Goal: Task Accomplishment & Management: Use online tool/utility

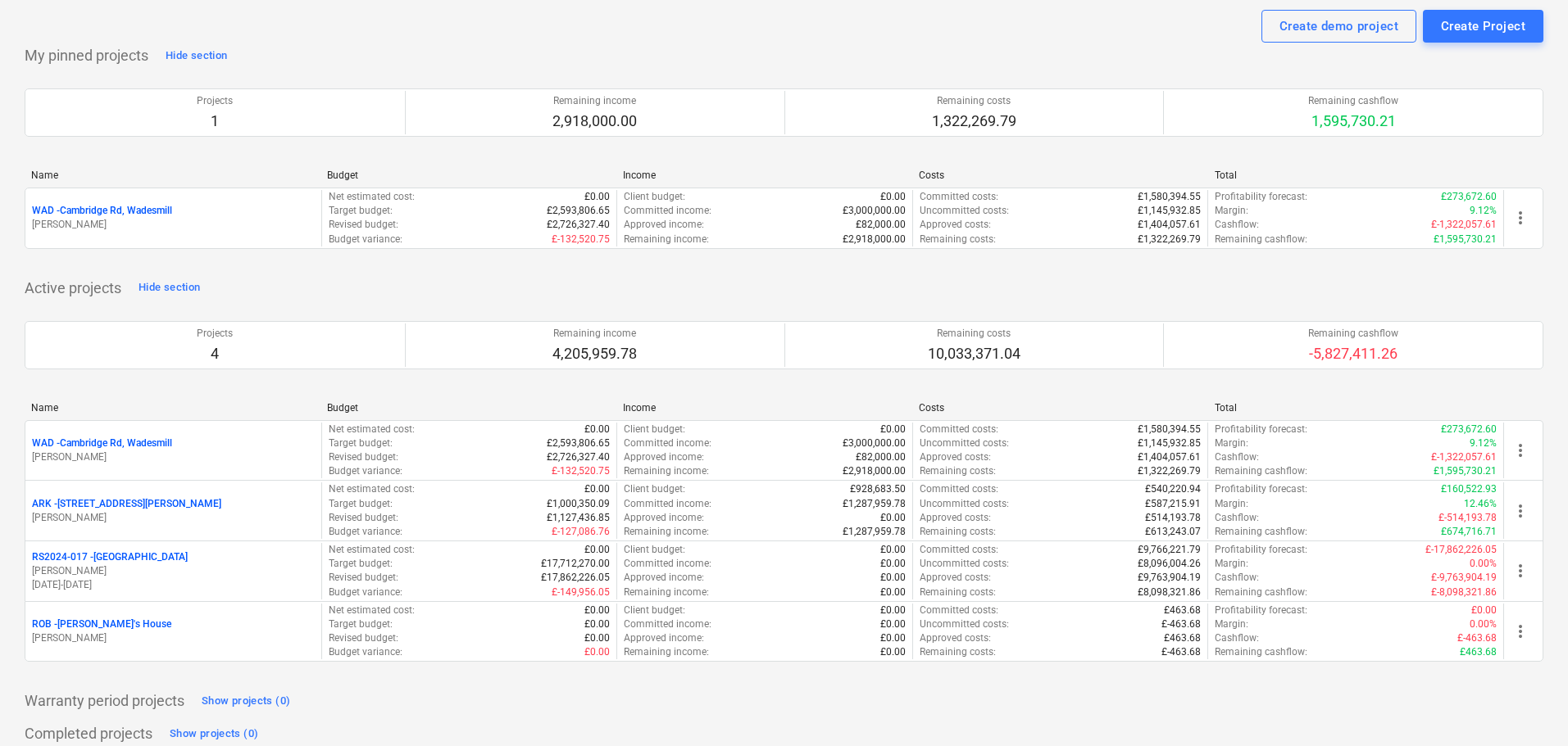
scroll to position [82, 0]
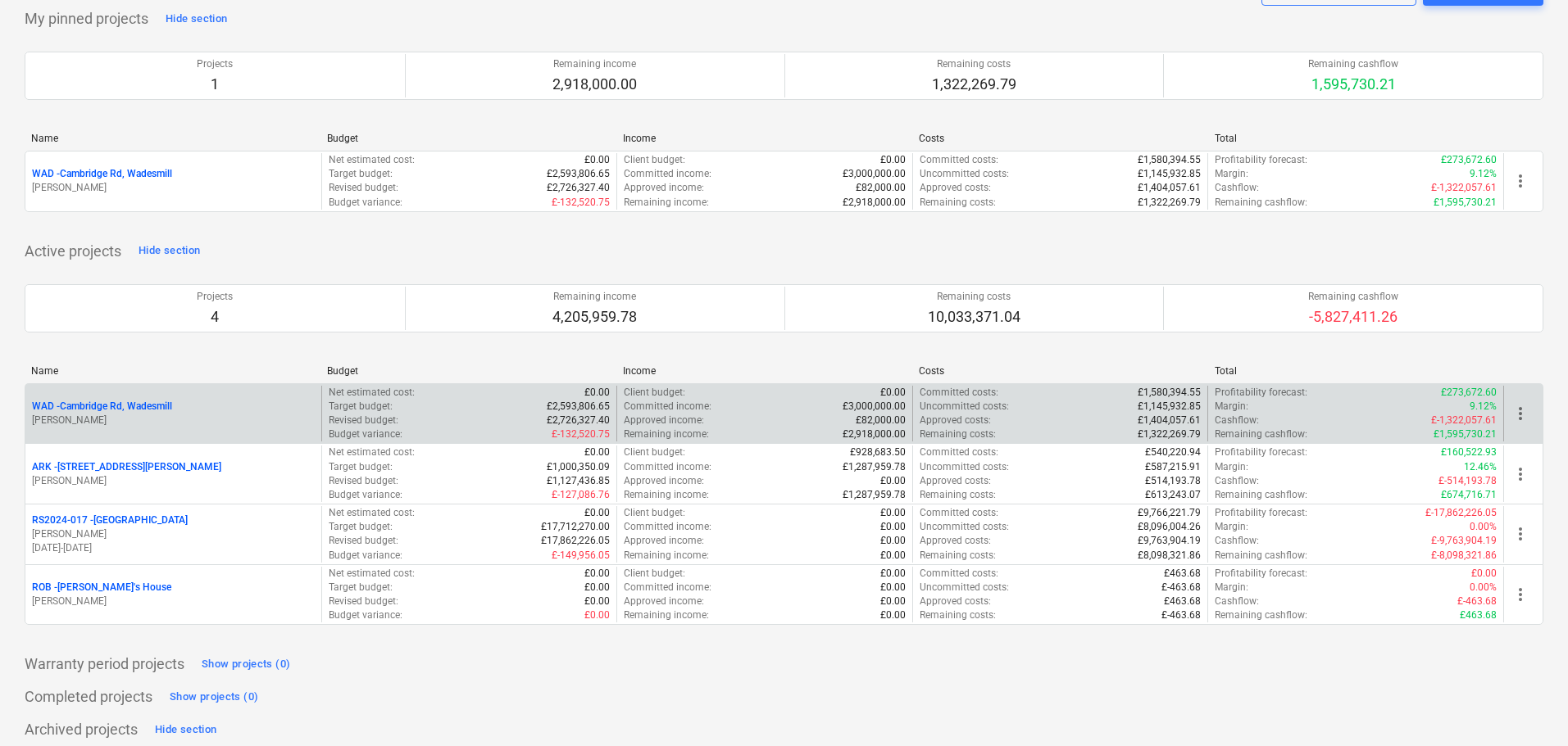
click at [135, 404] on p "WAD - Cambridge Rd, Wadesmill" at bounding box center [101, 407] width 140 height 13
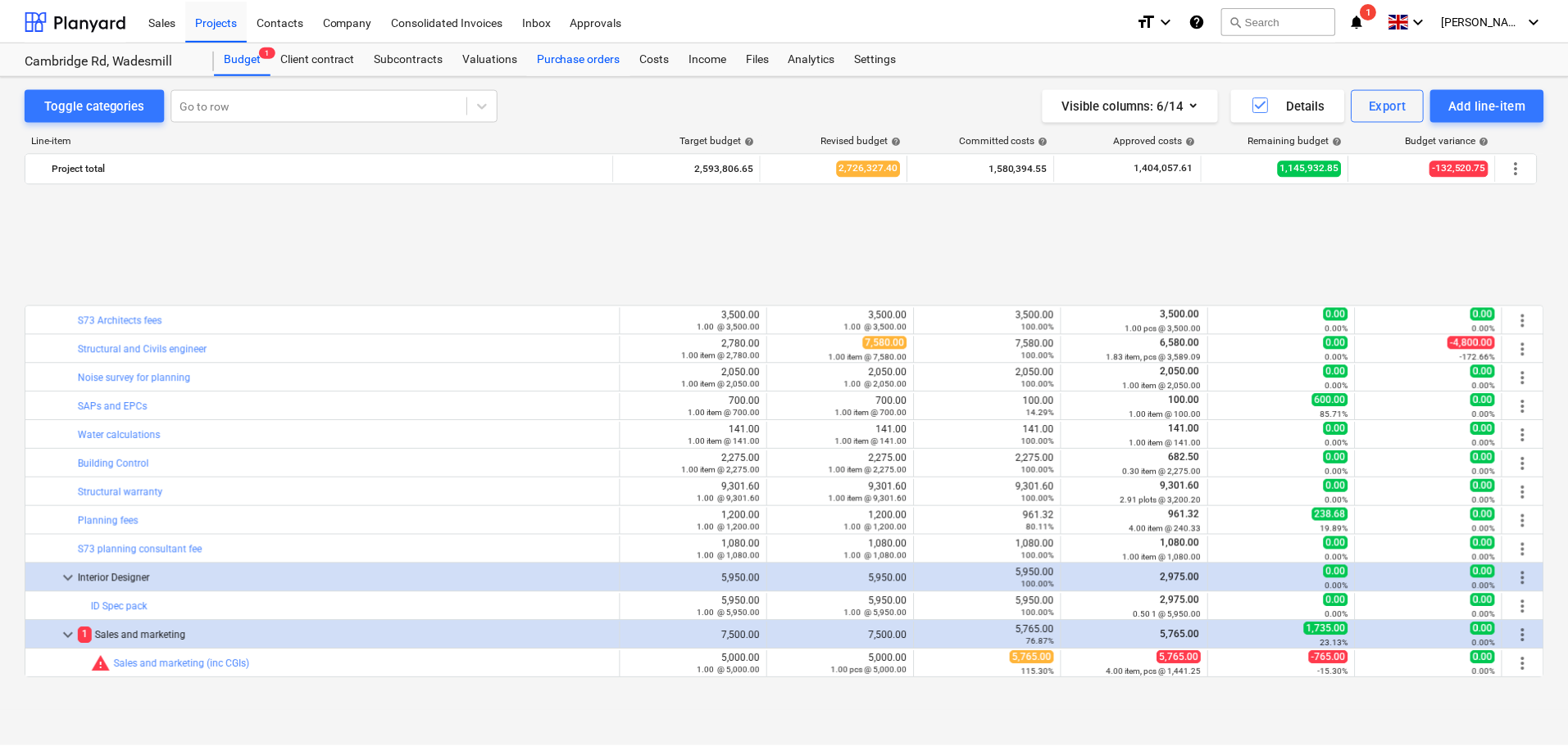
scroll to position [708, 0]
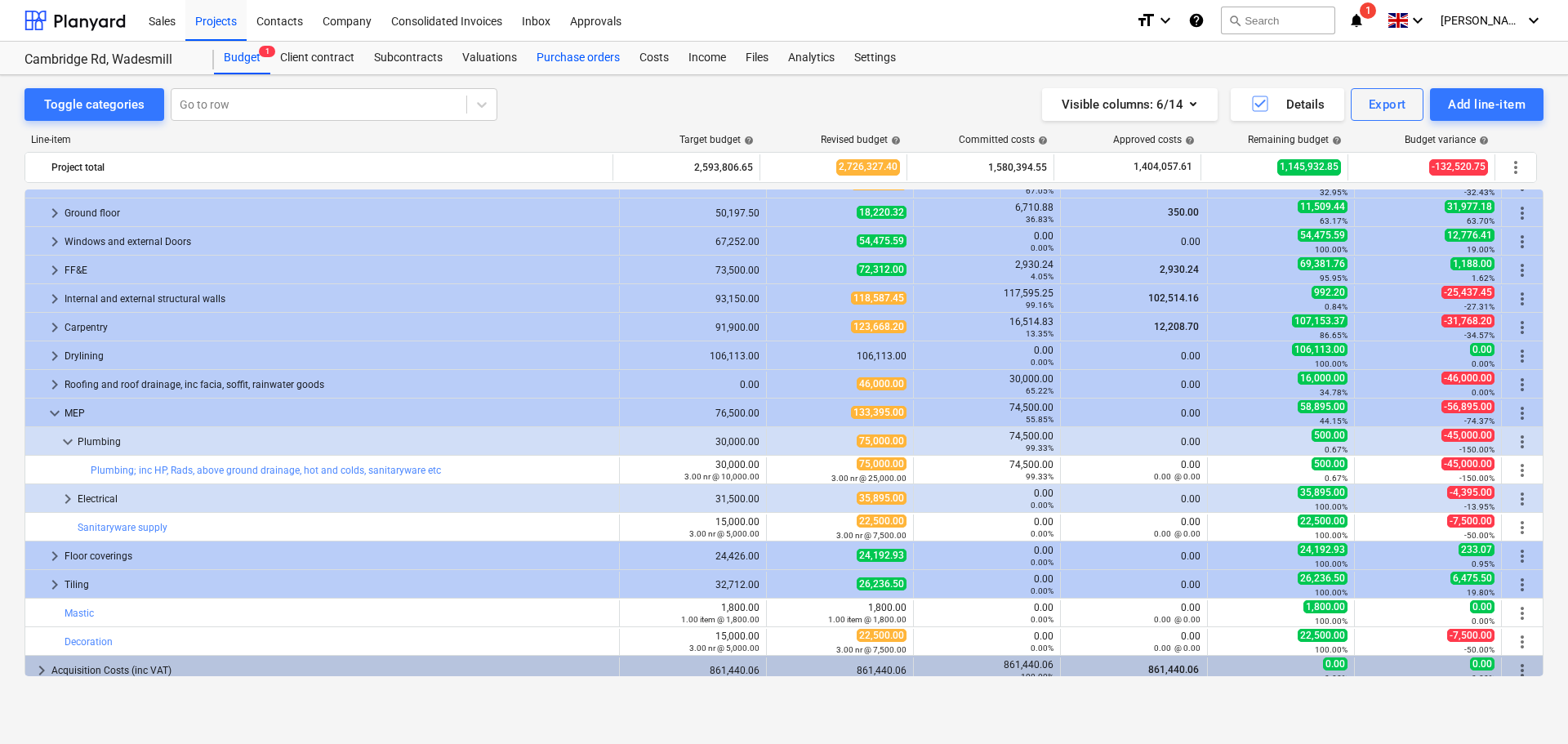
click at [589, 58] on div "Purchase orders" at bounding box center [577, 58] width 103 height 33
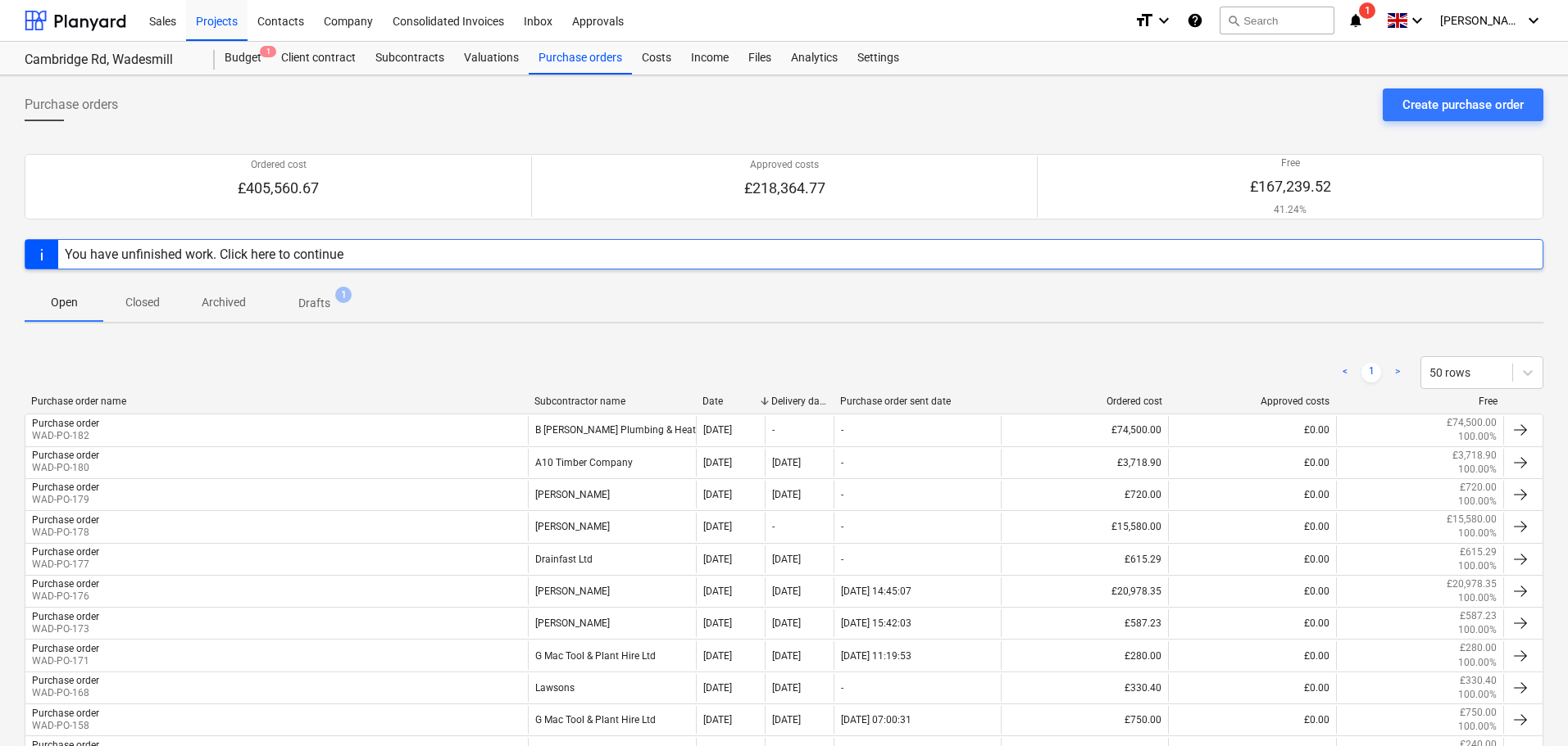
click at [582, 399] on div "Subcontractor name" at bounding box center [611, 402] width 155 height 12
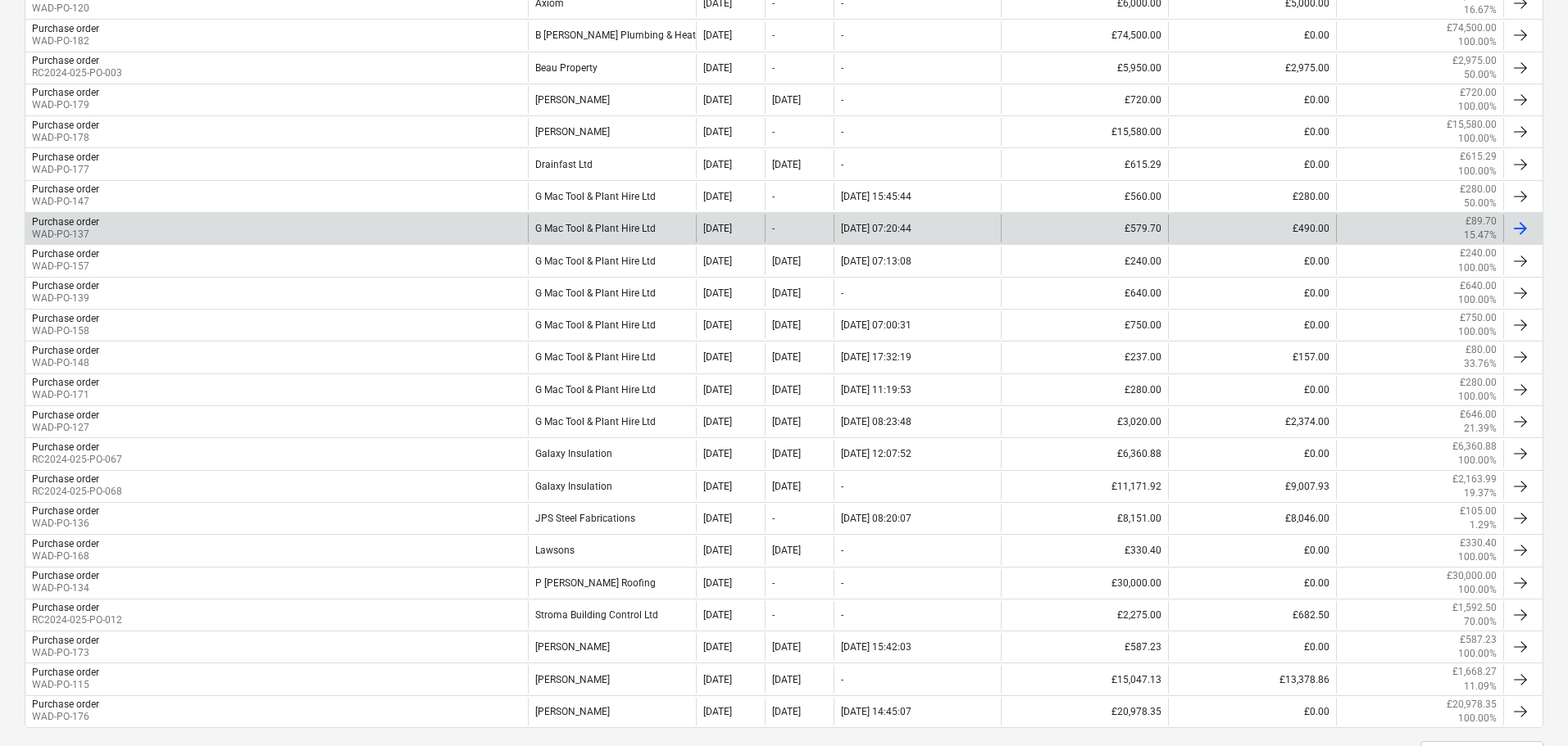
scroll to position [566, 0]
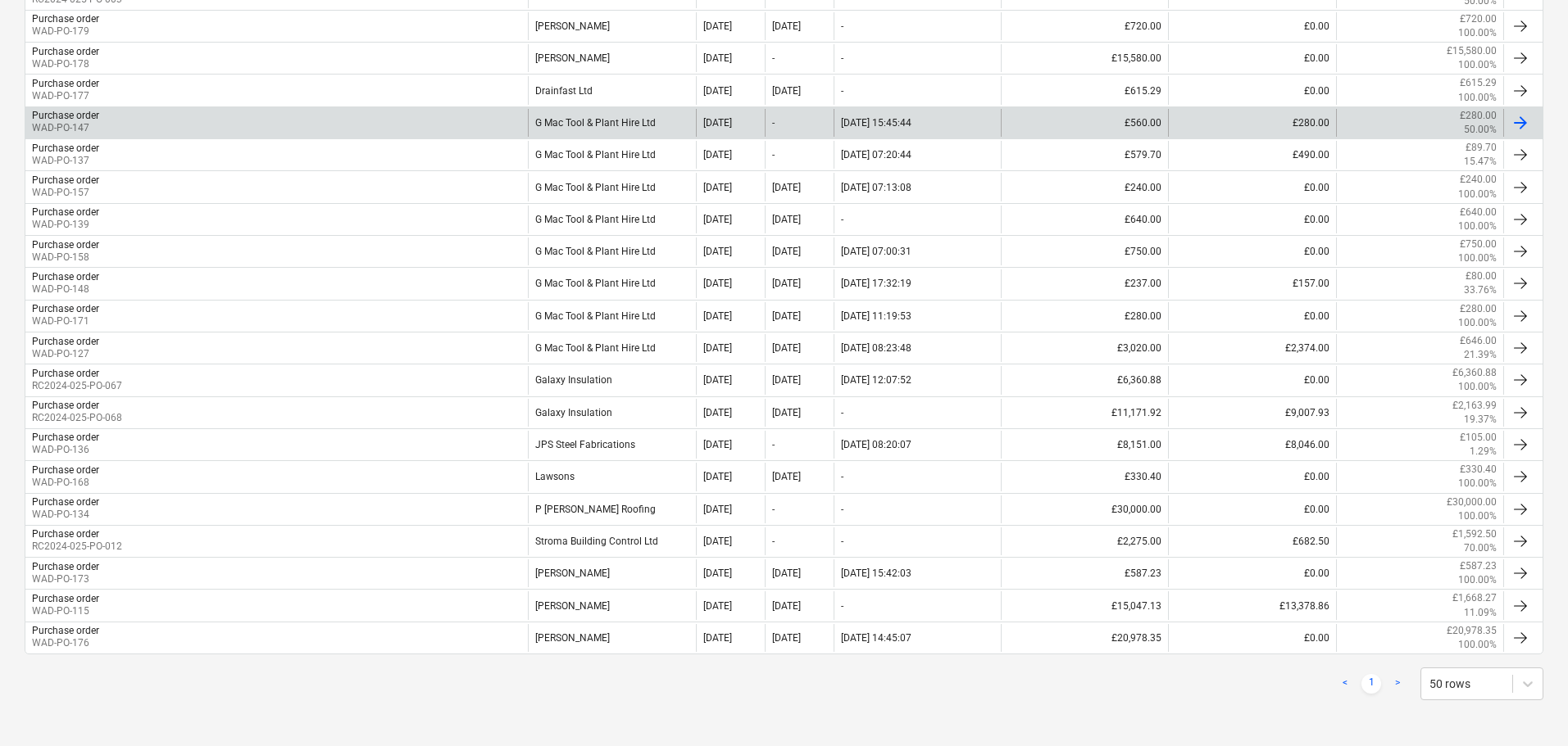
click at [612, 128] on div "G Mac Tool & Plant Hire Ltd" at bounding box center [610, 122] width 167 height 28
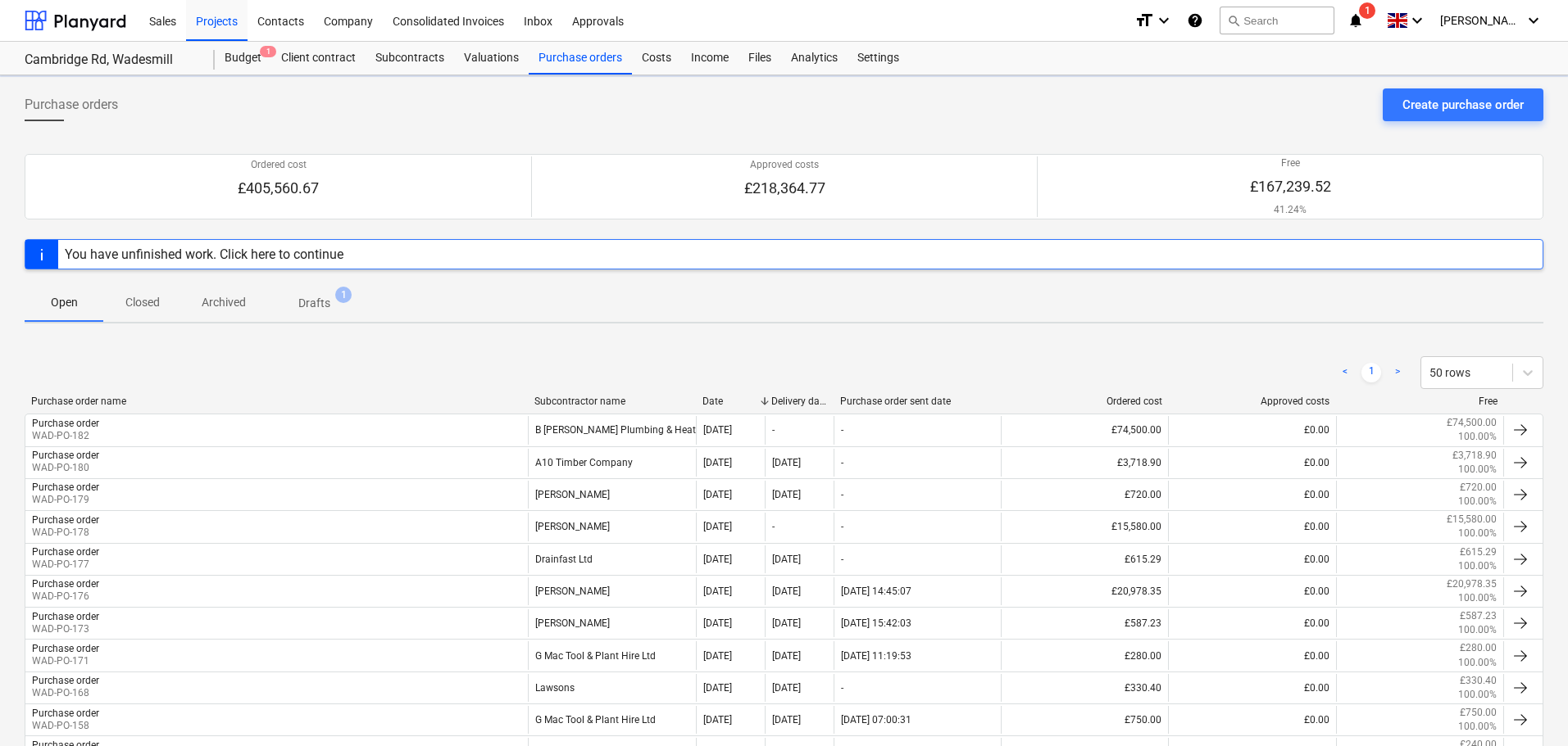
scroll to position [566, 0]
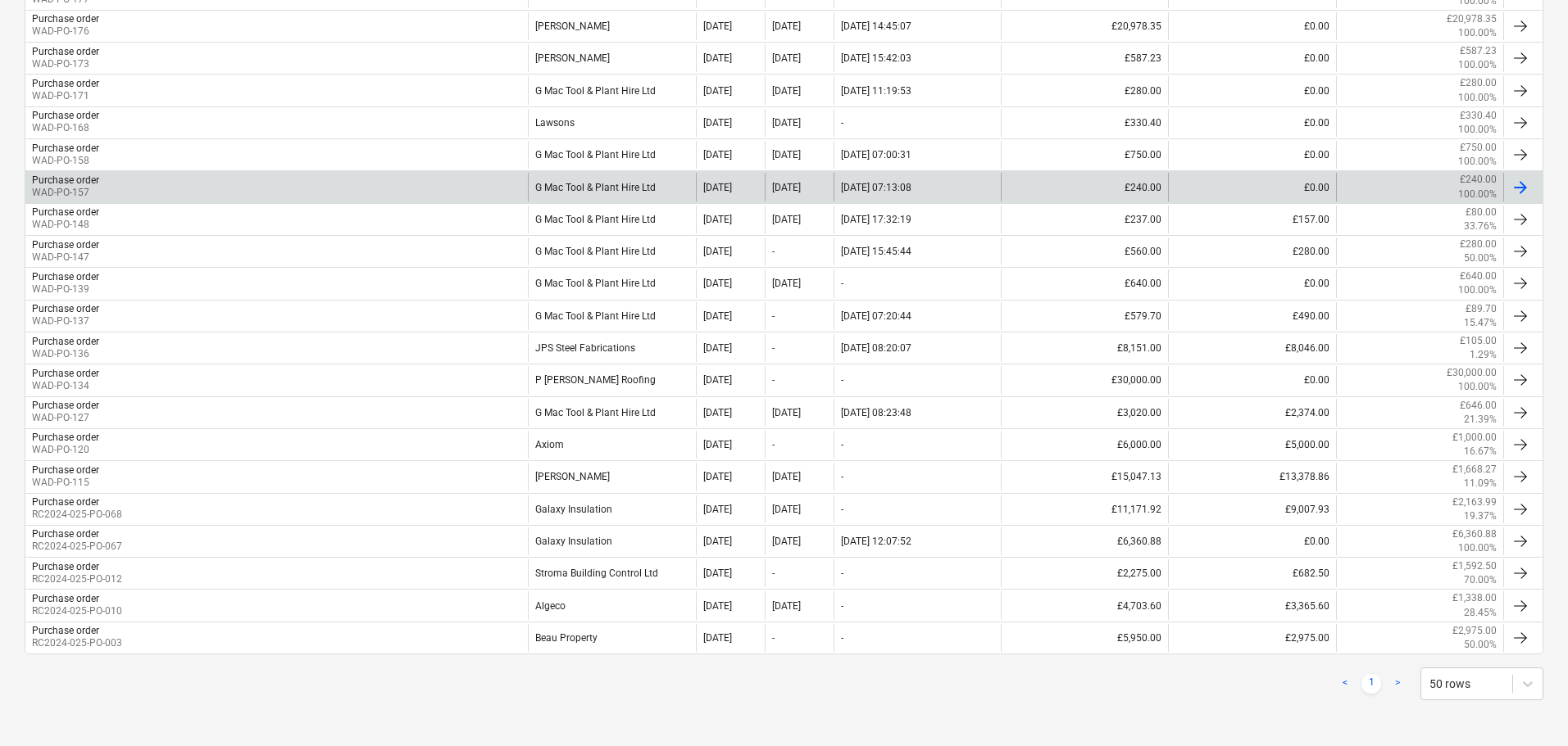
click at [624, 189] on div "G Mac Tool & Plant Hire Ltd" at bounding box center [610, 186] width 167 height 28
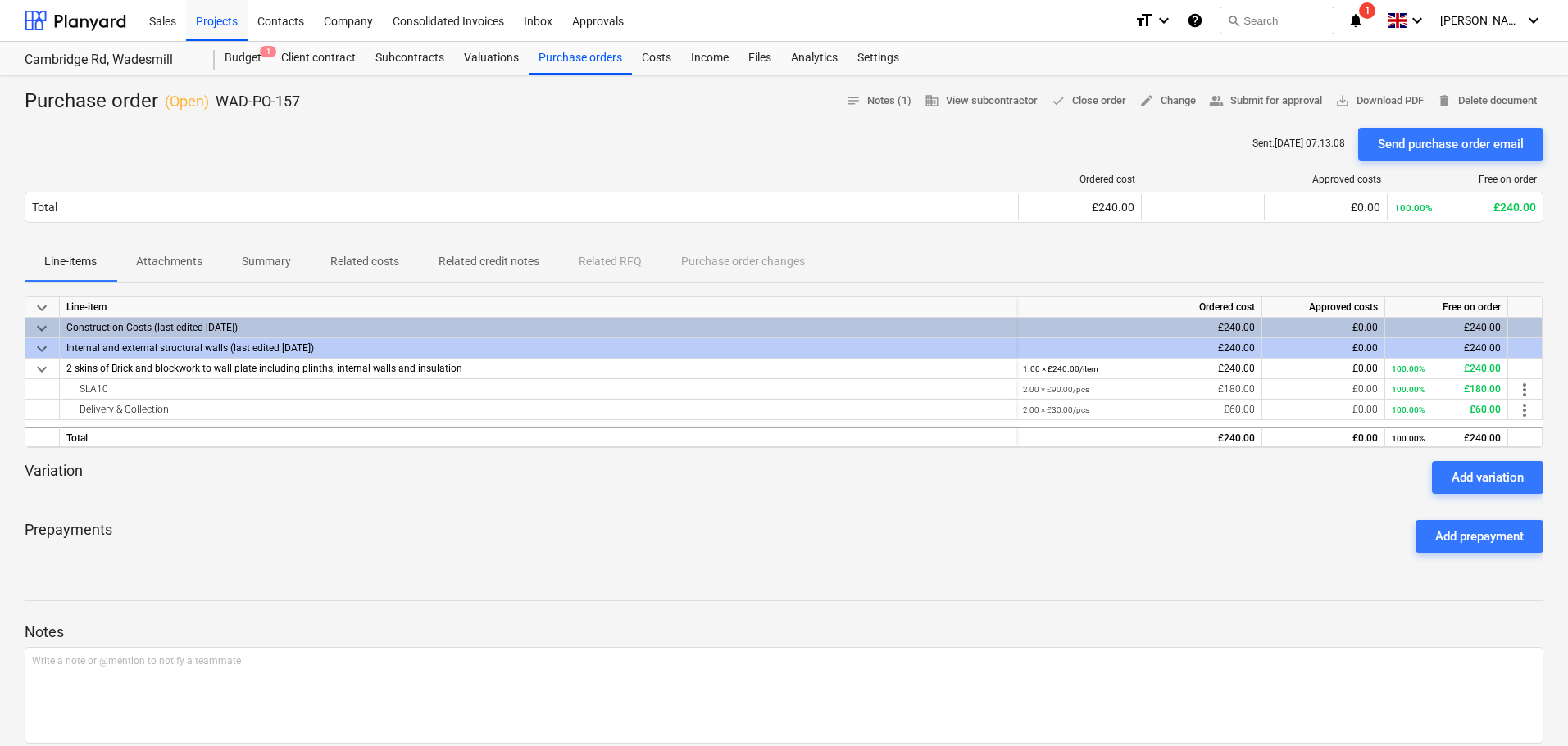
click at [173, 262] on p "Attachments" at bounding box center [169, 262] width 67 height 17
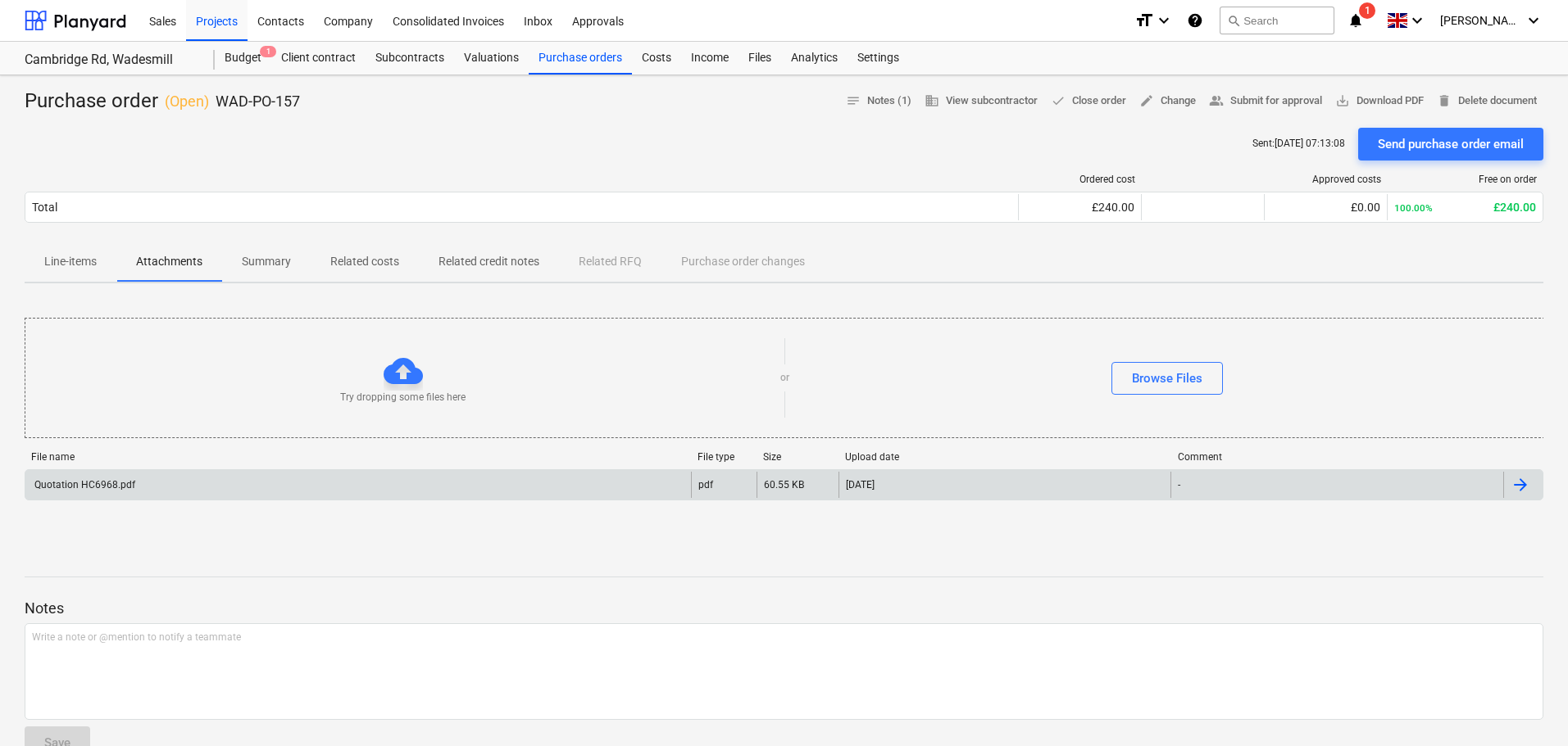
click at [191, 494] on div "Quotation HC6968.pdf" at bounding box center [358, 485] width 665 height 26
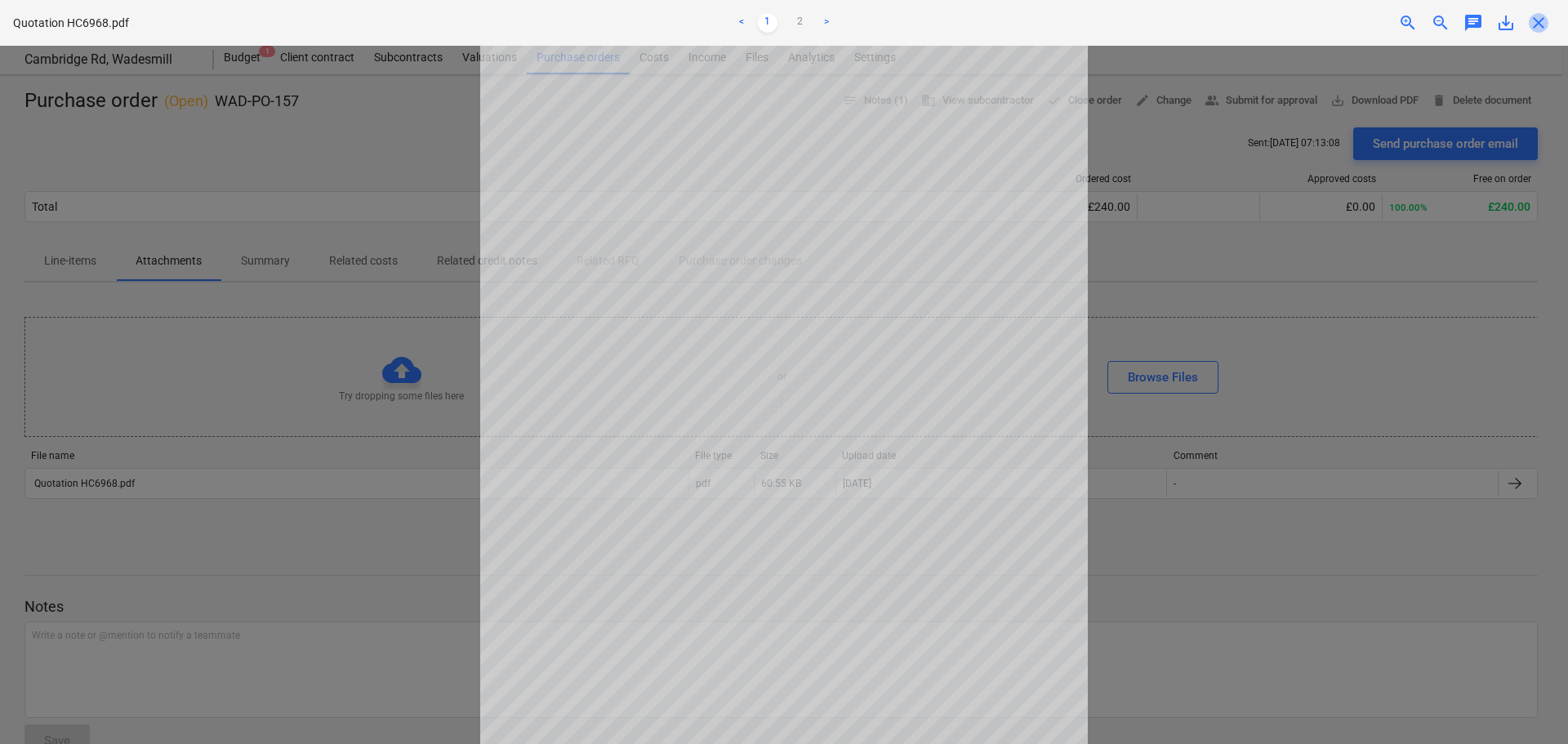
click at [1540, 25] on span "close" at bounding box center [1538, 23] width 19 height 19
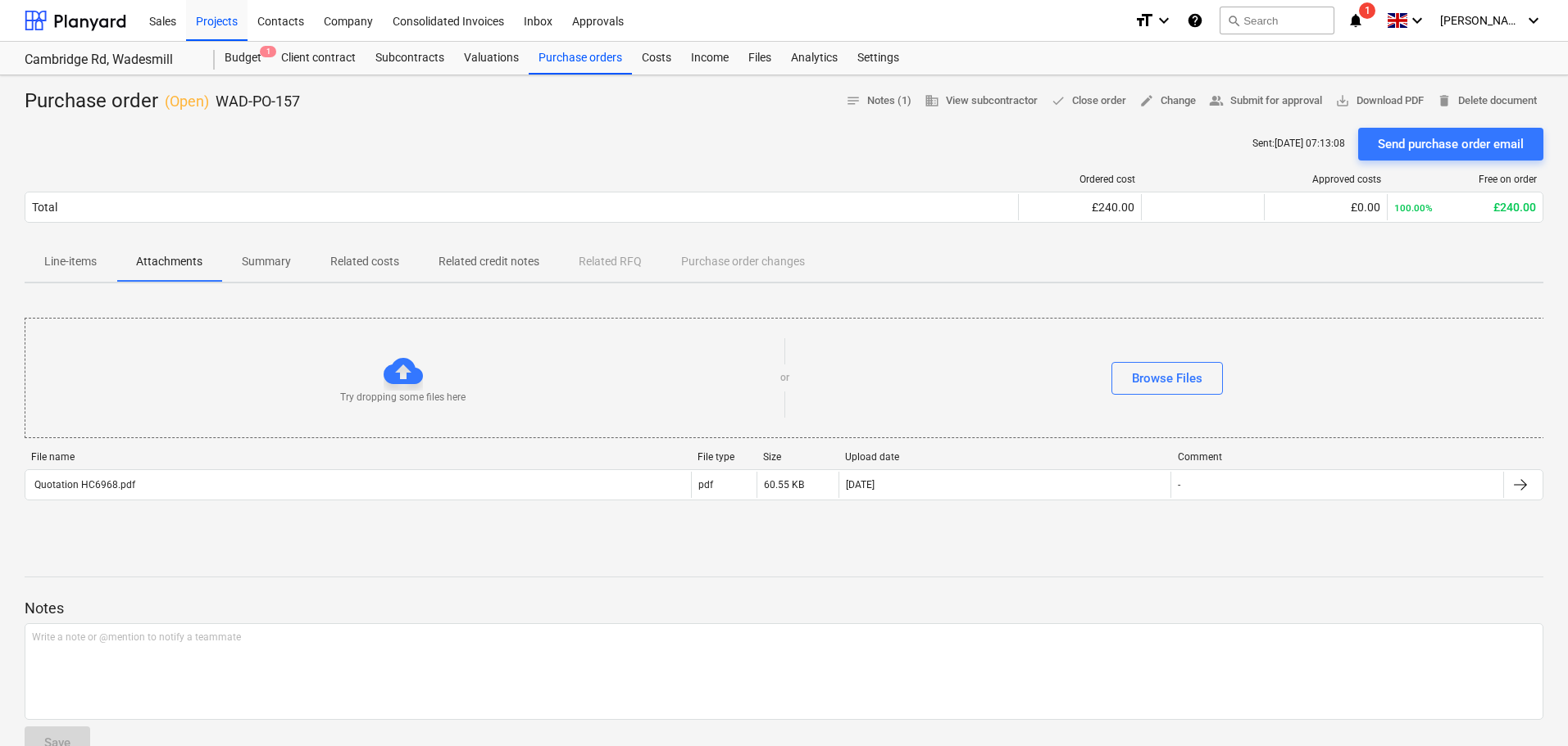
click at [230, 105] on p "WAD-PO-157" at bounding box center [258, 101] width 85 height 19
drag, startPoint x: 221, startPoint y: 101, endPoint x: 300, endPoint y: 98, distance: 79.1
click at [300, 98] on div "Purchase order ( Open ) WAD-PO-157 notes Notes (1) business View subcontractor …" at bounding box center [784, 101] width 1519 height 26
copy p "WAD-PO-157"
click at [68, 263] on p "Line-items" at bounding box center [70, 262] width 52 height 17
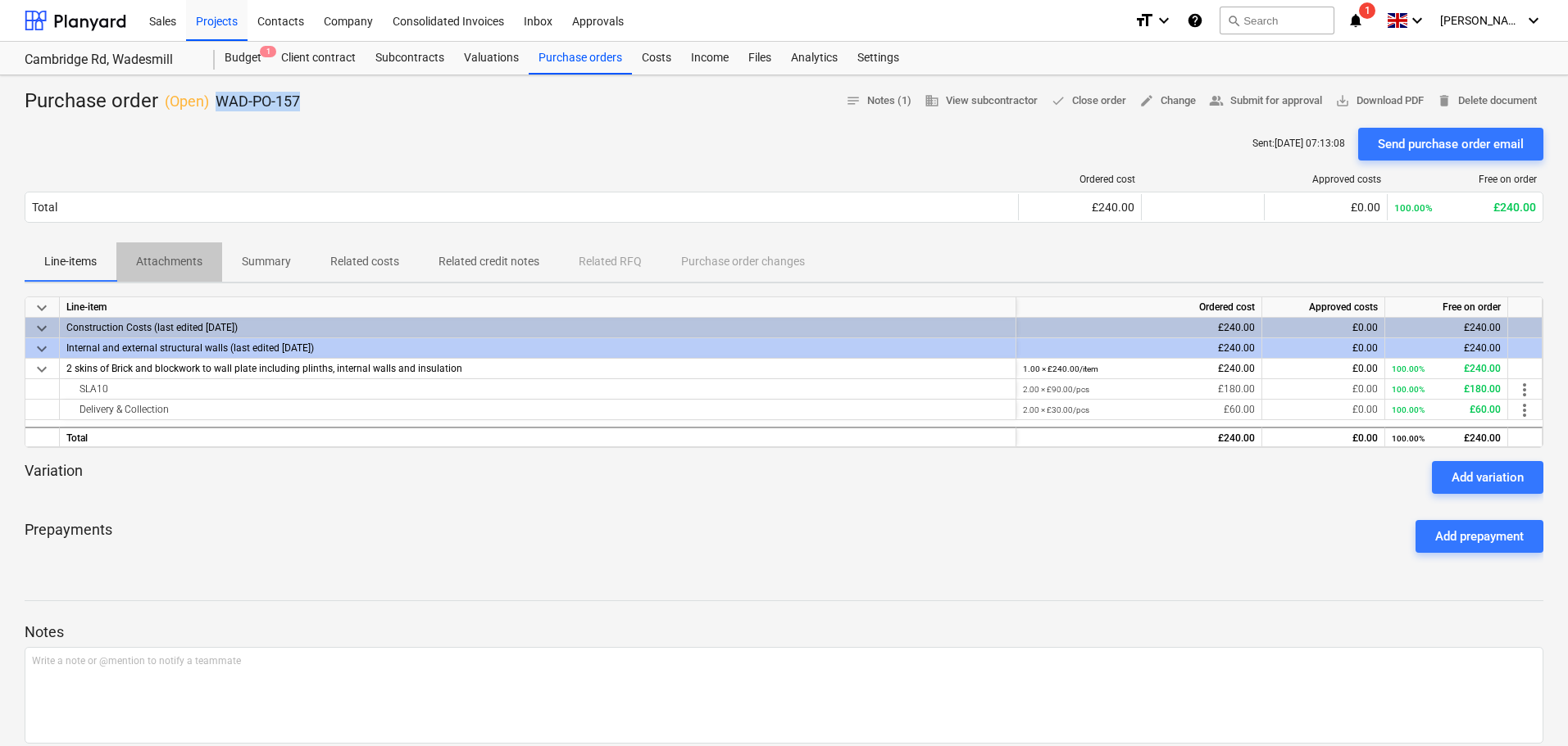
click at [186, 258] on p "Attachments" at bounding box center [169, 262] width 67 height 17
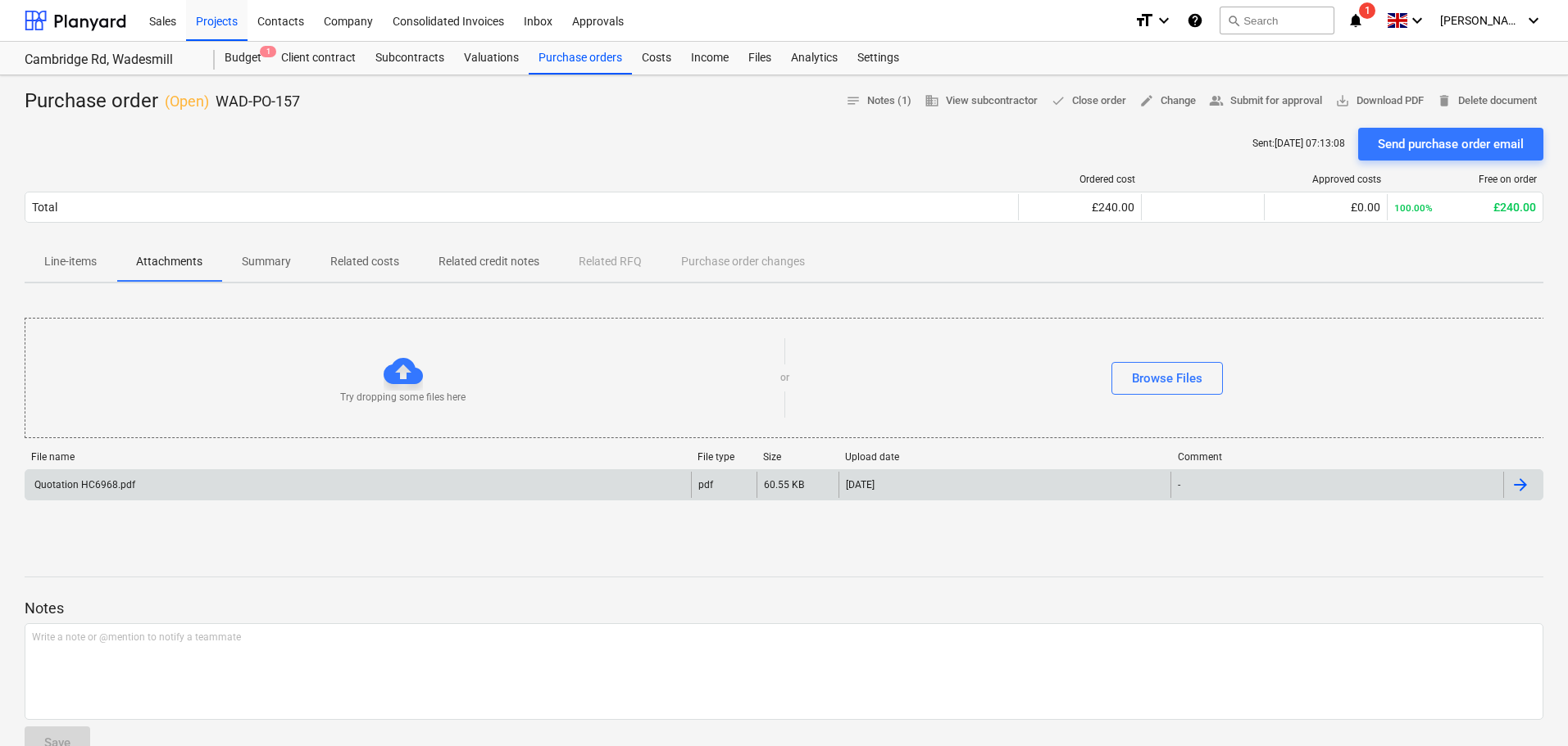
click at [180, 484] on div "Quotation HC6968.pdf" at bounding box center [358, 485] width 665 height 26
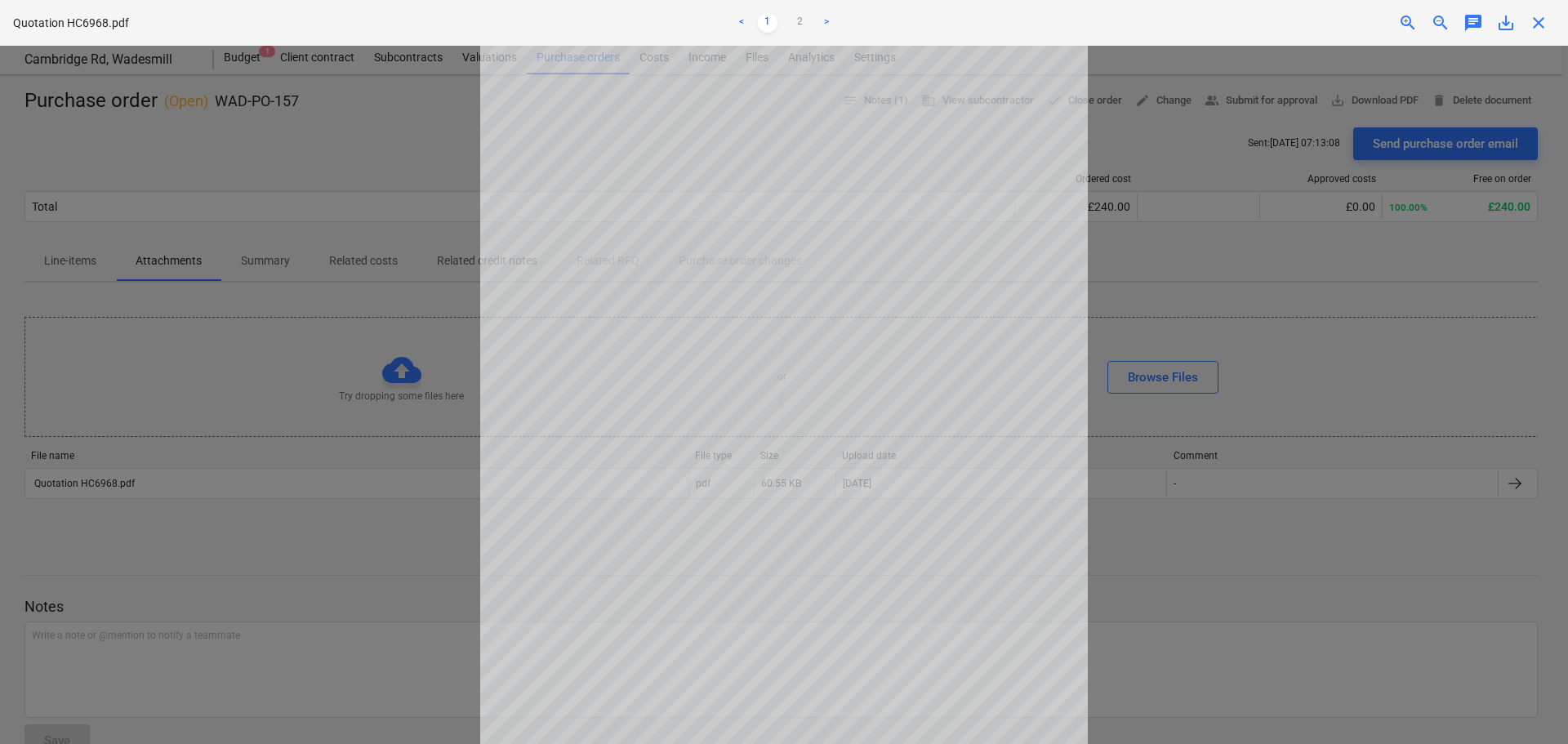
click at [1547, 25] on span "close" at bounding box center [1538, 23] width 19 height 19
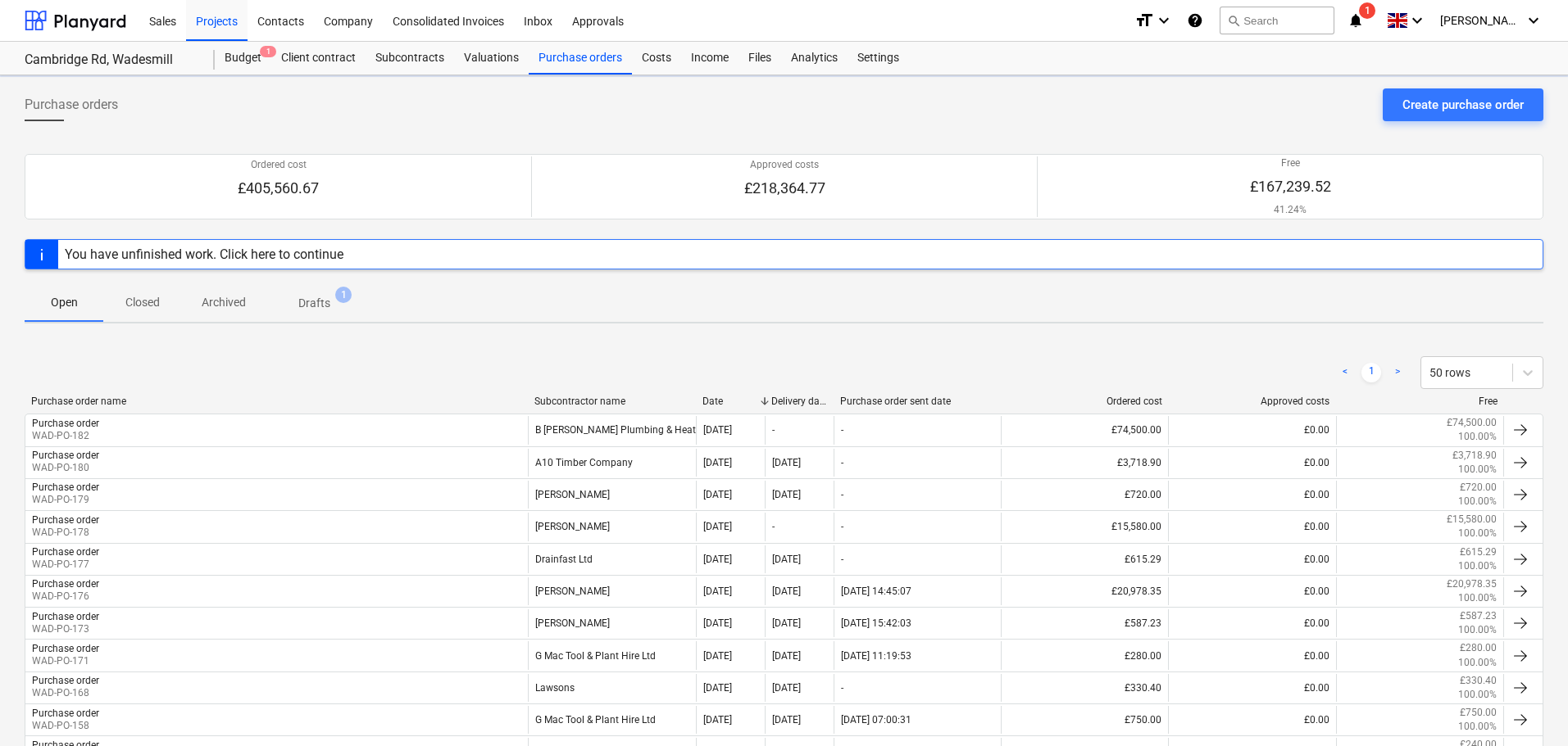
scroll to position [566, 0]
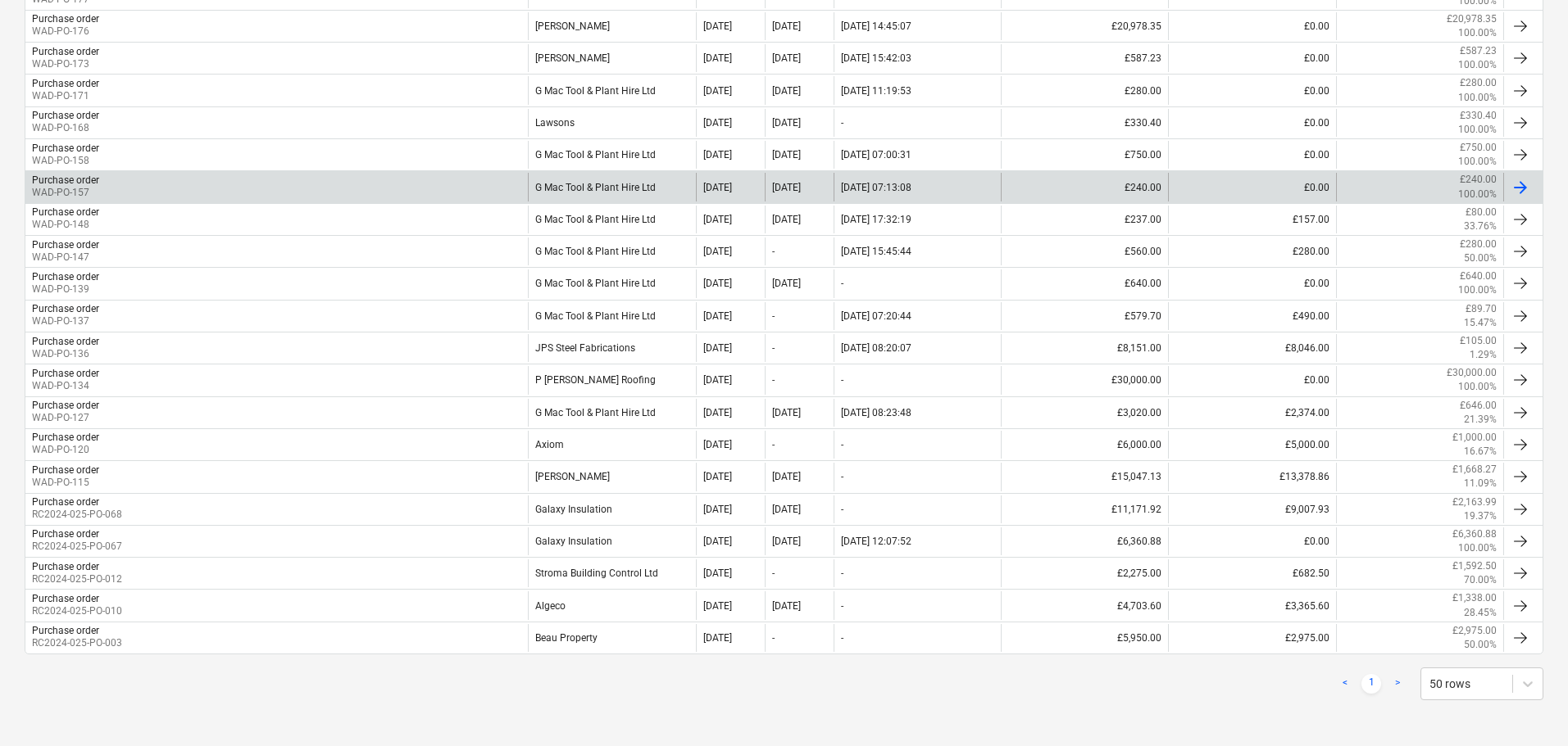
click at [614, 186] on div "G Mac Tool & Plant Hire Ltd" at bounding box center [610, 186] width 167 height 28
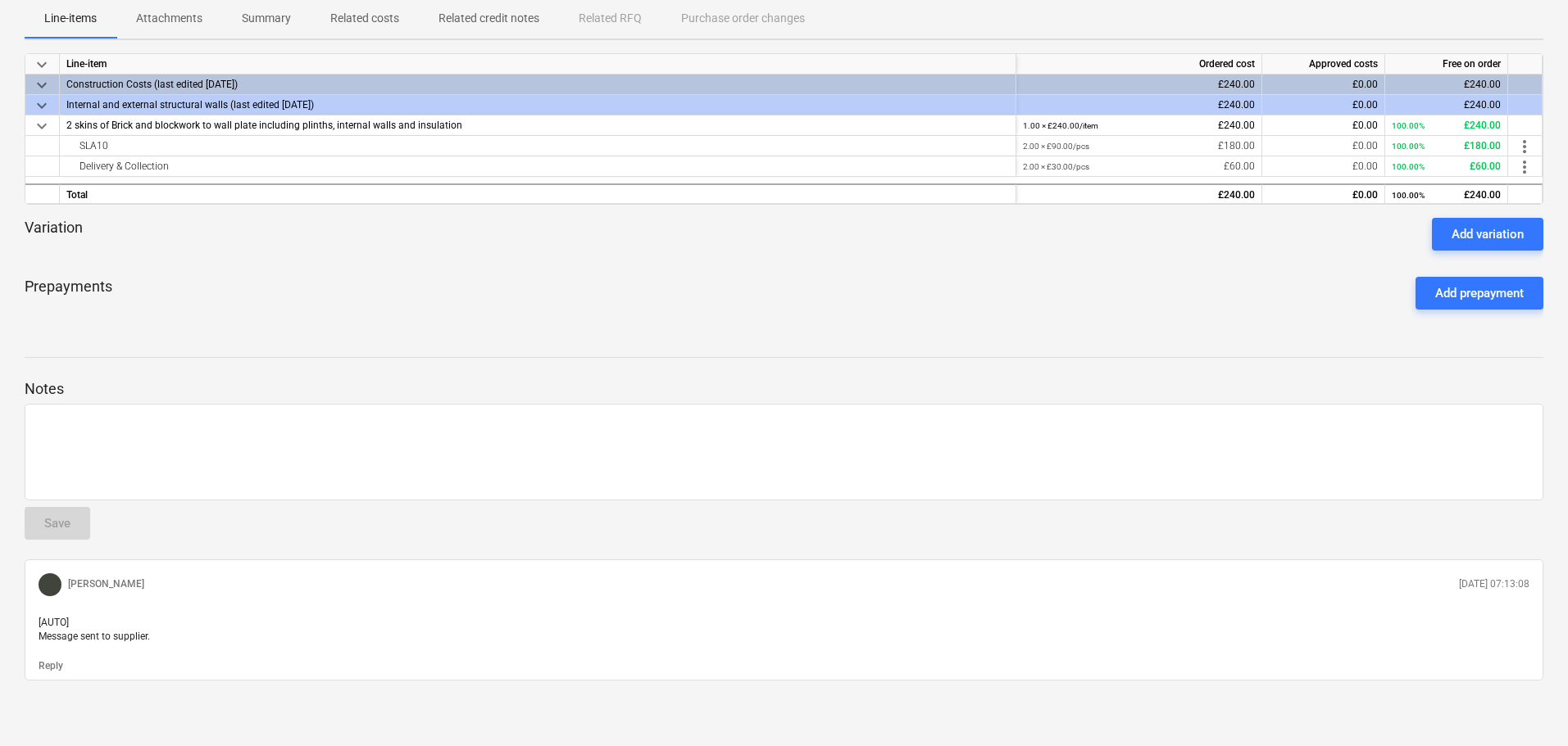
scroll to position [243, 0]
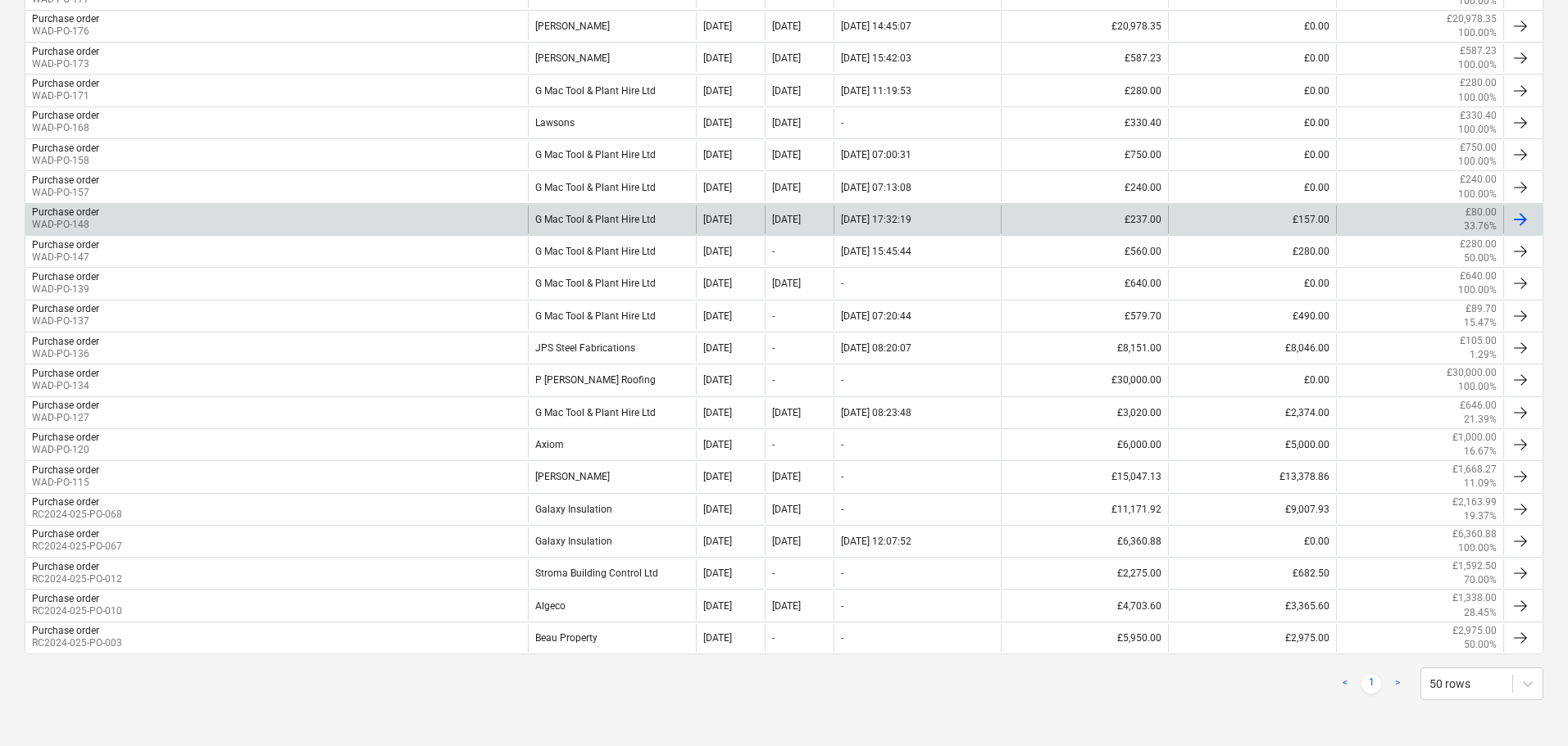
click at [601, 216] on div "G Mac Tool & Plant Hire Ltd" at bounding box center [610, 219] width 167 height 28
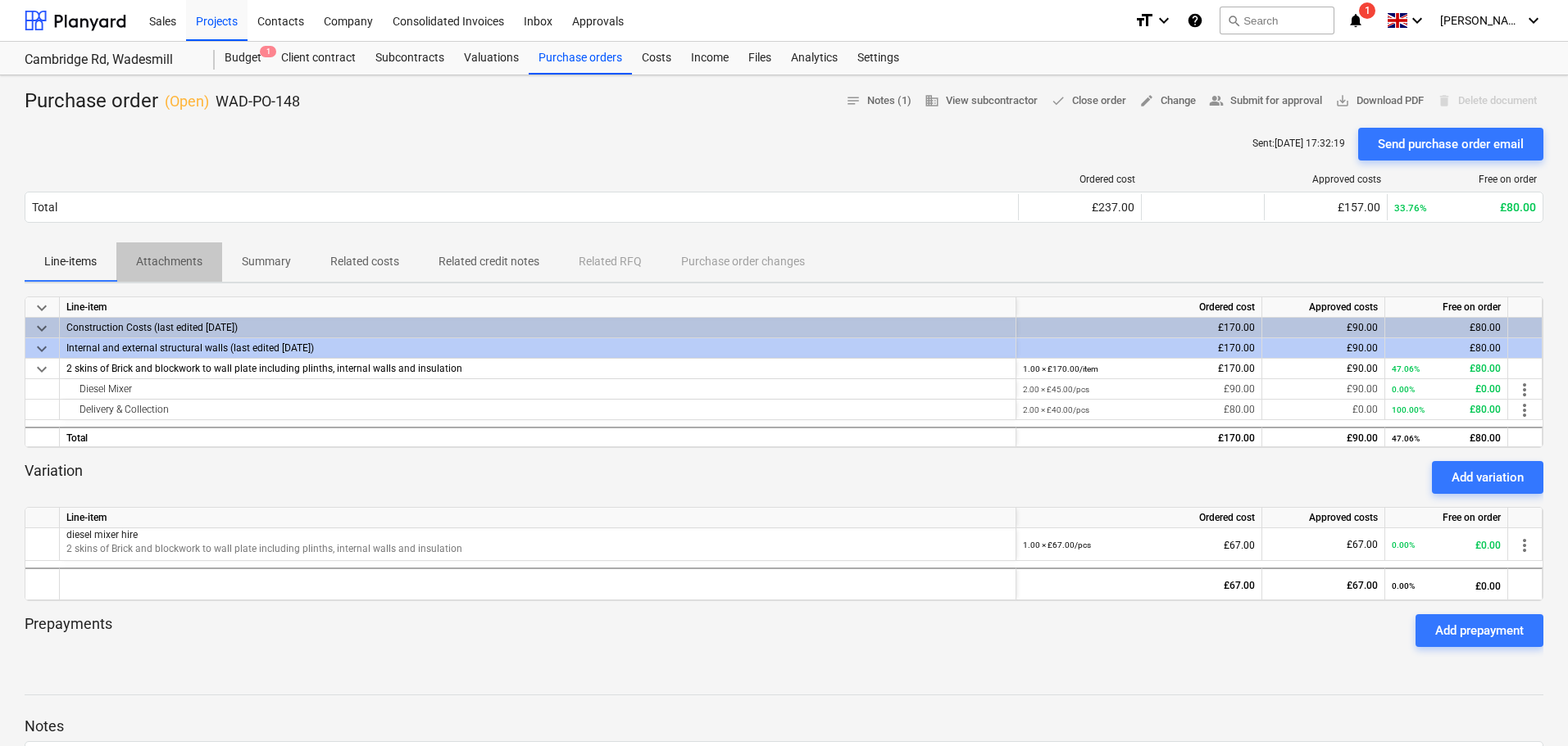
click at [163, 258] on p "Attachments" at bounding box center [169, 262] width 67 height 17
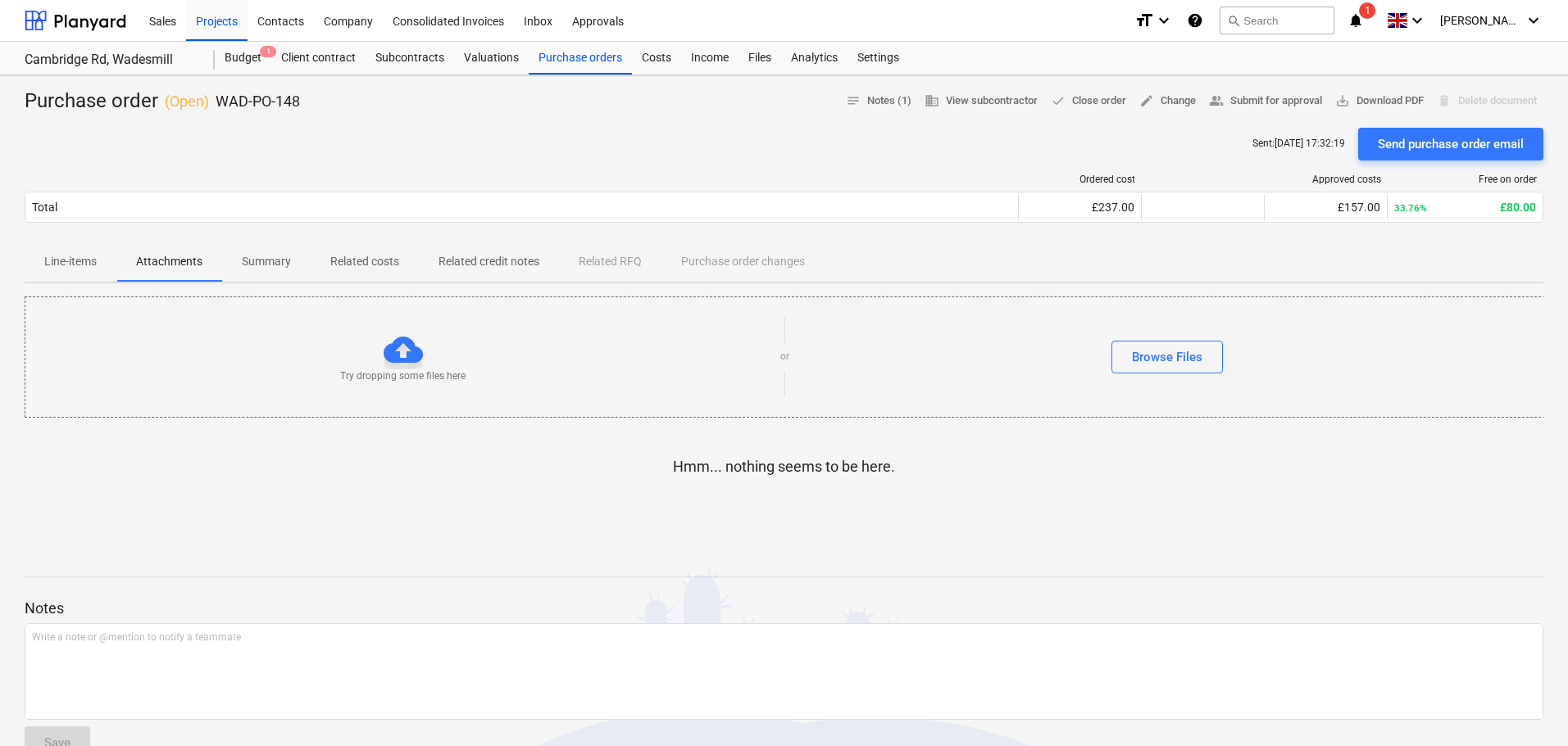
click at [81, 263] on p "Line-items" at bounding box center [70, 262] width 52 height 17
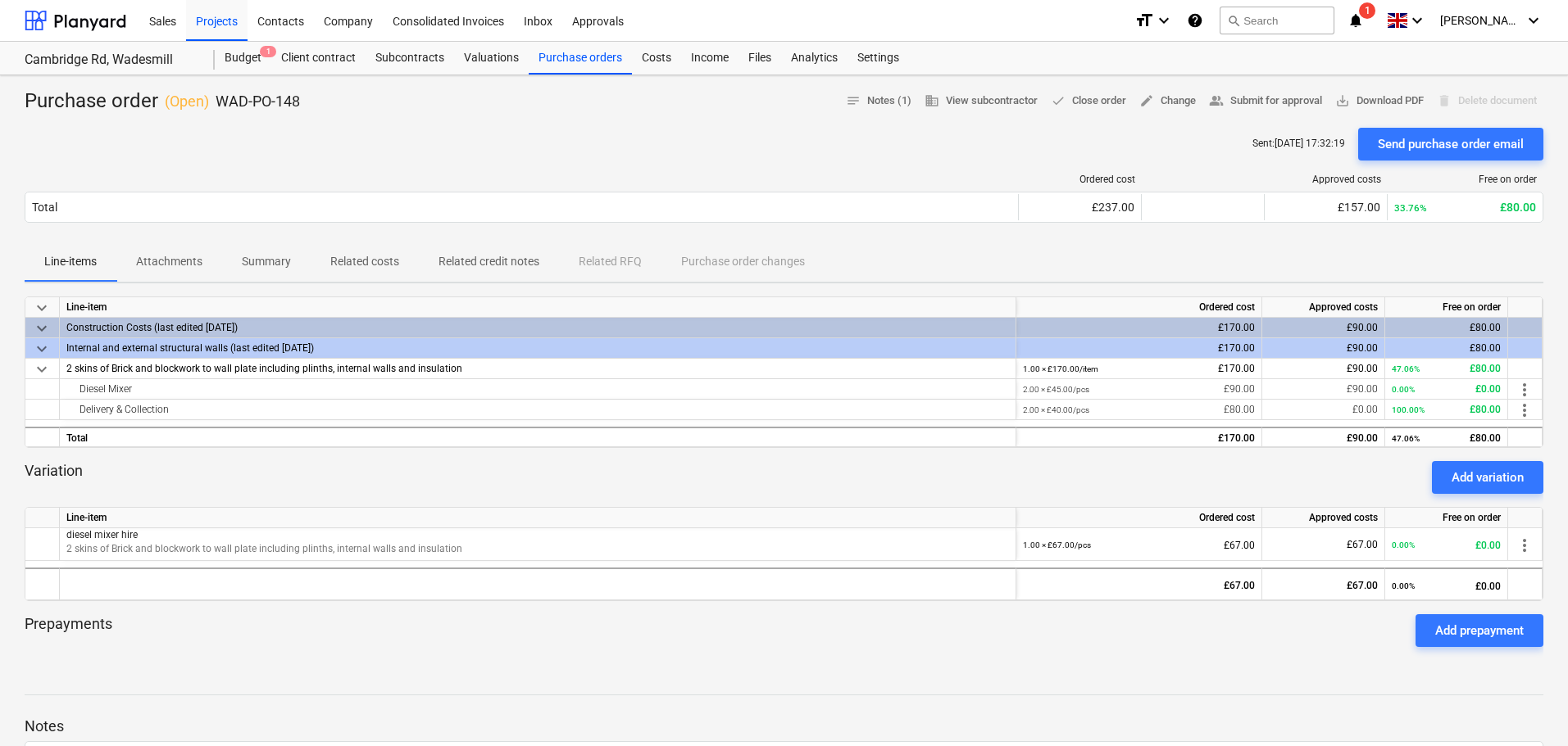
click at [384, 264] on p "Related costs" at bounding box center [365, 262] width 68 height 17
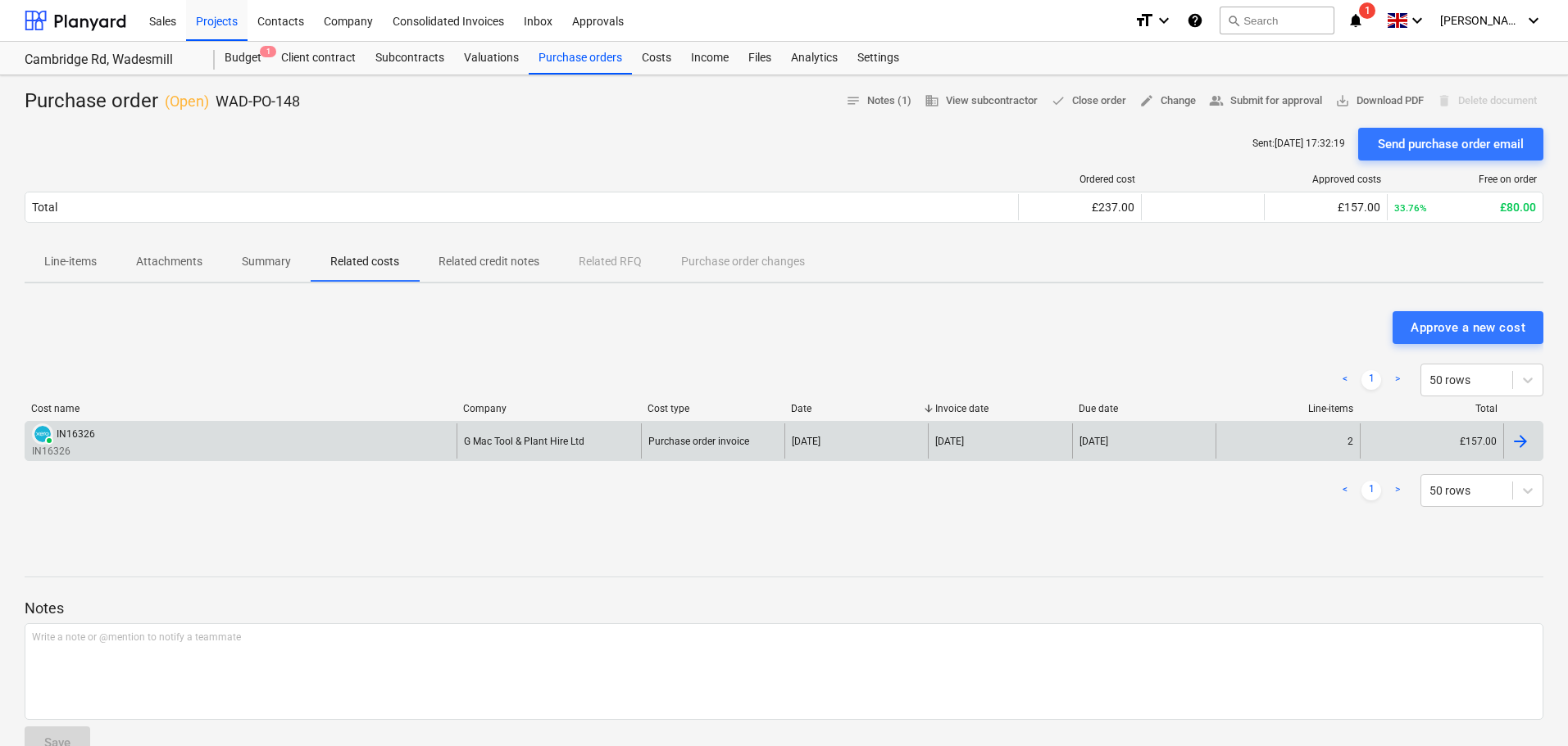
click at [281, 439] on div "PAID IN16326 IN16326" at bounding box center [240, 440] width 431 height 36
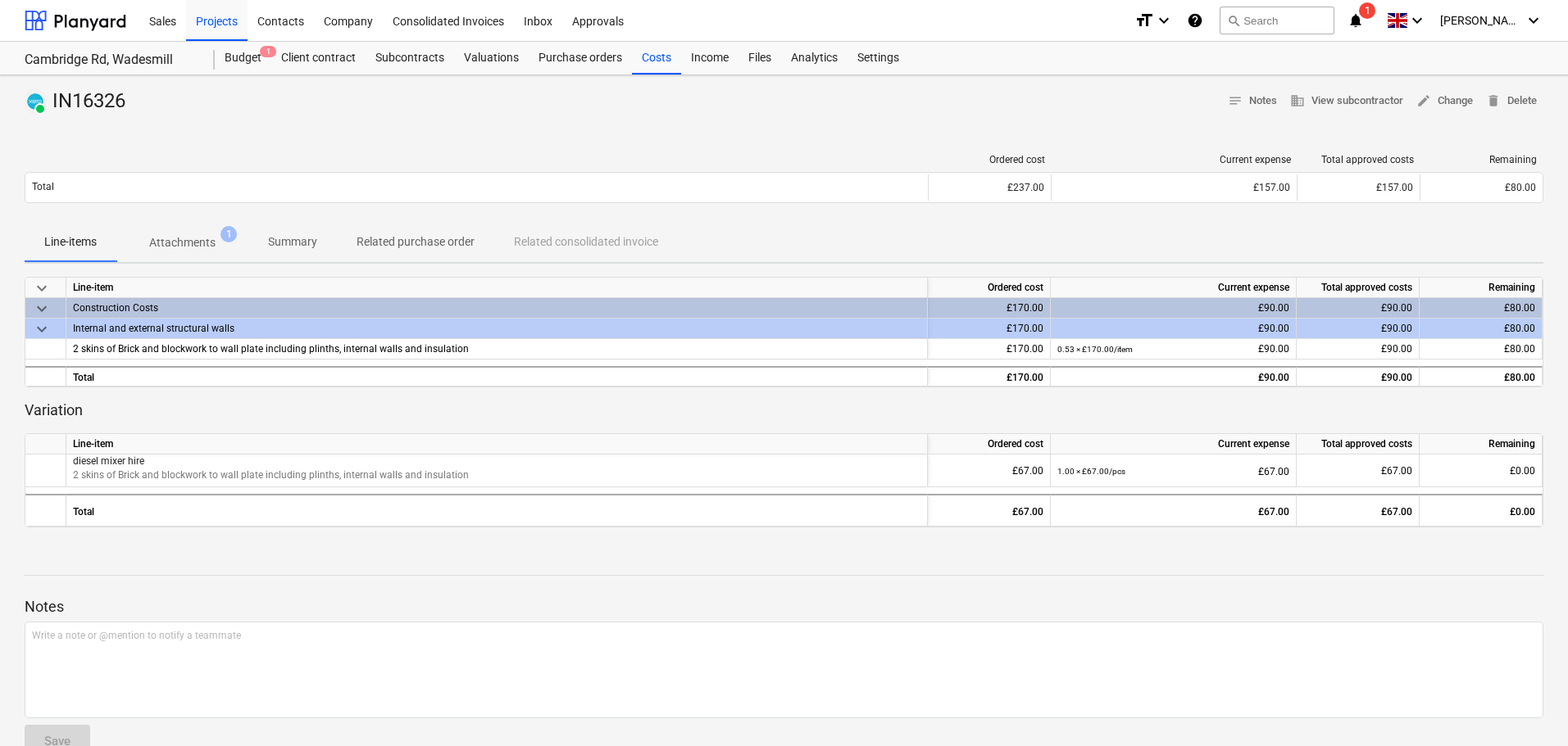
click at [191, 249] on p "Attachments" at bounding box center [182, 243] width 67 height 17
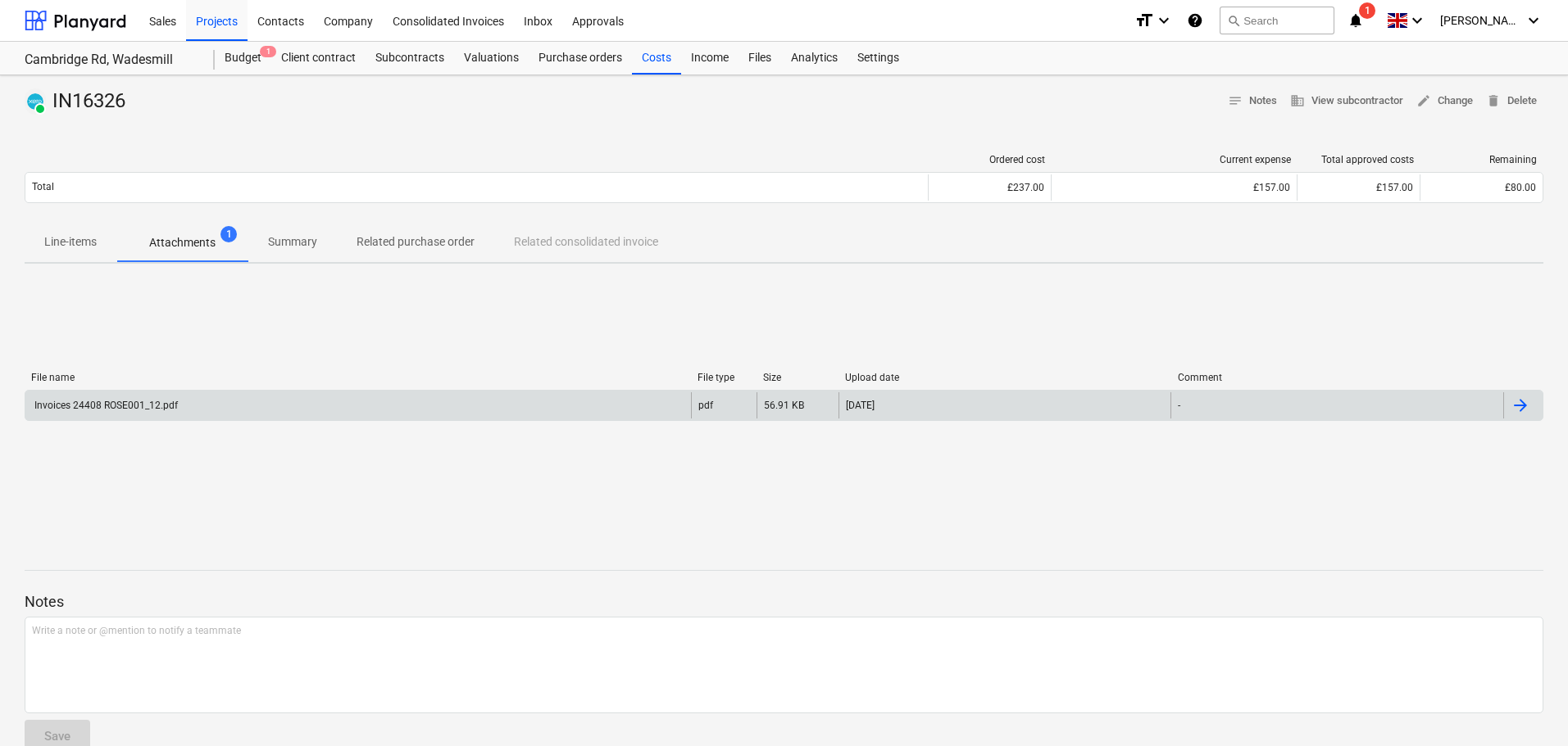
click at [197, 409] on div "Invoices 24408 ROSE001_12.pdf" at bounding box center [358, 405] width 665 height 26
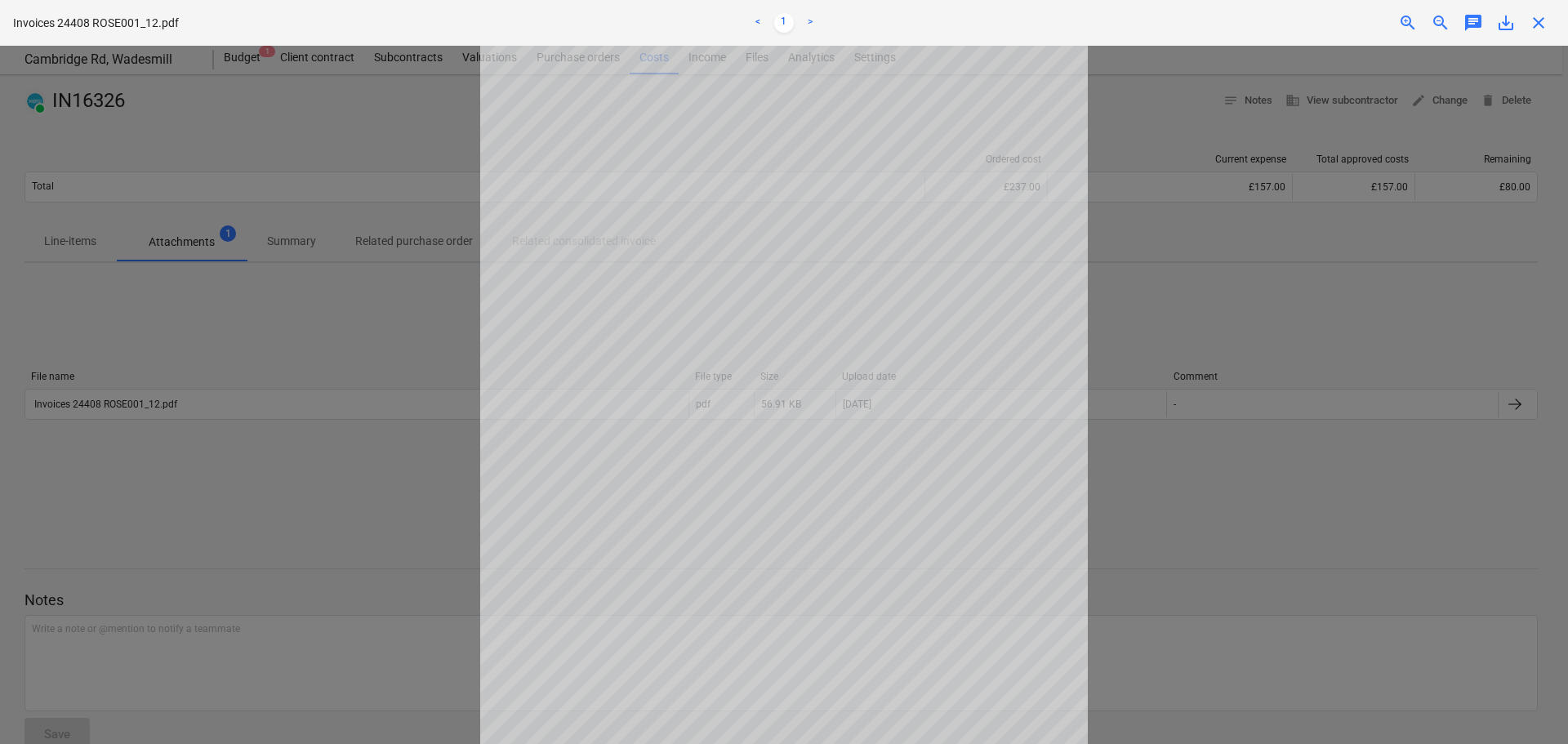
click at [1537, 18] on span "close" at bounding box center [1538, 23] width 19 height 19
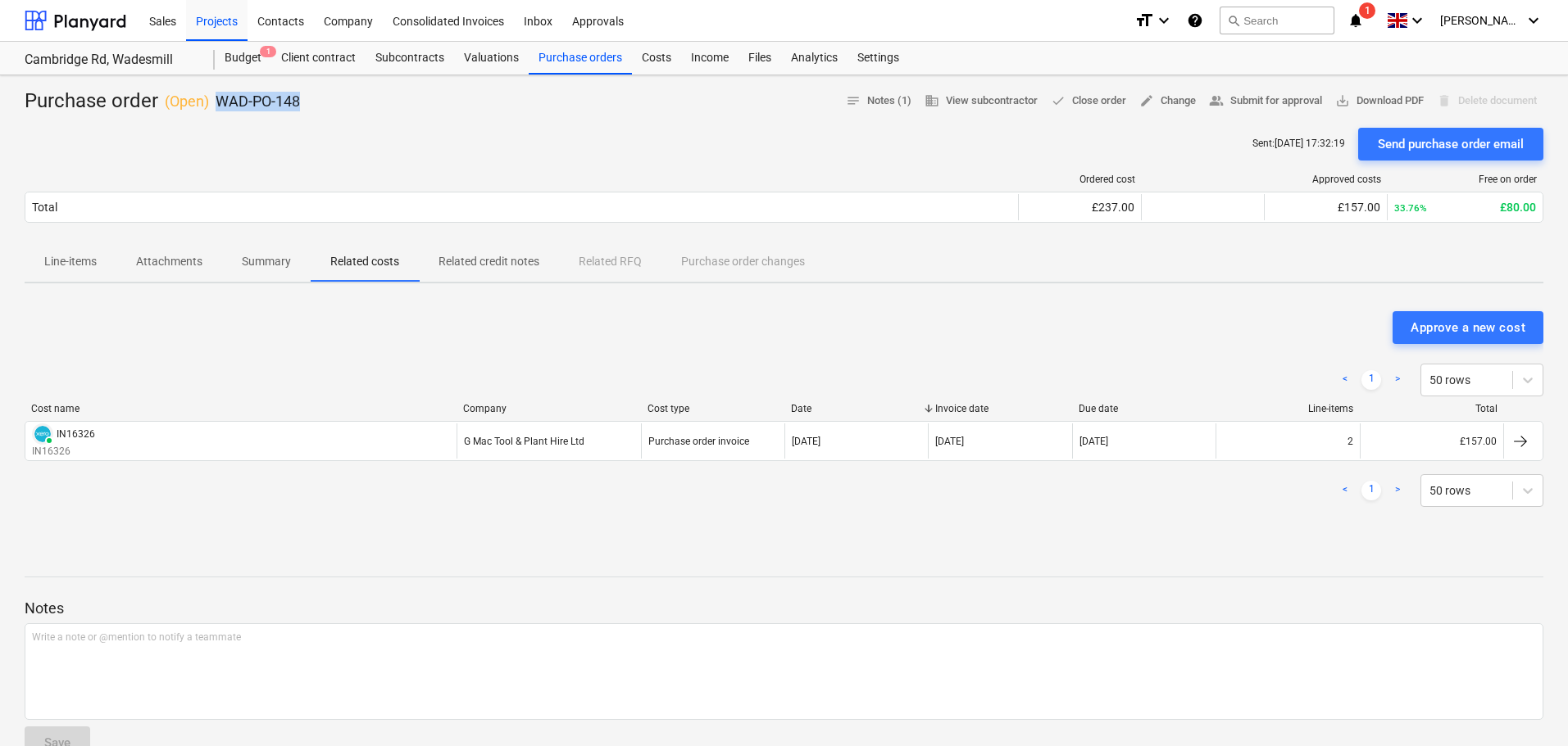
drag, startPoint x: 220, startPoint y: 95, endPoint x: 313, endPoint y: 101, distance: 93.2
click at [313, 101] on div "Purchase order ( Open ) WAD-PO-148 notes Notes (1) business View subcontractor …" at bounding box center [784, 101] width 1519 height 26
copy p "WAD-PO-148"
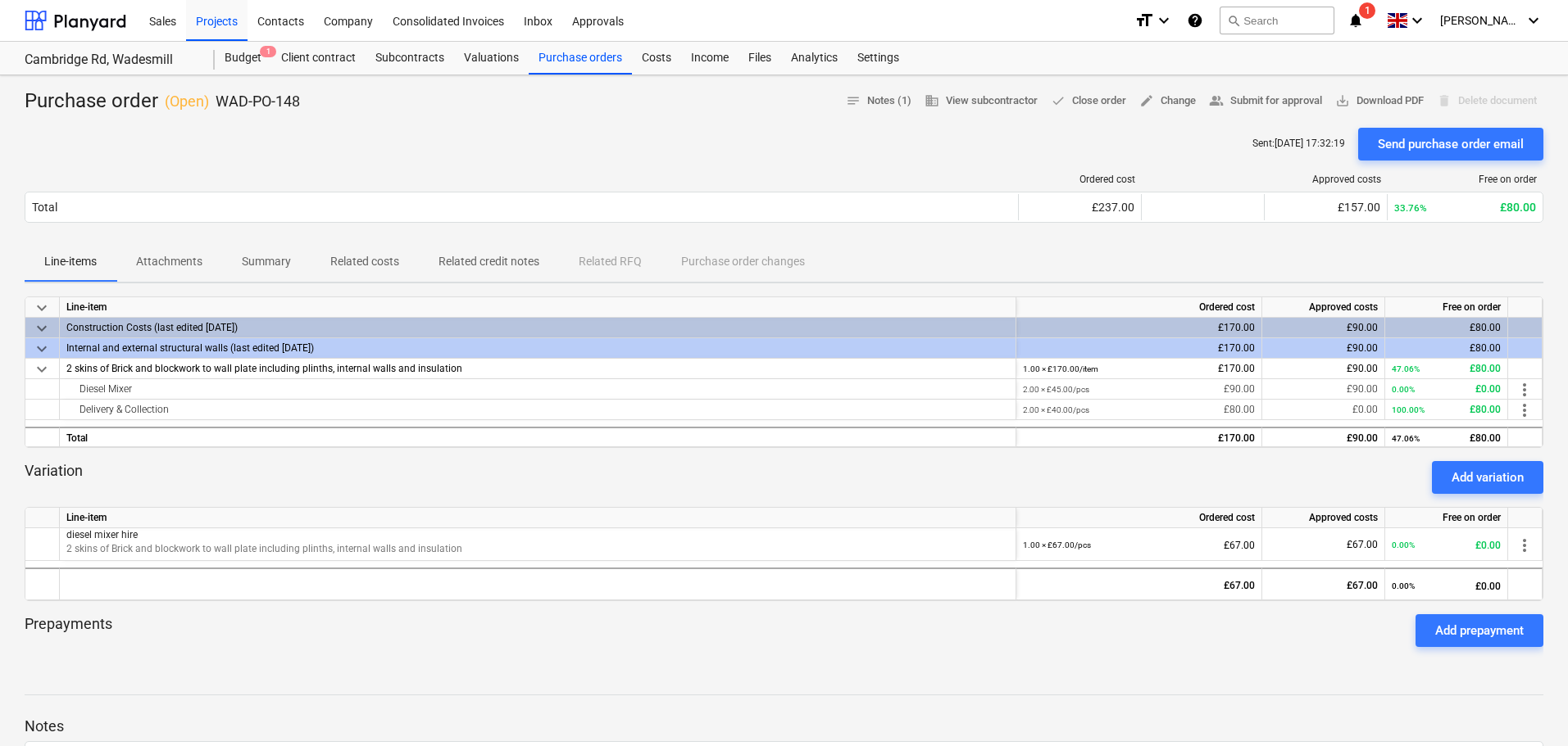
click at [340, 95] on div "Purchase order ( Open ) WAD-PO-148 notes Notes (1) business View subcontractor …" at bounding box center [784, 101] width 1519 height 26
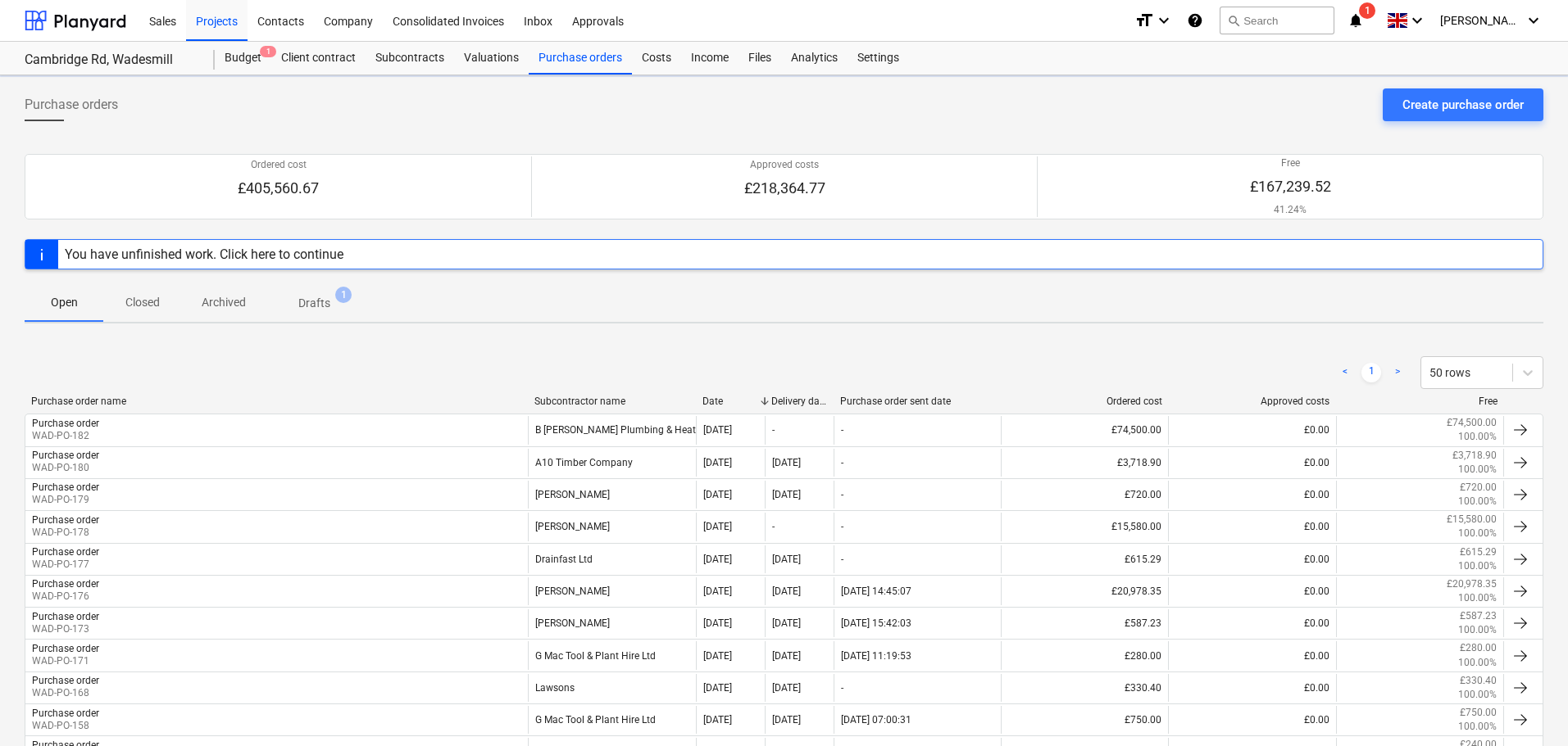
scroll to position [566, 0]
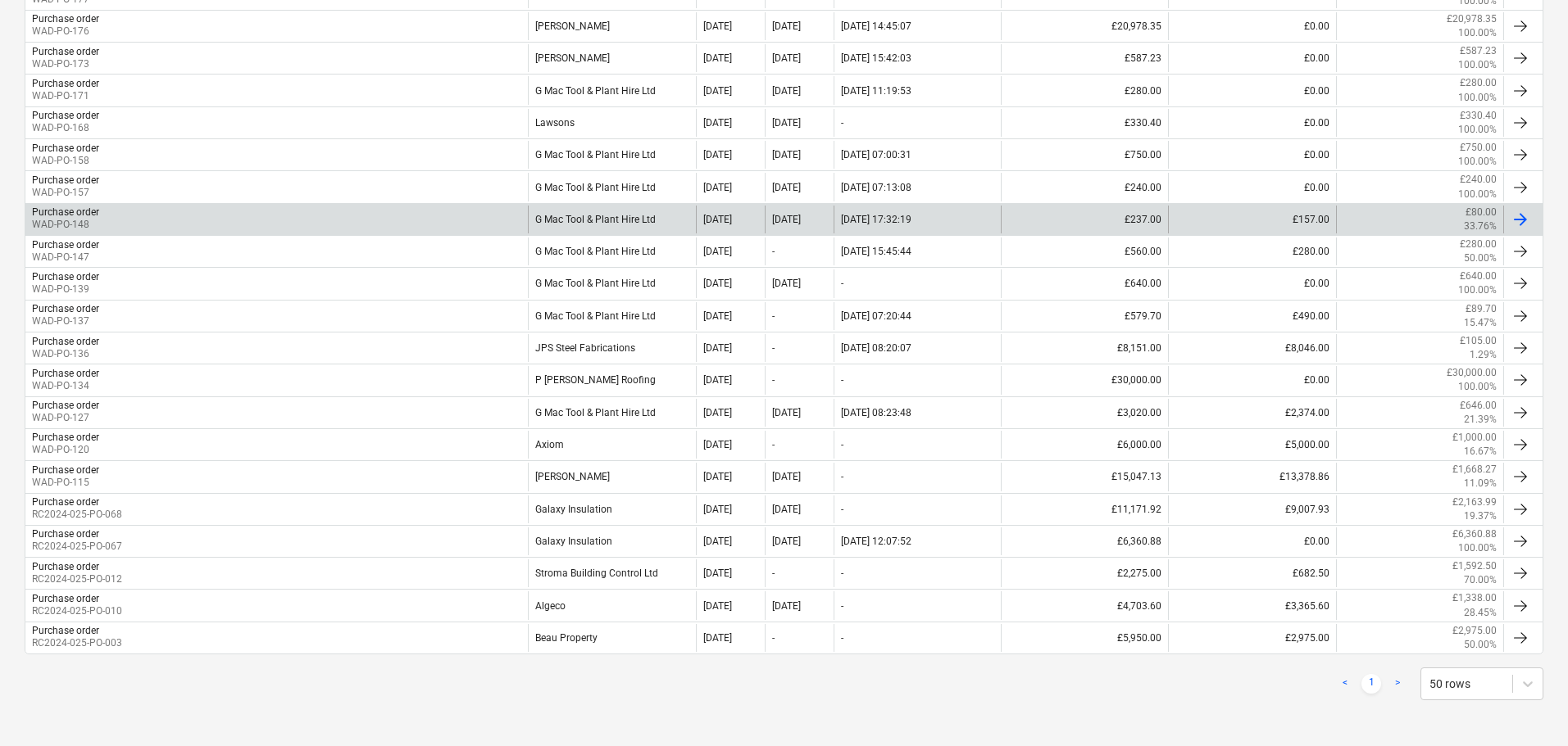
click at [599, 221] on div "G Mac Tool & Plant Hire Ltd" at bounding box center [610, 219] width 167 height 28
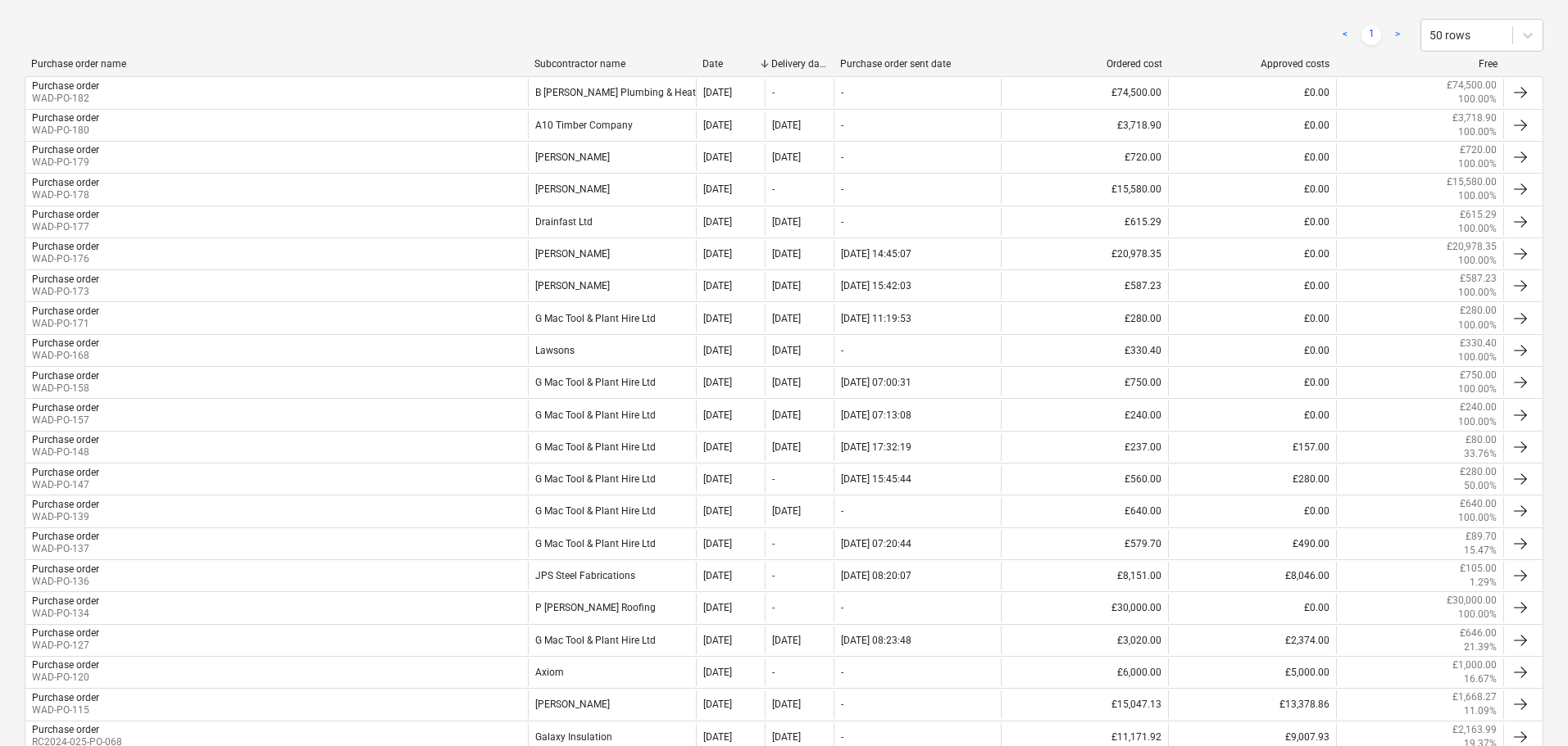
scroll to position [566, 0]
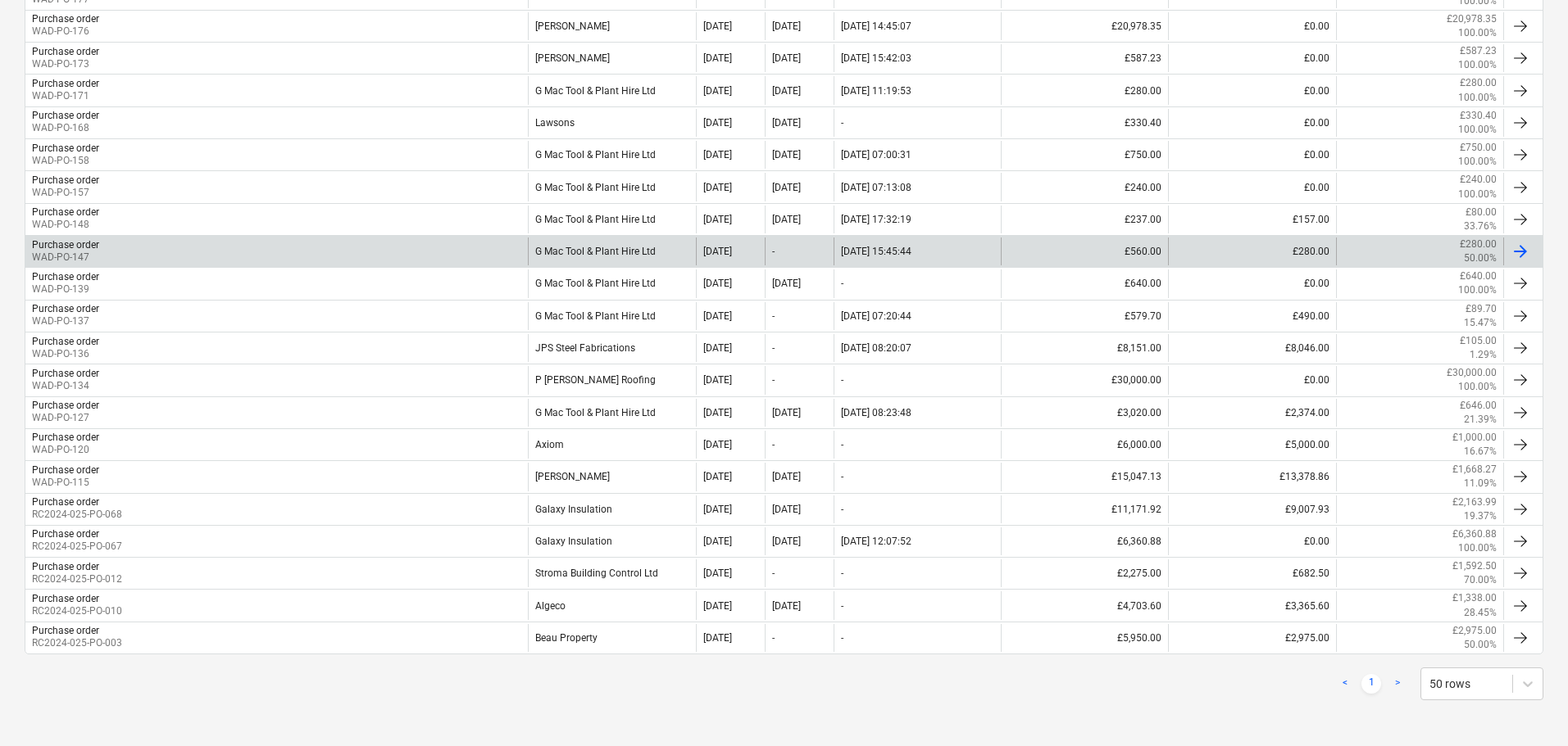
click at [666, 245] on div "G Mac Tool & Plant Hire Ltd" at bounding box center [610, 252] width 167 height 28
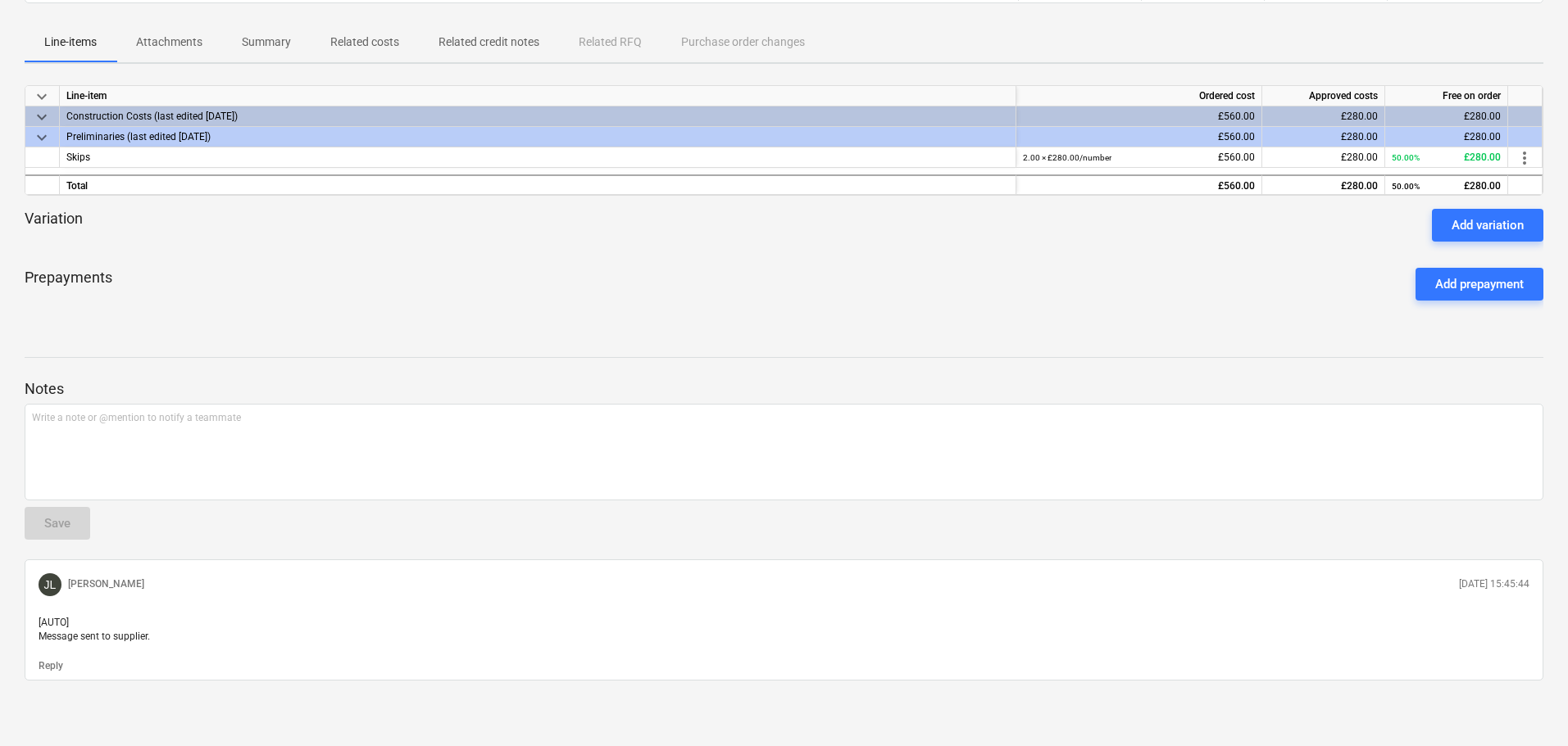
scroll to position [220, 0]
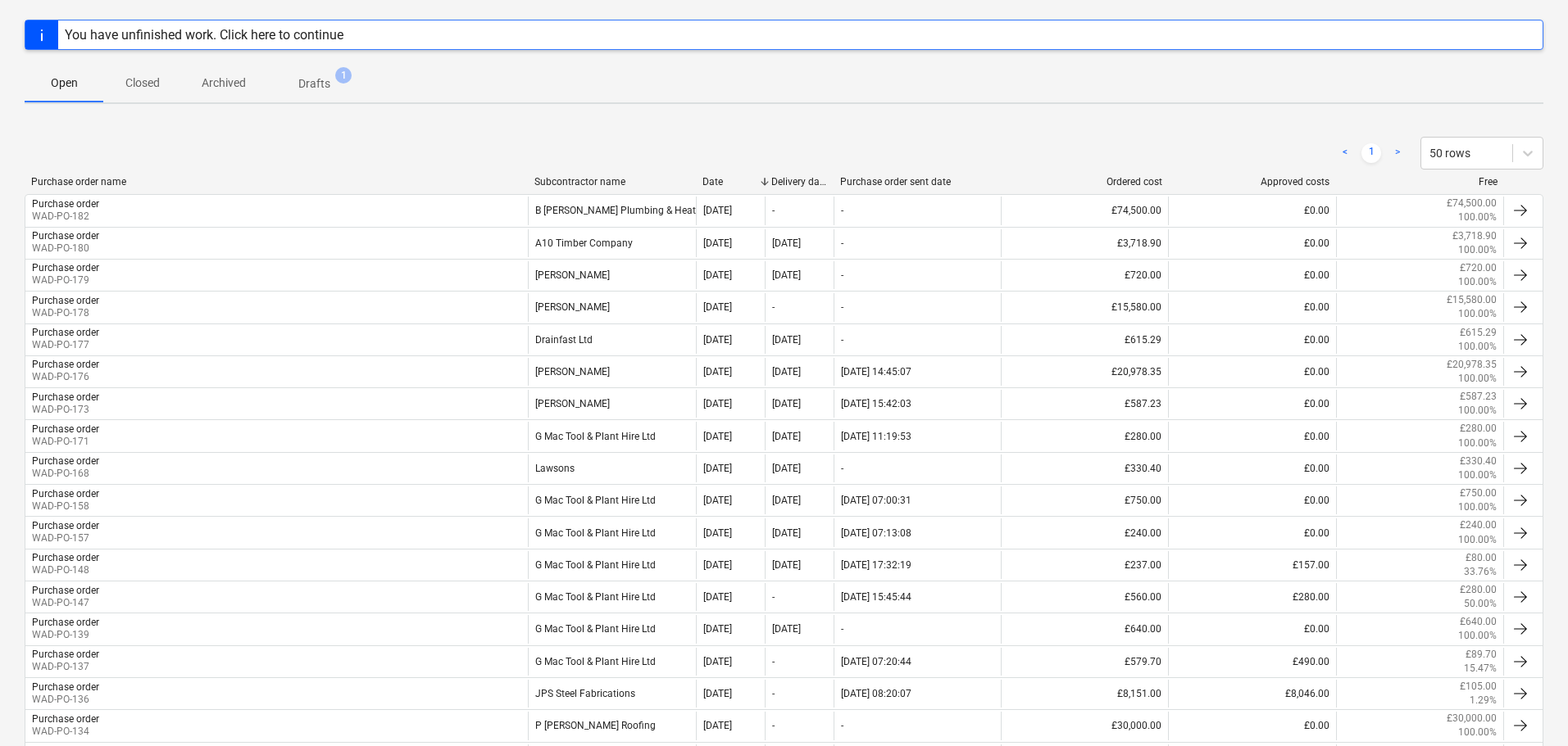
scroll to position [566, 0]
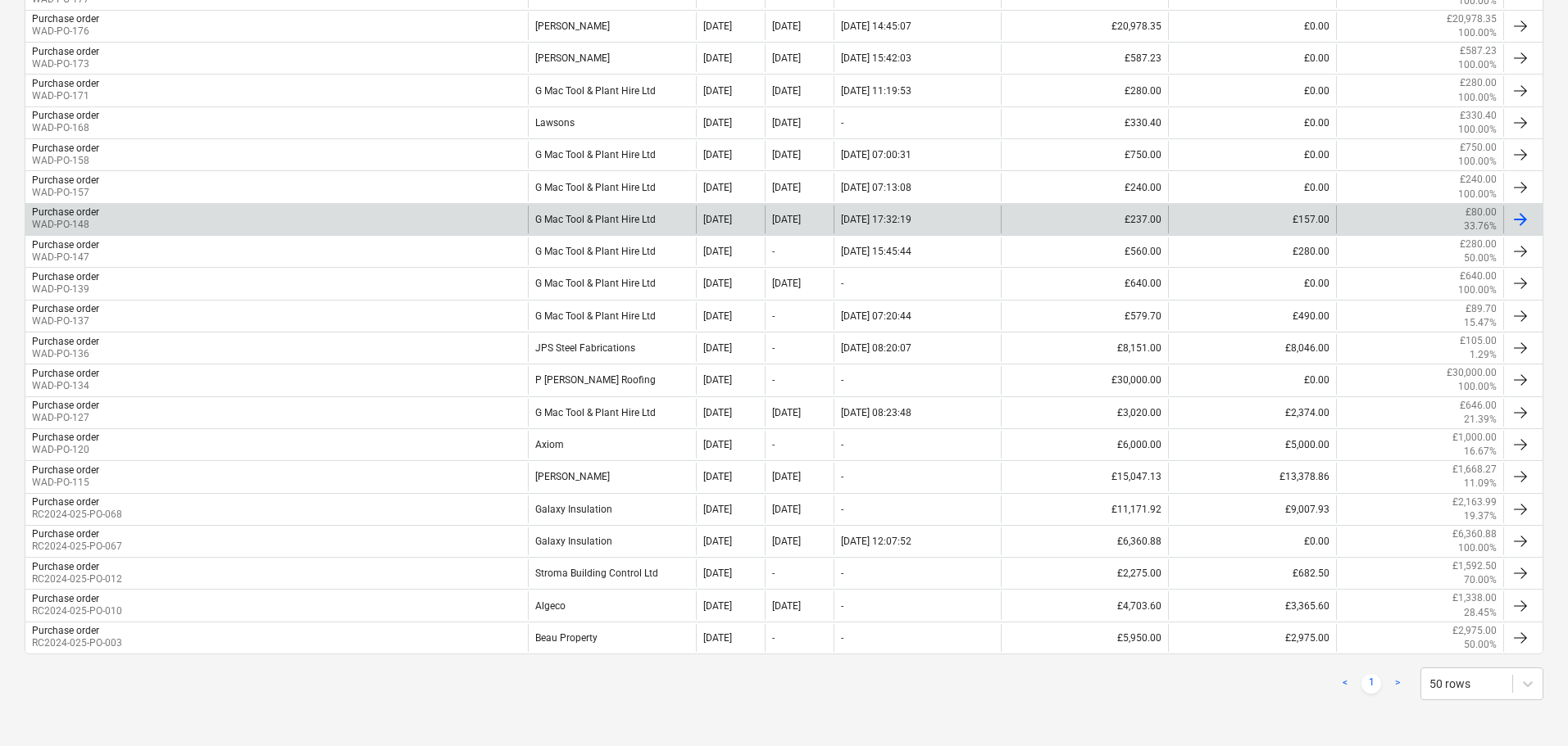
click at [637, 225] on div "G Mac Tool & Plant Hire Ltd" at bounding box center [610, 219] width 167 height 28
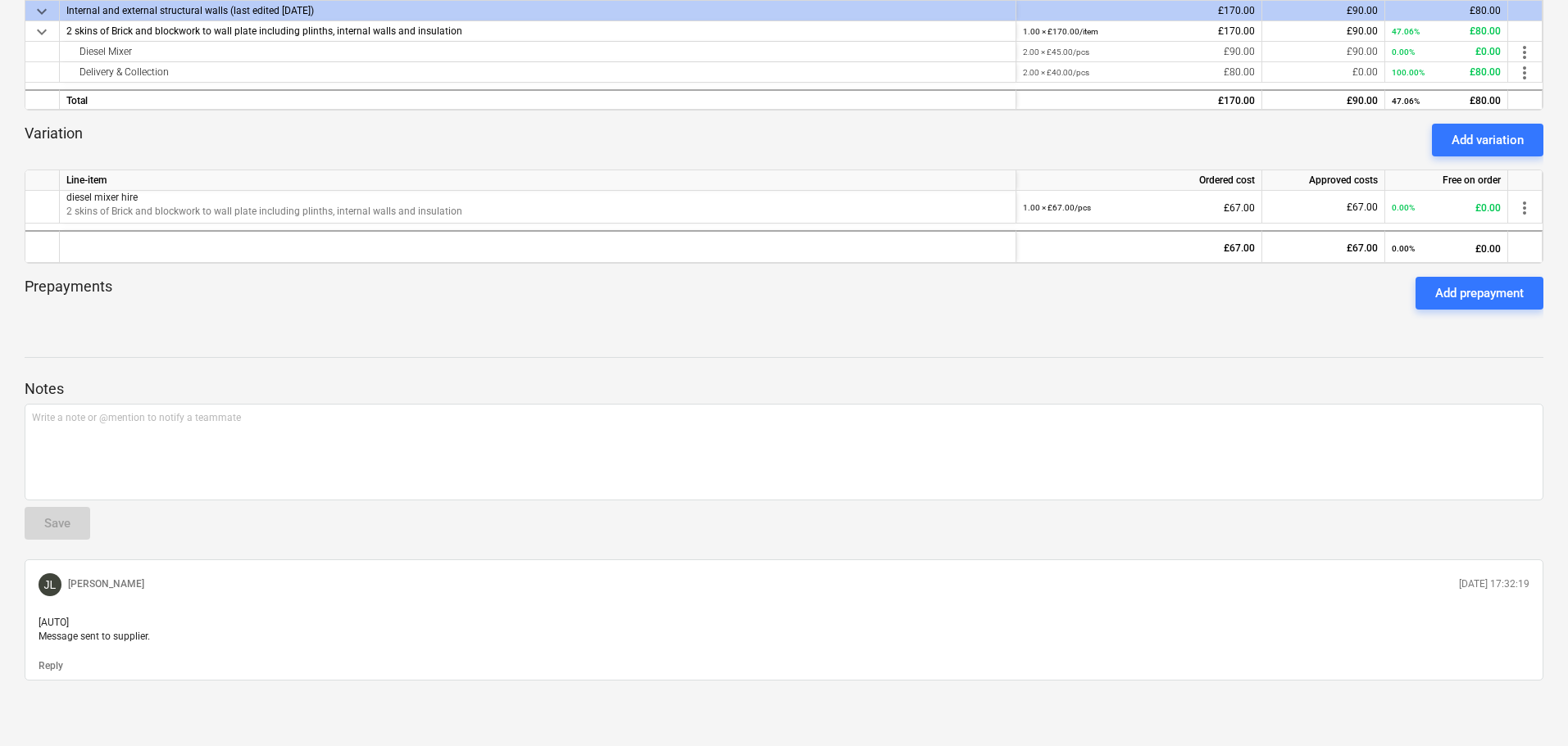
scroll to position [337, 0]
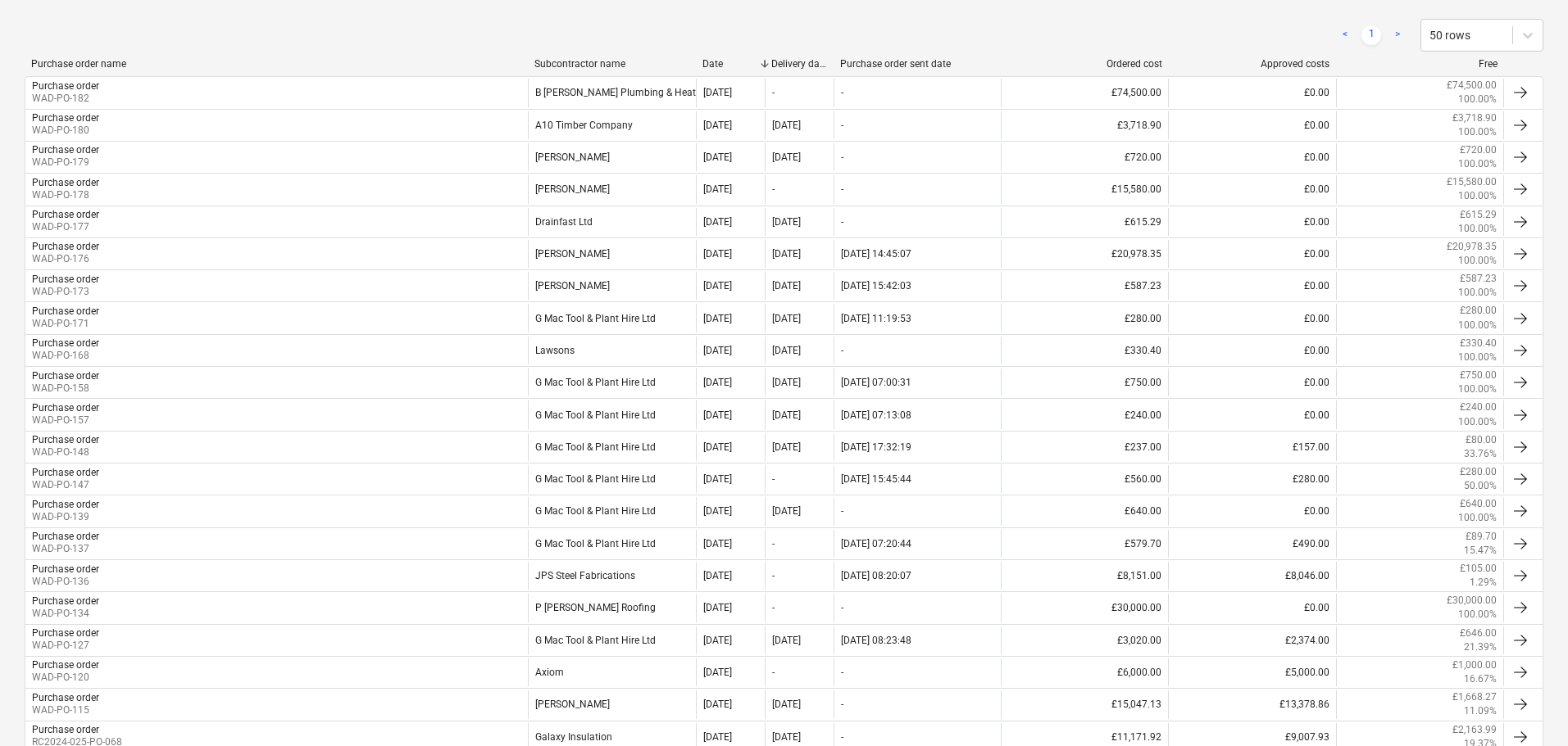
scroll to position [566, 0]
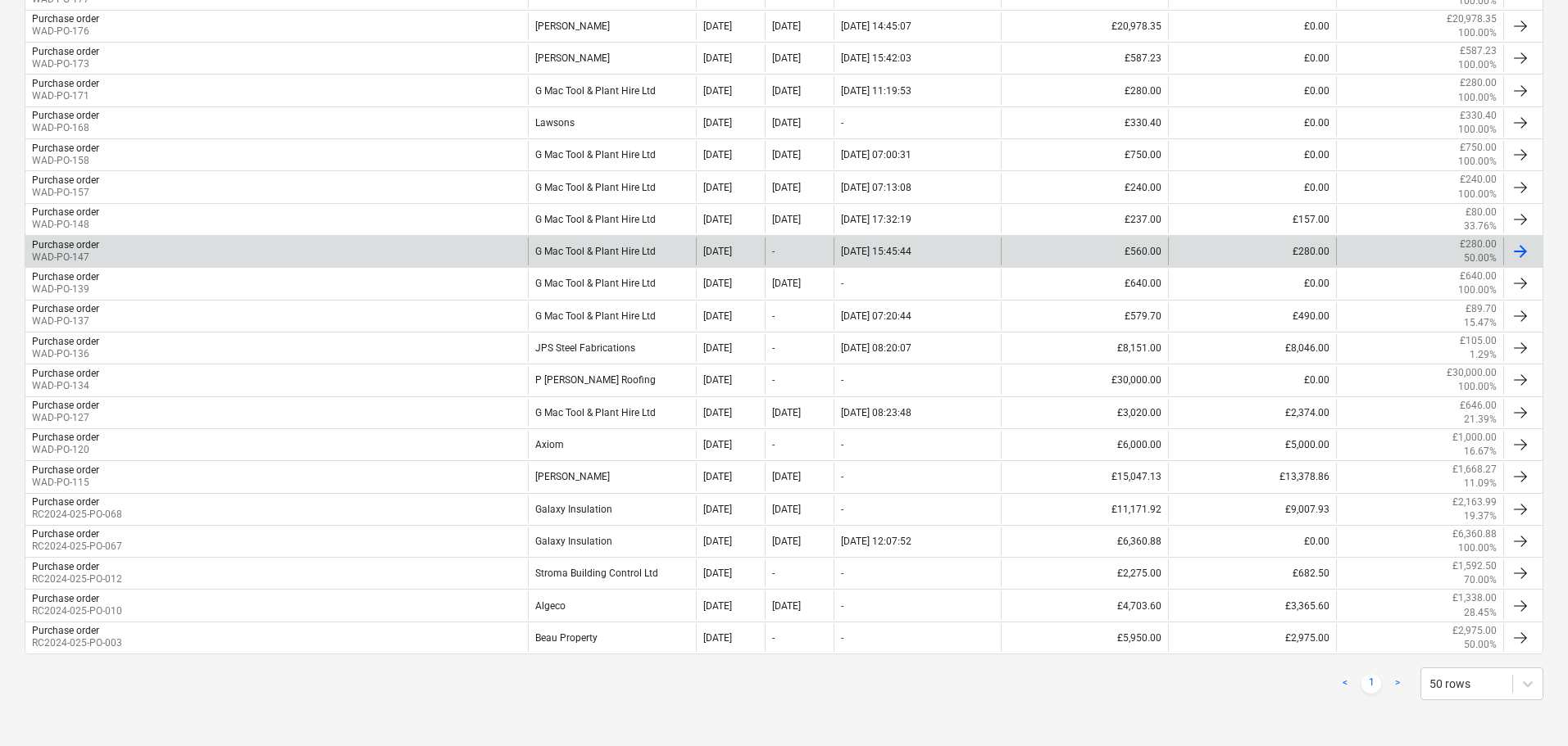
click at [629, 248] on div "G Mac Tool & Plant Hire Ltd" at bounding box center [610, 252] width 167 height 28
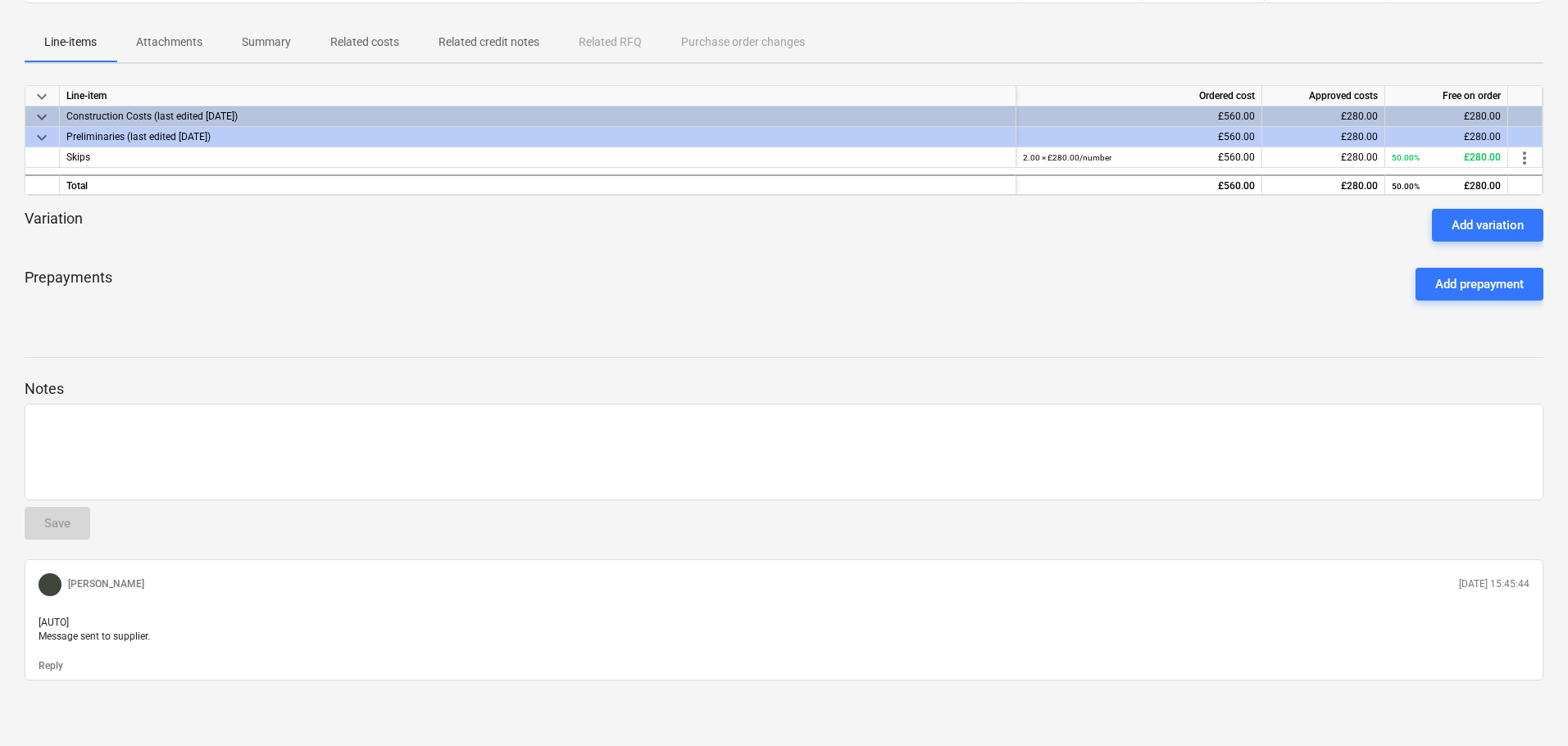
scroll to position [220, 0]
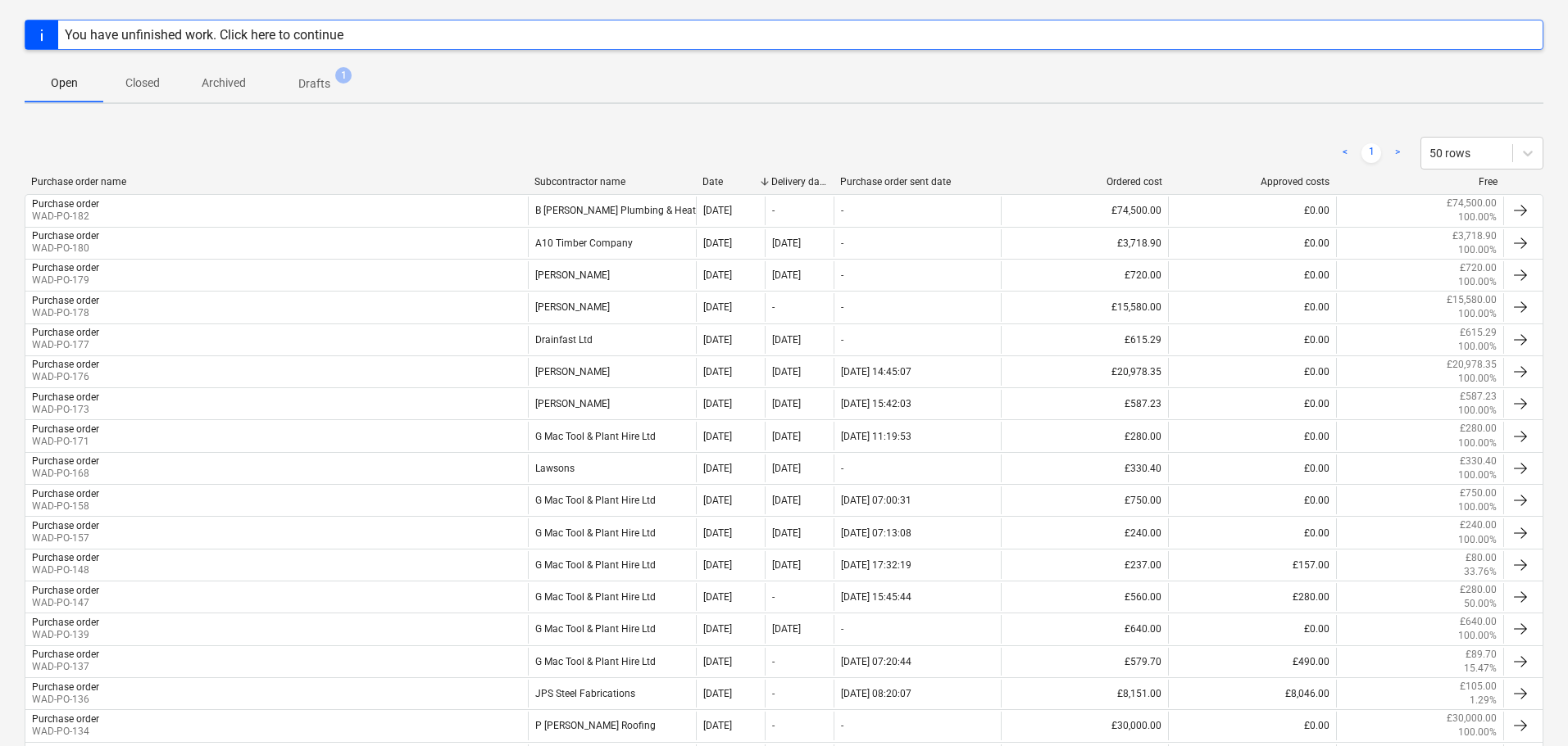
scroll to position [566, 0]
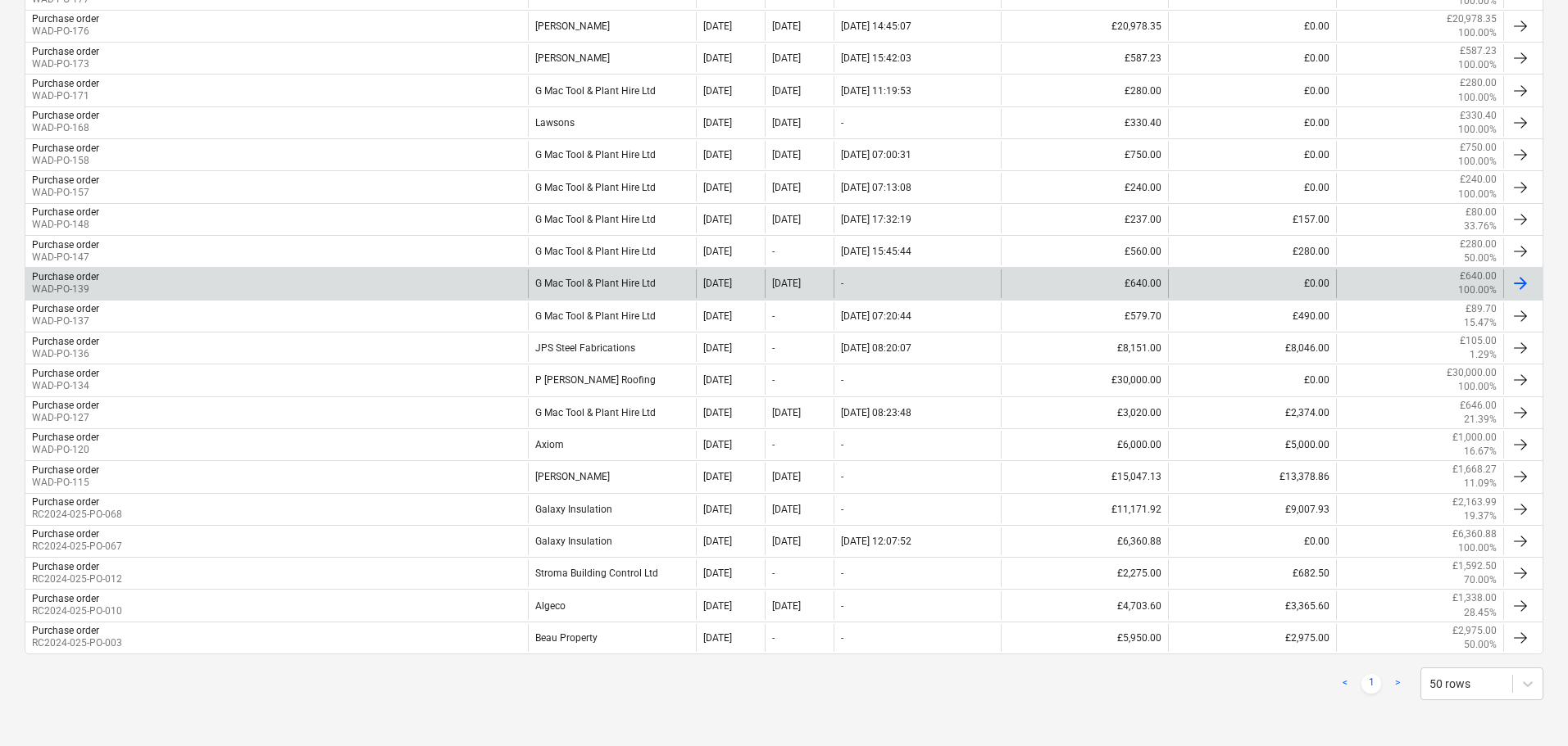
click at [579, 279] on div "G Mac Tool & Plant Hire Ltd" at bounding box center [610, 283] width 167 height 28
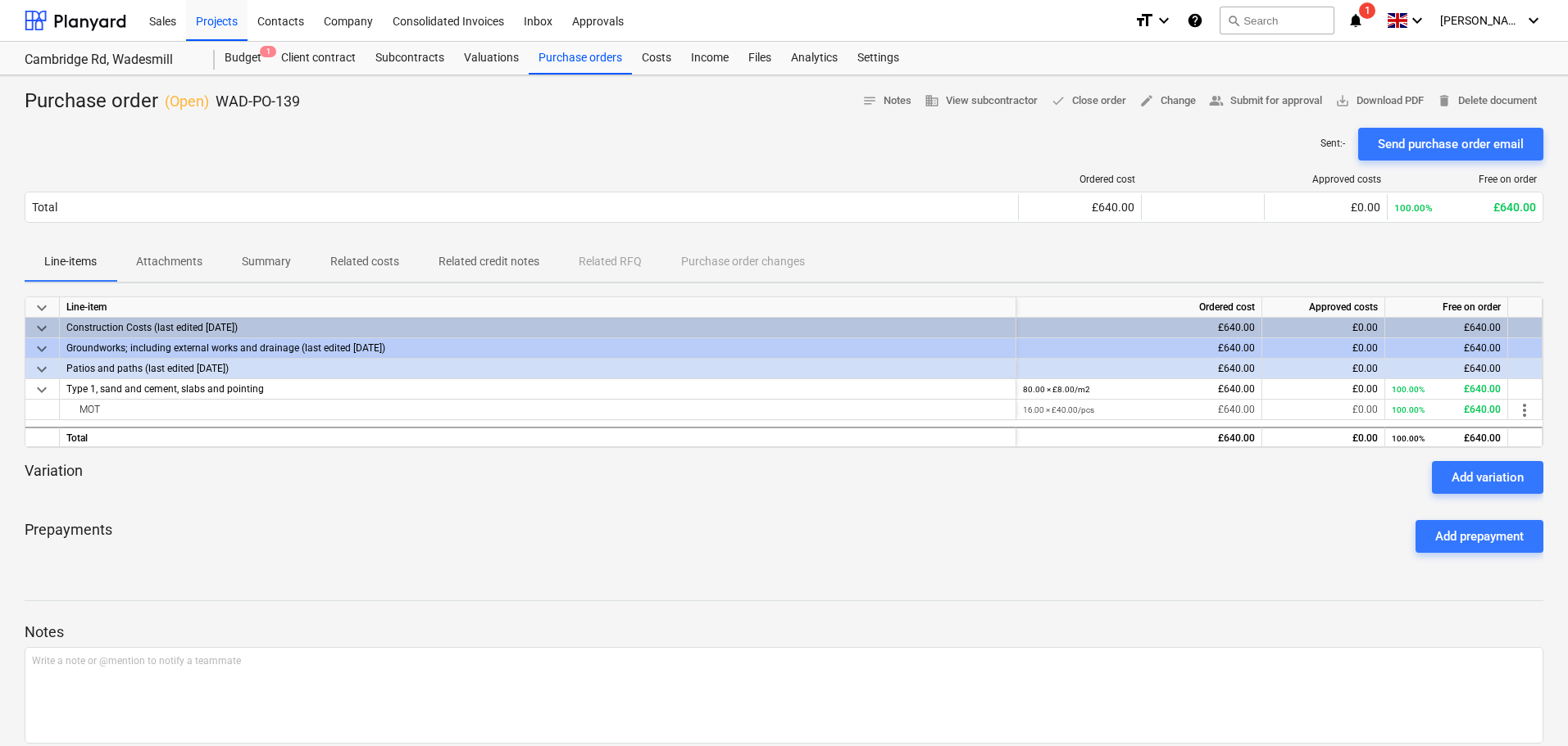
scroll to position [566, 0]
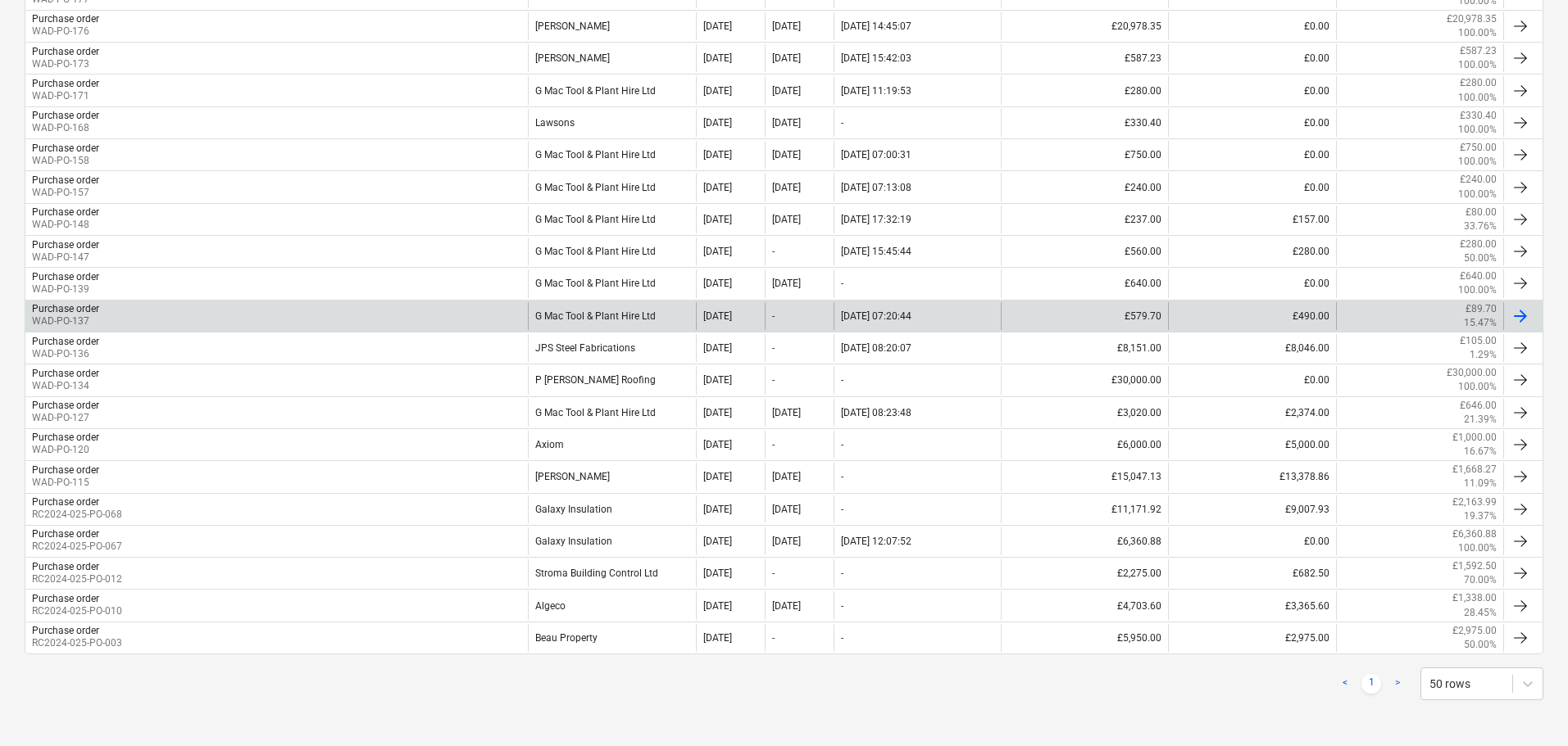
click at [590, 314] on div "G Mac Tool & Plant Hire Ltd" at bounding box center [610, 316] width 167 height 28
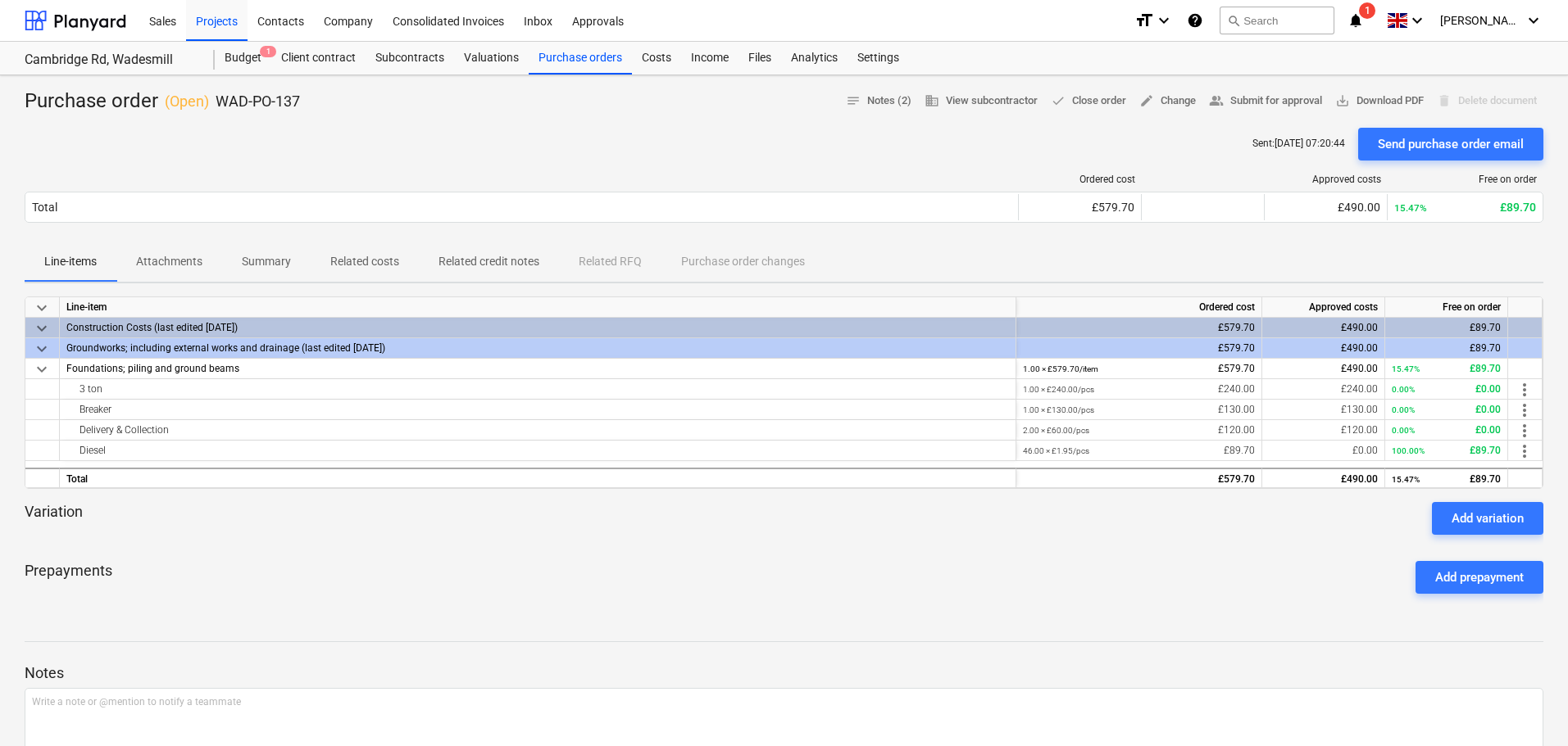
click at [365, 260] on p "Related costs" at bounding box center [365, 262] width 68 height 17
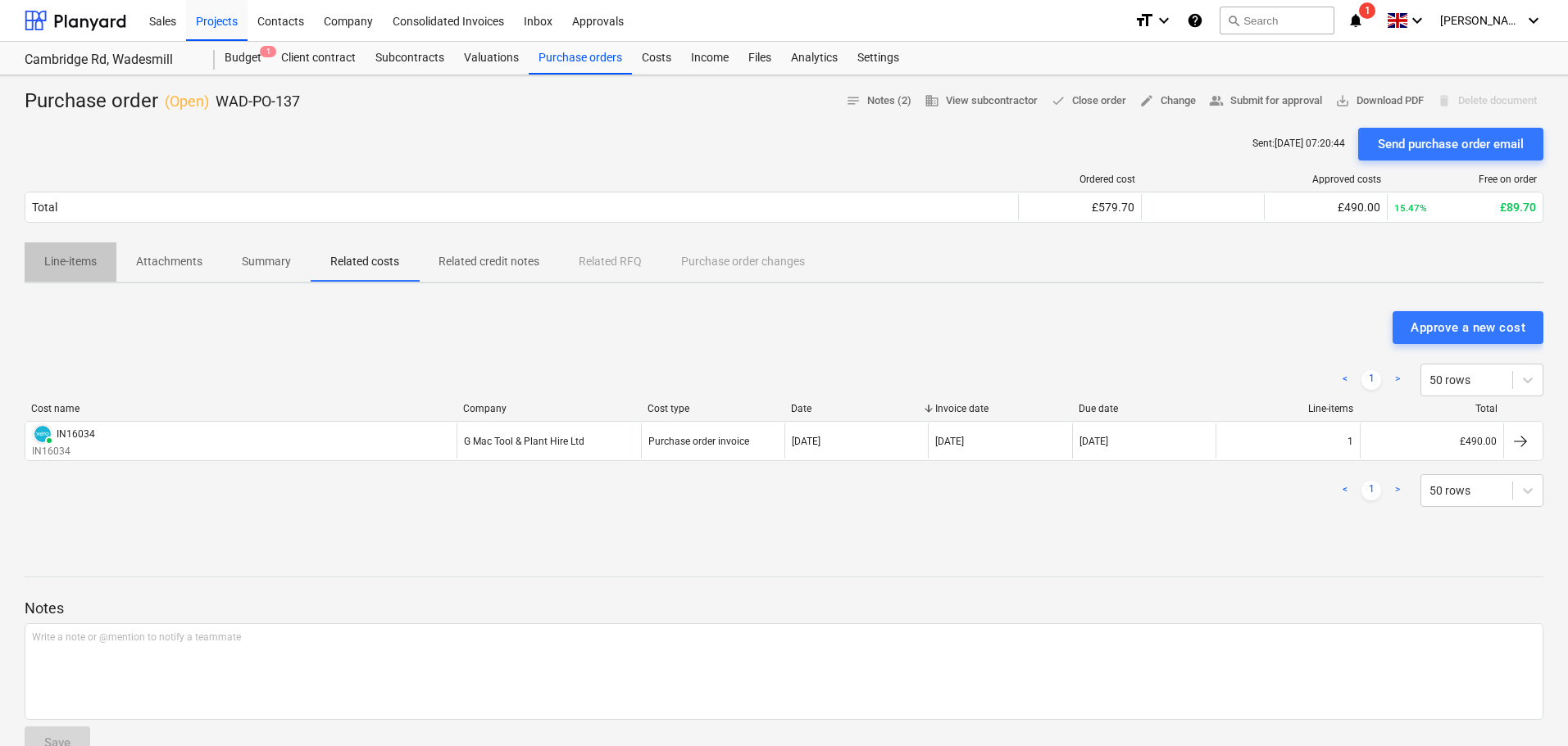
click at [91, 265] on p "Line-items" at bounding box center [70, 262] width 52 height 17
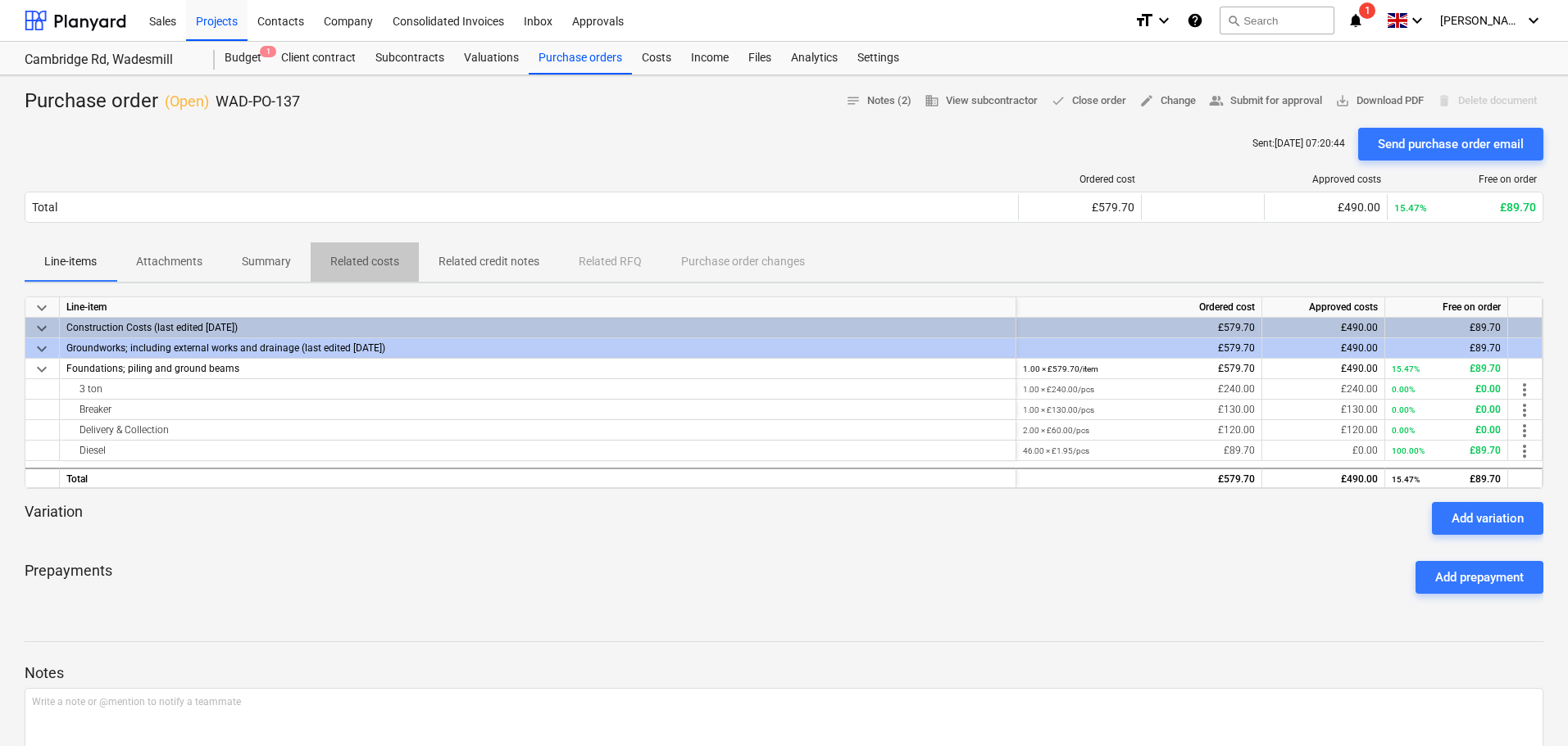
click at [357, 259] on p "Related costs" at bounding box center [365, 262] width 68 height 17
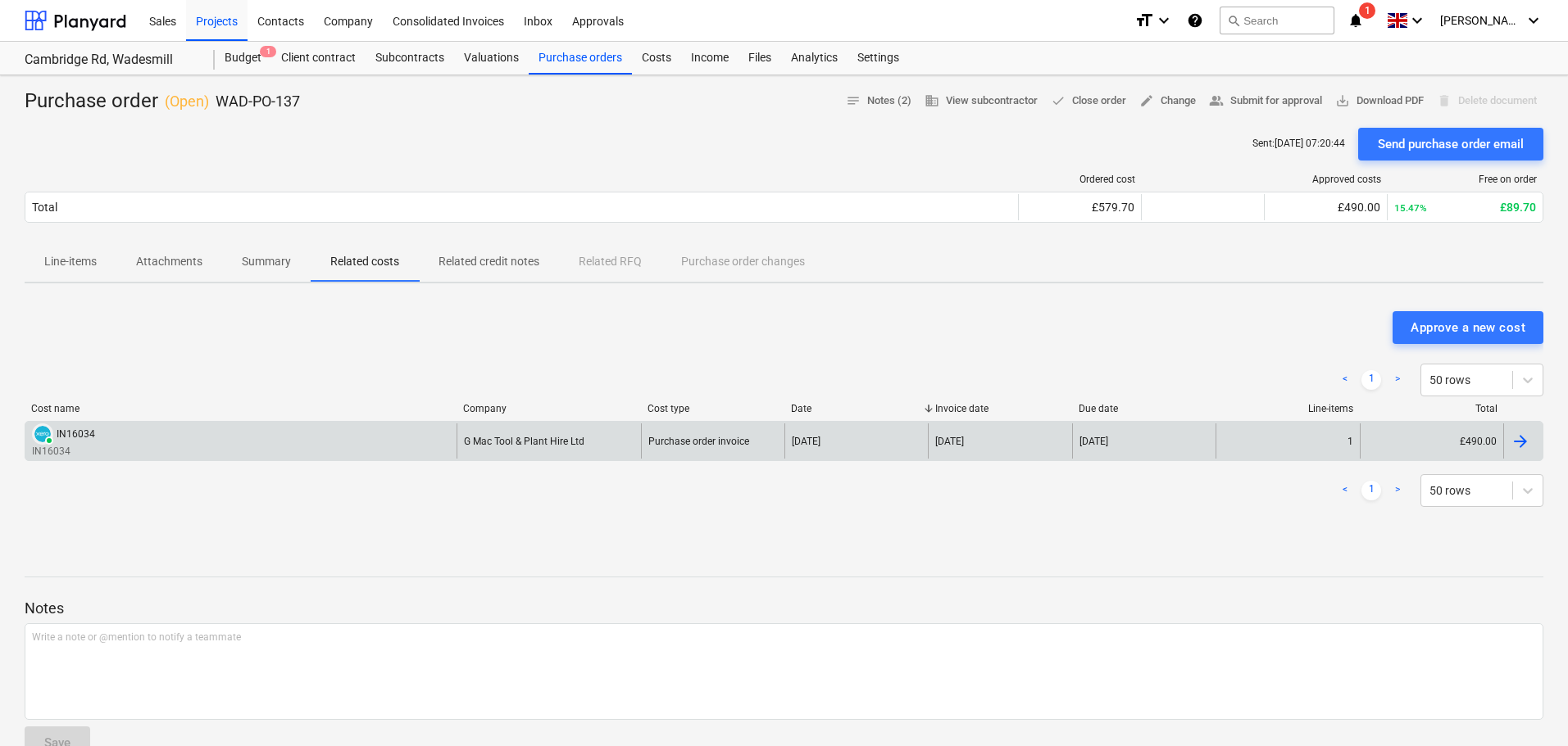
click at [329, 438] on div "PAID IN16034 IN16034" at bounding box center [240, 440] width 431 height 36
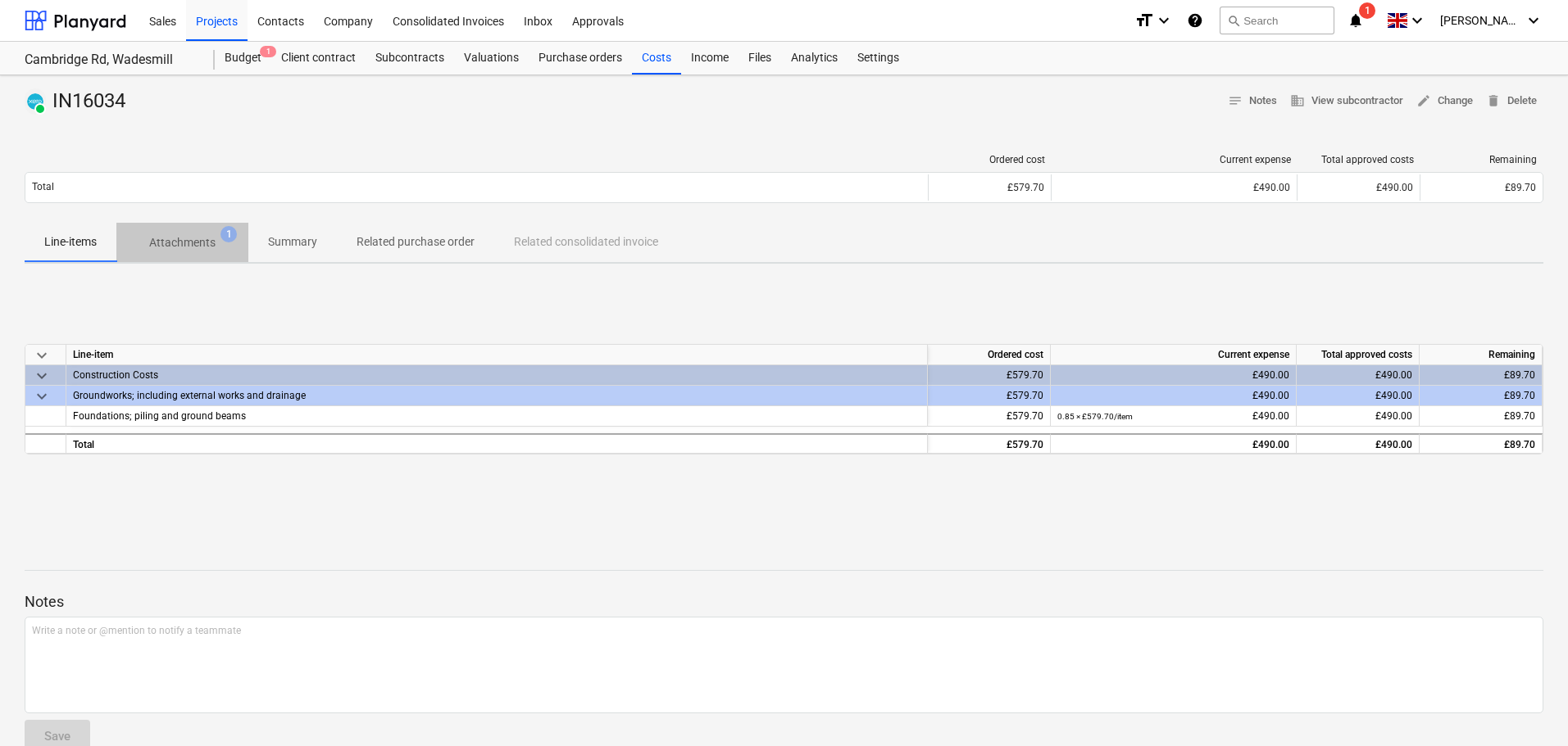
click at [200, 249] on p "Attachments" at bounding box center [182, 243] width 67 height 17
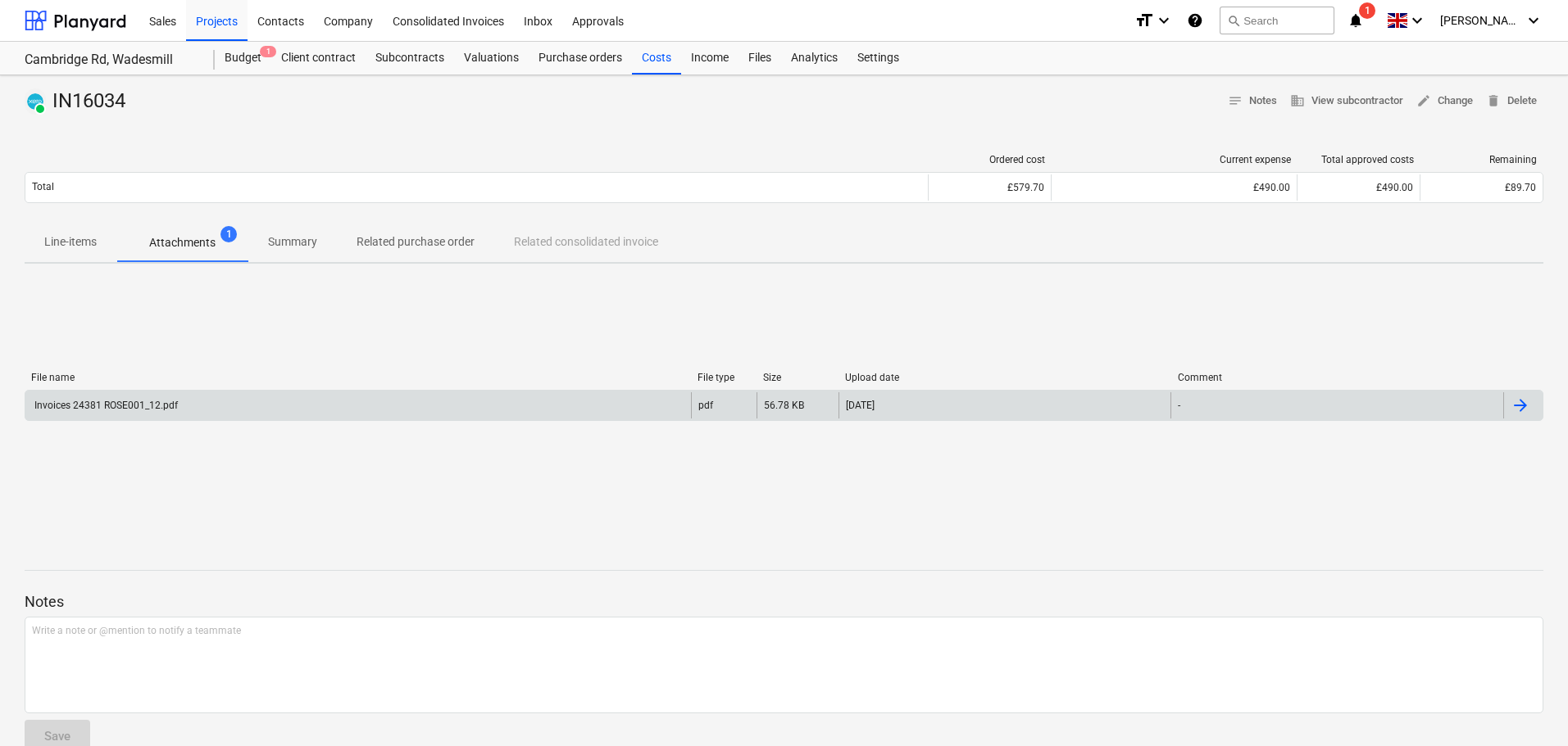
click at [245, 402] on div "Invoices 24381 ROSE001_12.pdf" at bounding box center [358, 405] width 665 height 26
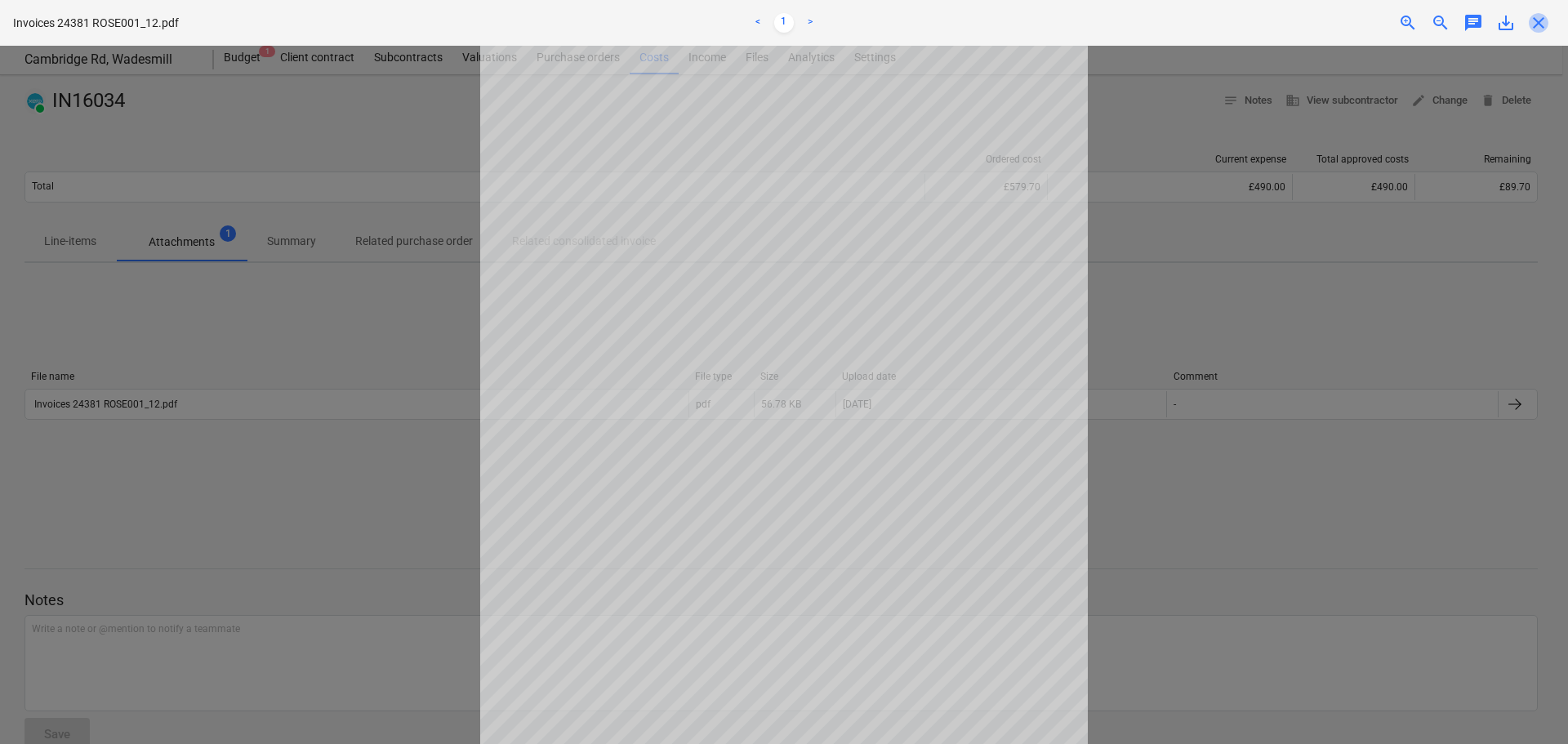
click at [1544, 30] on span "close" at bounding box center [1538, 23] width 19 height 19
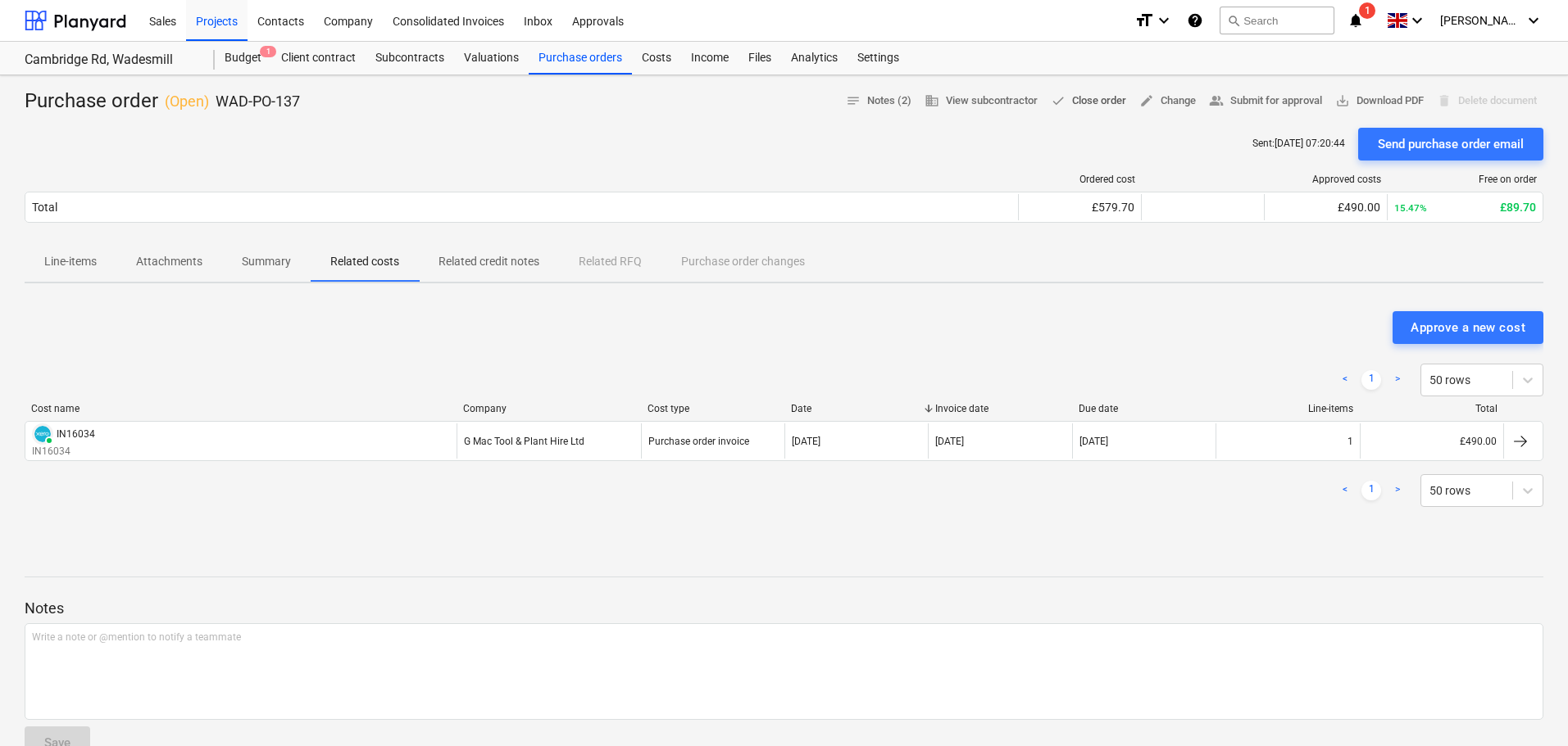
click at [1079, 101] on span "done Close order" at bounding box center [1089, 101] width 75 height 19
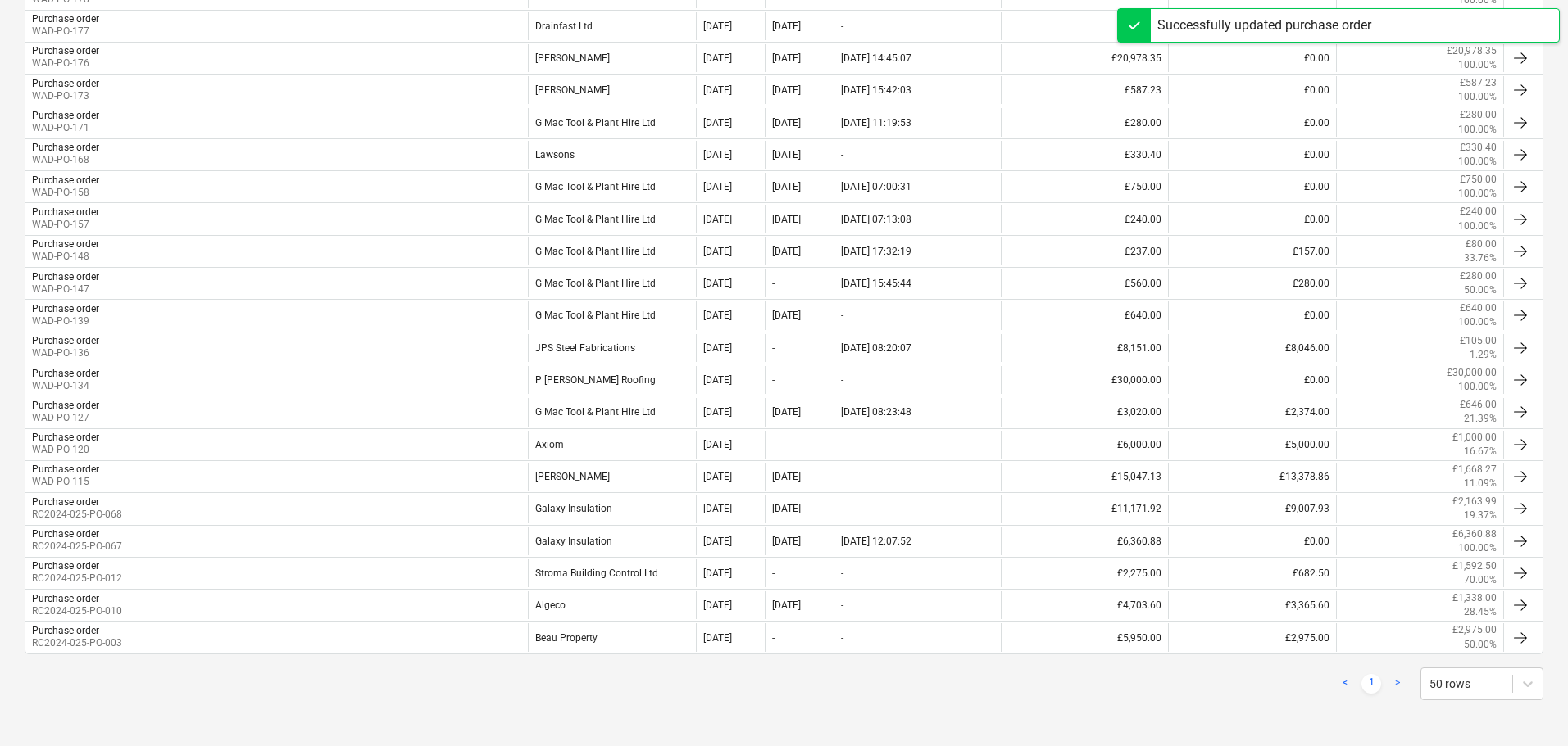
scroll to position [533, 0]
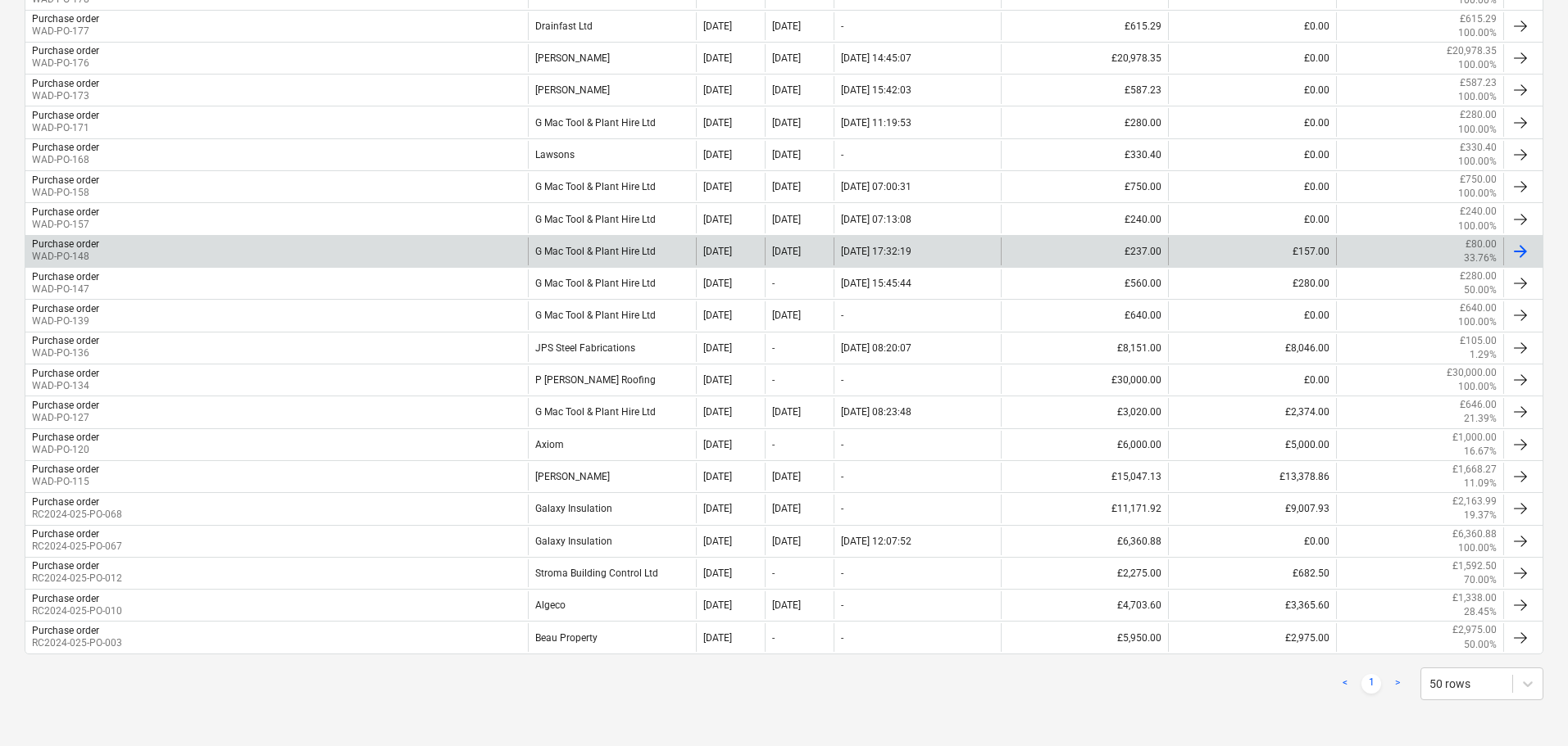
click at [622, 243] on div "G Mac Tool & Plant Hire Ltd" at bounding box center [610, 252] width 167 height 28
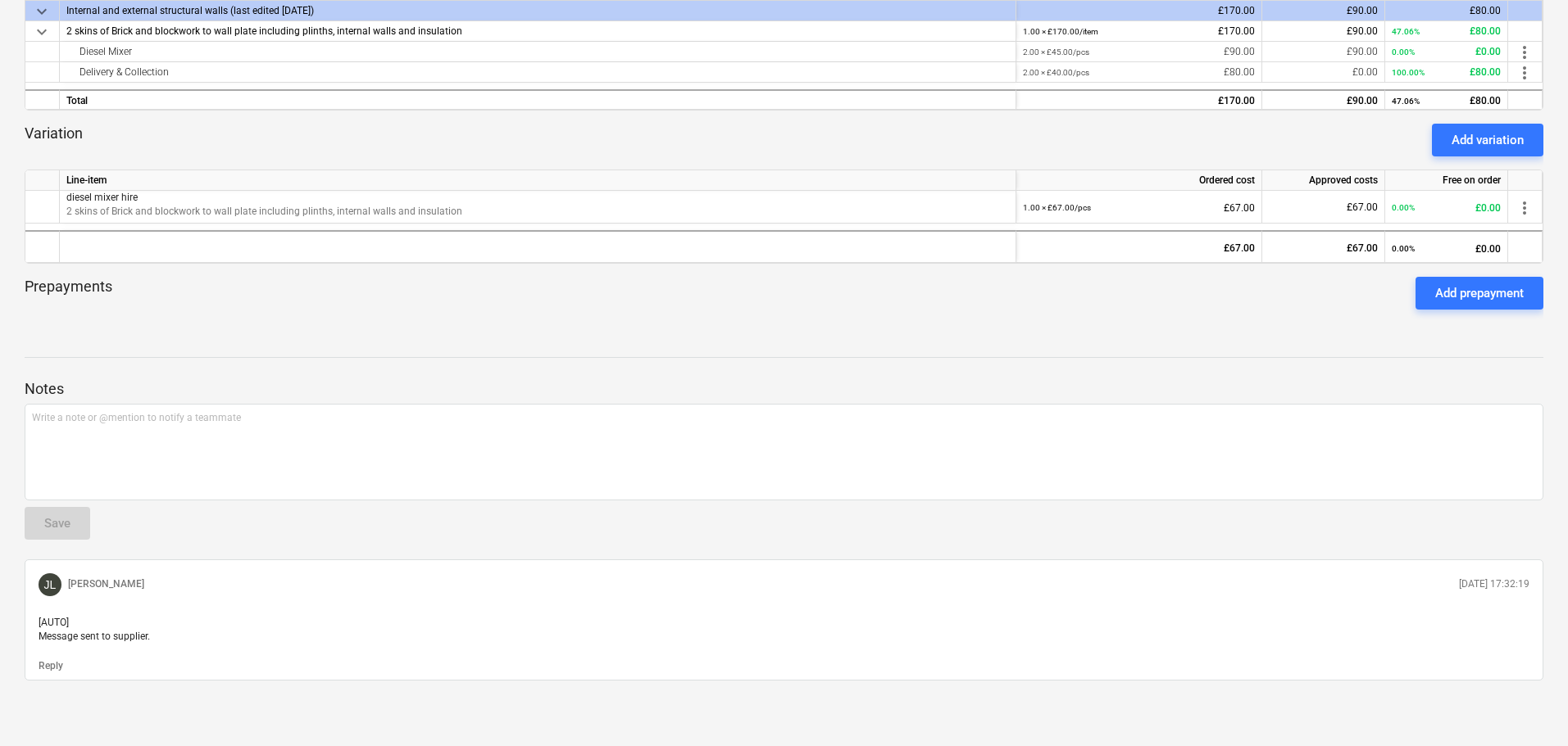
scroll to position [337, 0]
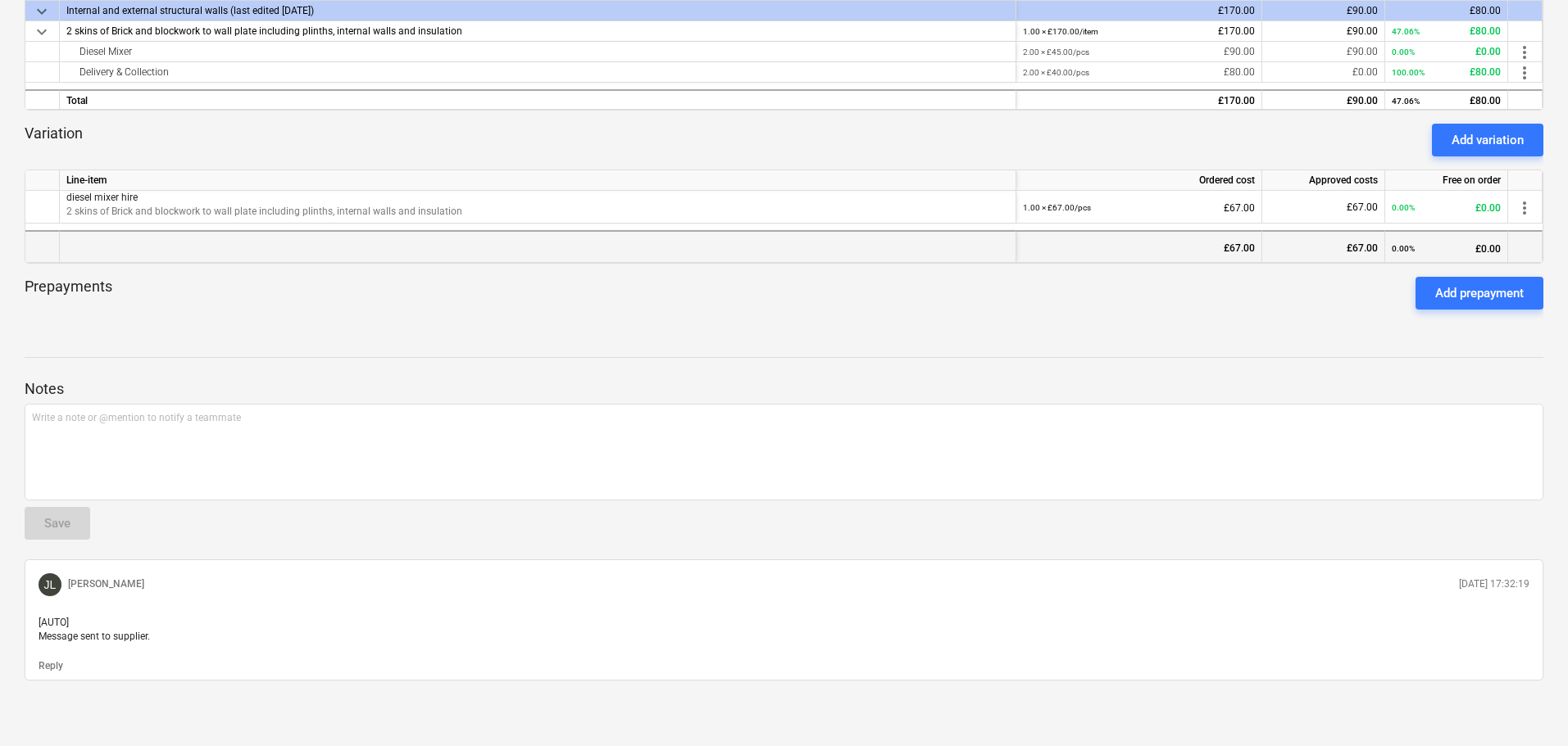
scroll to position [533, 0]
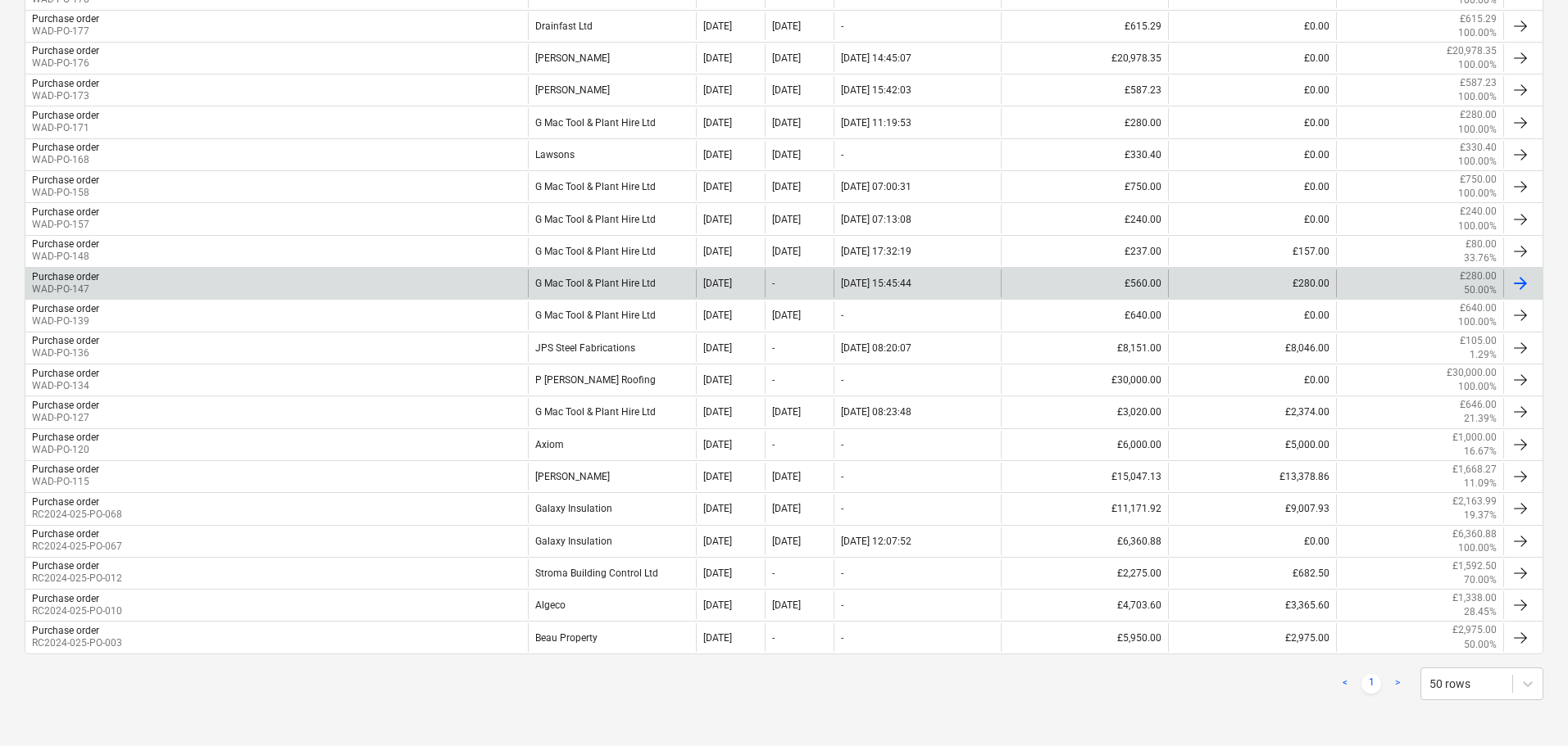
click at [609, 277] on div "G Mac Tool & Plant Hire Ltd" at bounding box center [610, 283] width 167 height 28
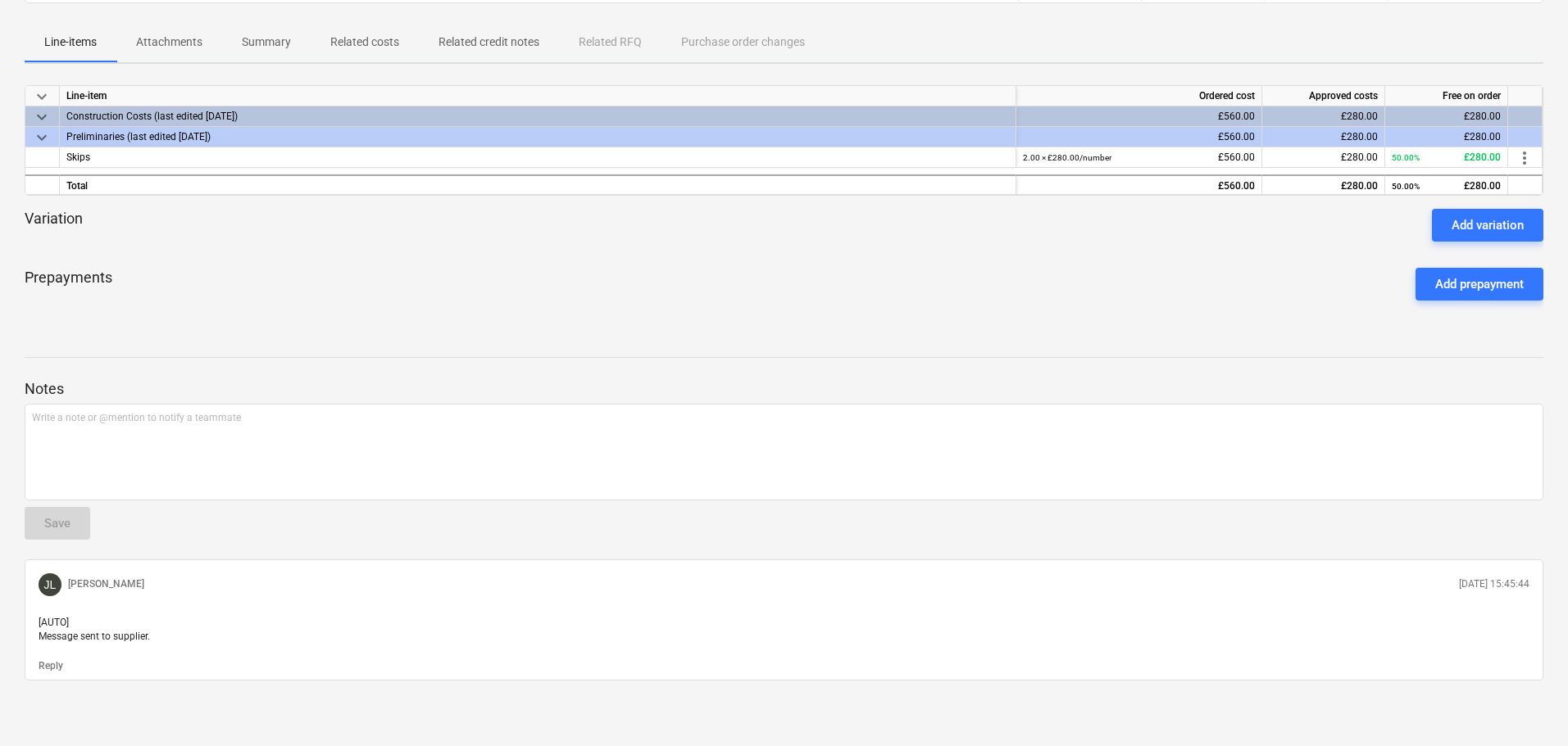
scroll to position [220, 0]
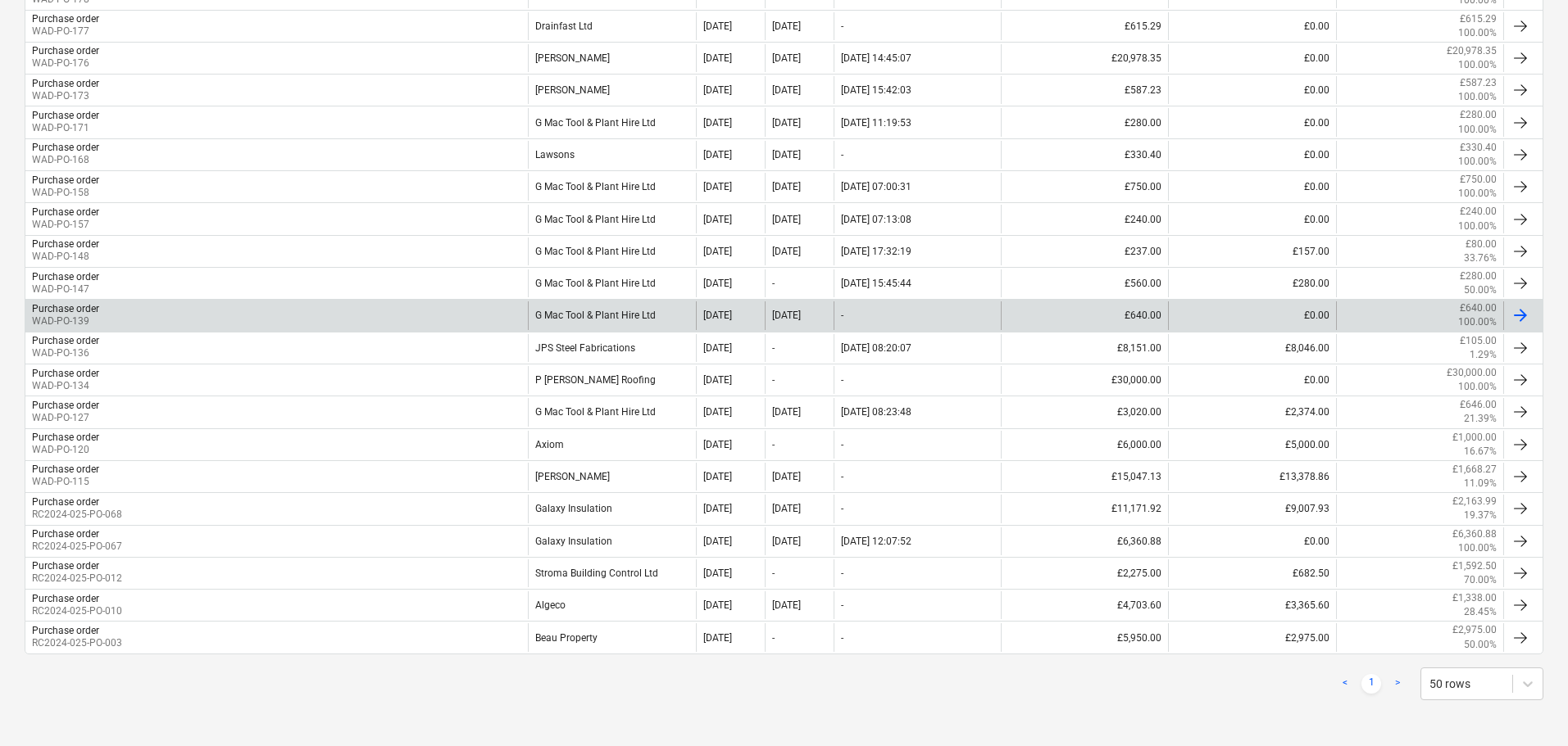
click at [603, 313] on div "G Mac Tool & Plant Hire Ltd" at bounding box center [610, 315] width 167 height 28
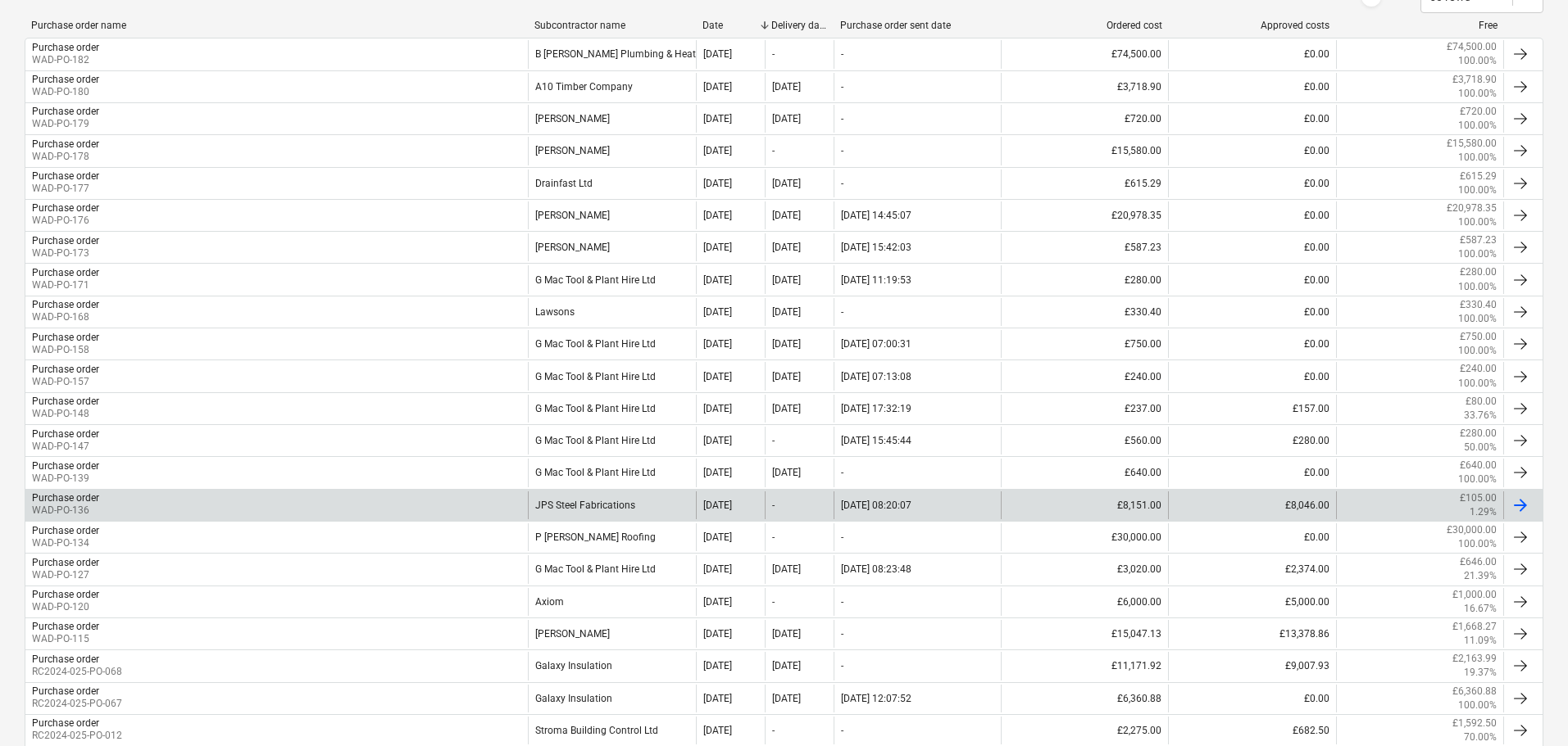
scroll to position [369, 0]
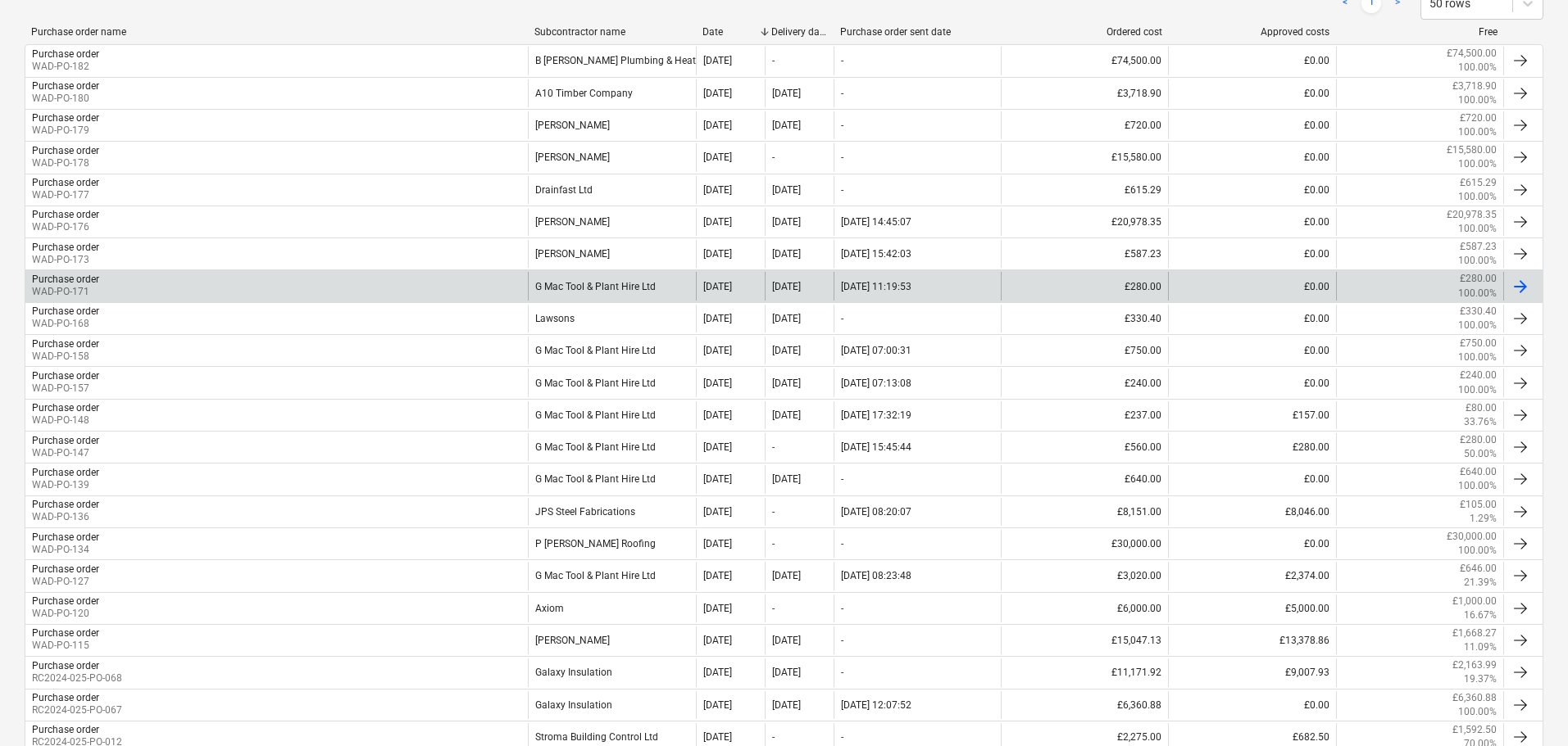
click at [646, 286] on div "G Mac Tool & Plant Hire Ltd" at bounding box center [610, 285] width 167 height 28
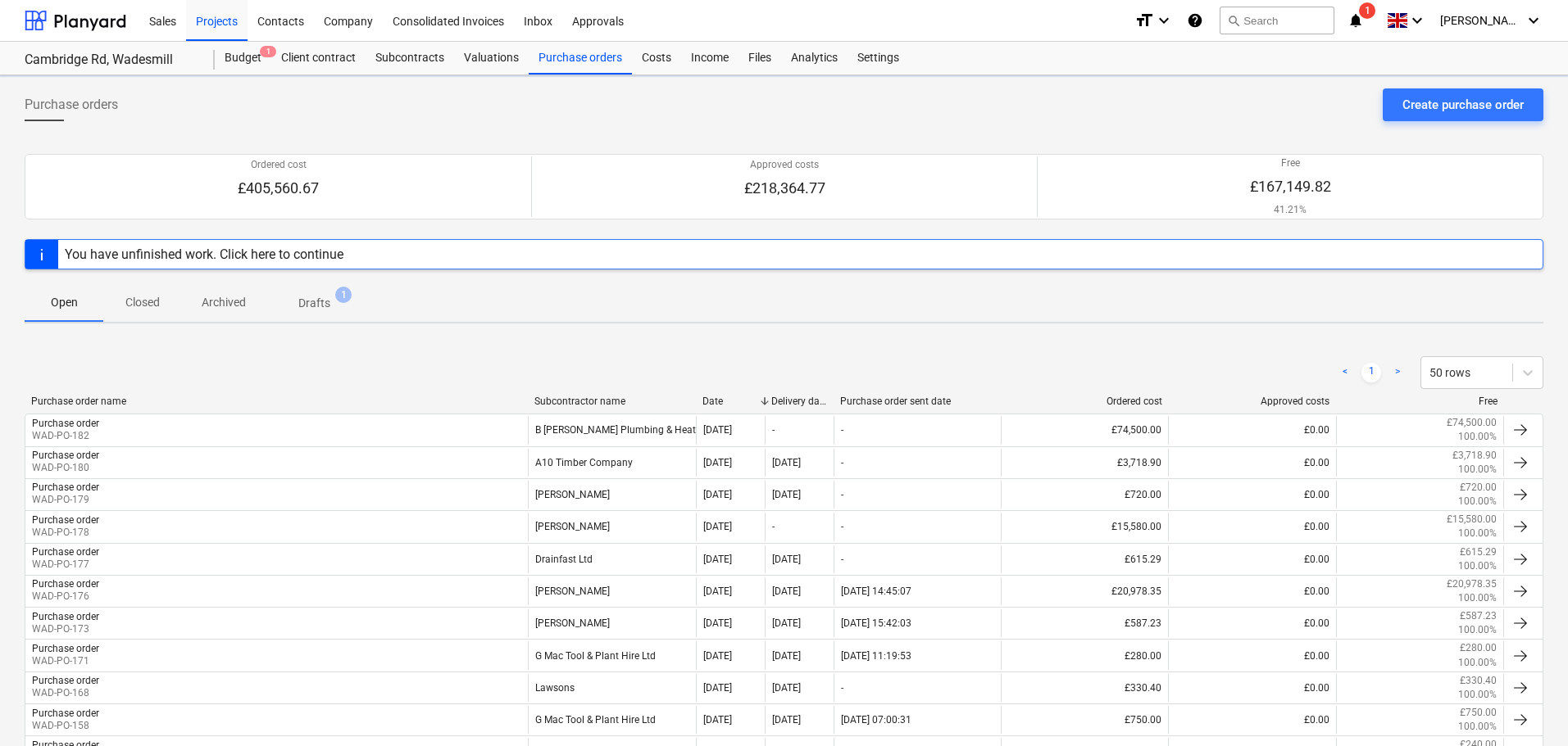
scroll to position [369, 0]
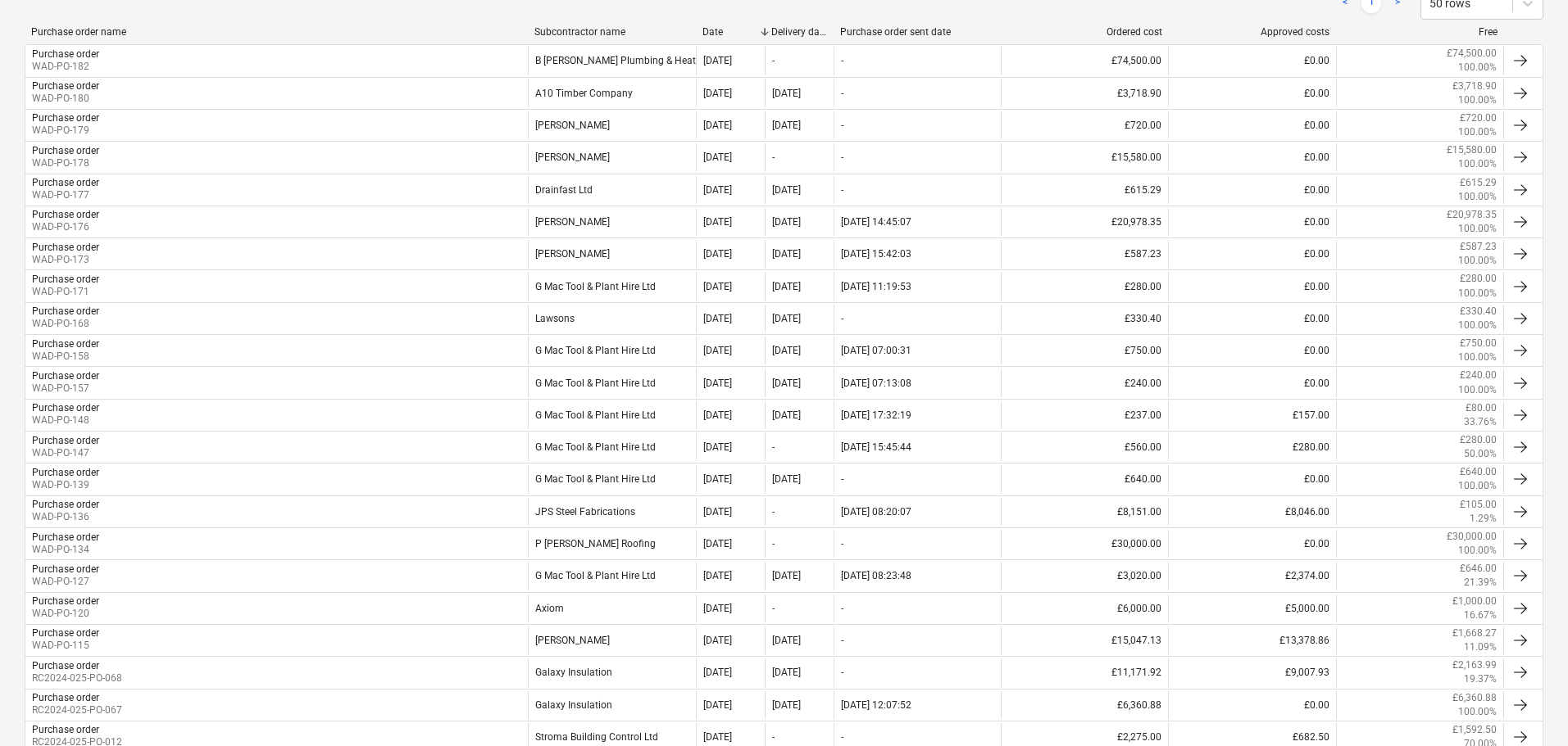
click at [546, 24] on div "< 1 > 50 rows" at bounding box center [784, 4] width 1519 height 46
click at [560, 39] on div "Purchase order name Subcontractor name Date Delivery date Purchase order sent d…" at bounding box center [784, 35] width 1519 height 18
click at [577, 34] on div "Subcontractor name" at bounding box center [611, 32] width 155 height 12
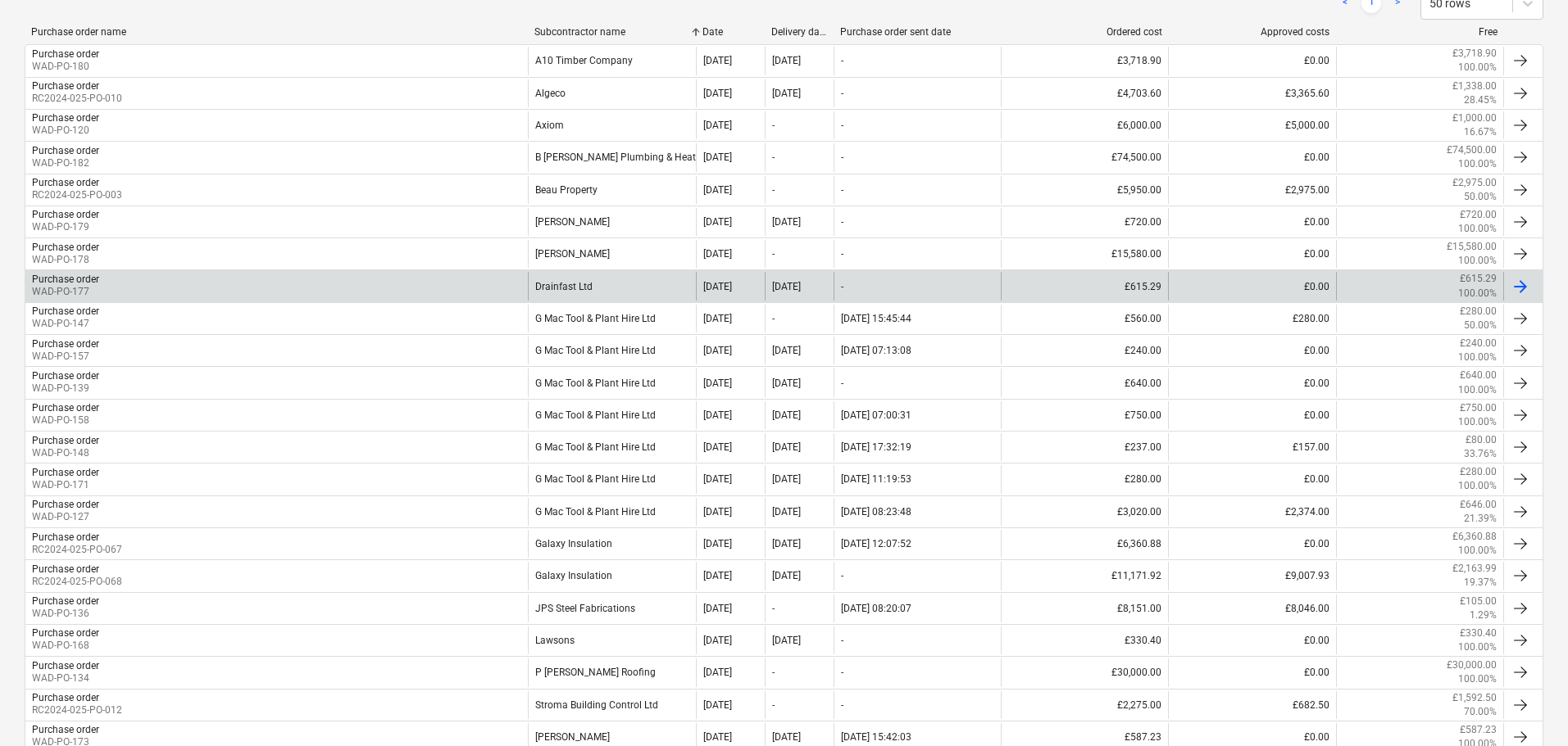
scroll to position [451, 0]
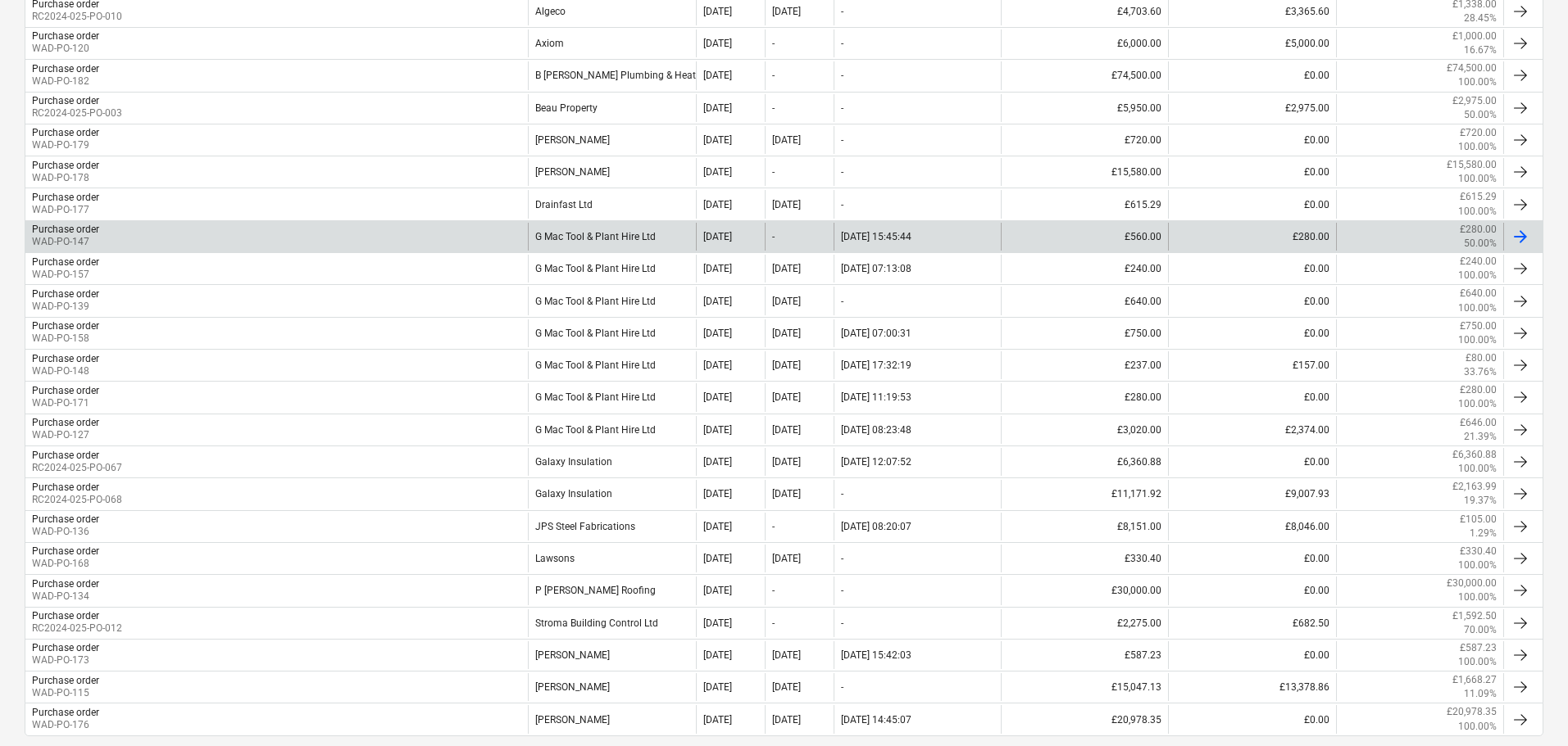
click at [640, 232] on div "G Mac Tool & Plant Hire Ltd" at bounding box center [610, 236] width 167 height 28
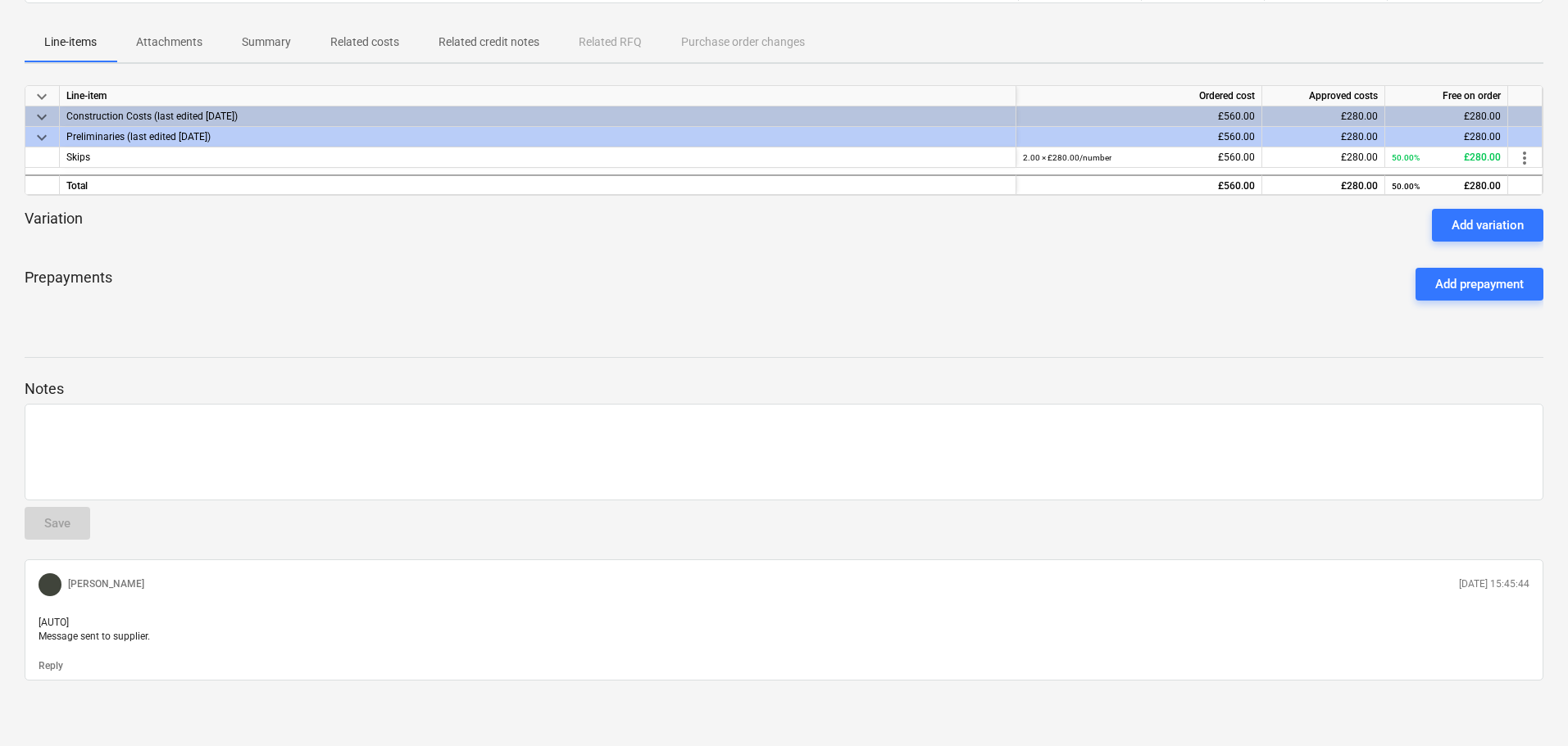
scroll to position [220, 0]
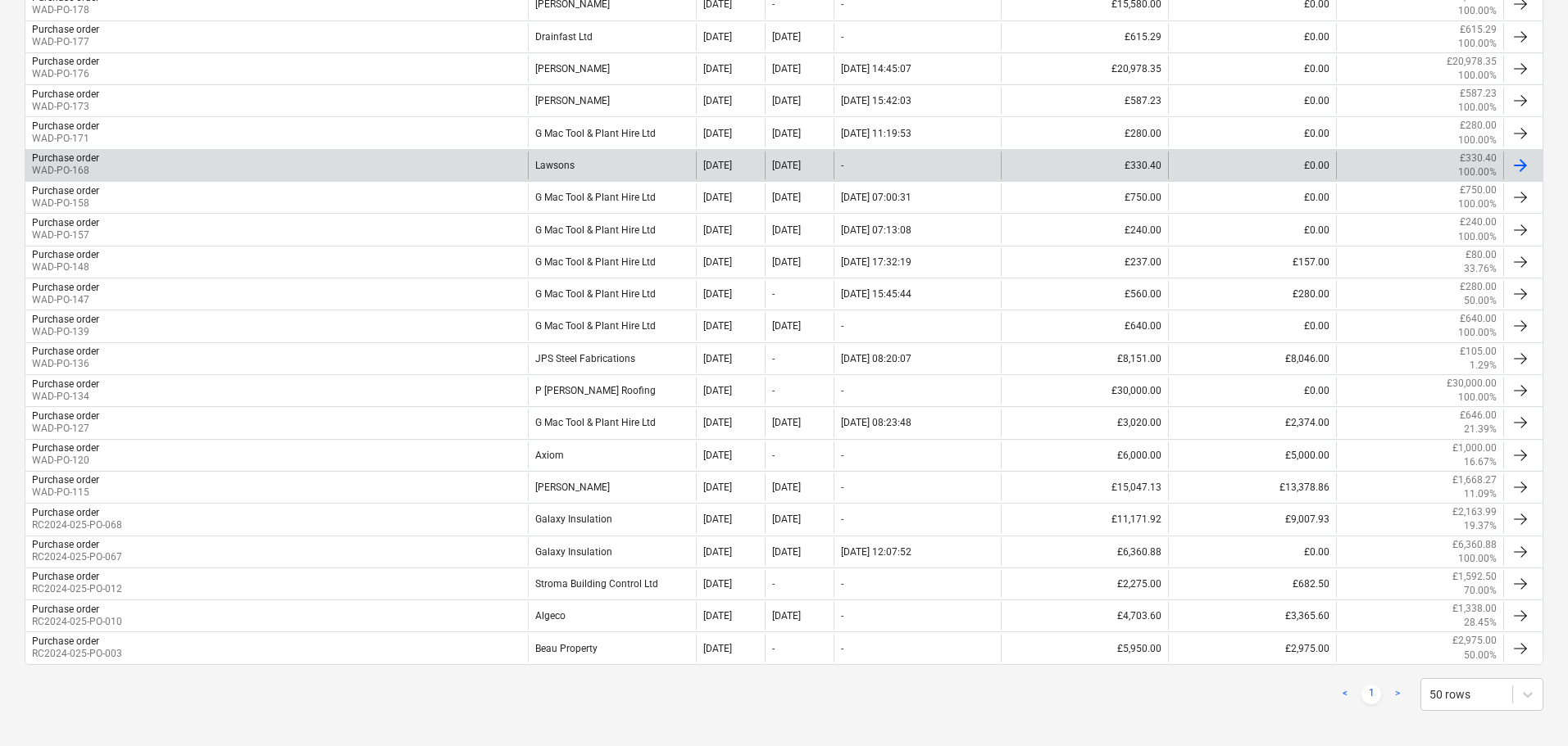
scroll to position [533, 0]
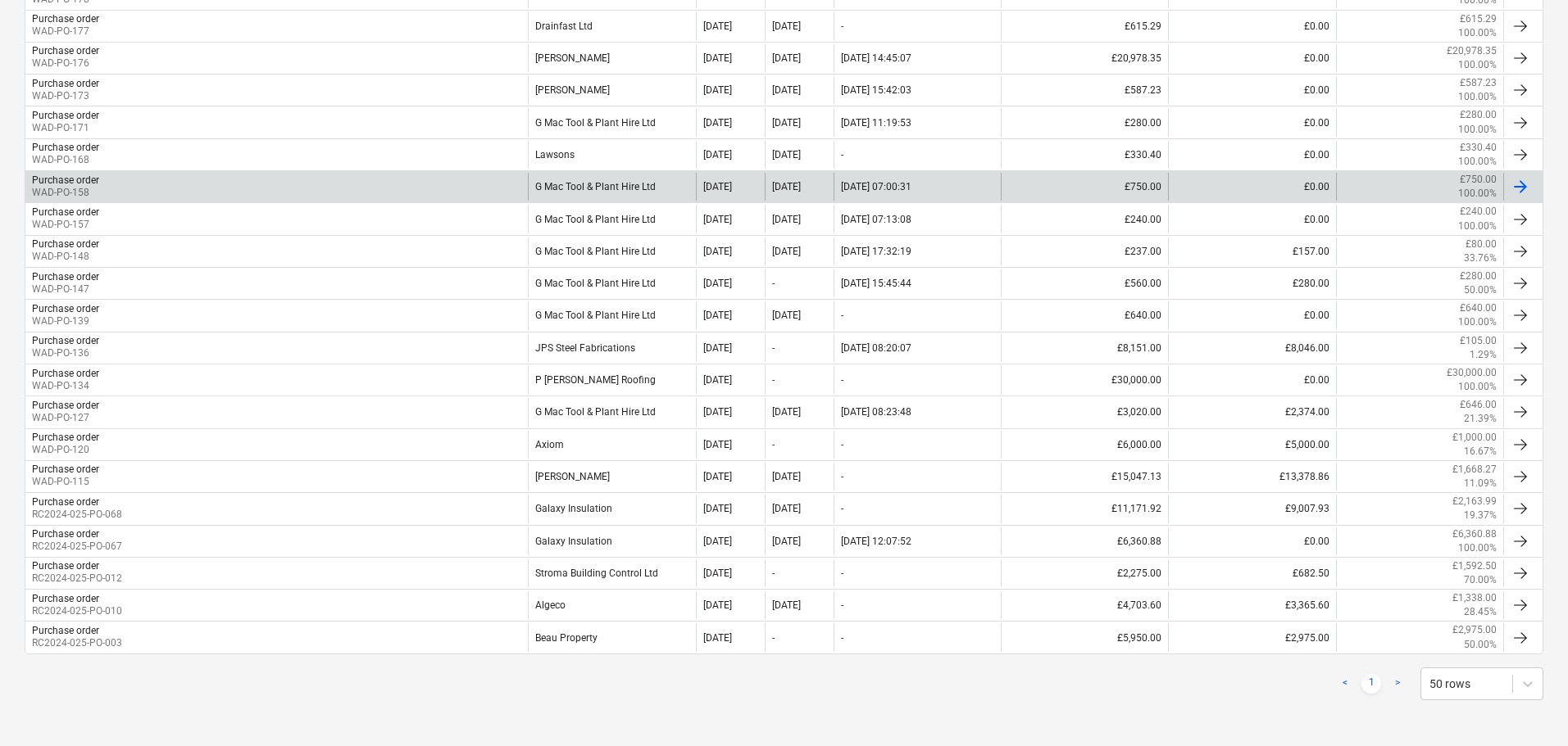
click at [648, 189] on div "G Mac Tool & Plant Hire Ltd" at bounding box center [610, 186] width 167 height 28
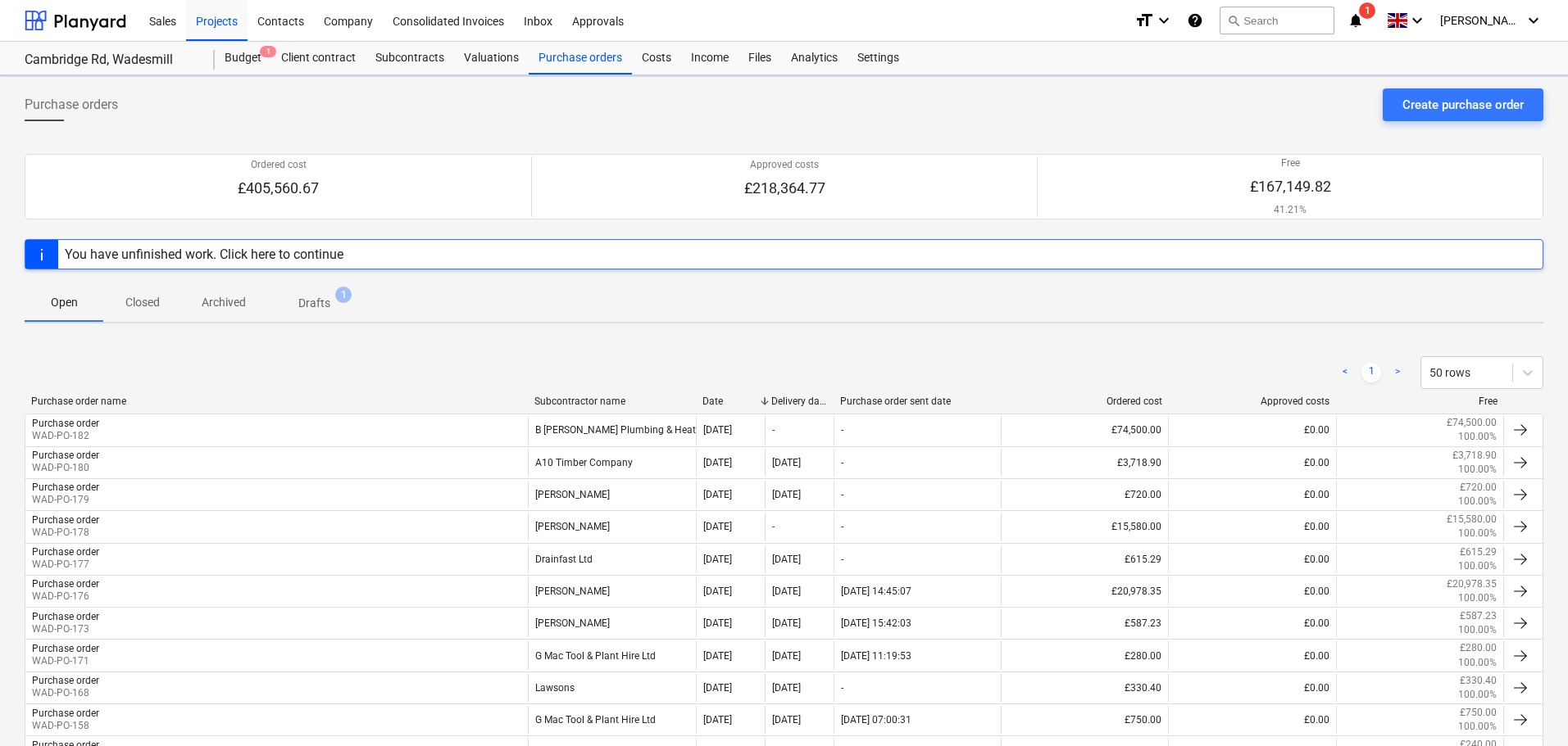
scroll to position [533, 0]
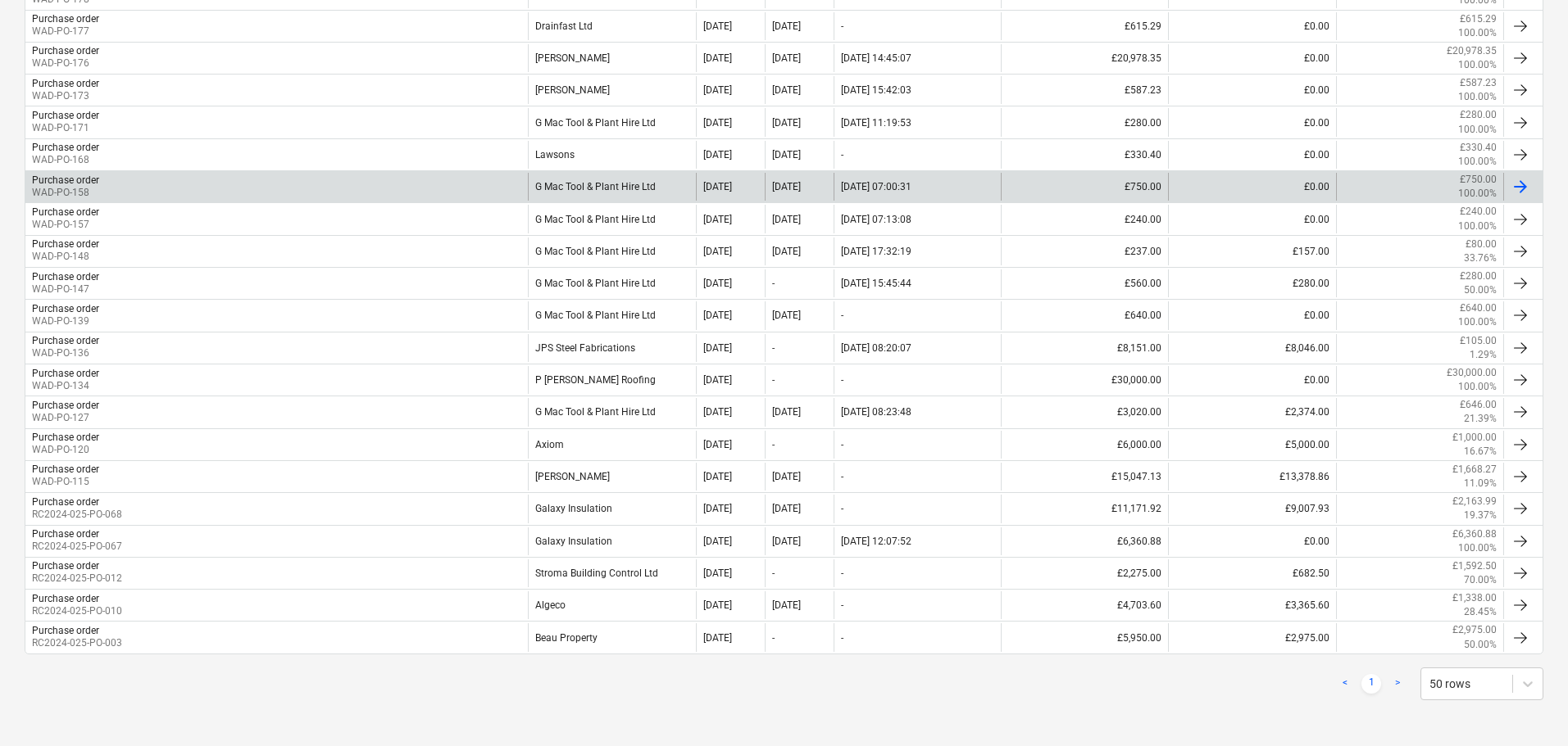
click at [636, 185] on div "G Mac Tool & Plant Hire Ltd" at bounding box center [610, 186] width 167 height 28
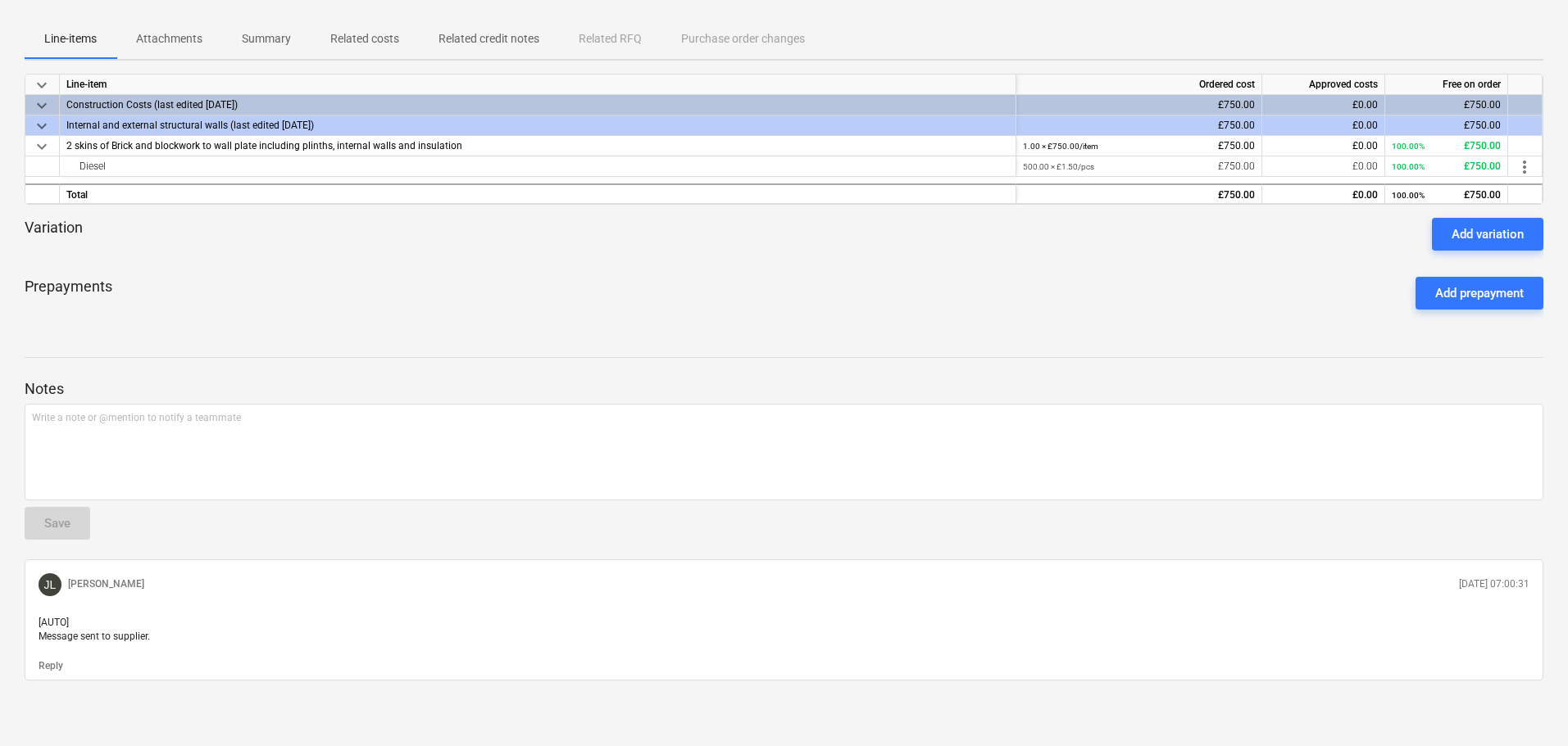
scroll to position [533, 0]
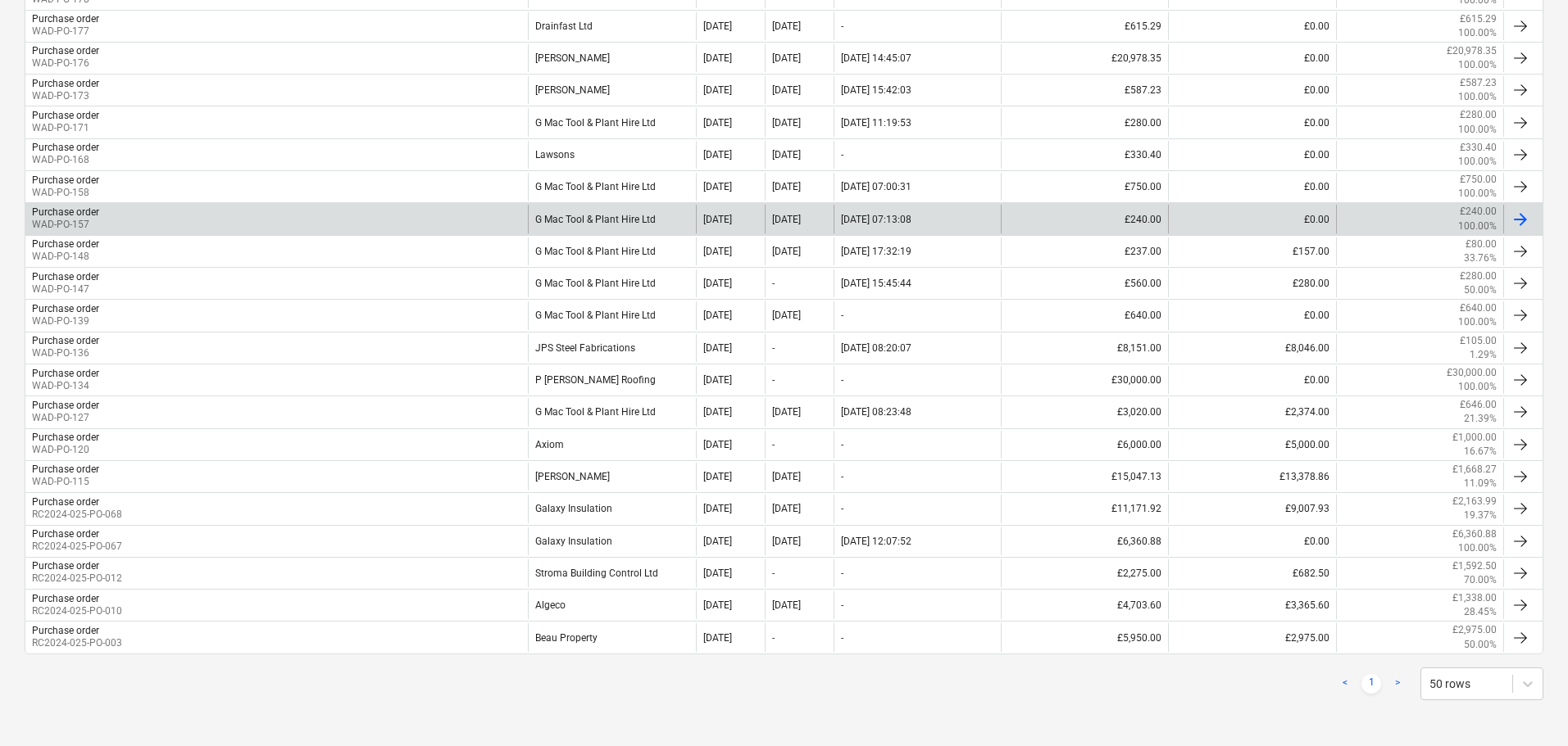
click at [632, 218] on div "G Mac Tool & Plant Hire Ltd" at bounding box center [610, 219] width 167 height 28
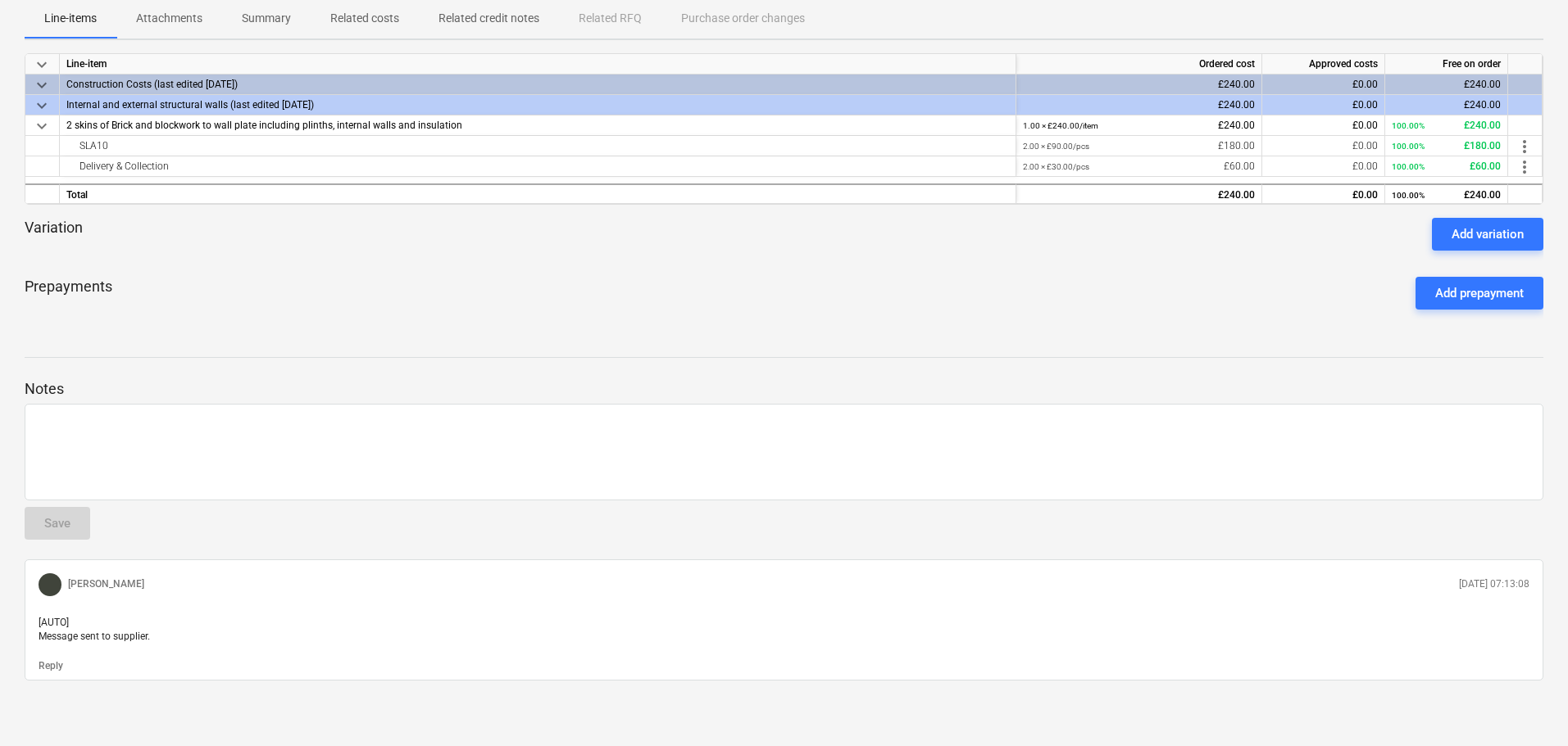
scroll to position [243, 0]
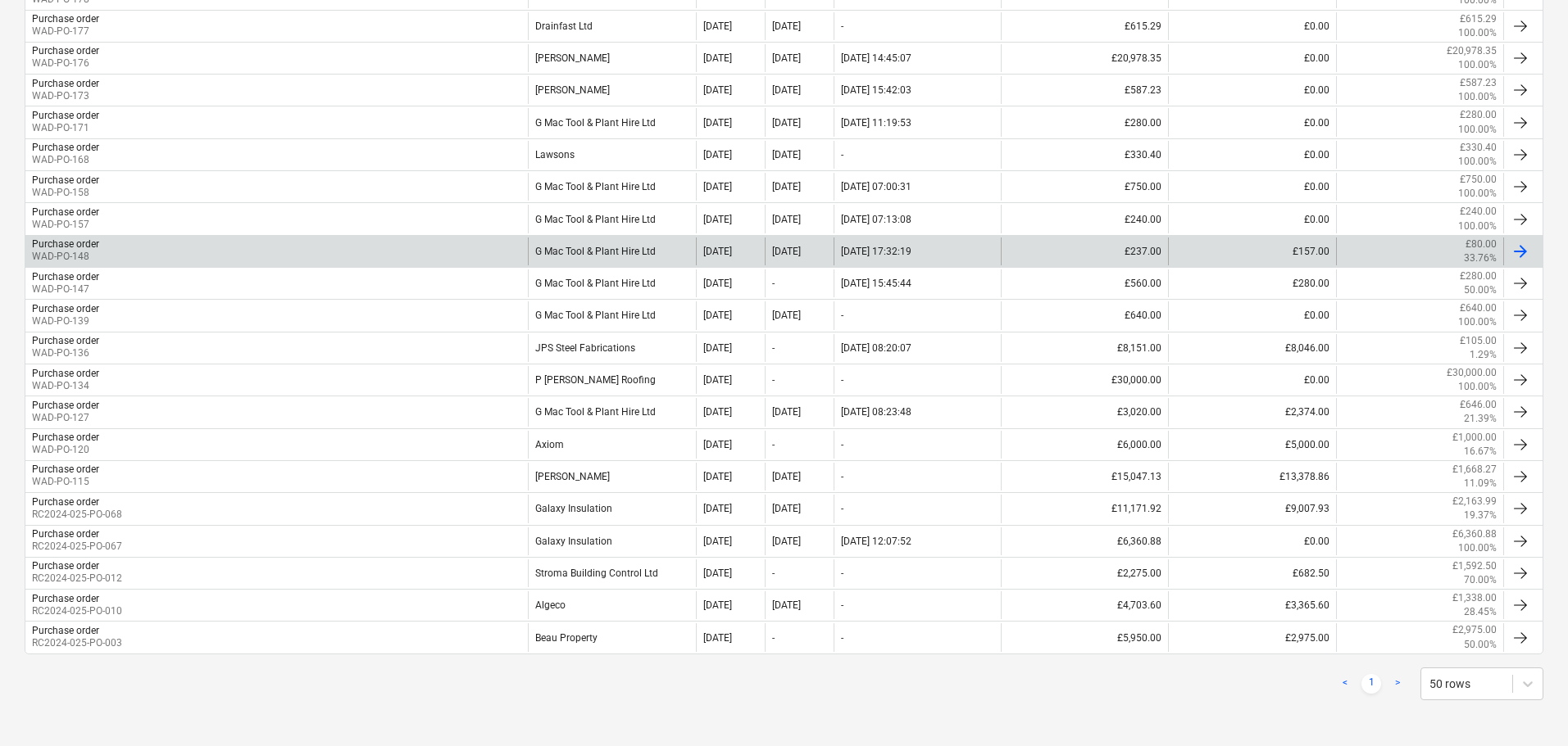
click at [627, 249] on div "G Mac Tool & Plant Hire Ltd" at bounding box center [610, 252] width 167 height 28
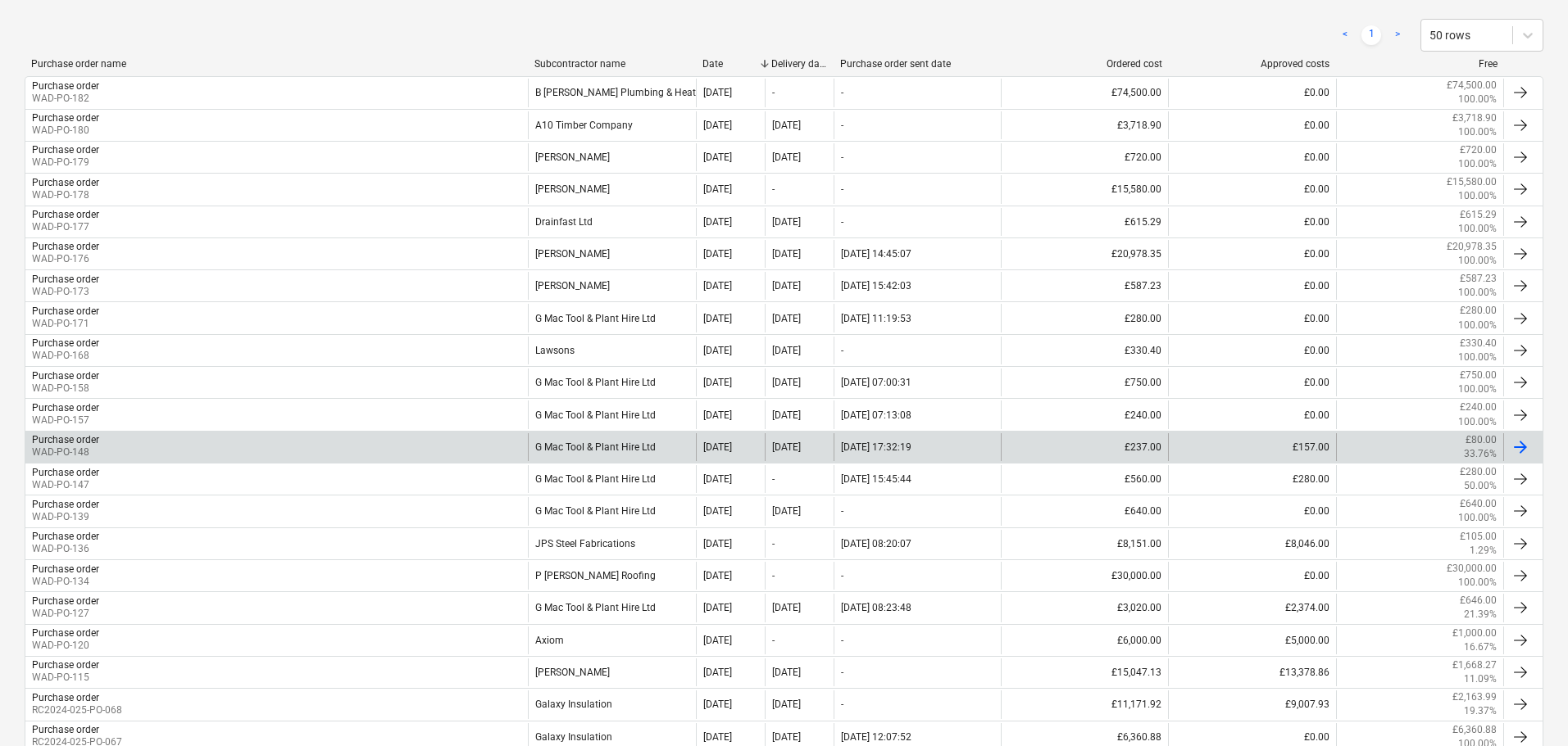
click at [619, 447] on div "G Mac Tool & Plant Hire Ltd" at bounding box center [610, 447] width 167 height 28
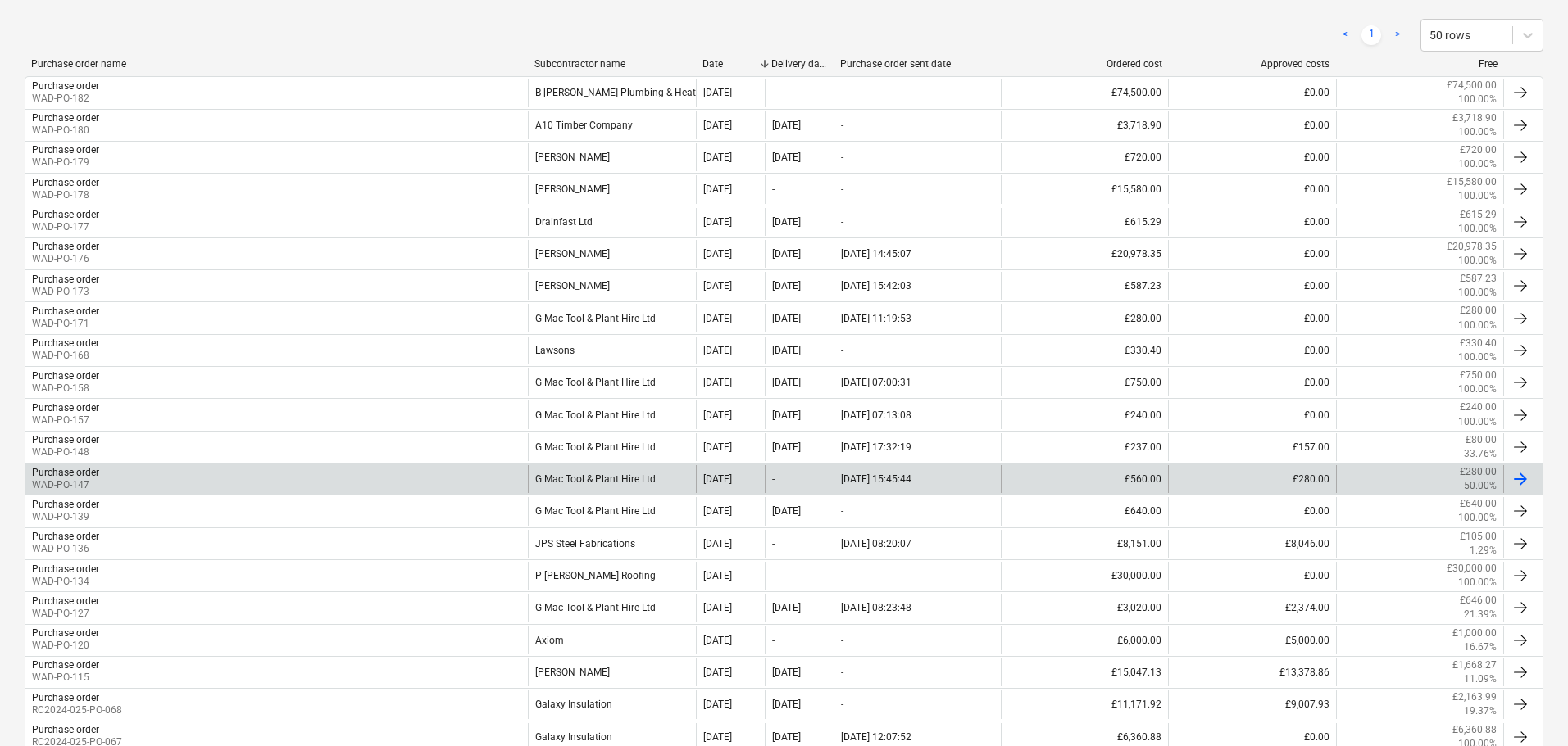
click at [609, 472] on div "G Mac Tool & Plant Hire Ltd" at bounding box center [610, 479] width 167 height 28
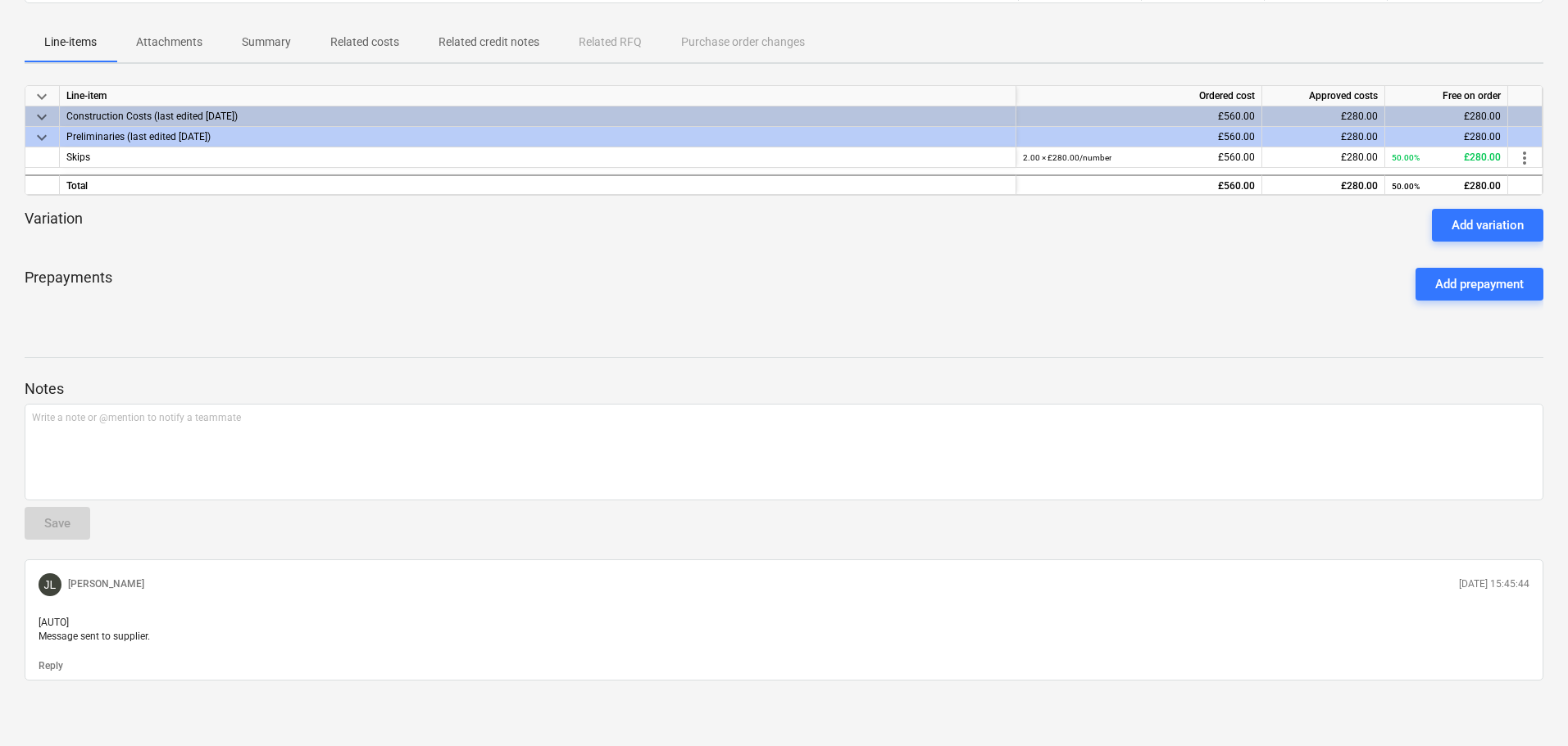
scroll to position [220, 0]
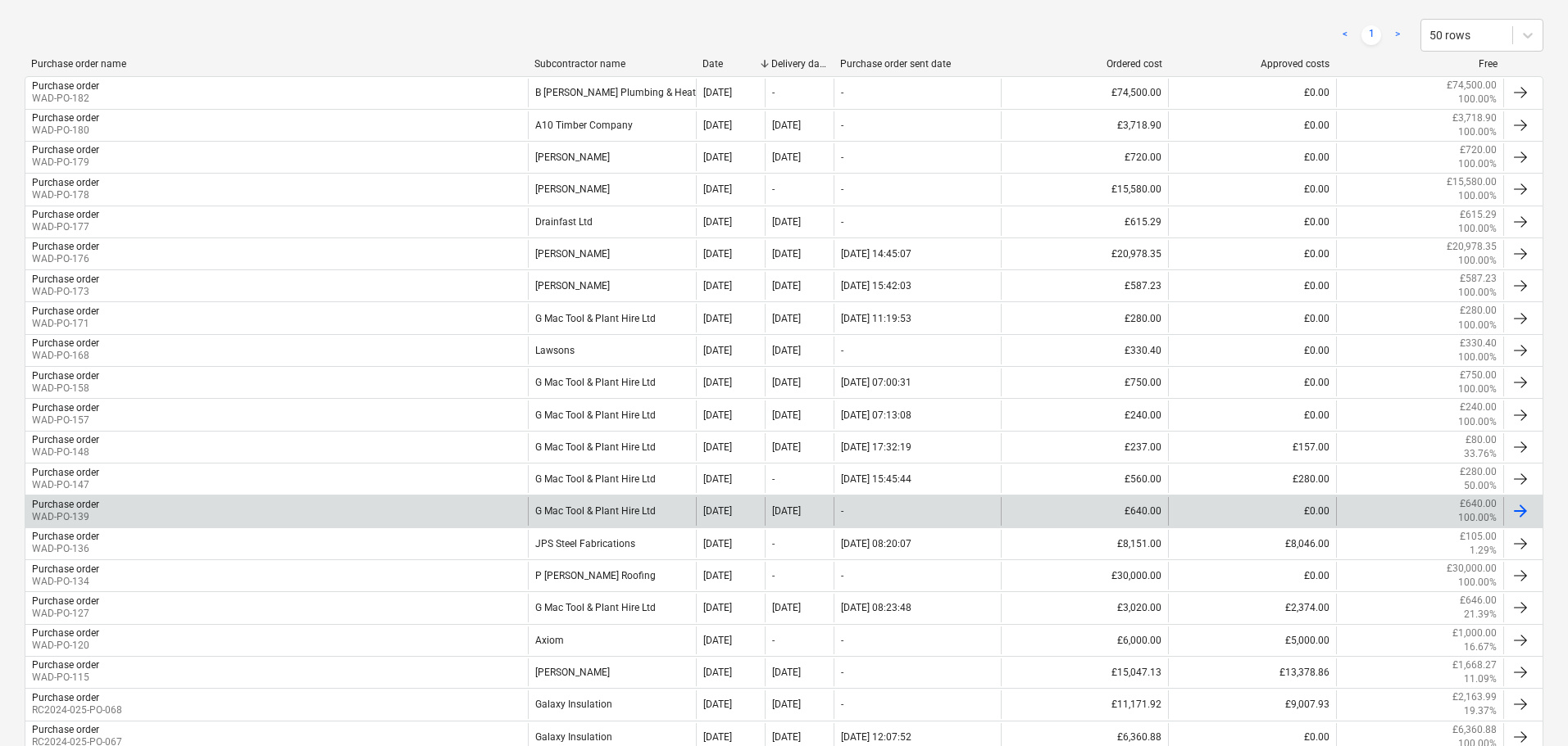
click at [636, 512] on div "G Mac Tool & Plant Hire Ltd" at bounding box center [610, 511] width 167 height 28
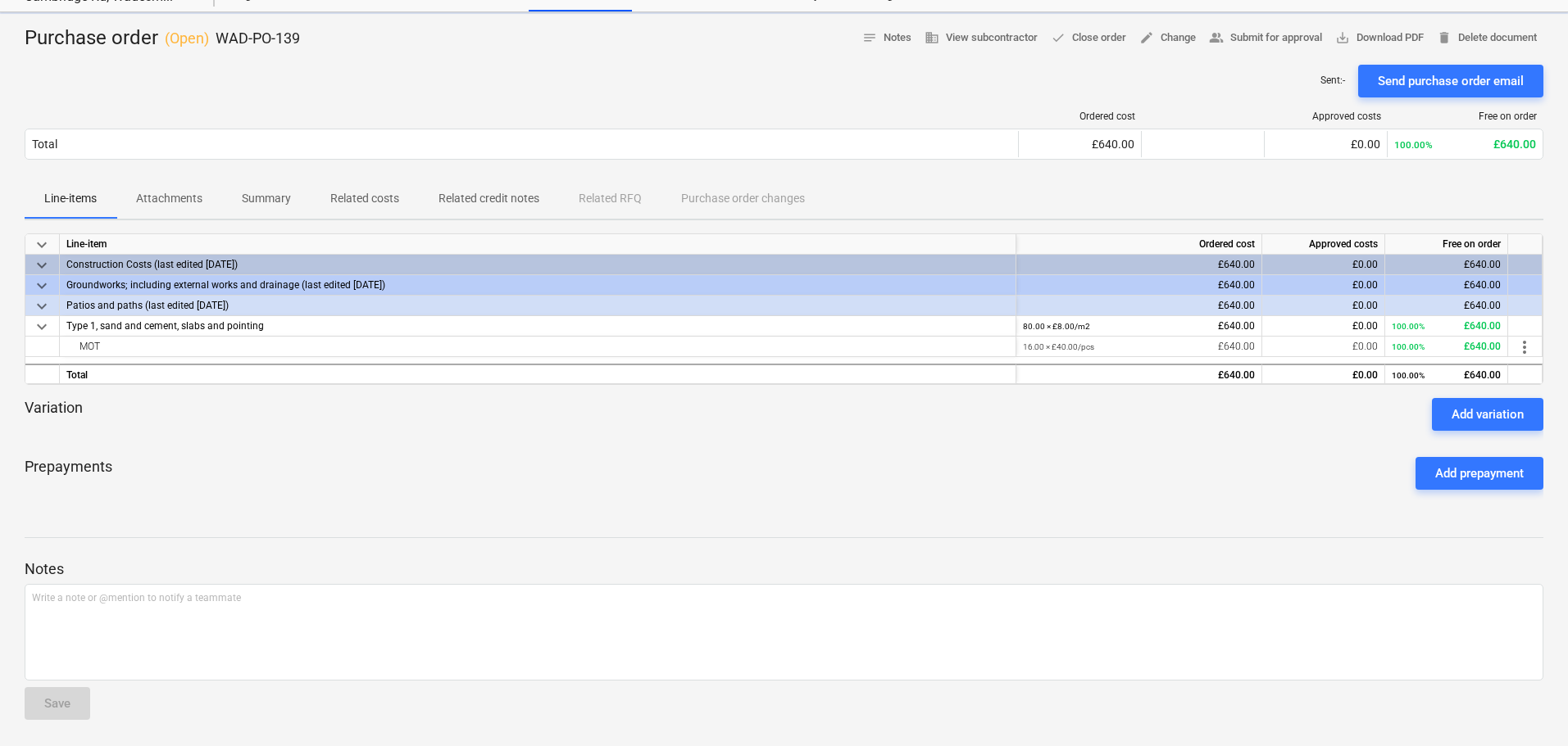
scroll to position [63, 0]
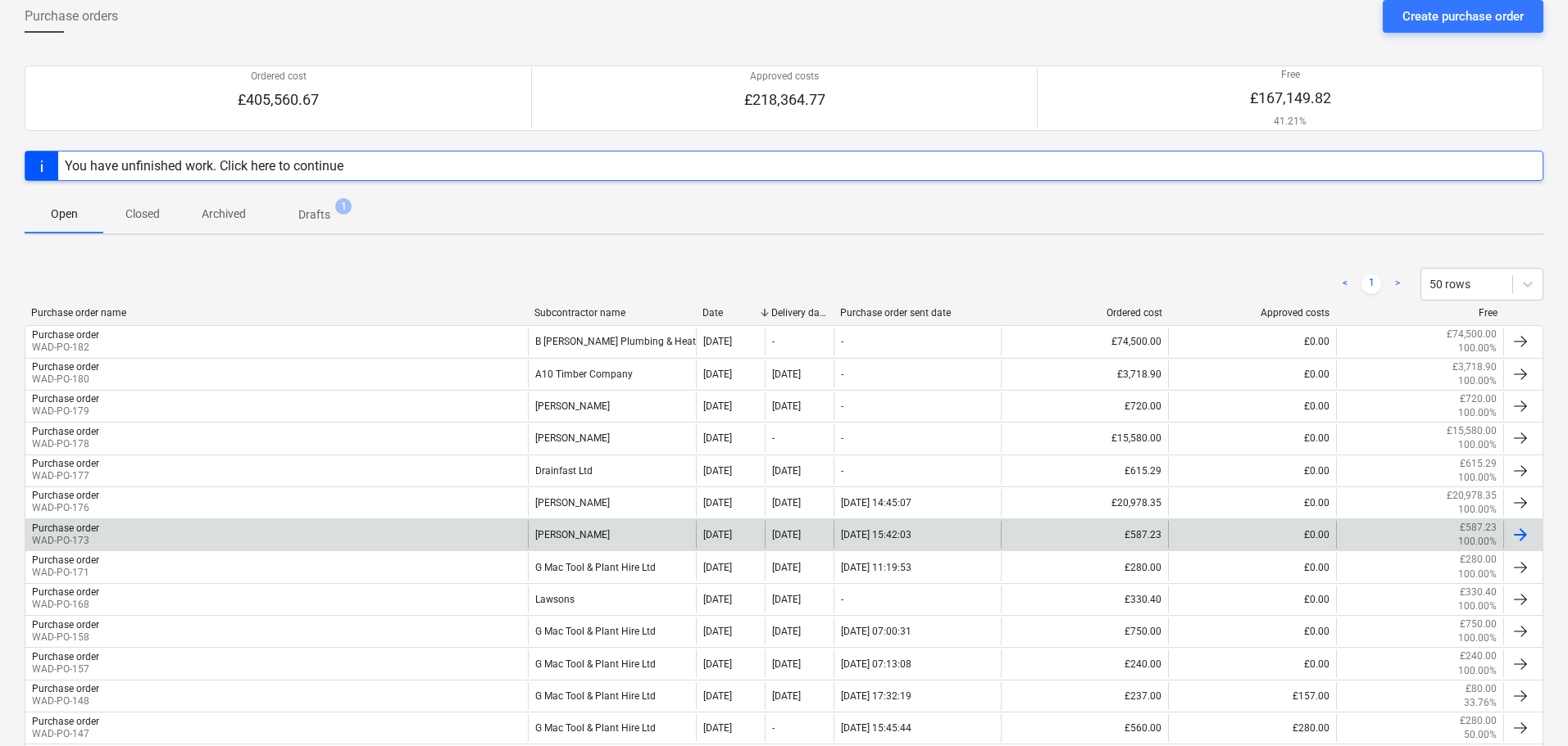
scroll to position [41, 0]
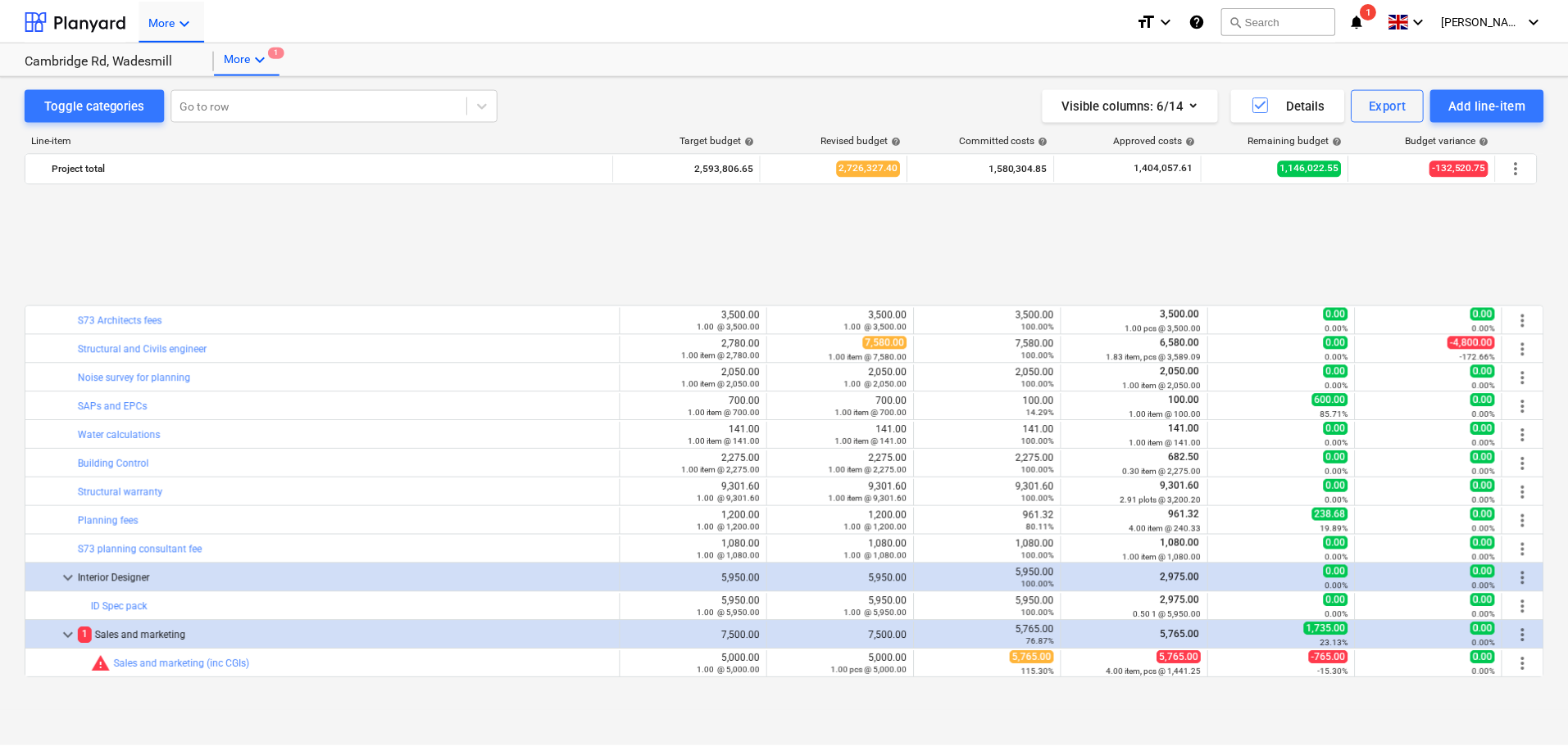
scroll to position [708, 0]
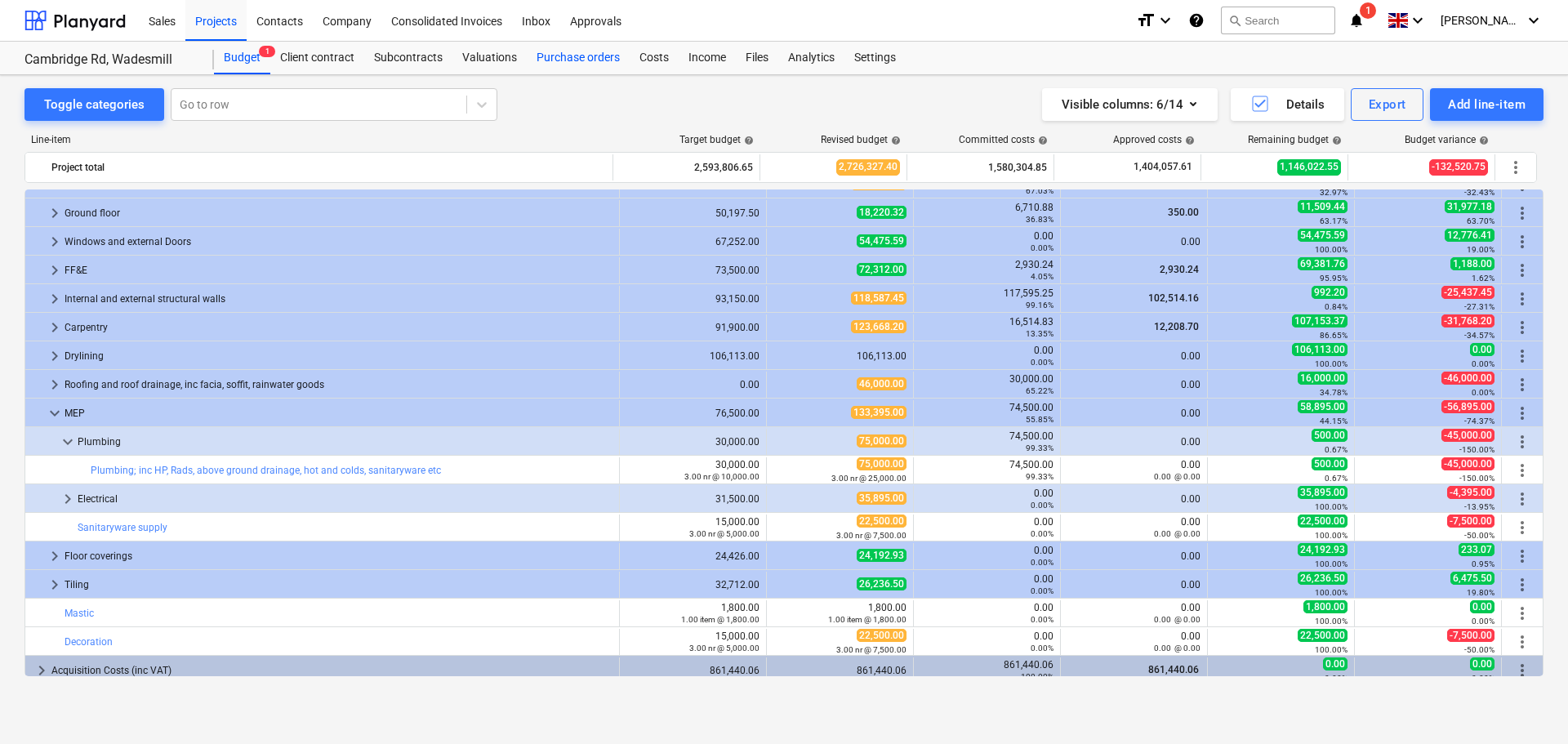
click at [575, 53] on div "Purchase orders" at bounding box center [577, 58] width 103 height 33
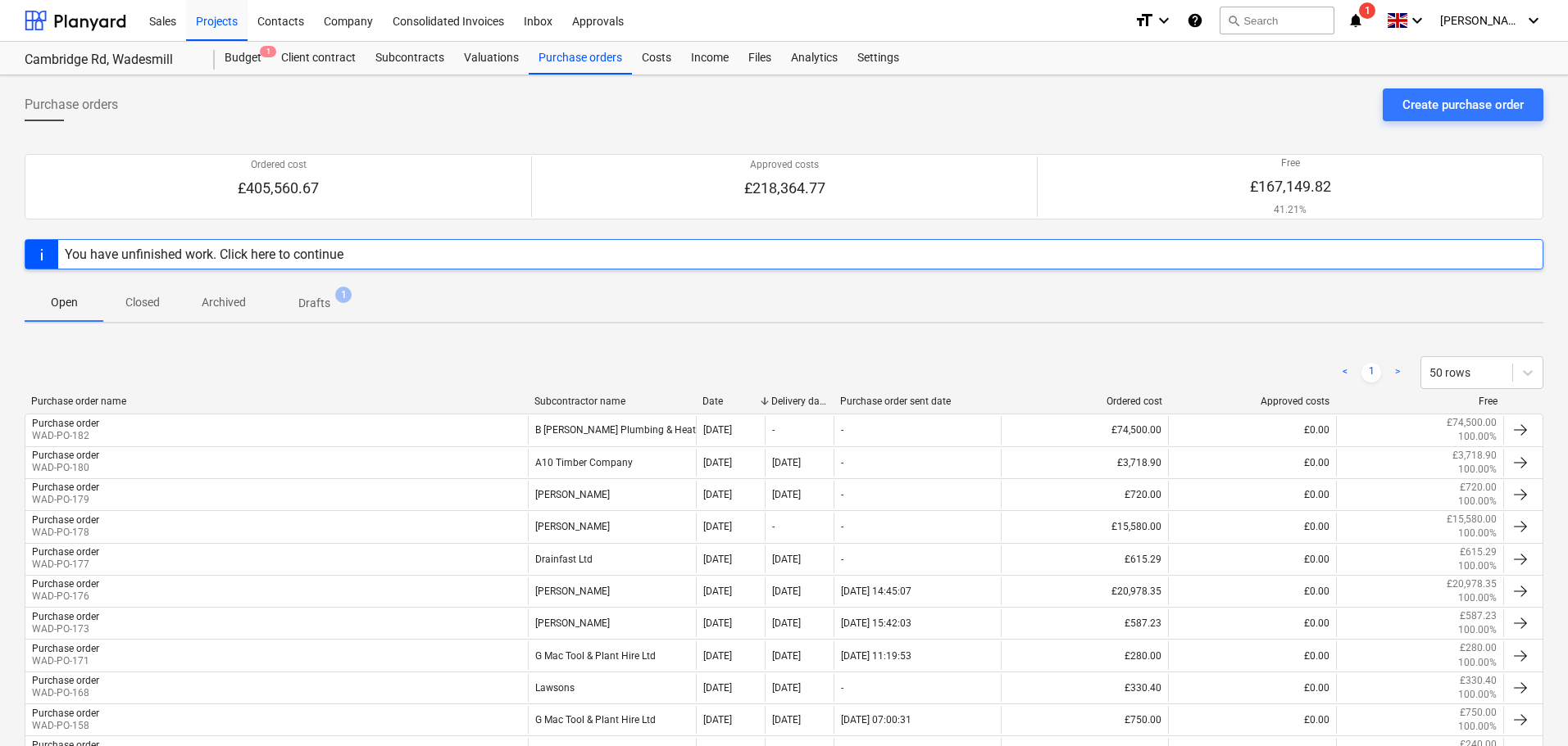
click at [85, 398] on div "Purchase order name" at bounding box center [276, 402] width 490 height 12
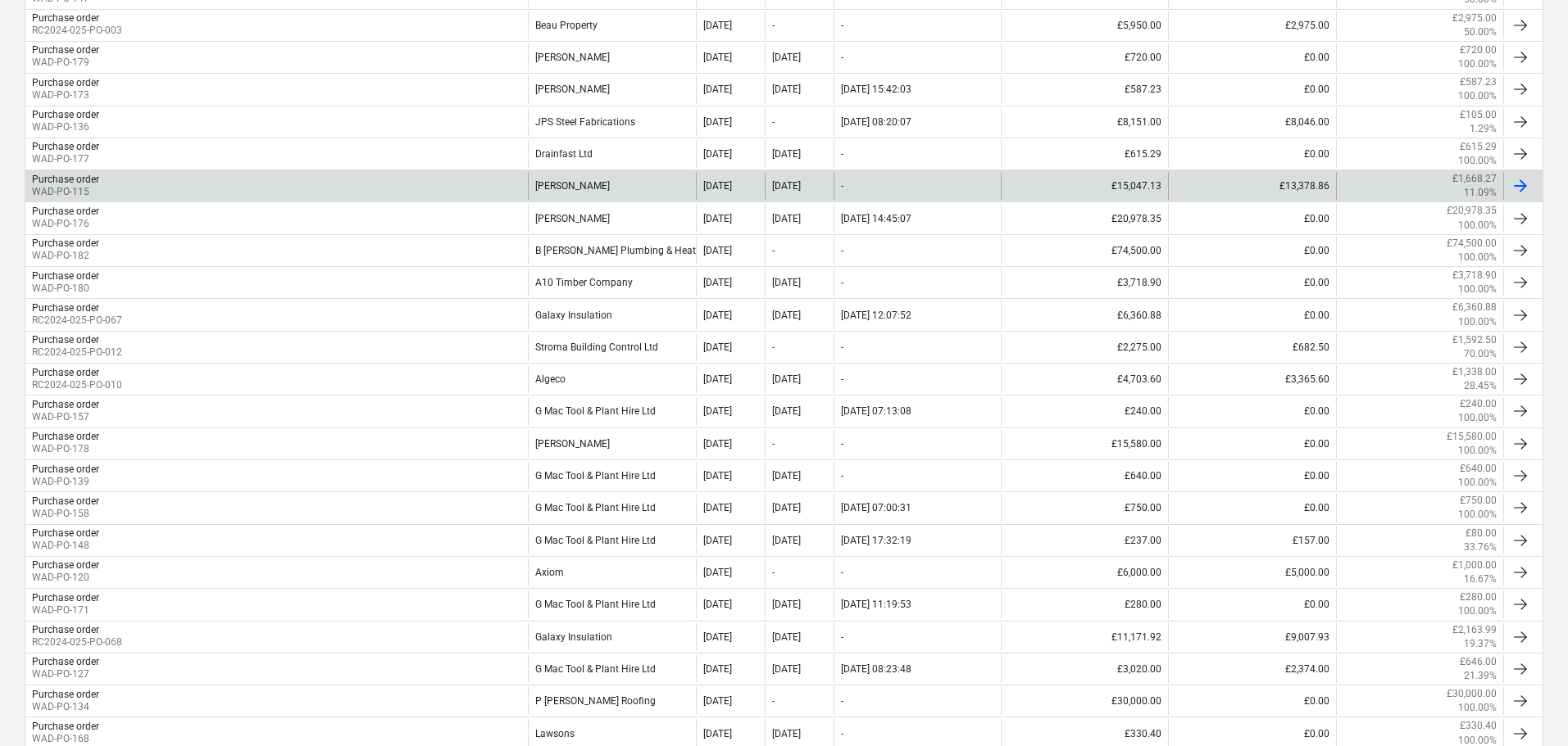
scroll to position [533, 0]
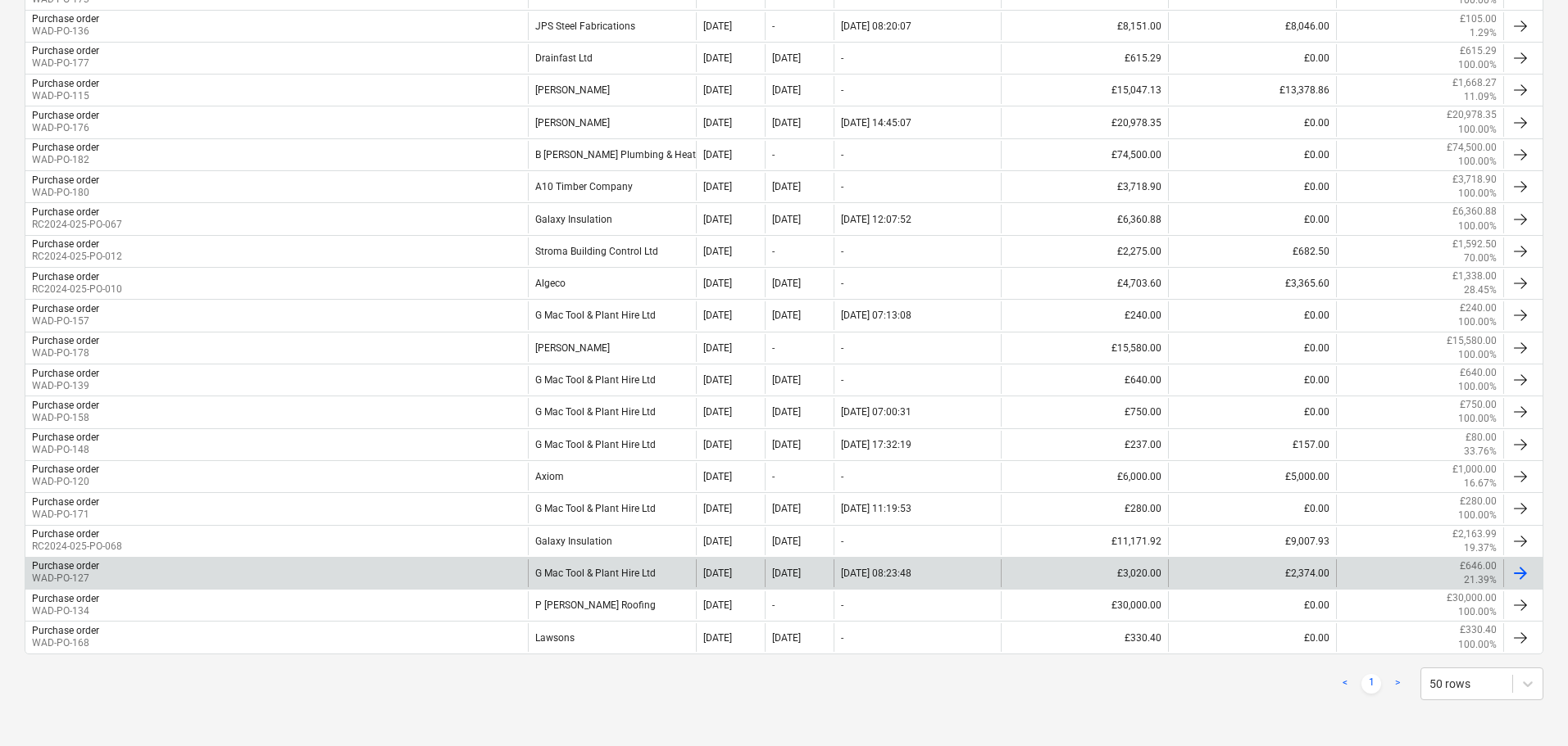
click at [474, 570] on div "Purchase order WAD-PO-127" at bounding box center [276, 573] width 502 height 28
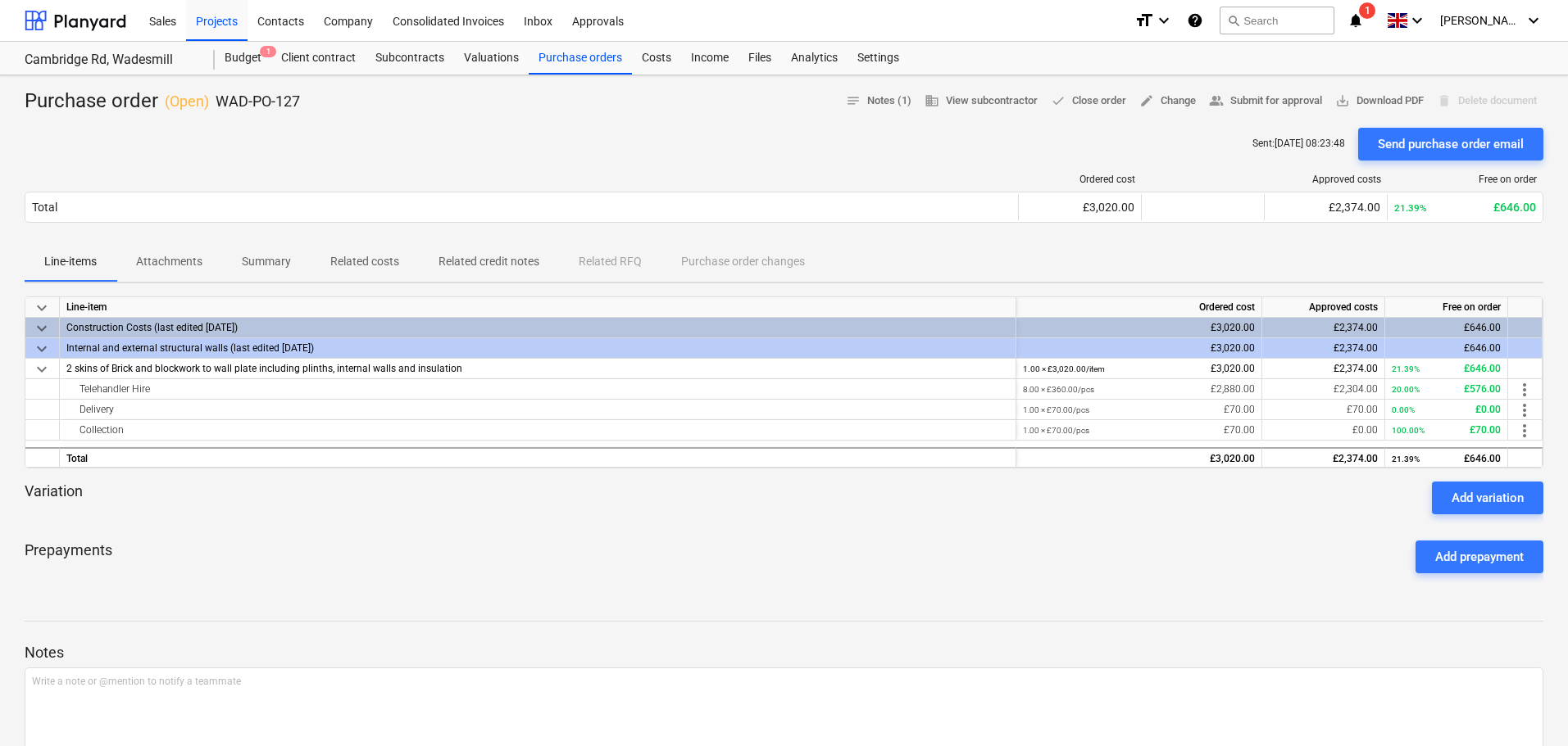
click at [177, 264] on p "Attachments" at bounding box center [169, 262] width 67 height 17
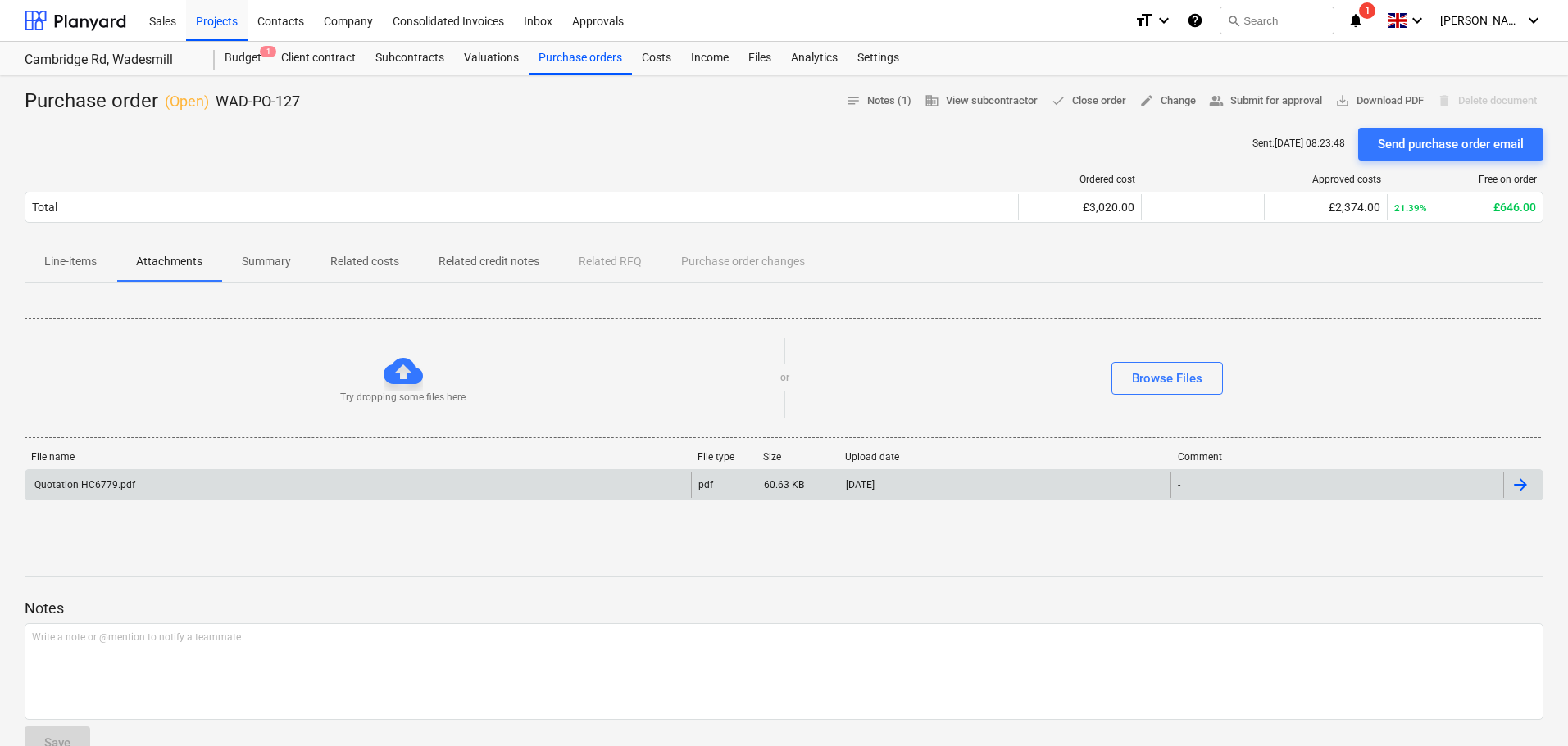
click at [178, 493] on div "Quotation HC6779.pdf" at bounding box center [358, 485] width 665 height 26
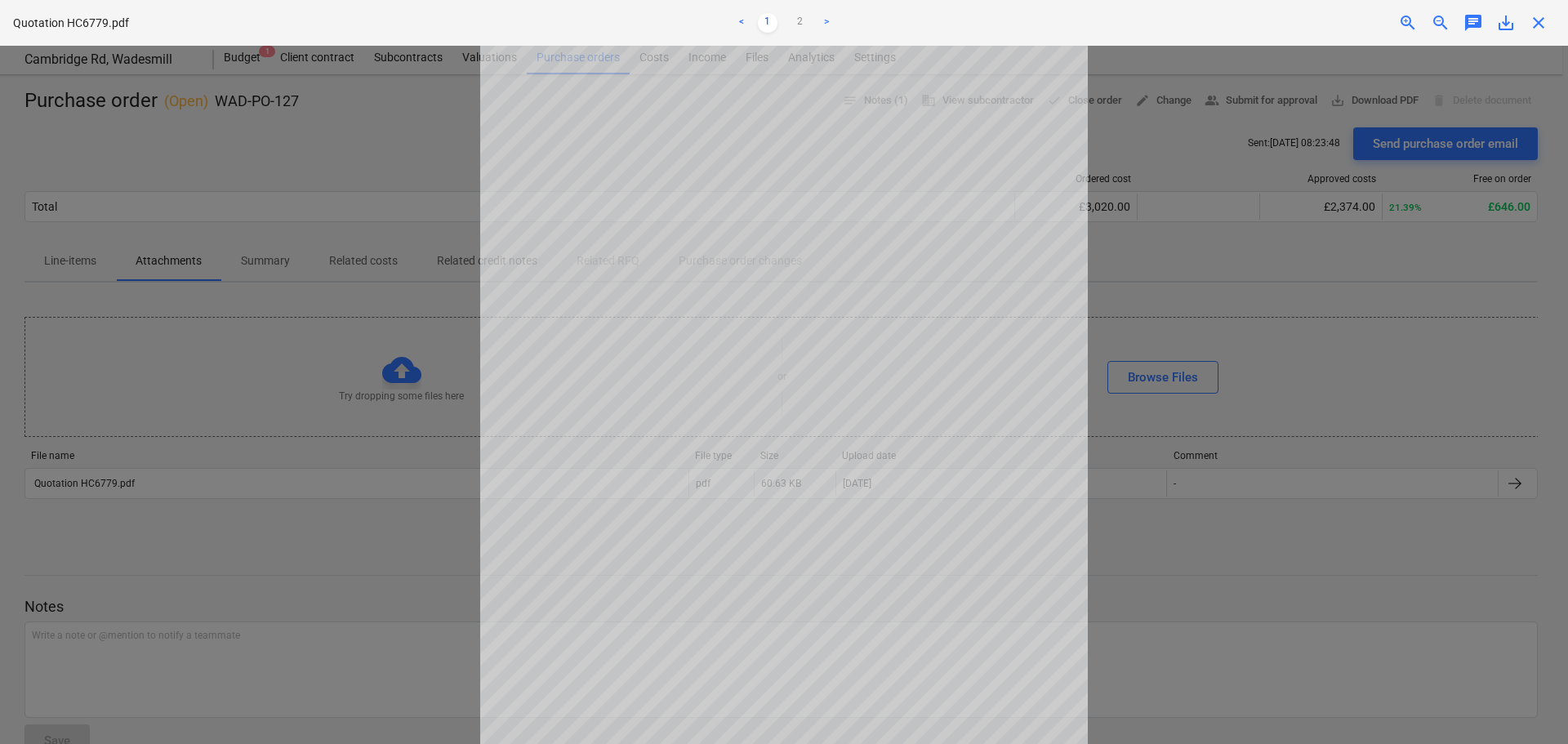
click at [1538, 26] on span "close" at bounding box center [1538, 23] width 19 height 19
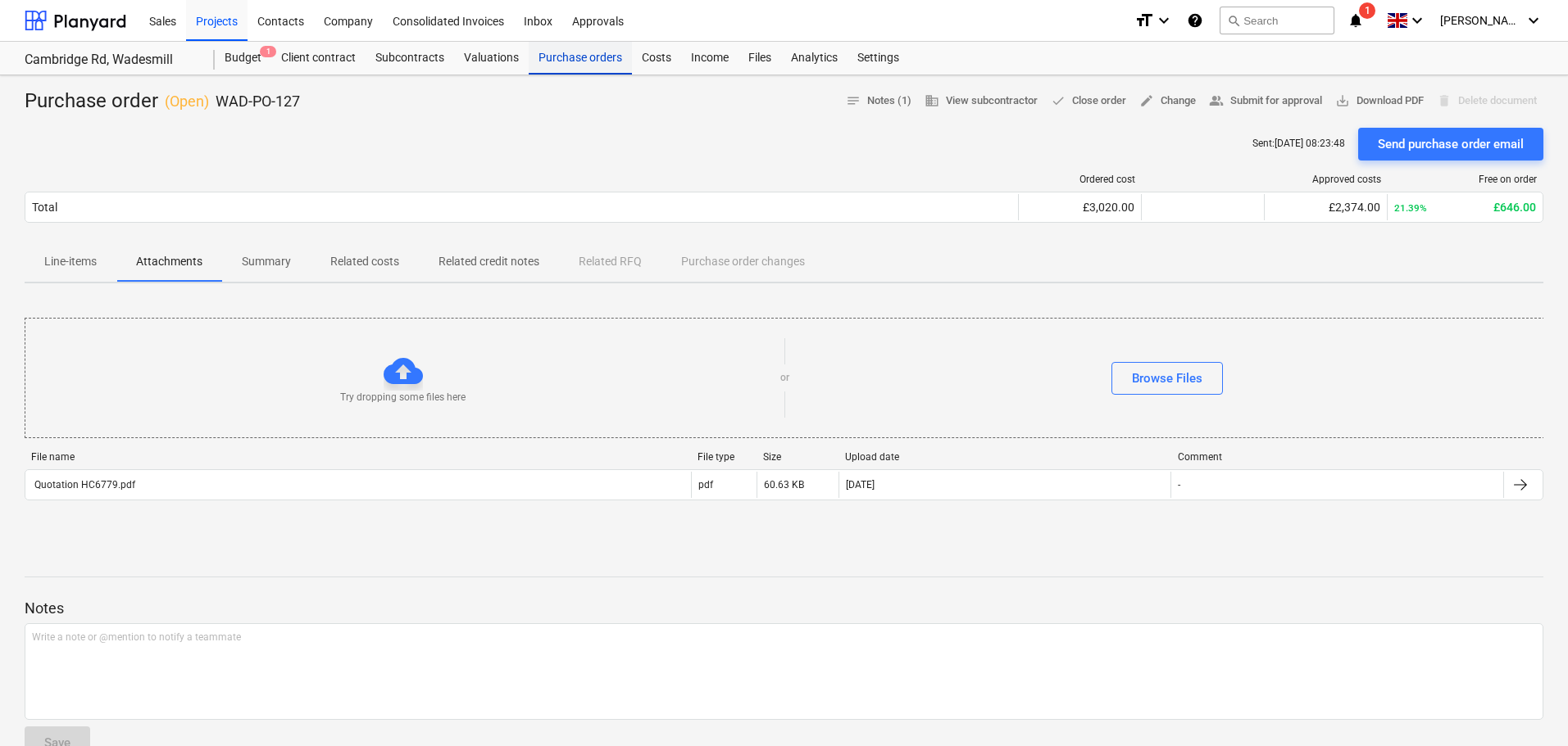
click at [581, 62] on div "Purchase orders" at bounding box center [580, 58] width 103 height 33
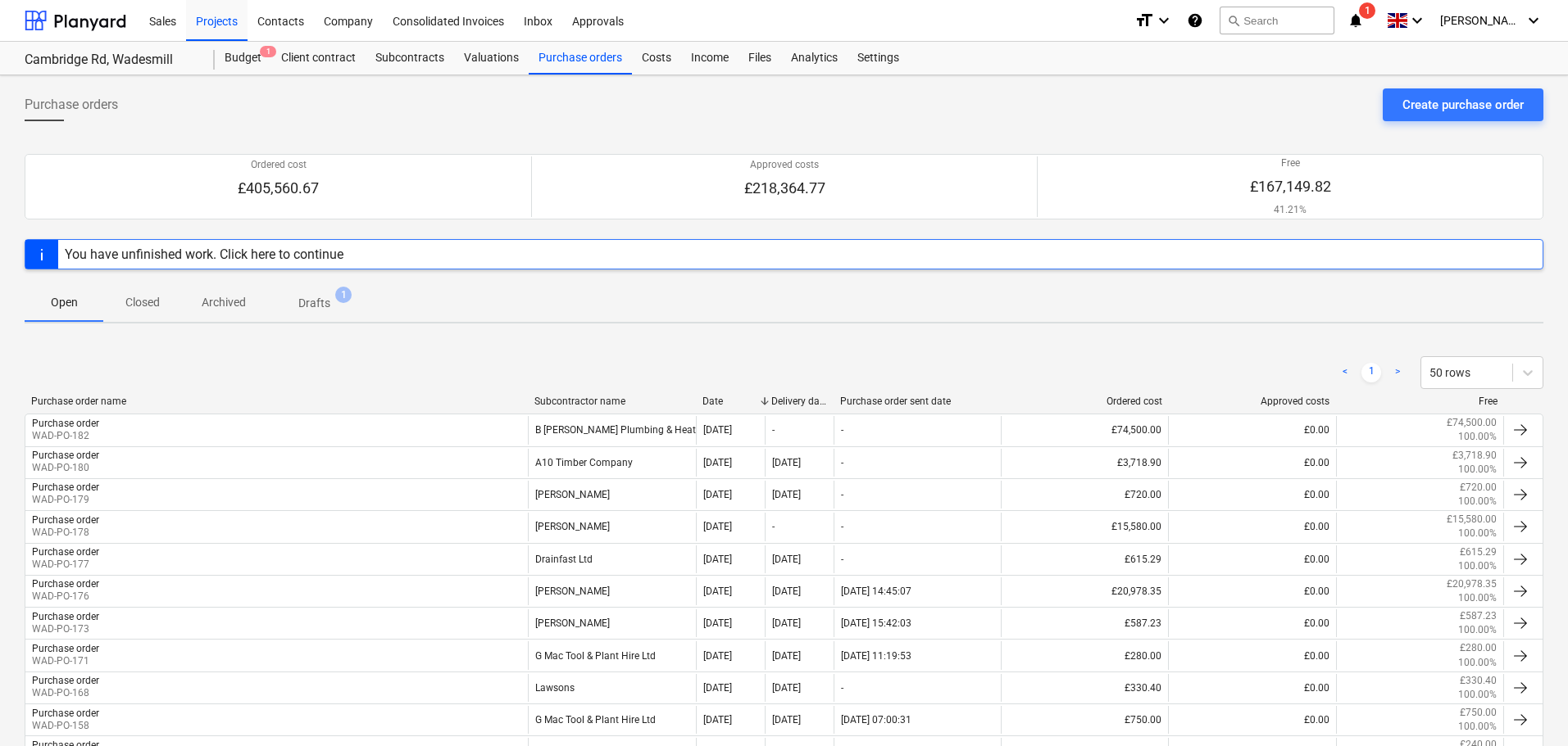
click at [581, 402] on div "Subcontractor name" at bounding box center [611, 402] width 155 height 12
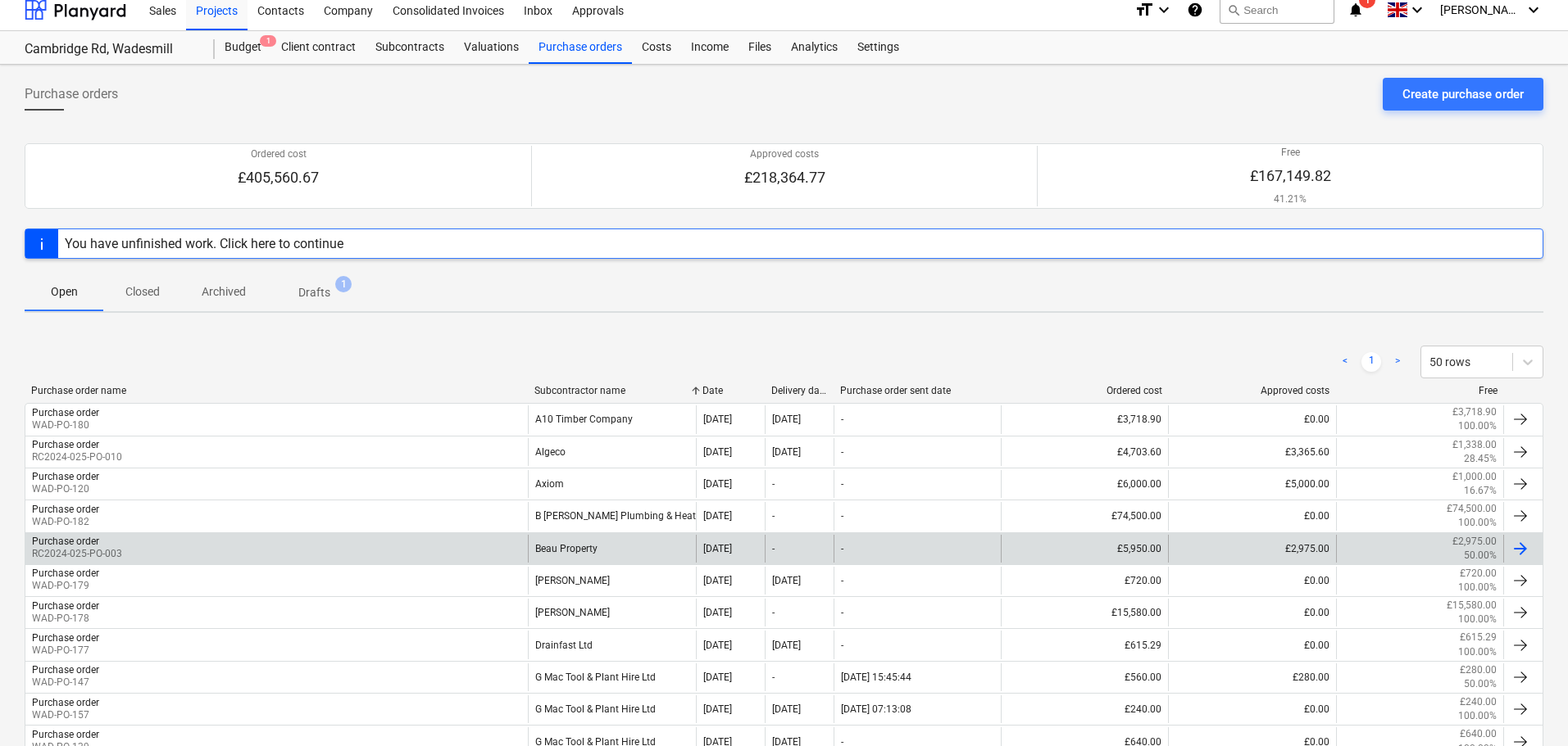
scroll to position [82, 0]
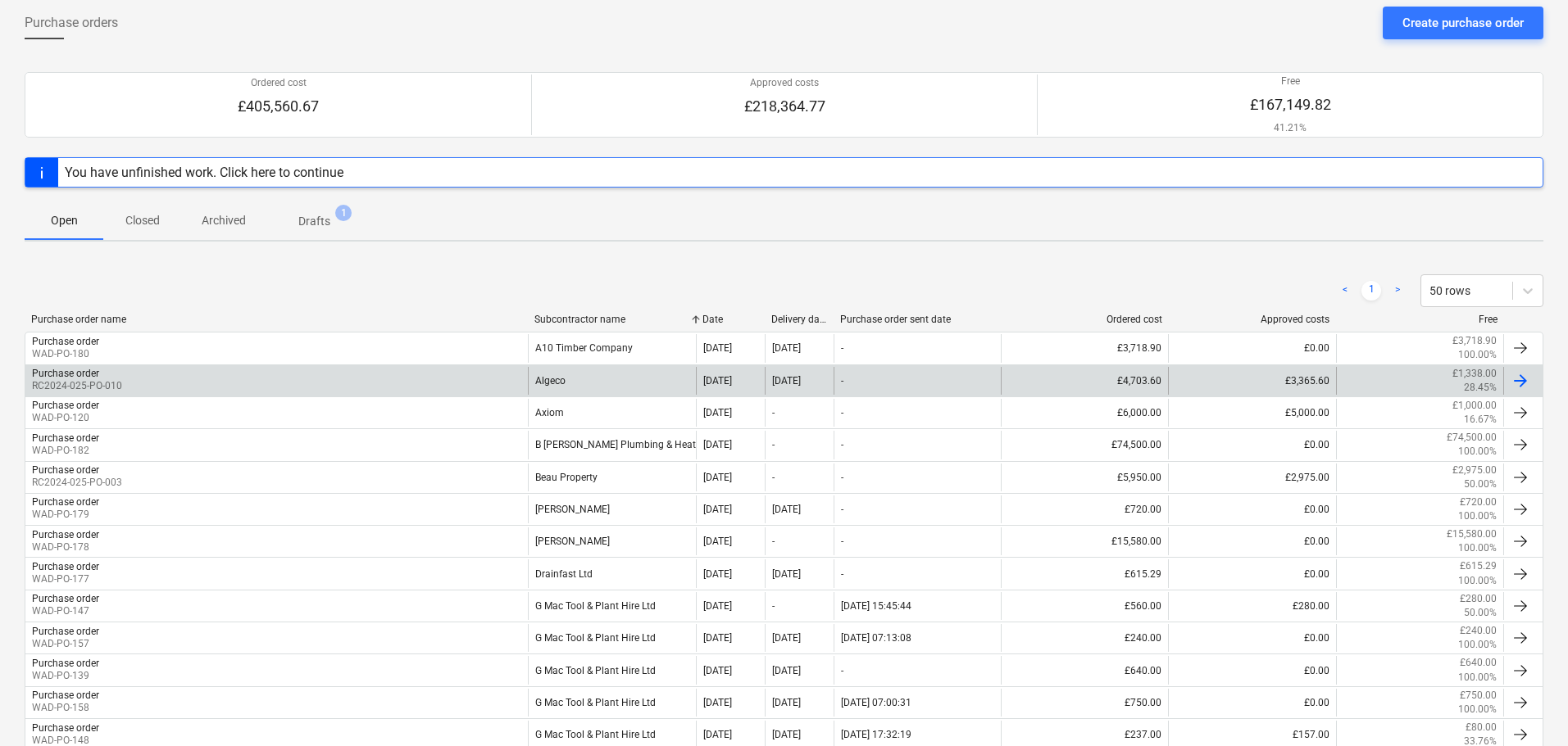
click at [628, 382] on div "Algeco" at bounding box center [610, 381] width 167 height 28
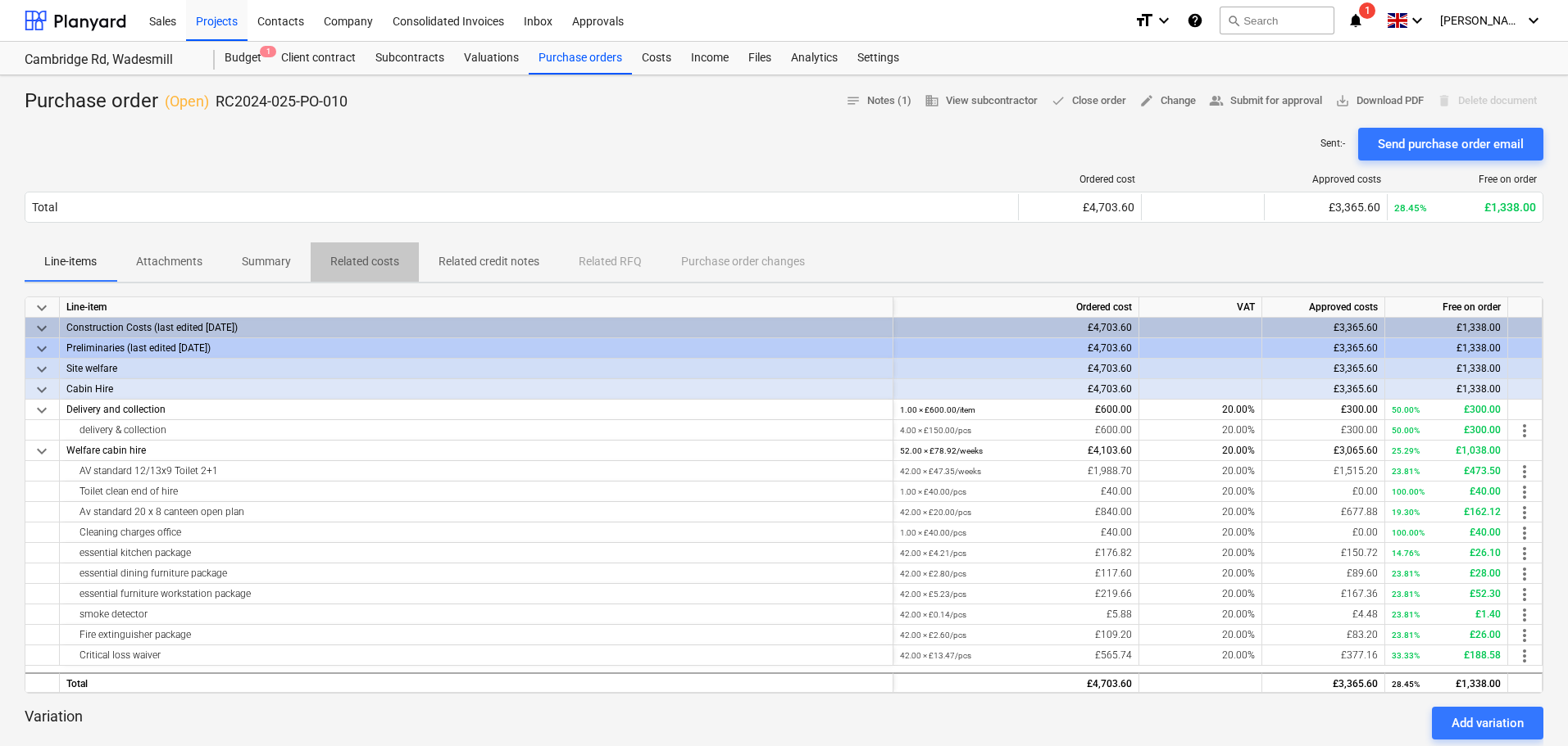
click at [382, 260] on p "Related costs" at bounding box center [365, 262] width 68 height 17
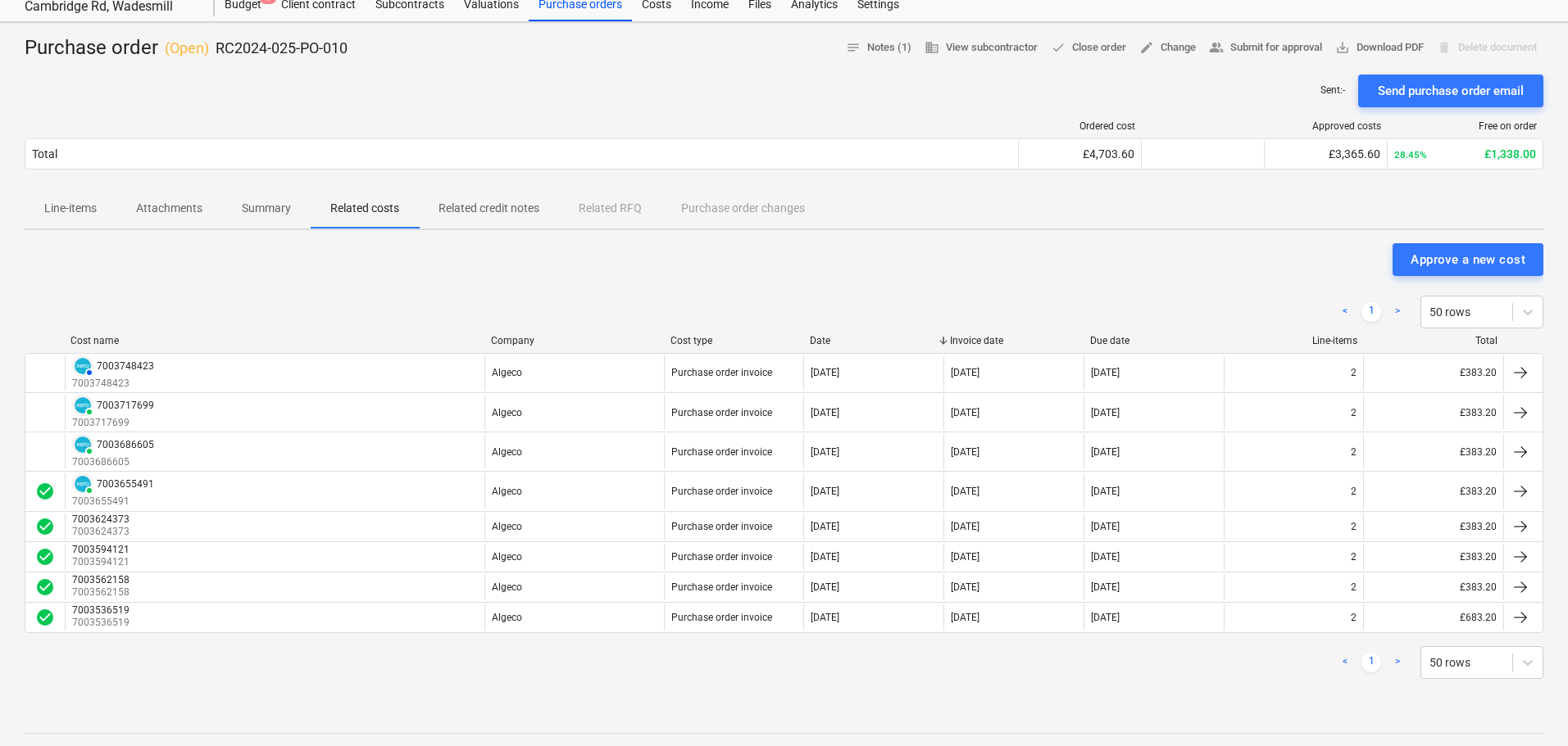
scroll to position [82, 0]
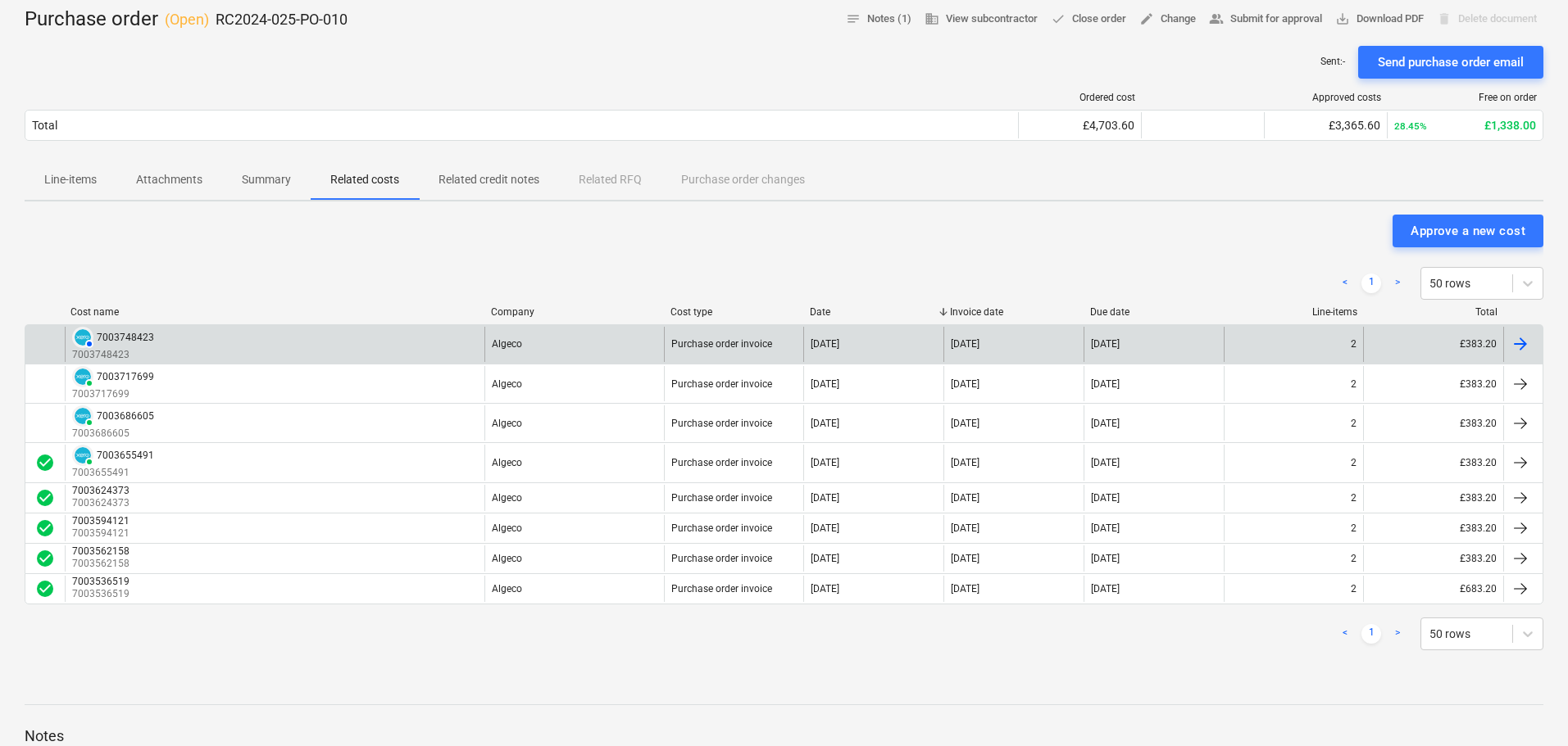
click at [402, 351] on div "AUTHORISED 7003748423 7003748423" at bounding box center [274, 344] width 419 height 36
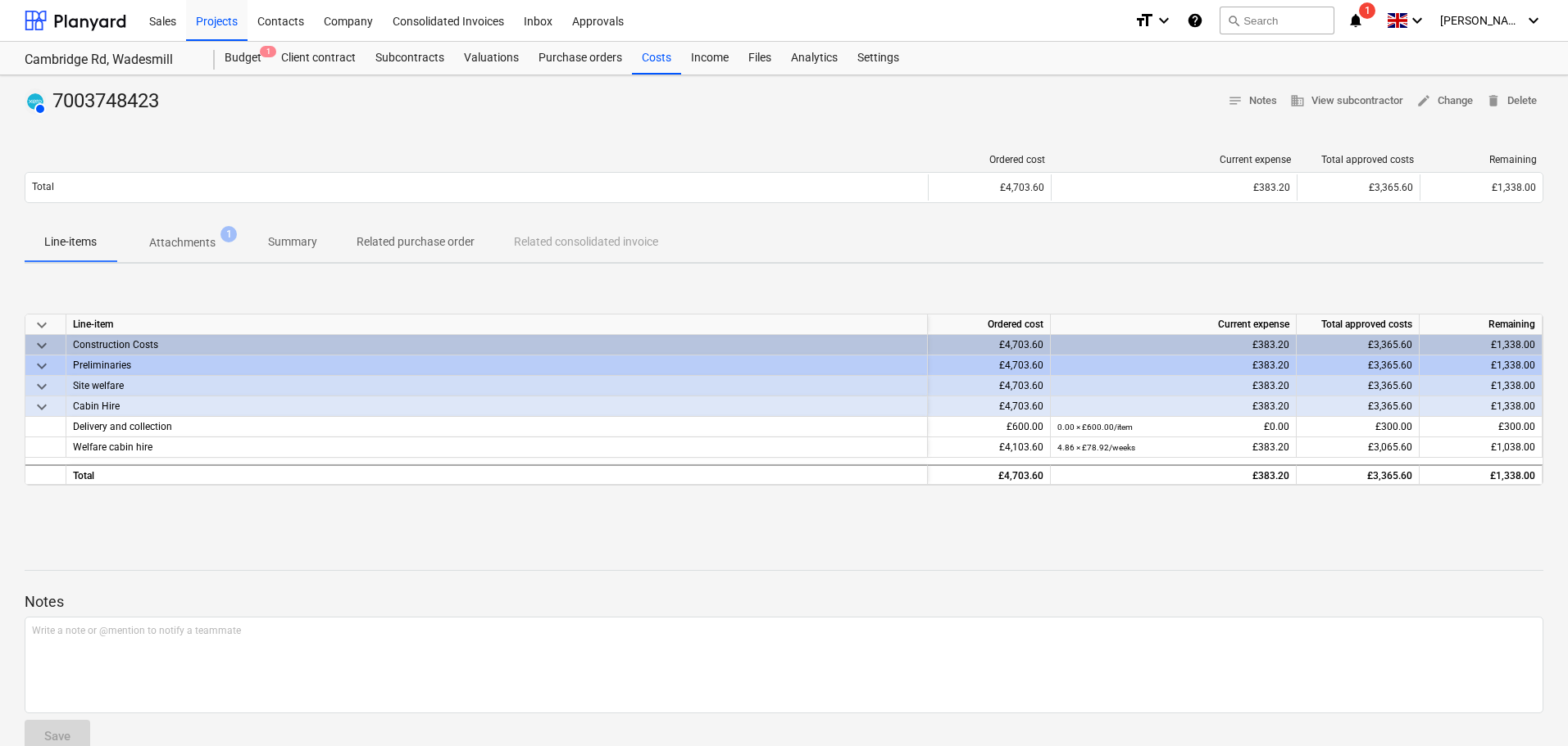
click at [187, 230] on span "Attachments 1" at bounding box center [182, 242] width 132 height 30
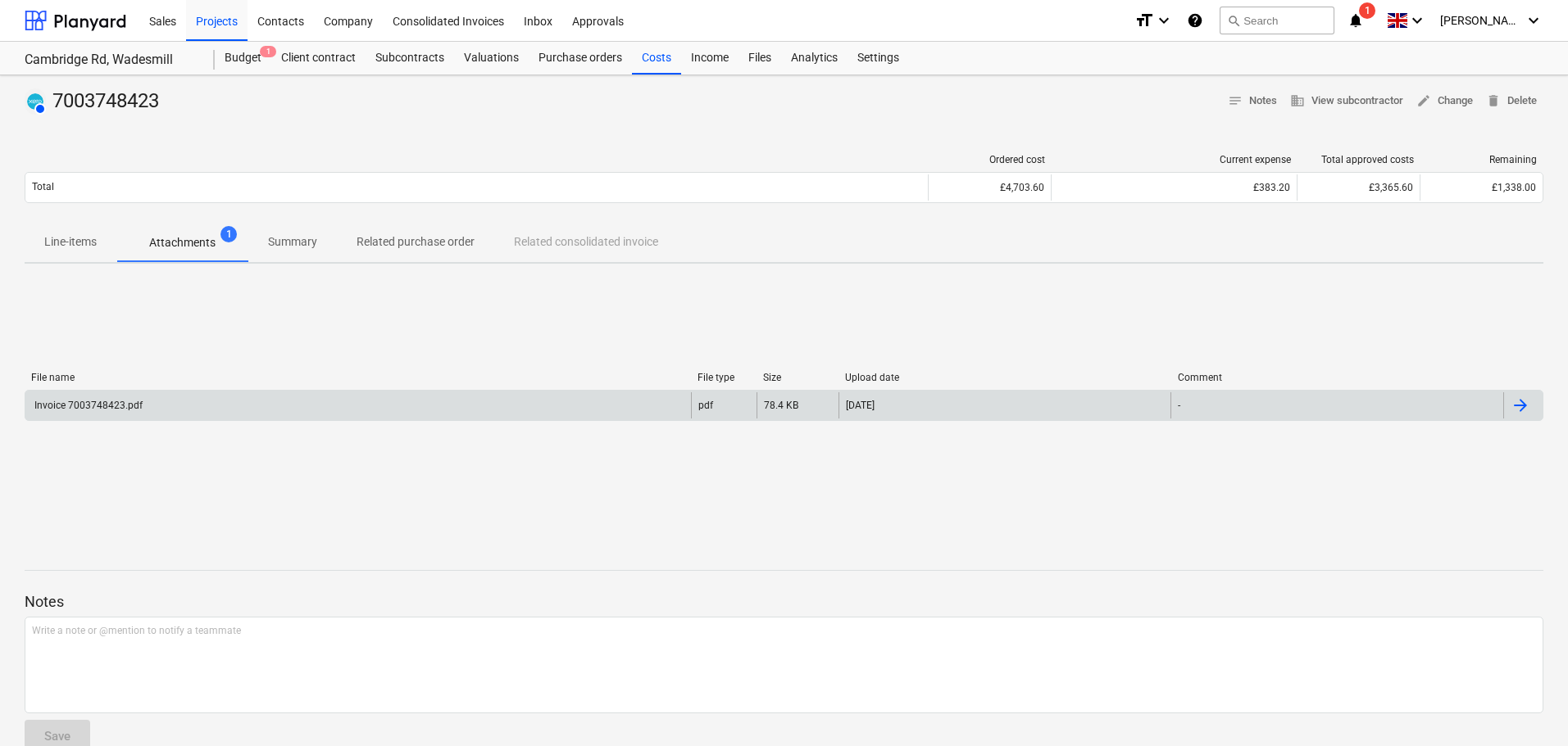
click at [302, 406] on div "Invoice 7003748423.pdf" at bounding box center [358, 405] width 665 height 26
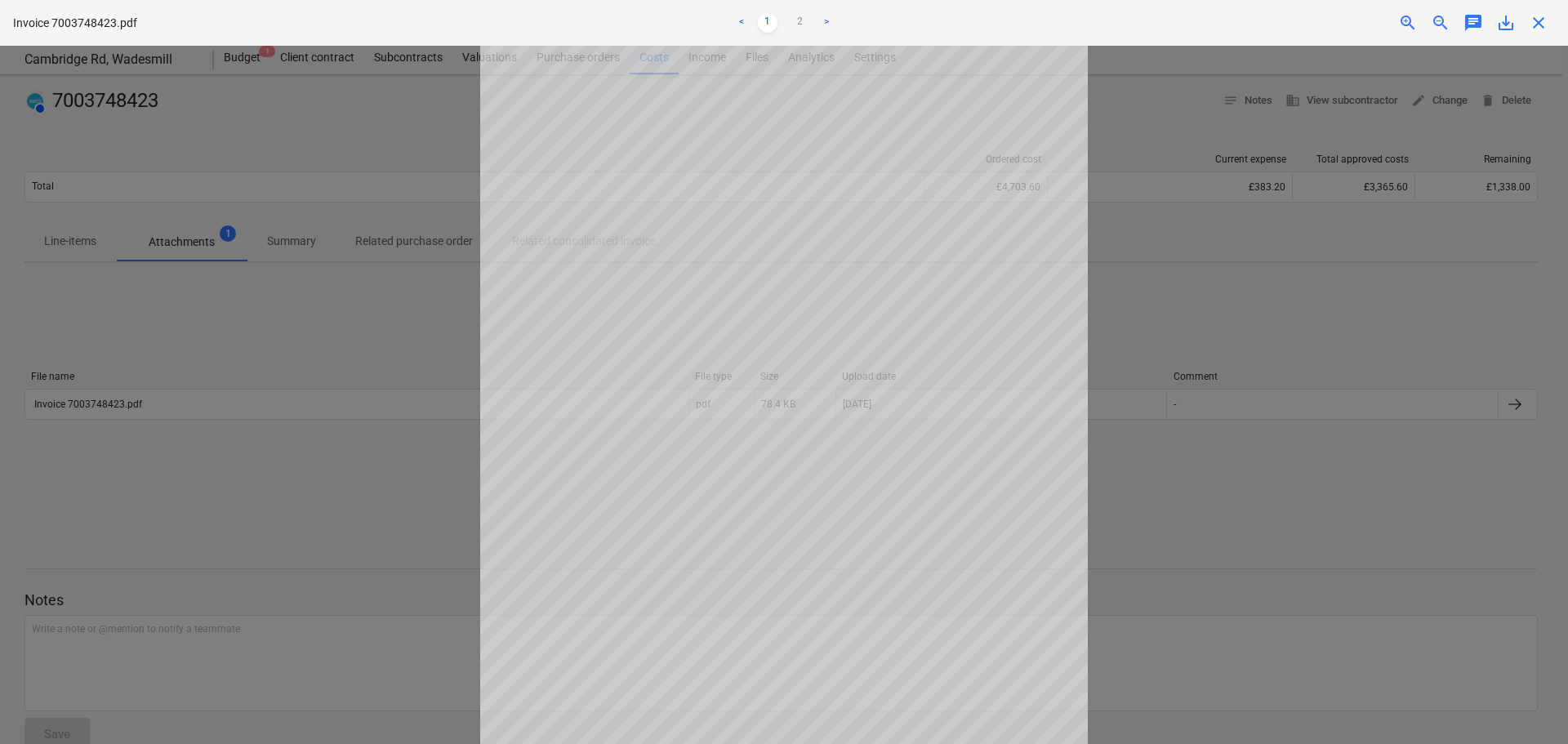
scroll to position [163, 0]
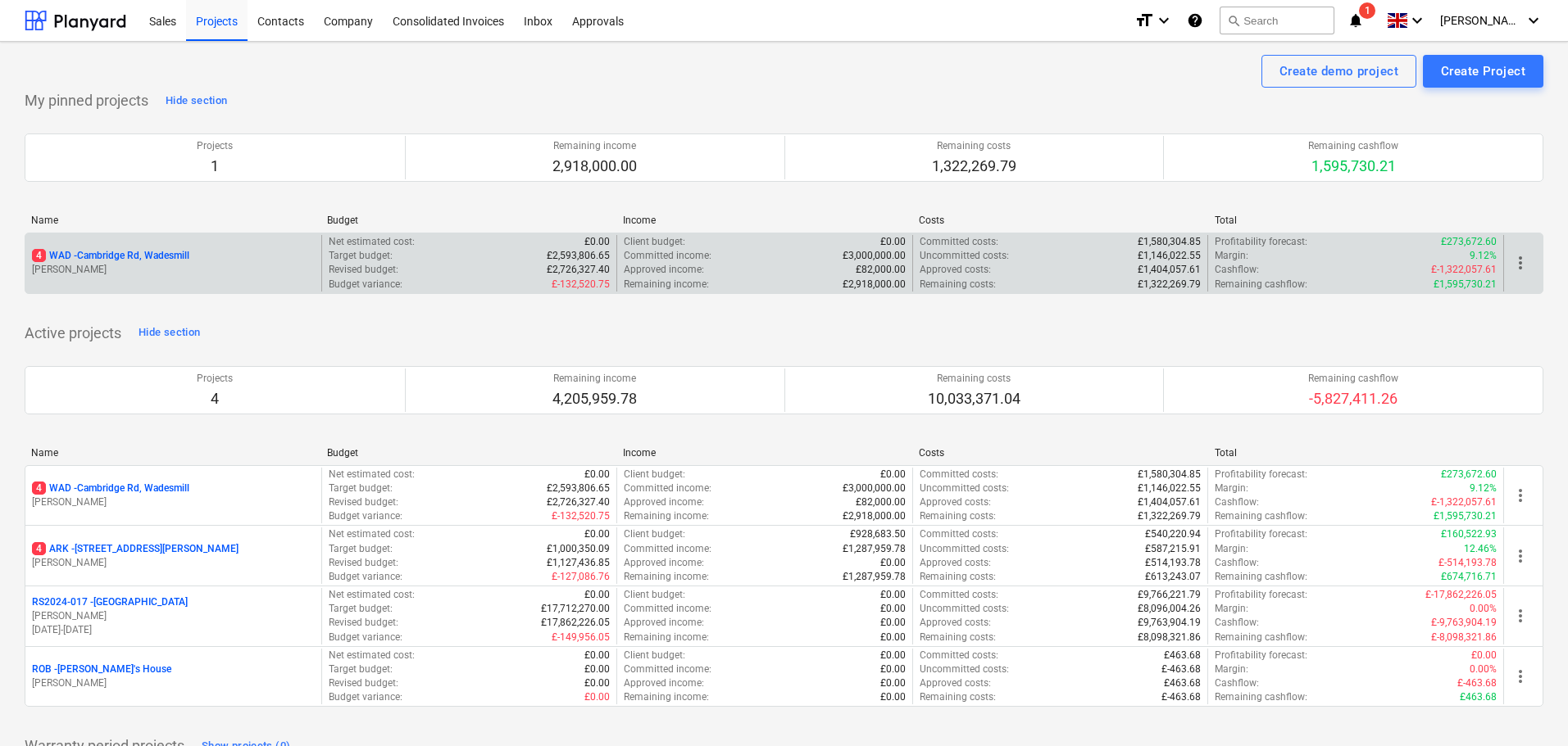
click at [150, 254] on p "4 WAD - Cambridge Rd, Wadesmill" at bounding box center [110, 255] width 157 height 13
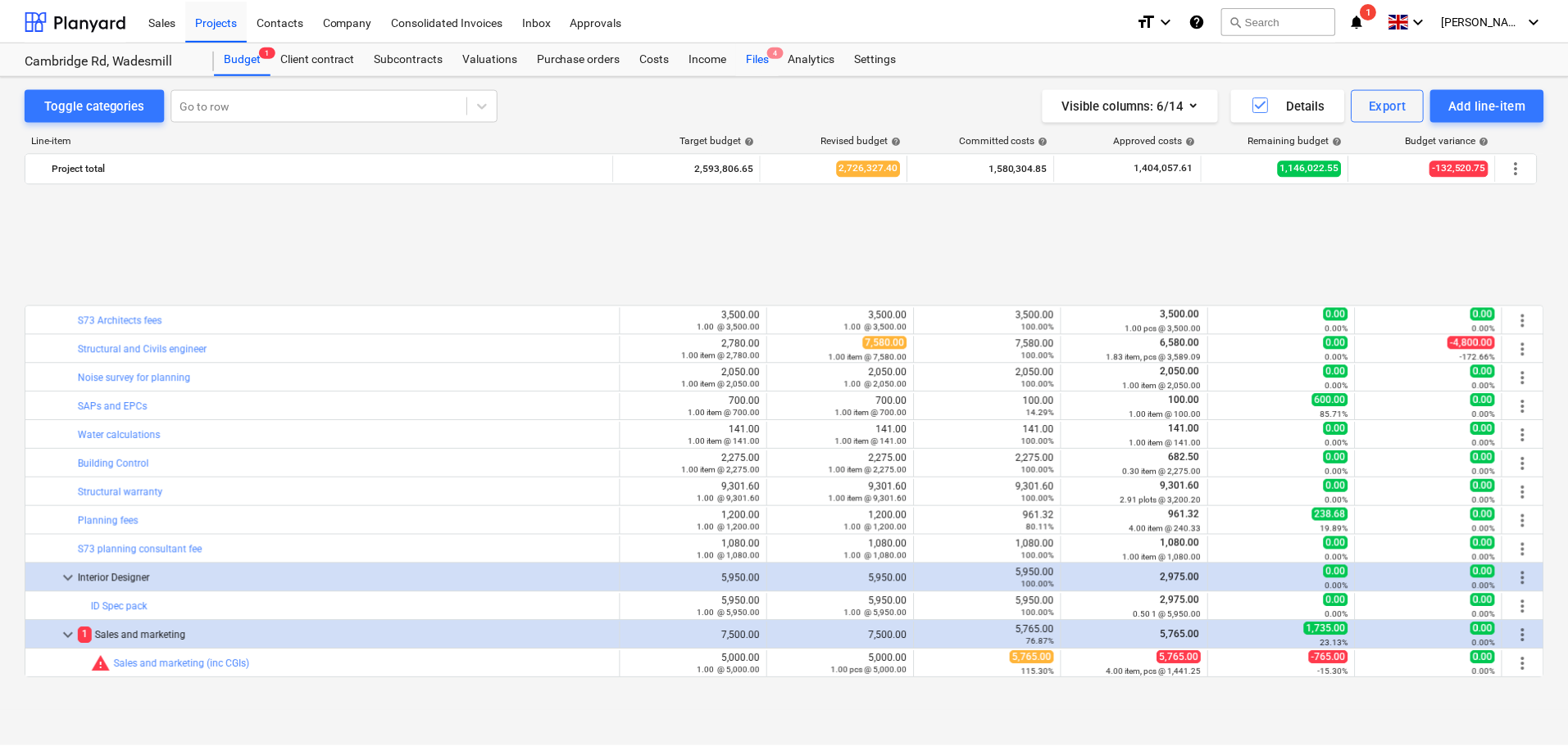
scroll to position [708, 0]
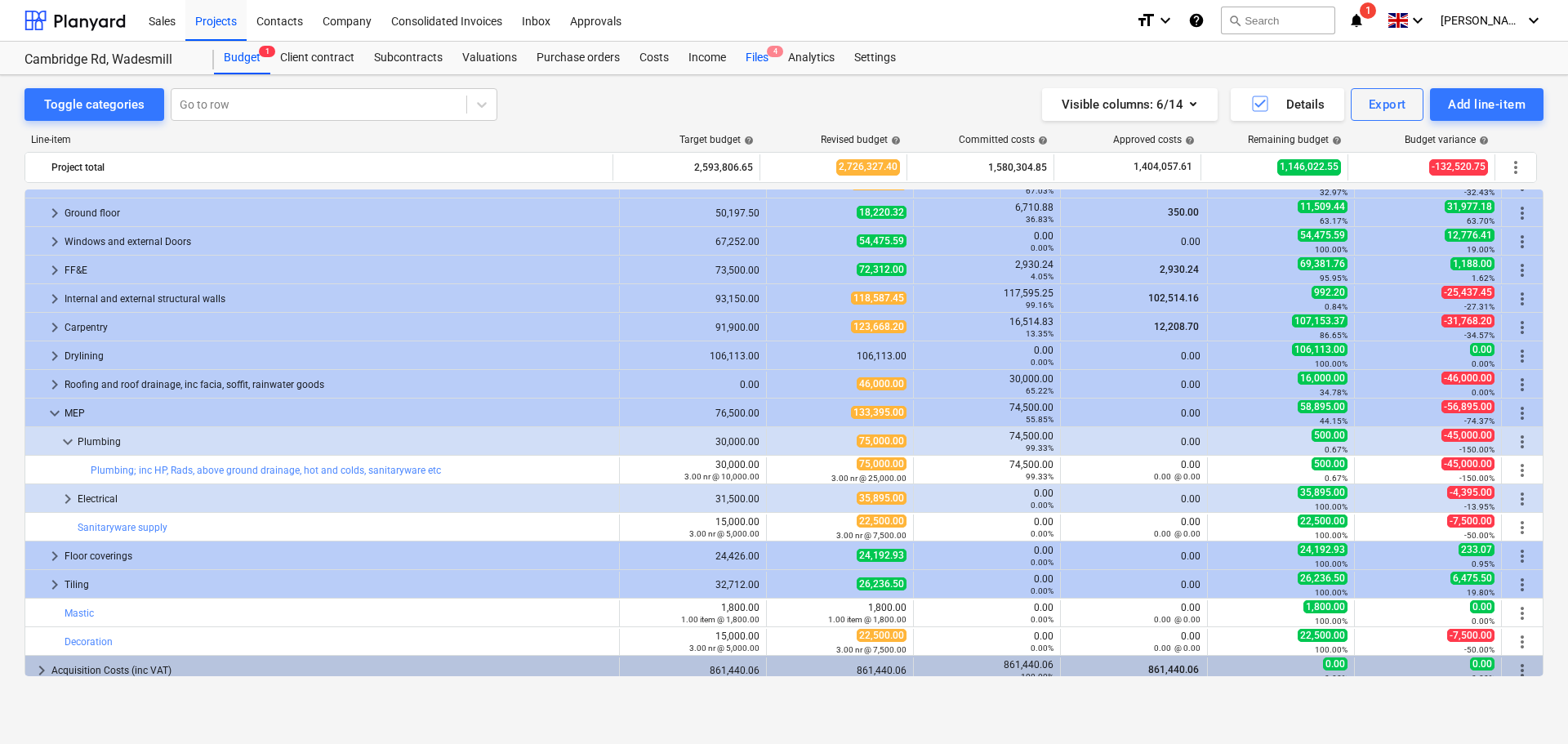
click at [753, 54] on div "Files 4" at bounding box center [757, 58] width 42 height 33
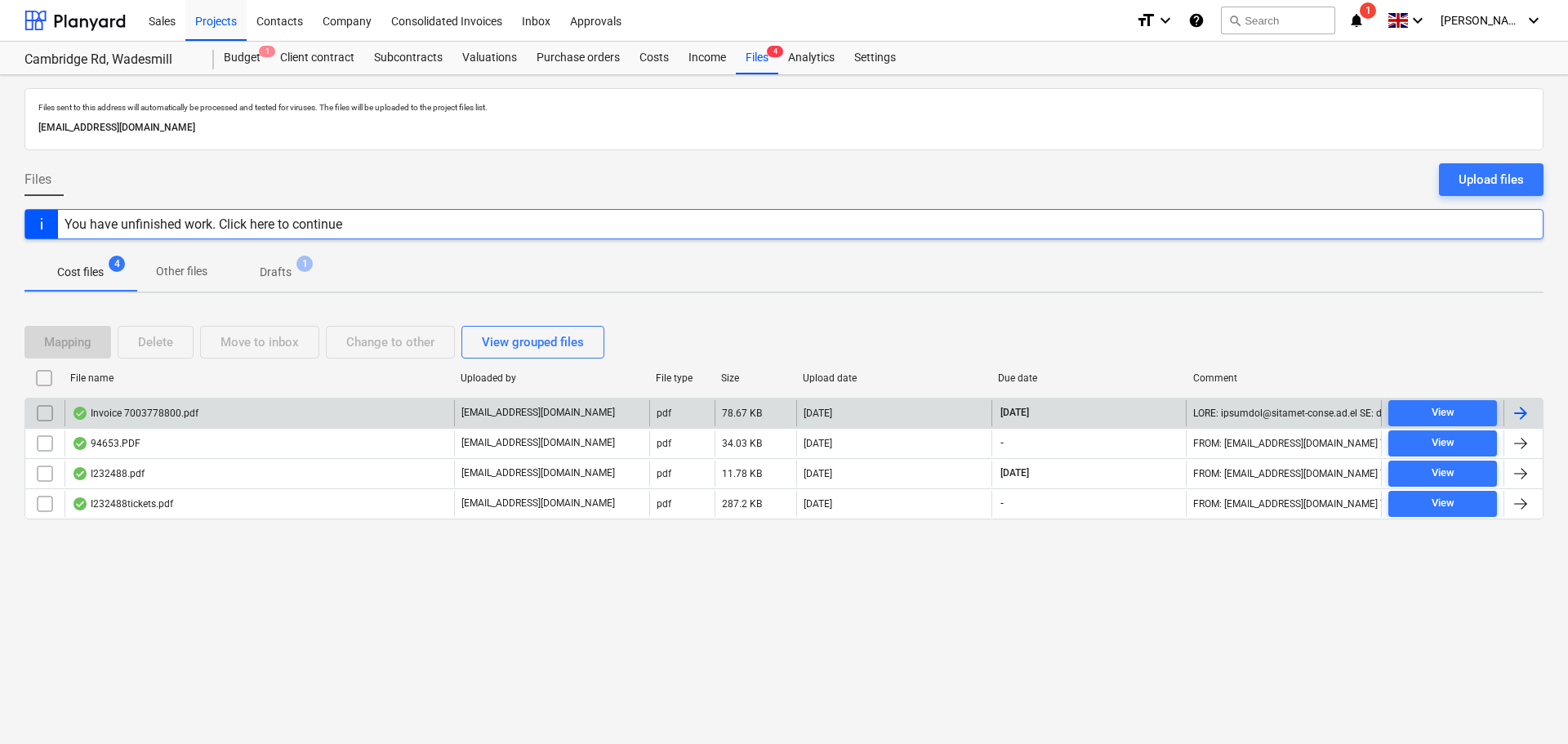
click at [145, 414] on div "Invoice 7003778800.pdf" at bounding box center [135, 413] width 127 height 13
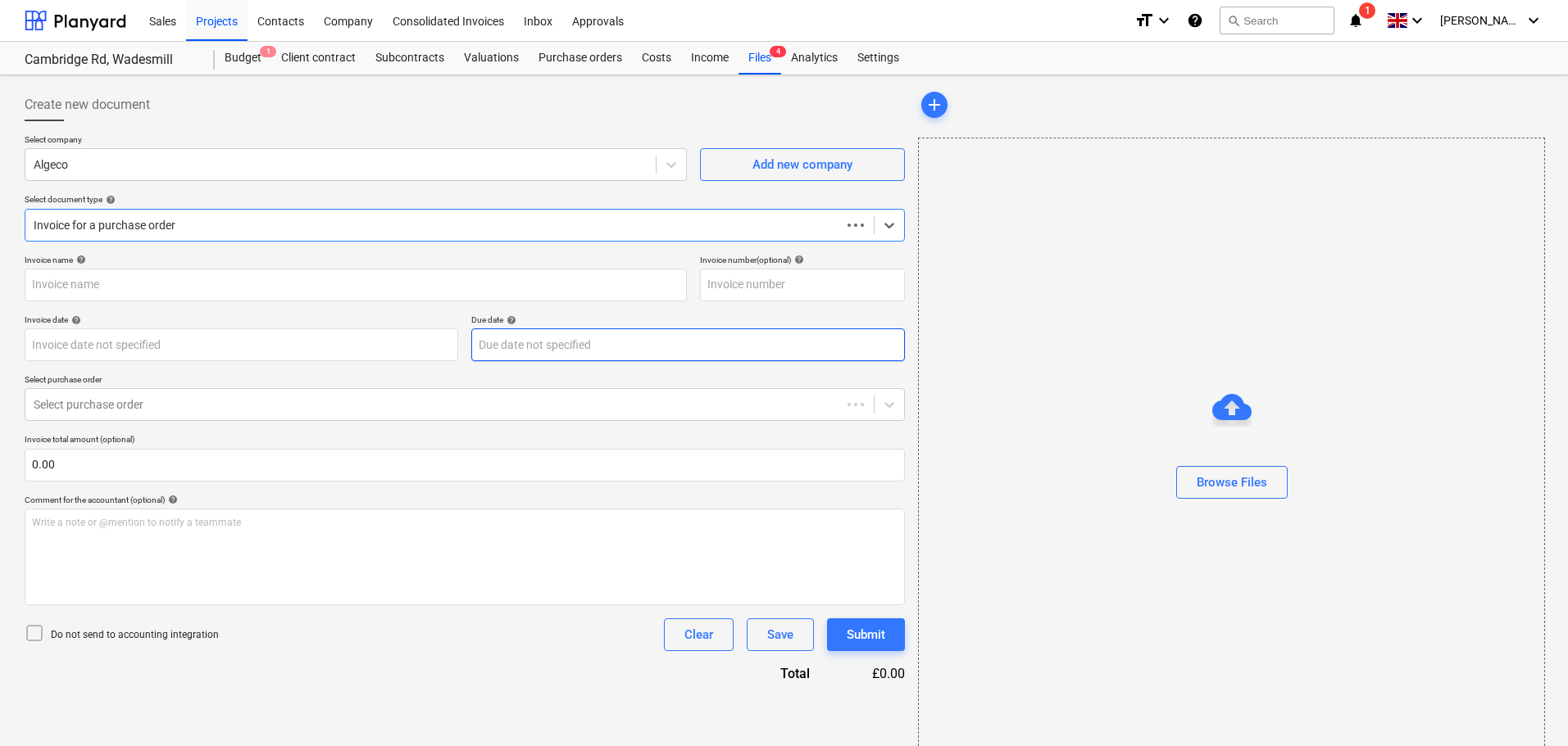
type input "7003778800"
type input "[DATE]"
type input "30 Nov 2025"
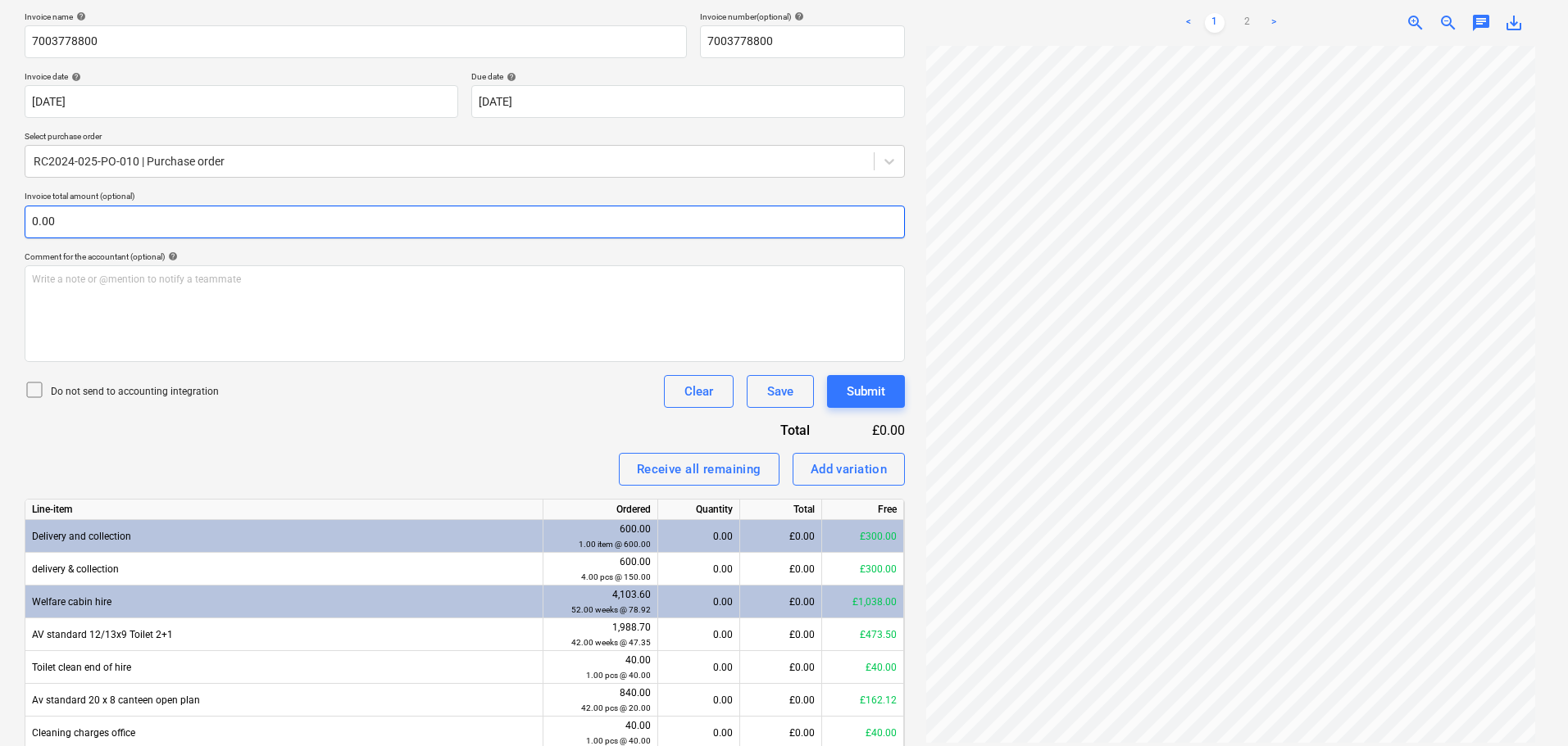
scroll to position [246, 0]
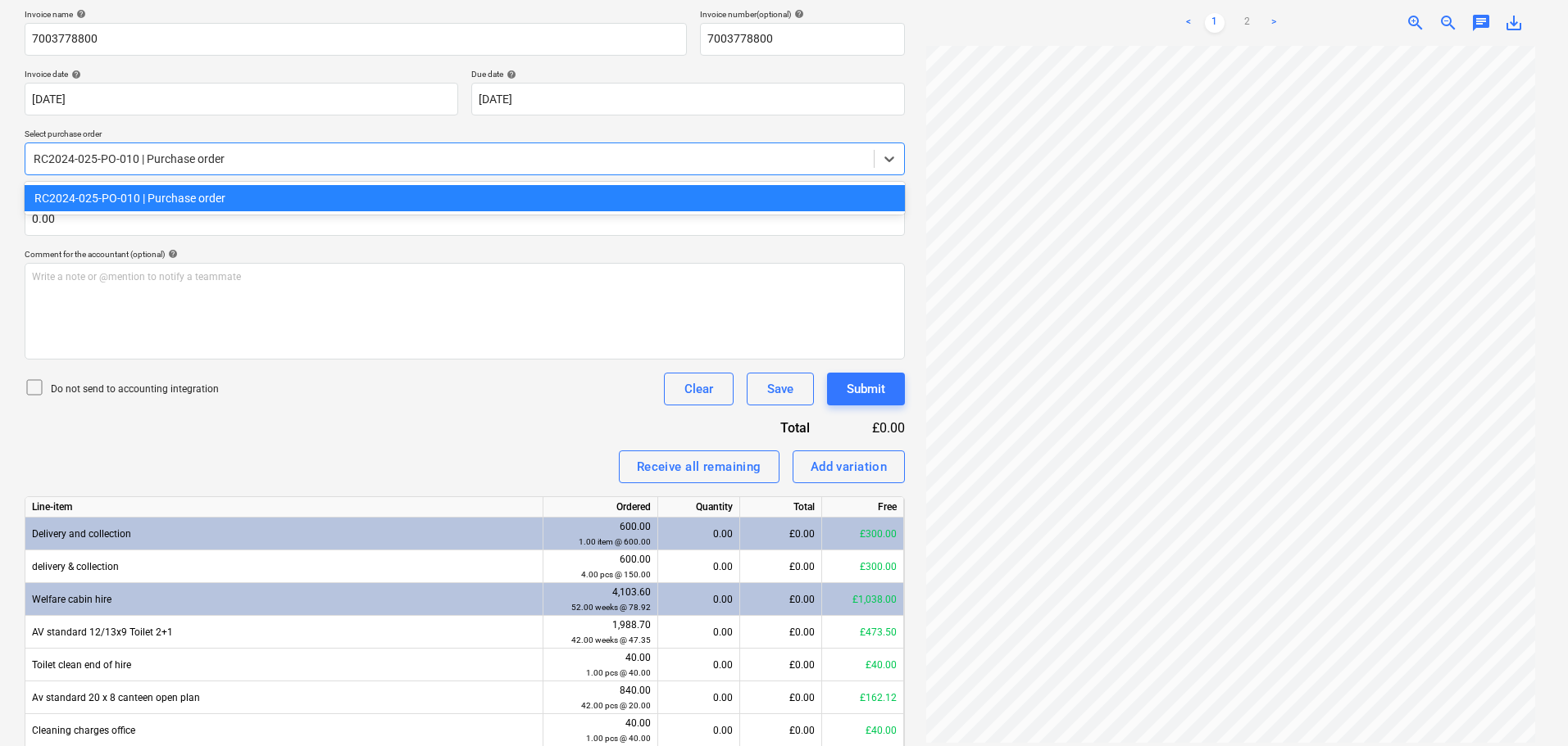
click at [212, 161] on div at bounding box center [449, 158] width 832 height 16
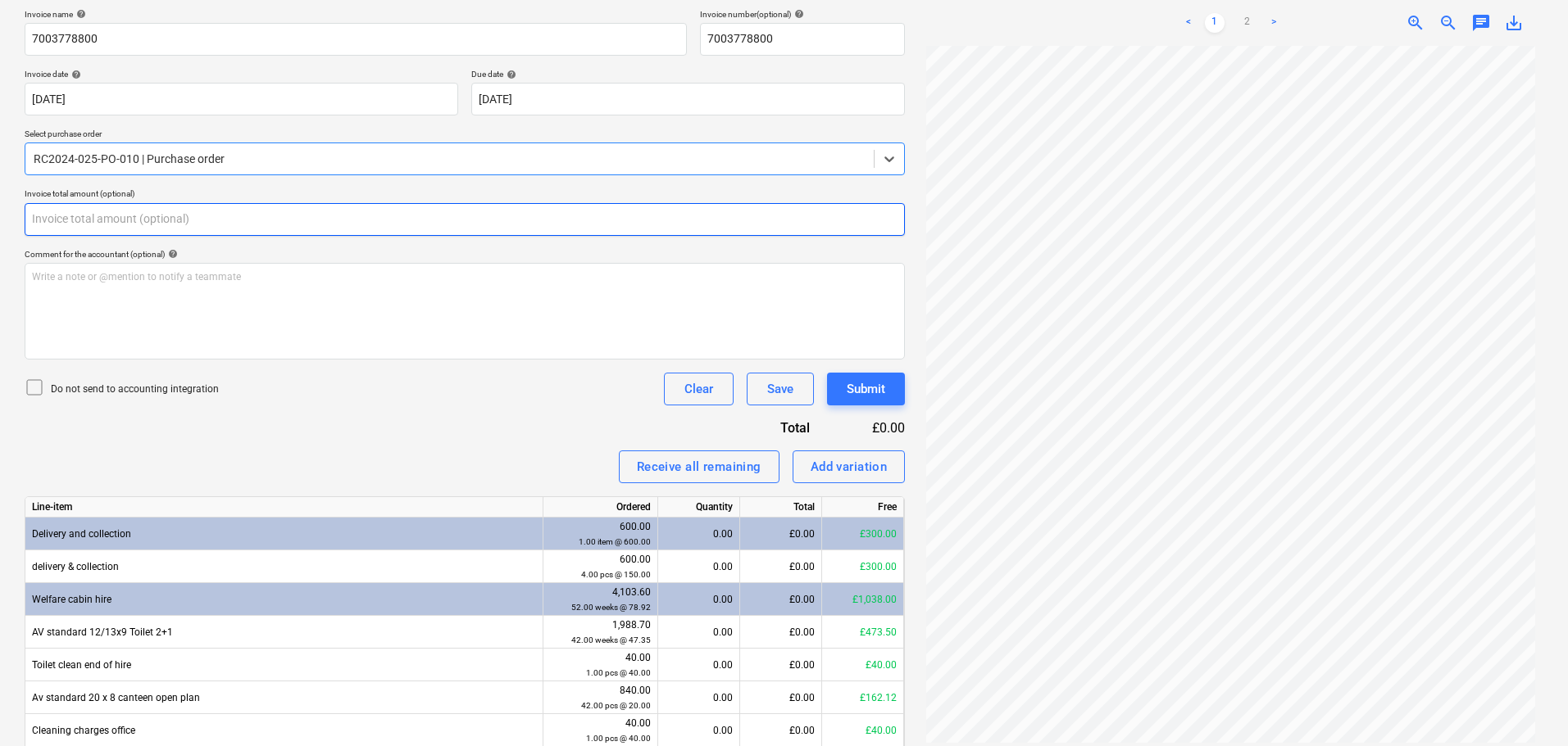
click at [131, 222] on input "text" at bounding box center [465, 220] width 880 height 33
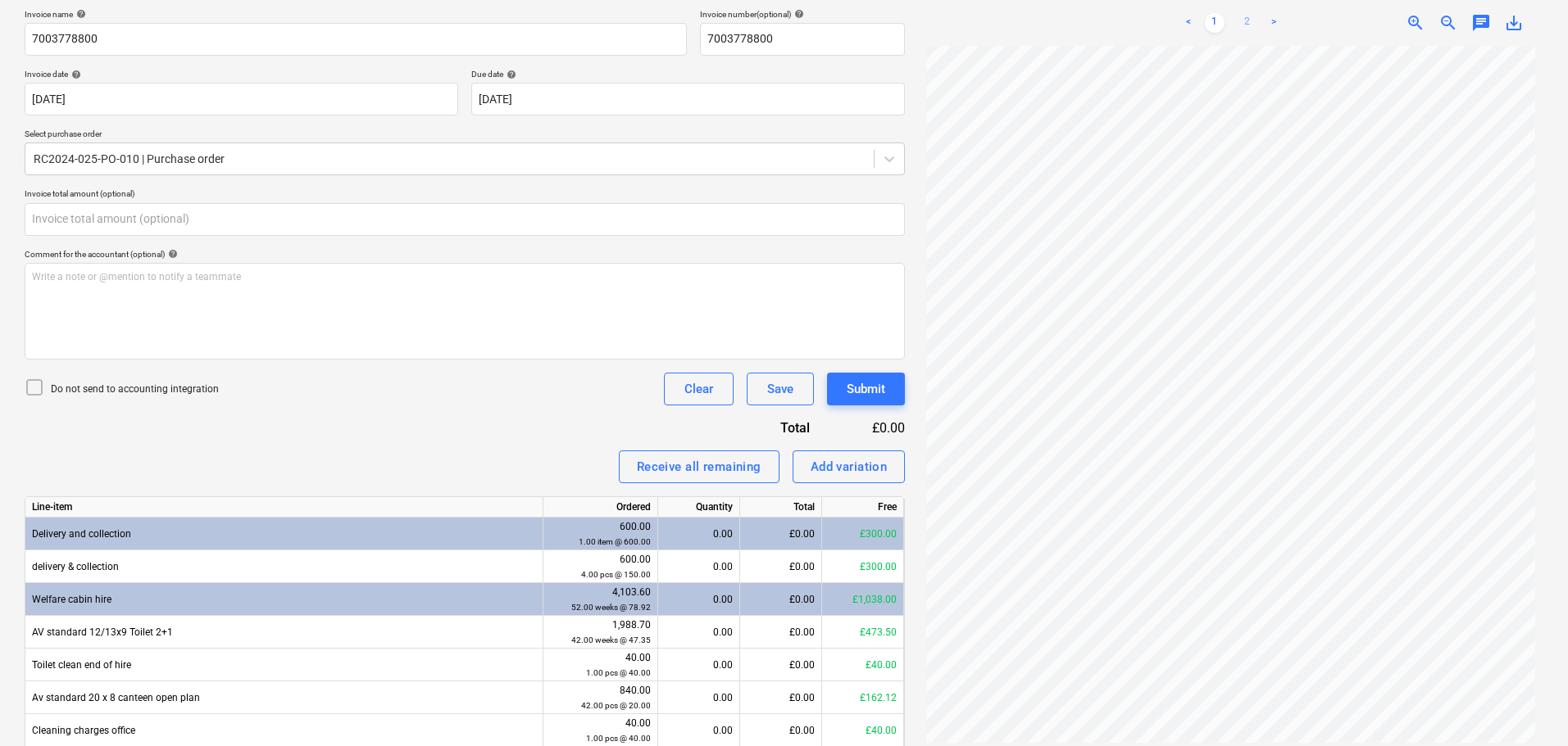
type input "0.00"
click at [1242, 16] on link "2" at bounding box center [1248, 23] width 19 height 19
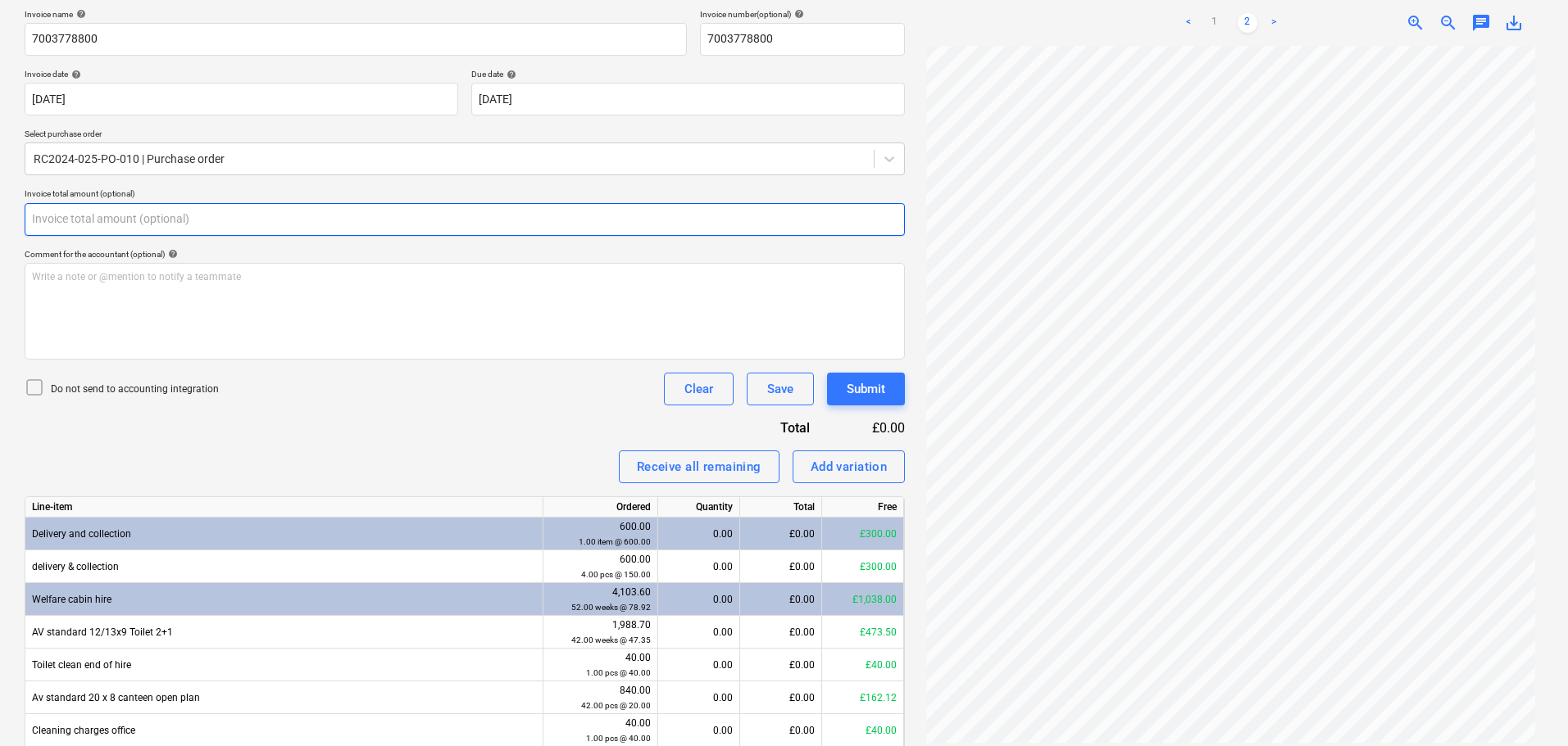
click at [76, 214] on input "text" at bounding box center [465, 220] width 880 height 33
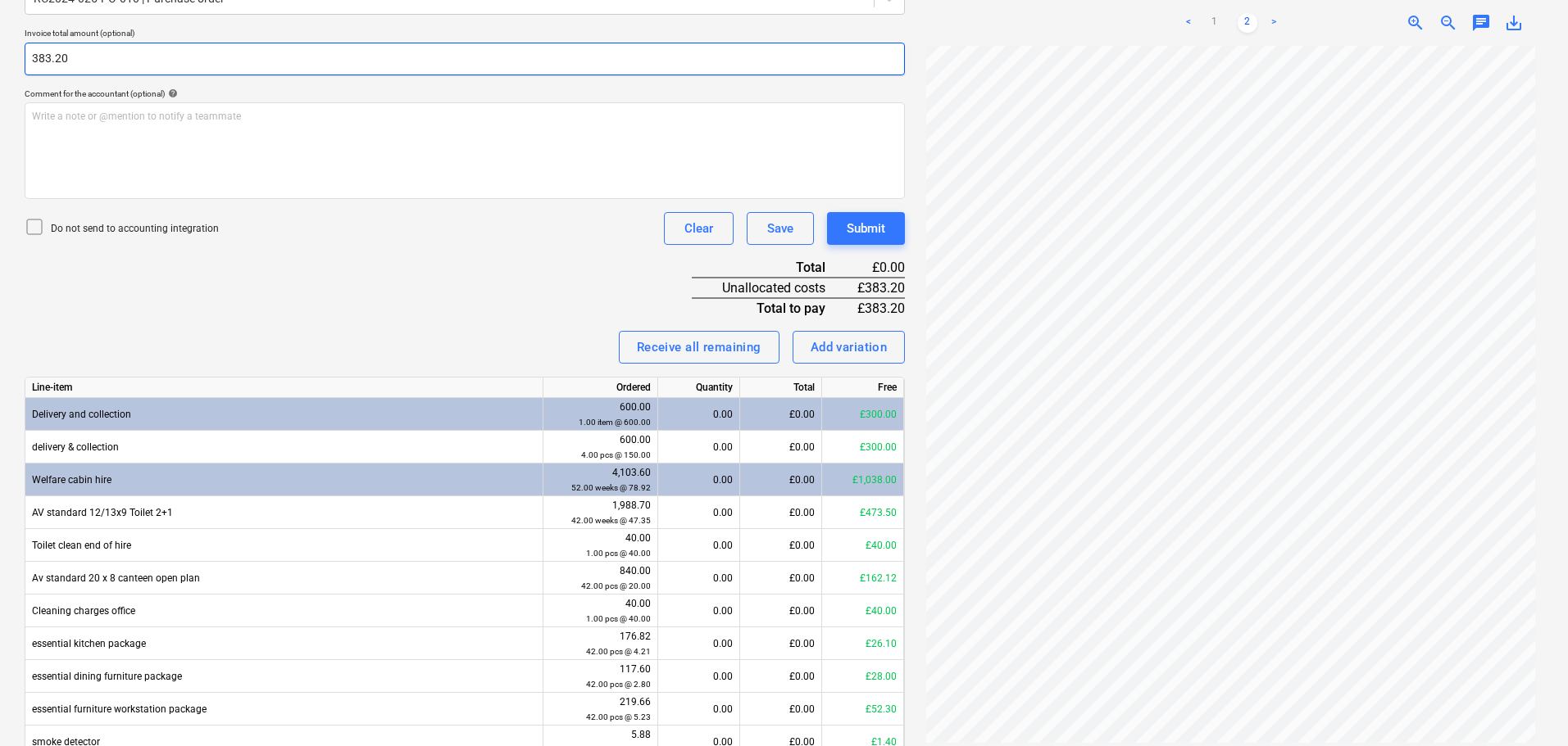
scroll to position [410, 0]
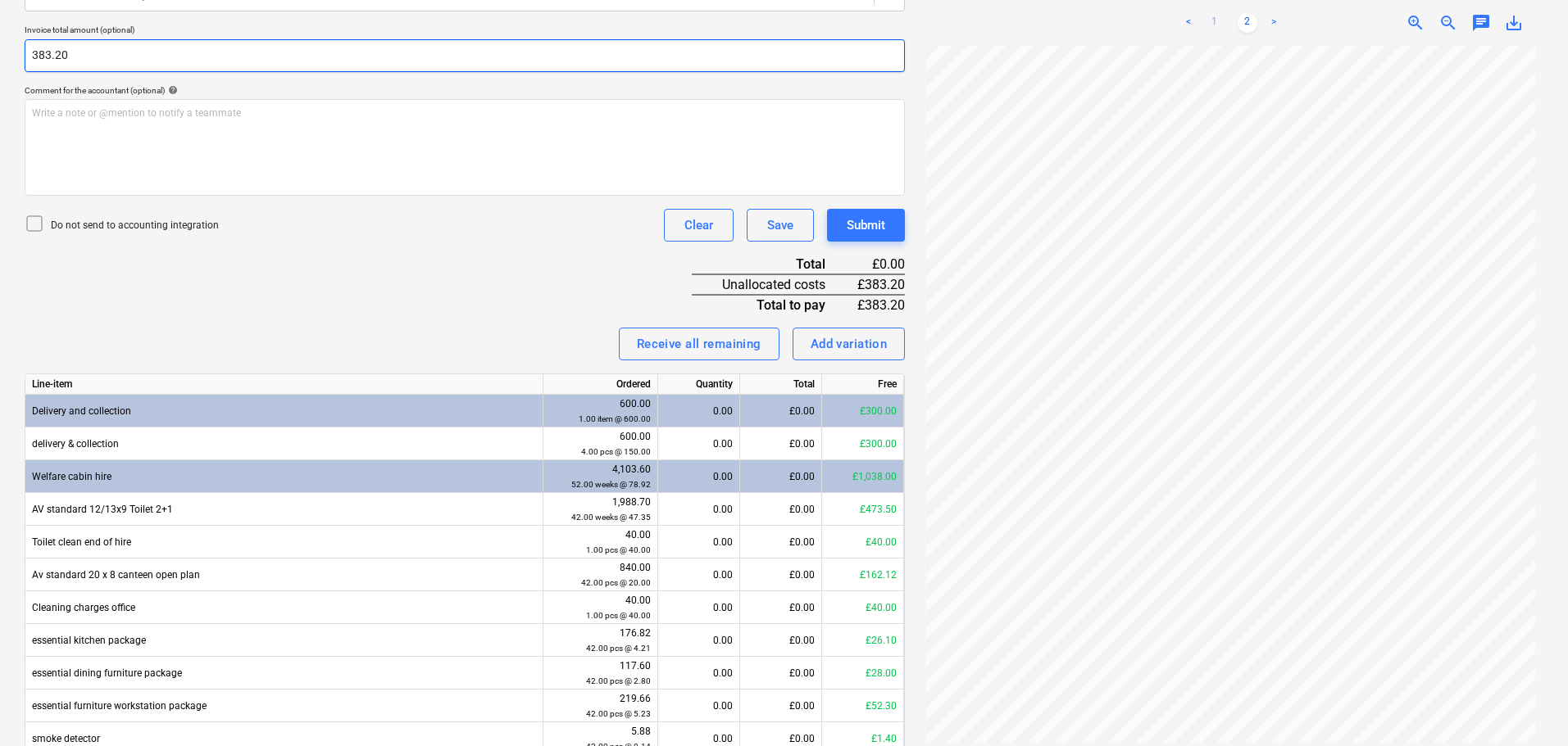
type input "383.20"
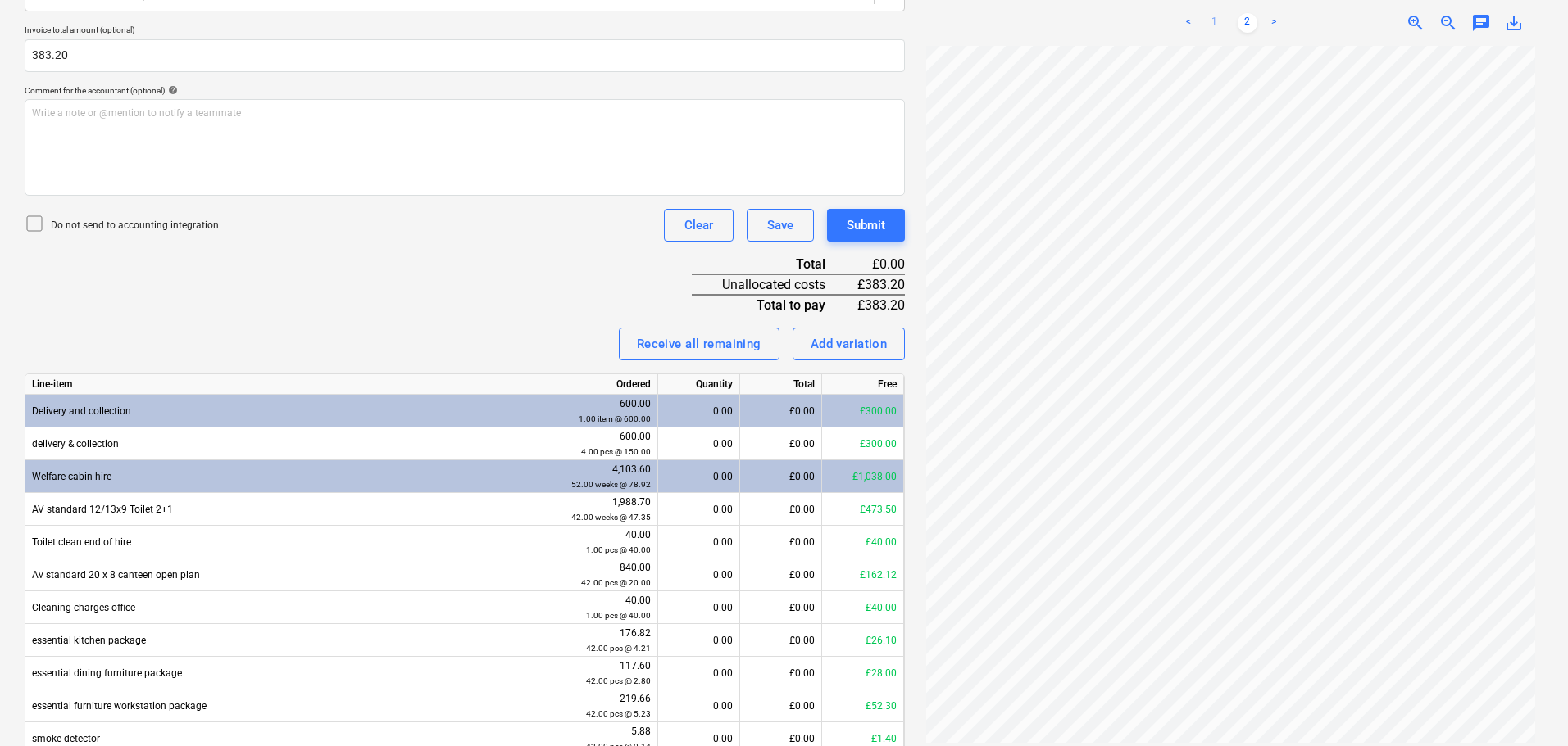
click at [1219, 26] on link "1" at bounding box center [1215, 23] width 19 height 19
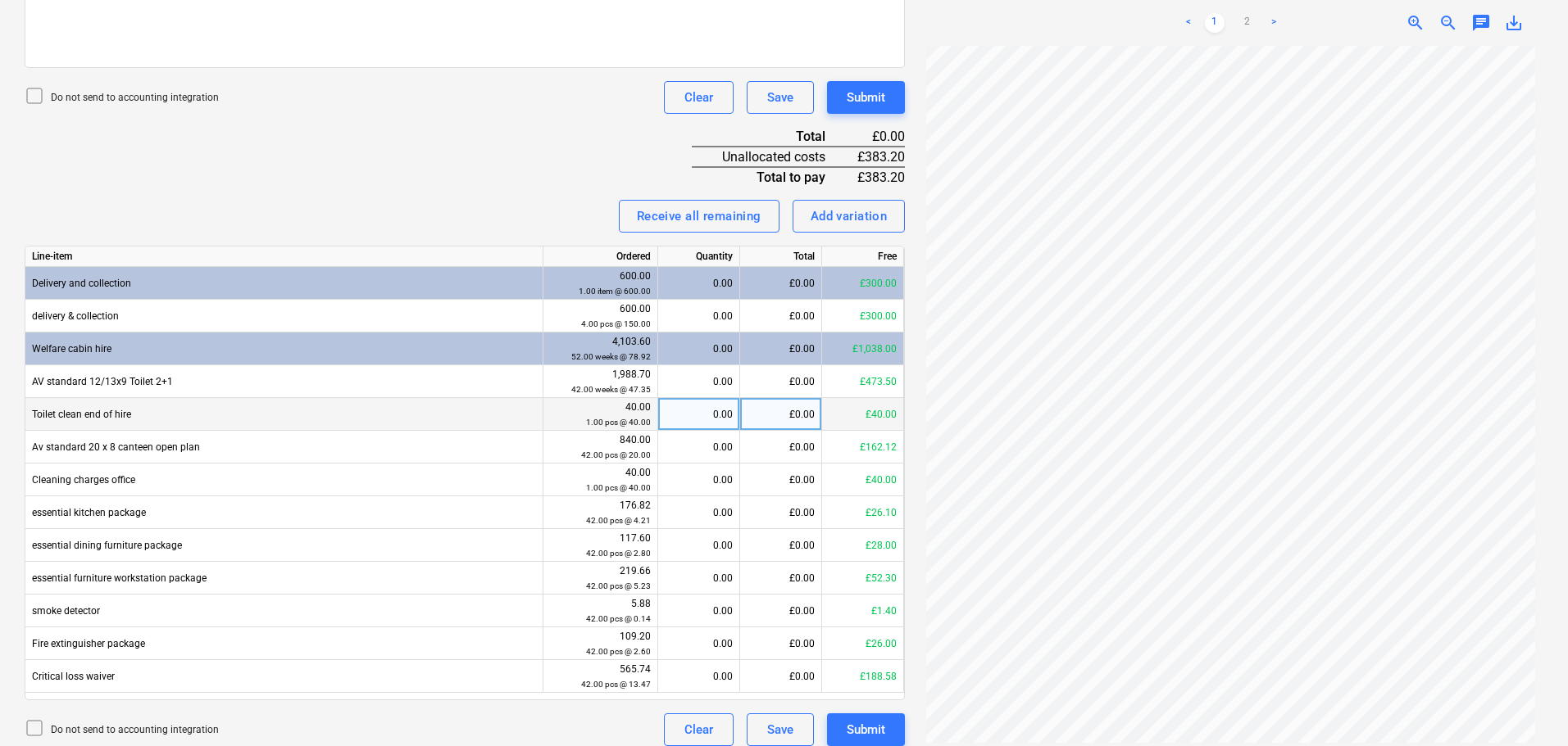
scroll to position [550, 0]
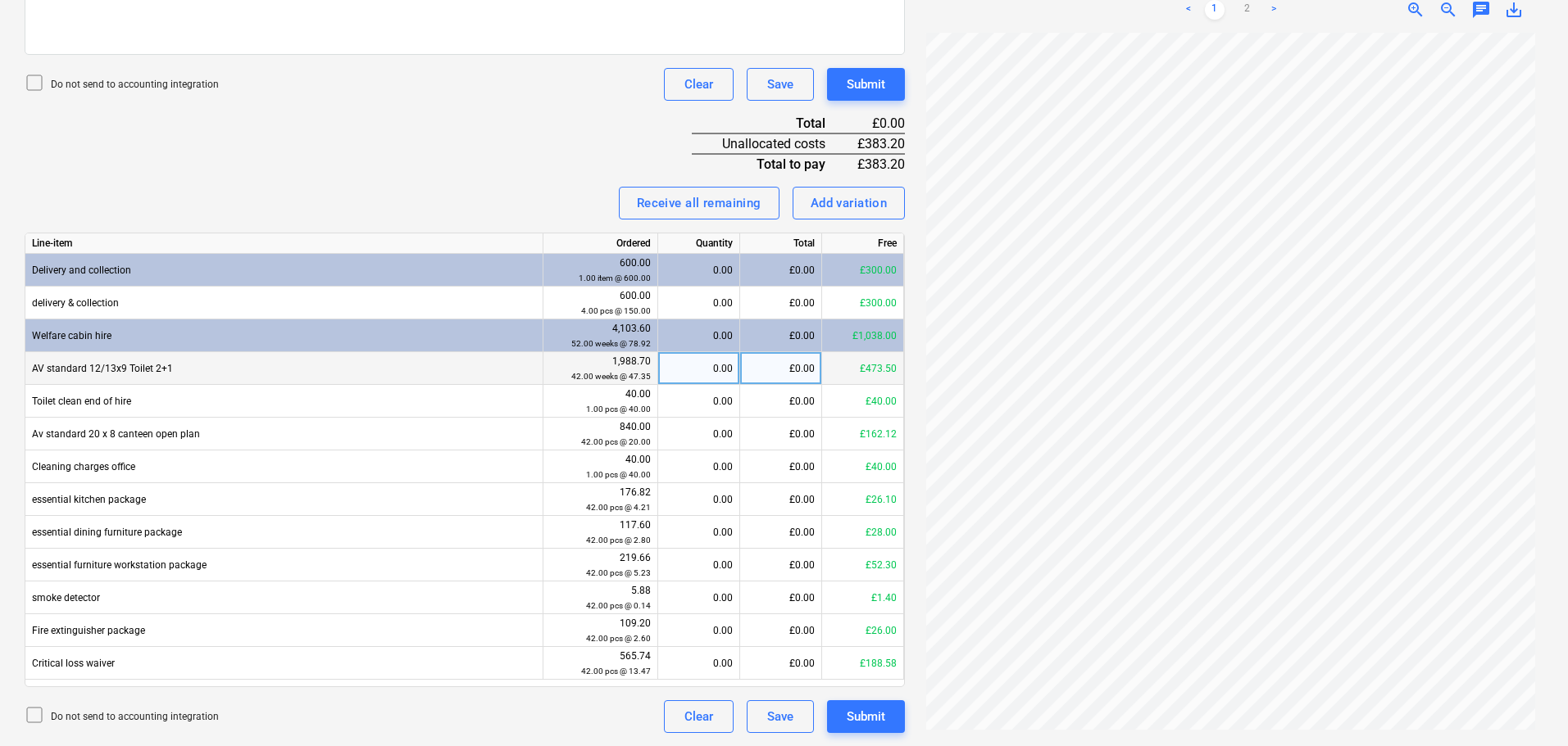
click at [795, 364] on div "£0.00" at bounding box center [781, 369] width 82 height 33
type input "189.40"
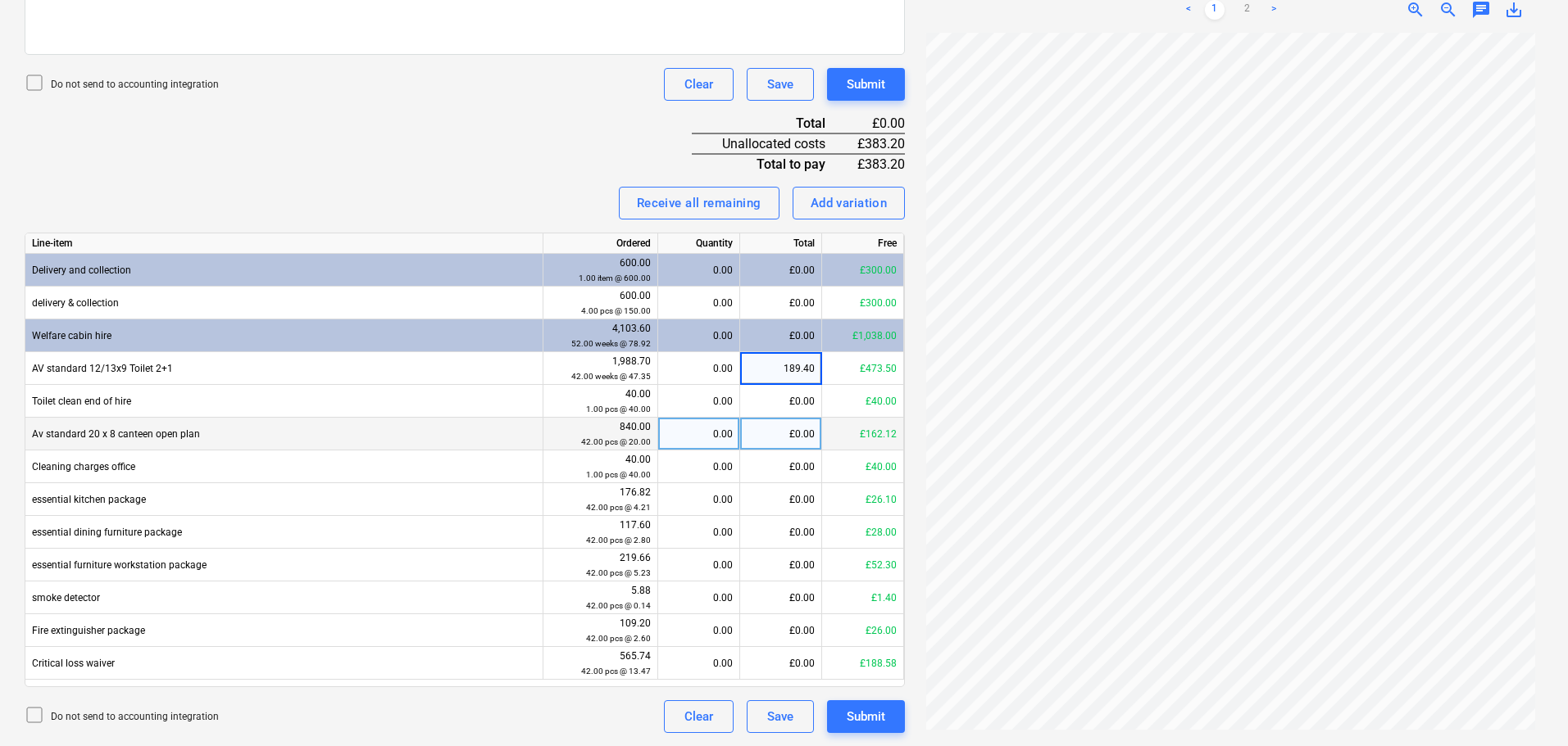
click at [791, 429] on div "£0.00" at bounding box center [781, 435] width 82 height 33
type input "80"
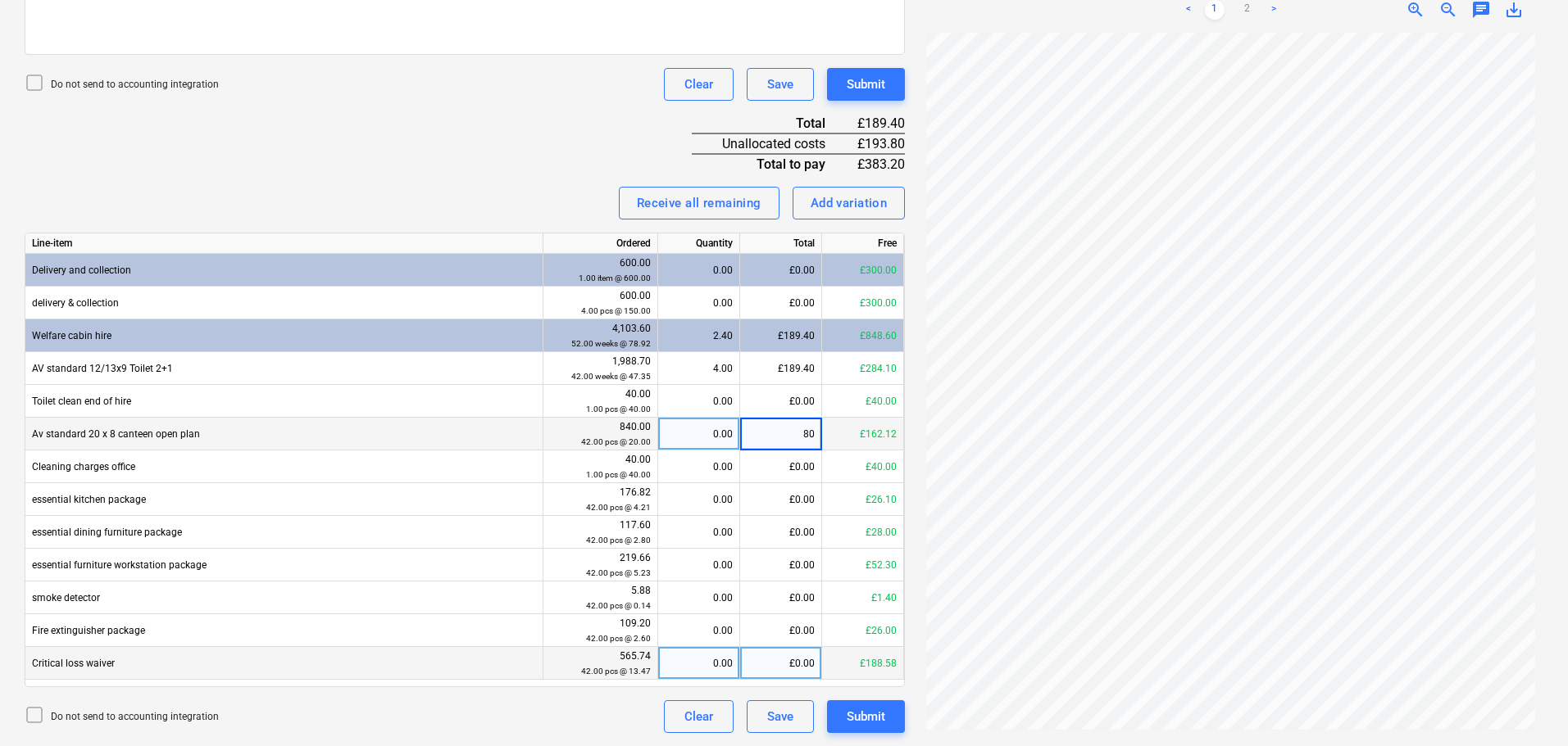
click at [779, 660] on div "£0.00" at bounding box center [781, 664] width 82 height 33
type input "37.88"
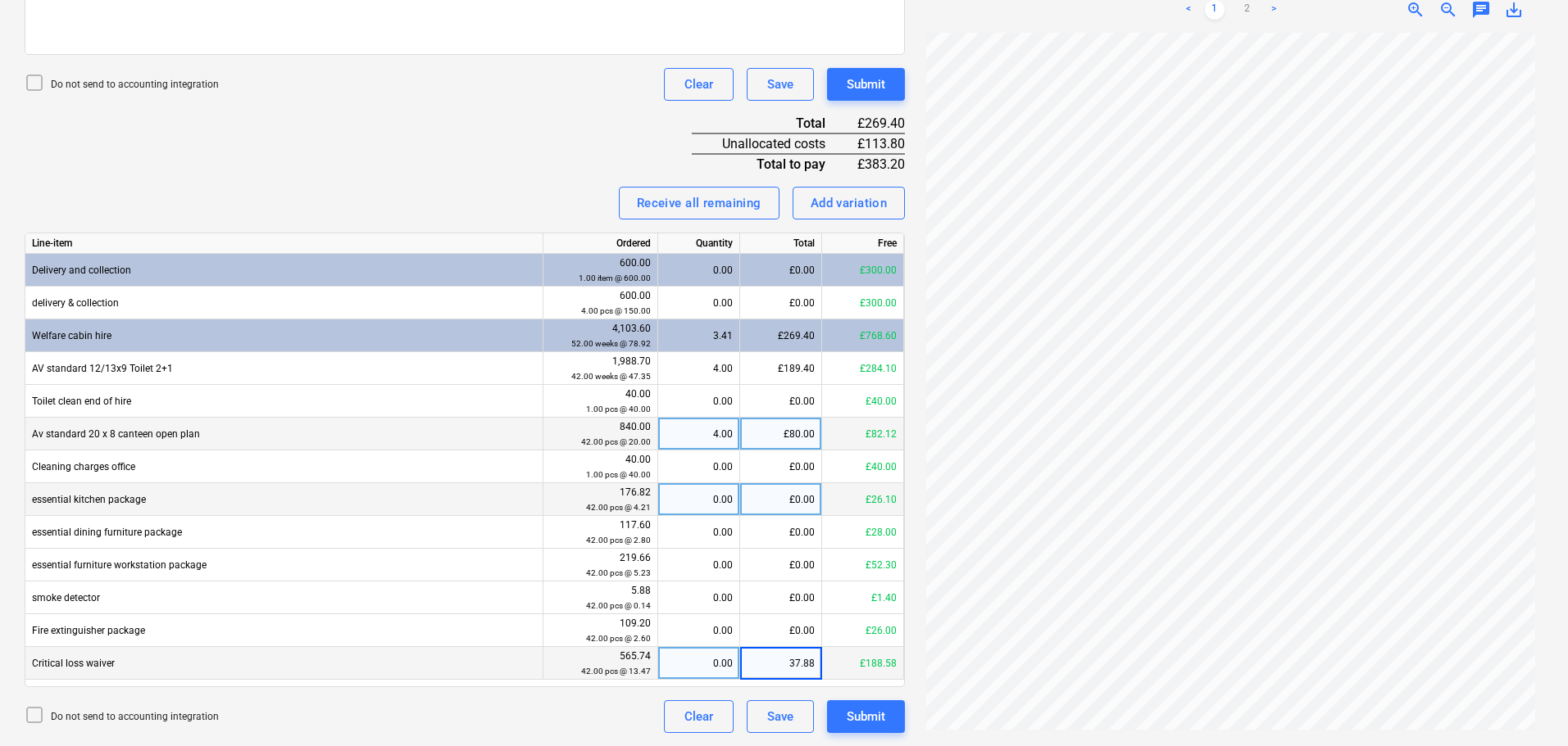
click at [793, 493] on div "£0.00" at bounding box center [781, 500] width 82 height 33
type input "16.84"
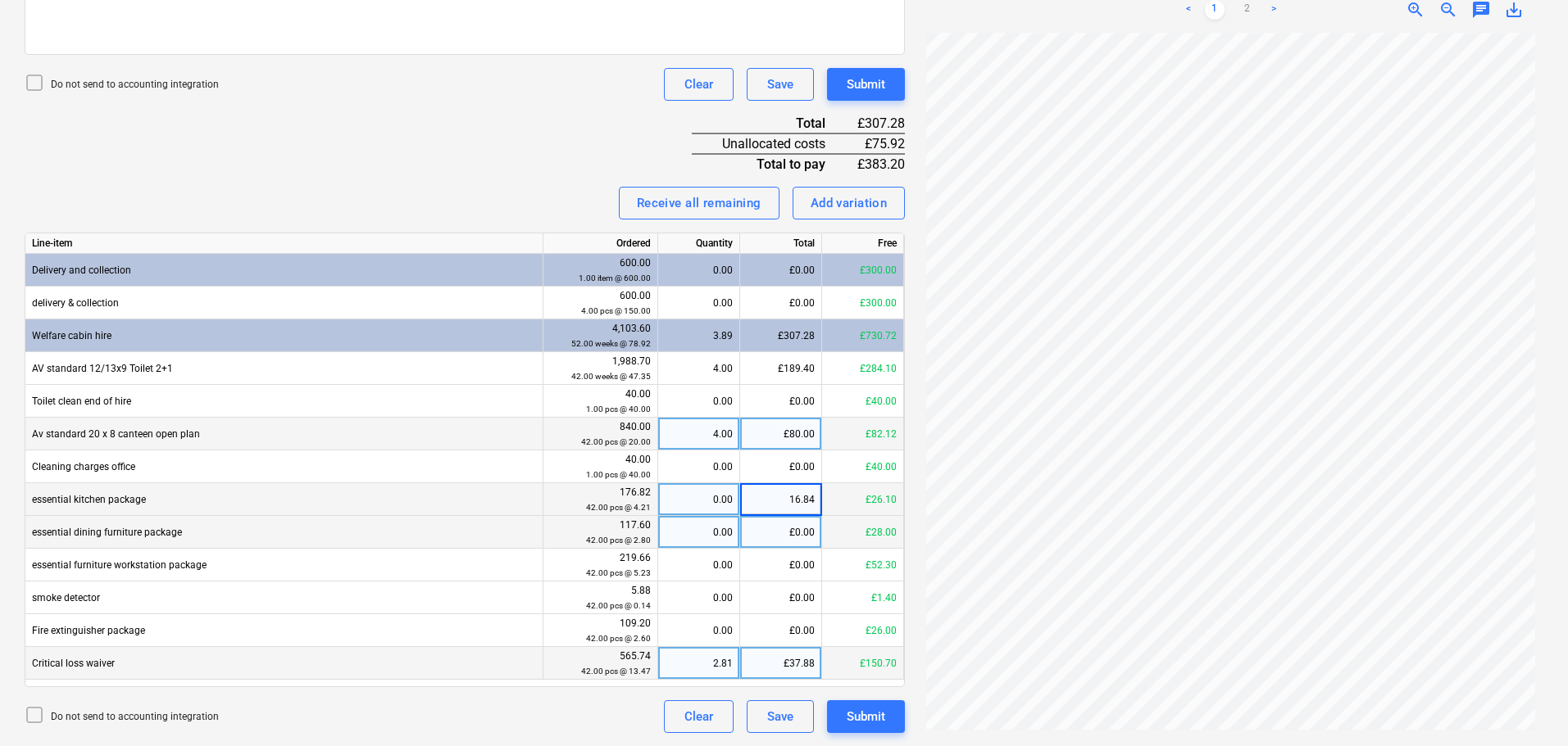
click at [779, 528] on div "£0.00" at bounding box center [781, 533] width 82 height 33
type input "11.20"
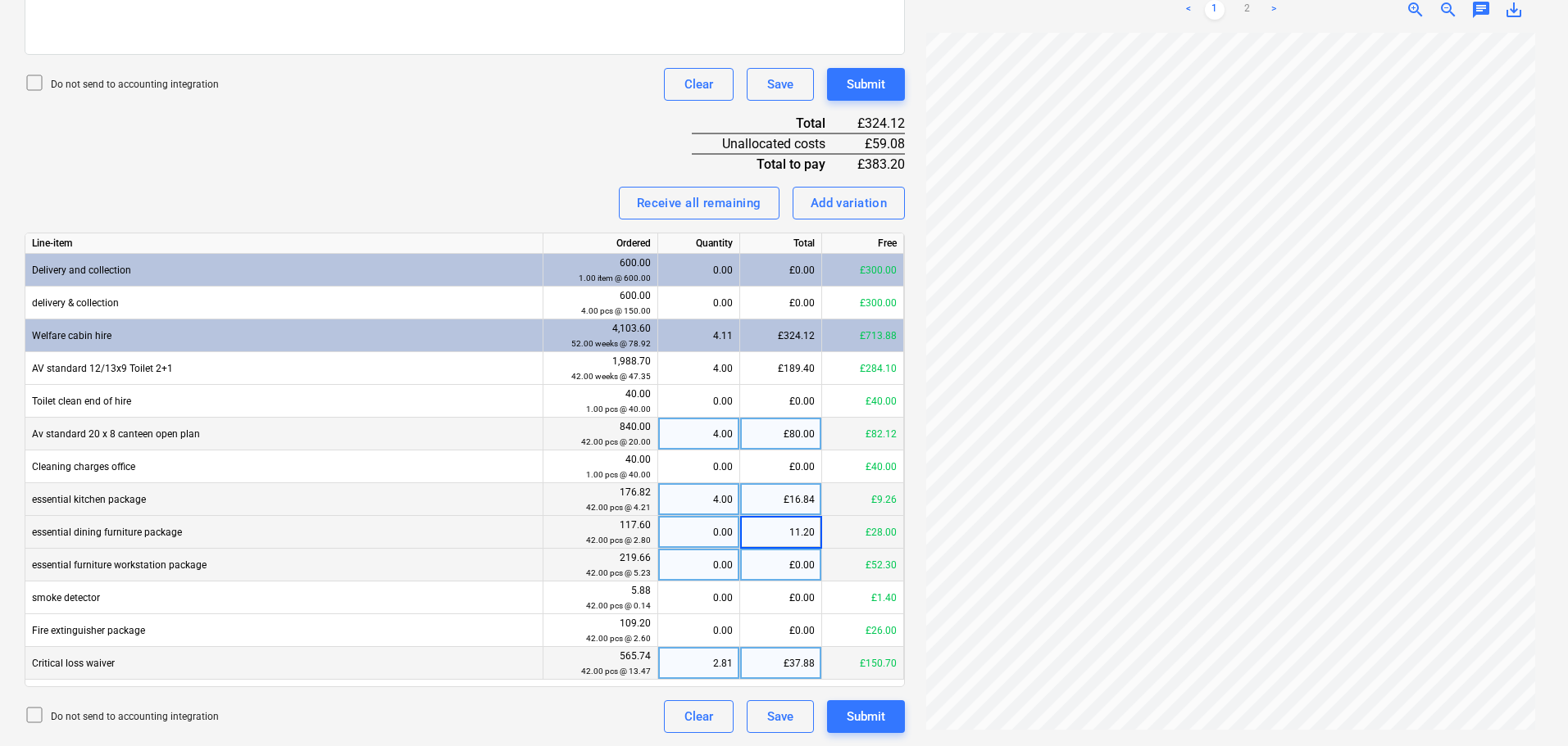
click at [786, 568] on div "£0.00" at bounding box center [781, 566] width 82 height 33
type input "20.92"
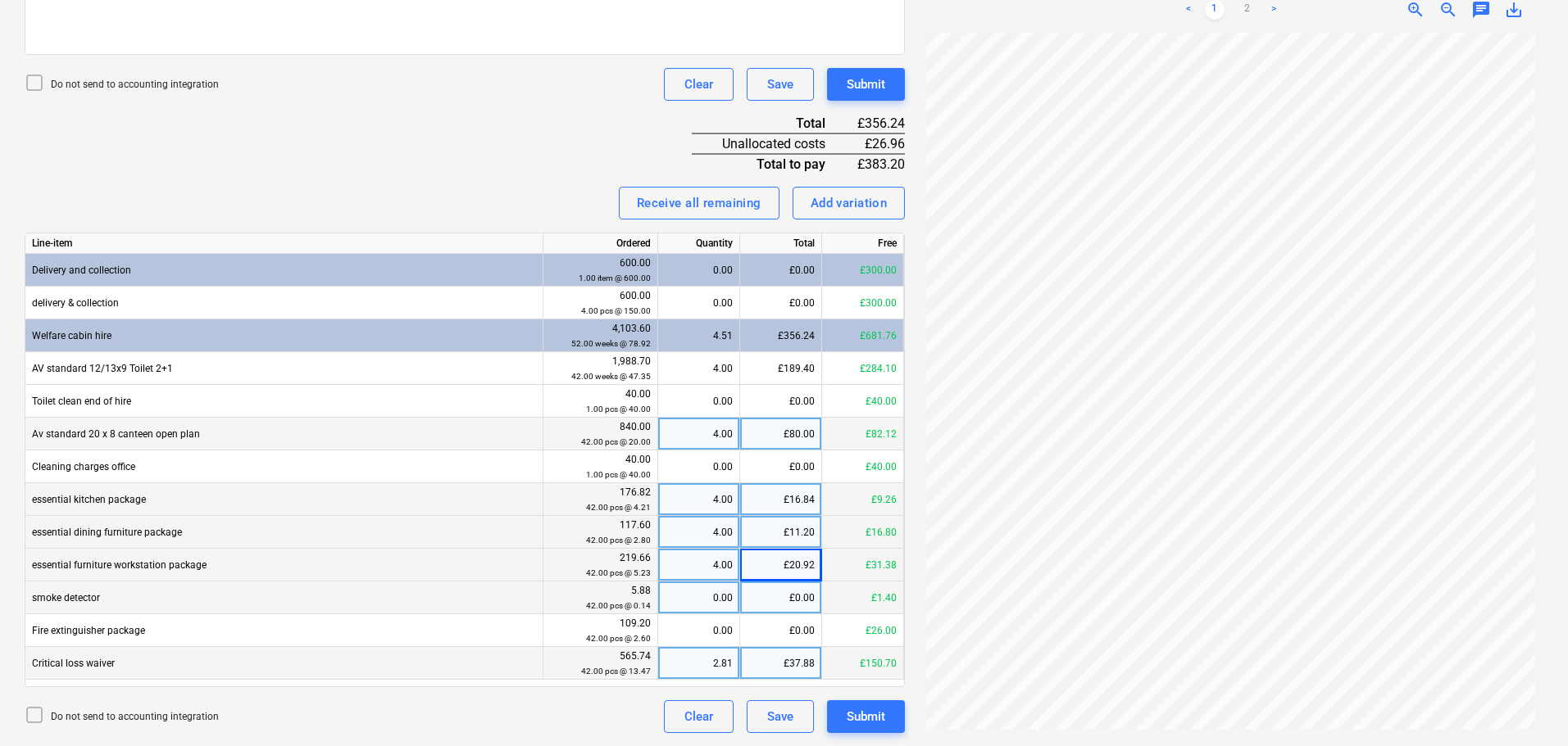
click at [798, 602] on div "£0.00" at bounding box center [781, 599] width 82 height 33
type input "0.56"
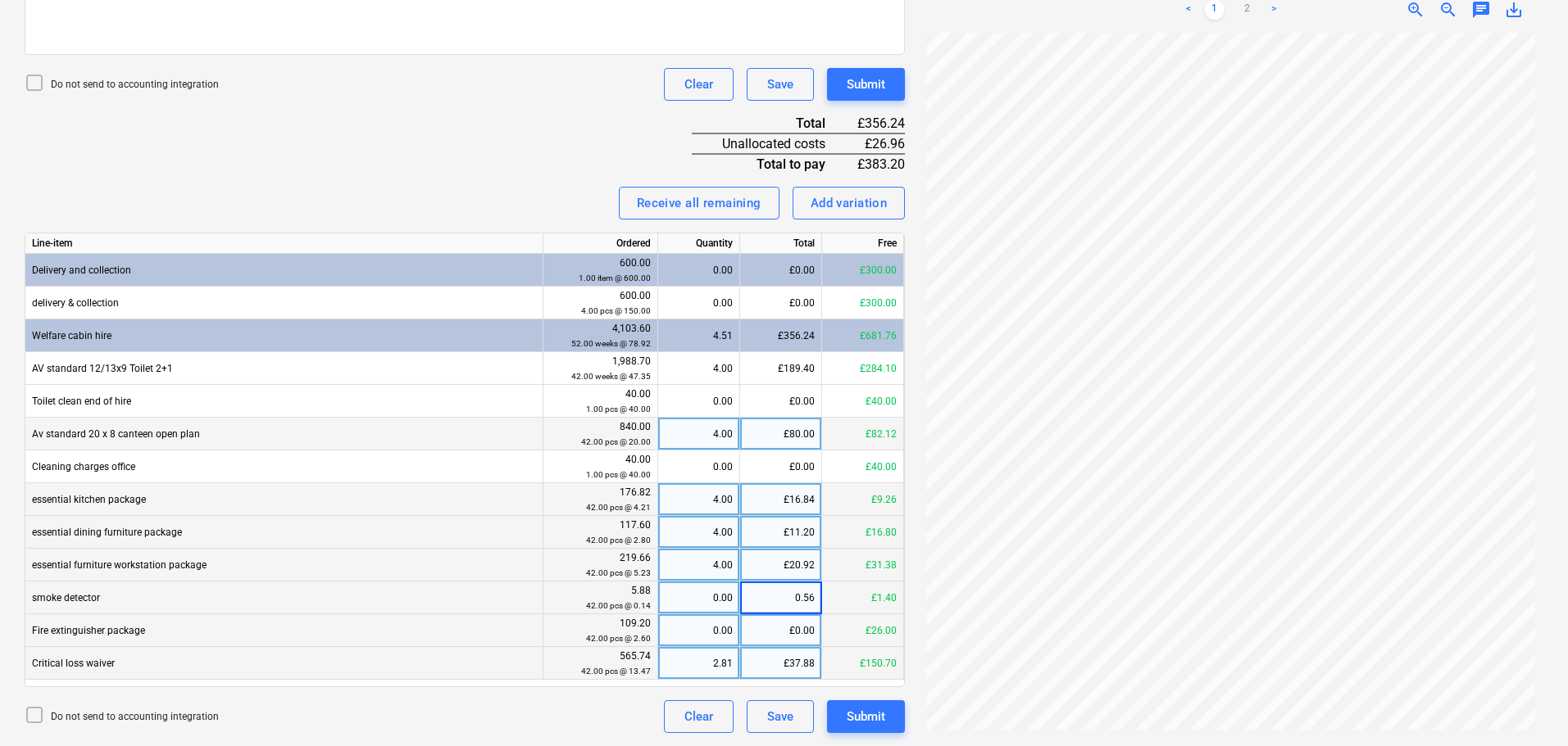
click at [794, 636] on div "£0.00" at bounding box center [781, 631] width 82 height 33
type input "10.40"
click at [517, 173] on div "Invoice name help 7003778800 Invoice number (optional) help 7003778800 Invoice …" at bounding box center [465, 219] width 880 height 1029
click at [782, 656] on div "£37.88" at bounding box center [781, 664] width 82 height 33
type input "0"
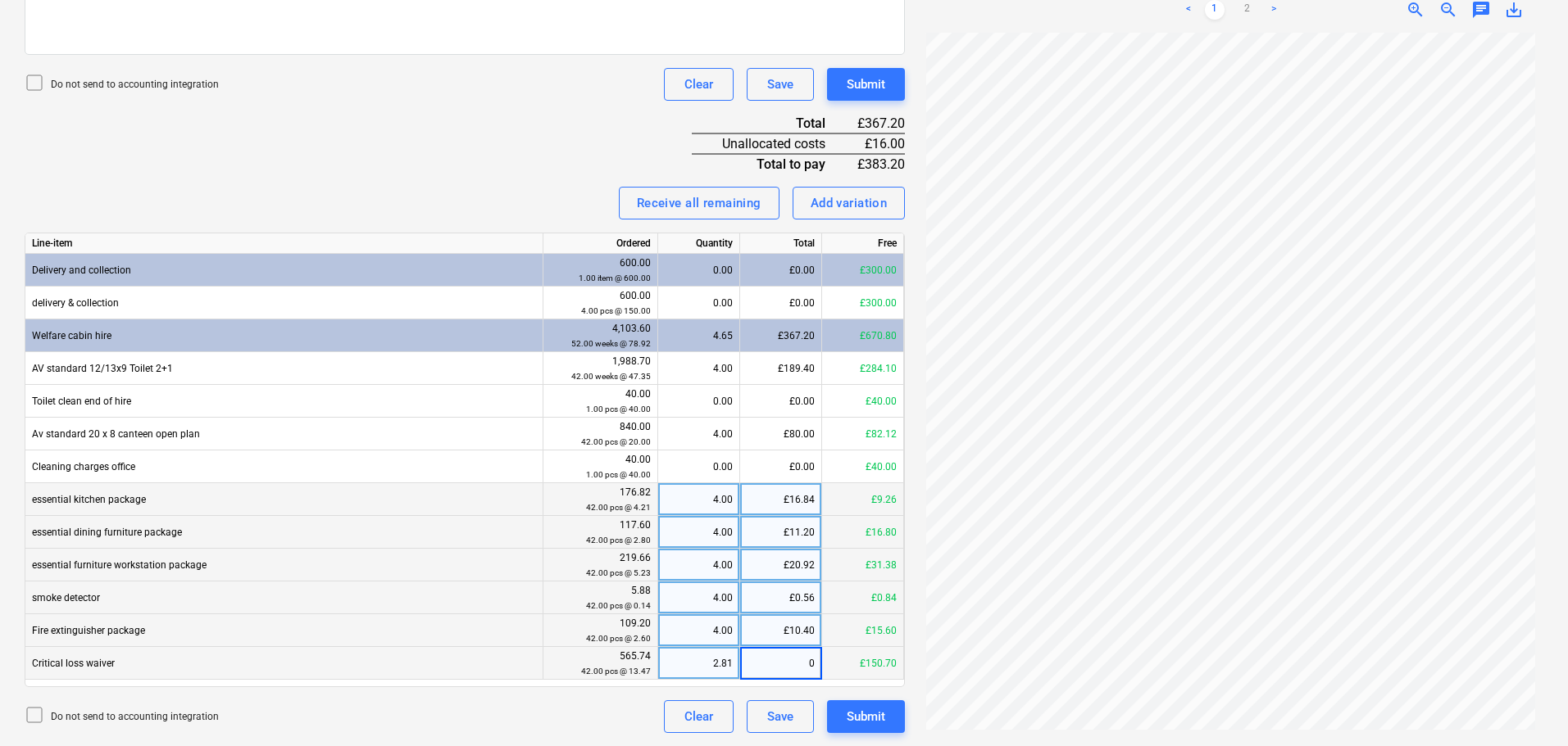
click at [420, 152] on div "Invoice name help 7003778800 Invoice number (optional) help 7003778800 Invoice …" at bounding box center [465, 219] width 880 height 1029
click at [792, 664] on div "£0.00" at bounding box center [781, 664] width 82 height 33
type input "53.88"
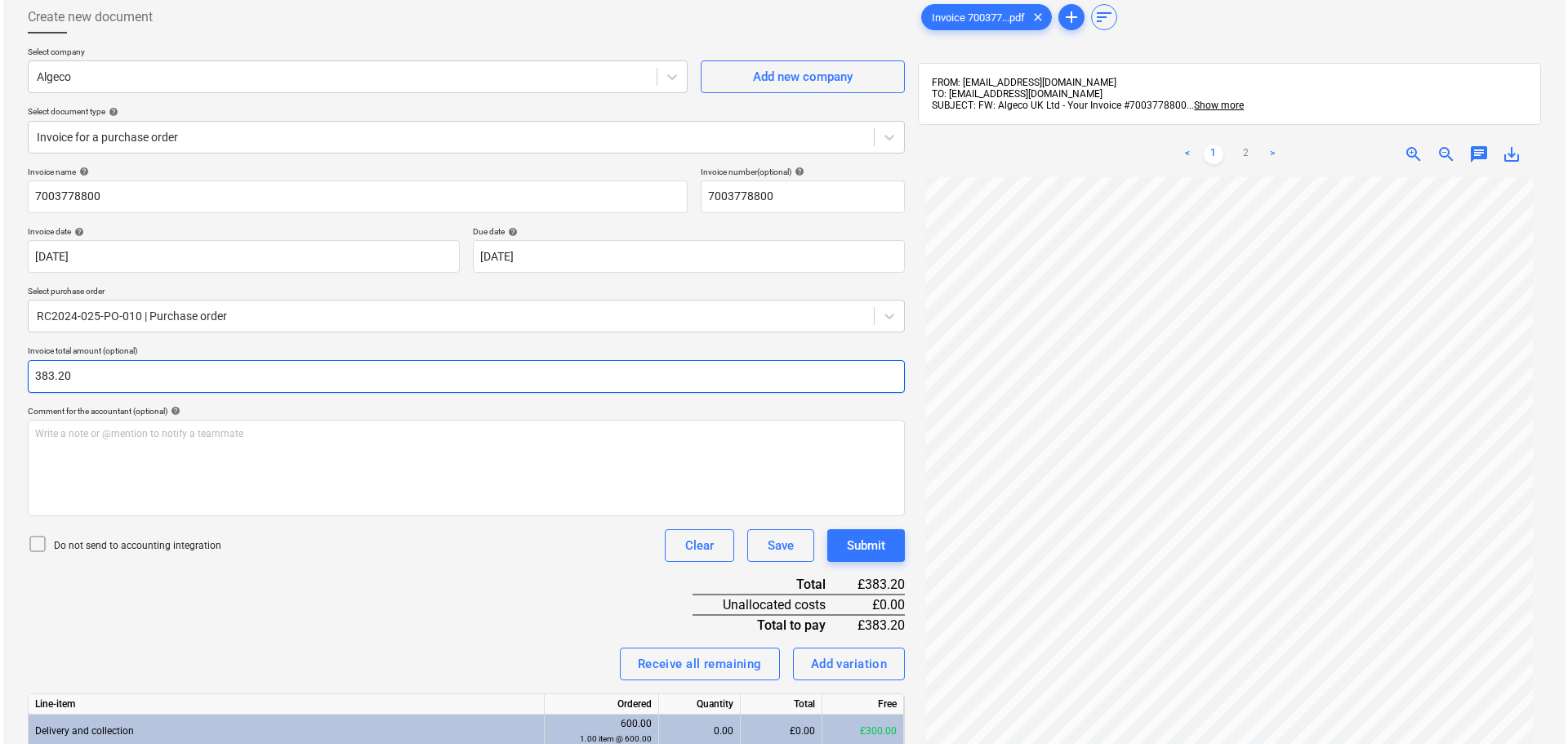
scroll to position [59, 0]
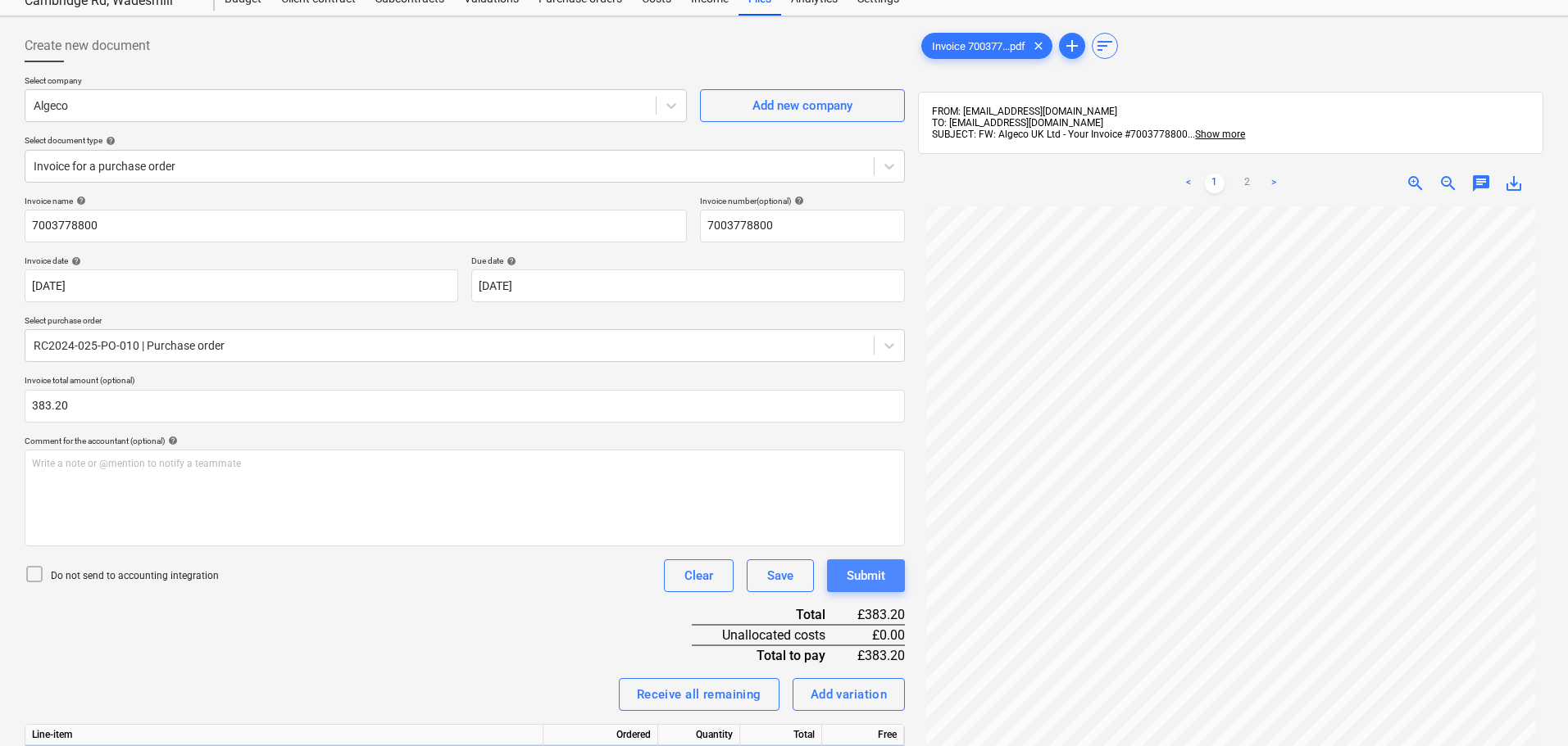
click at [873, 582] on div "Submit" at bounding box center [866, 576] width 39 height 21
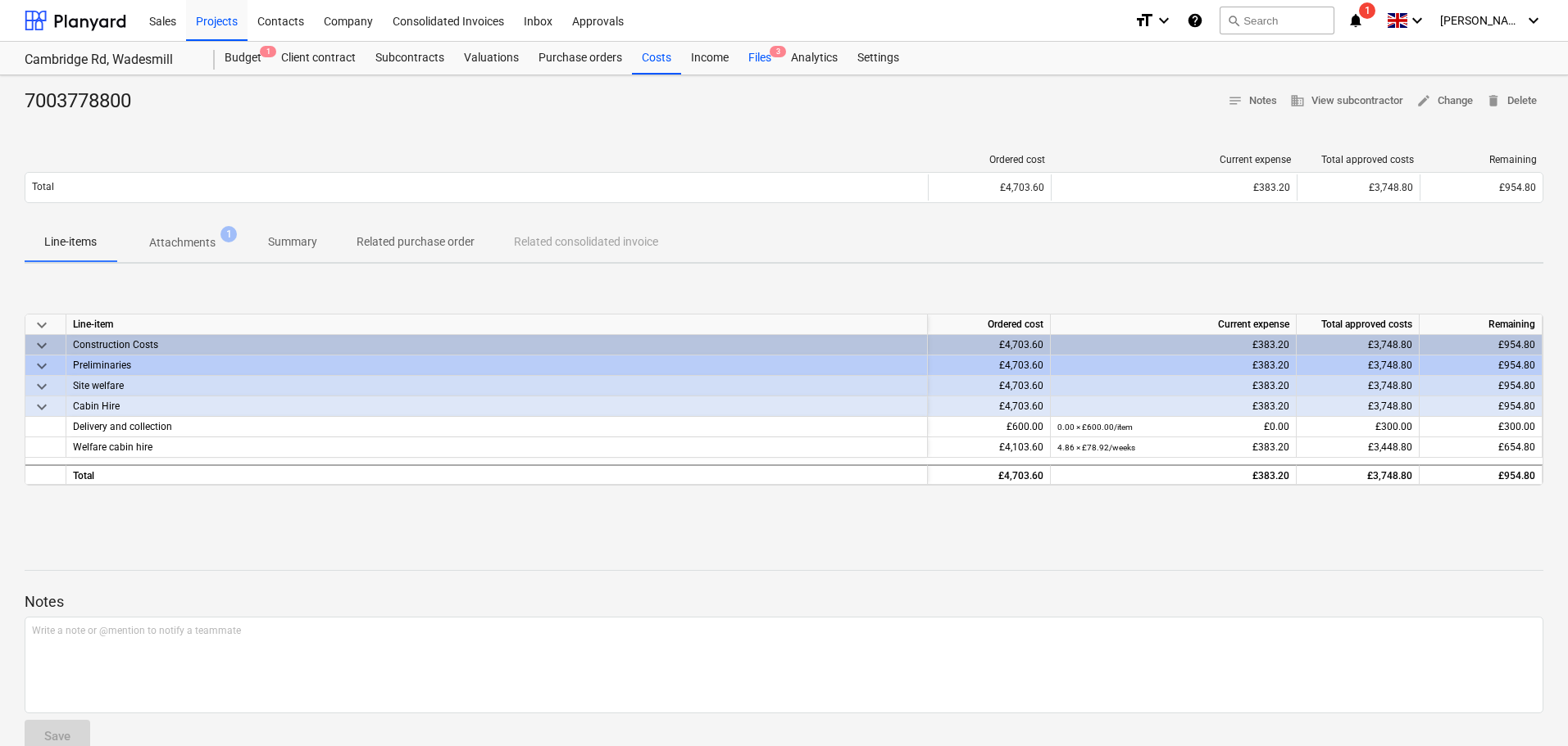
click at [768, 67] on div "Files 3" at bounding box center [760, 58] width 42 height 33
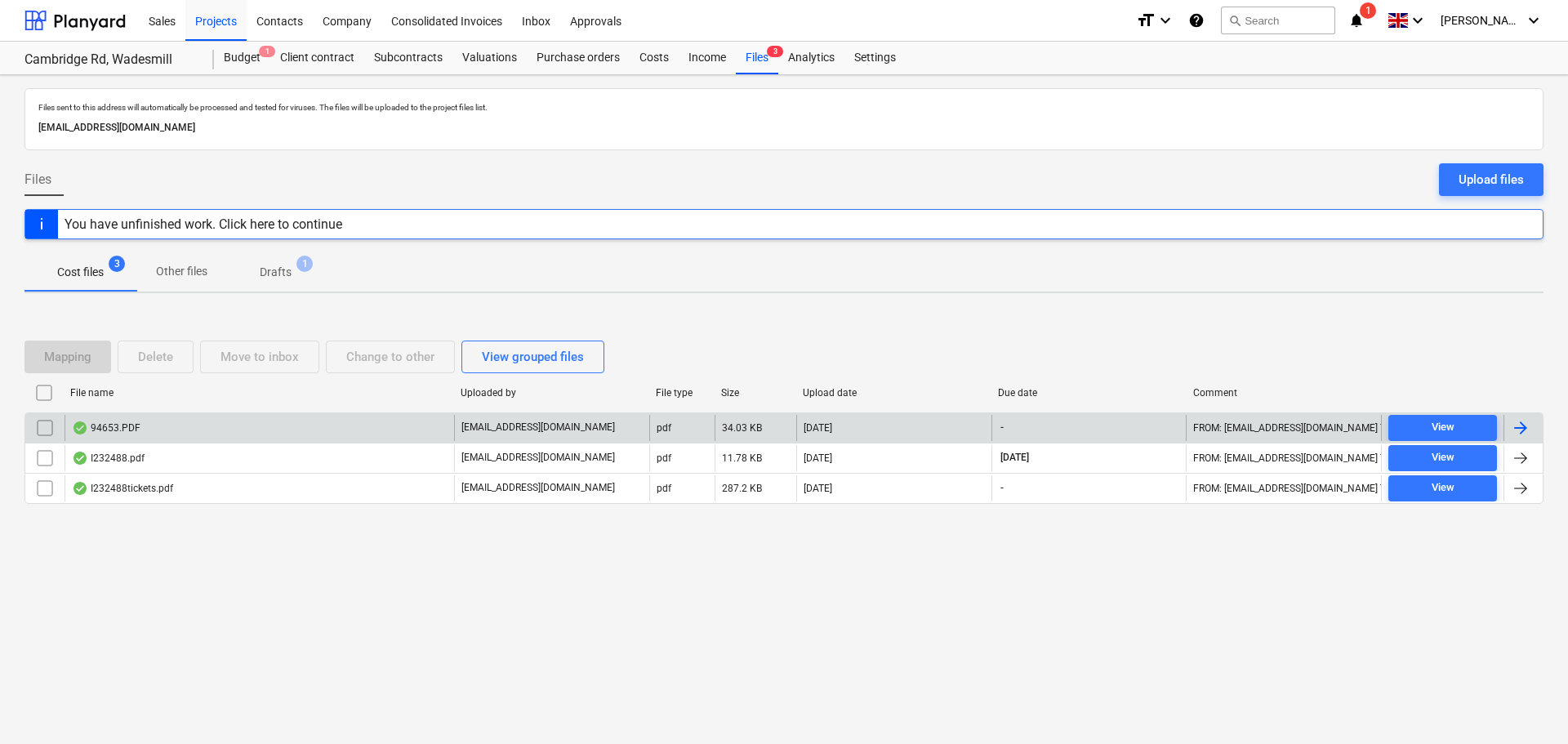
click at [257, 431] on div "94653.PDF" at bounding box center [258, 428] width 389 height 26
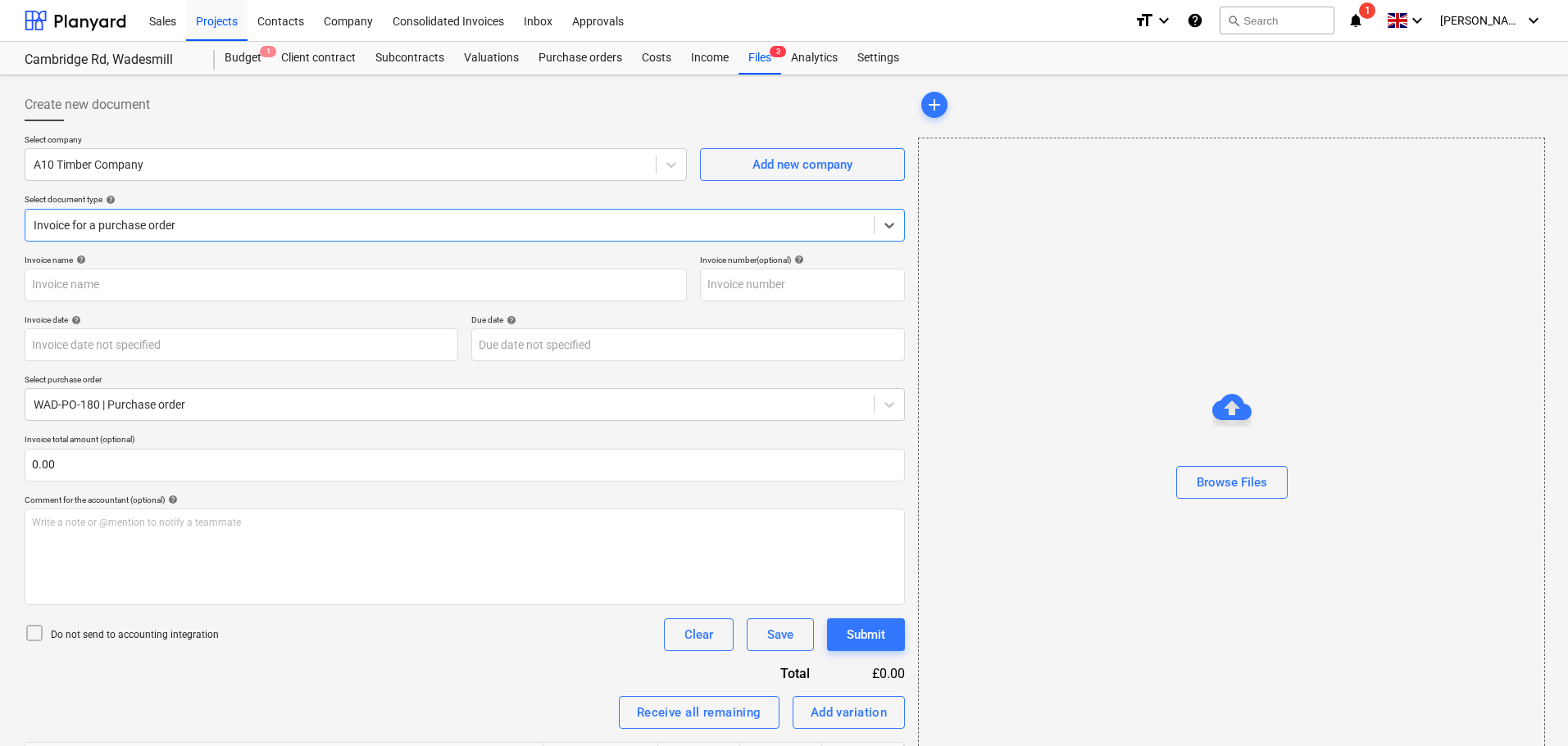
type input "94653"
type input "[DATE]"
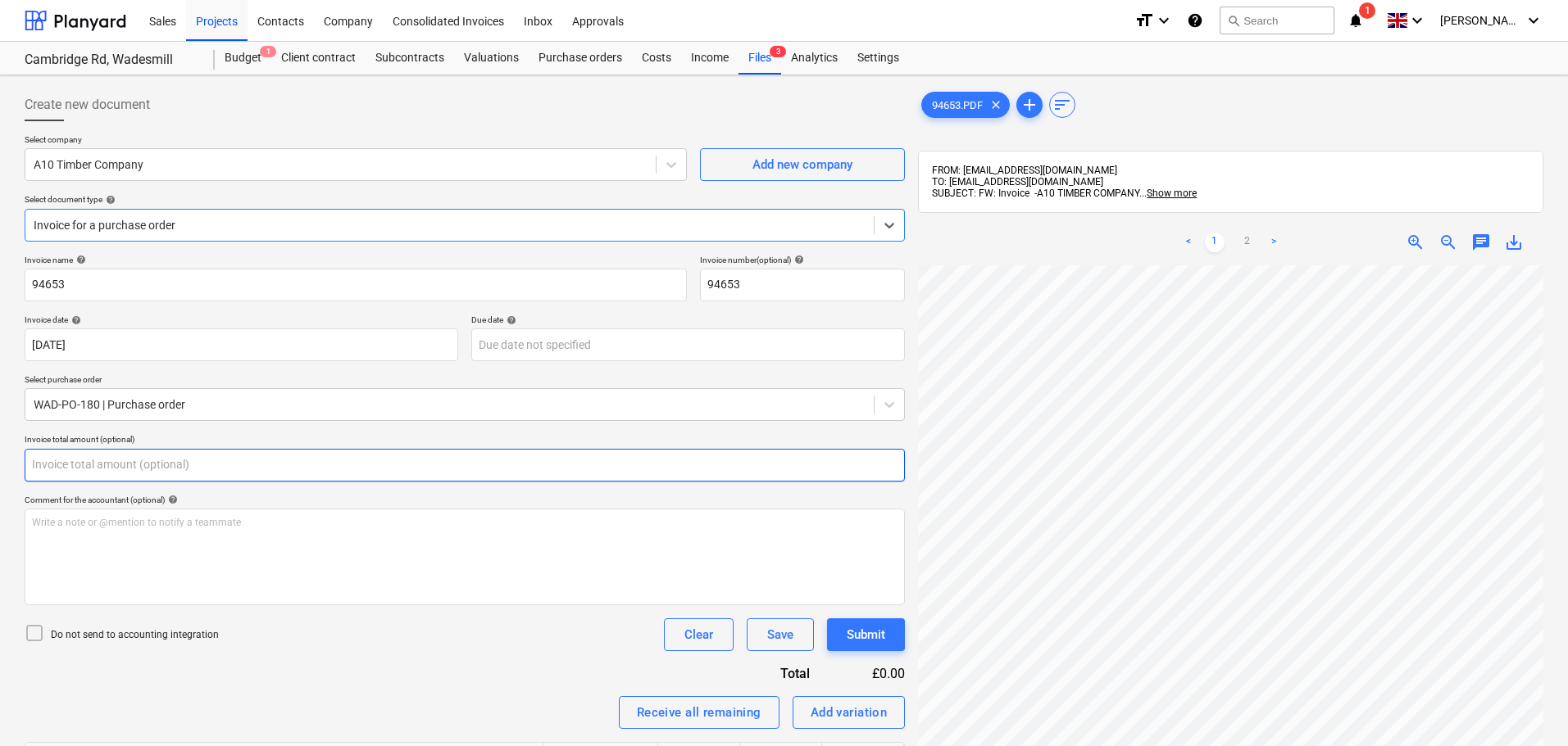
click at [271, 456] on input "text" at bounding box center [465, 466] width 880 height 33
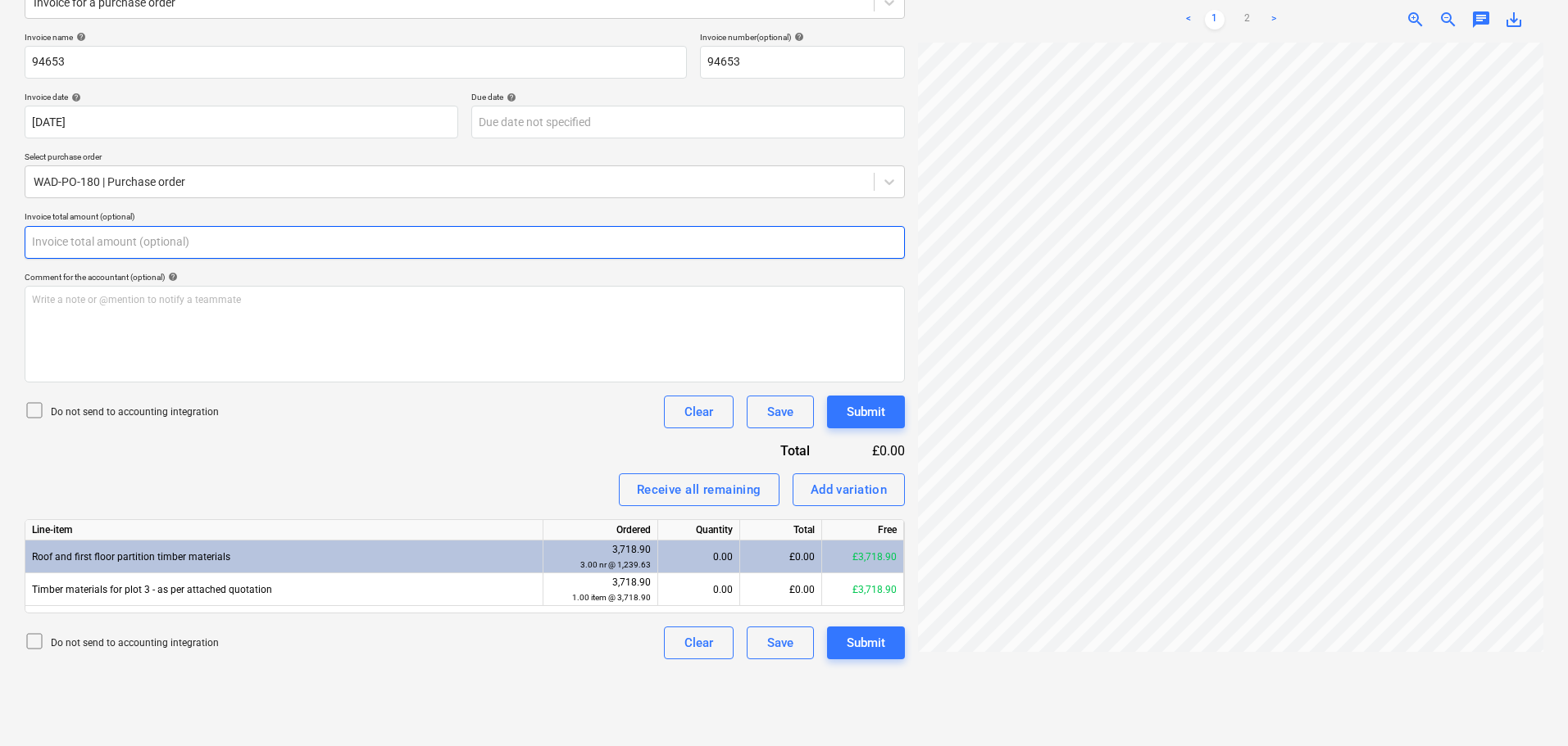
scroll to position [232, 0]
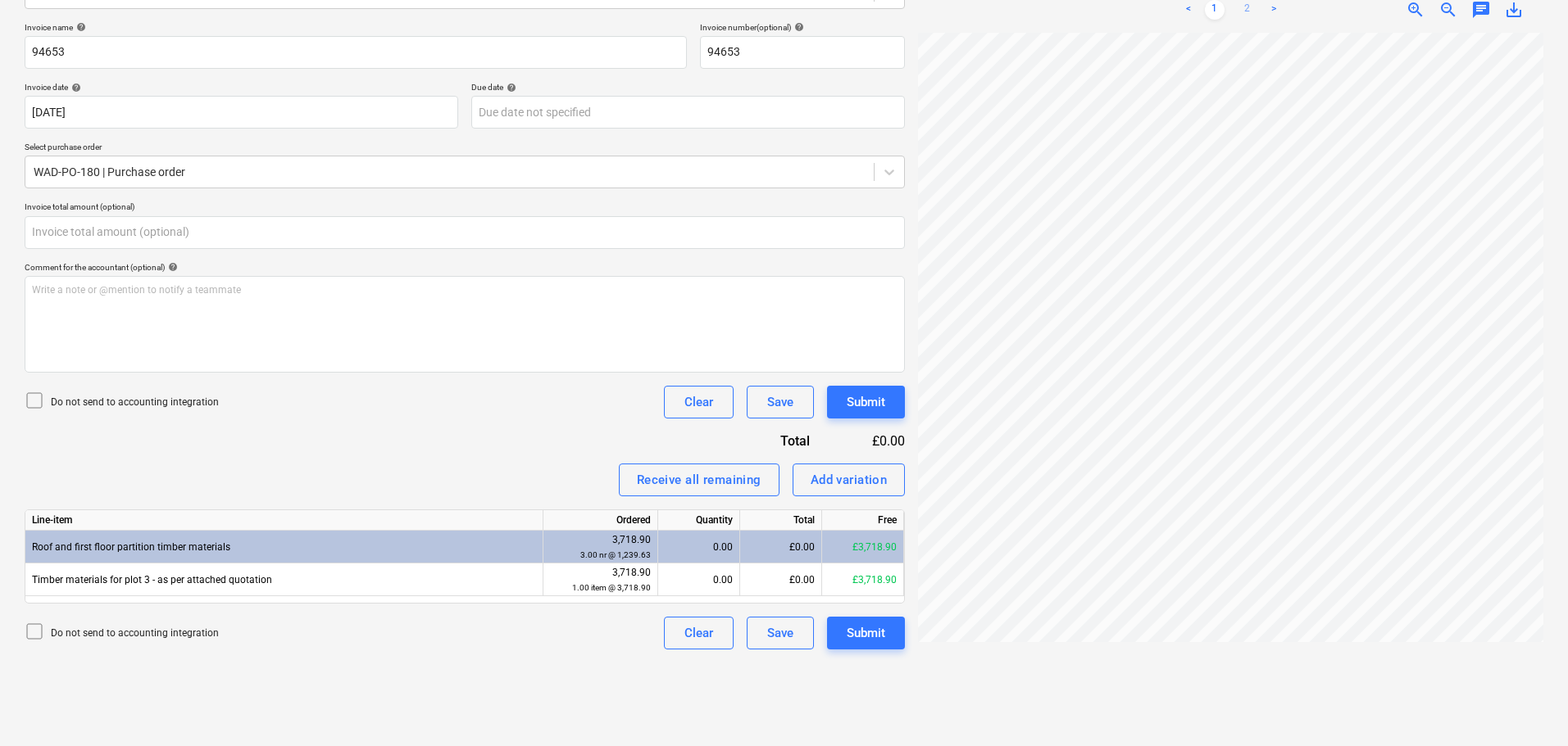
type input "0.00"
click at [1249, 14] on link "2" at bounding box center [1248, 10] width 19 height 19
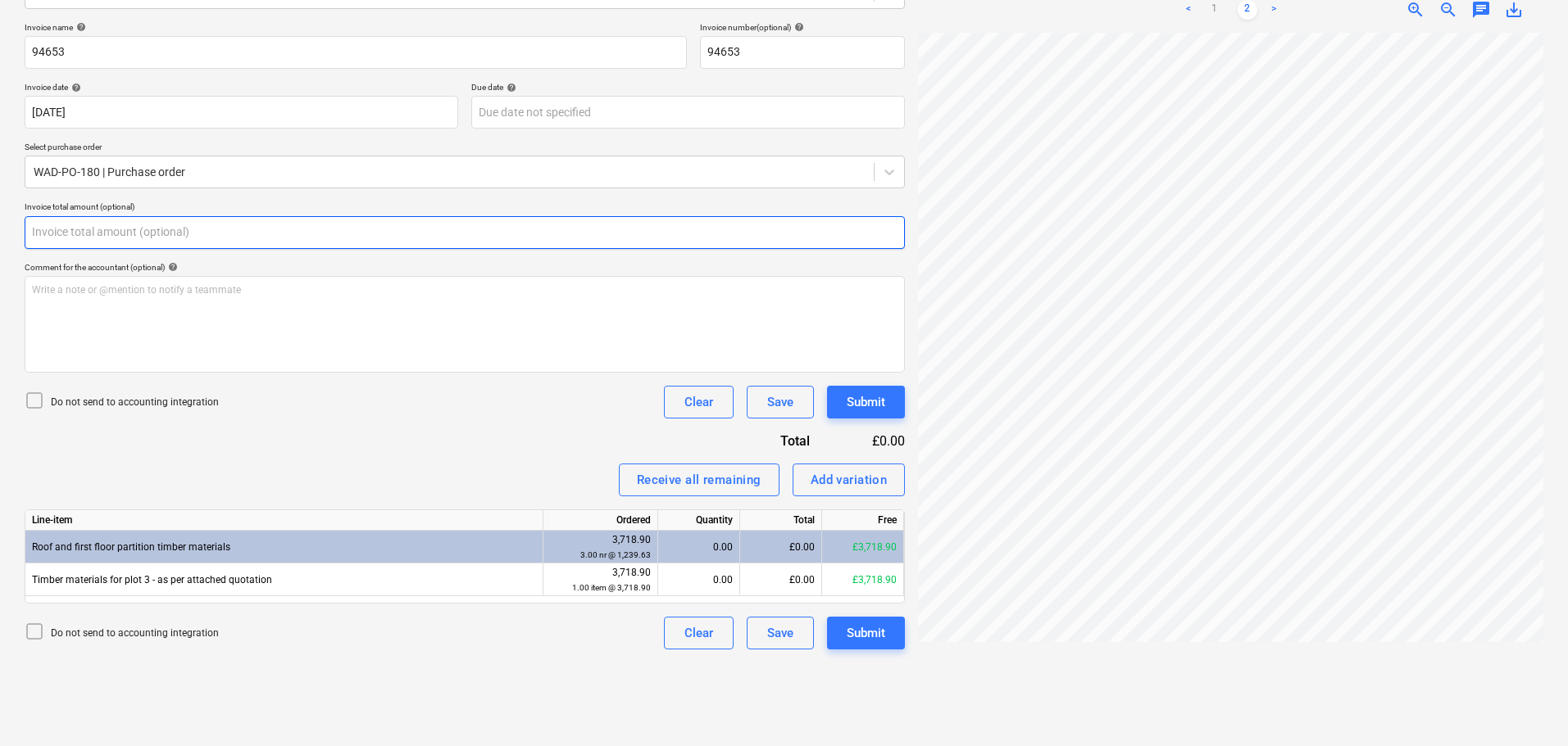
click at [141, 243] on input "text" at bounding box center [465, 232] width 880 height 33
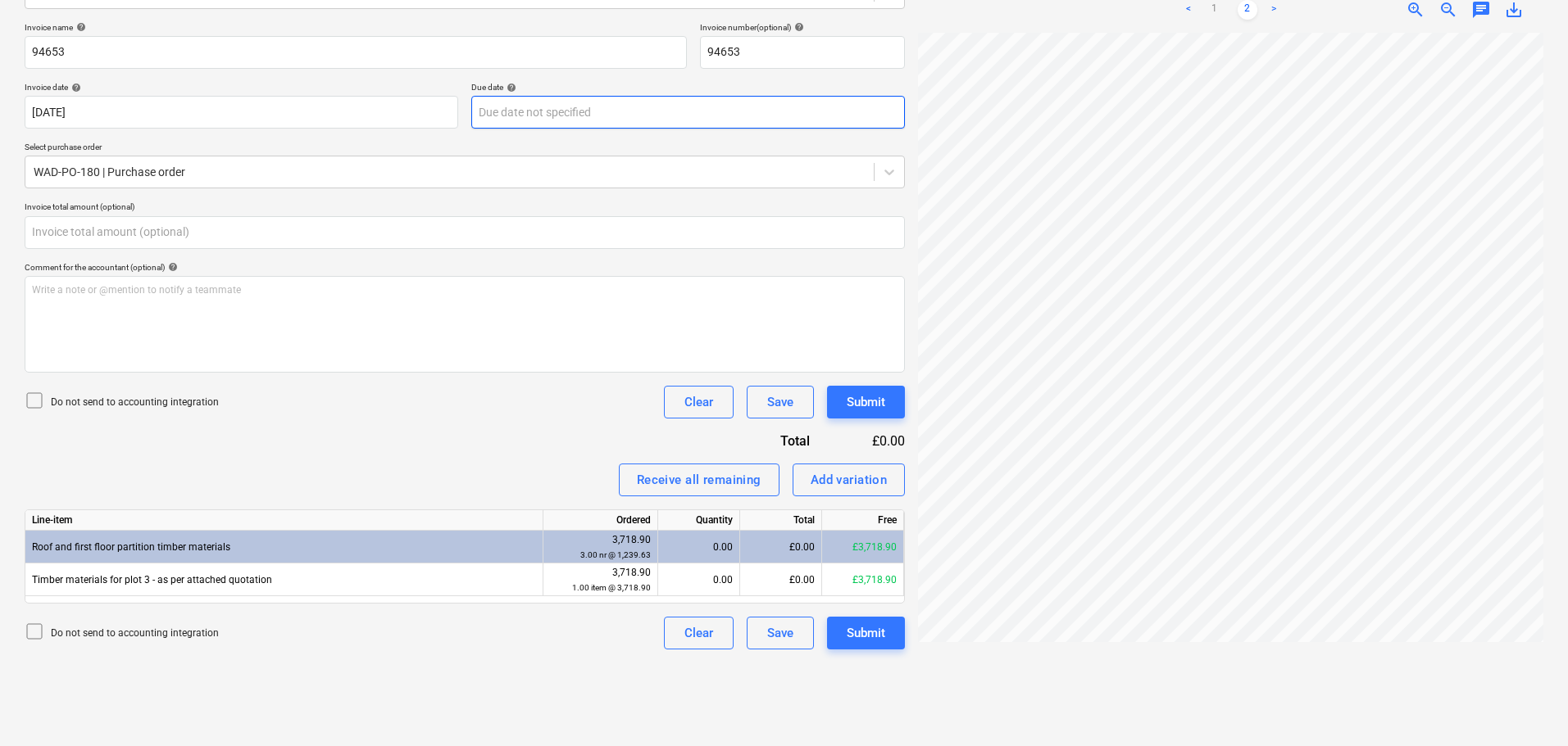
type input "0.00"
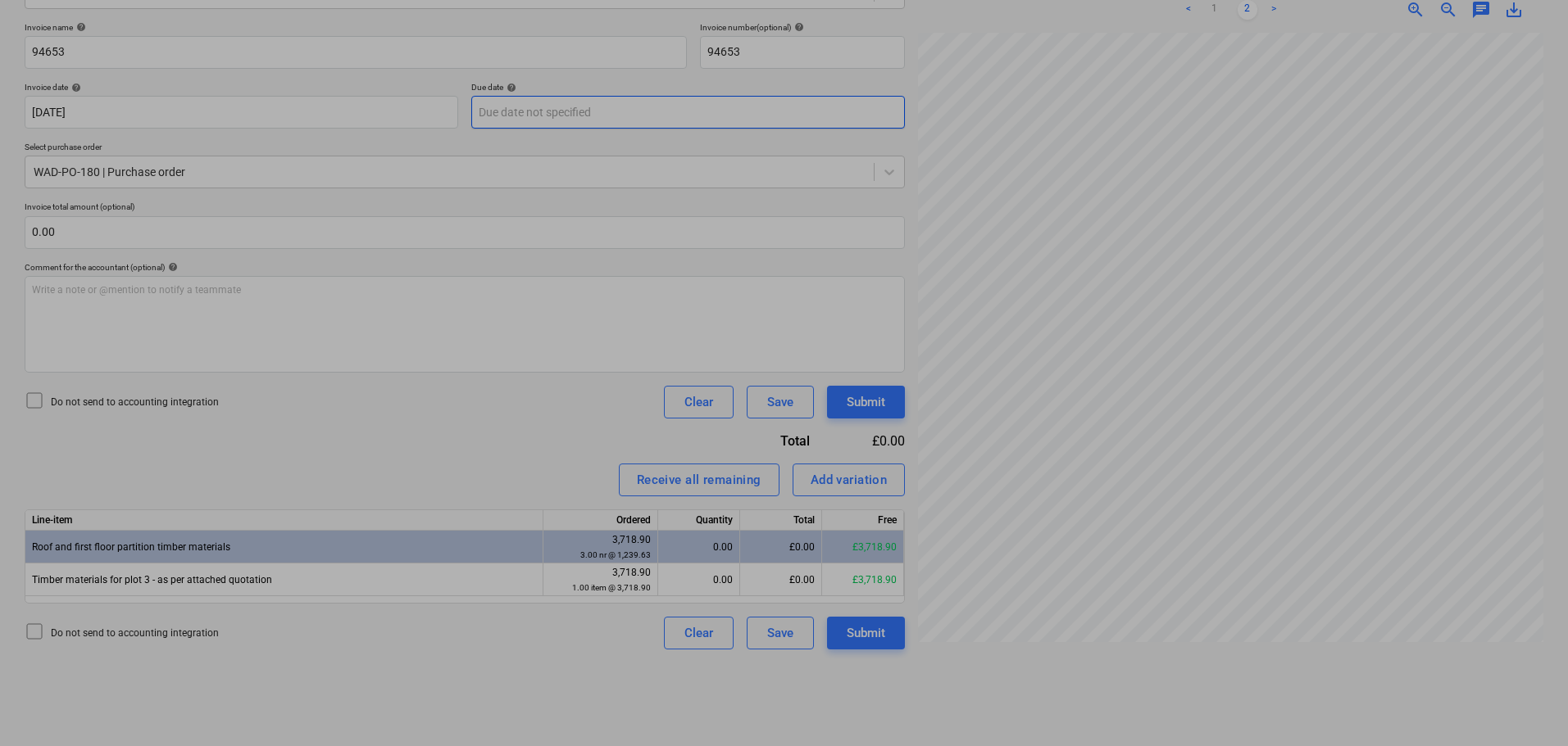
click at [516, 112] on body "Sales Projects Contacts Company Consolidated Invoices Inbox Approvals format_si…" at bounding box center [784, 141] width 1568 height 746
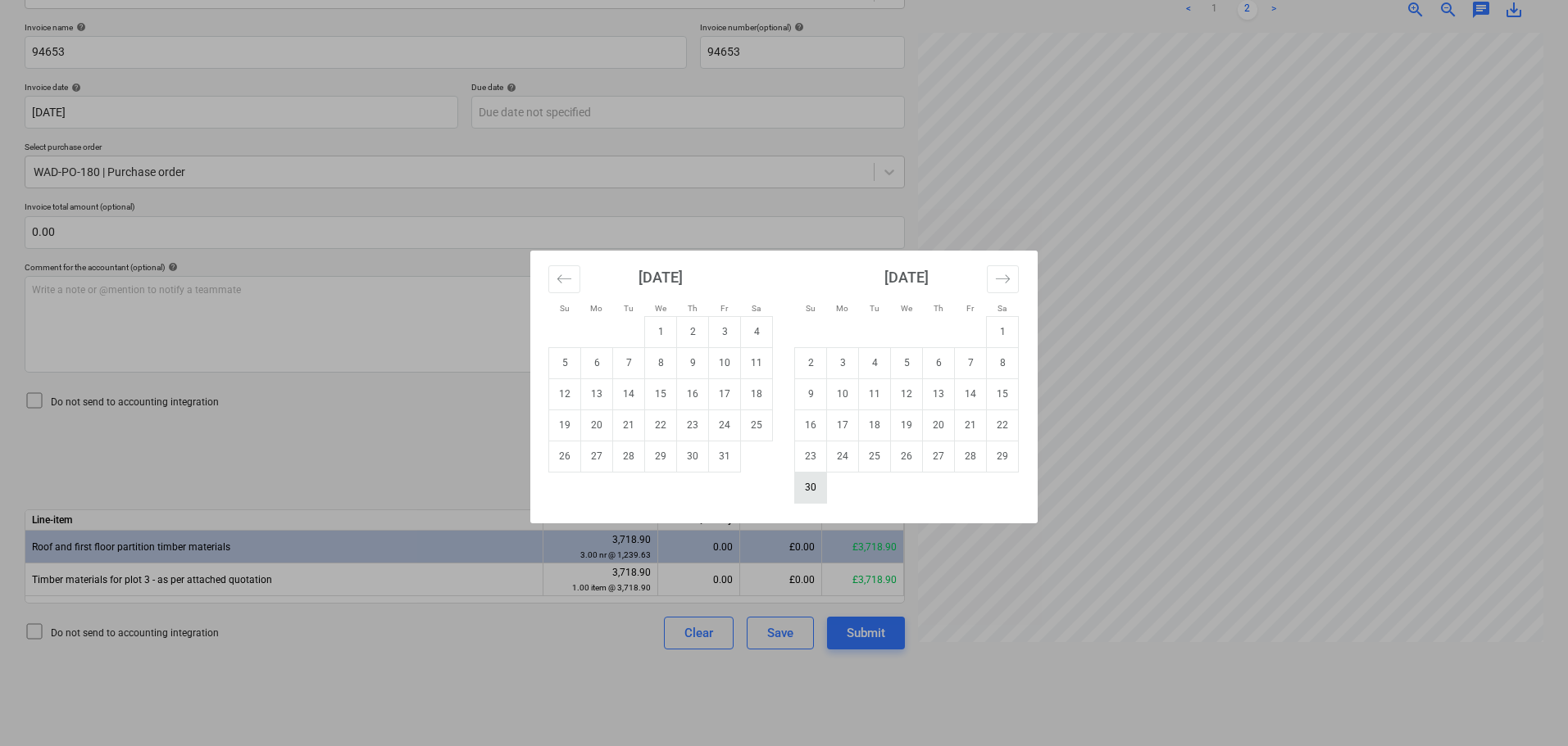
click at [804, 492] on td "30" at bounding box center [811, 488] width 32 height 31
type input "[DATE]"
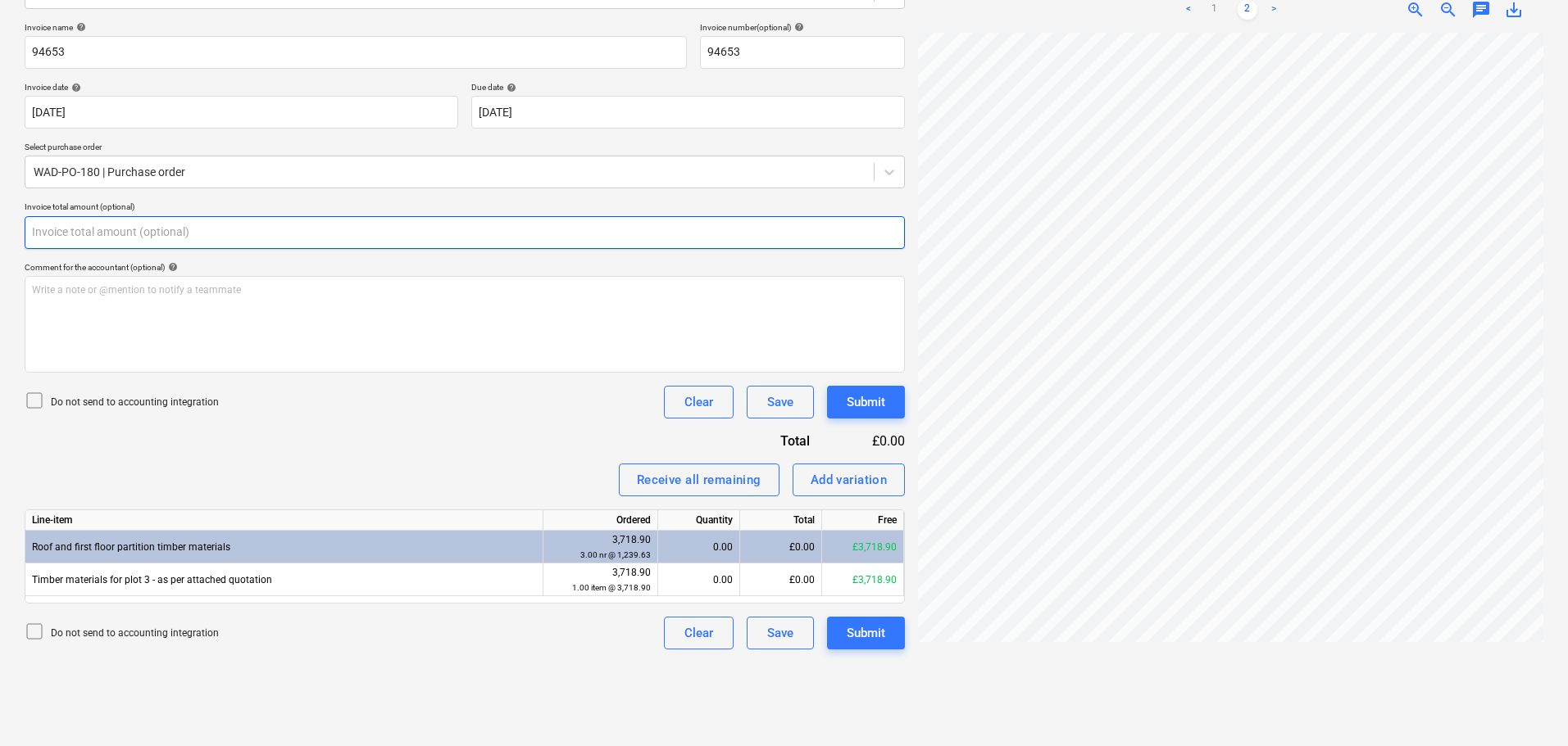
click at [179, 225] on input "text" at bounding box center [465, 232] width 880 height 33
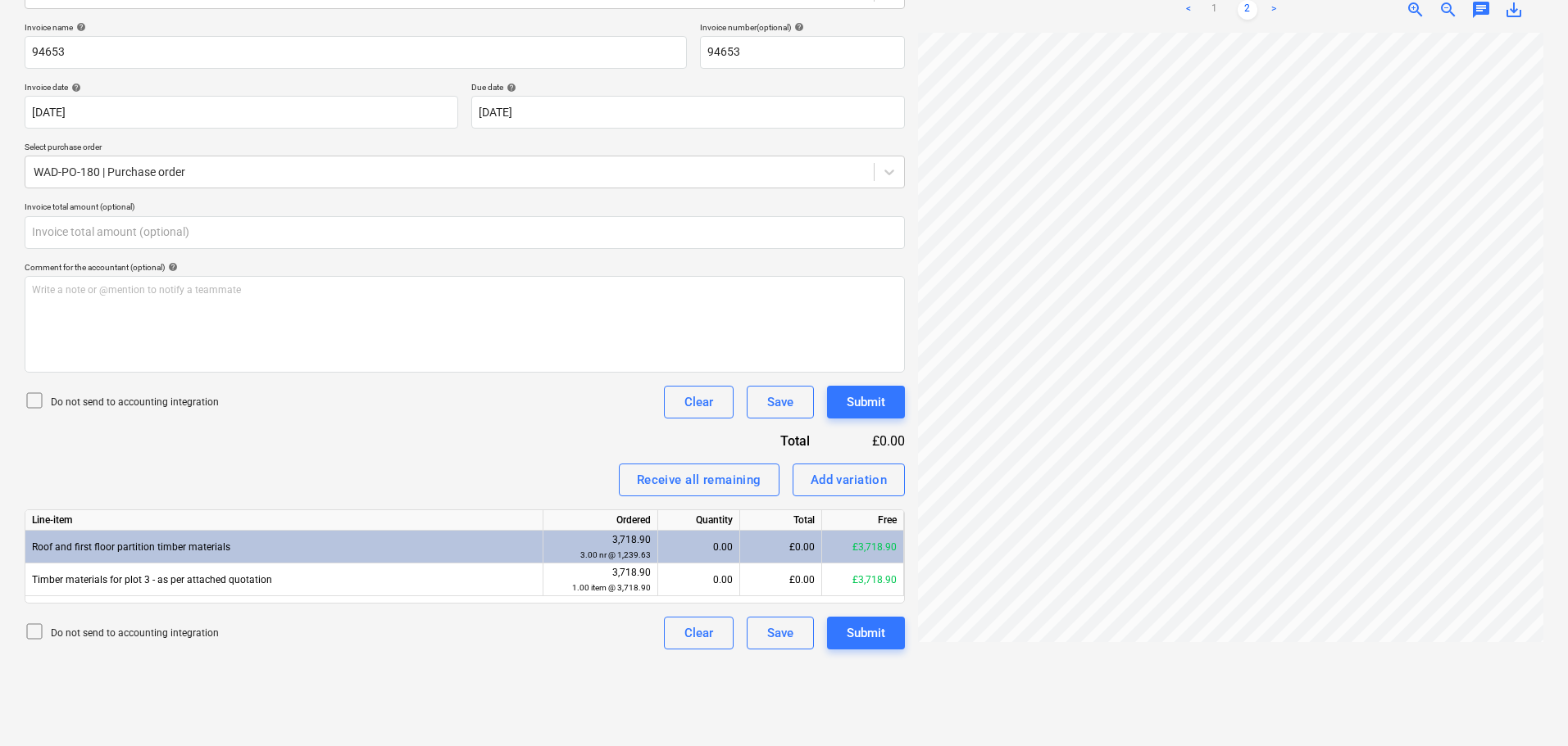
type input "0.00"
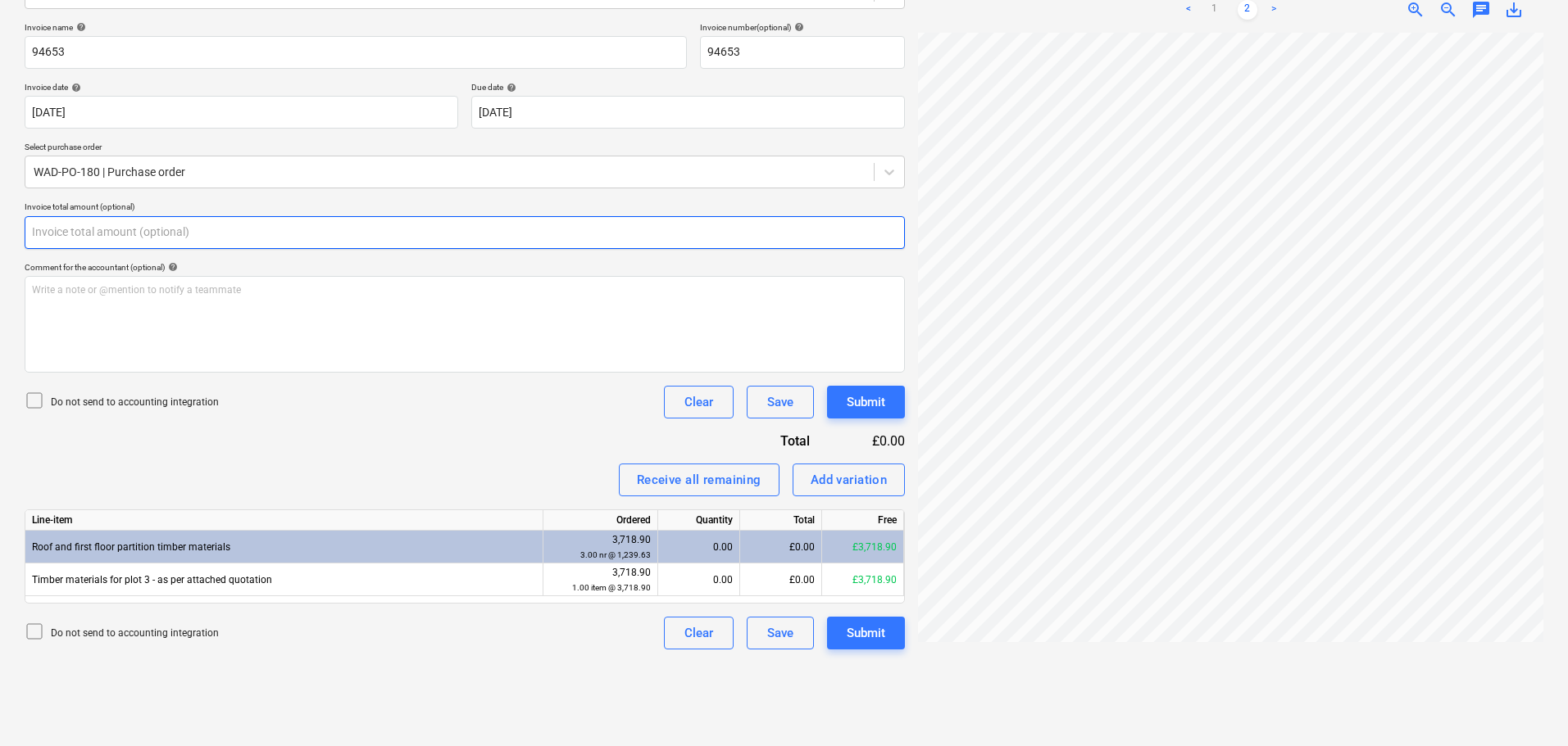
click at [44, 232] on input "text" at bounding box center [465, 232] width 880 height 33
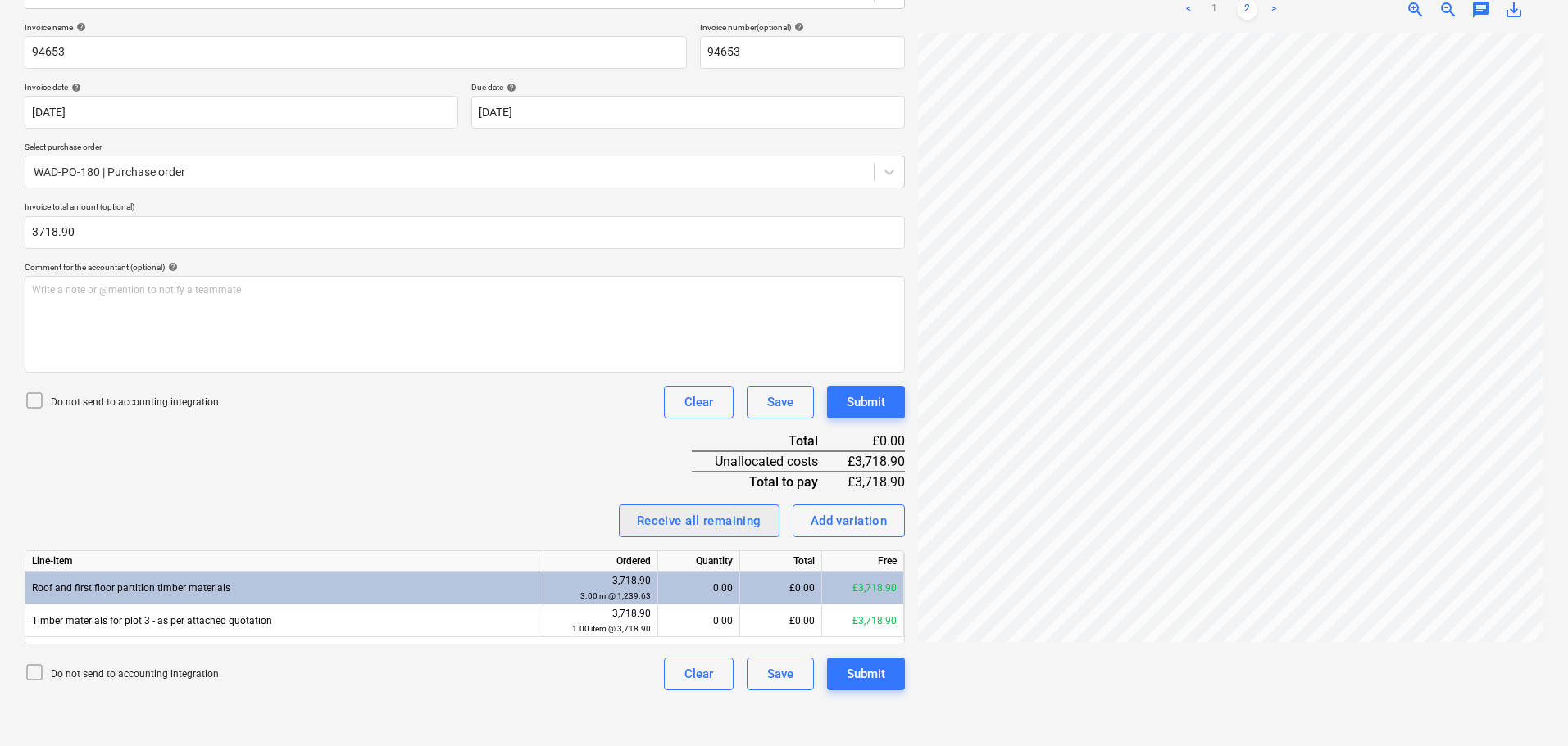
type input "3,718.90"
click at [684, 518] on div "Receive all remaining" at bounding box center [698, 521] width 124 height 21
click at [559, 452] on div "Invoice name help 94653 Invoice number (optional) help 94653 Invoice date help …" at bounding box center [465, 357] width 880 height 669
click at [878, 406] on div "Submit" at bounding box center [866, 402] width 39 height 21
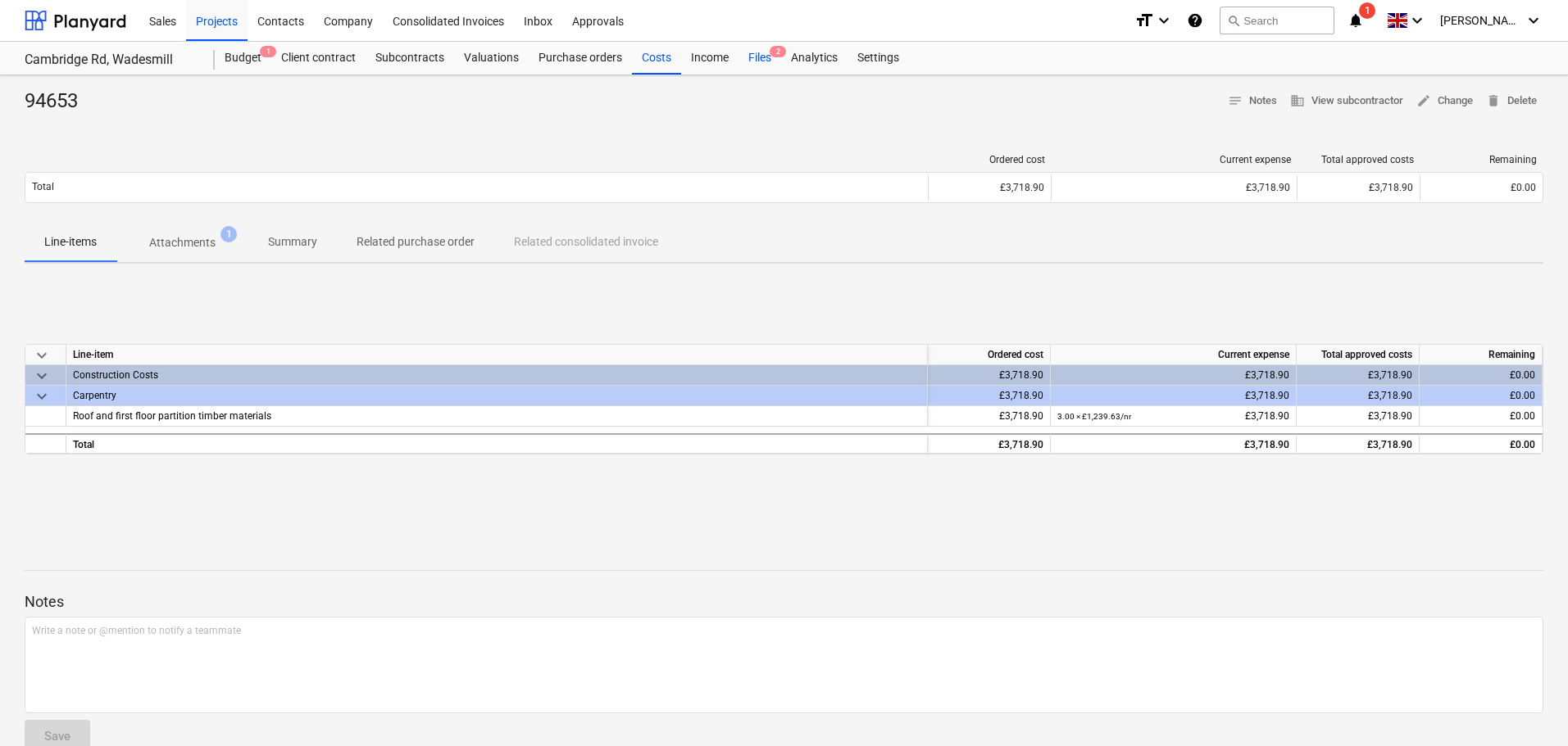
click at [764, 58] on div "Files 2" at bounding box center [760, 58] width 42 height 33
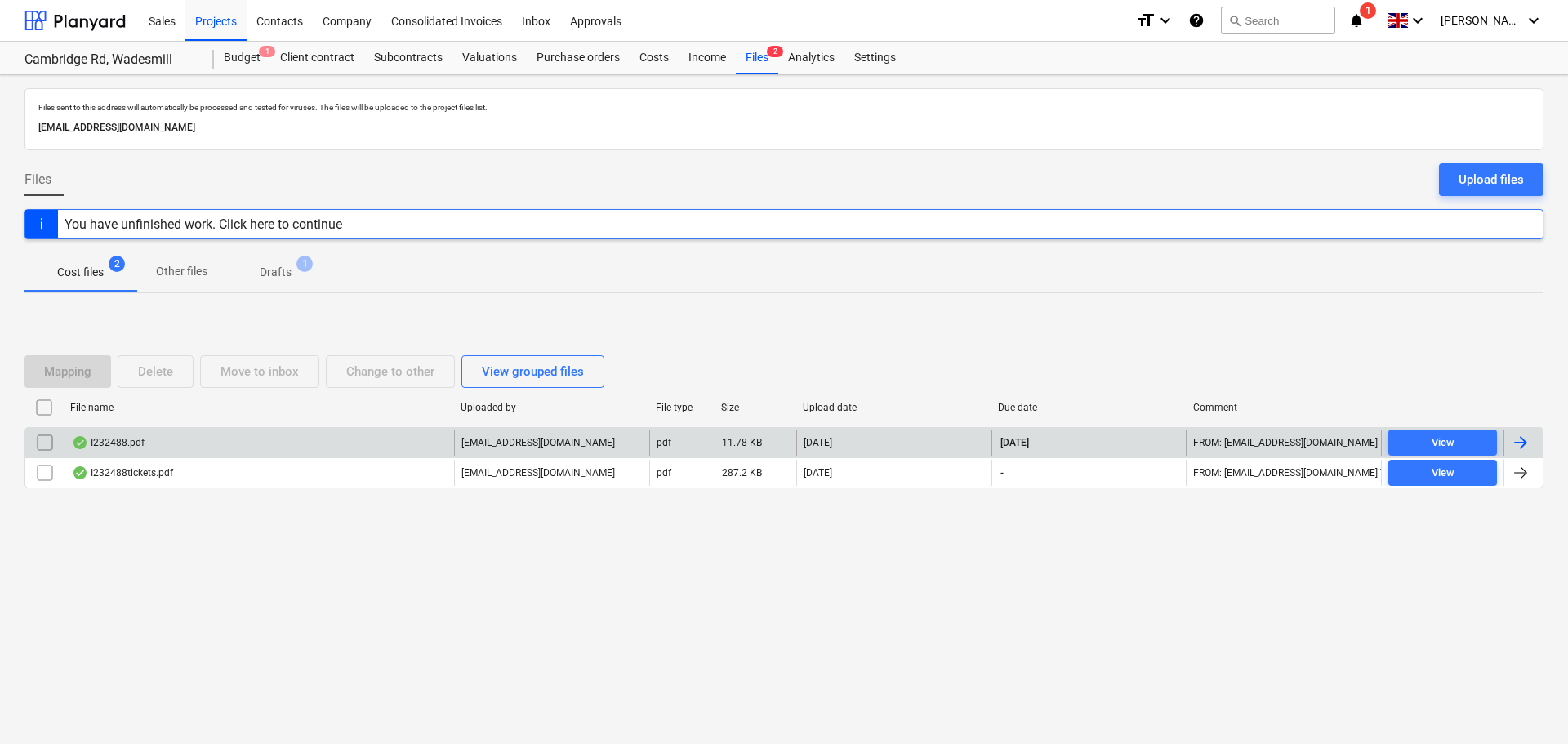
click at [188, 434] on div "I232488.pdf" at bounding box center [258, 442] width 389 height 26
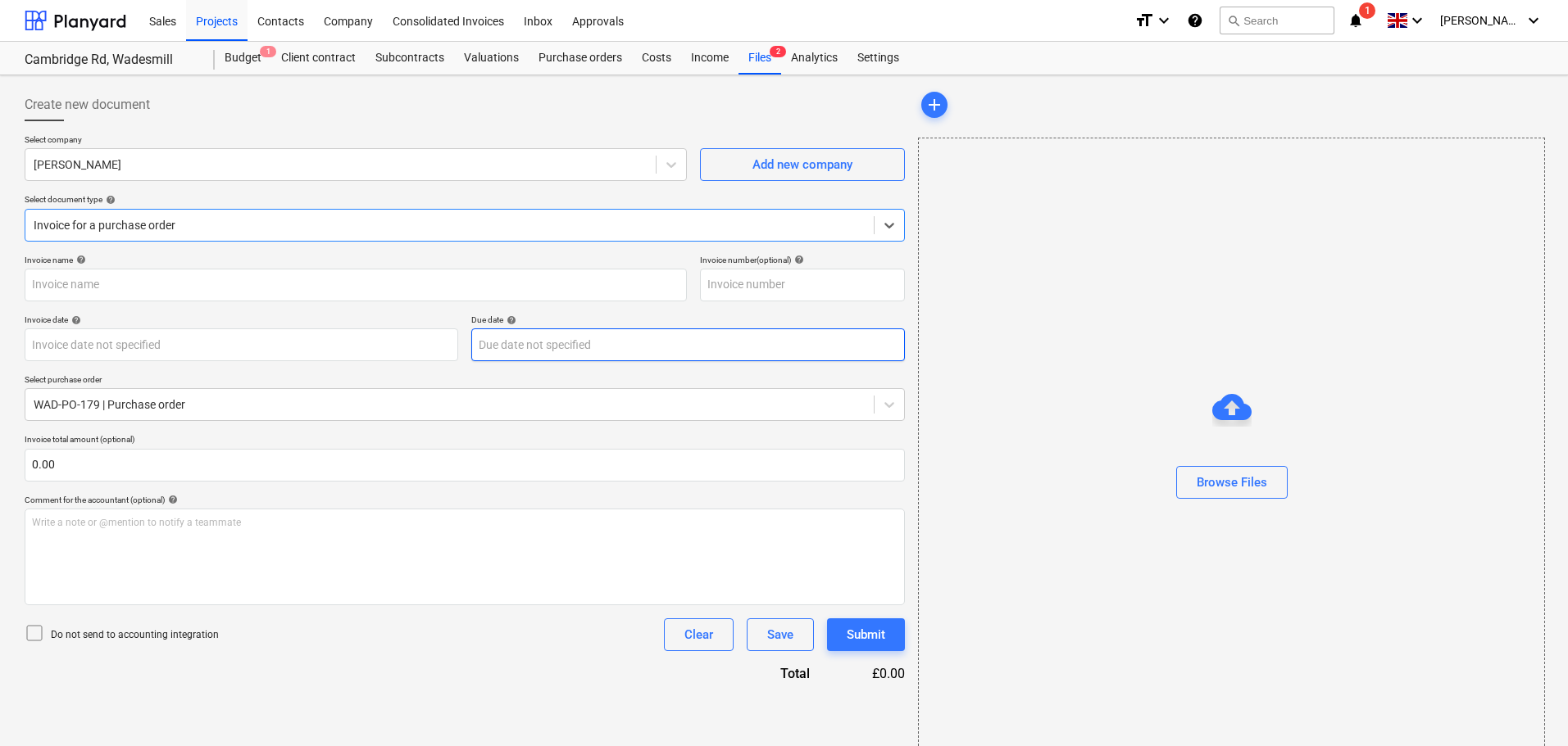
type input "BM232488"
type input "[DATE]"
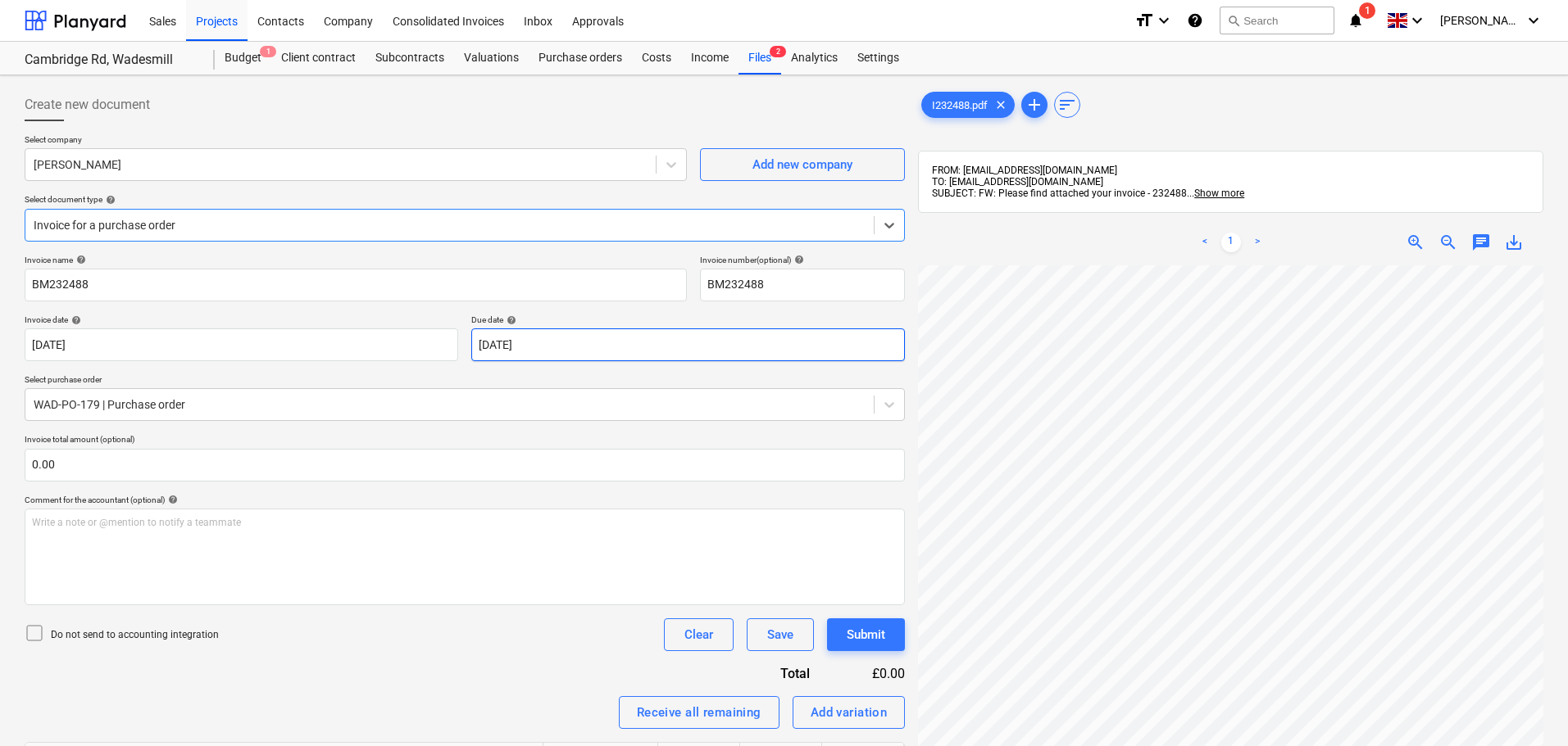
scroll to position [123, 0]
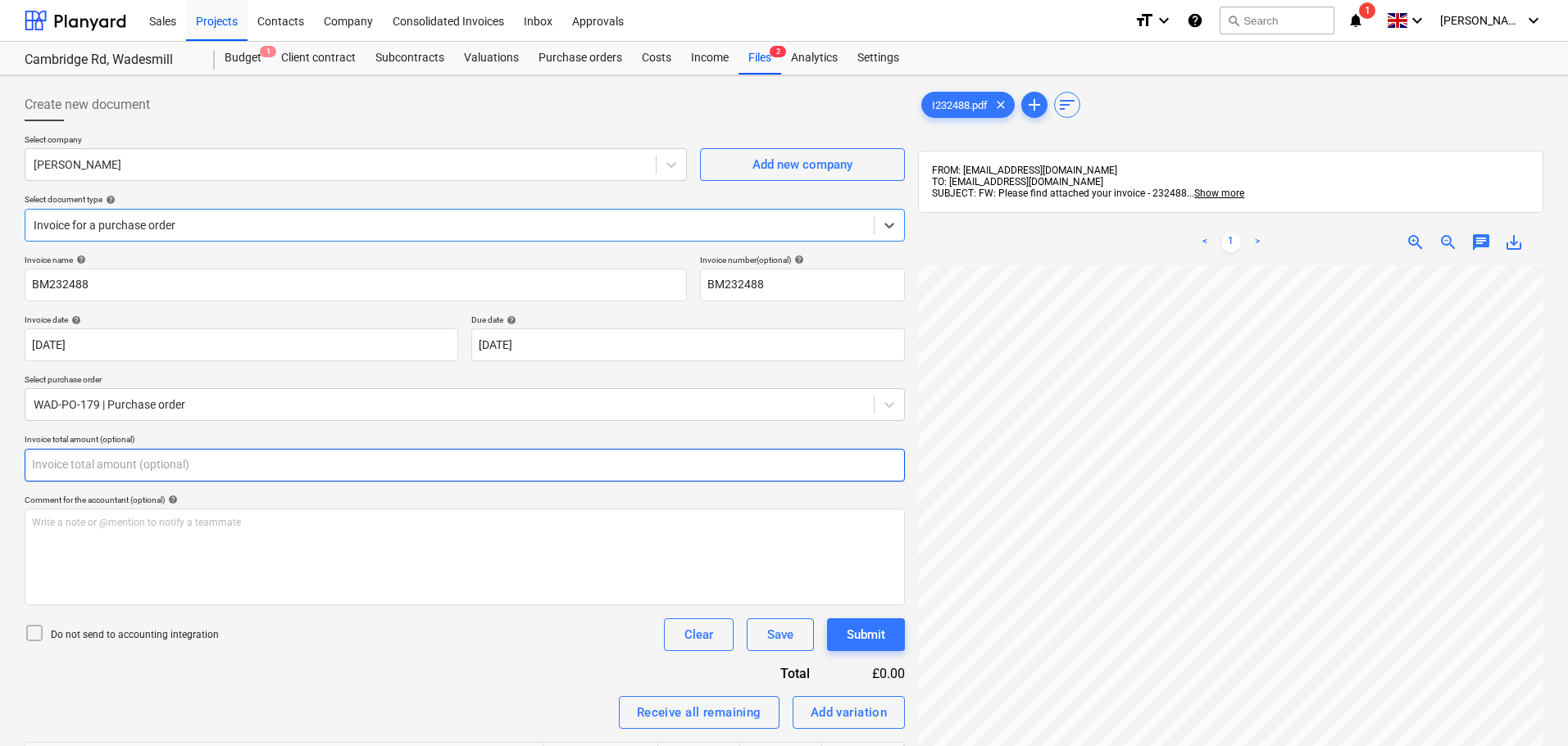
click at [534, 471] on input "text" at bounding box center [465, 466] width 880 height 33
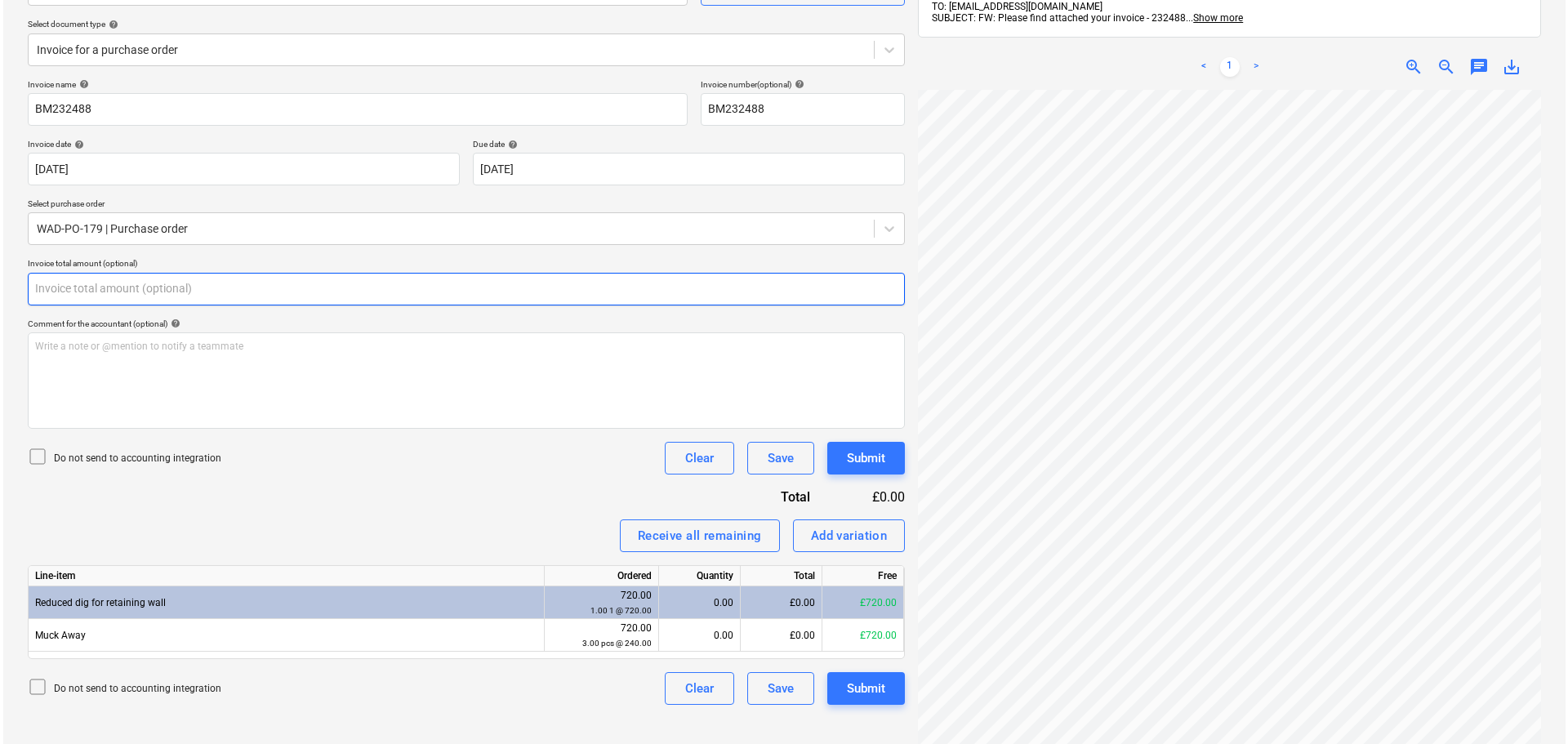
scroll to position [232, 0]
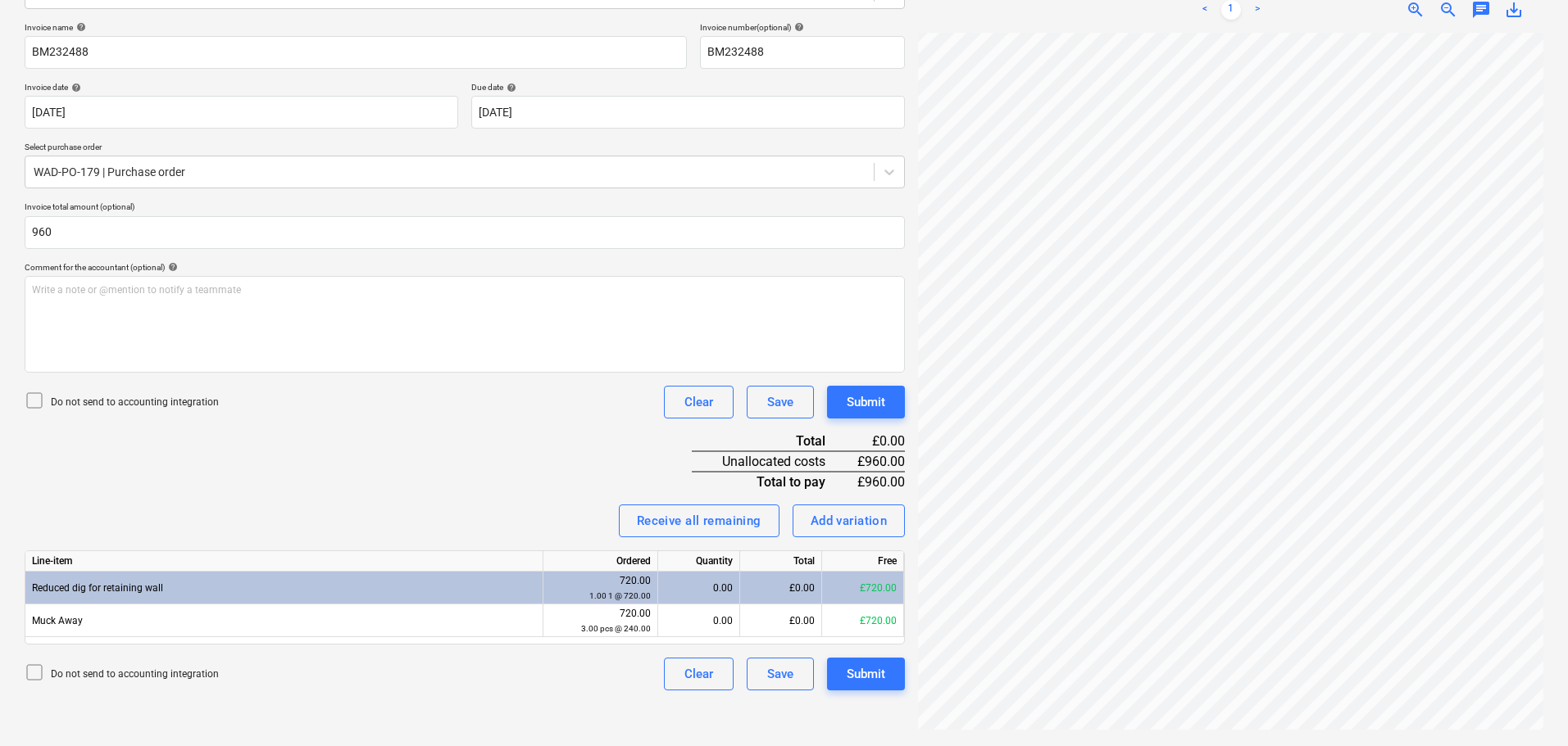
type input "960.00"
drag, startPoint x: 489, startPoint y: 453, endPoint x: 488, endPoint y: 437, distance: 16.0
click at [489, 451] on div "Invoice name help BM232488 Invoice number (optional) help BM232488 Invoice date…" at bounding box center [465, 357] width 880 height 669
click at [499, 320] on div "Write a note or @mention to notify a teammate ﻿" at bounding box center [465, 324] width 880 height 96
click at [850, 521] on div "Add variation" at bounding box center [850, 521] width 77 height 21
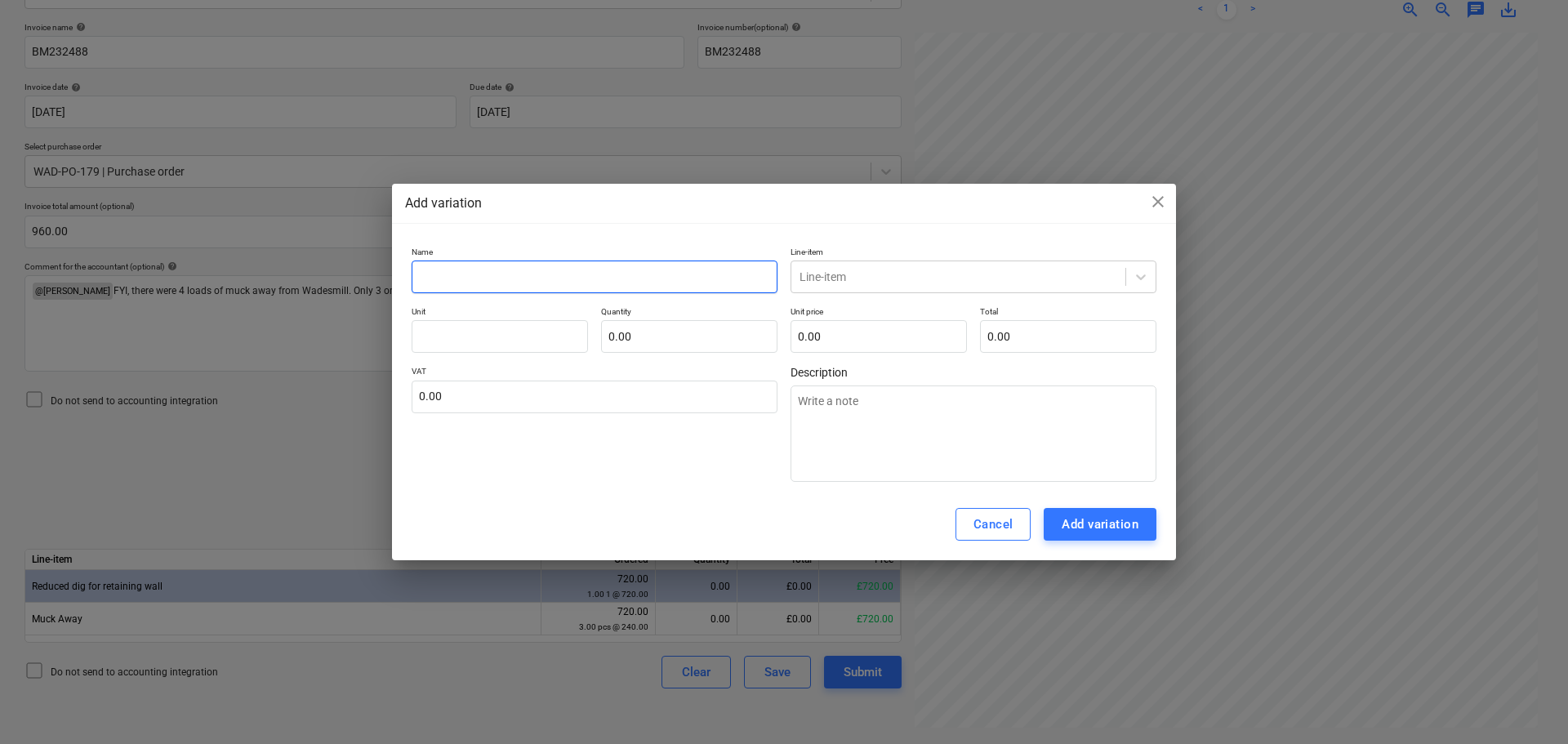
click at [558, 271] on input "text" at bounding box center [594, 277] width 366 height 33
type input "m"
type textarea "x"
type input "mu"
type textarea "x"
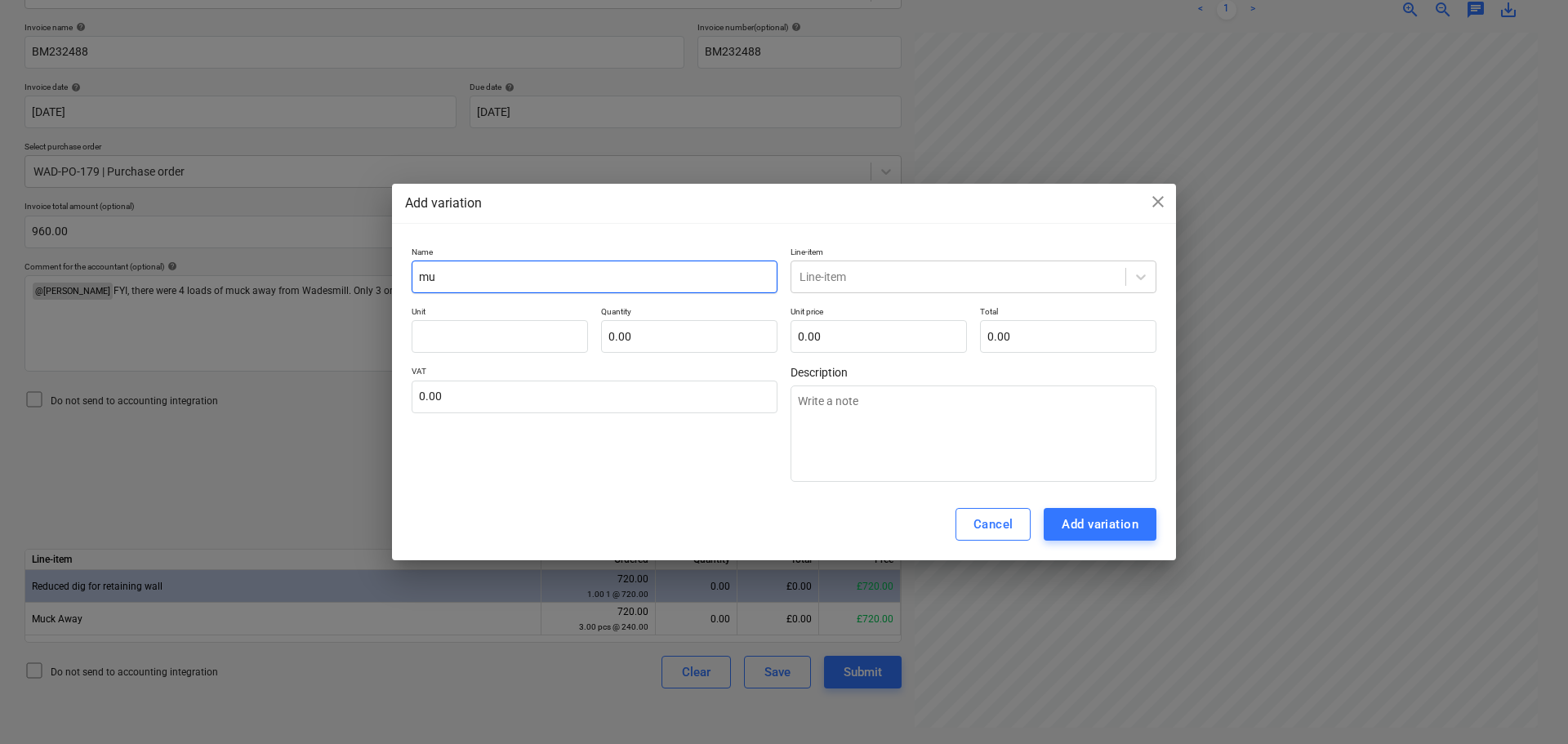
type input "muc"
type textarea "x"
type input "muck"
type textarea "x"
type input "muck"
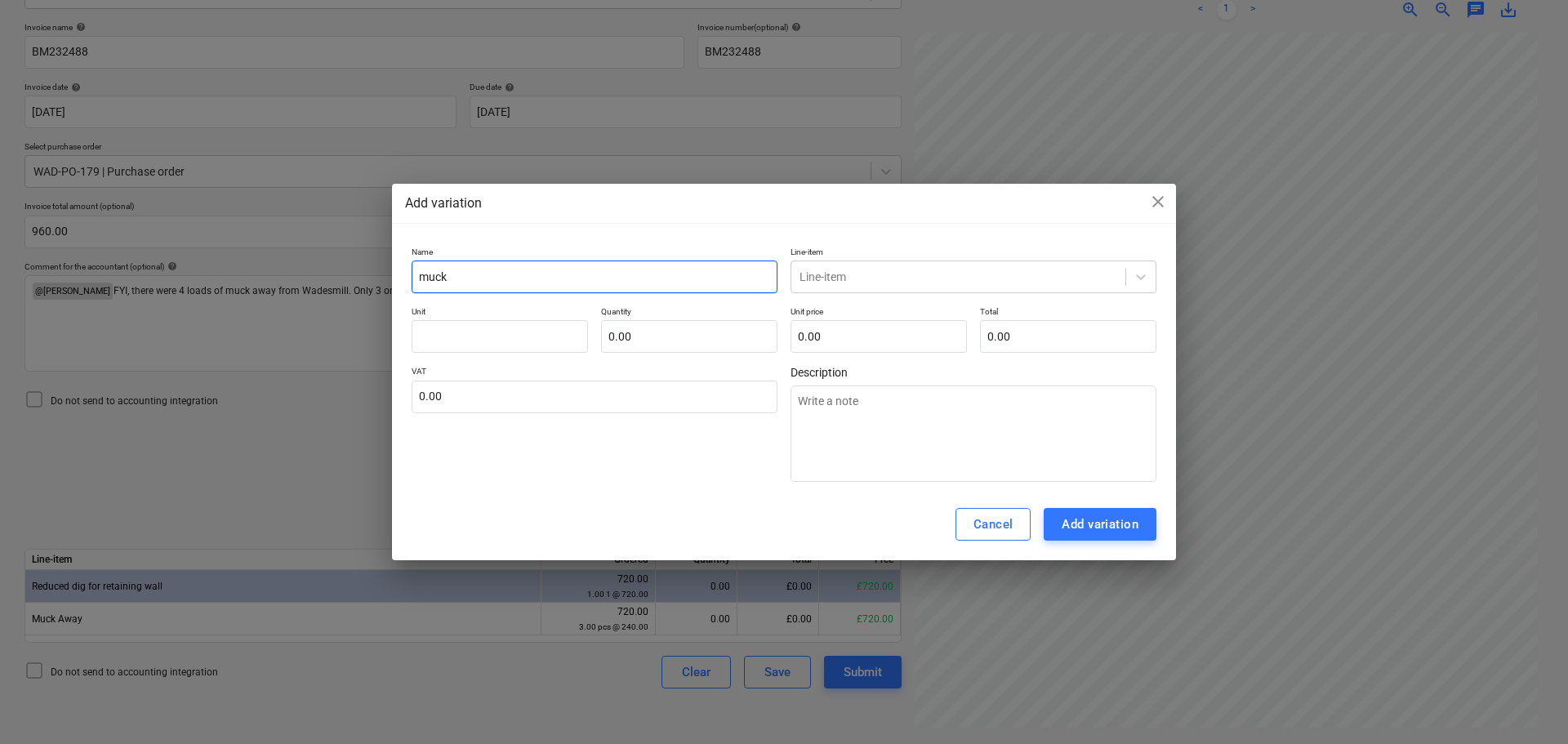
type textarea "x"
type input "muck a"
type textarea "x"
type input "muck aw"
type textarea "x"
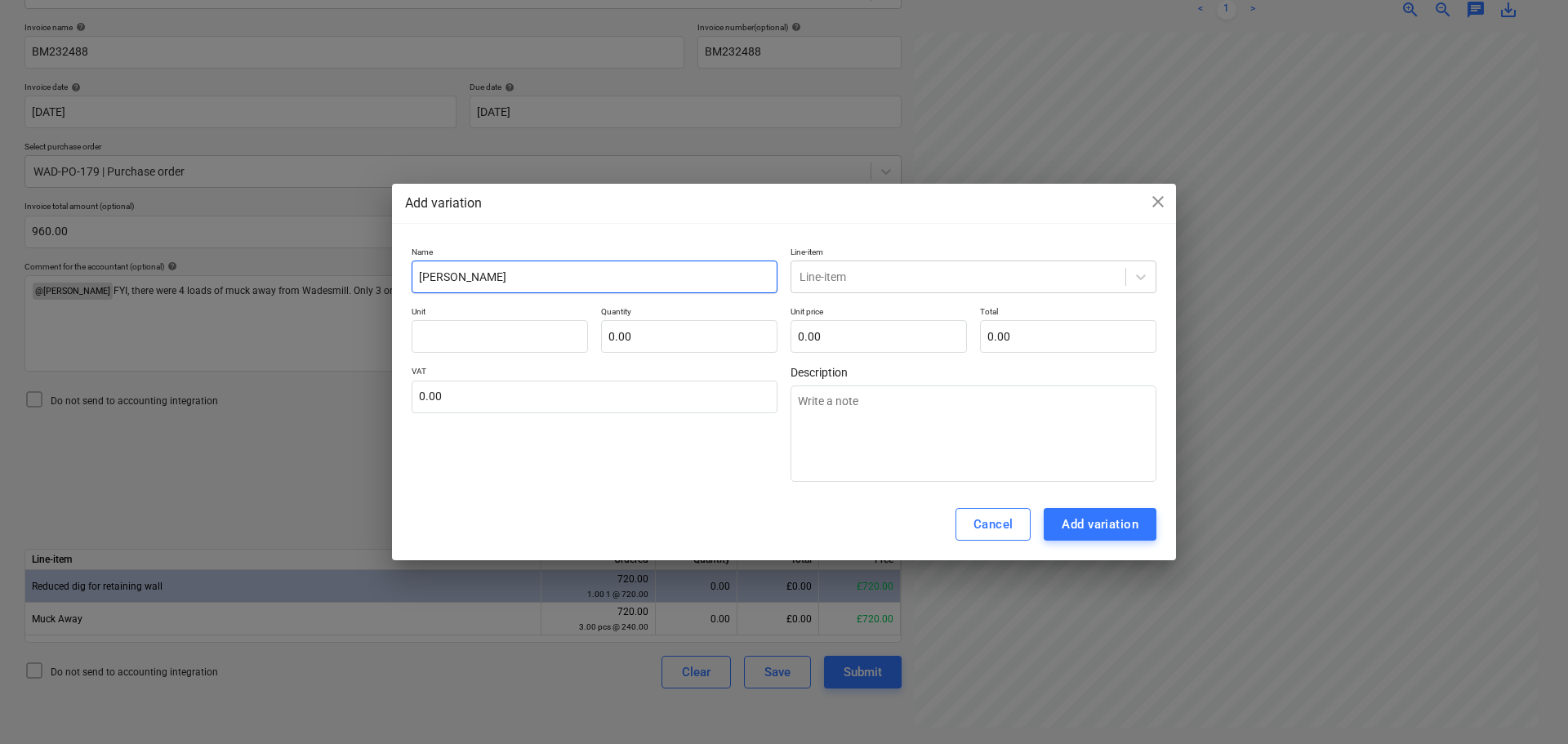
type input "muck awa"
type textarea "x"
type input "muck away"
type textarea "x"
type input "muck away"
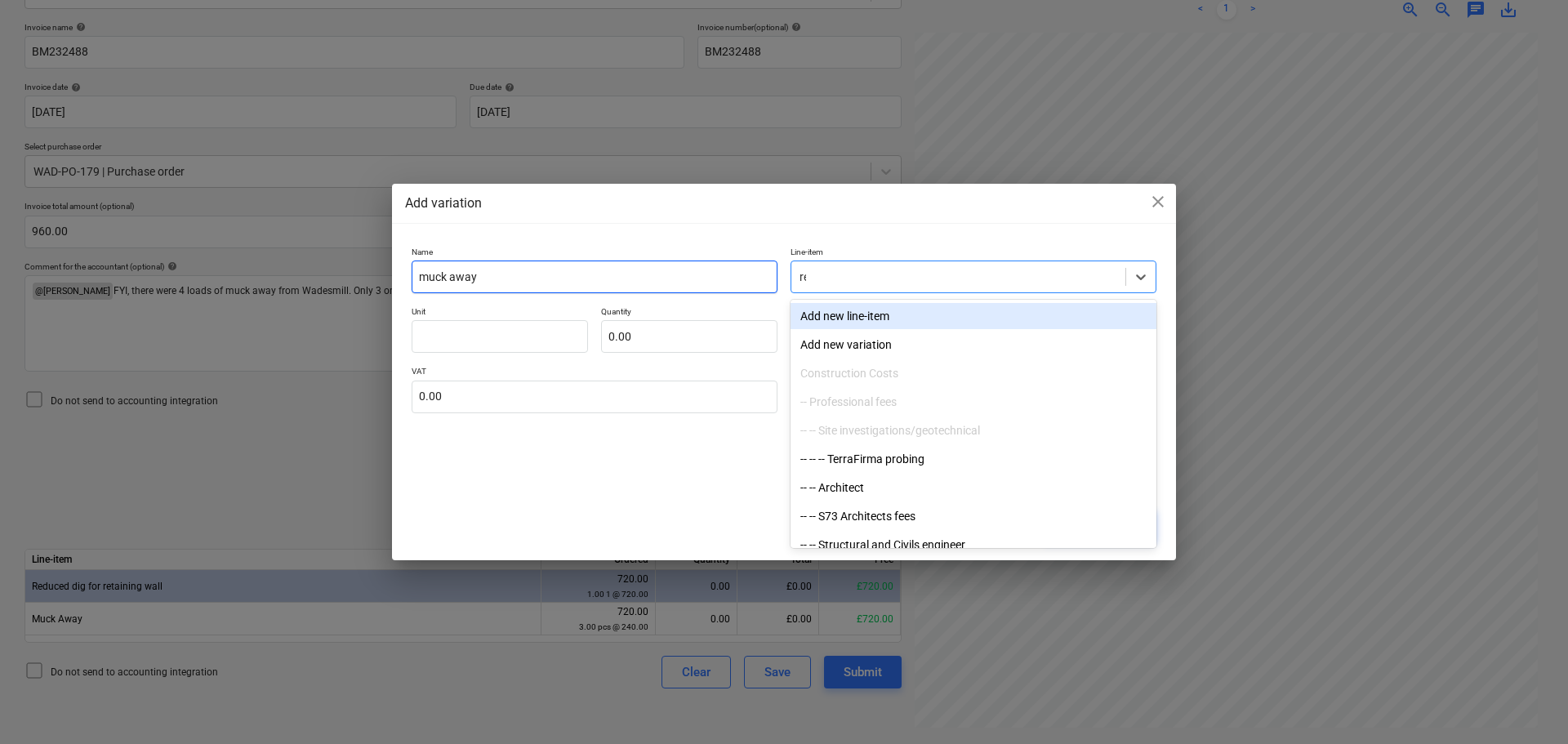
type input "red"
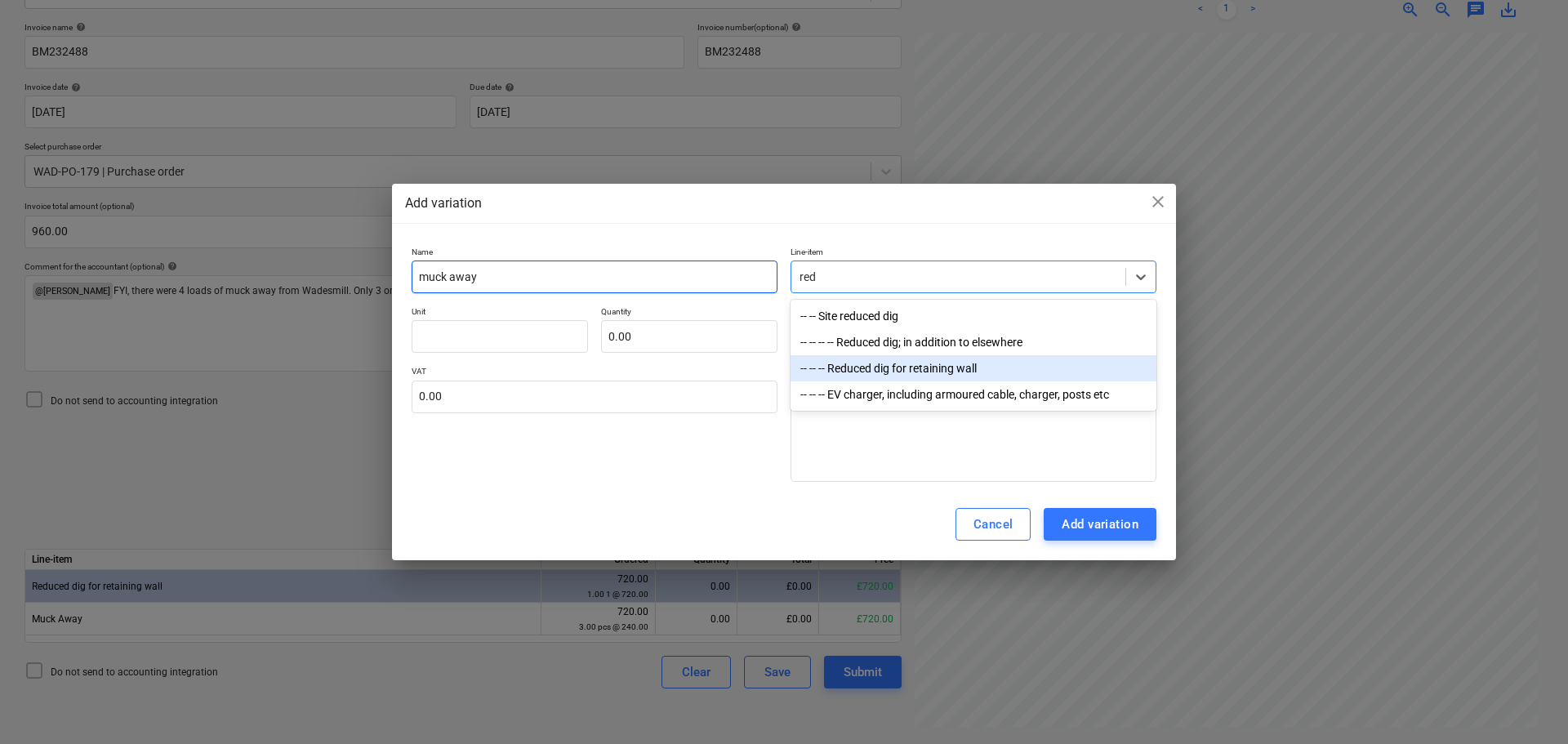
type textarea "x"
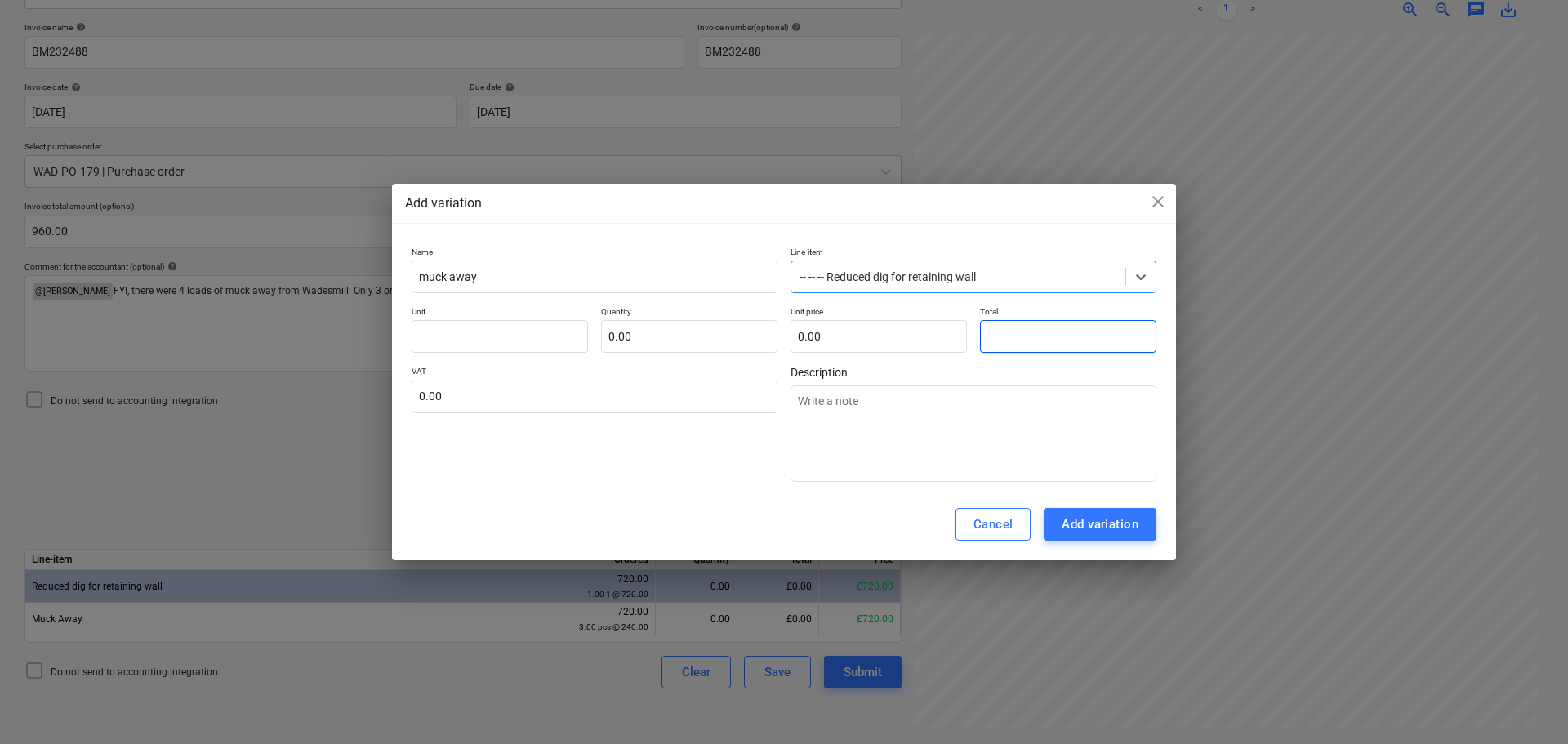
click at [1067, 335] on input "text" at bounding box center [1068, 336] width 177 height 33
type input "pcs"
type input "2"
type textarea "x"
type input "1.00"
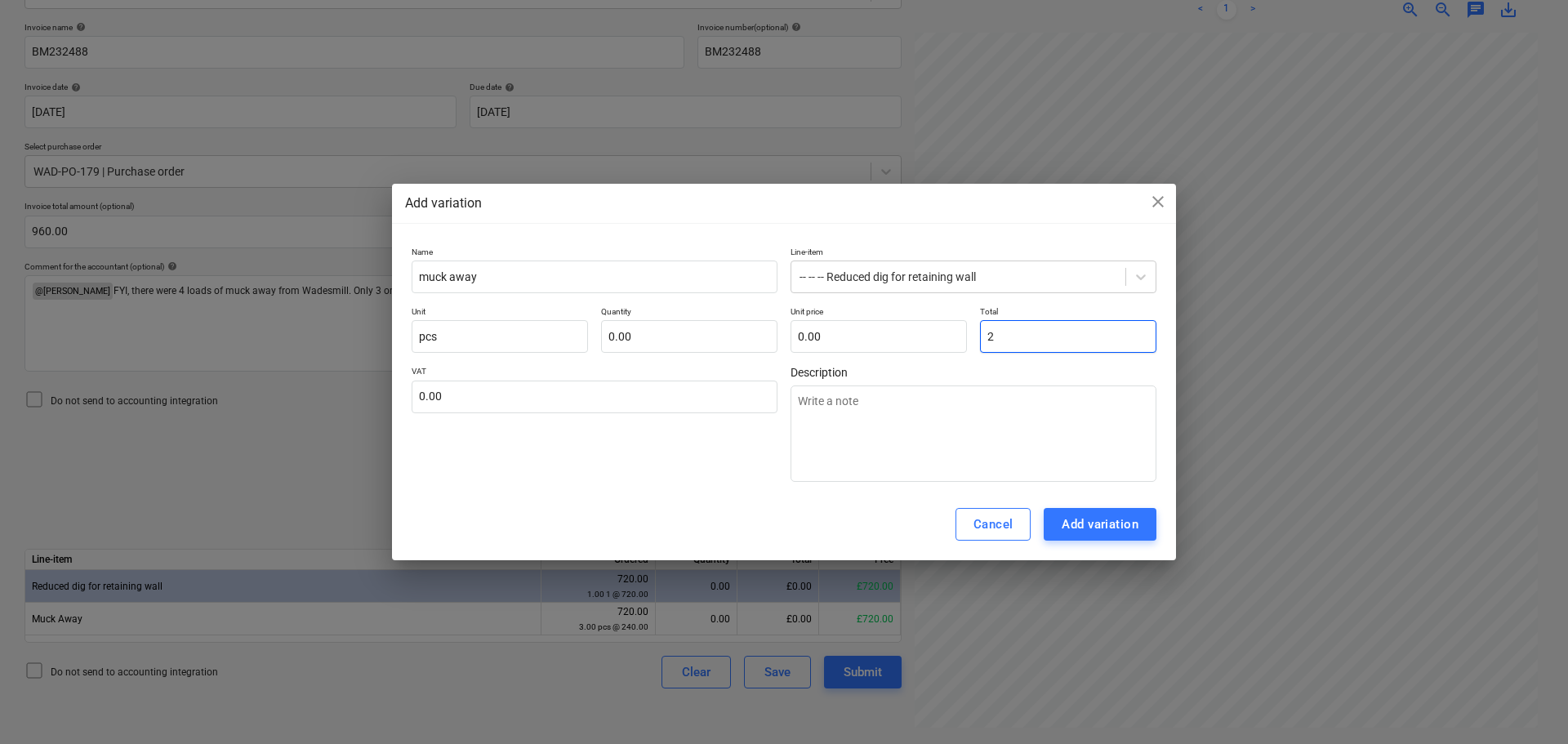
type input "2.00"
type input "24"
type textarea "x"
type input "24.00"
type input "240"
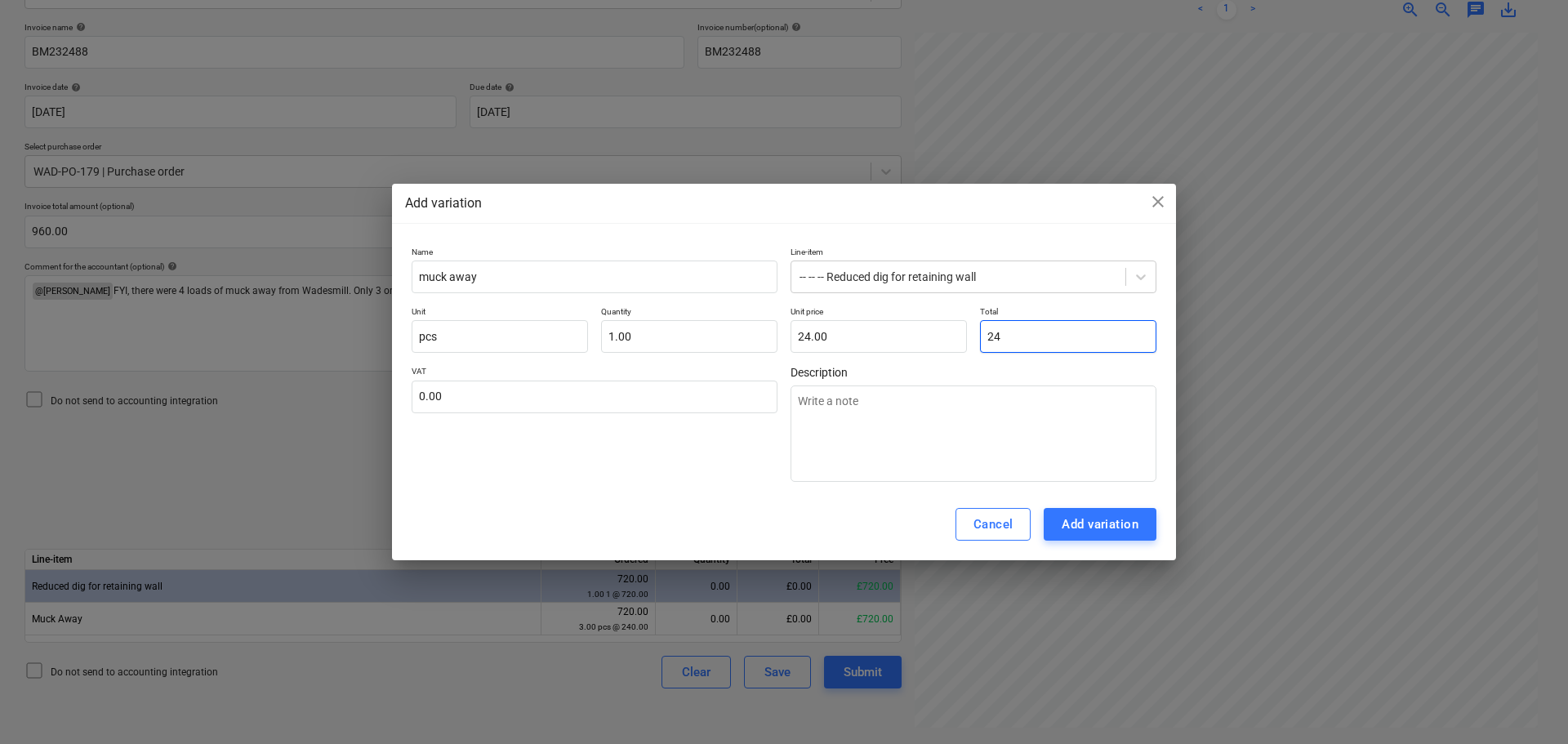
type textarea "x"
type input "240.00"
click at [1126, 520] on div "Add variation" at bounding box center [1100, 525] width 77 height 21
type textarea "x"
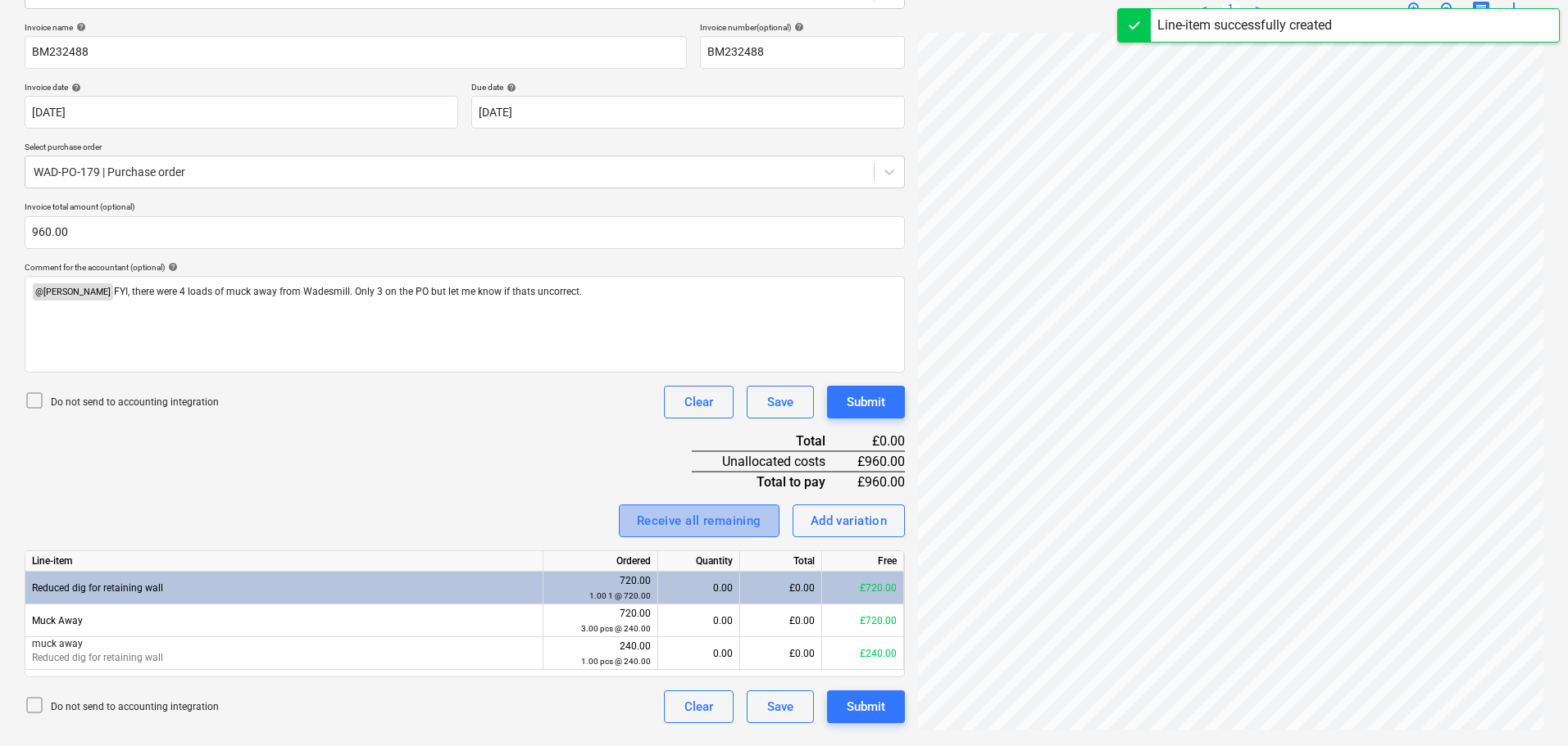
click at [716, 520] on div "Receive all remaining" at bounding box center [698, 521] width 124 height 21
click at [560, 466] on div "Invoice name help BM232488 Invoice number (optional) help BM232488 Invoice date…" at bounding box center [465, 373] width 880 height 702
click at [863, 393] on div "Submit" at bounding box center [866, 402] width 39 height 21
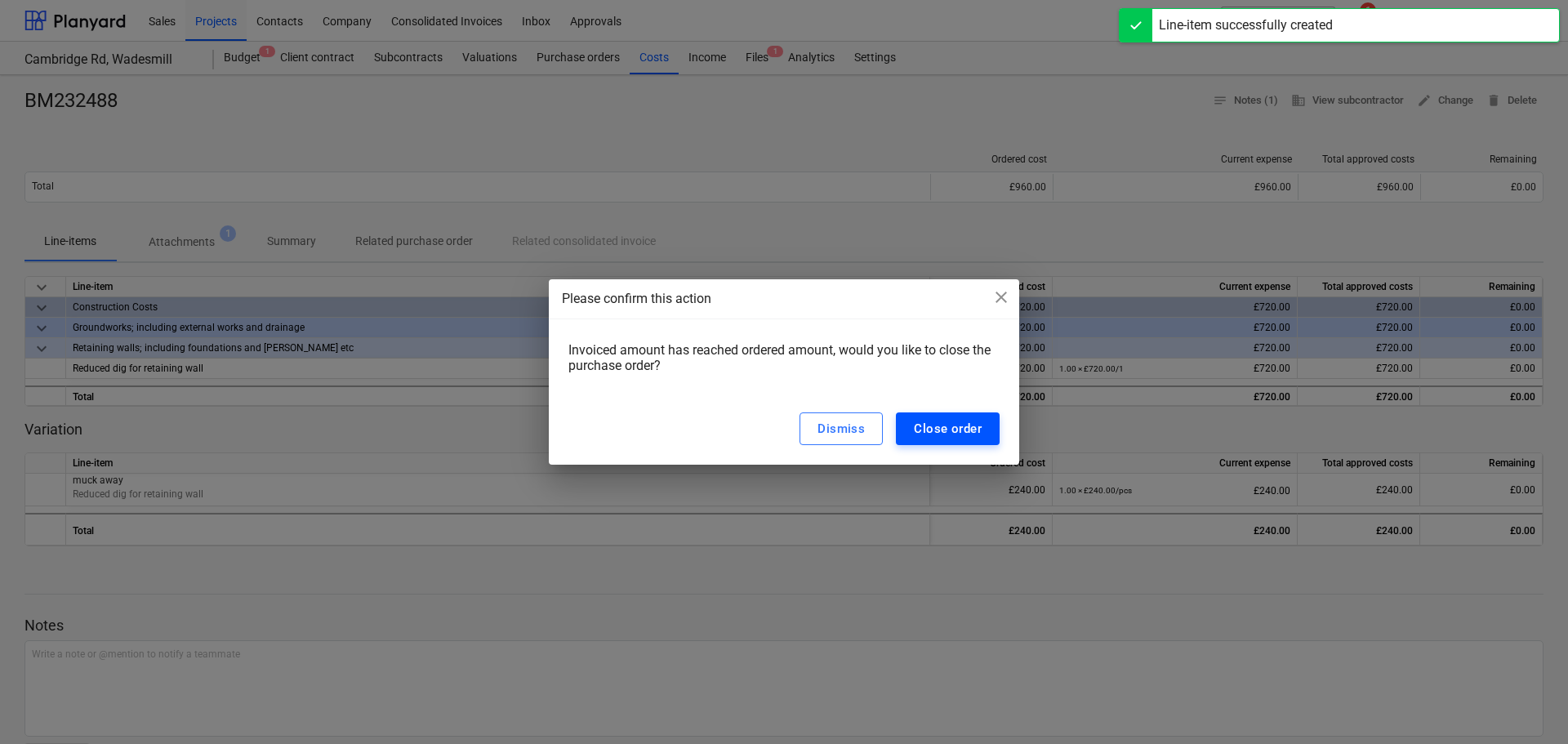
click at [950, 430] on div "Close order" at bounding box center [947, 429] width 68 height 21
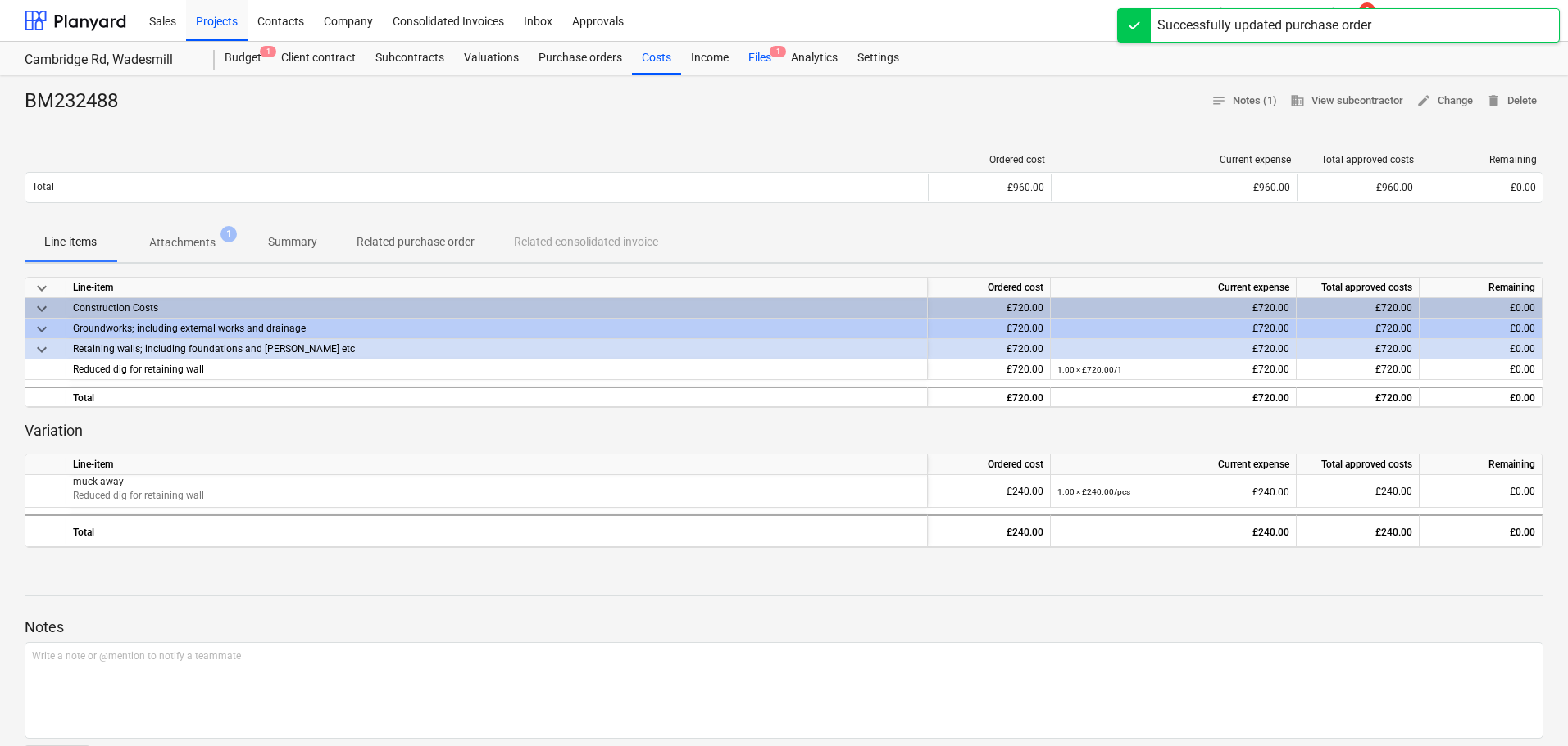
click at [764, 62] on div "Files 1" at bounding box center [760, 58] width 42 height 33
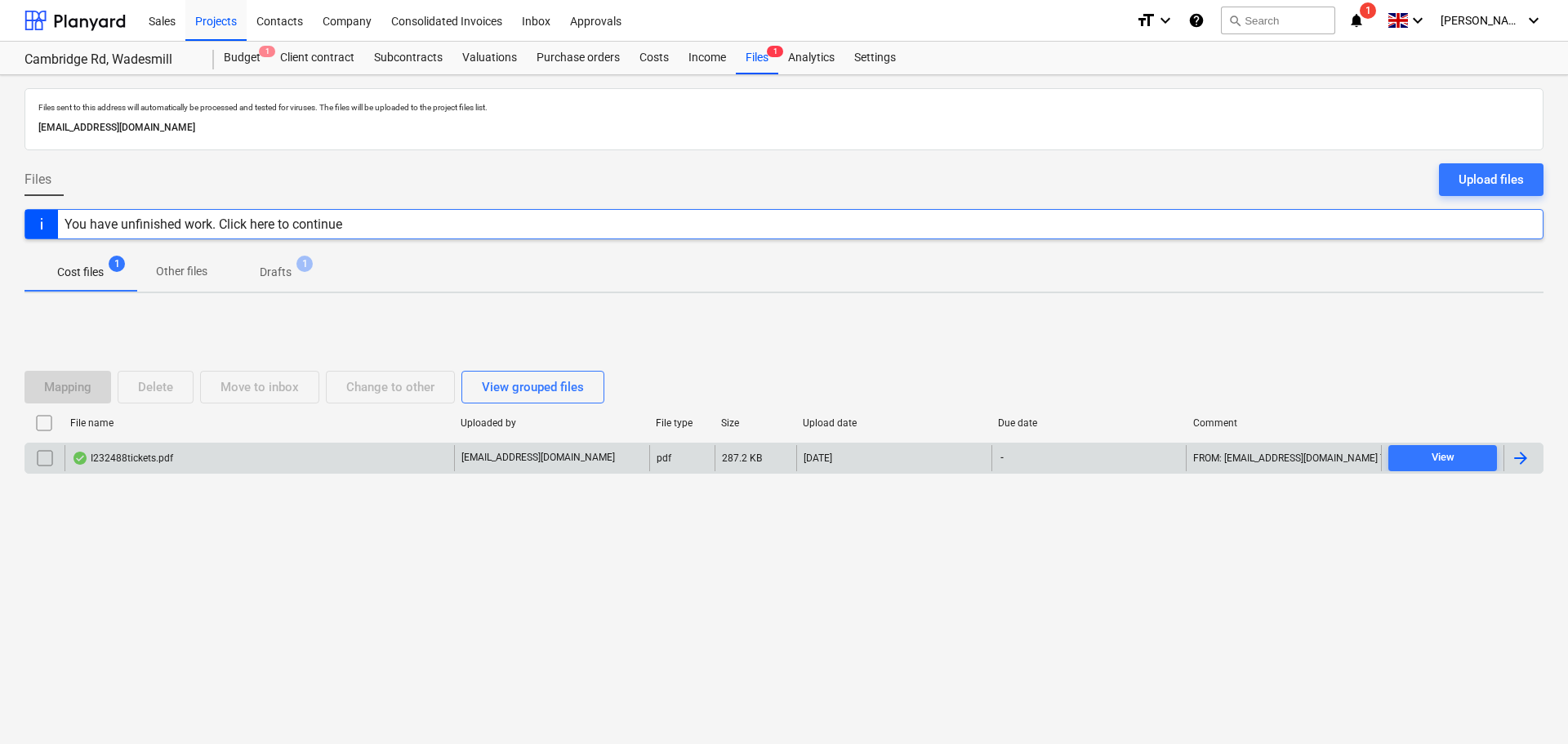
click at [166, 463] on div "I232488tickets.pdf" at bounding box center [122, 459] width 101 height 13
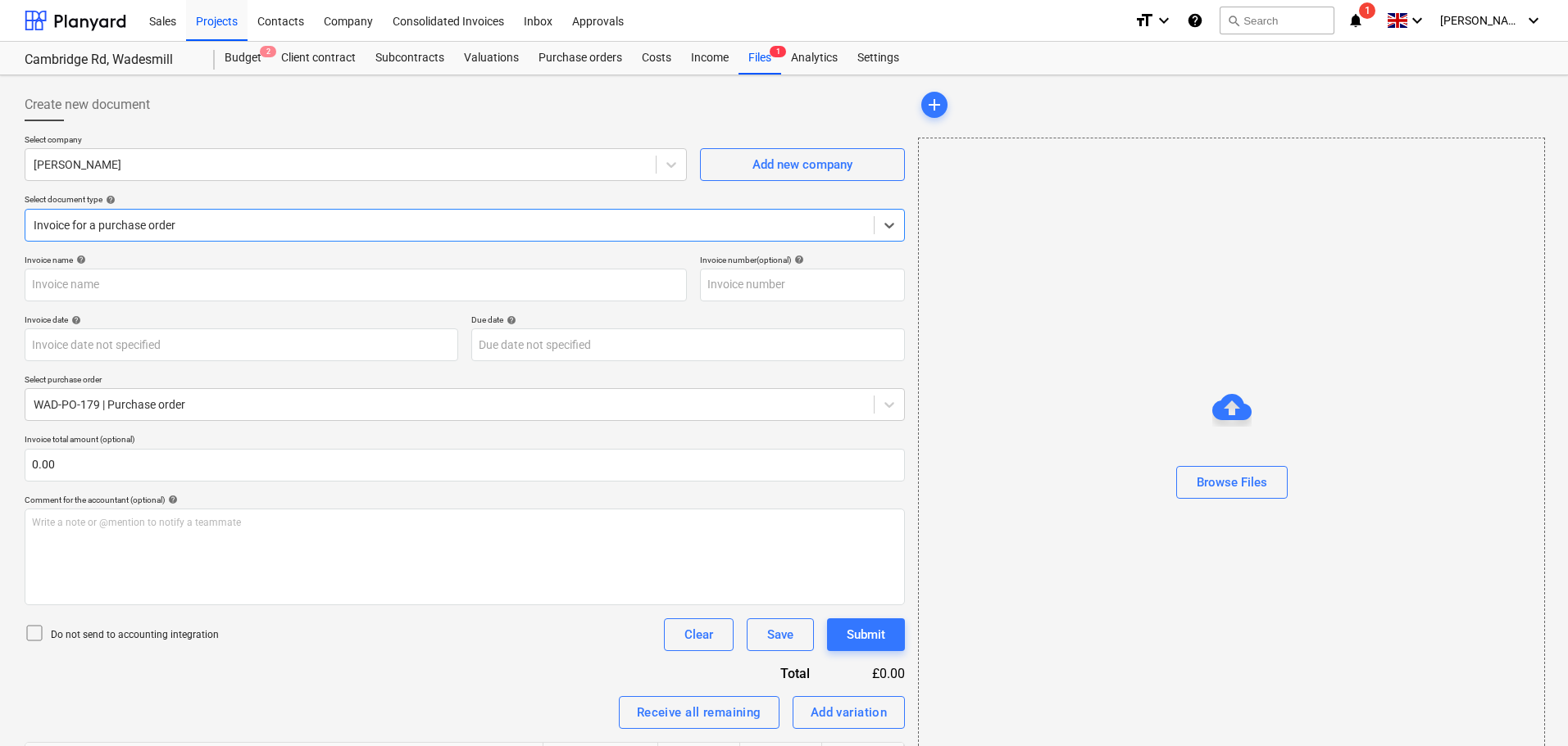
type input "WAD-PO-179"
type input "[DATE]"
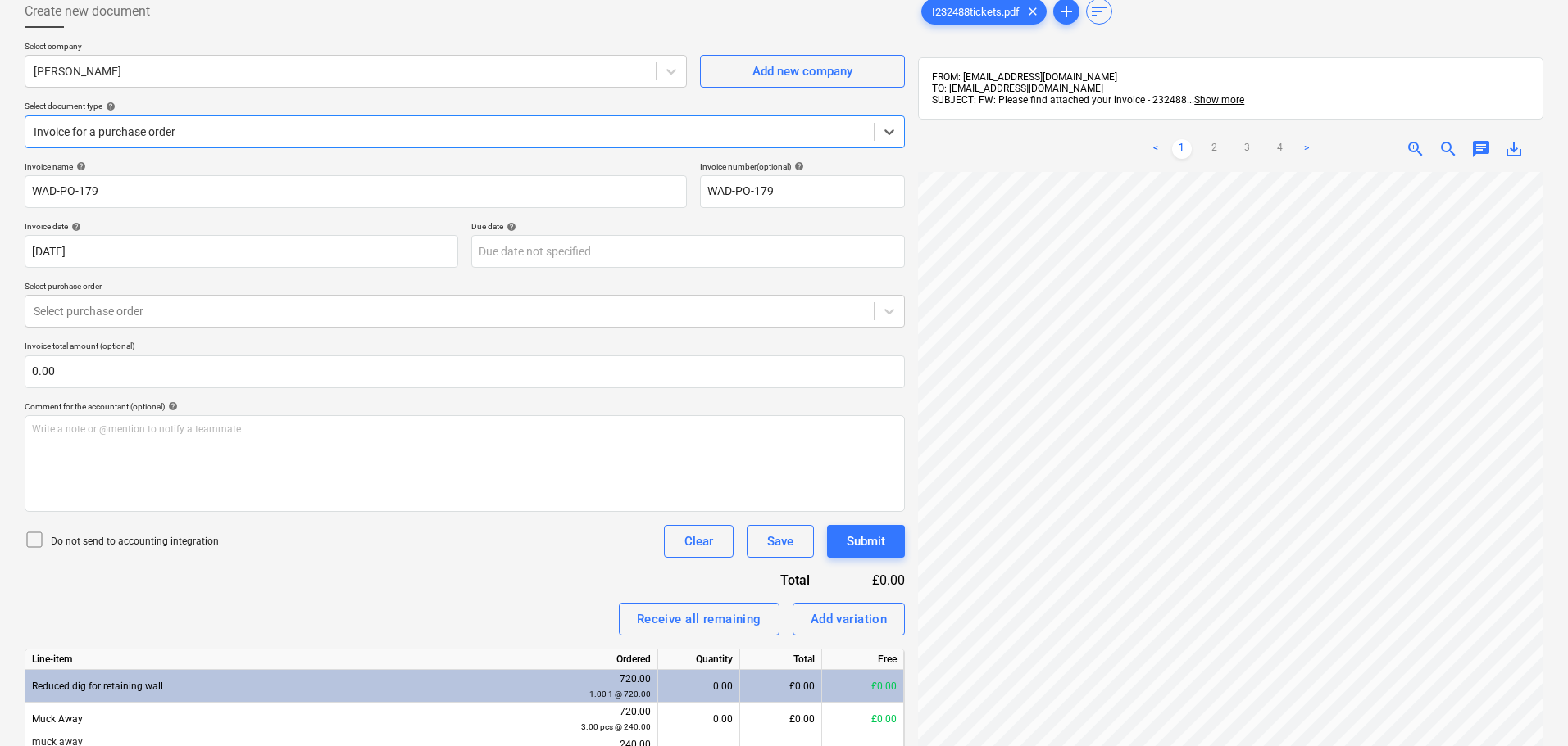
scroll to position [164, 0]
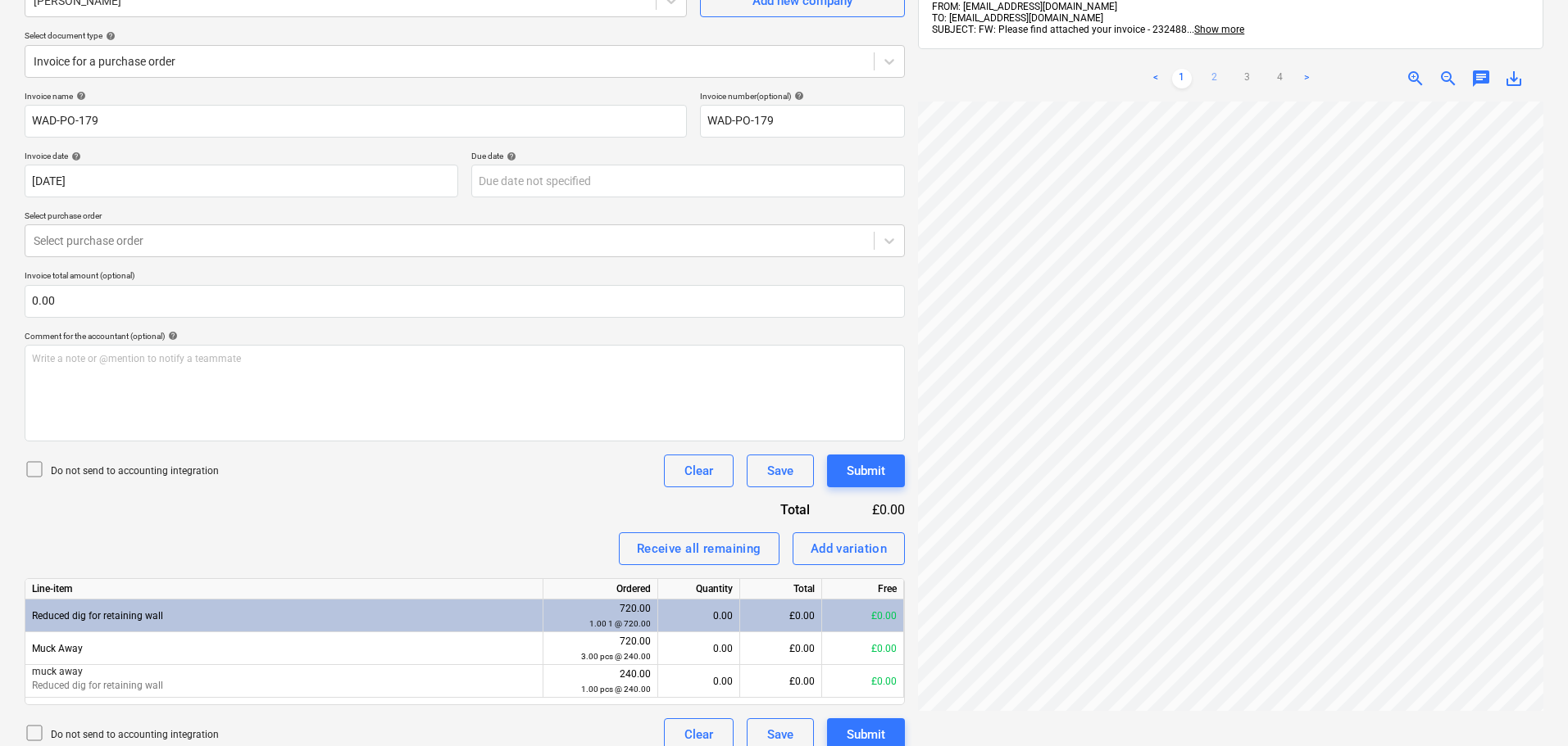
click at [1219, 80] on link "2" at bounding box center [1215, 78] width 19 height 19
click at [1249, 79] on link "3" at bounding box center [1248, 78] width 19 height 19
click at [1269, 75] on ul "< 1 2 3 4 >" at bounding box center [1230, 78] width 200 height 19
click at [1287, 74] on link "4" at bounding box center [1281, 78] width 19 height 19
click at [1308, 74] on link ">" at bounding box center [1307, 78] width 19 height 19
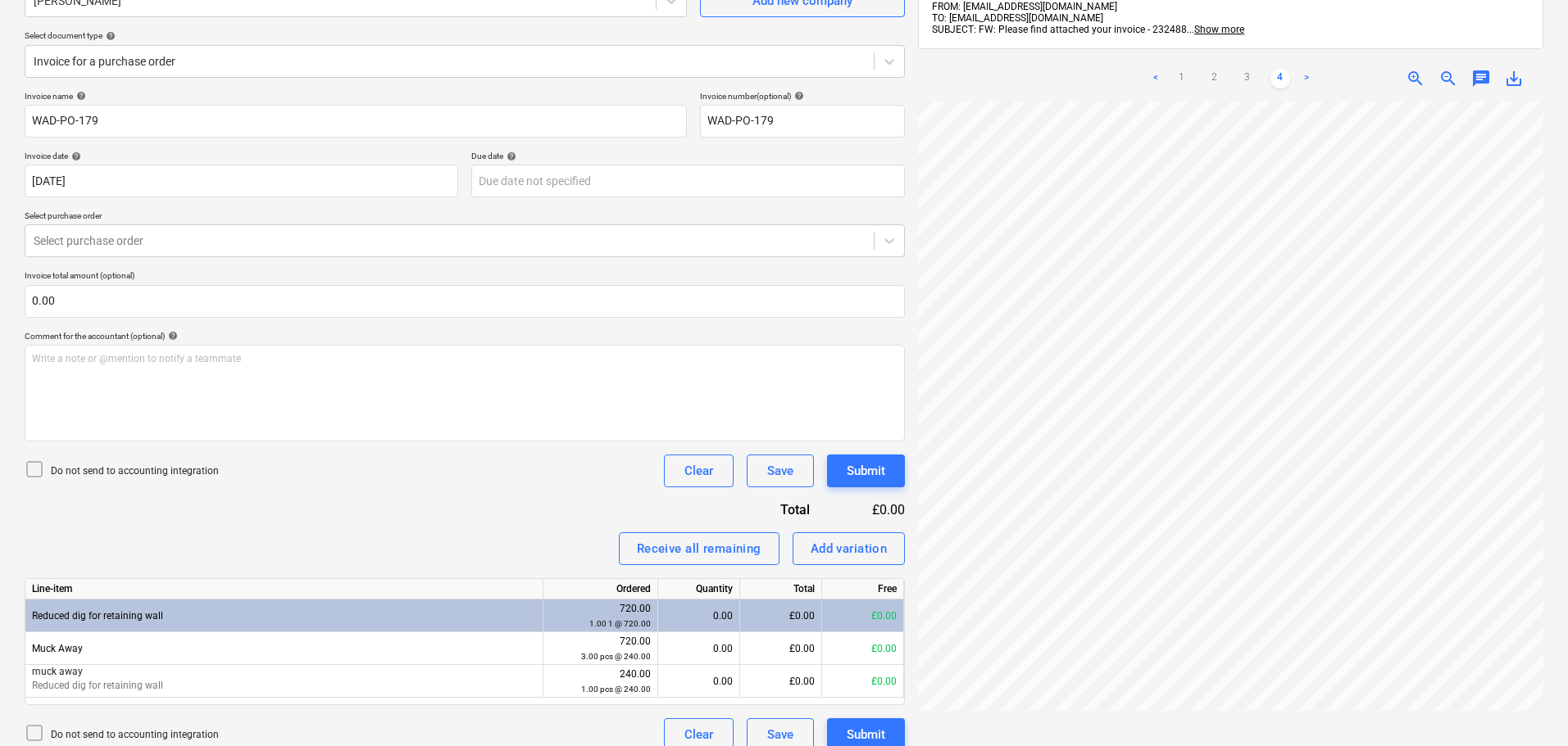
click at [1304, 75] on link ">" at bounding box center [1307, 78] width 19 height 19
click at [1179, 76] on link "1" at bounding box center [1182, 78] width 19 height 19
drag, startPoint x: 1213, startPoint y: 79, endPoint x: 1238, endPoint y: 77, distance: 25.1
click at [1213, 79] on link "2" at bounding box center [1215, 78] width 19 height 19
click at [1247, 76] on link "3" at bounding box center [1248, 78] width 19 height 19
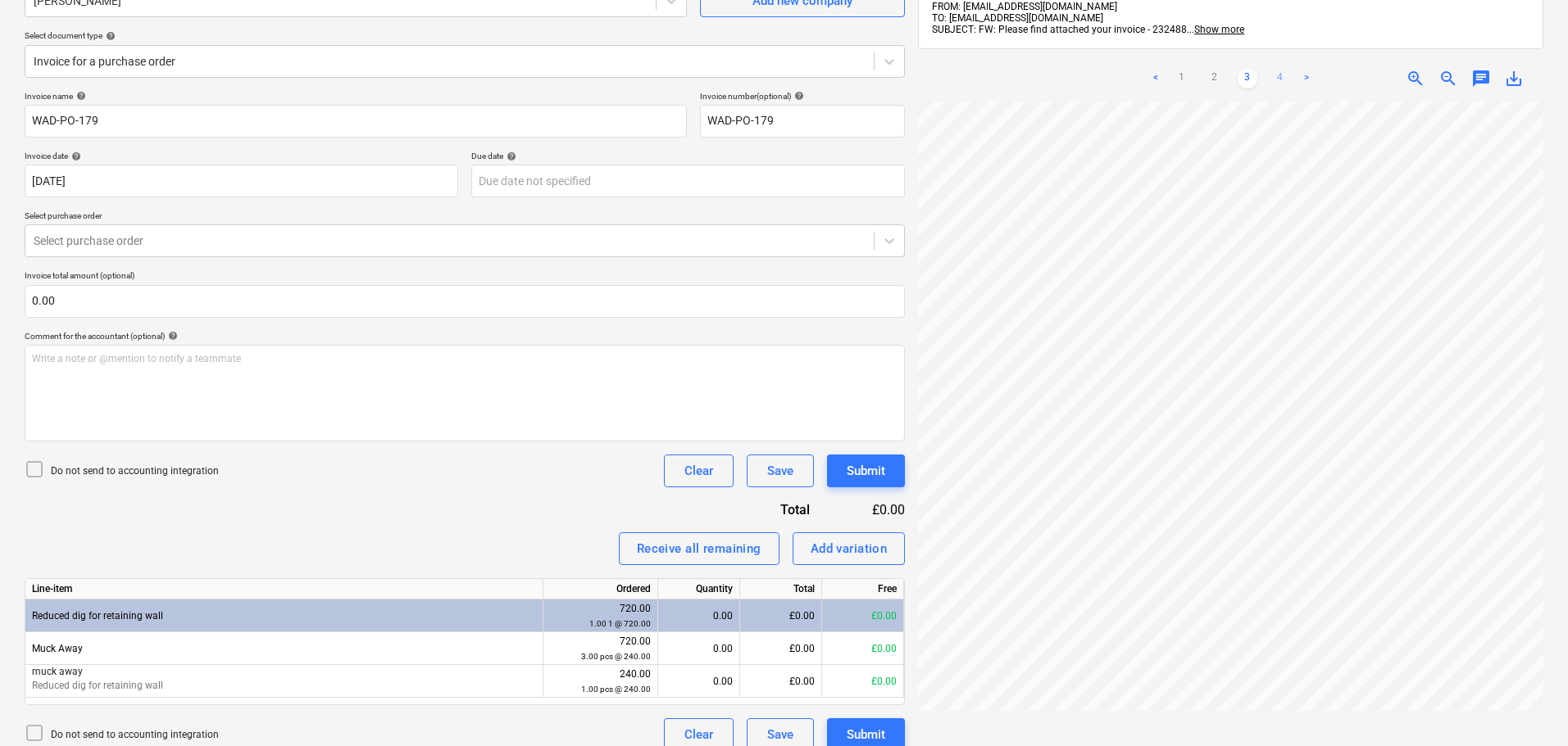
click at [1282, 76] on link "4" at bounding box center [1281, 78] width 19 height 19
drag, startPoint x: 1308, startPoint y: 76, endPoint x: 1248, endPoint y: 99, distance: 64.3
click at [1307, 76] on link ">" at bounding box center [1307, 78] width 19 height 19
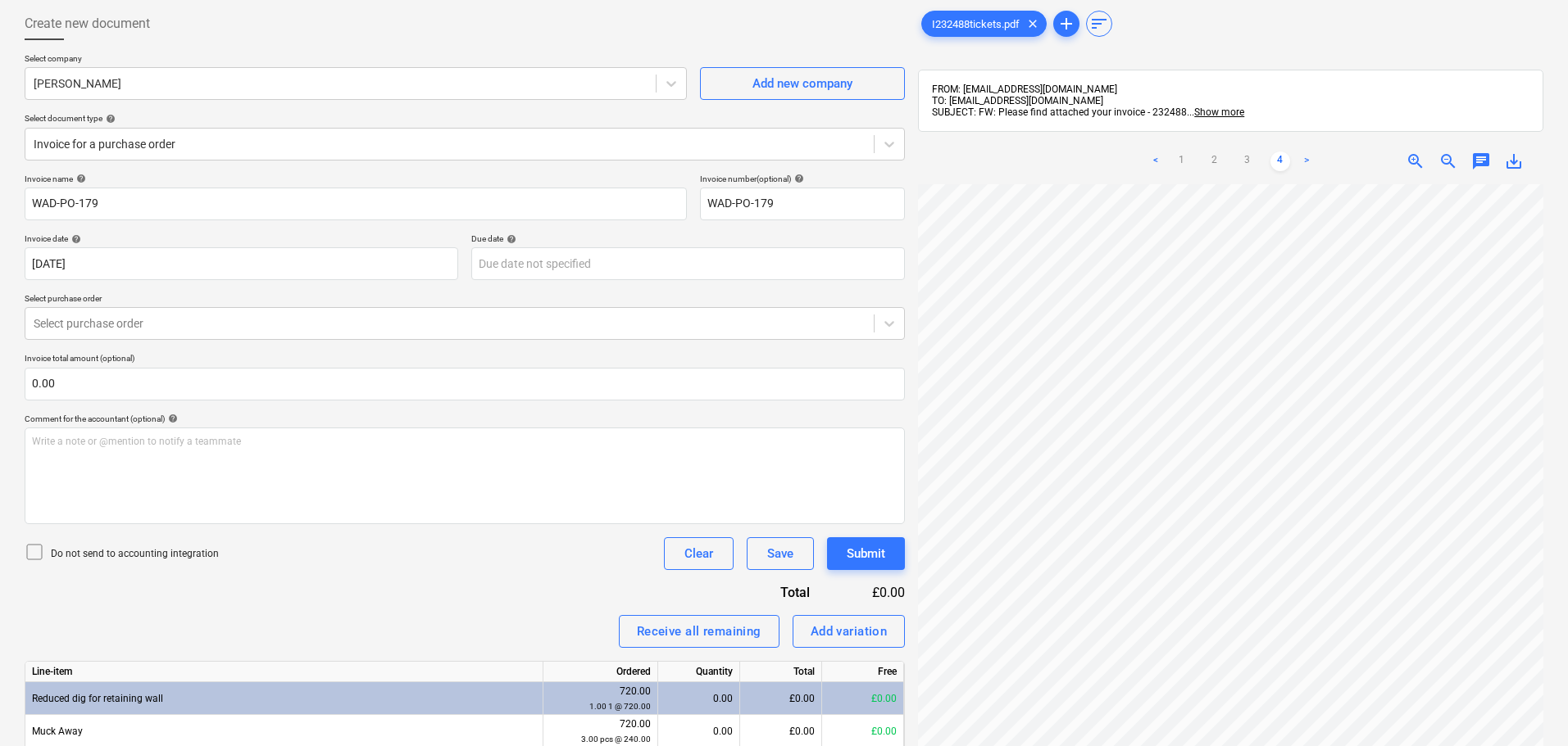
scroll to position [0, 0]
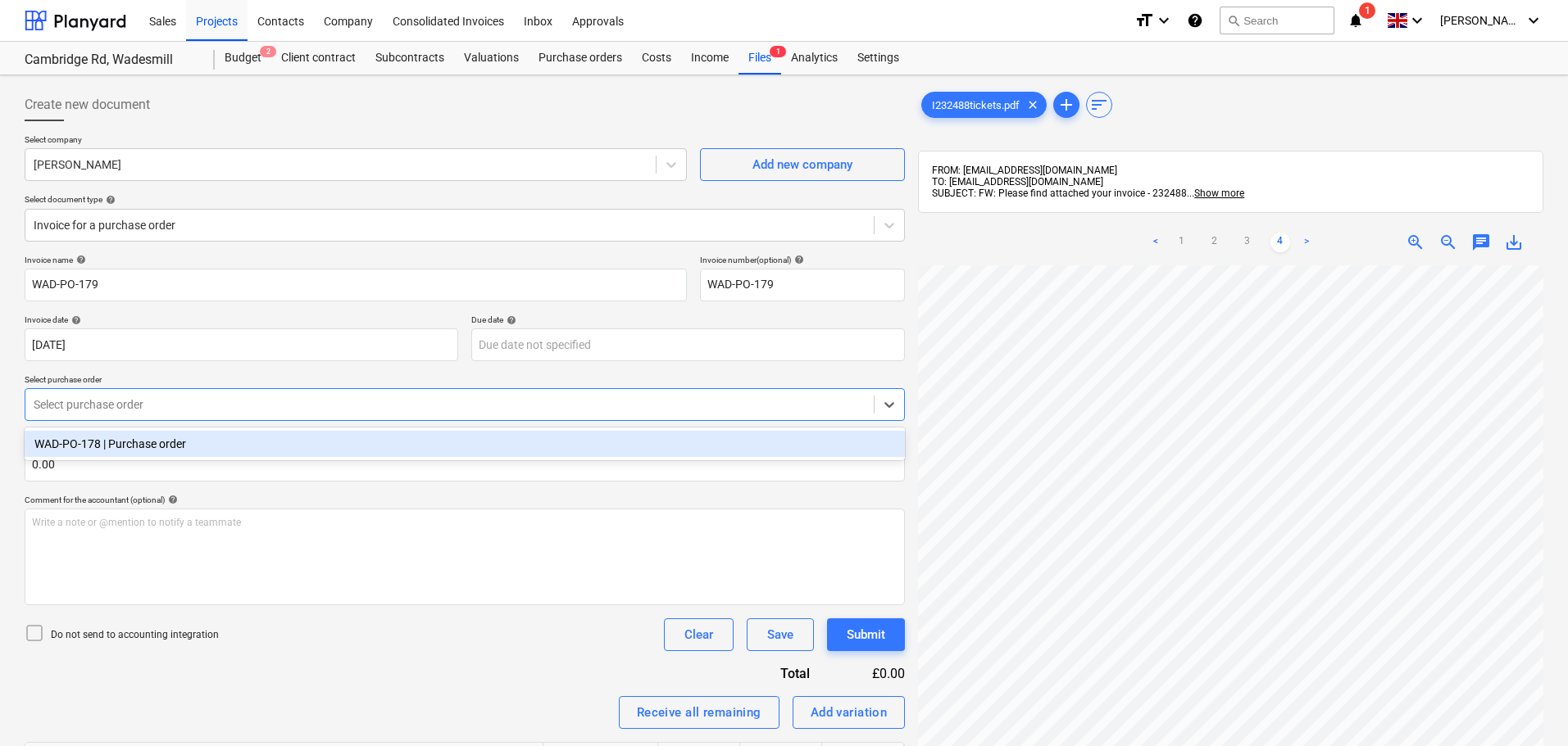
click at [132, 408] on div at bounding box center [449, 404] width 832 height 16
click at [139, 442] on div "WAD-PO-178 | Purchase order" at bounding box center [465, 443] width 880 height 26
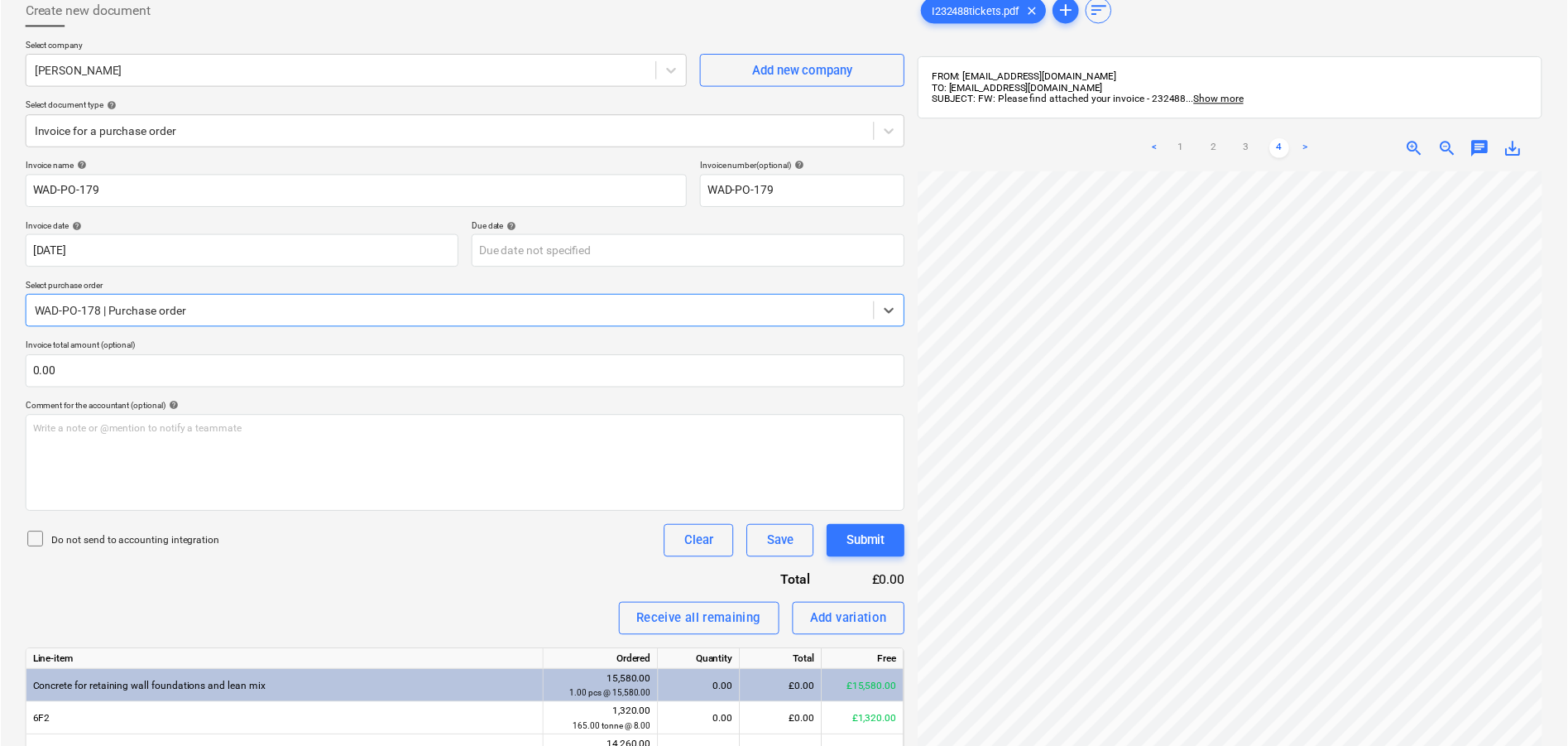
scroll to position [235, 0]
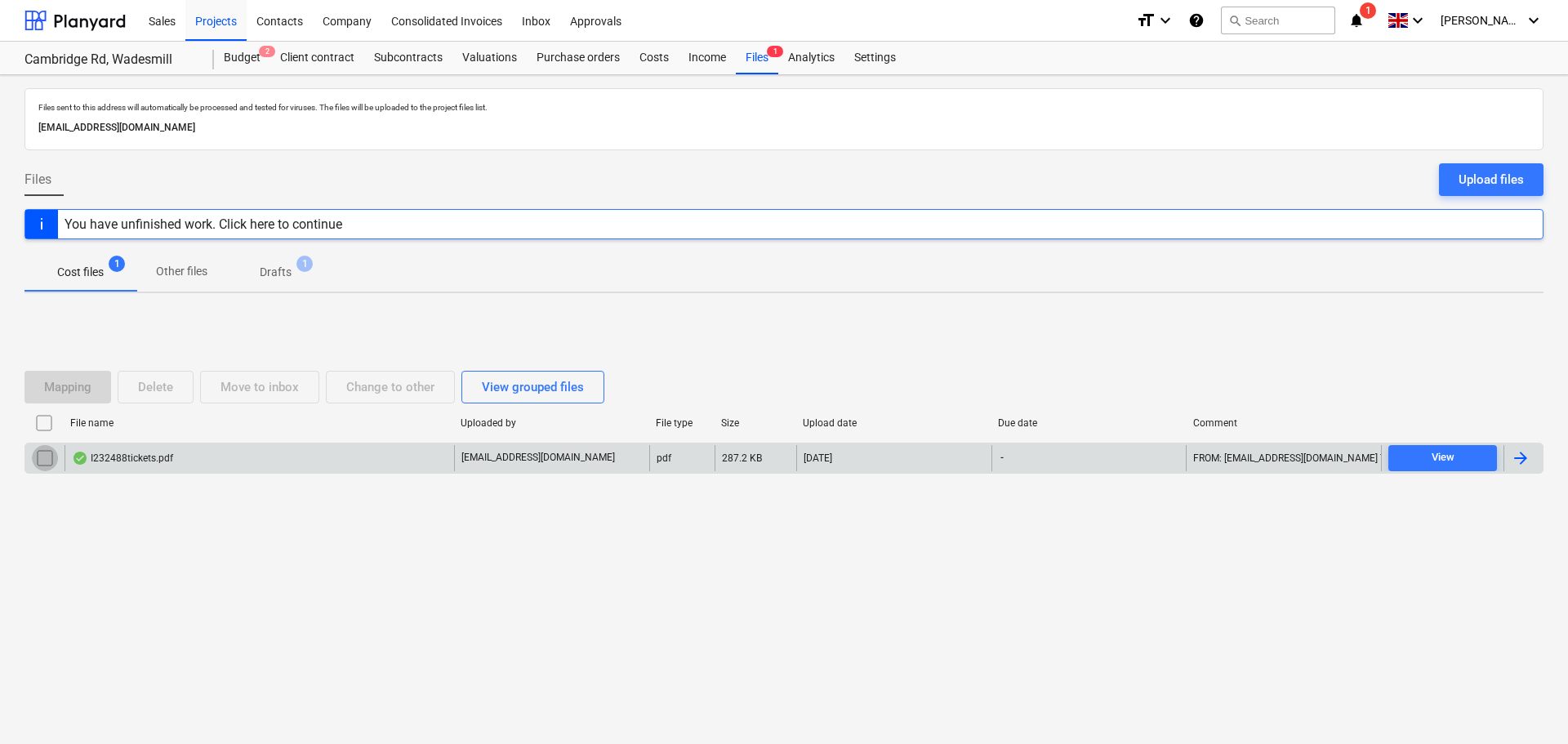
click at [37, 454] on input "checkbox" at bounding box center [44, 458] width 26 height 26
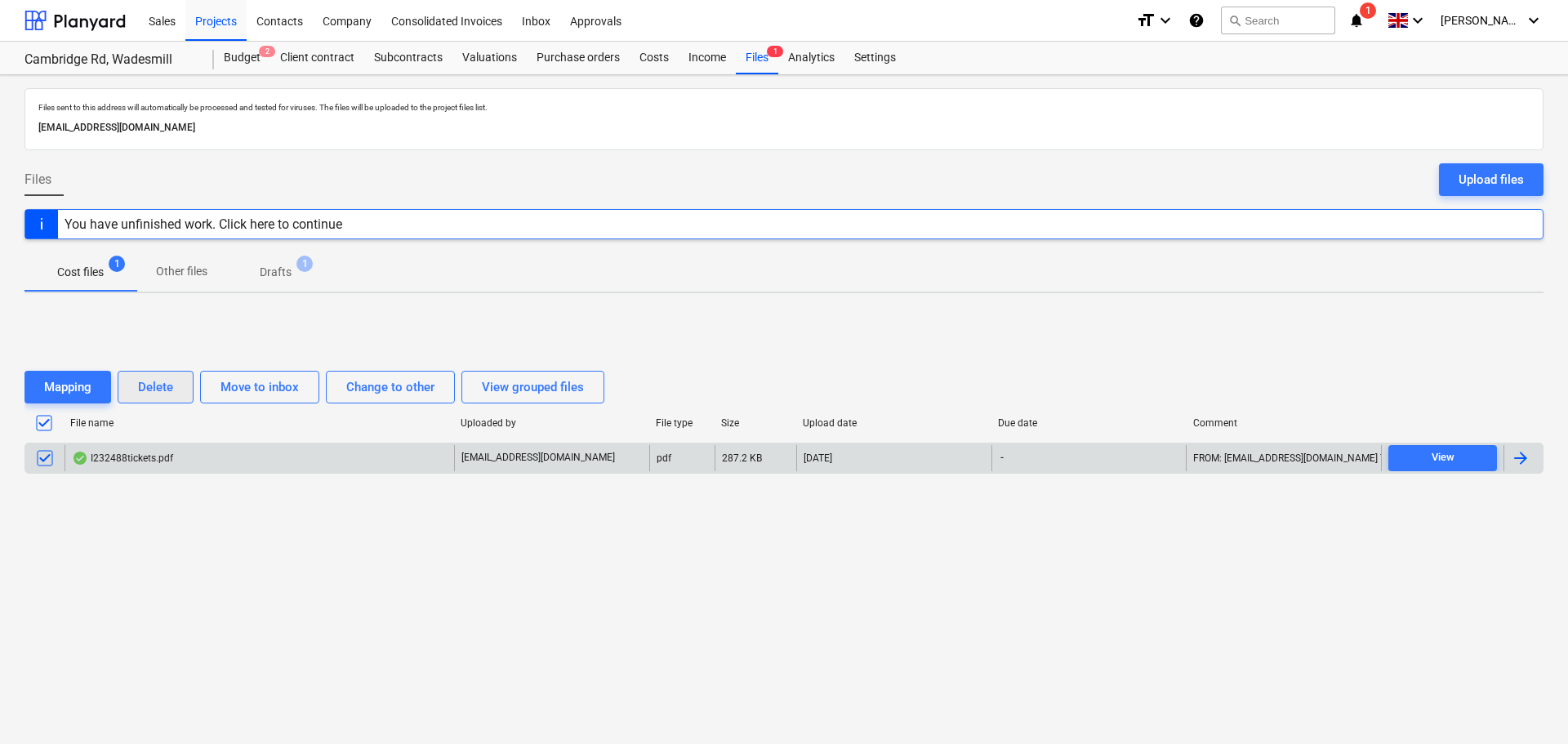
click at [145, 389] on div "Delete" at bounding box center [156, 387] width 36 height 21
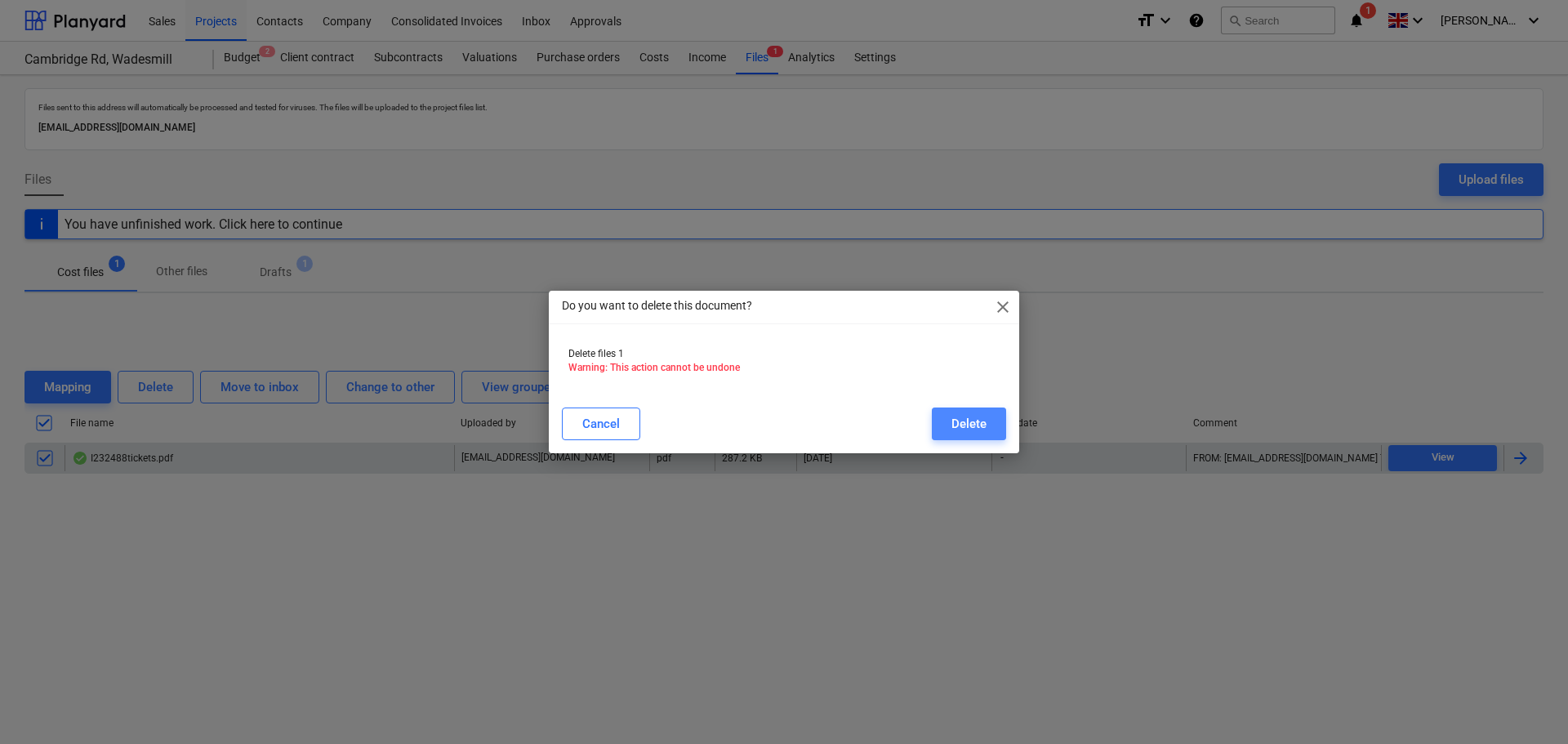
click at [974, 422] on div "Delete" at bounding box center [968, 424] width 36 height 21
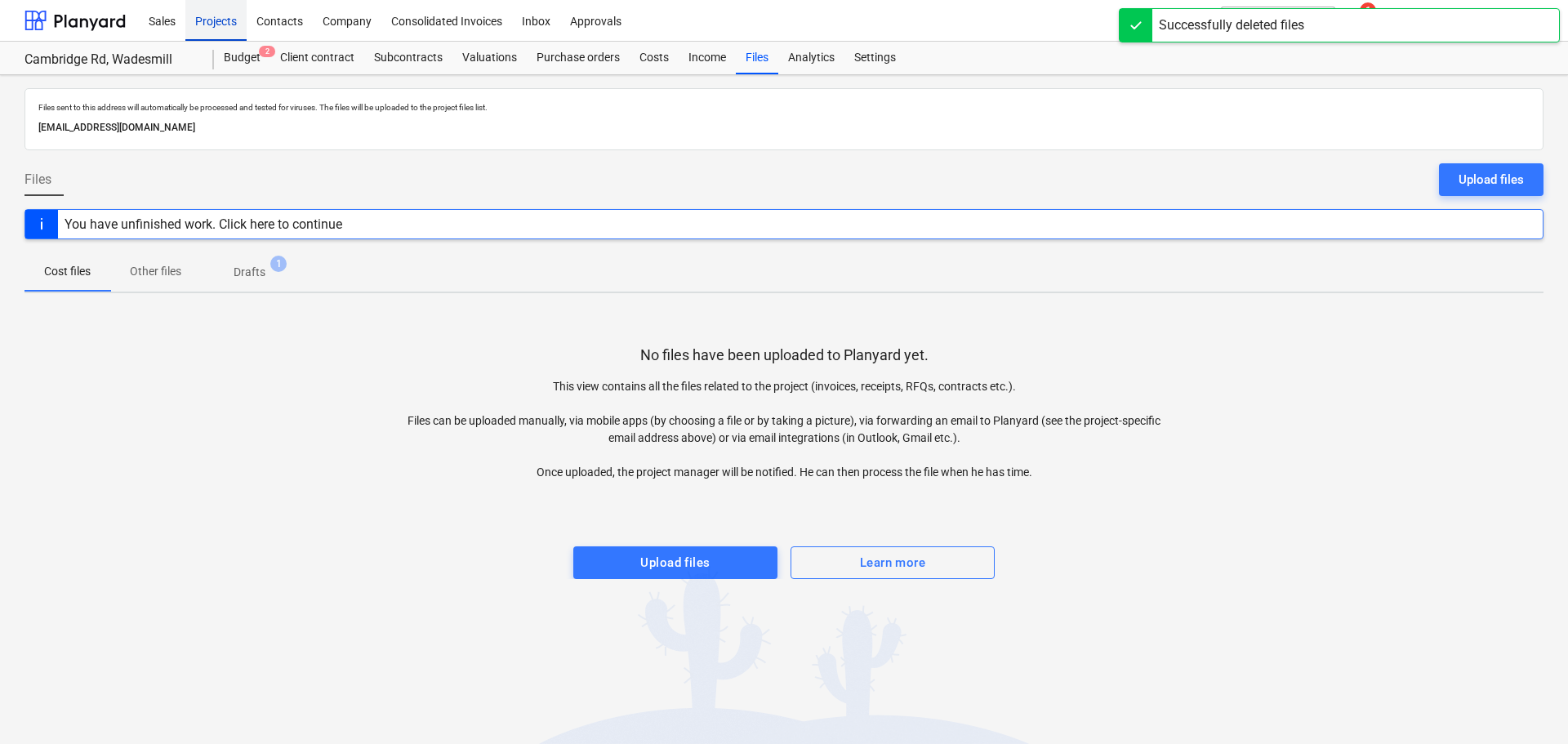
click at [217, 22] on div "Projects" at bounding box center [216, 19] width 61 height 41
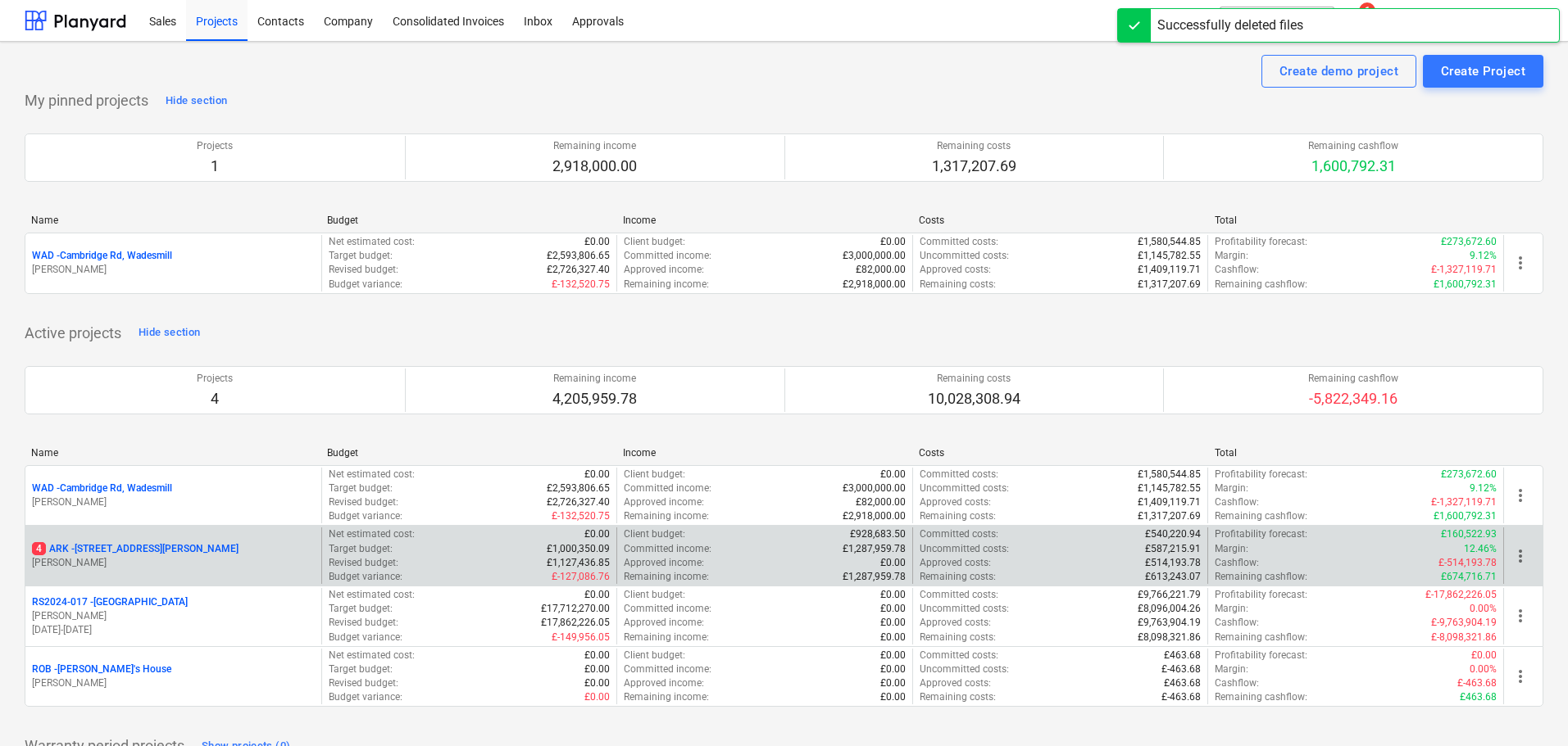
click at [145, 551] on p "4 ARK - 2 Galley Lane Arkley" at bounding box center [135, 549] width 206 height 13
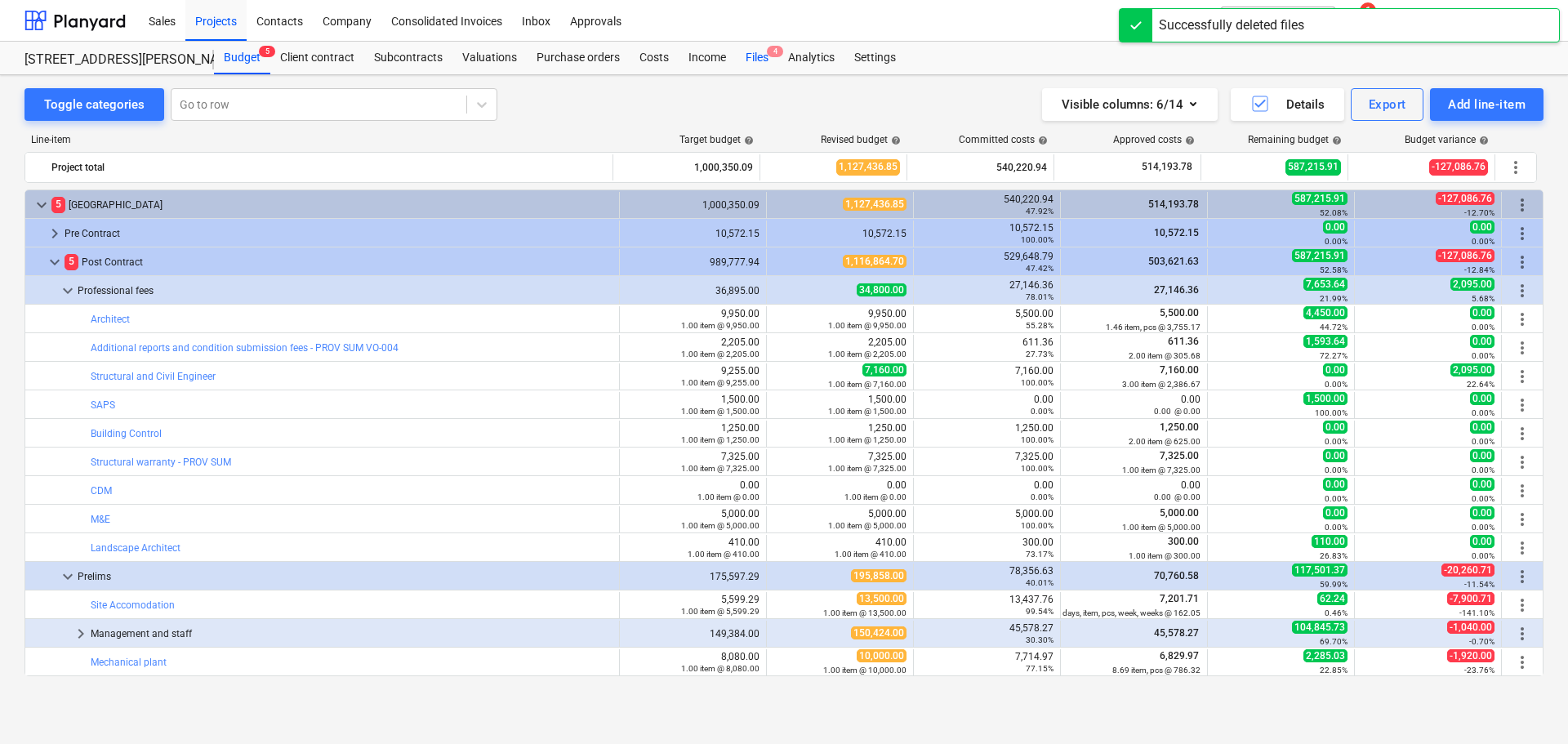
click at [758, 61] on div "Files 4" at bounding box center [757, 58] width 42 height 33
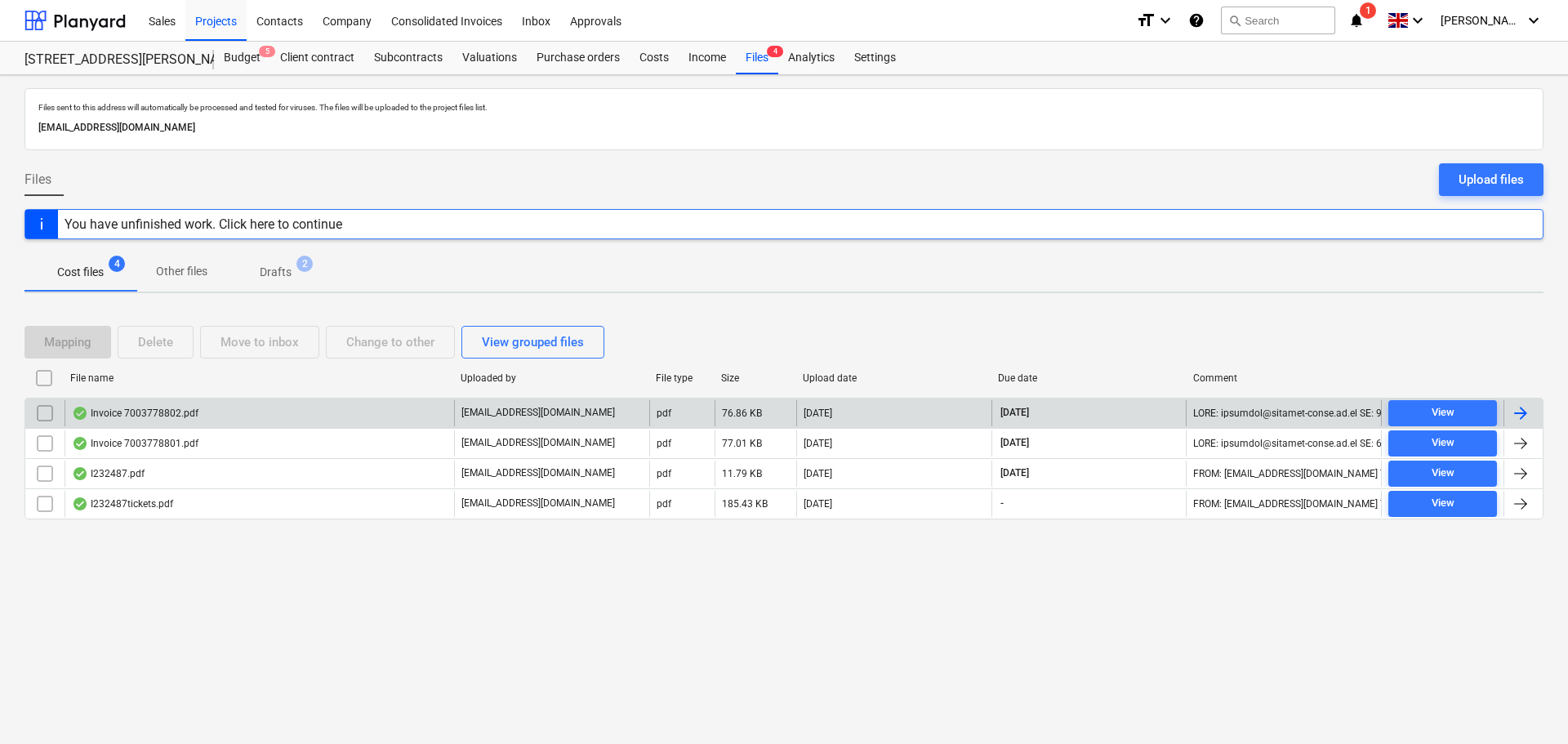
click at [155, 414] on div "Invoice 7003778802.pdf" at bounding box center [135, 413] width 127 height 13
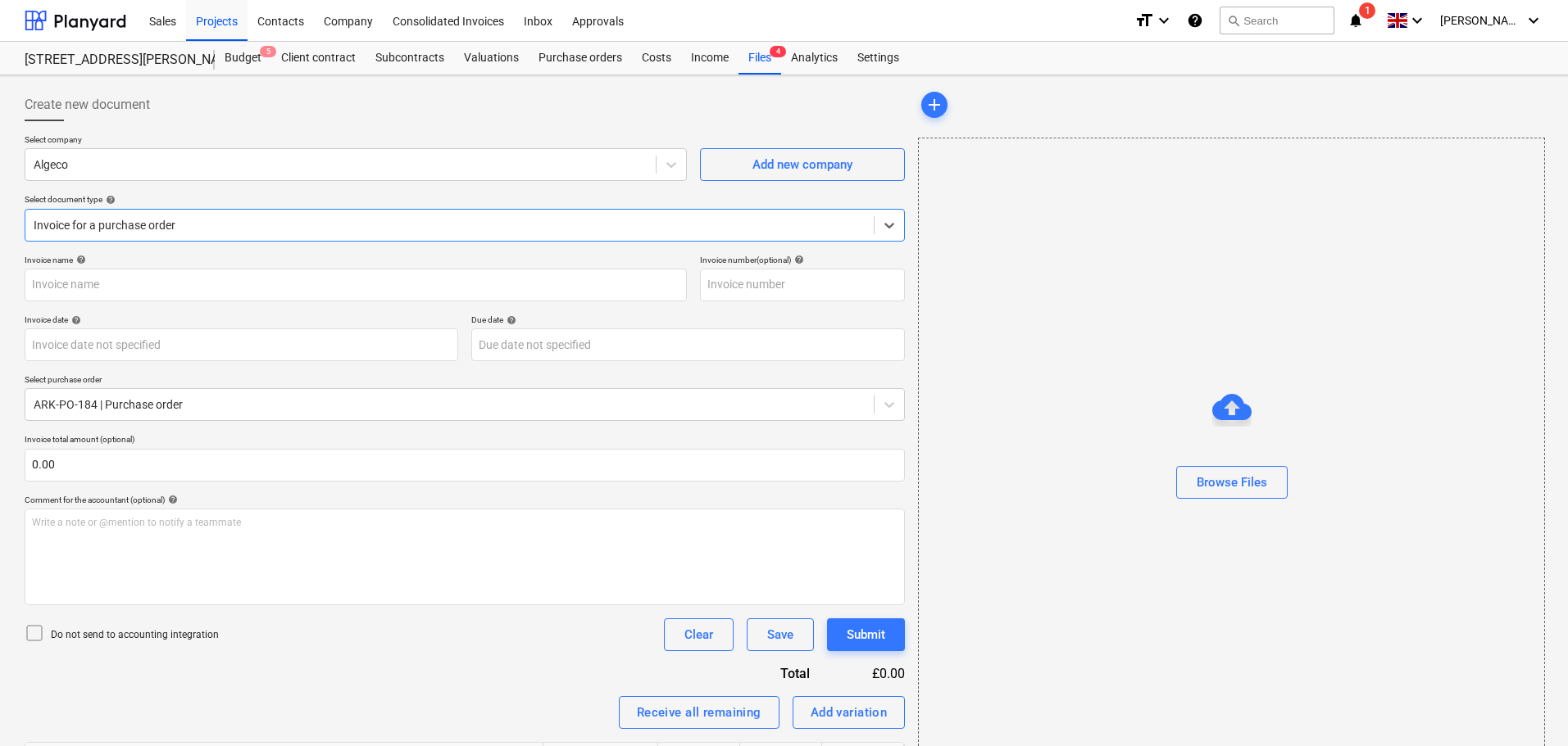
type input "7003778802"
type input "[DATE]"
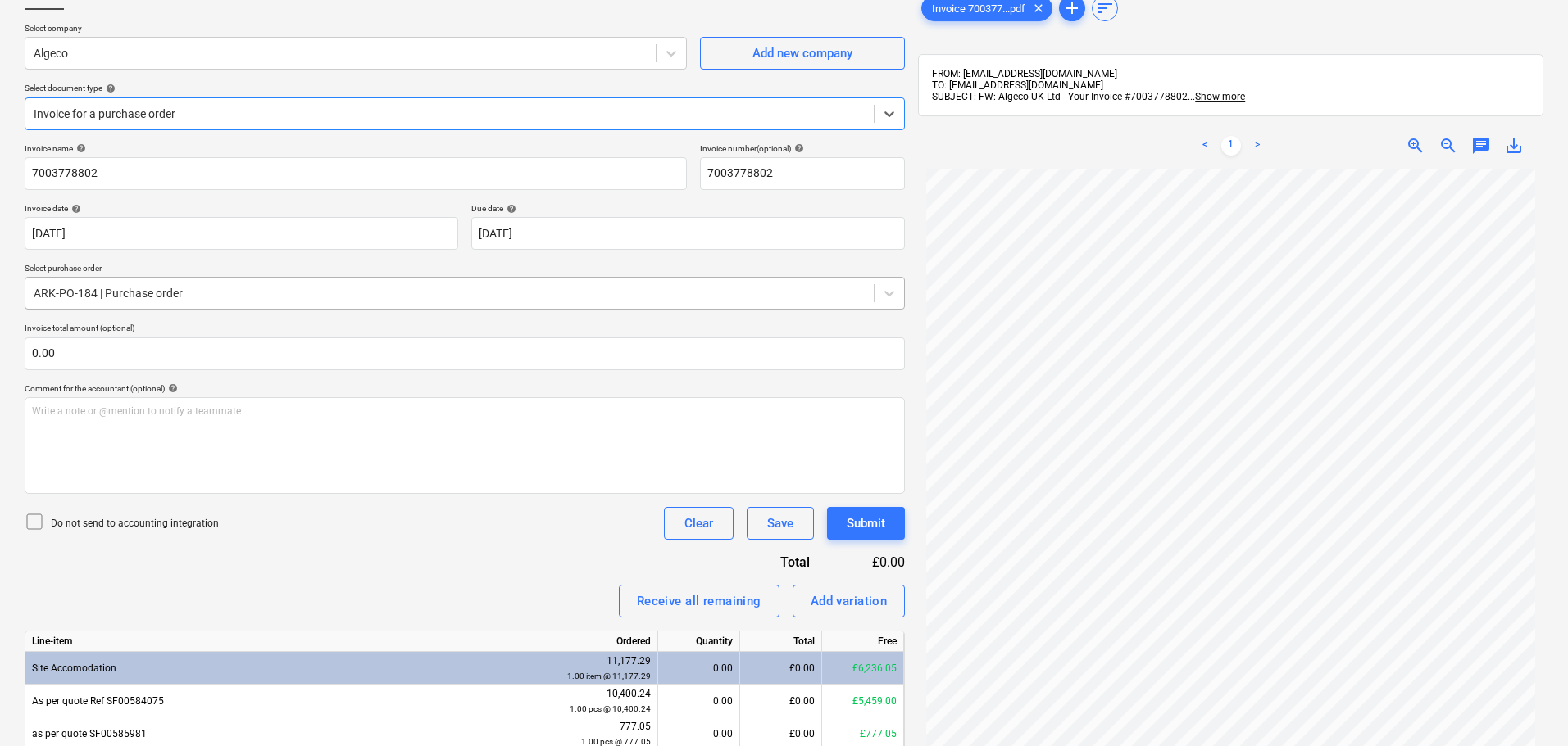
scroll to position [84, 0]
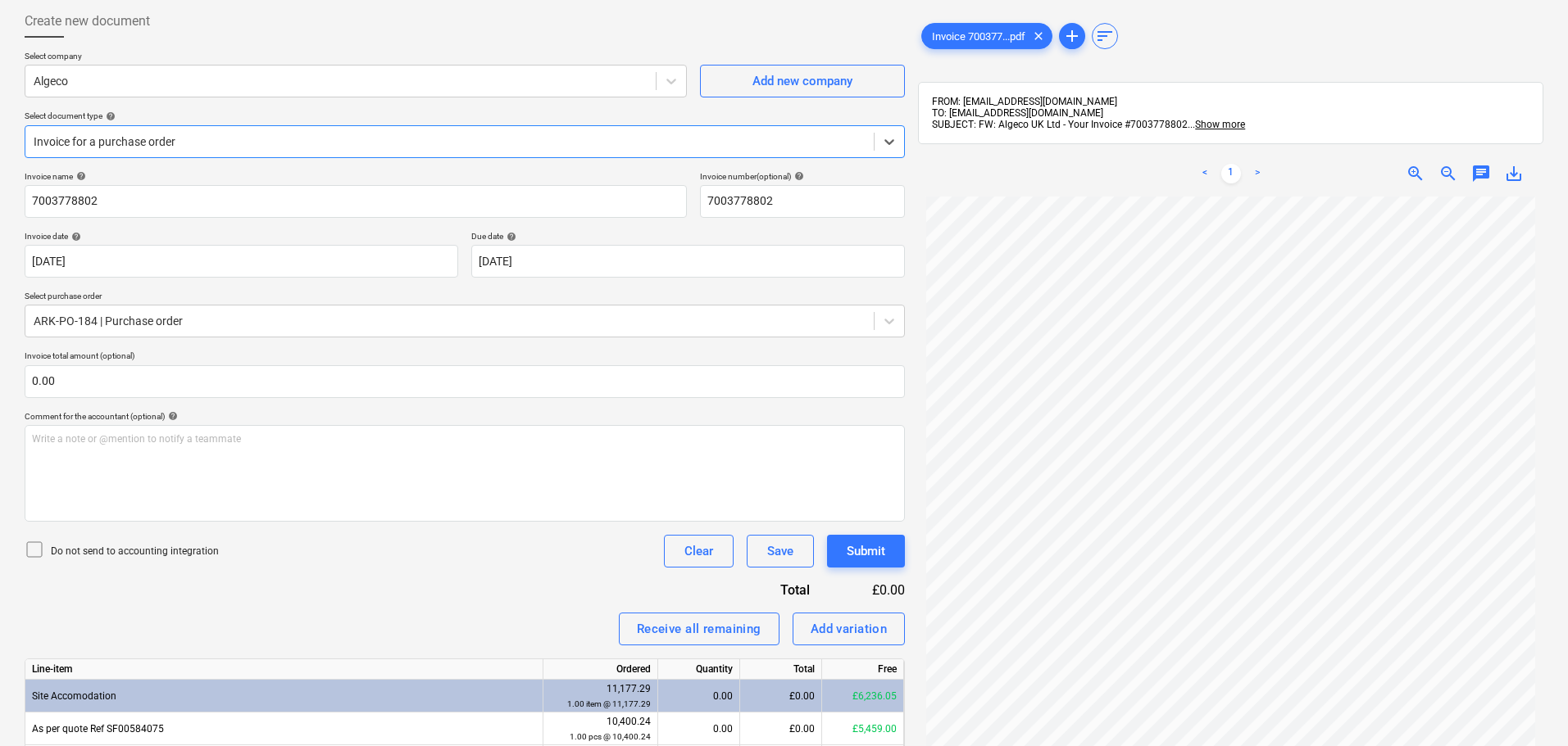
click at [195, 137] on div at bounding box center [449, 142] width 832 height 16
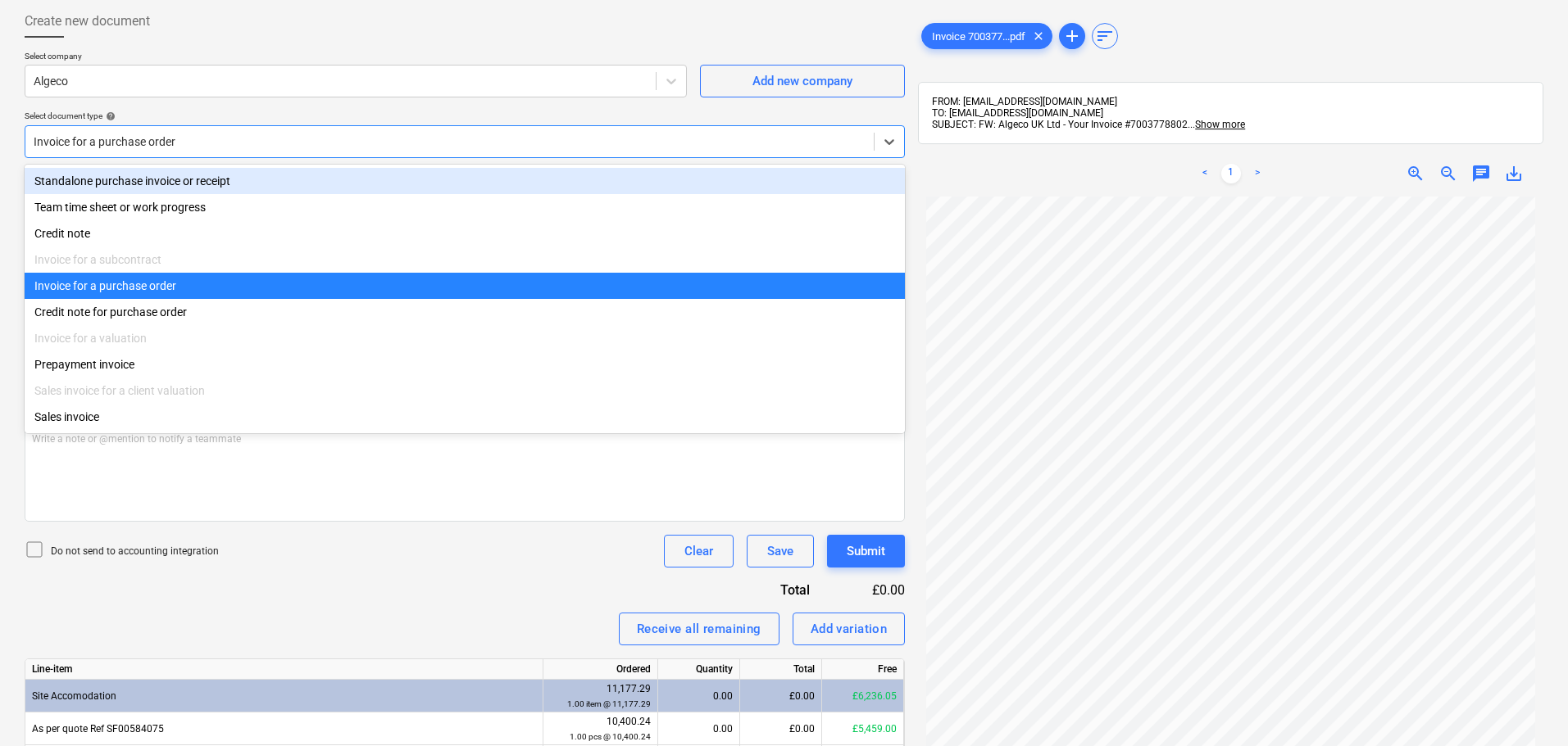
click at [173, 182] on div "Standalone purchase invoice or receipt" at bounding box center [465, 180] width 880 height 26
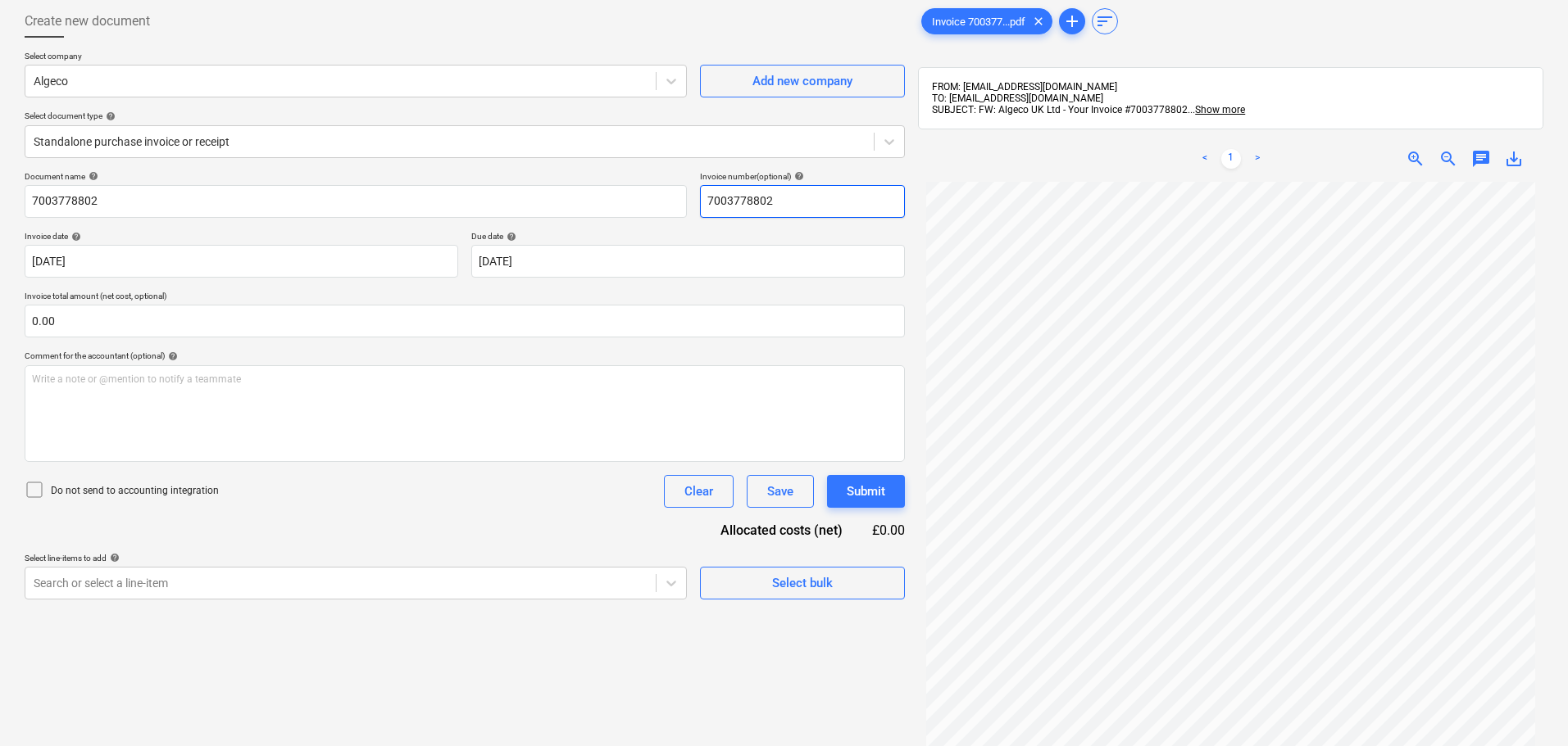
click at [777, 200] on input "7003778802" at bounding box center [802, 201] width 205 height 33
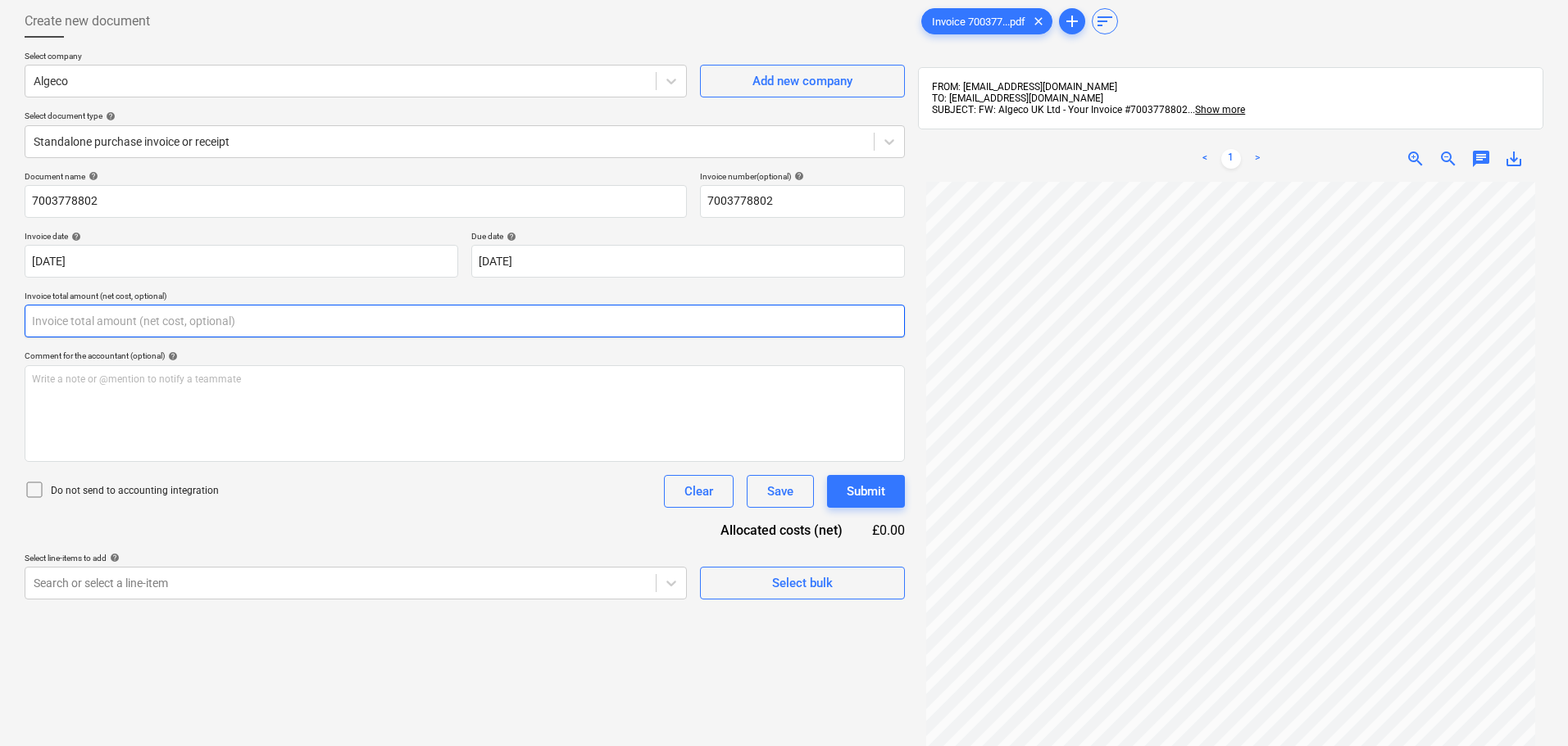
click at [240, 317] on input "text" at bounding box center [465, 321] width 880 height 33
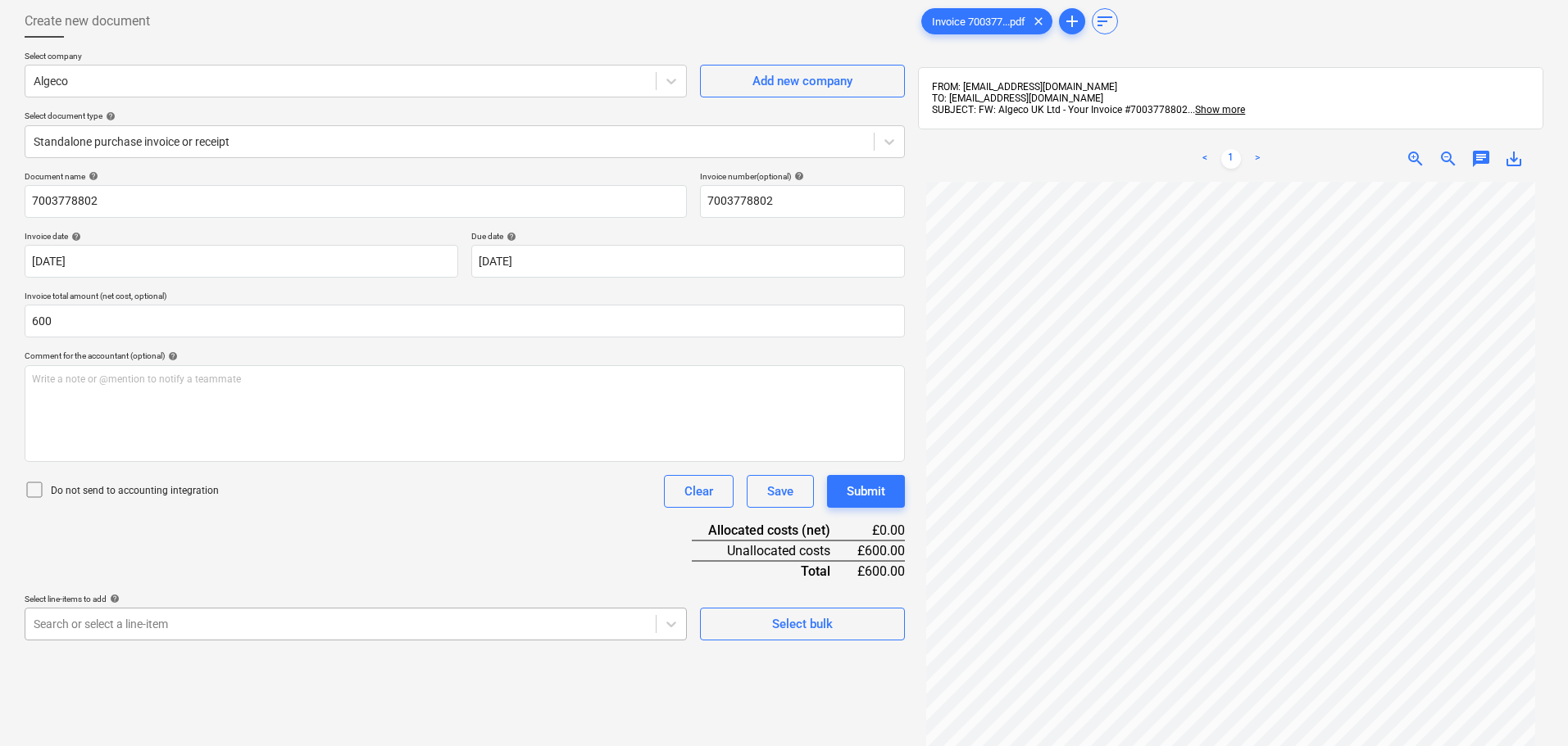
type input "600.00"
click at [318, 620] on body "Sales Projects Contacts Company Consolidated Invoices Inbox Approvals format_si…" at bounding box center [784, 289] width 1568 height 746
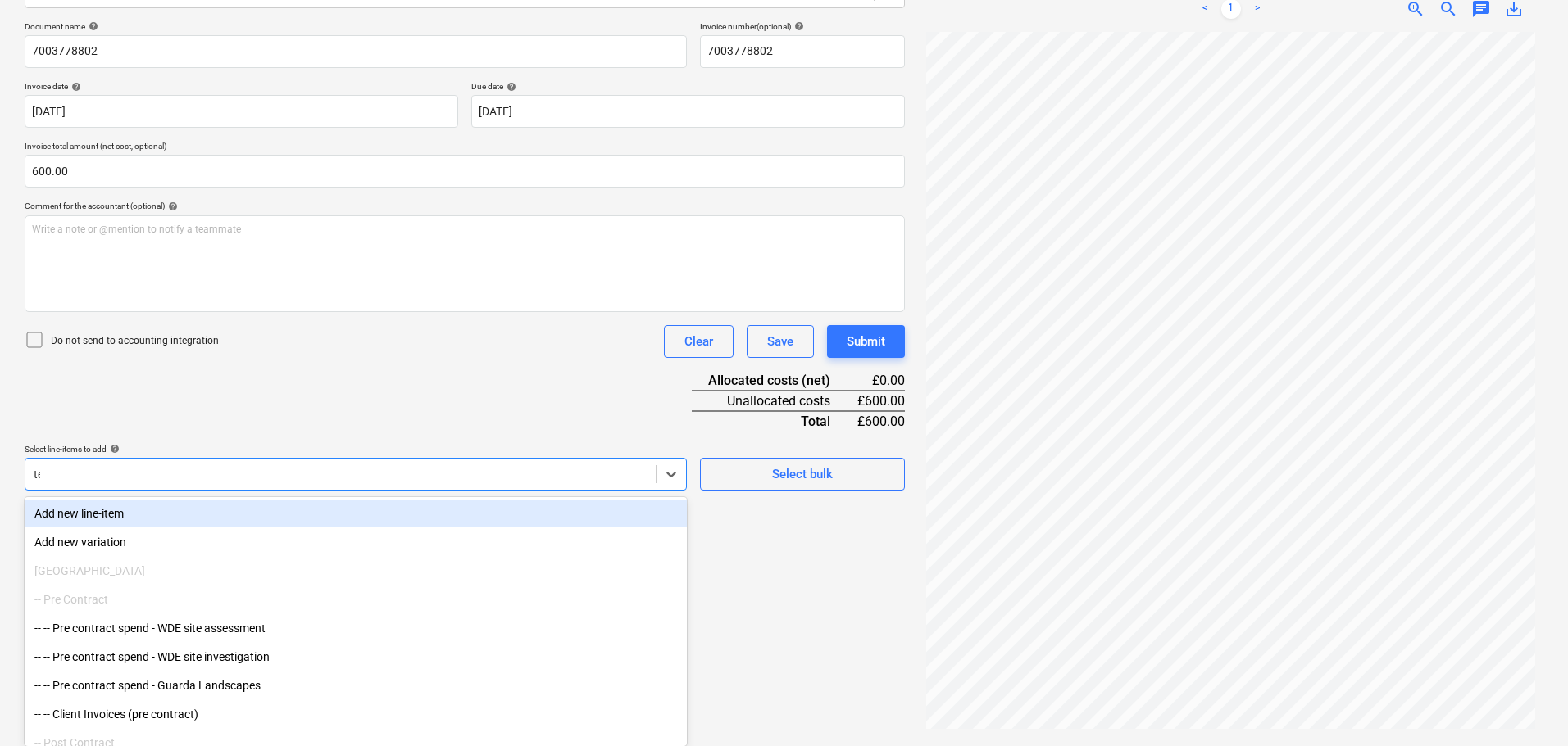
type input "temp"
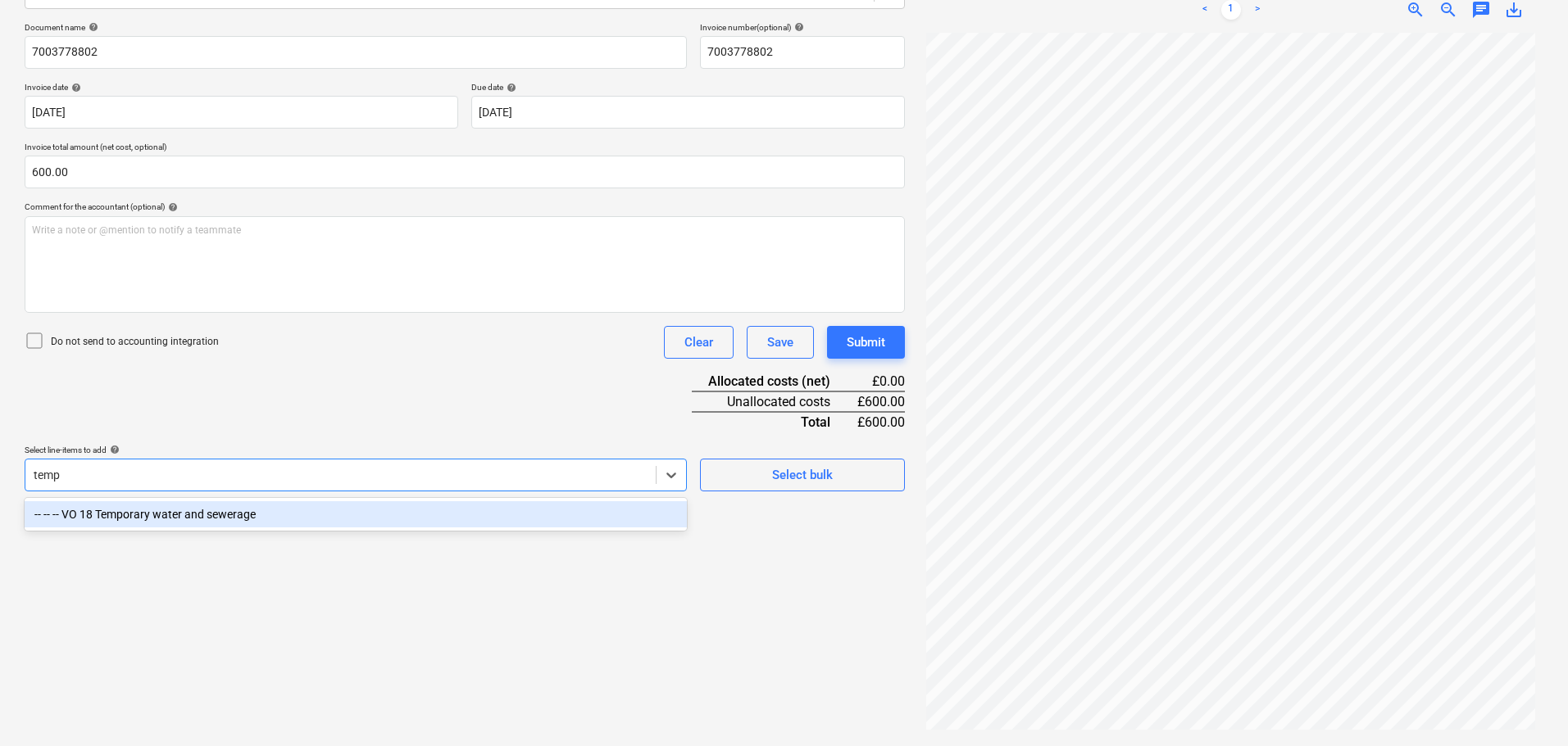
click at [371, 513] on div "-- -- -- VO 18 Temporary water and sewerage" at bounding box center [356, 514] width 662 height 26
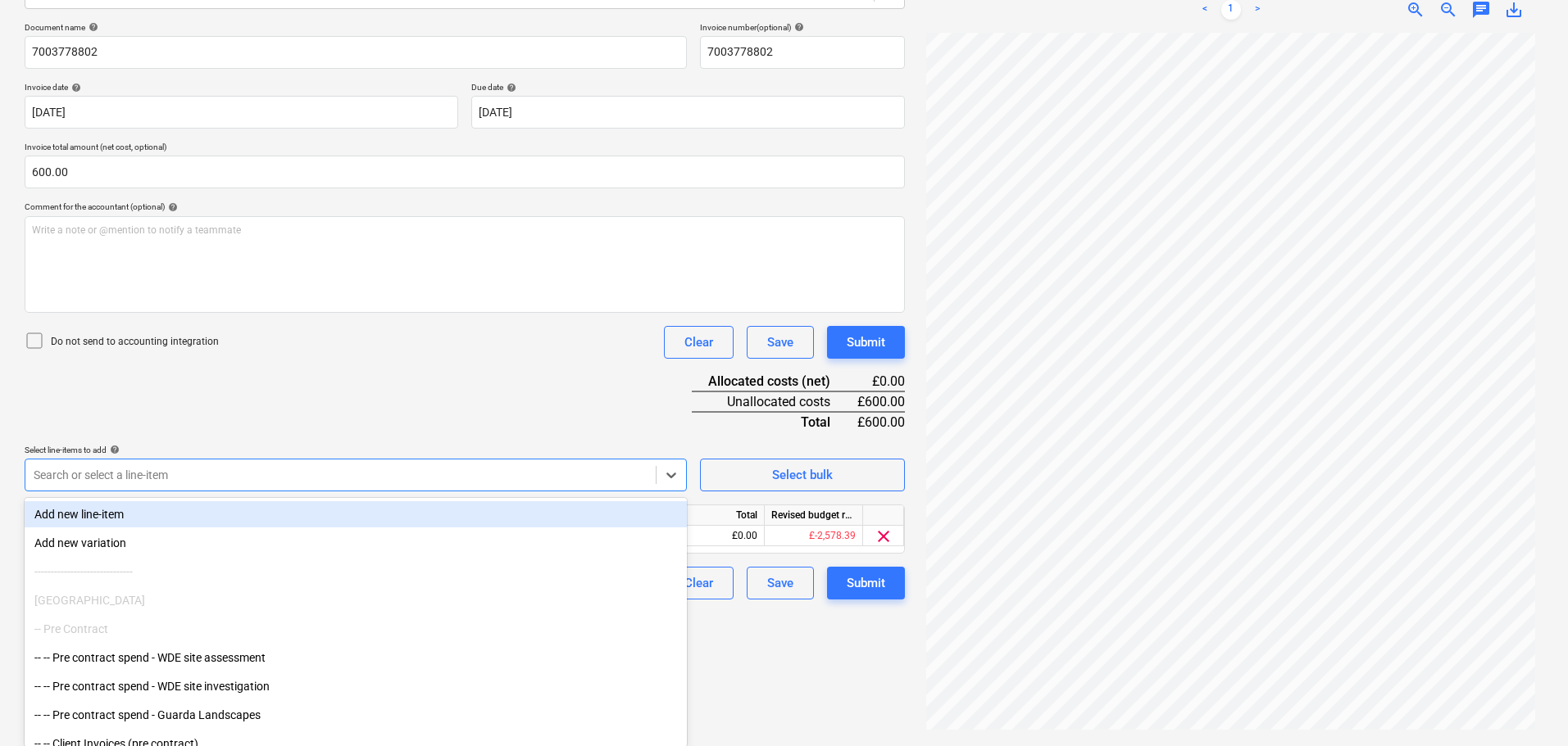
click at [480, 390] on div "Document name help 7003778802 Invoice number (optional) help 7003778802 Invoice…" at bounding box center [465, 310] width 880 height 577
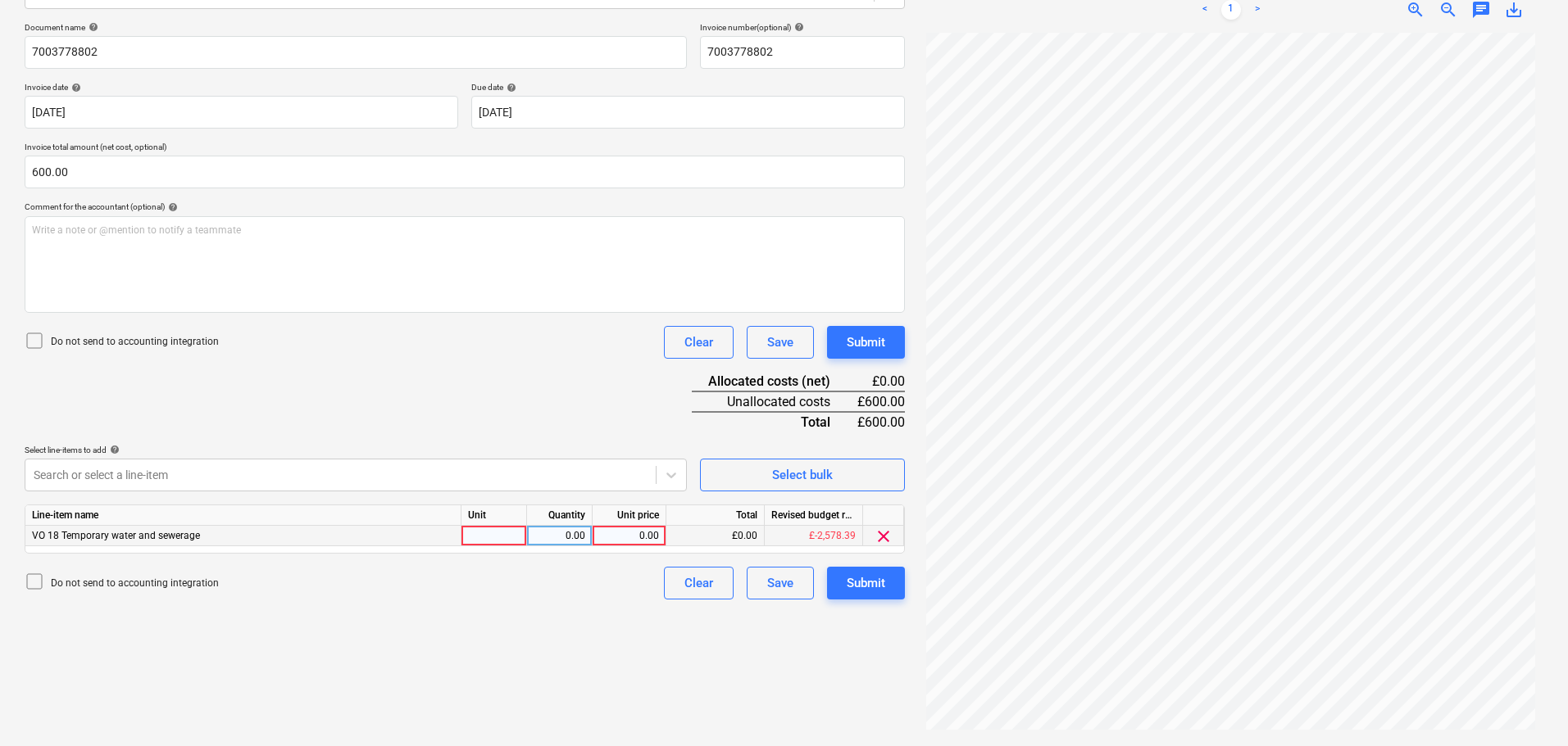
click at [651, 535] on div "0.00" at bounding box center [629, 536] width 60 height 20
type input "600"
click at [888, 349] on button "Submit" at bounding box center [866, 342] width 78 height 33
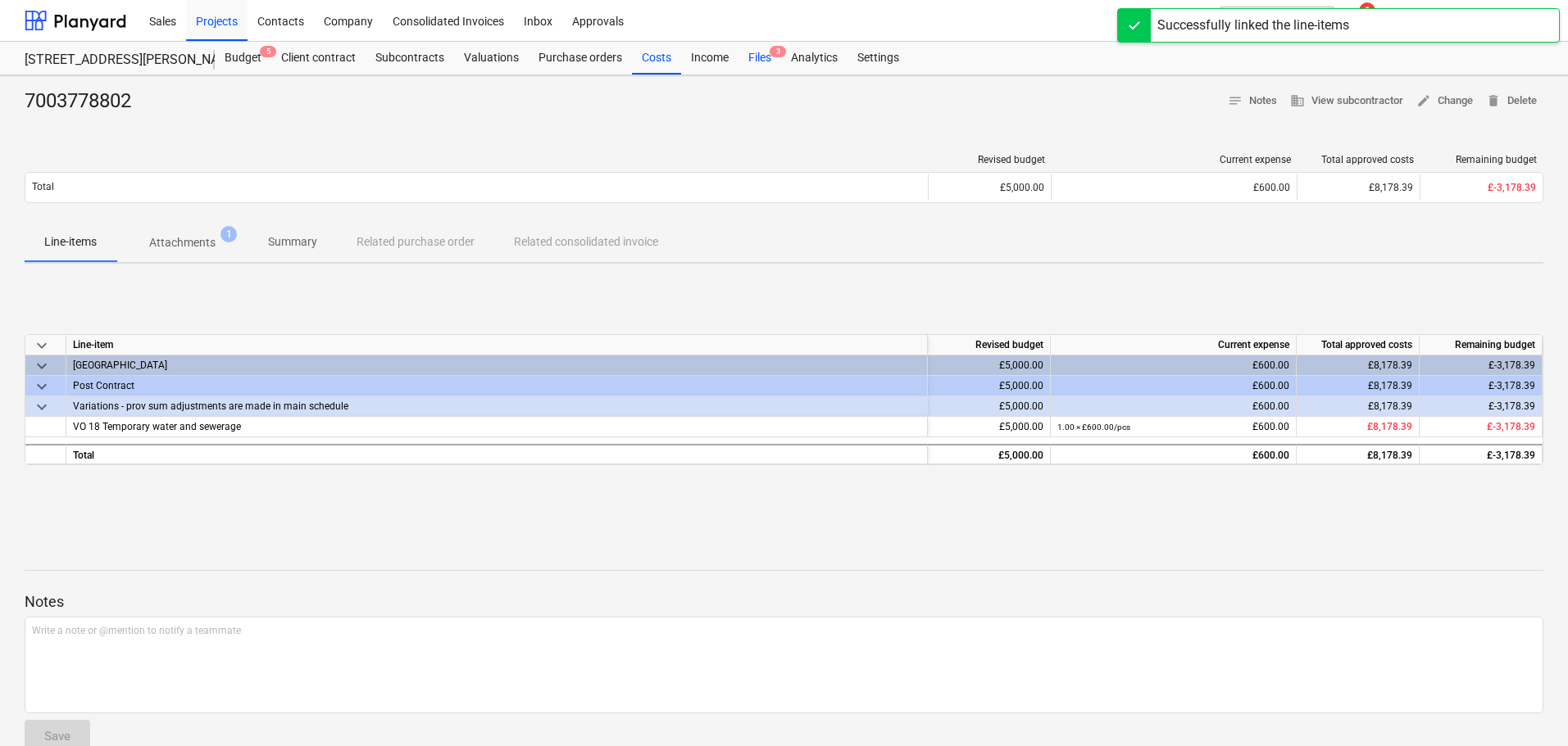
click at [761, 59] on div "Files 3" at bounding box center [760, 58] width 42 height 33
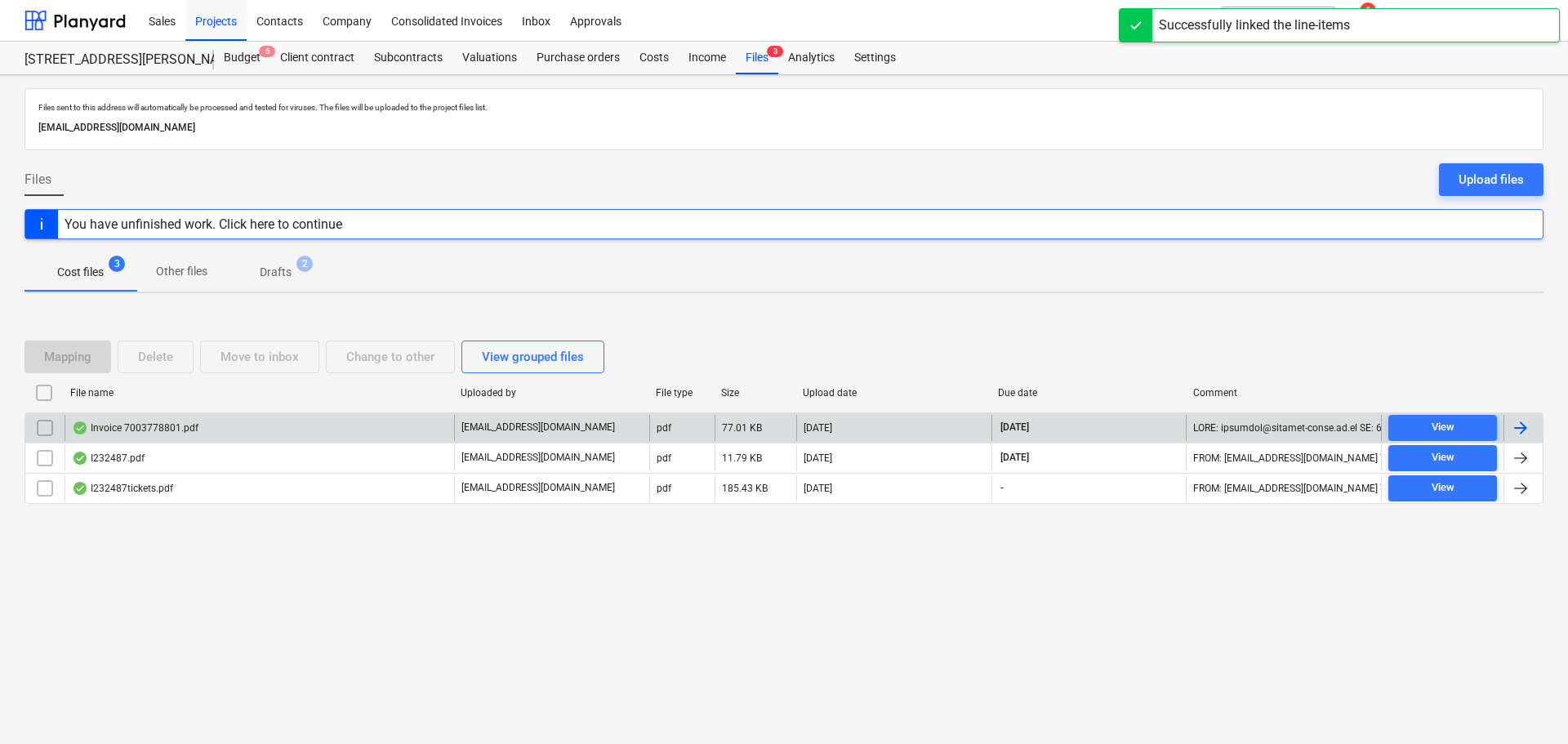
click at [161, 435] on div "Invoice 7003778801.pdf" at bounding box center [258, 428] width 389 height 26
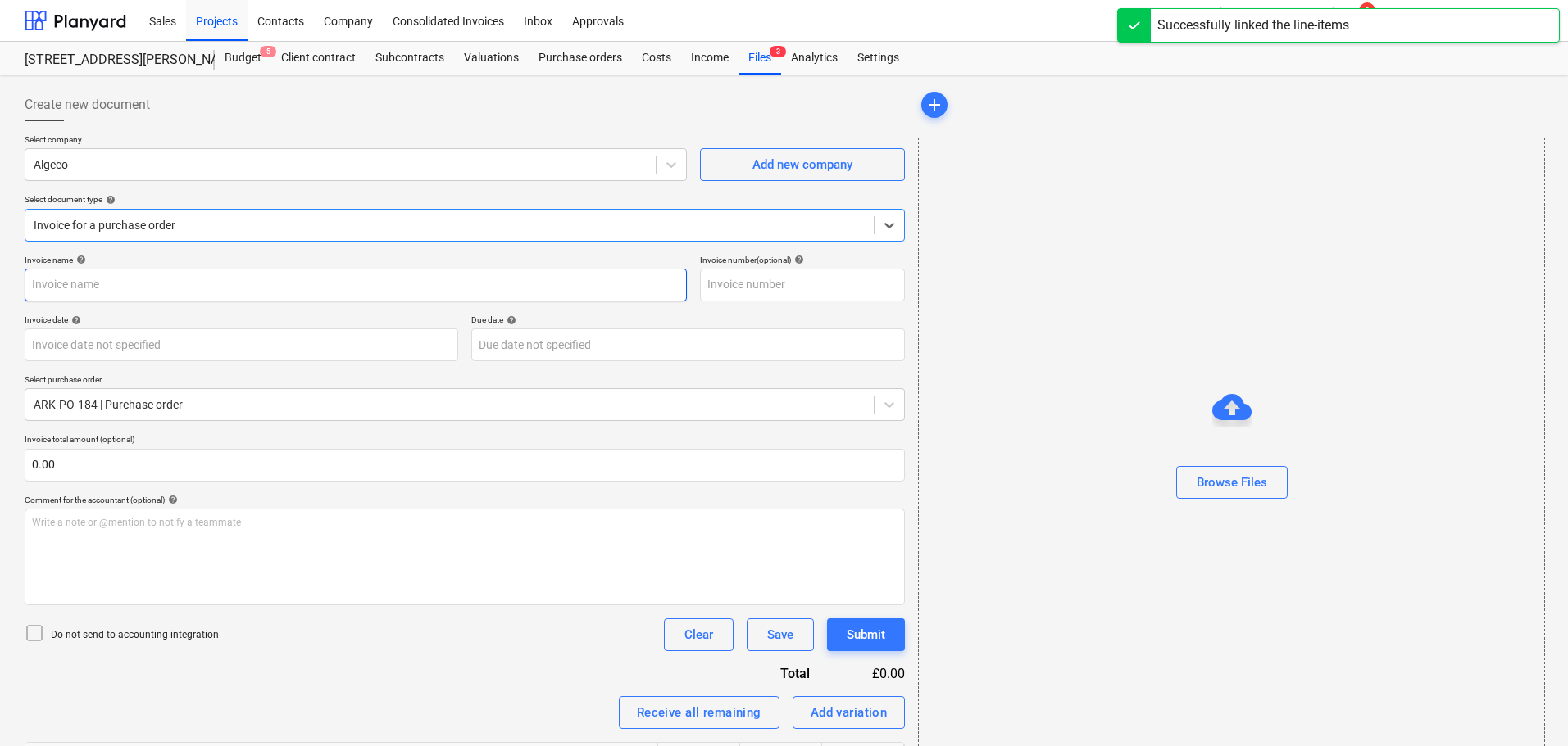
type input "7003778801"
type input "[DATE]"
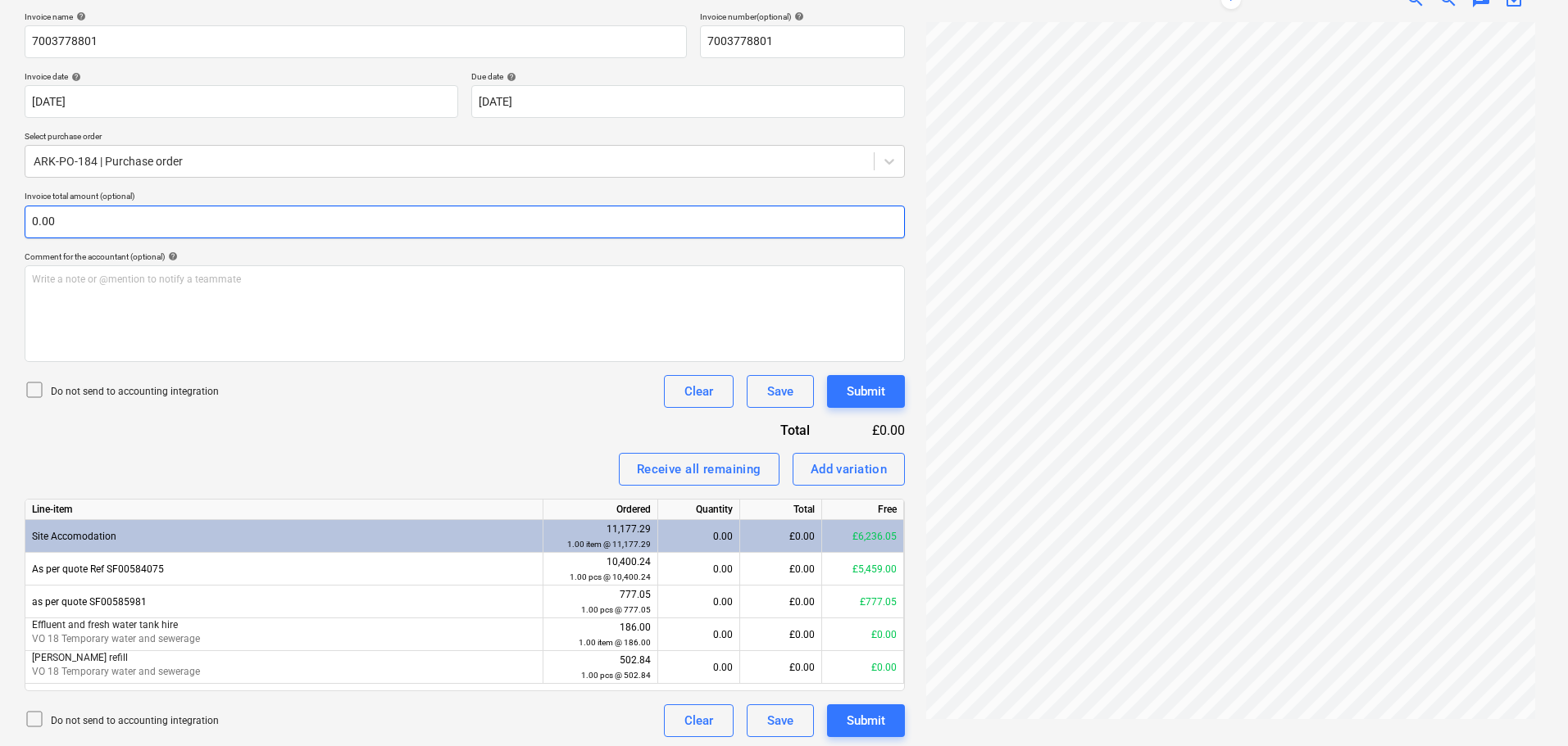
scroll to position [246, 0]
click at [193, 226] on input "text" at bounding box center [465, 220] width 880 height 33
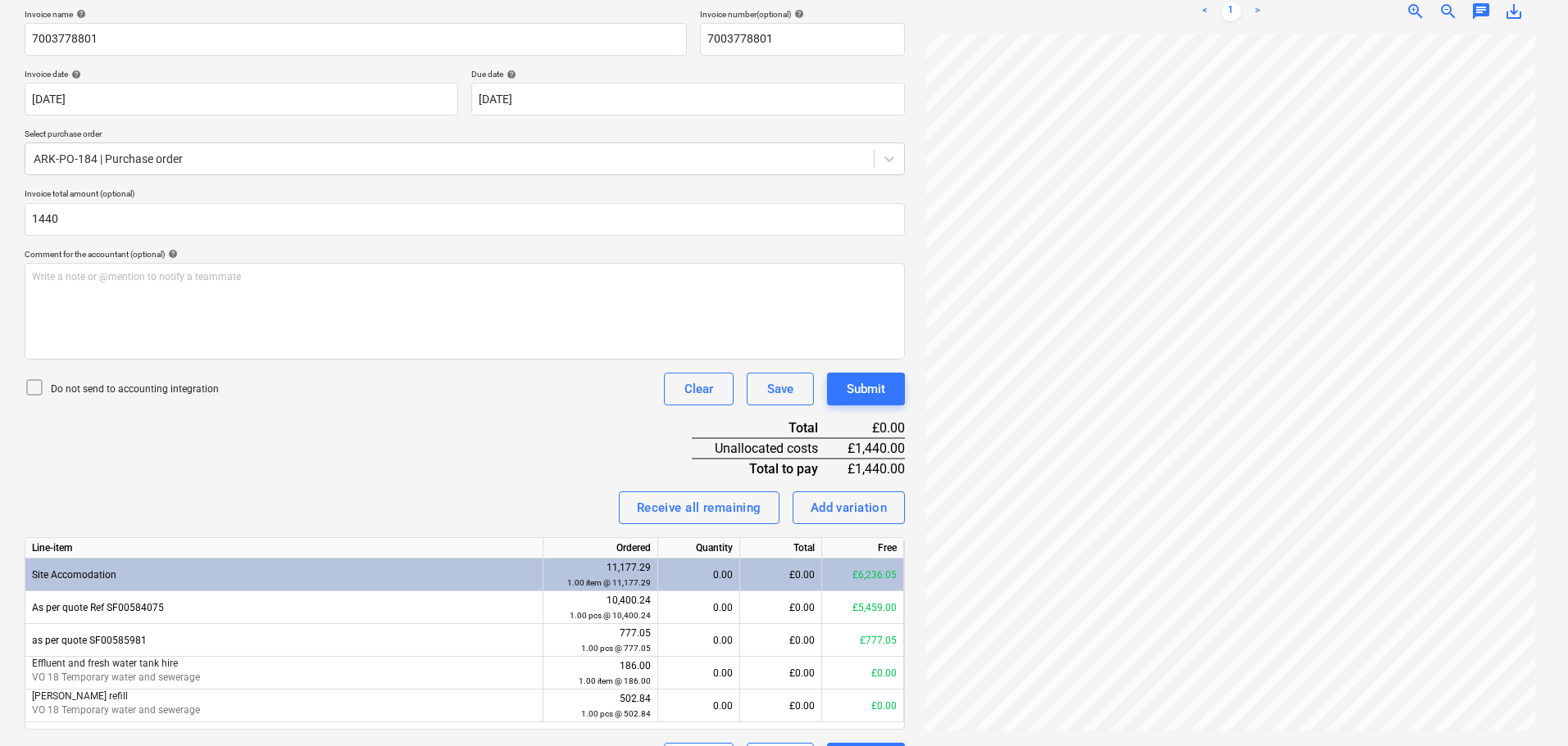
type input "1,440.00"
drag, startPoint x: 254, startPoint y: 472, endPoint x: 322, endPoint y: 484, distance: 69.1
click at [256, 472] on div "Invoice name help 7003778801 Invoice number (optional) help 7003778801 Invoice …" at bounding box center [465, 392] width 880 height 767
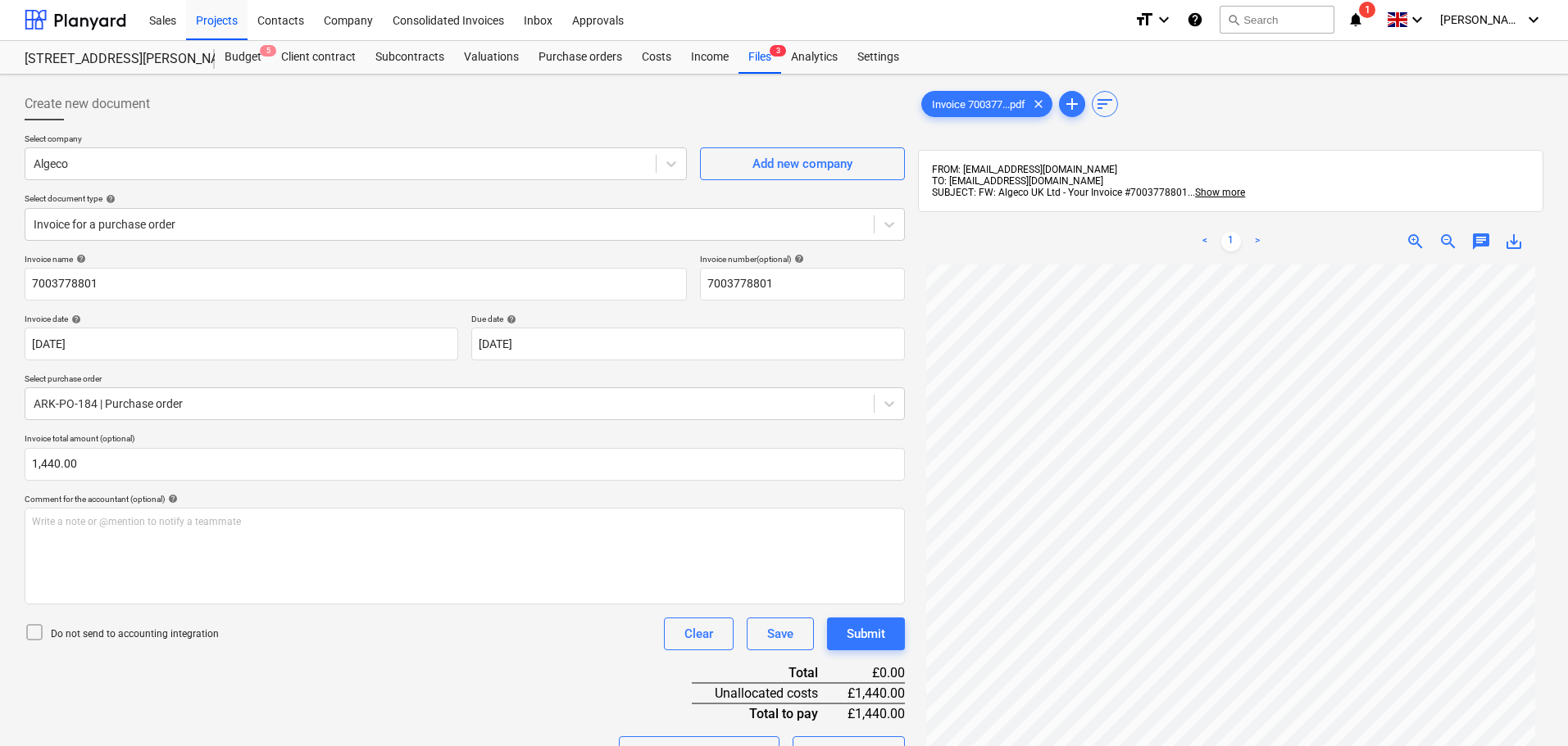
scroll to position [0, 0]
click at [172, 226] on div at bounding box center [449, 225] width 832 height 16
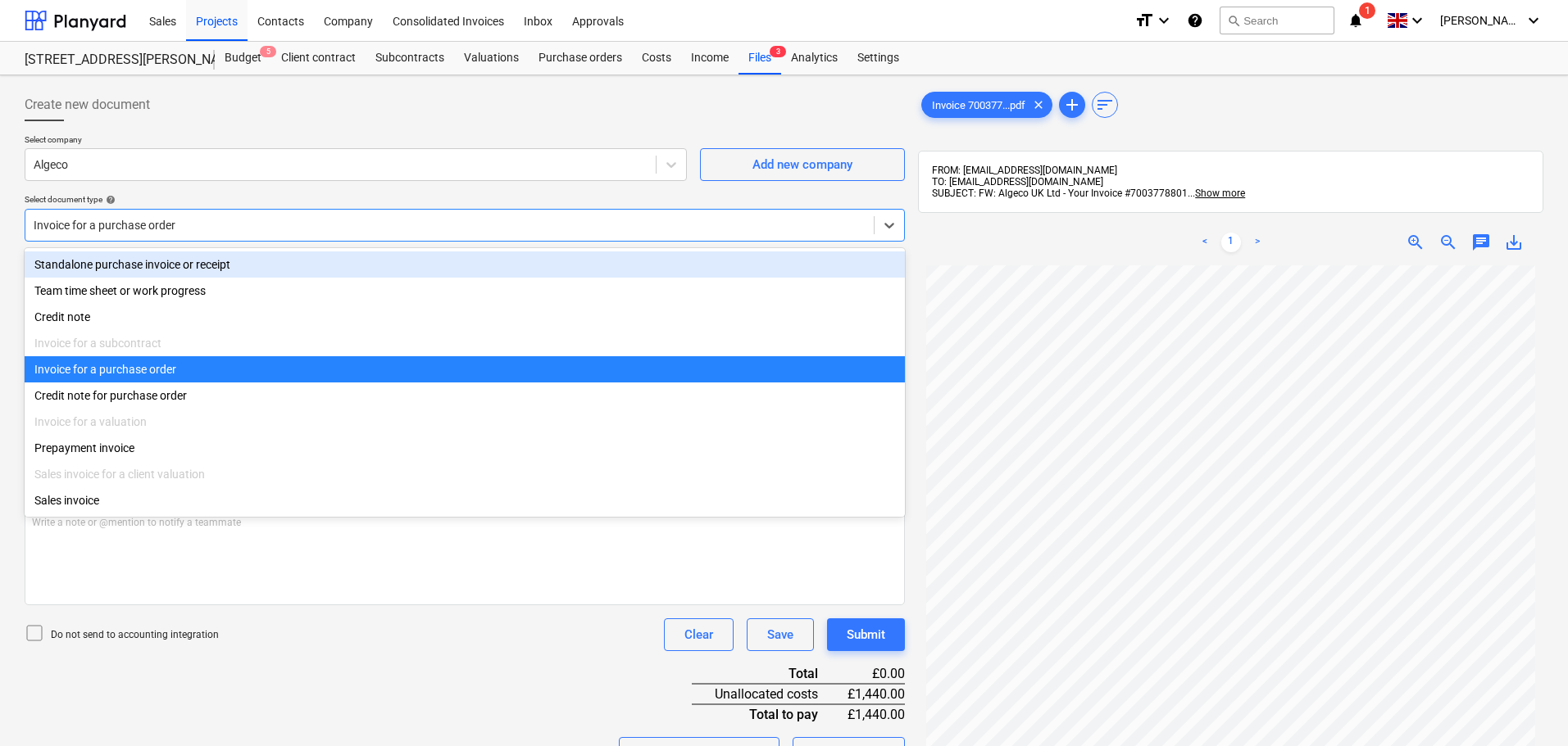
click at [176, 265] on div "Standalone purchase invoice or receipt" at bounding box center [465, 264] width 880 height 26
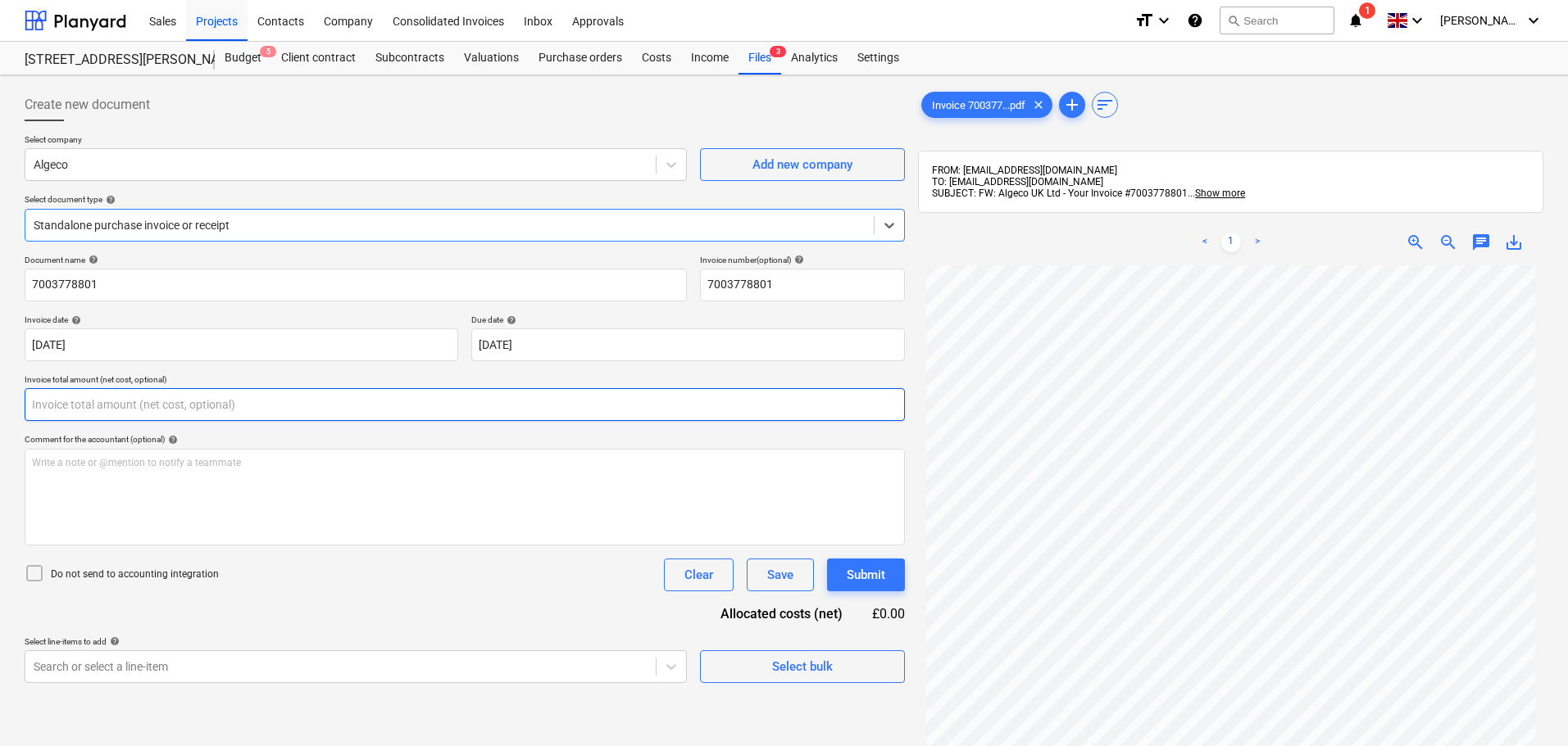
click at [113, 407] on input "text" at bounding box center [465, 405] width 880 height 33
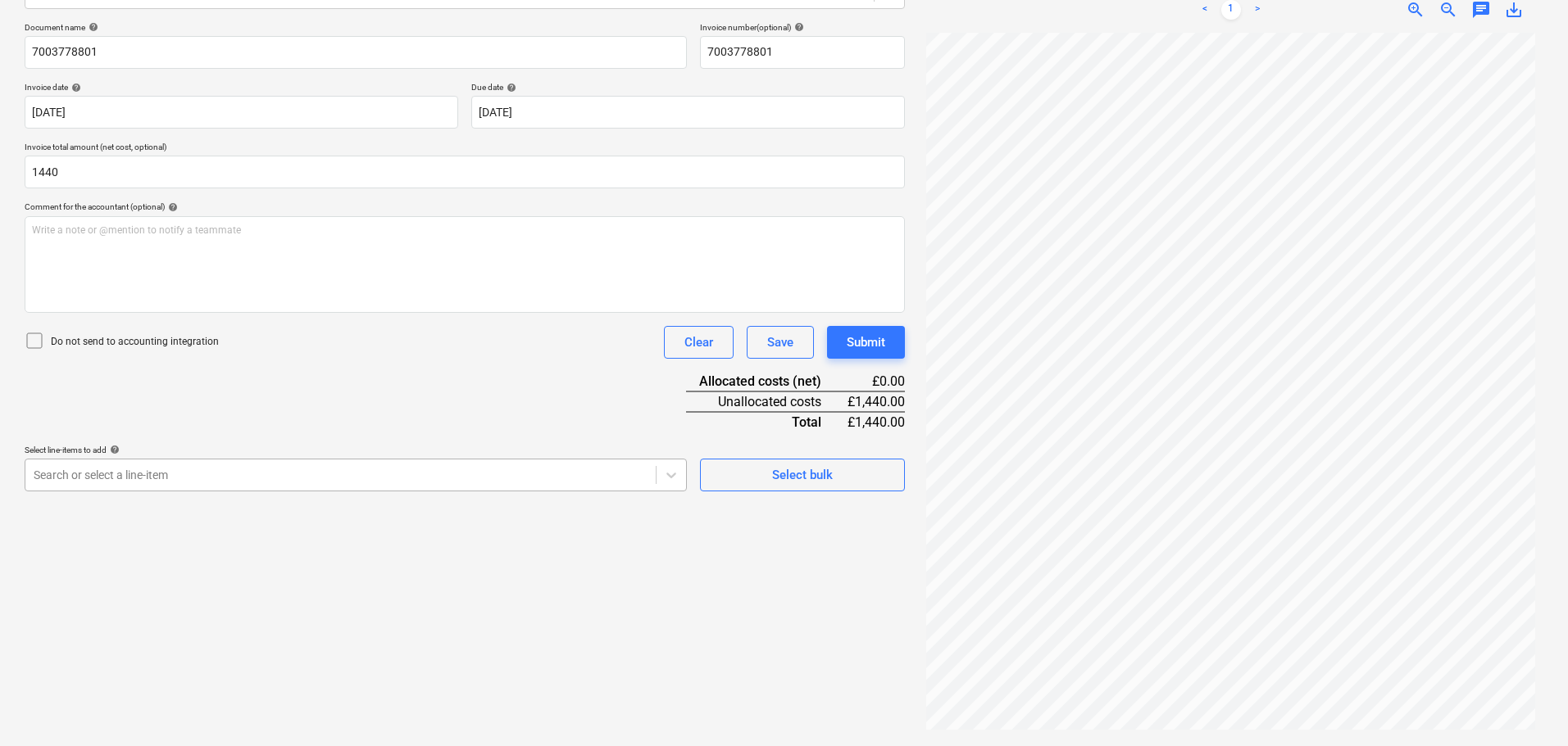
type input "1,440.00"
click at [123, 472] on div at bounding box center [340, 475] width 614 height 16
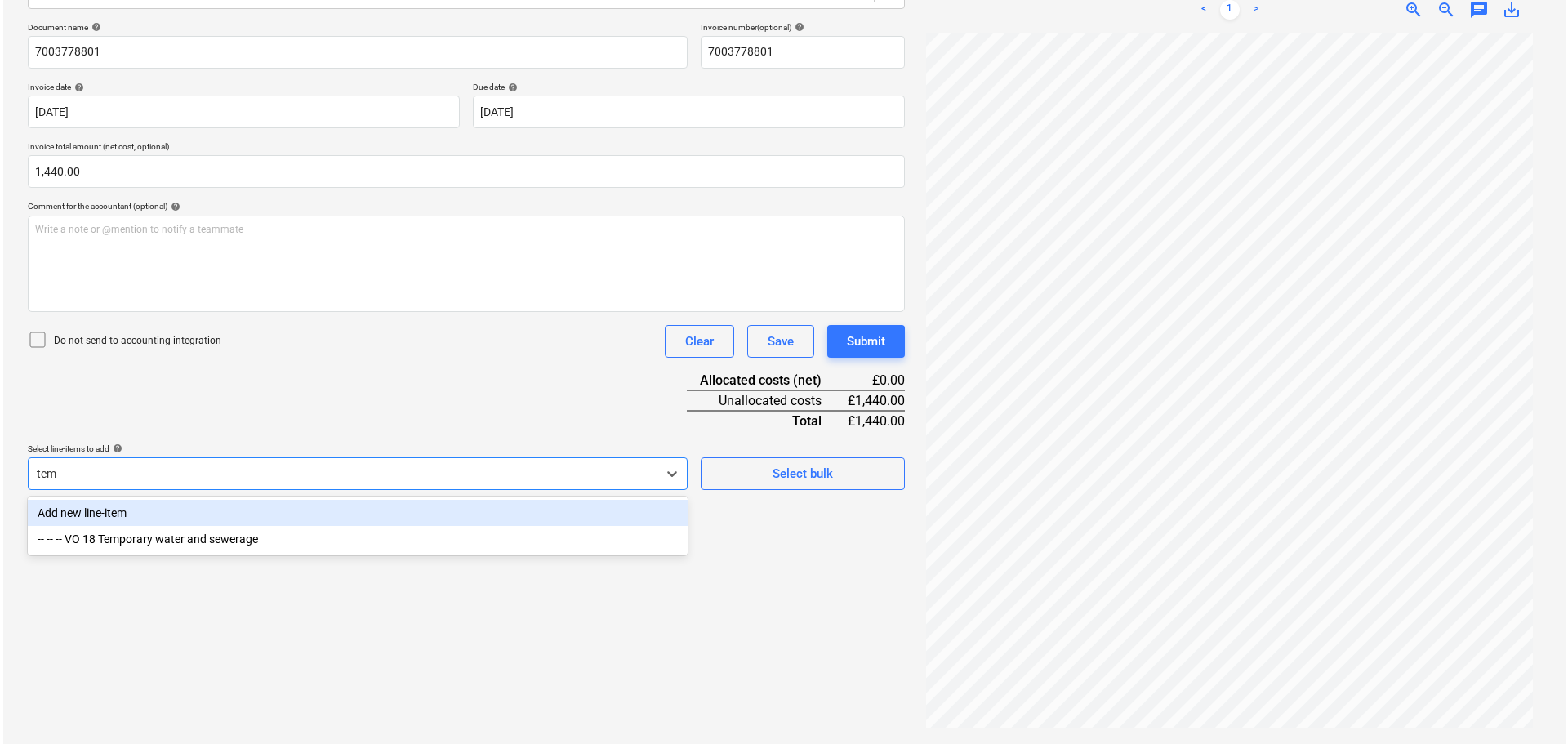
scroll to position [232, 0]
type input "temp"
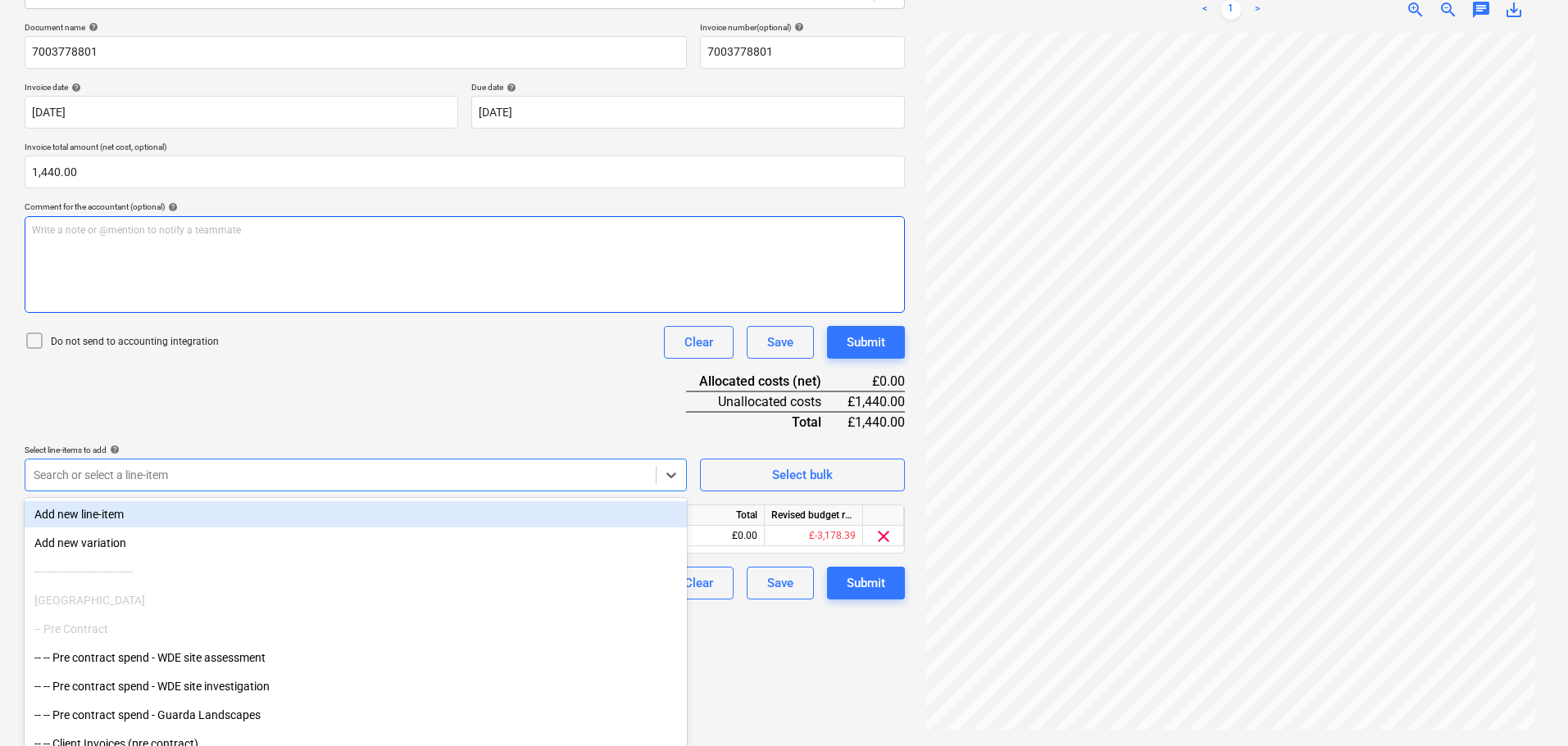
drag, startPoint x: 385, startPoint y: 272, endPoint x: 462, endPoint y: 337, distance: 100.8
click at [399, 281] on div "Write a note or @mention to notify a teammate ﻿" at bounding box center [465, 264] width 880 height 96
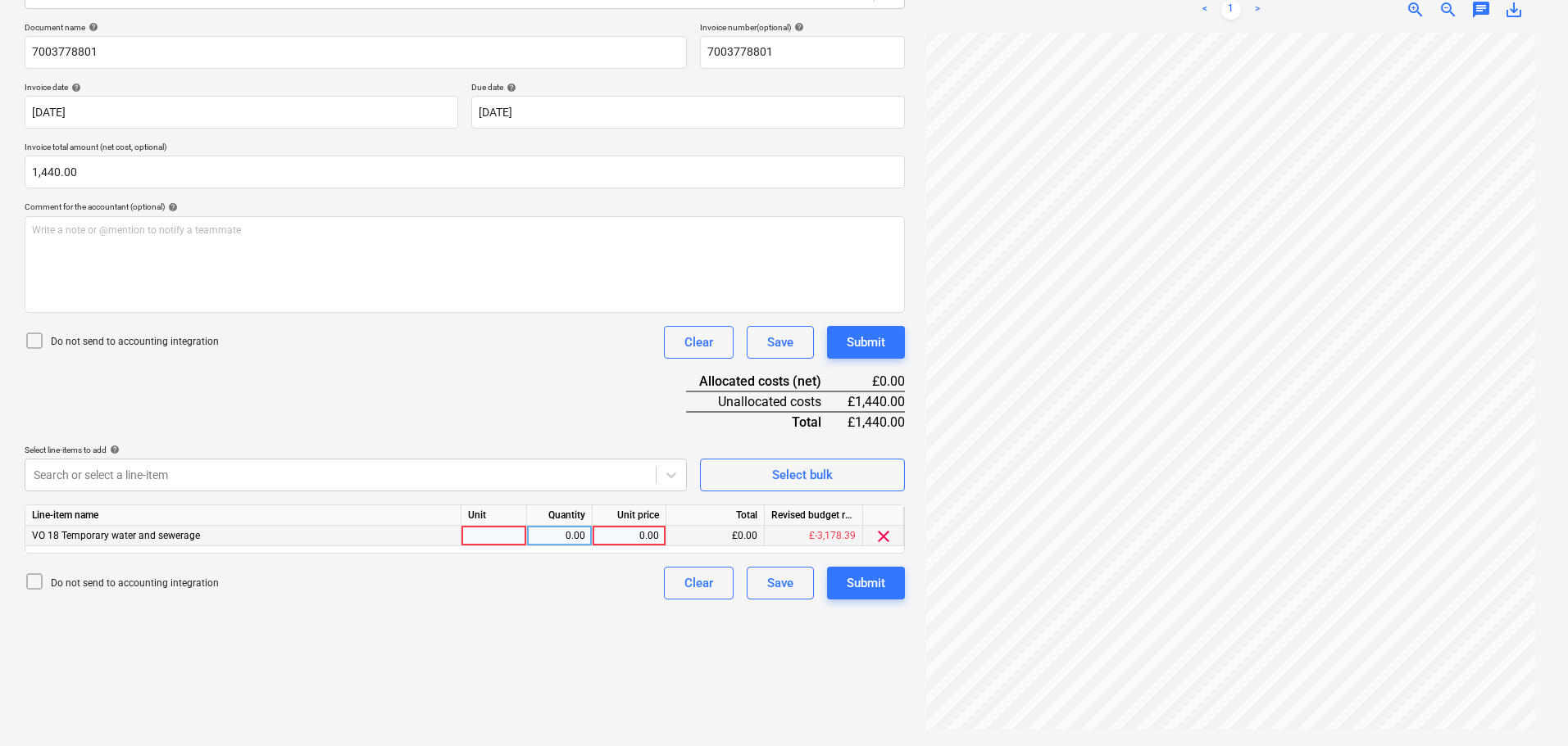
click at [634, 538] on div "0.00" at bounding box center [629, 536] width 60 height 20
type input "1440"
click at [554, 402] on div "Document name help 7003778801 Invoice number (optional) help 7003778801 Invoice…" at bounding box center [465, 310] width 880 height 577
click at [872, 341] on div "Submit" at bounding box center [866, 342] width 39 height 21
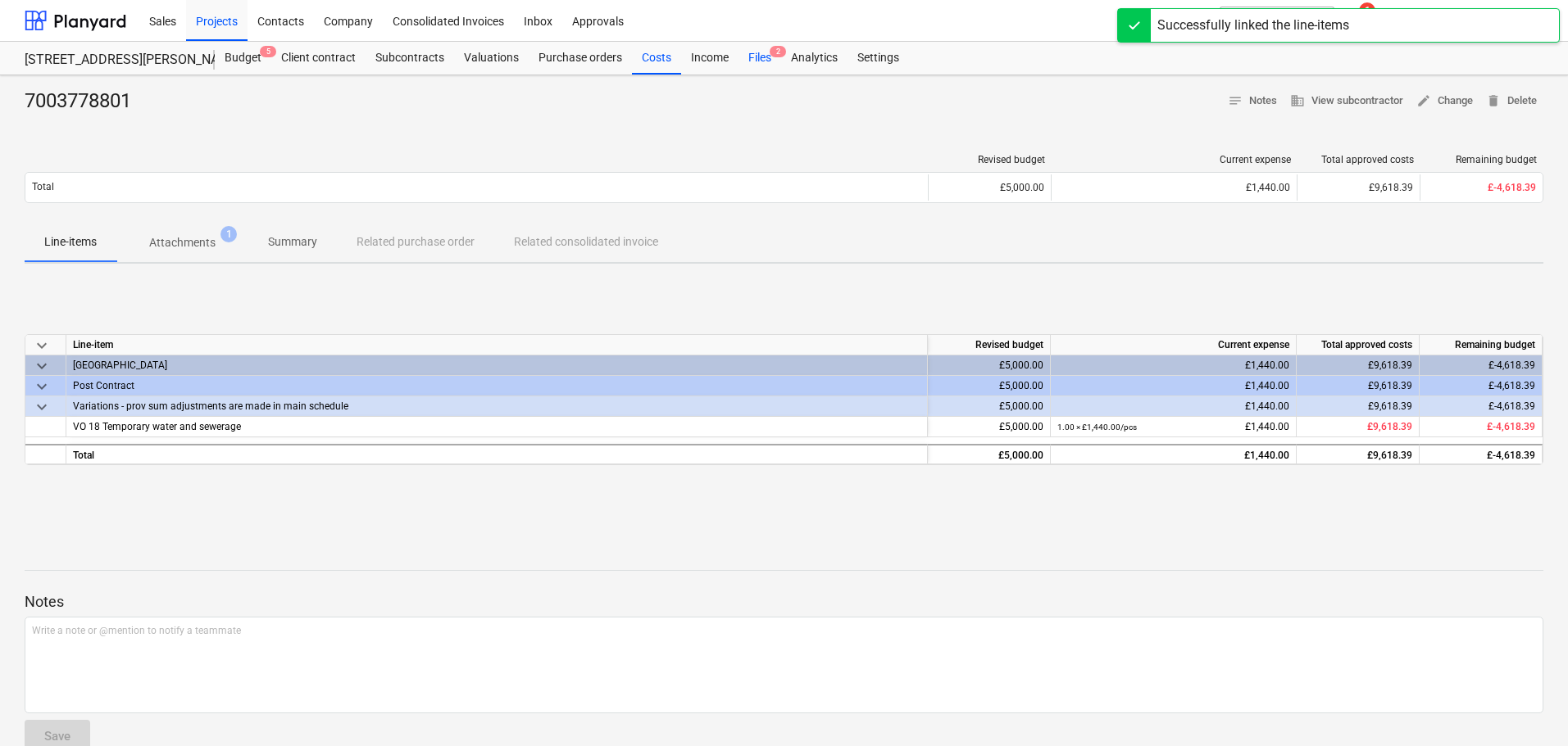
click at [755, 54] on div "Files 2" at bounding box center [760, 58] width 42 height 33
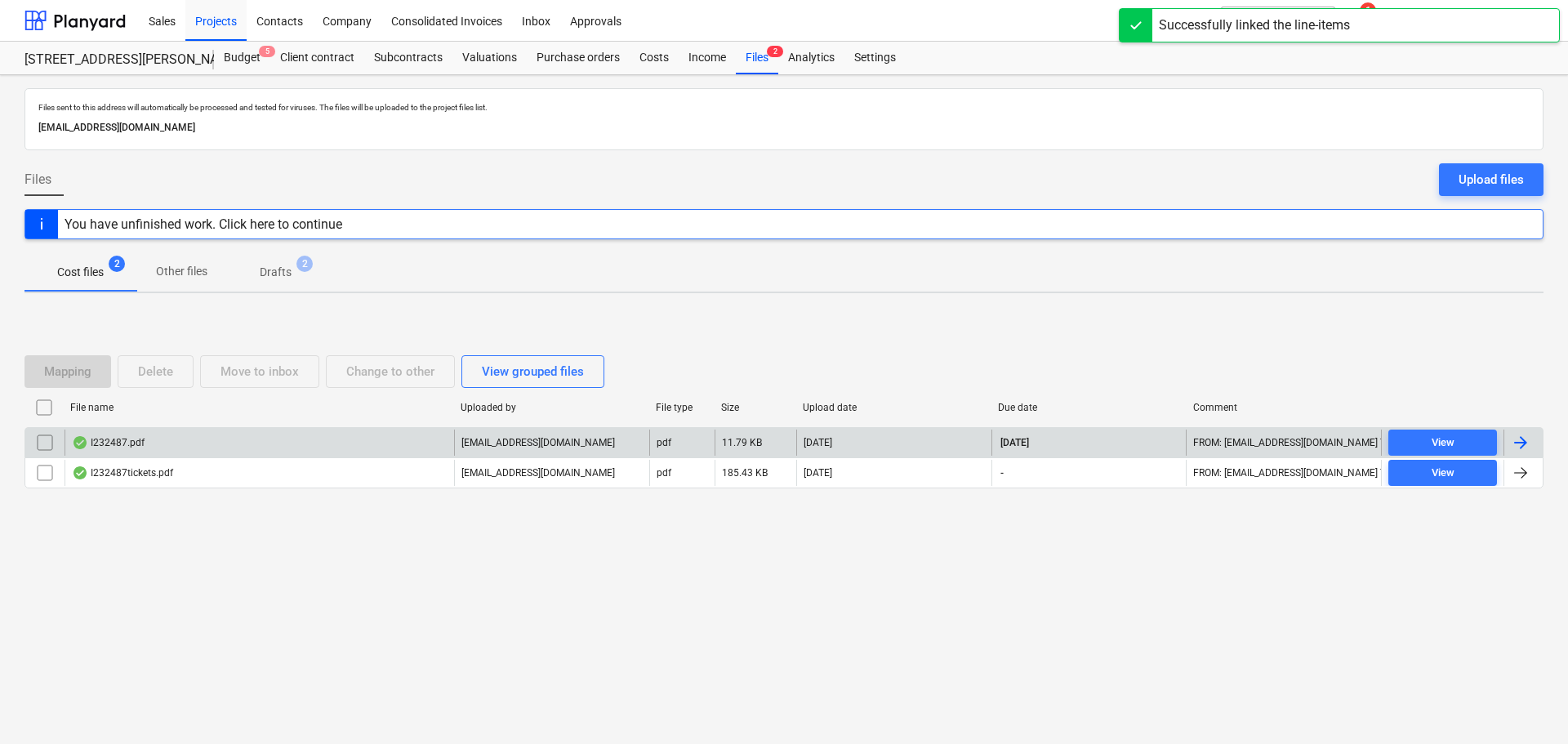
click at [141, 444] on div "I232487.pdf" at bounding box center [109, 443] width 73 height 13
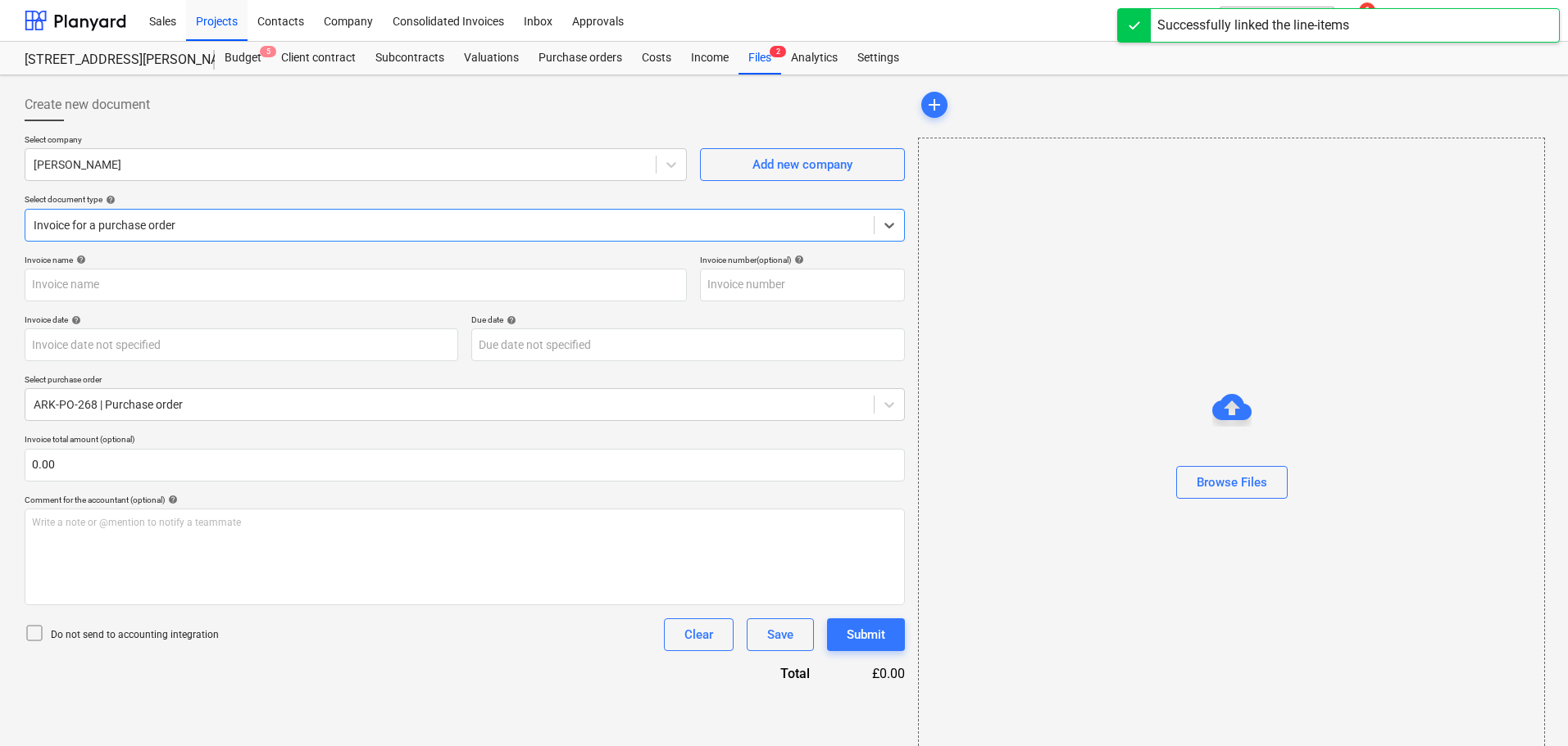
type input "BM232487"
type input "[DATE]"
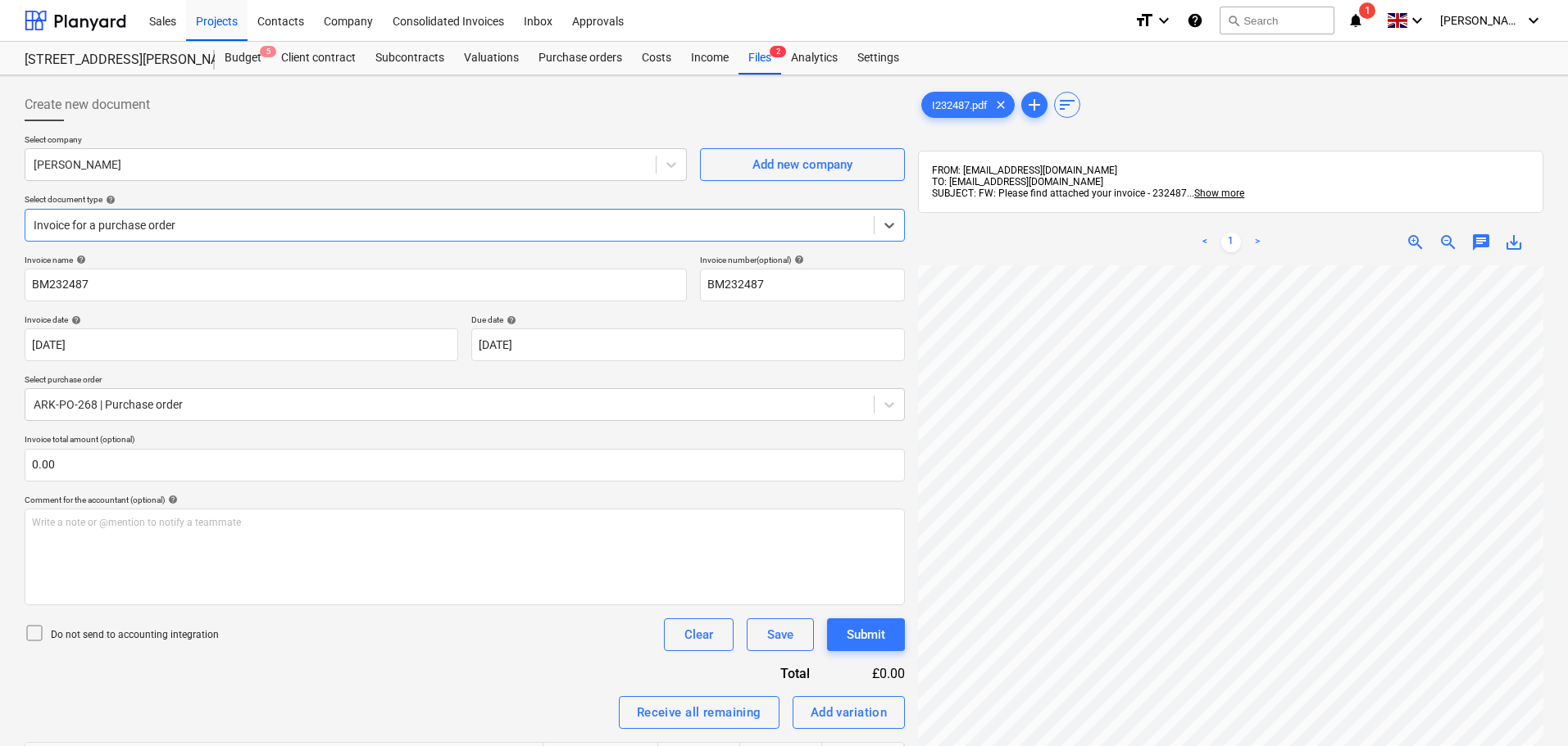
scroll to position [123, 0]
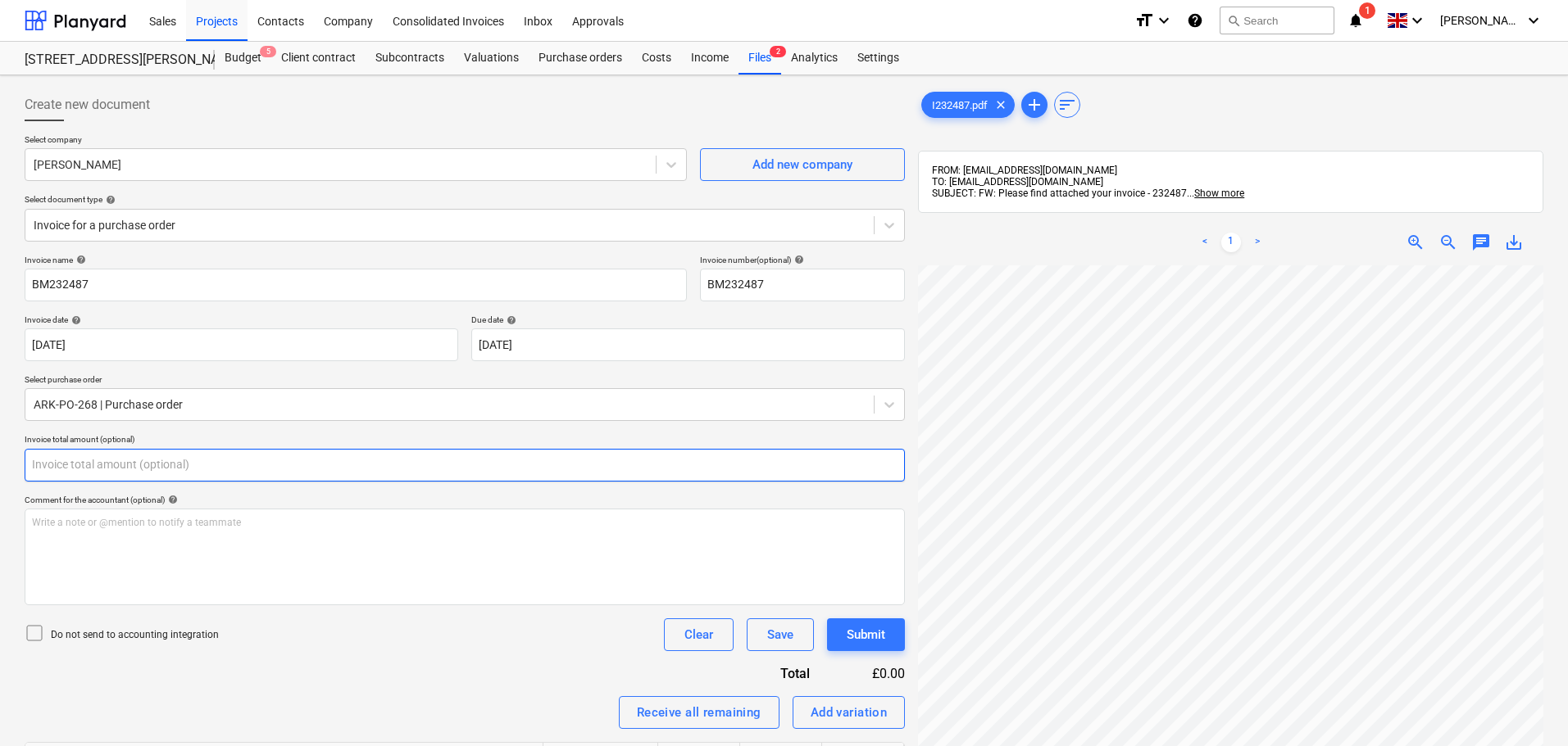
drag, startPoint x: 144, startPoint y: 465, endPoint x: 456, endPoint y: 467, distance: 312.0
click at [145, 464] on input "text" at bounding box center [465, 466] width 880 height 33
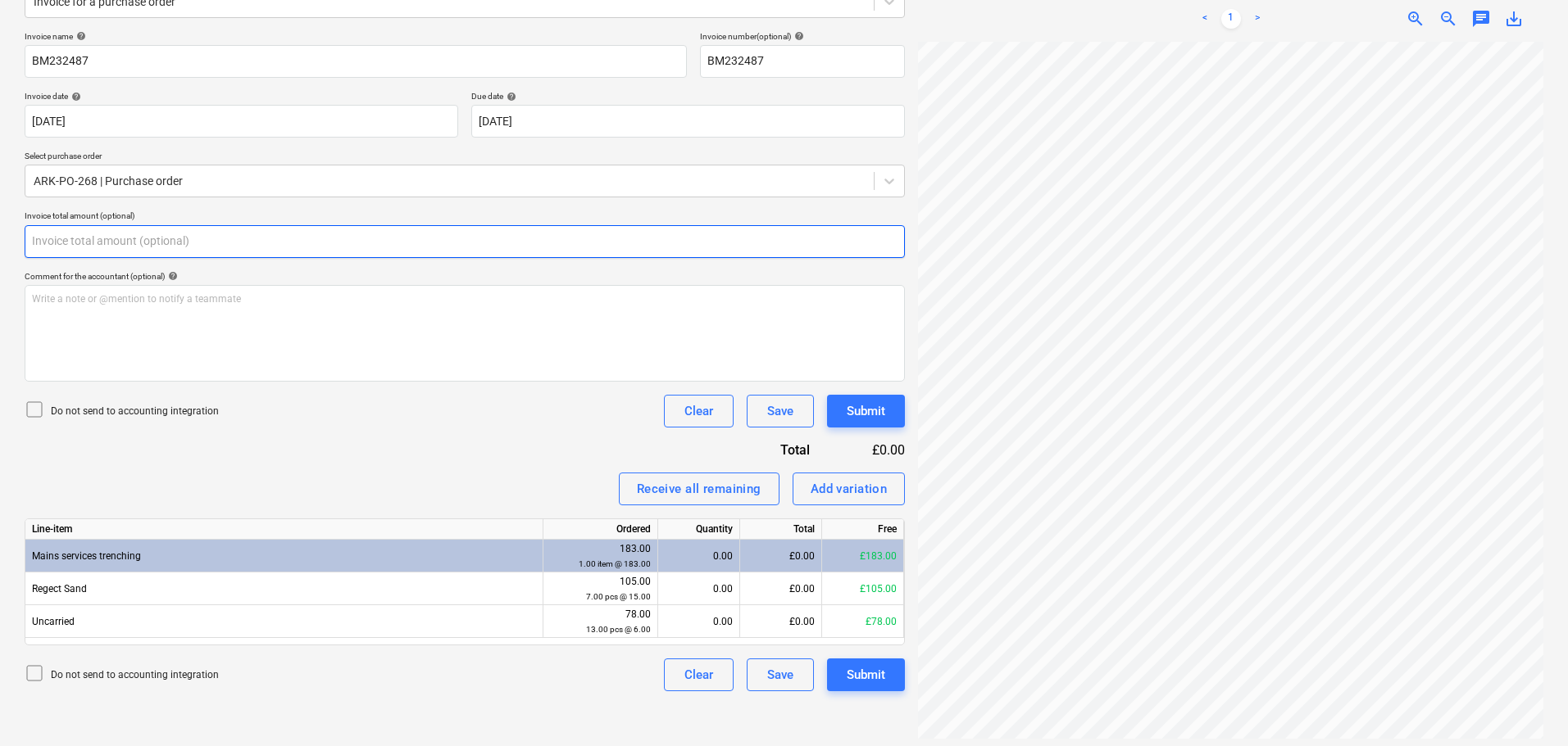
scroll to position [232, 0]
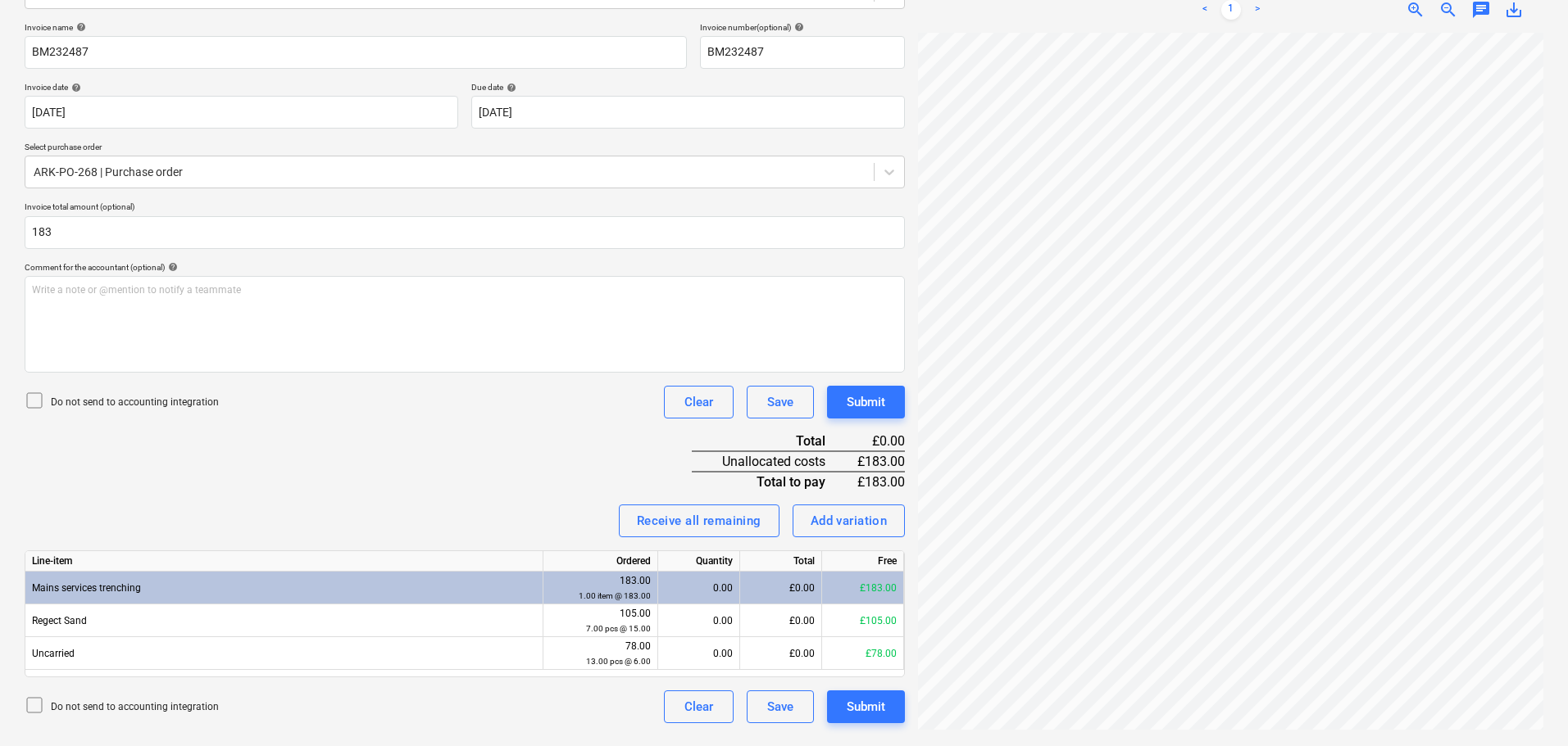
type input "183.00"
drag, startPoint x: 358, startPoint y: 432, endPoint x: 423, endPoint y: 451, distance: 67.7
click at [360, 434] on div "Invoice name help BM232487 Invoice number (optional) help BM232487 Invoice date…" at bounding box center [465, 373] width 880 height 702
click at [708, 523] on div "Receive all remaining" at bounding box center [698, 521] width 124 height 21
click at [583, 470] on div "Invoice name help BM232487 Invoice number (optional) help BM232487 Invoice date…" at bounding box center [465, 373] width 880 height 702
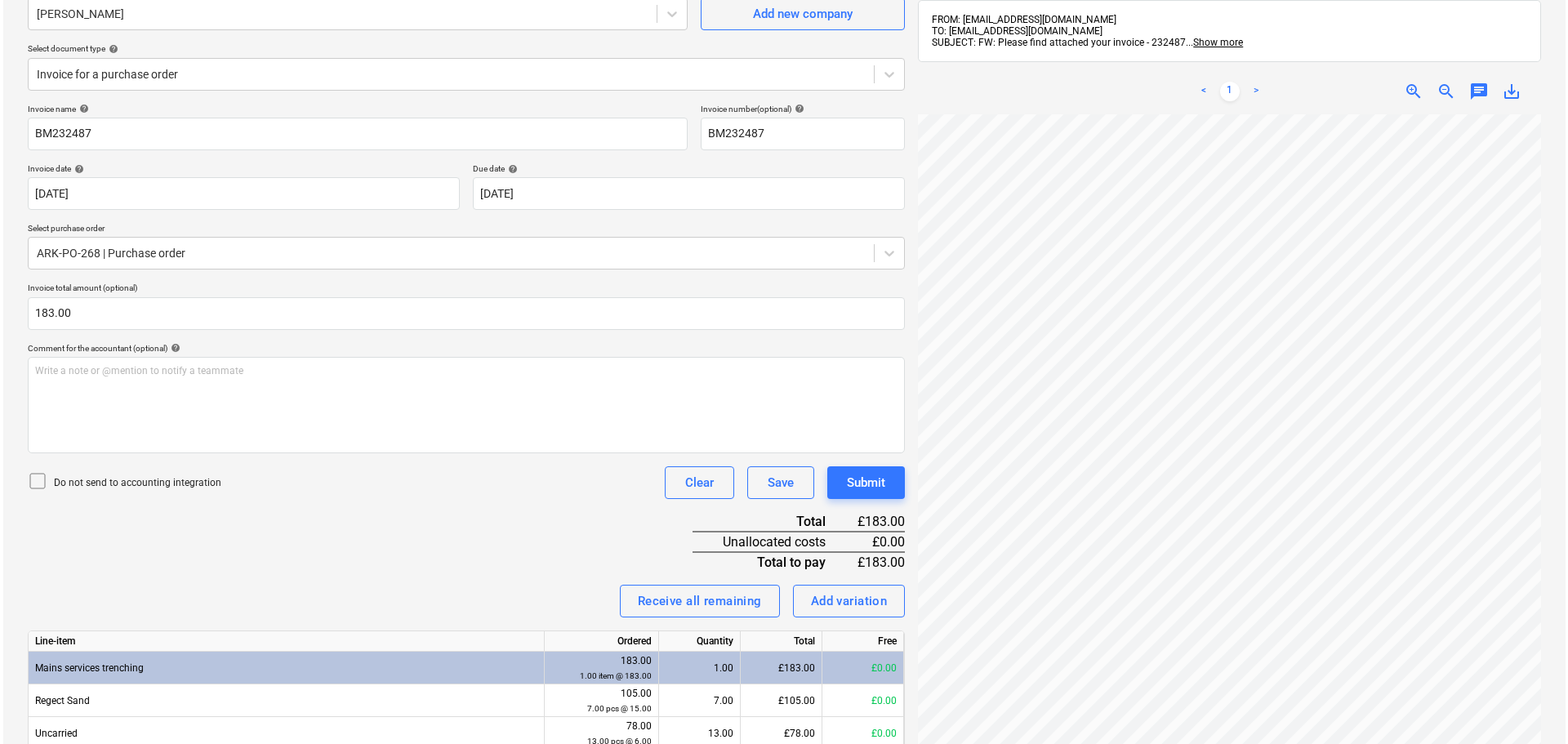
scroll to position [0, 0]
click at [864, 483] on div "Submit" at bounding box center [863, 483] width 38 height 21
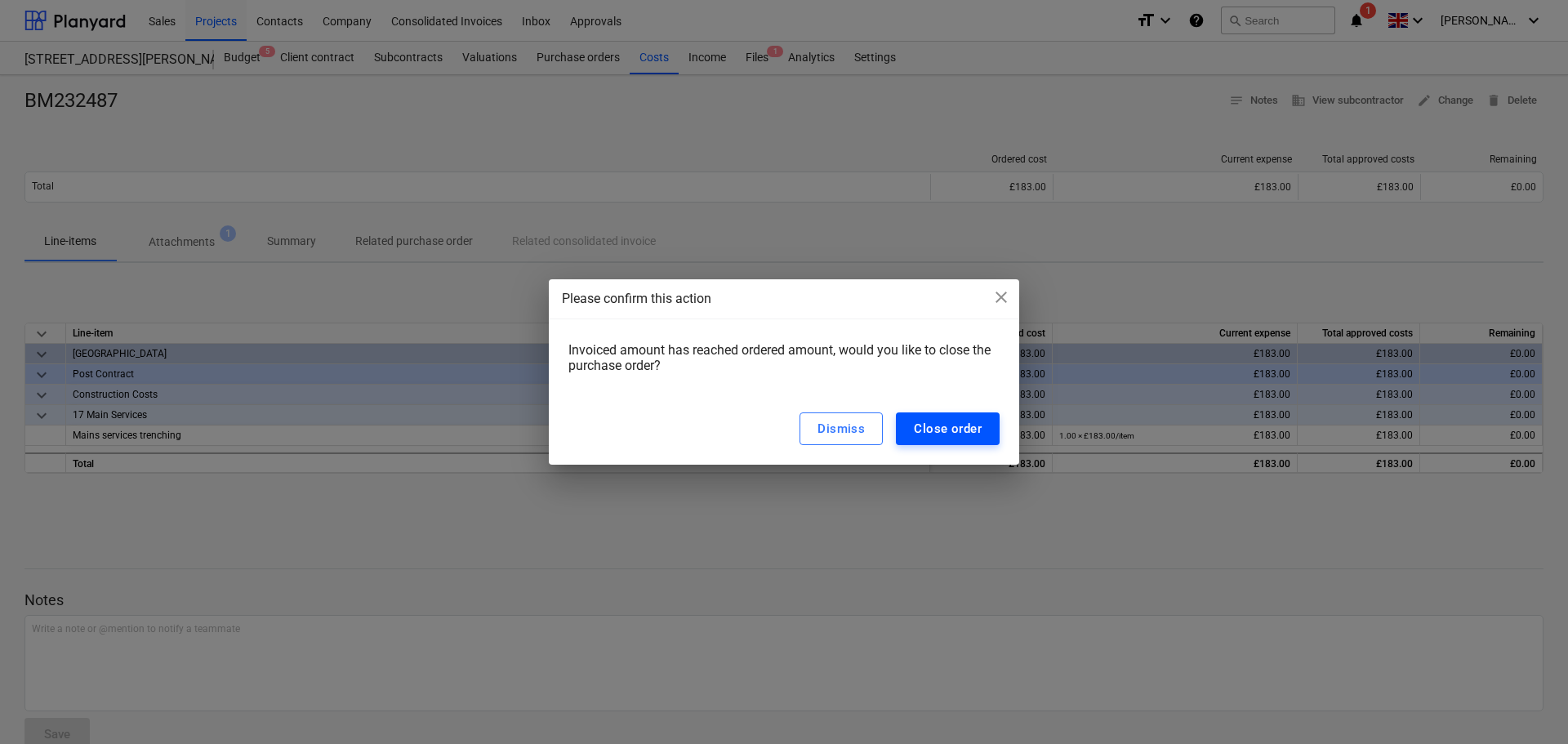
click at [943, 422] on div "Close order" at bounding box center [947, 429] width 68 height 21
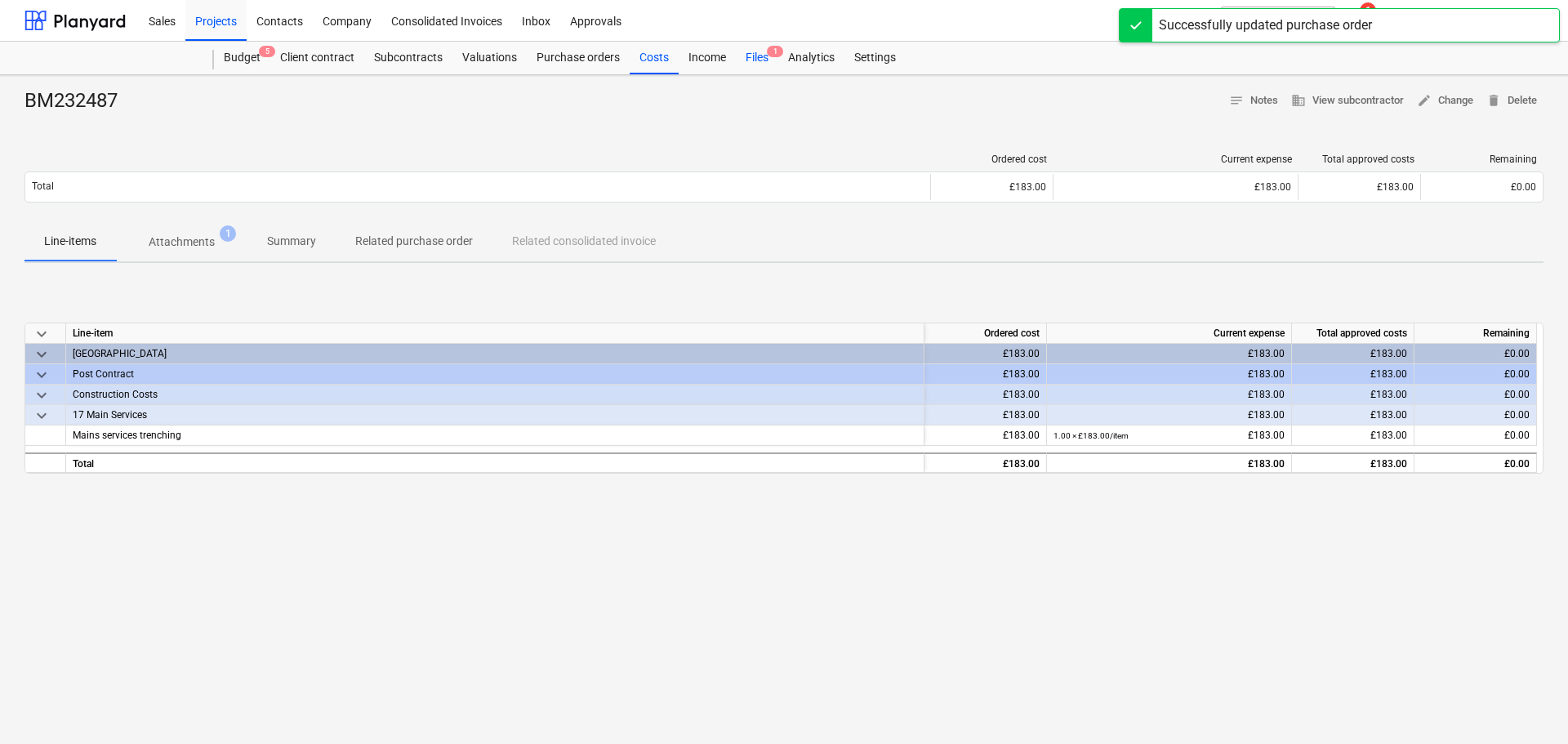
click at [763, 59] on div "Files 1" at bounding box center [757, 58] width 42 height 33
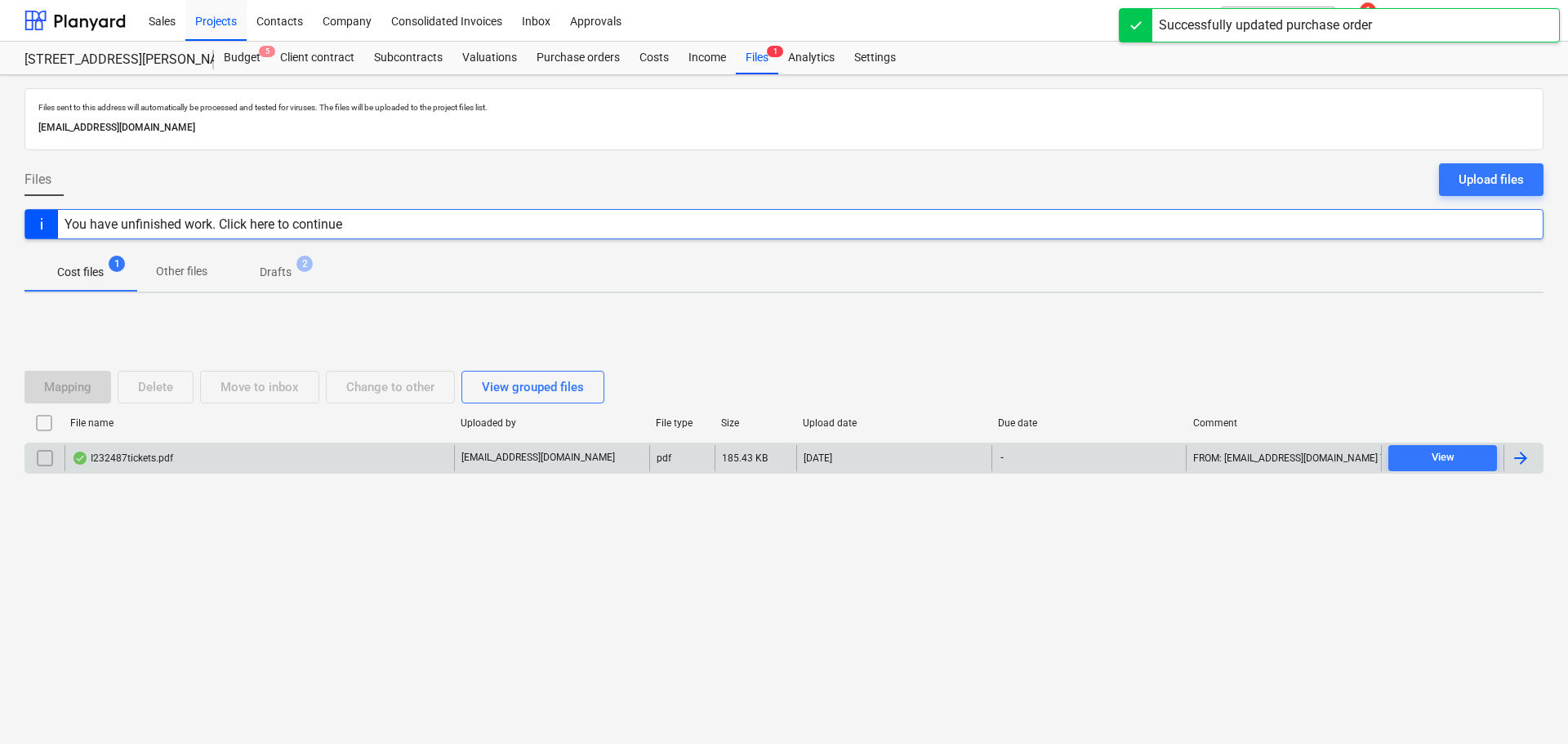
click at [316, 464] on div "I232487tickets.pdf" at bounding box center [258, 458] width 389 height 26
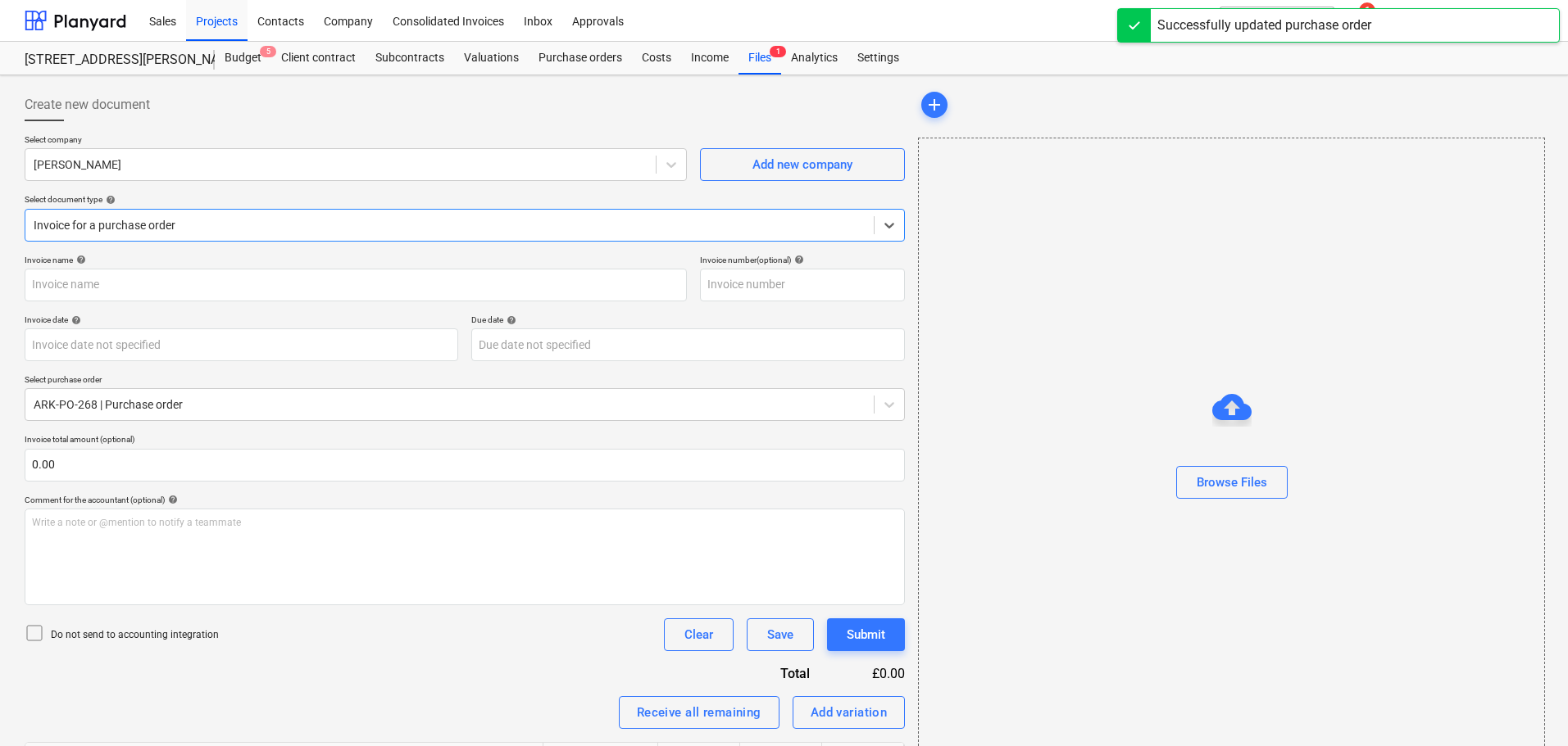
type input "I232487tickets.pdf"
type input "[DATE]"
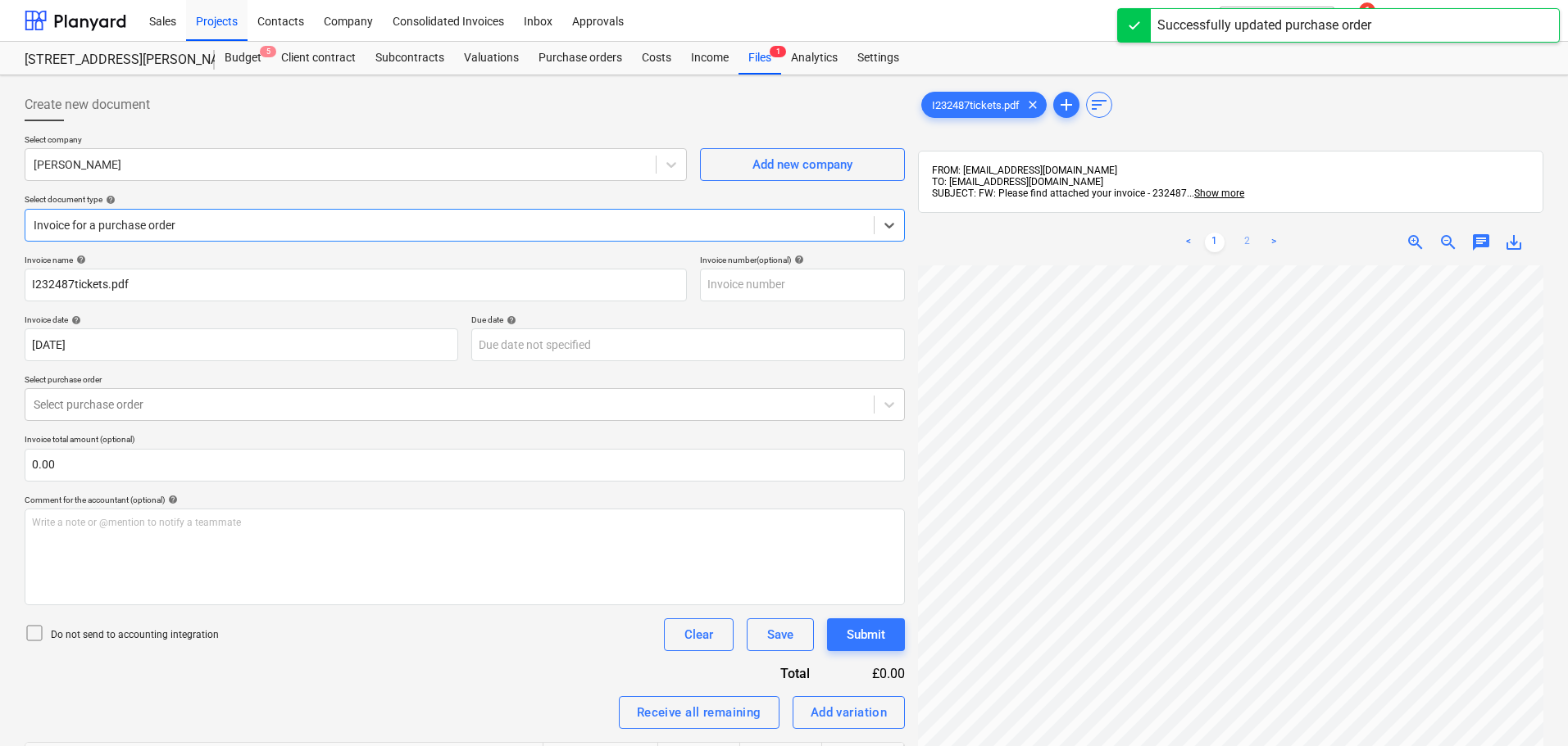
click at [1247, 241] on link "2" at bounding box center [1248, 242] width 19 height 19
click at [768, 66] on div "Files 1" at bounding box center [760, 58] width 42 height 33
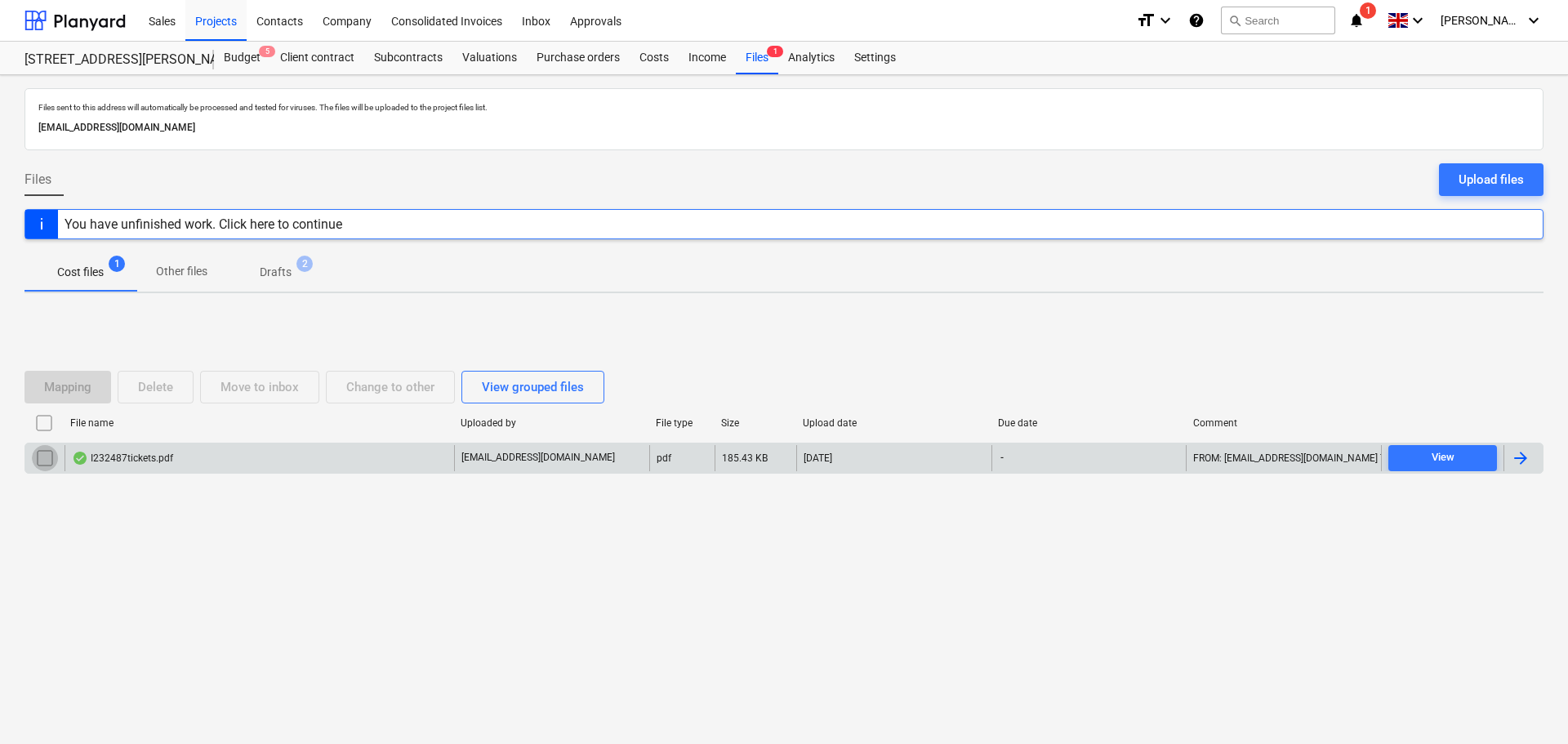
click at [40, 459] on input "checkbox" at bounding box center [44, 458] width 26 height 26
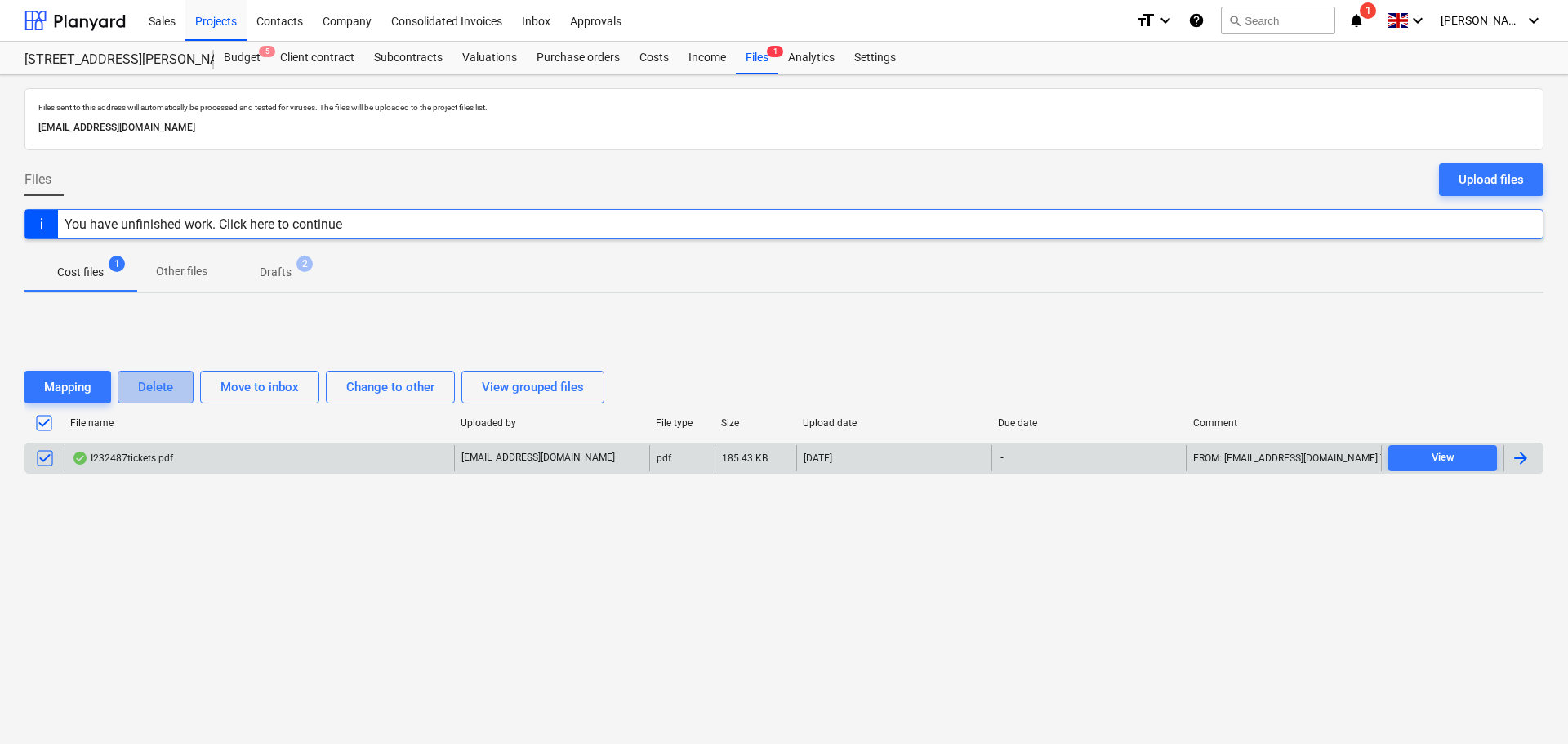
click at [135, 384] on button "Delete" at bounding box center [155, 387] width 76 height 33
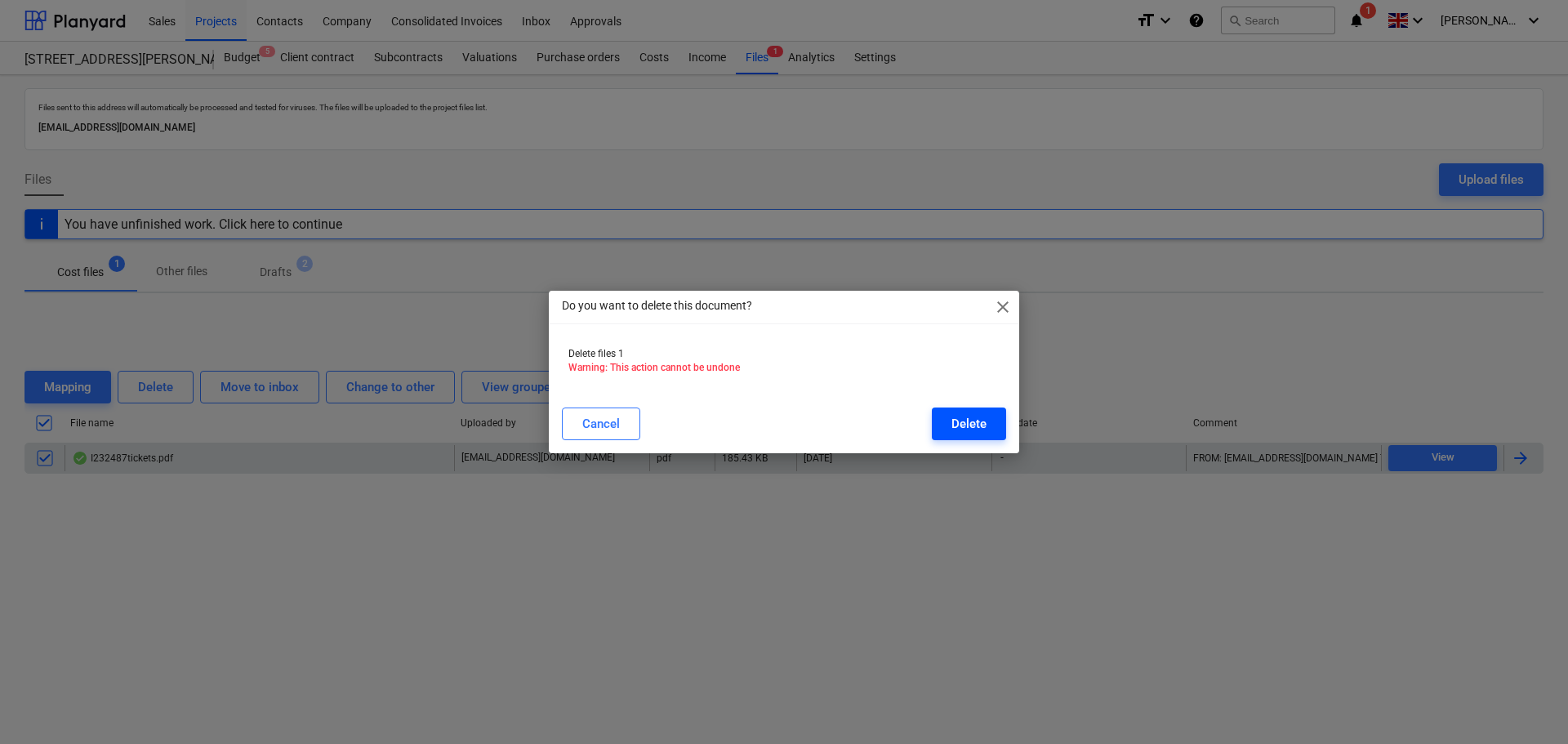
click at [957, 417] on div "Delete" at bounding box center [968, 424] width 36 height 21
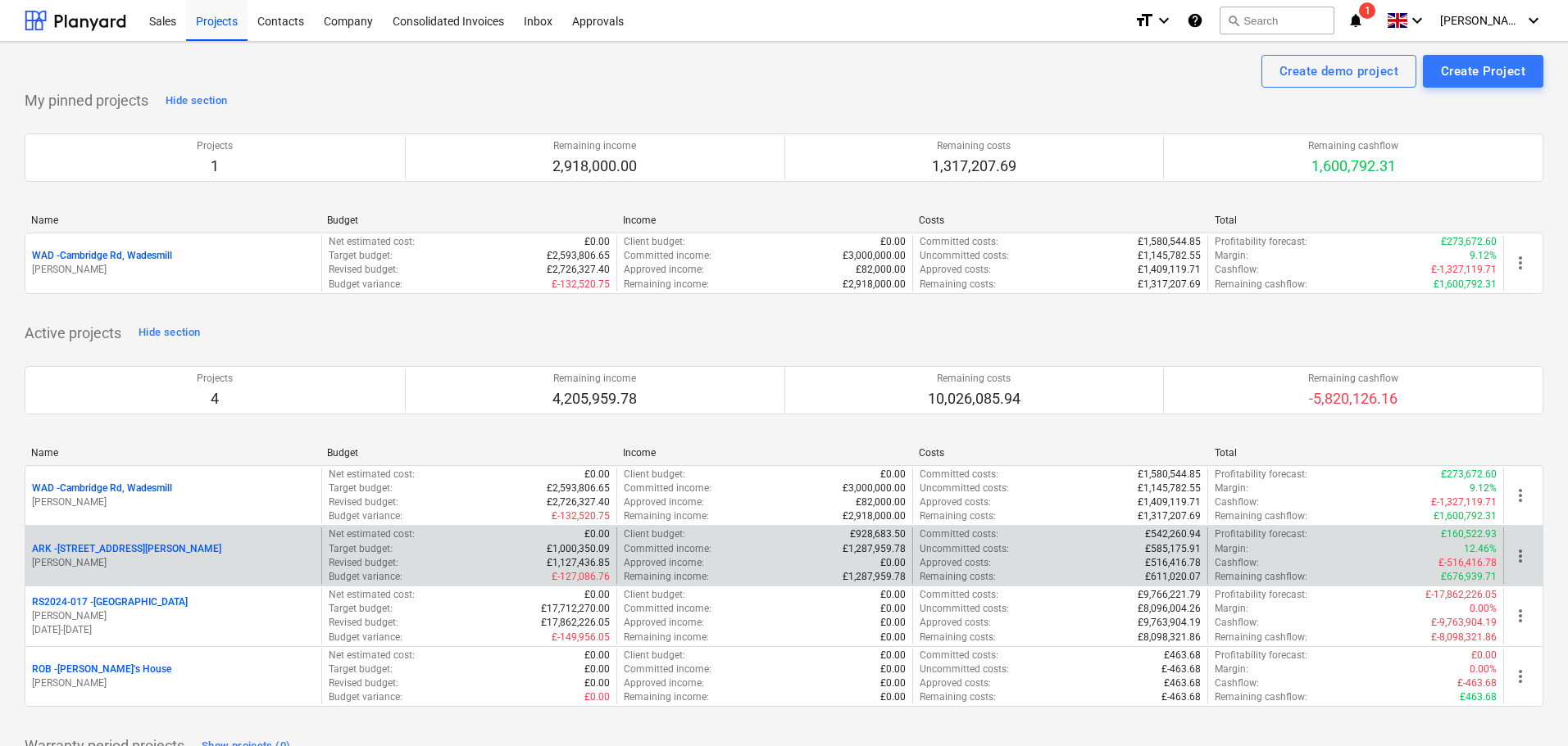
click at [115, 544] on p "ARK - 2 Galley [PERSON_NAME]" at bounding box center [126, 549] width 189 height 13
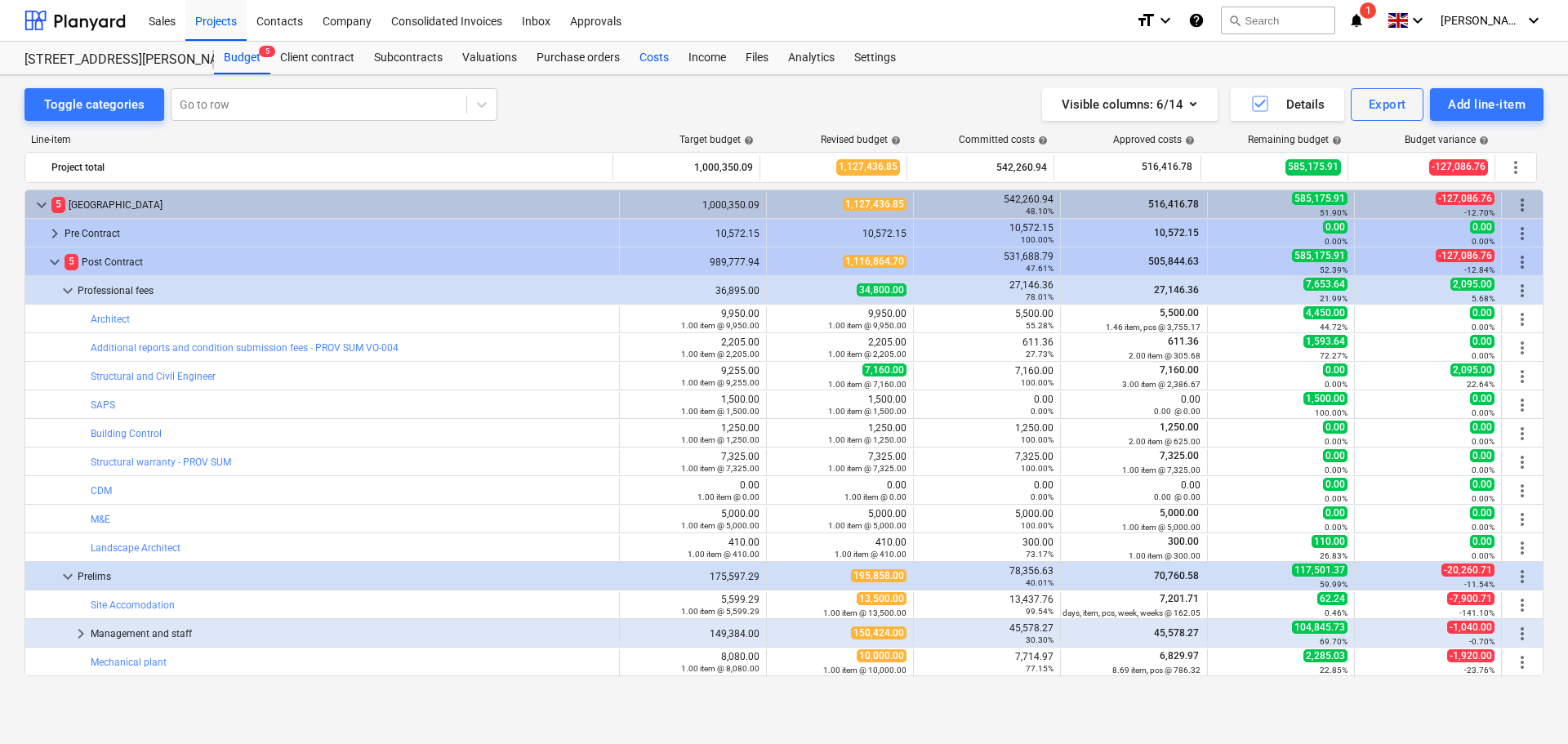
click at [663, 61] on div "Costs" at bounding box center [653, 58] width 49 height 33
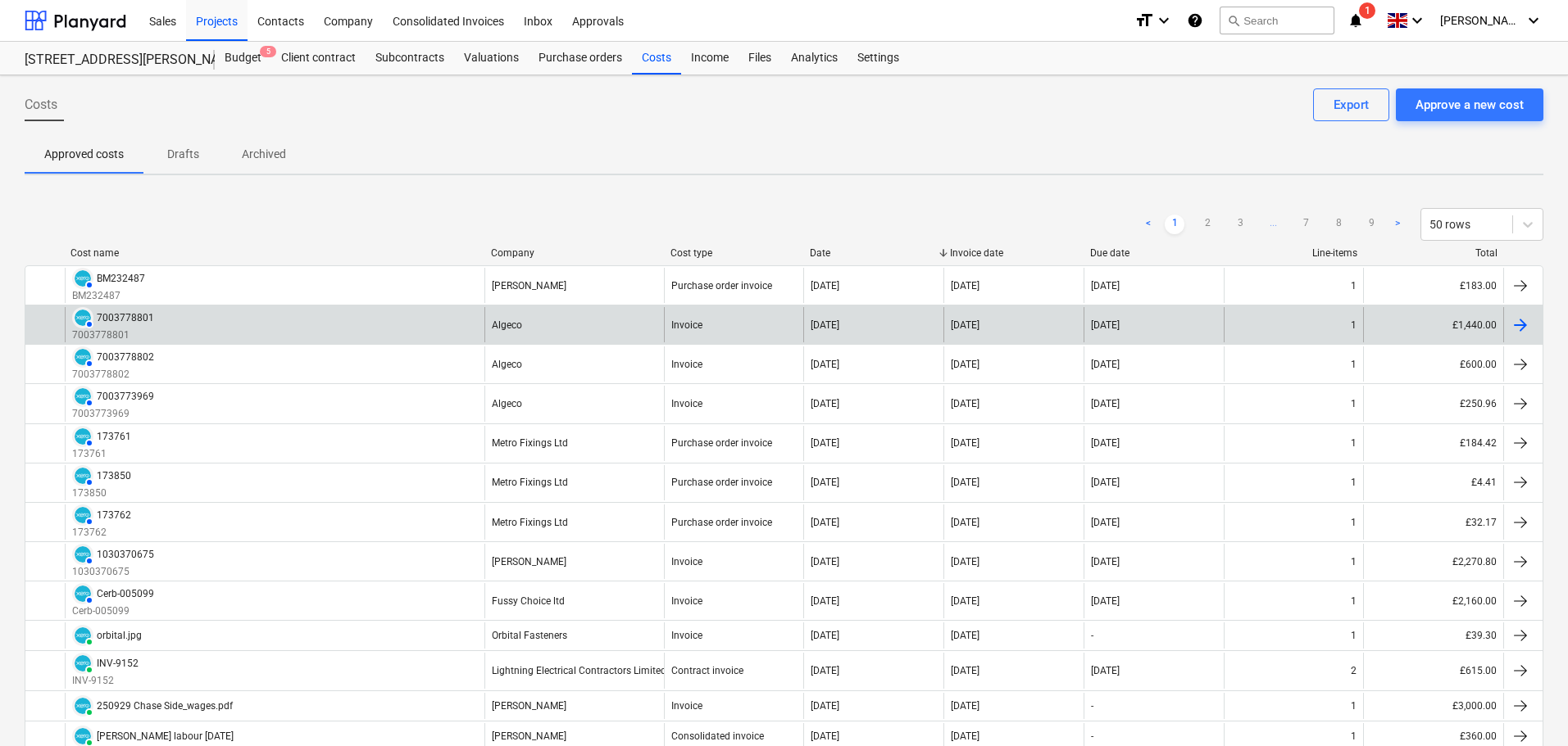
click at [424, 332] on div "AUTHORISED 7003778801 7003778801" at bounding box center [274, 325] width 419 height 36
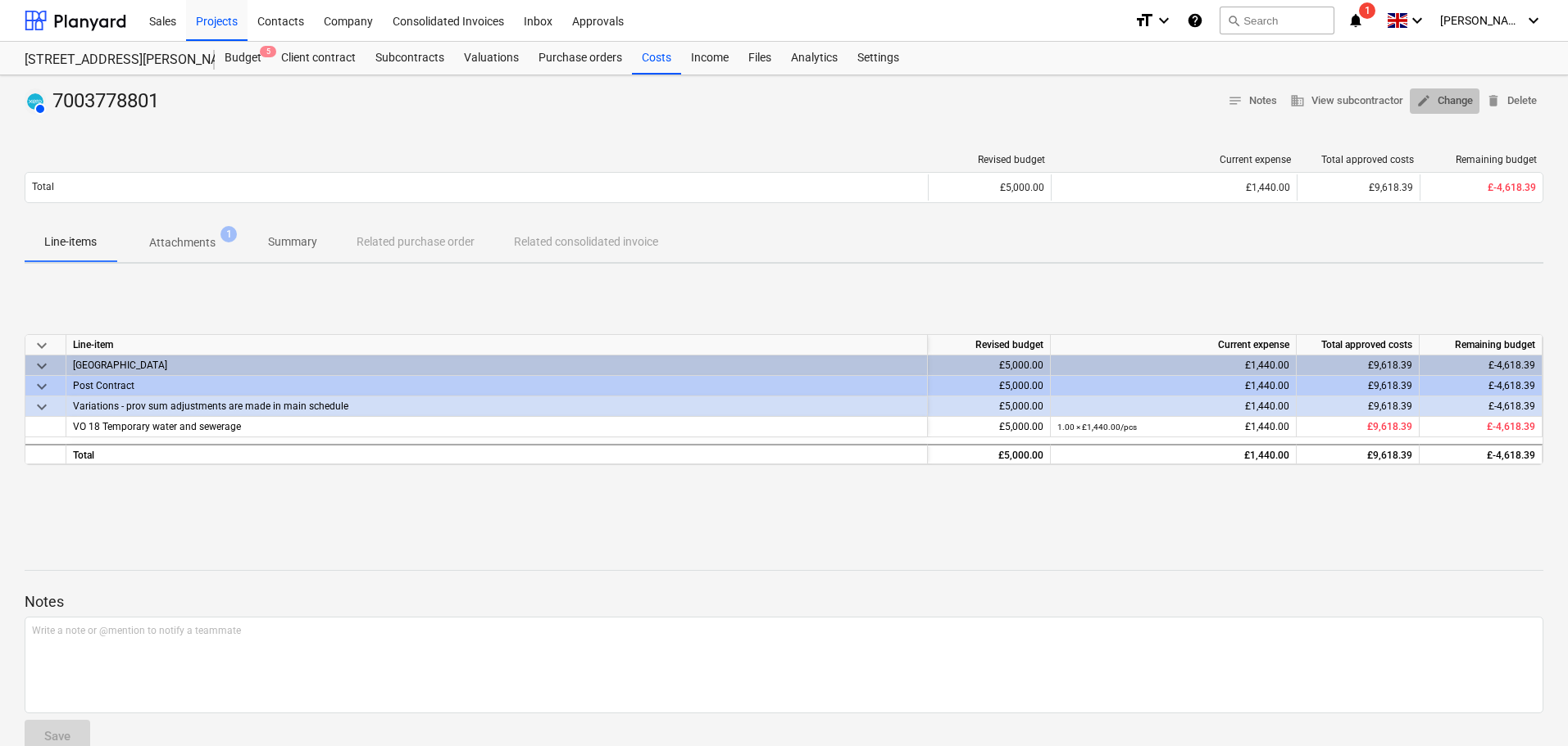
click at [1458, 107] on span "edit Change" at bounding box center [1445, 101] width 57 height 19
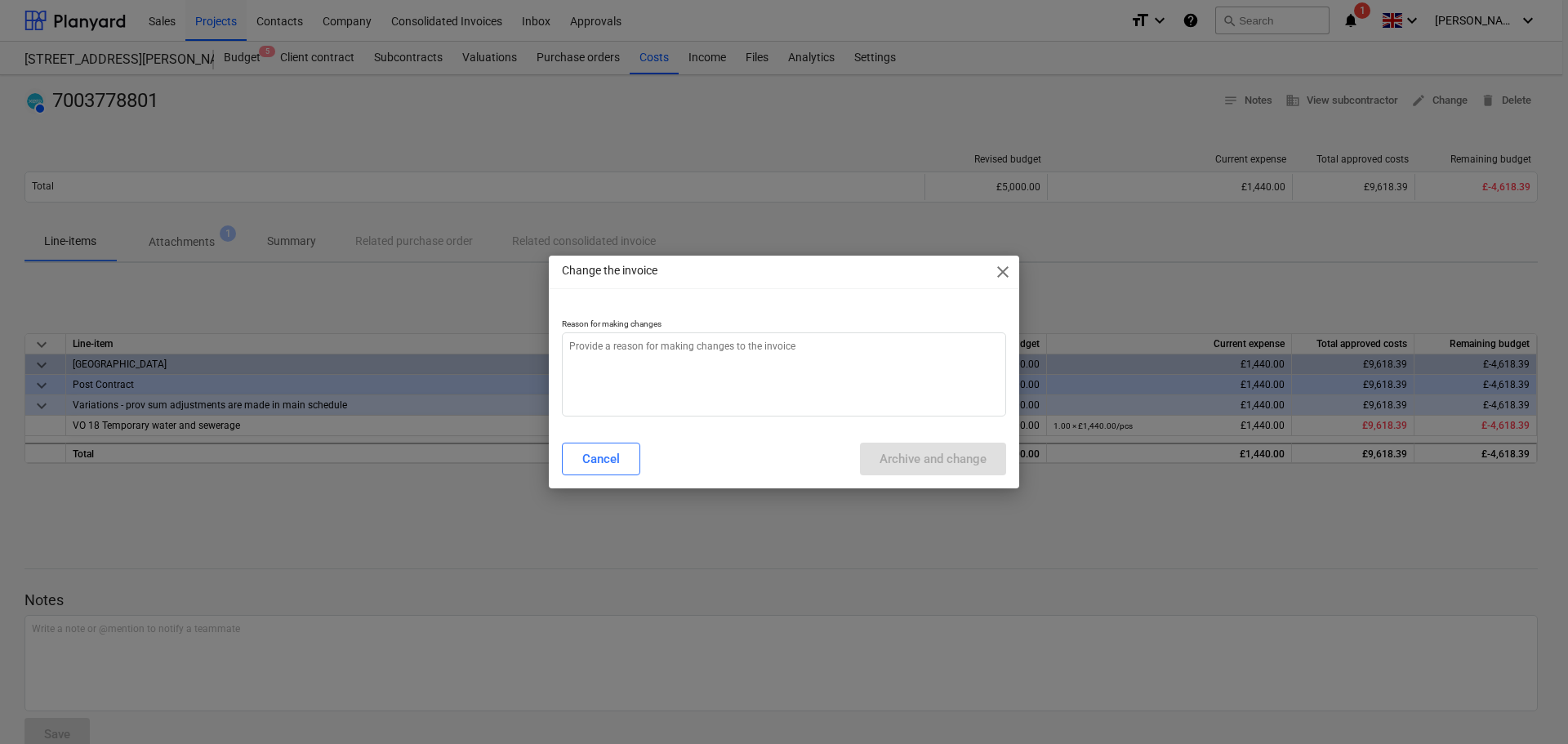
type textarea "x"
click at [737, 353] on textarea at bounding box center [784, 375] width 444 height 85
type textarea "m"
type textarea "x"
type textarea "mi"
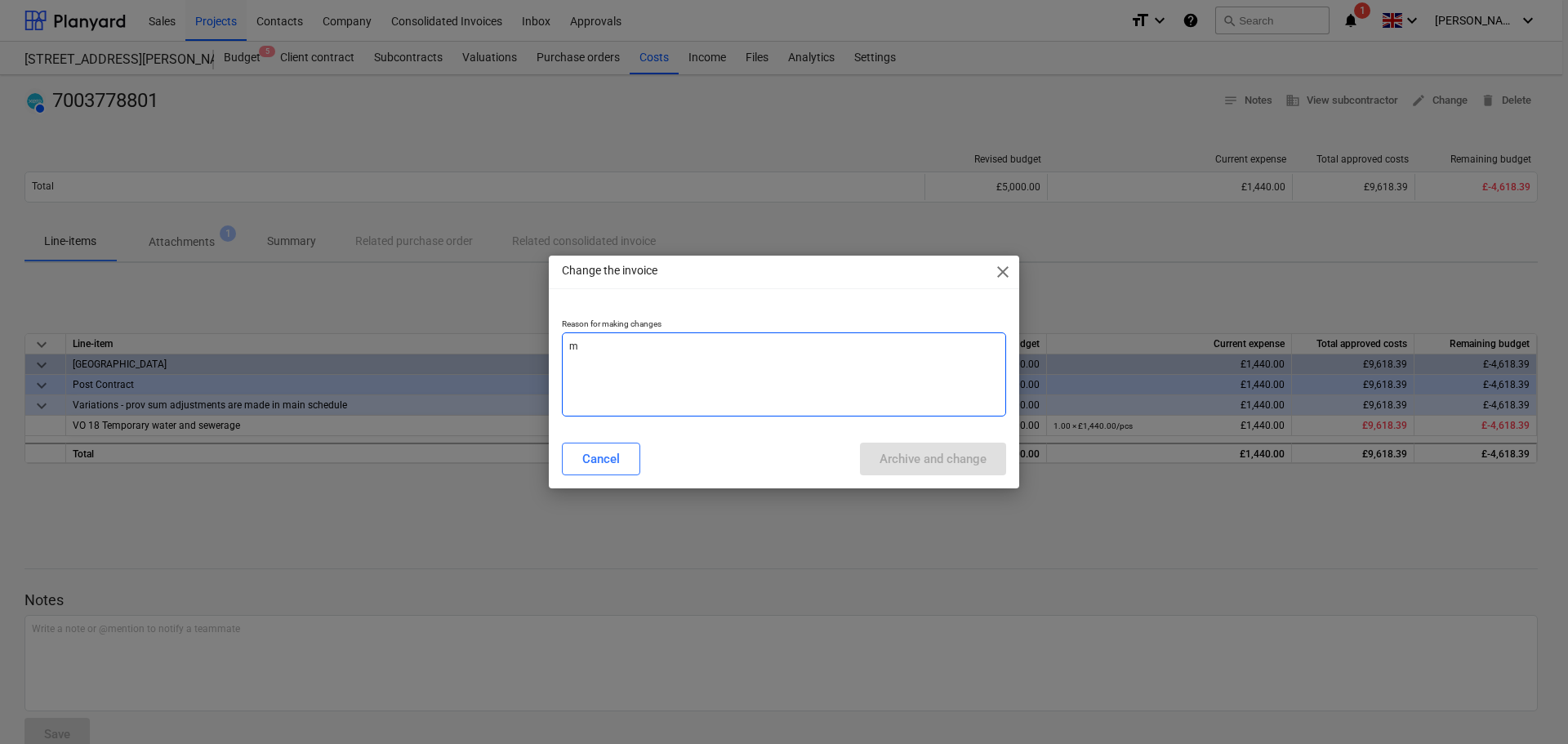
type textarea "x"
type textarea "mis"
type textarea "x"
type textarea "miss"
type textarea "x"
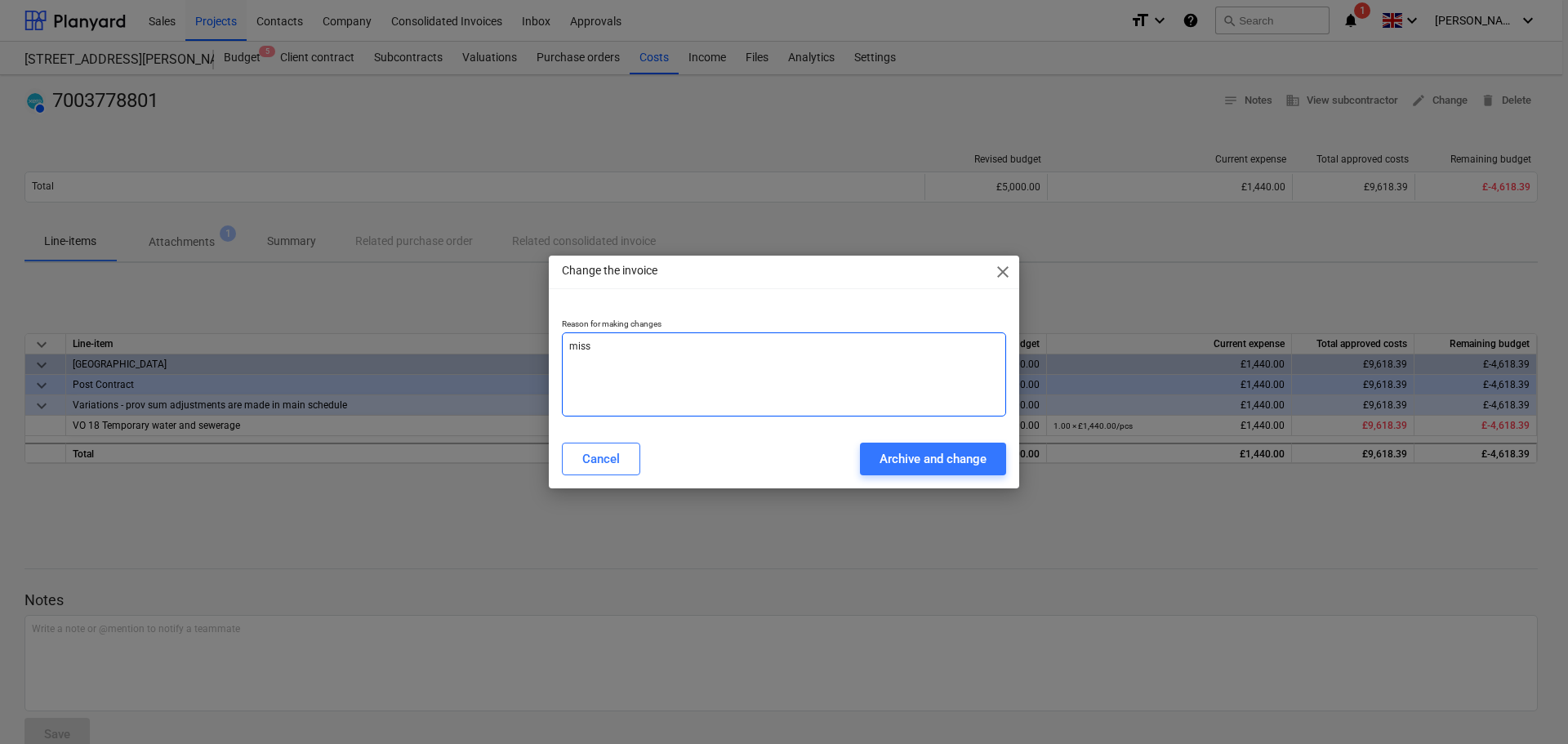
type textarea "misse"
type textarea "x"
type textarea "missed"
type textarea "x"
type textarea "missed"
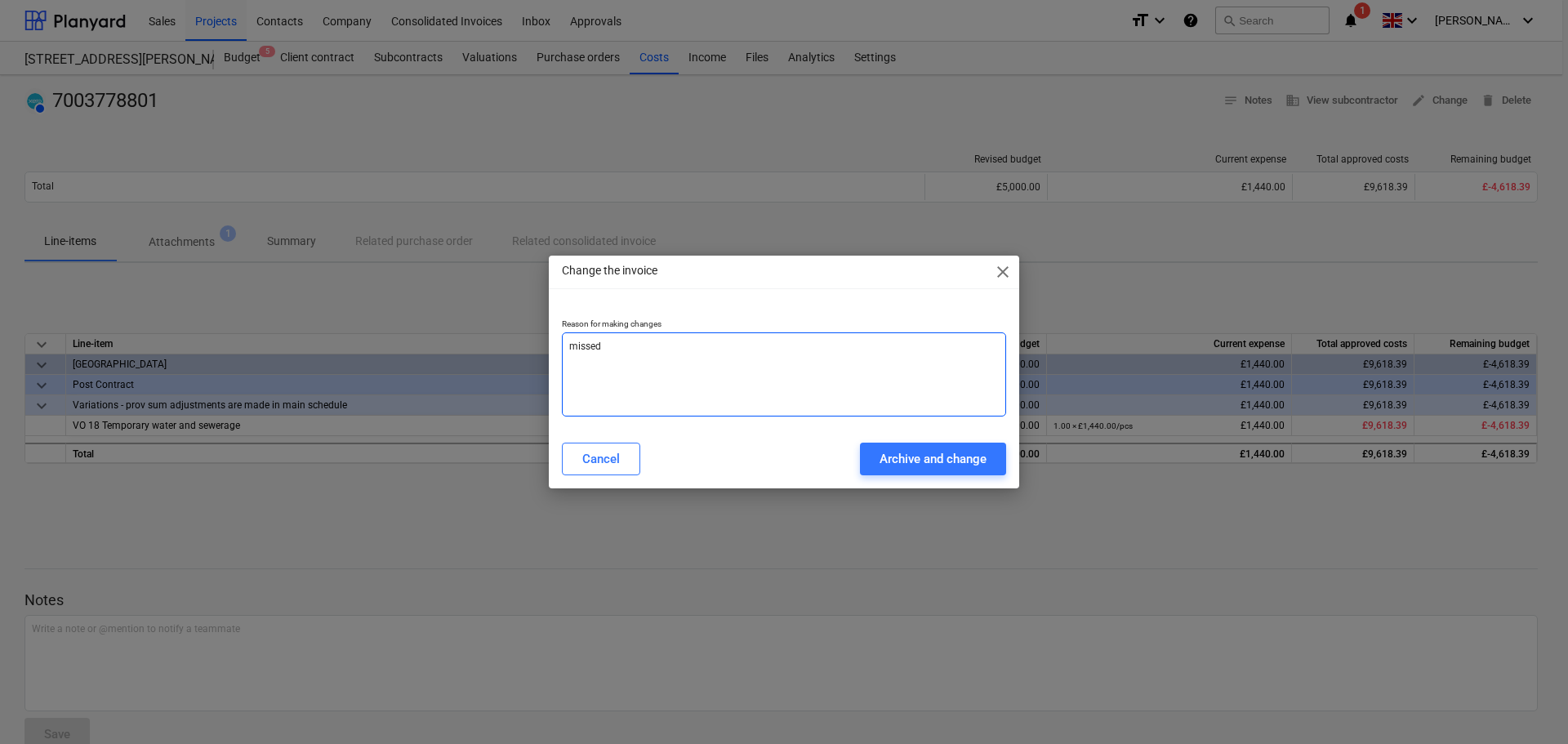
type textarea "x"
type textarea "missed 3"
type textarea "x"
type textarea "missed 36"
type textarea "x"
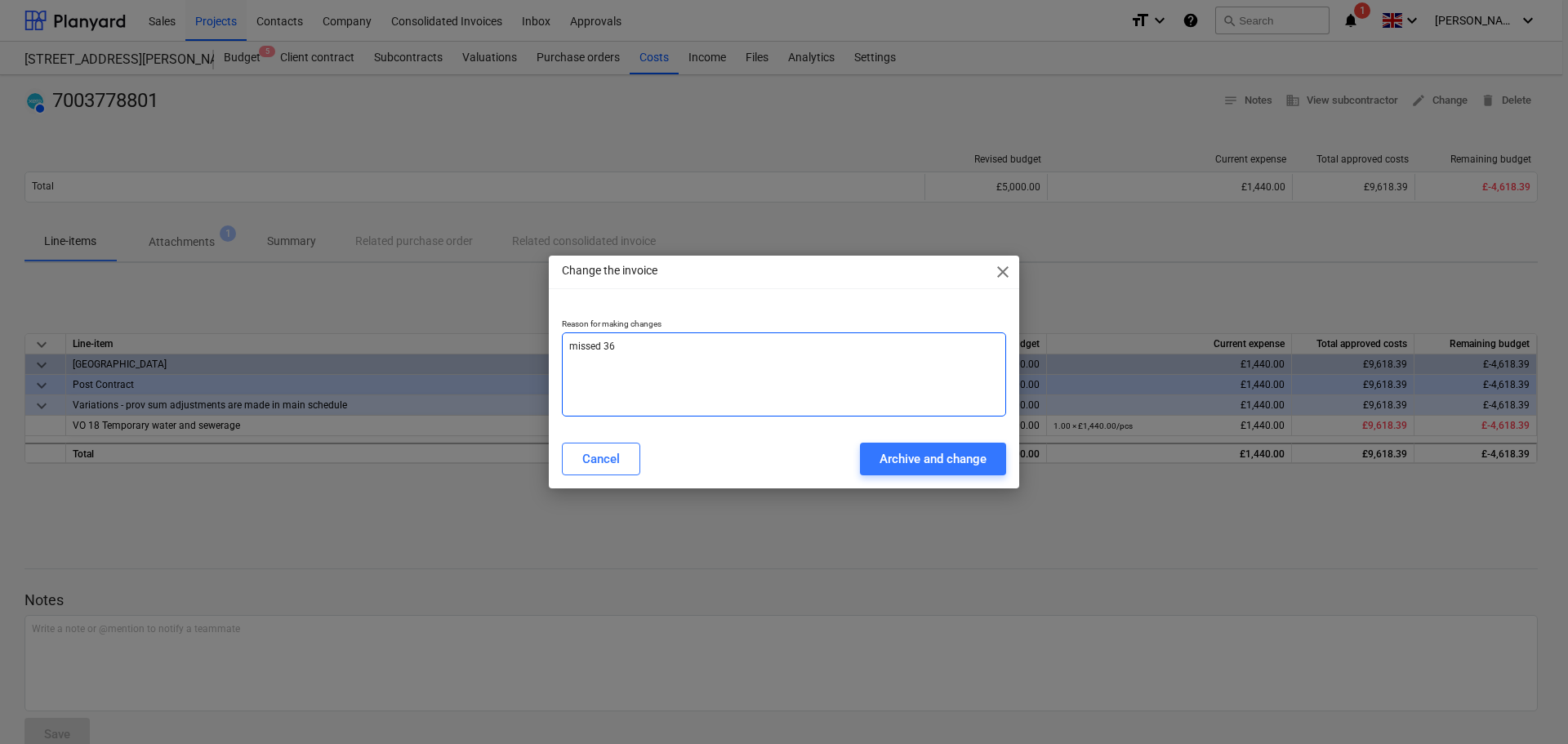
type textarea "missed 360"
type textarea "x"
type textarea "missed 360"
type textarea "x"
type textarea "missed 360 d"
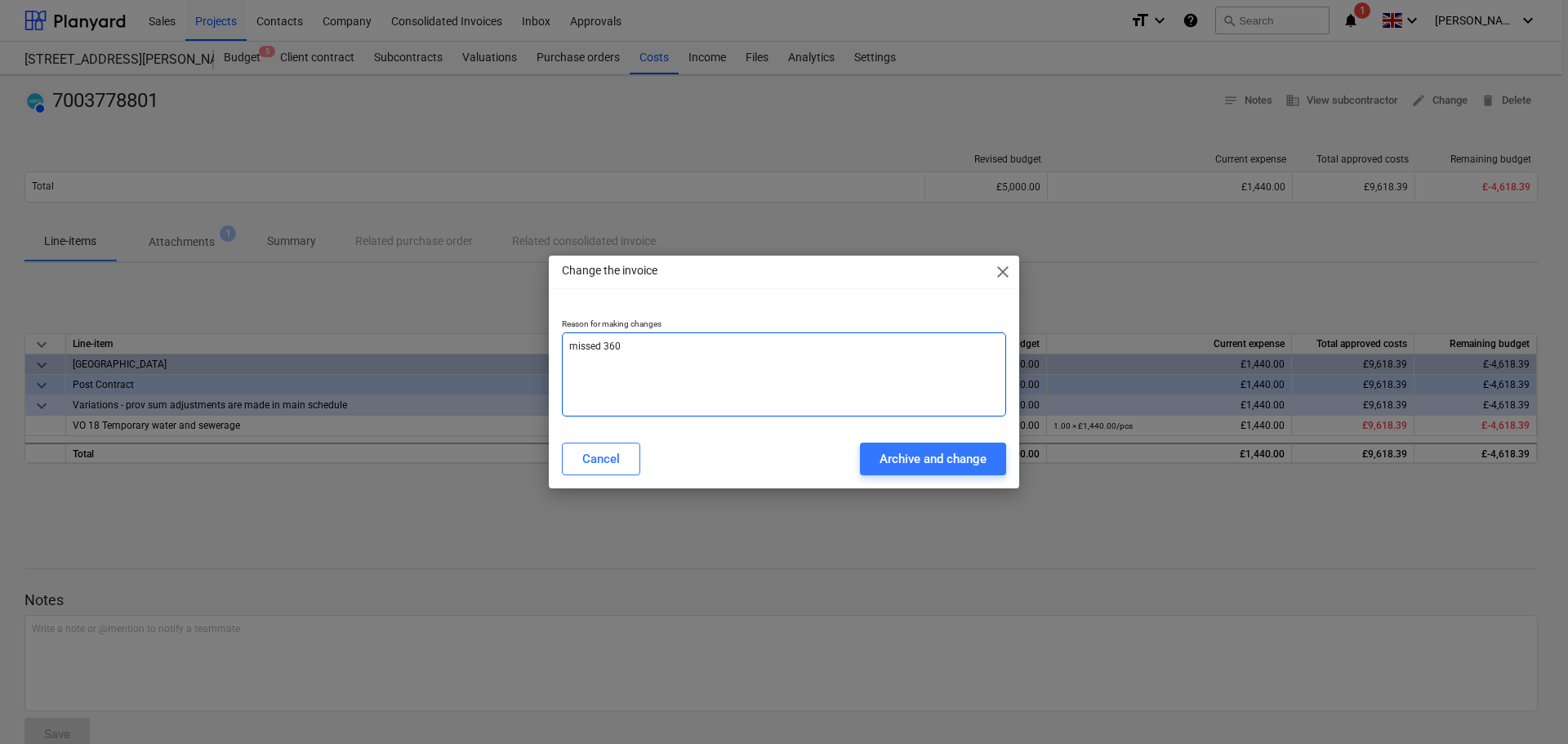
type textarea "x"
type textarea "missed 360 de"
type textarea "x"
type textarea "missed 360 del"
type textarea "x"
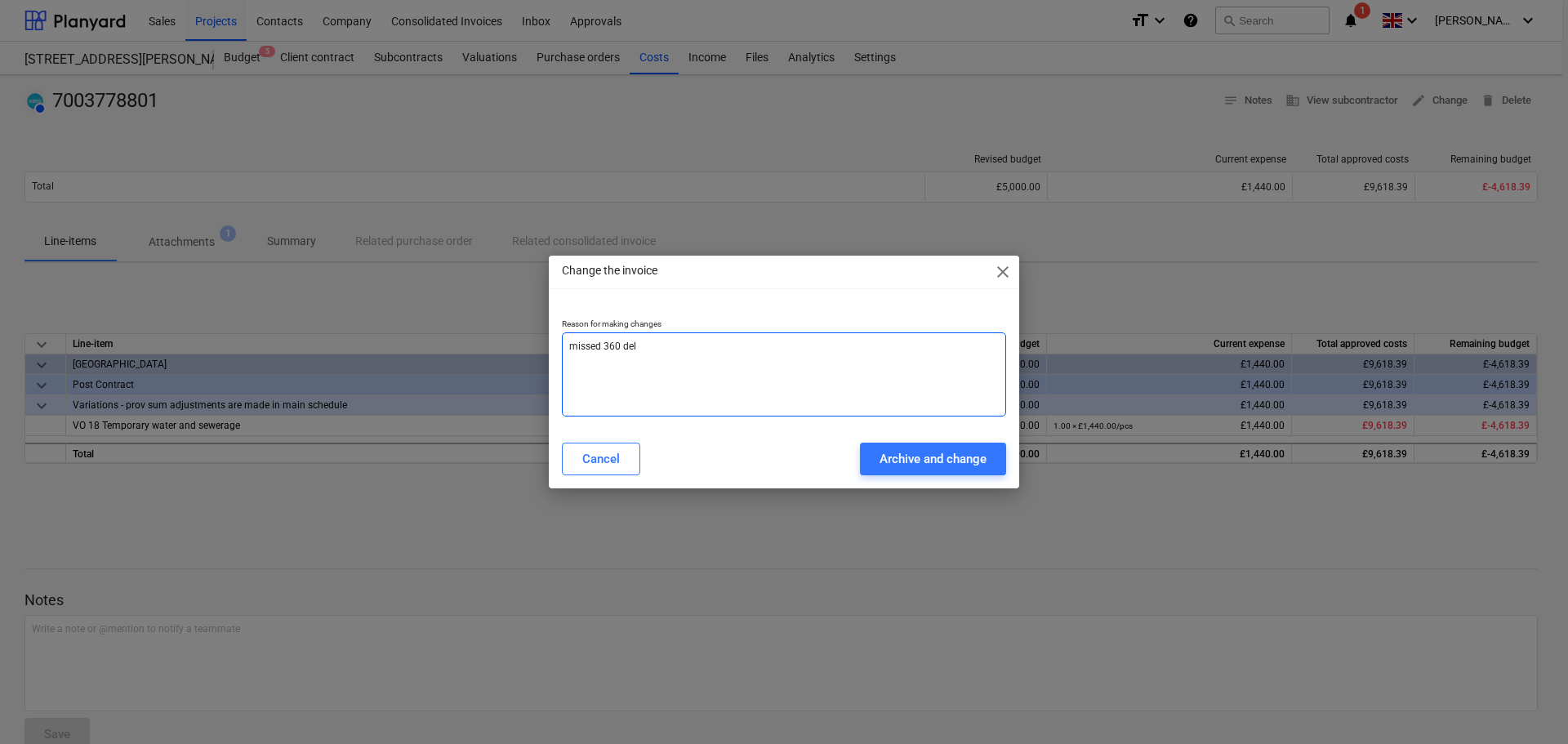
type textarea "missed 360 deli"
type textarea "x"
type textarea "missed 360 deliv"
type textarea "x"
type textarea "missed 360 delive"
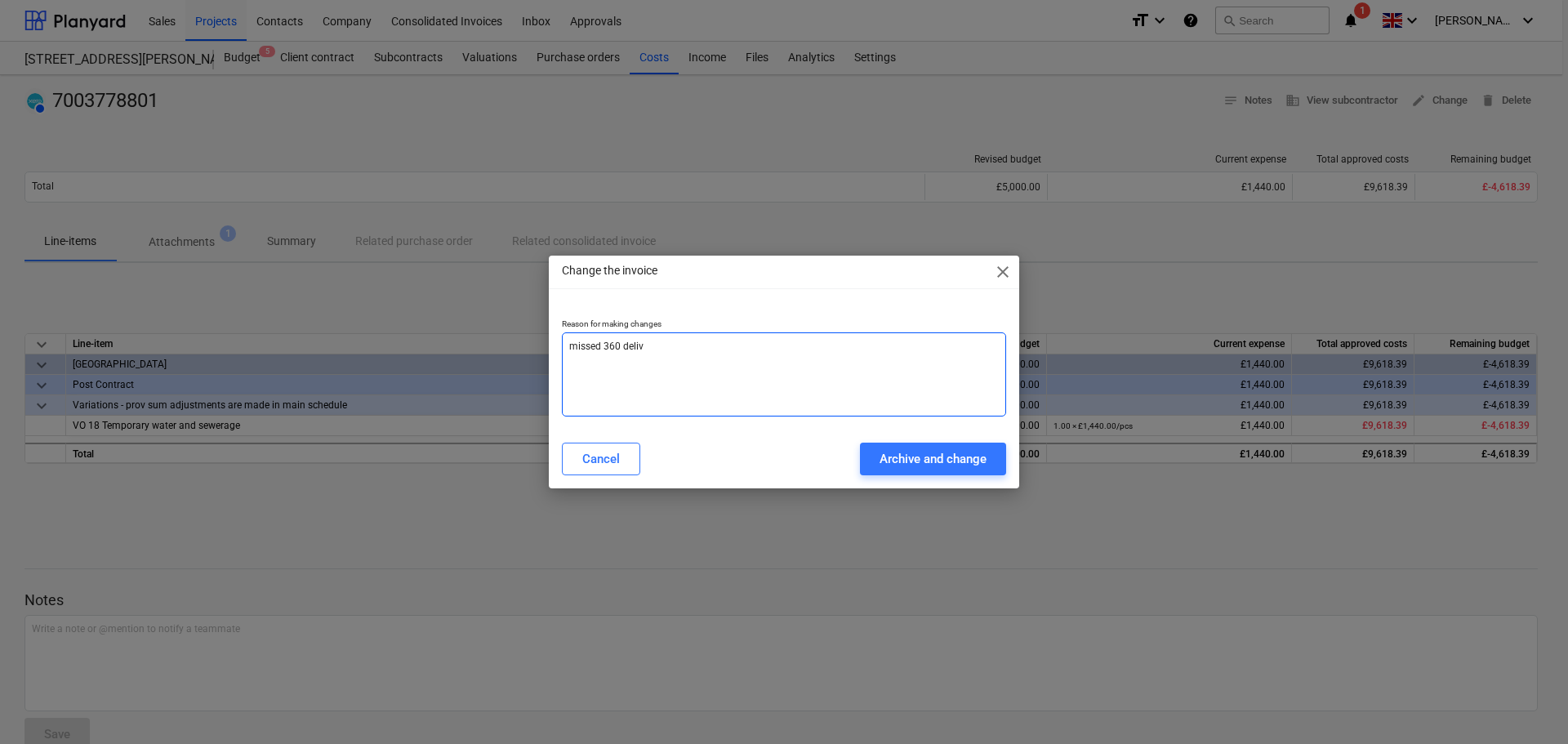
type textarea "x"
type textarea "missed 360 deliver"
type textarea "x"
type textarea "missed 360 delivery"
type textarea "x"
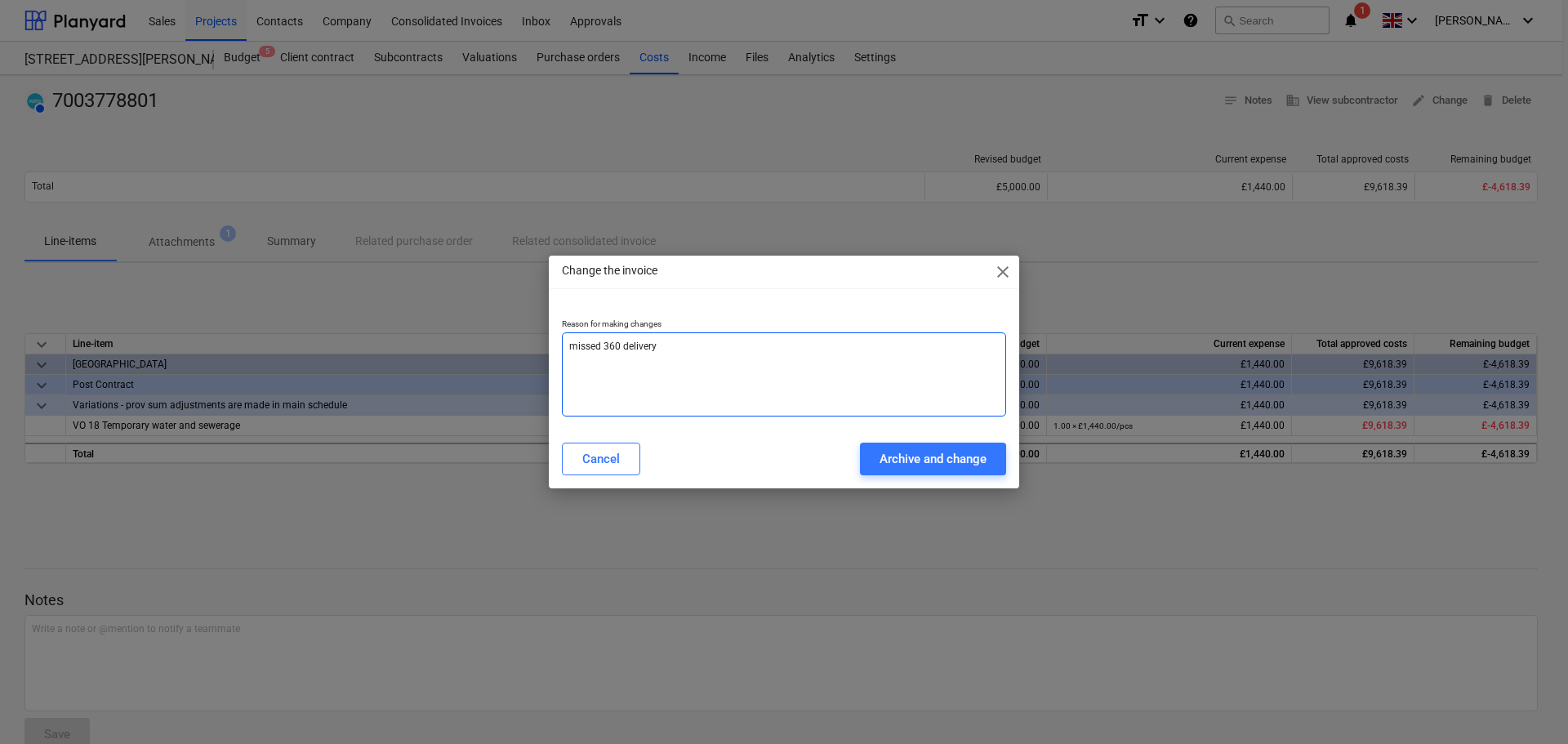
type textarea "missed 360 delivery"
type textarea "x"
type textarea "missed 360 delivery c"
type textarea "x"
type textarea "missed 360 delivery ch"
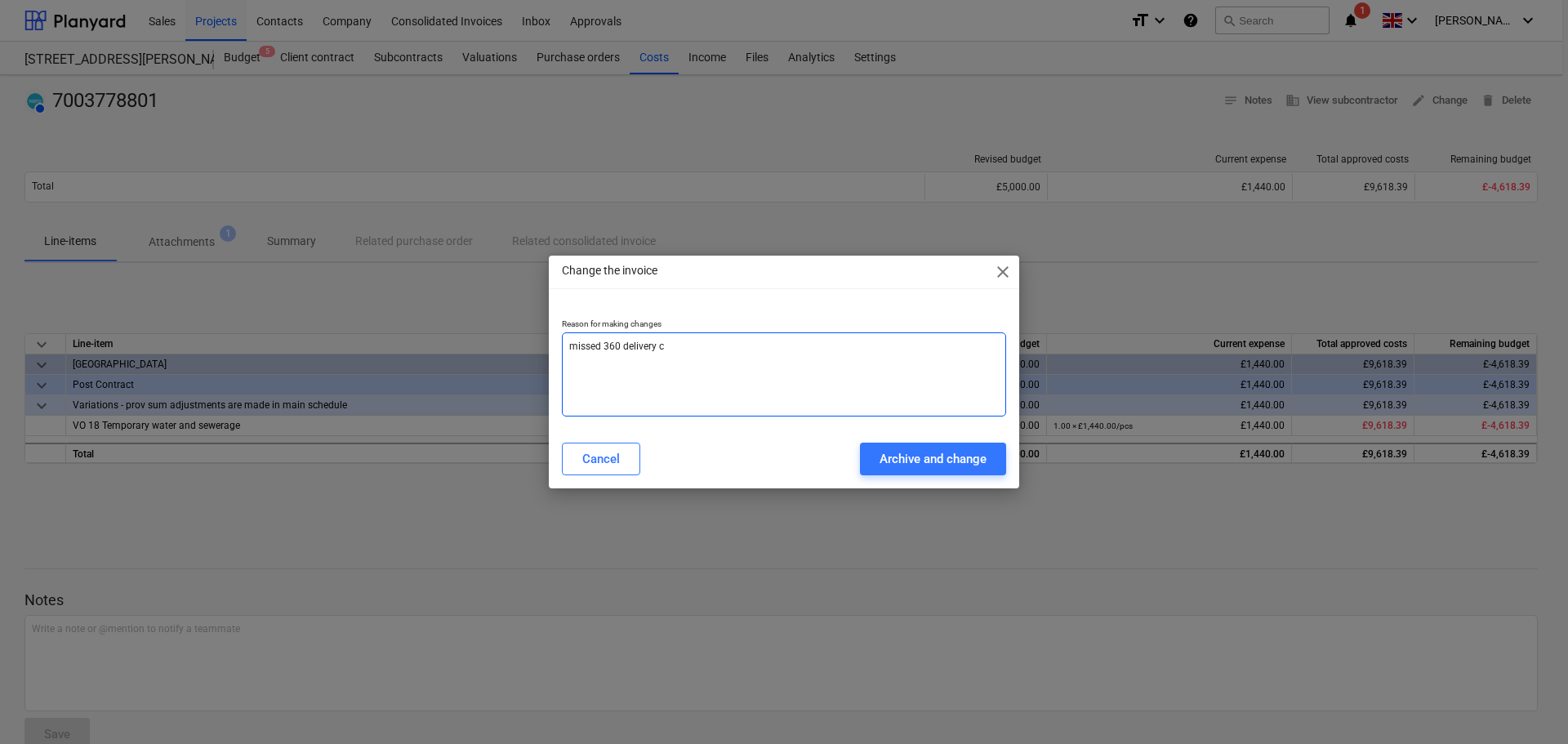
type textarea "x"
type textarea "missed 360 delivery cha"
type textarea "x"
type textarea "missed 360 delivery char"
type textarea "x"
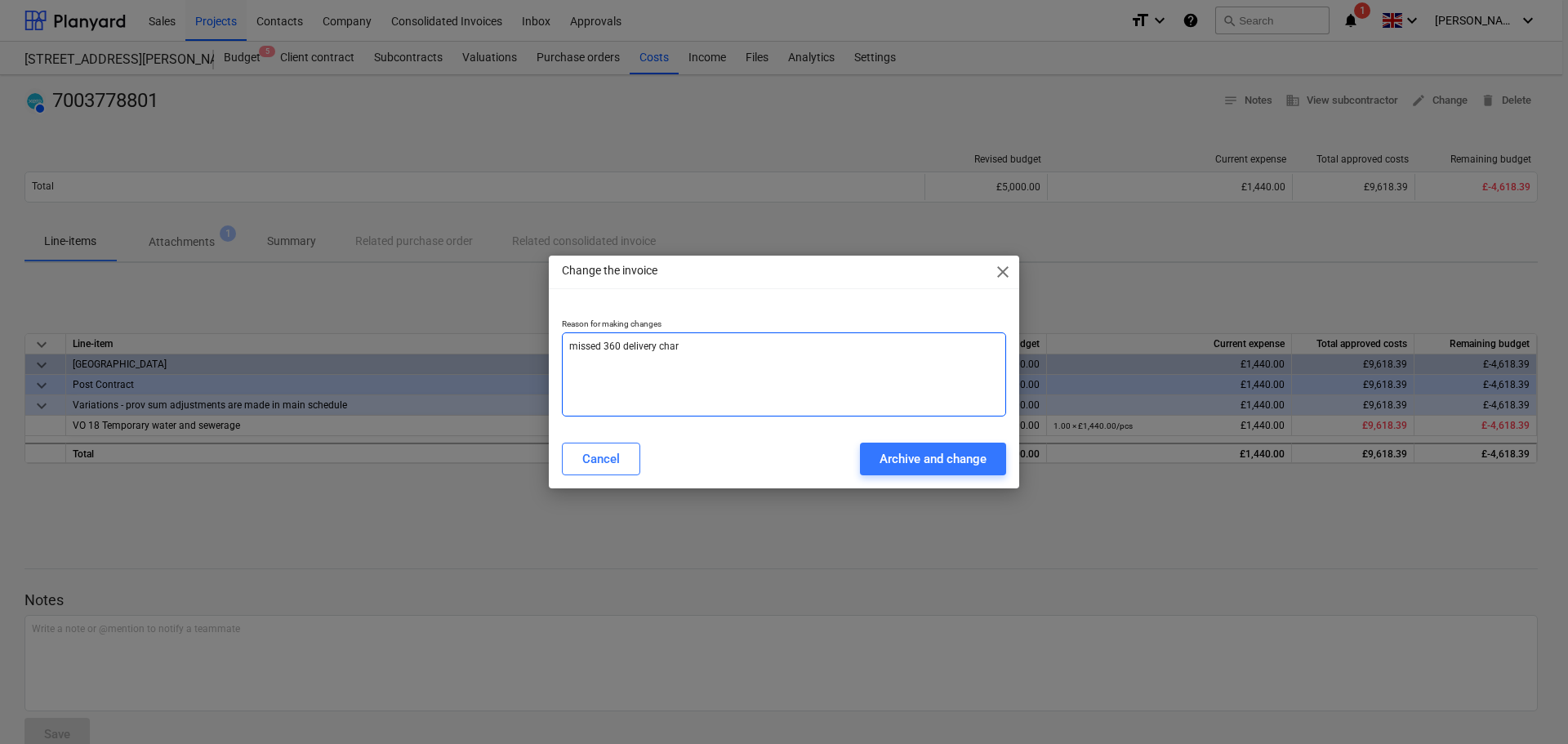
type textarea "missed 360 delivery charg"
type textarea "x"
type textarea "missed 360 delivery charge"
type textarea "x"
type textarea "missed 360 delivery charge"
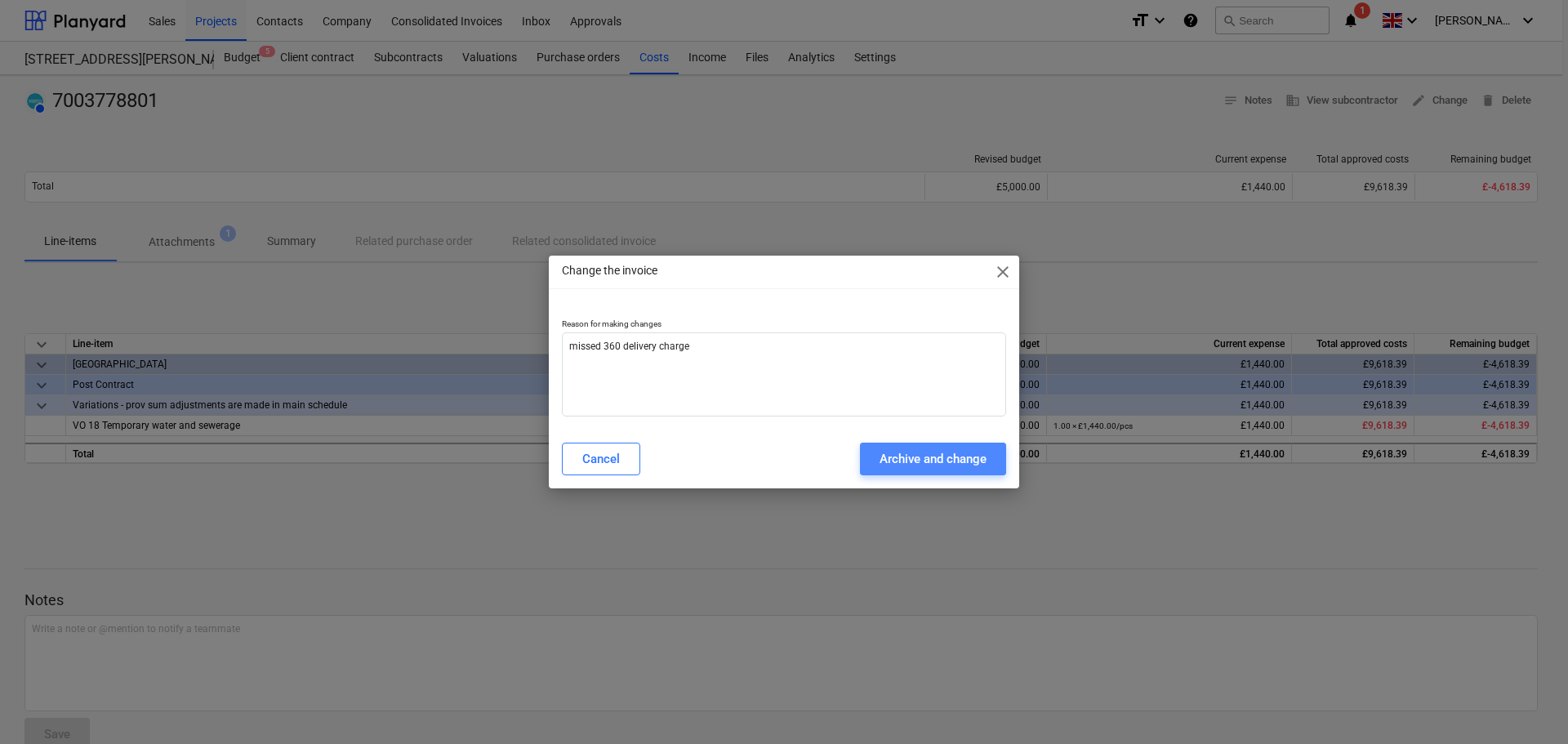
click at [976, 456] on div "Archive and change" at bounding box center [932, 459] width 107 height 21
type textarea "x"
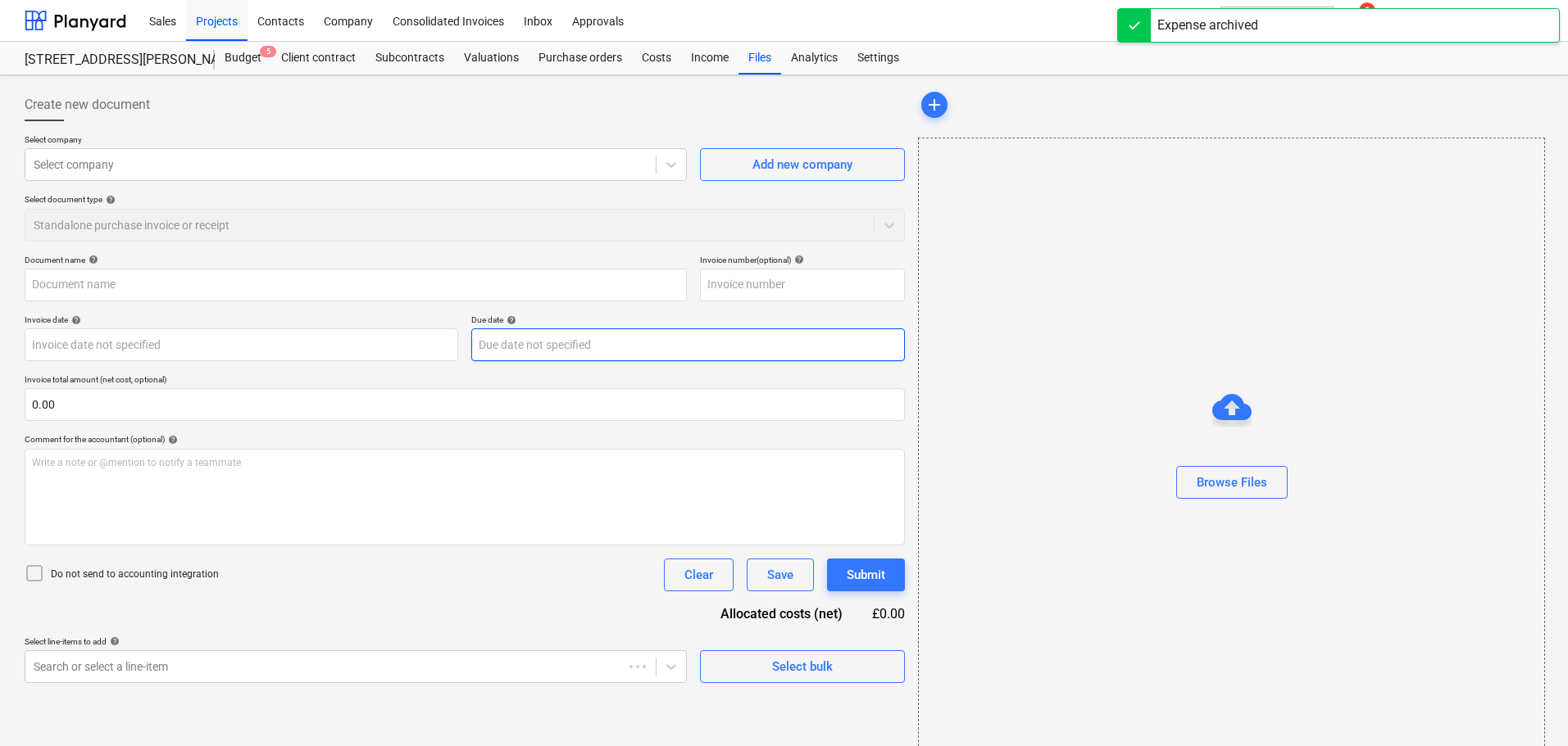
type input "7003778801"
type input "06 Oct 2025"
type input "30 Nov 2025"
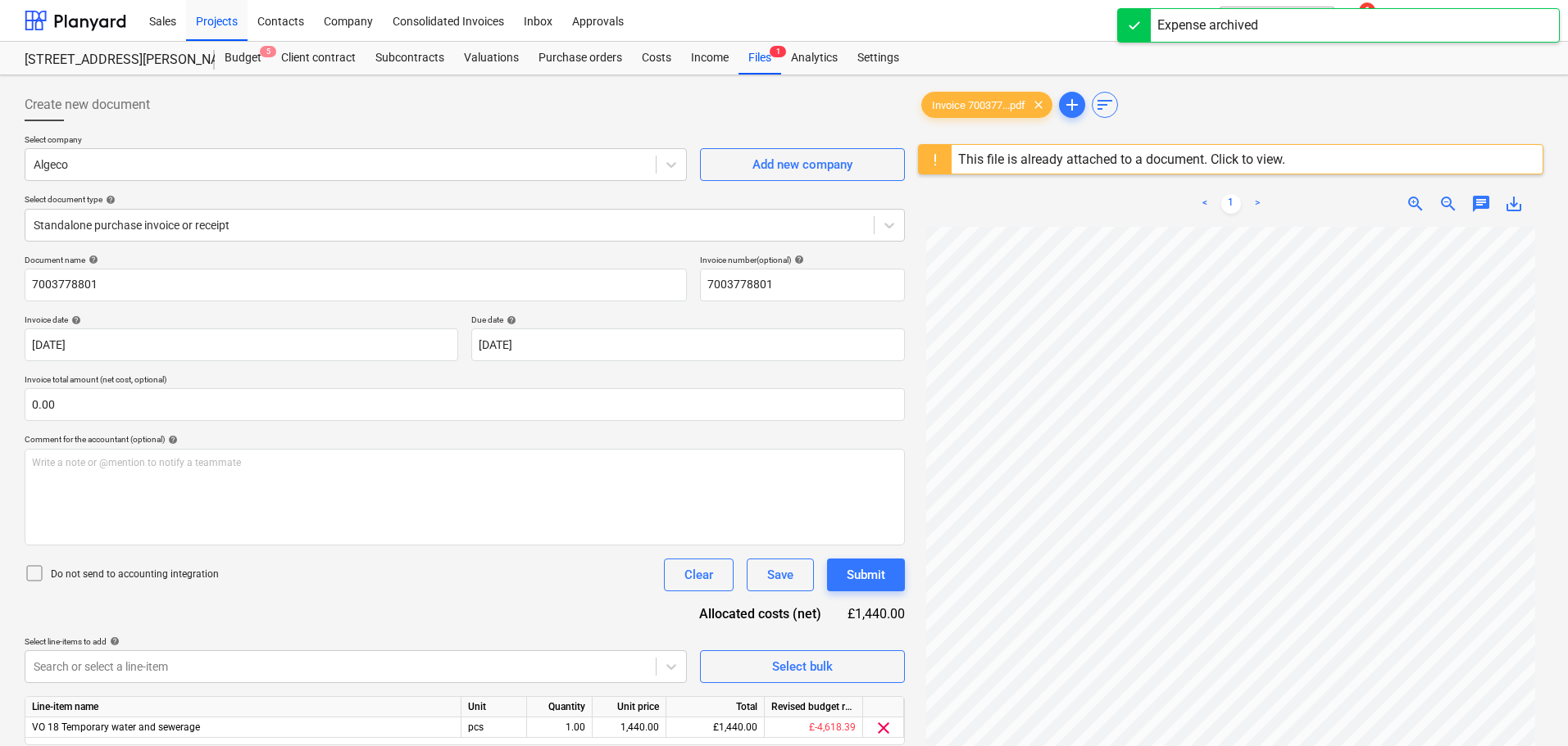
scroll to position [164, 0]
click at [214, 408] on input "text" at bounding box center [465, 405] width 880 height 33
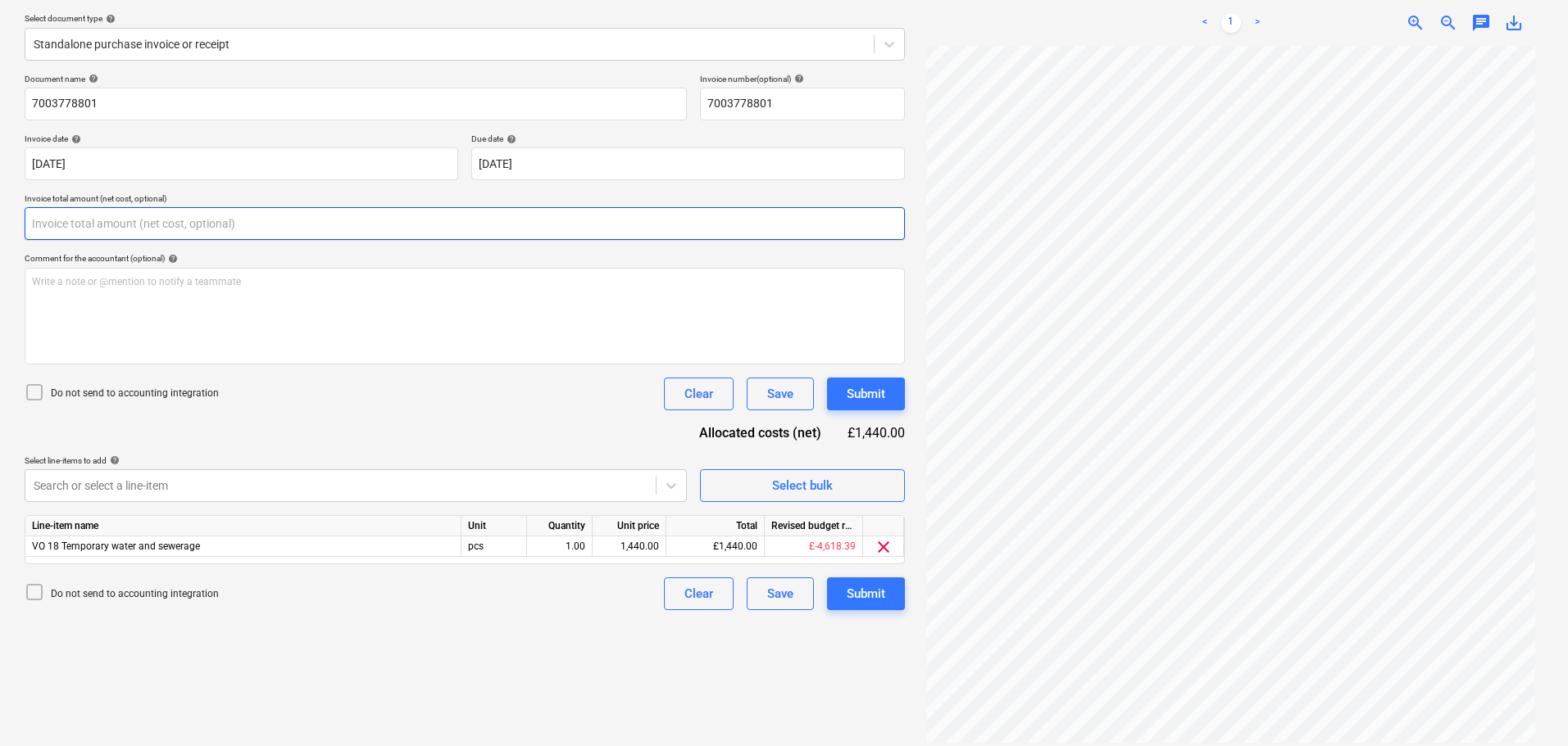
scroll to position [194, 0]
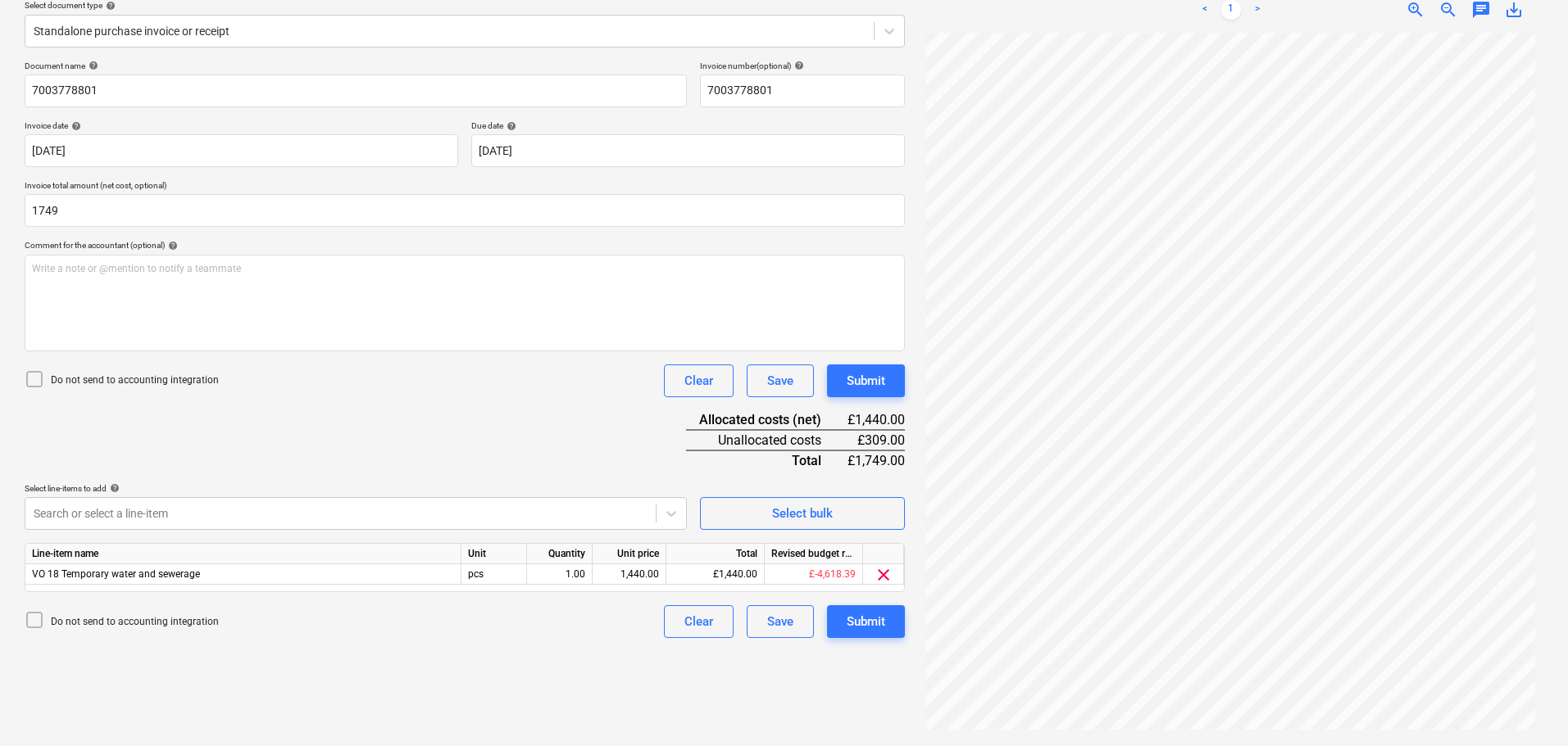
type input "1,749.00"
click at [232, 396] on div "Do not send to accounting integration Clear Save Submit" at bounding box center [465, 381] width 880 height 33
click at [259, 511] on body "Sales Projects Contacts Company Consolidated Invoices Inbox Approvals format_si…" at bounding box center [784, 179] width 1568 height 746
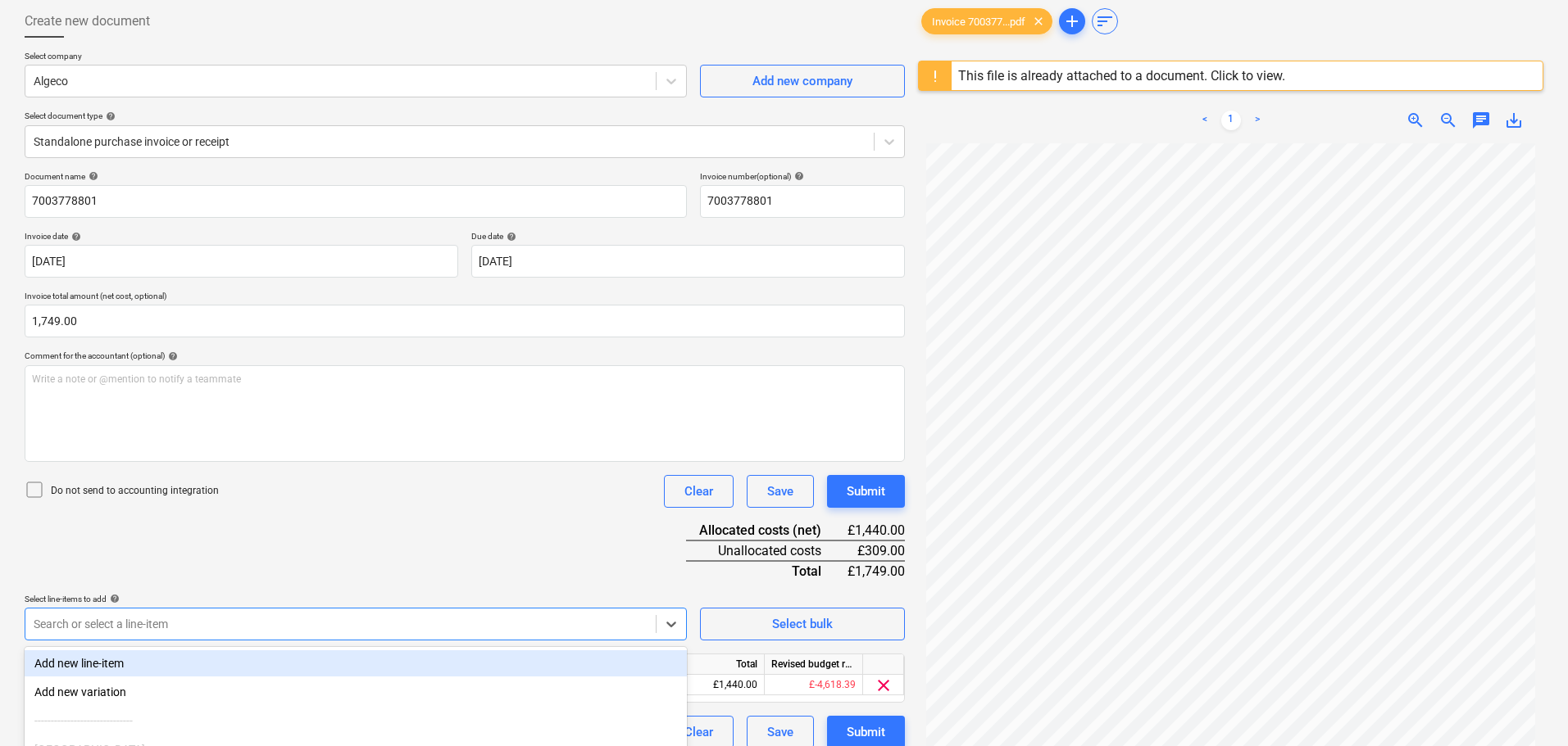
scroll to position [69, 0]
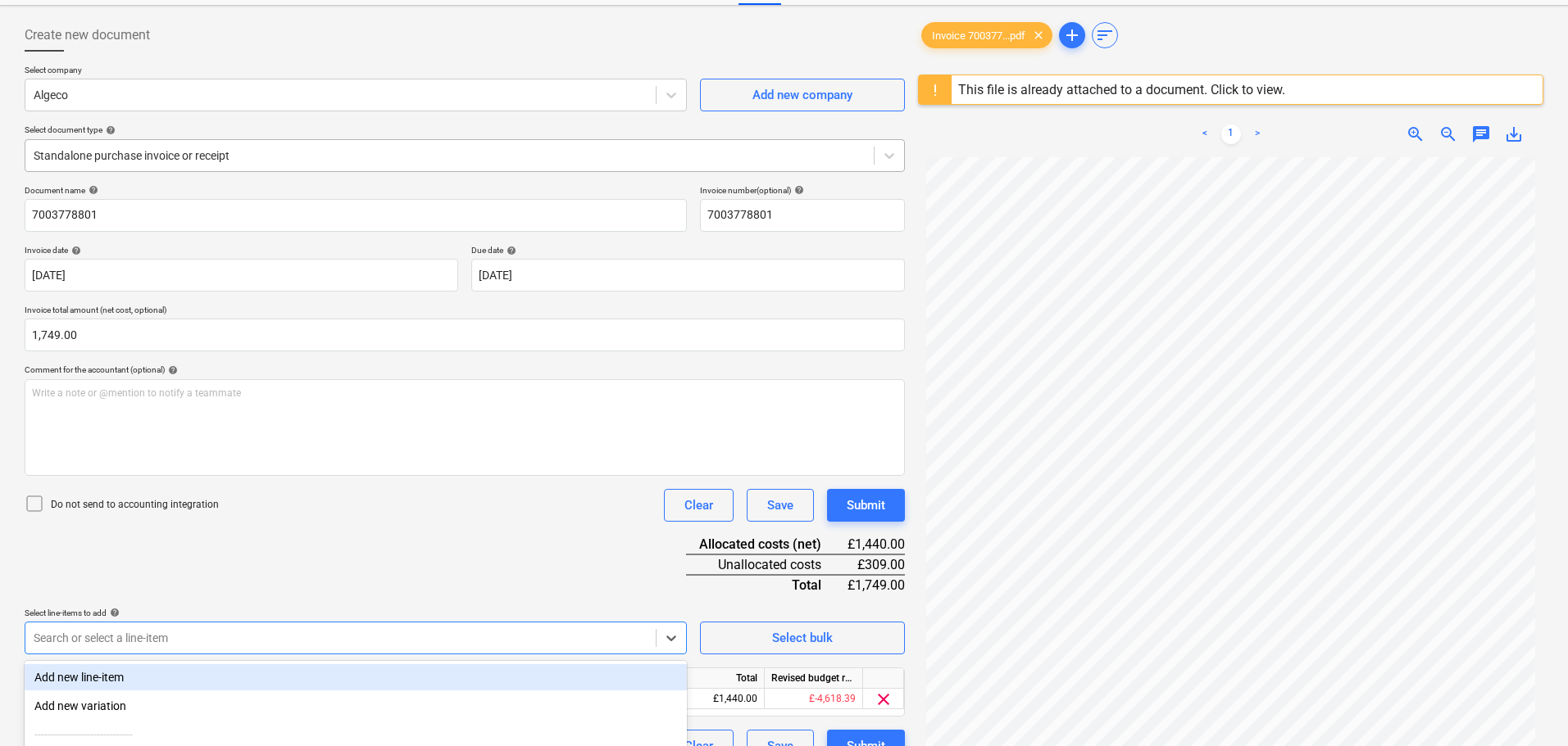
click at [183, 164] on div at bounding box center [449, 155] width 832 height 16
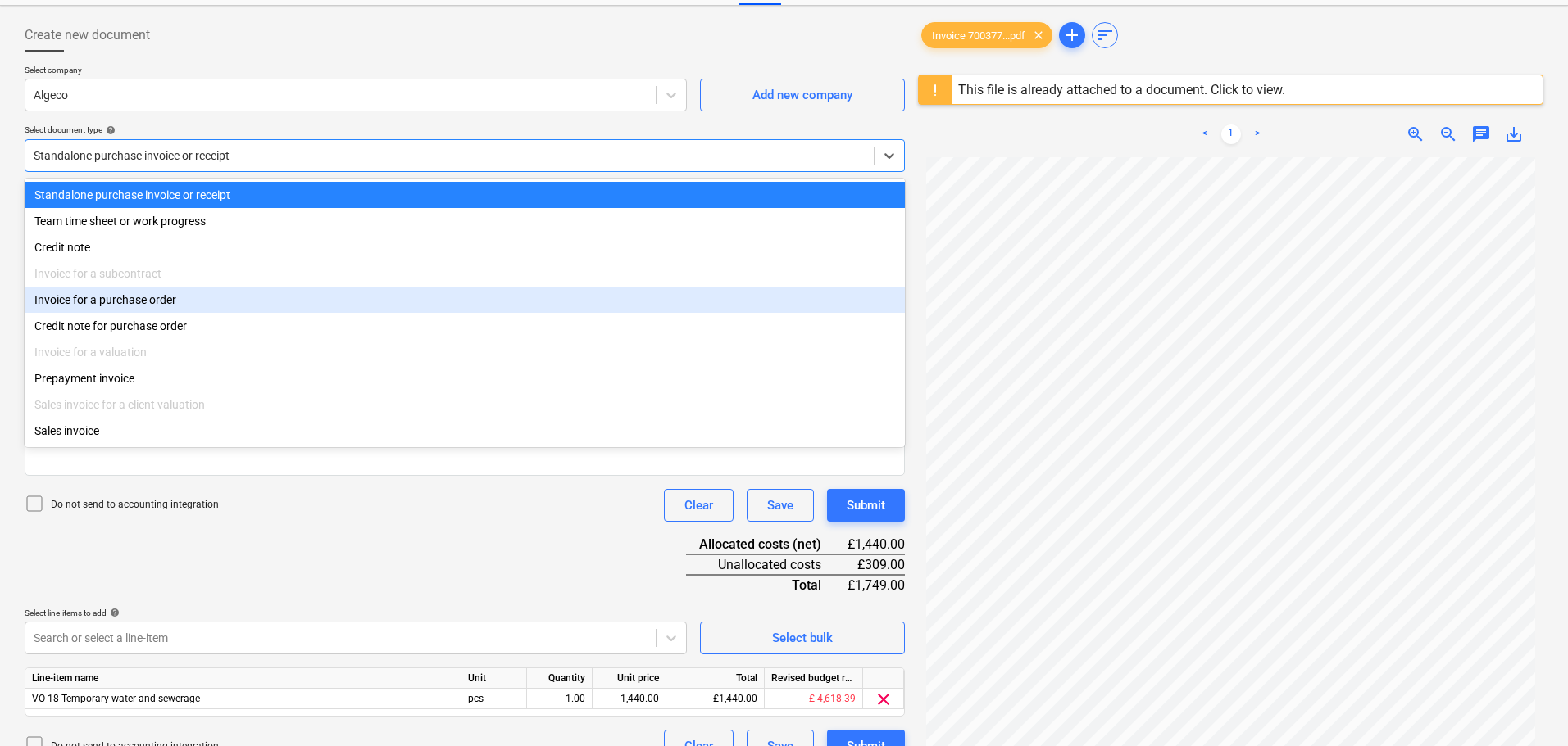
click at [168, 305] on div "Invoice for a purchase order" at bounding box center [465, 300] width 880 height 26
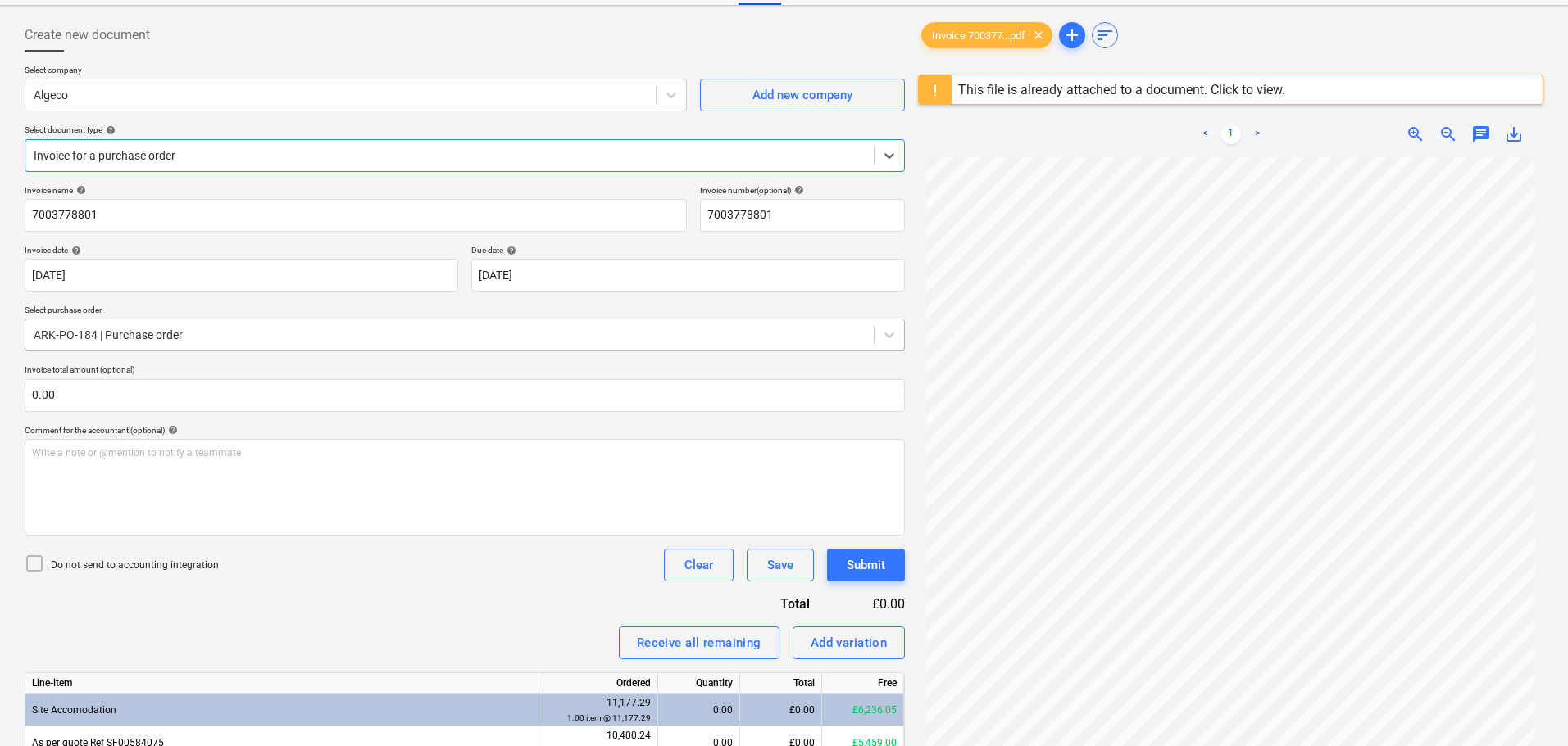
click at [156, 331] on div at bounding box center [449, 334] width 832 height 16
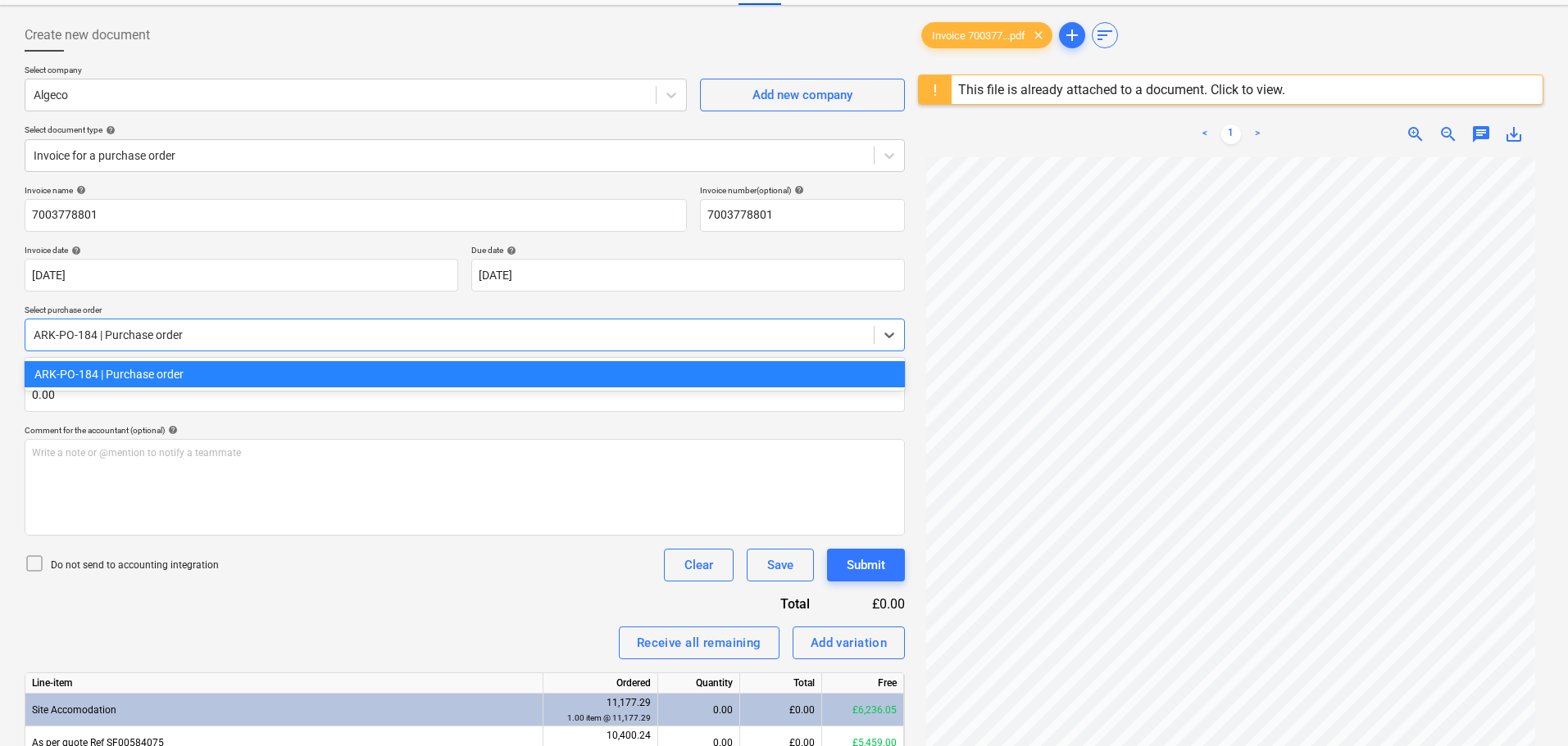
click at [156, 373] on div "ARK-PO-184 | Purchase order" at bounding box center [465, 374] width 880 height 26
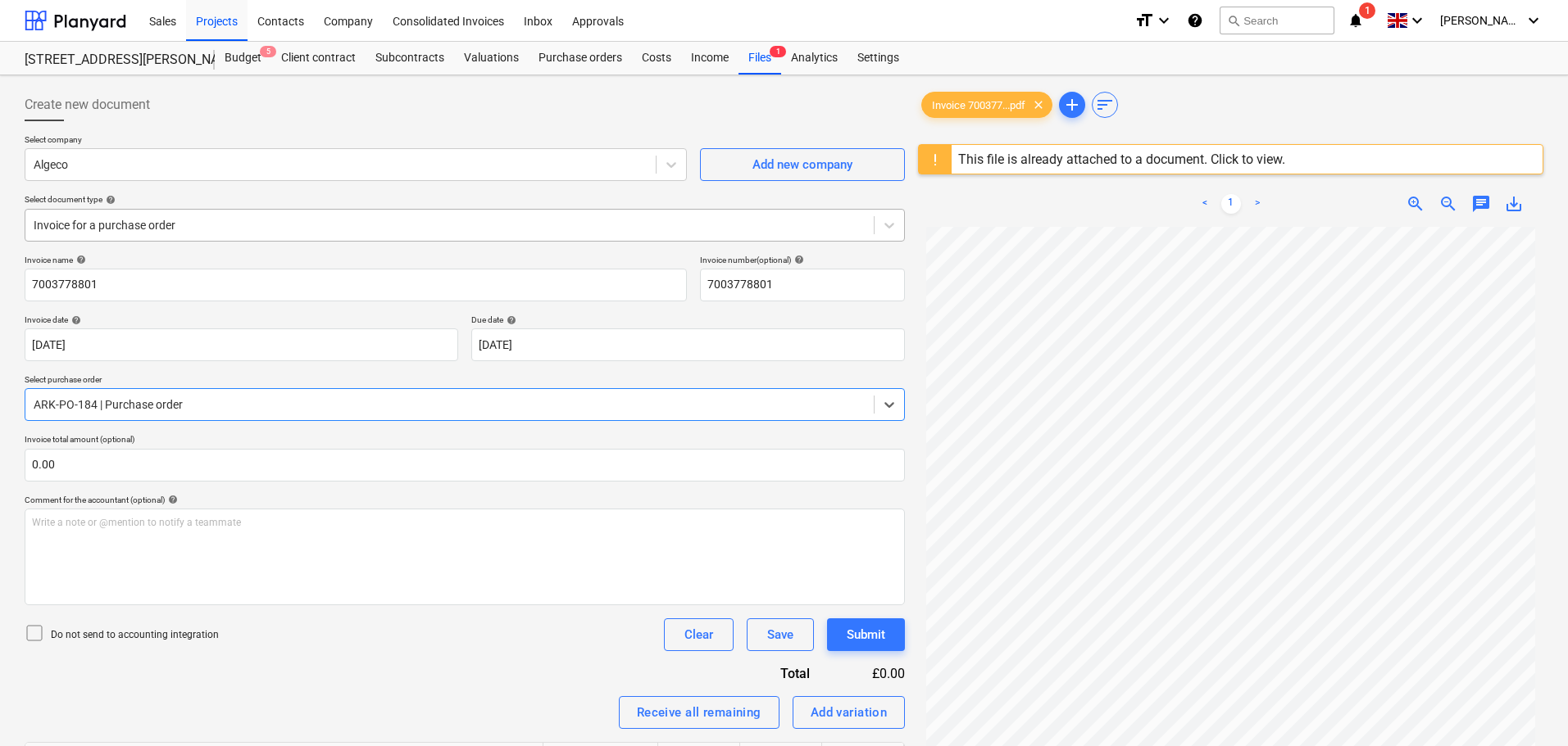
click at [196, 225] on div at bounding box center [449, 225] width 832 height 16
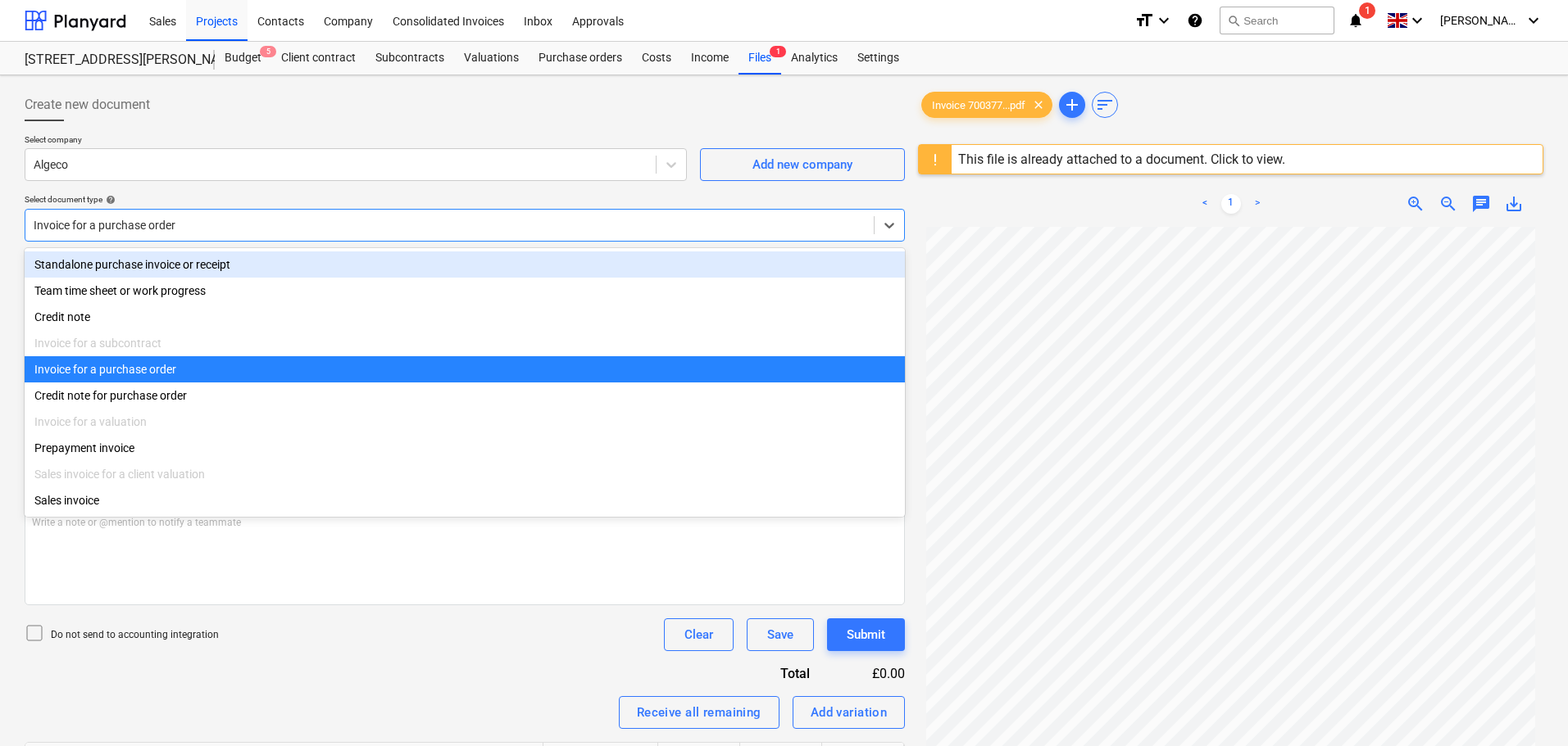
click at [183, 265] on div "Standalone purchase invoice or receipt" at bounding box center [465, 264] width 880 height 26
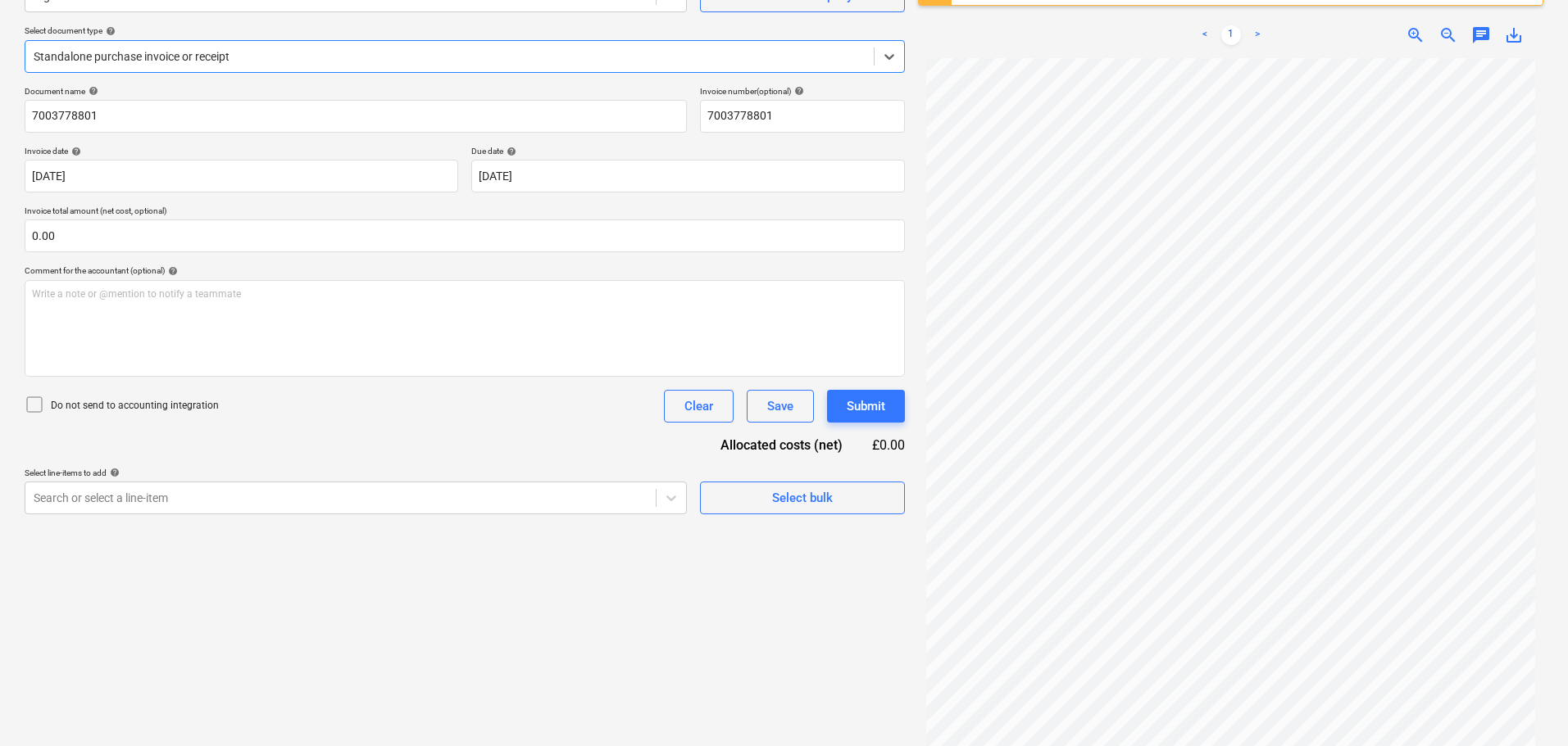
scroll to position [194, 0]
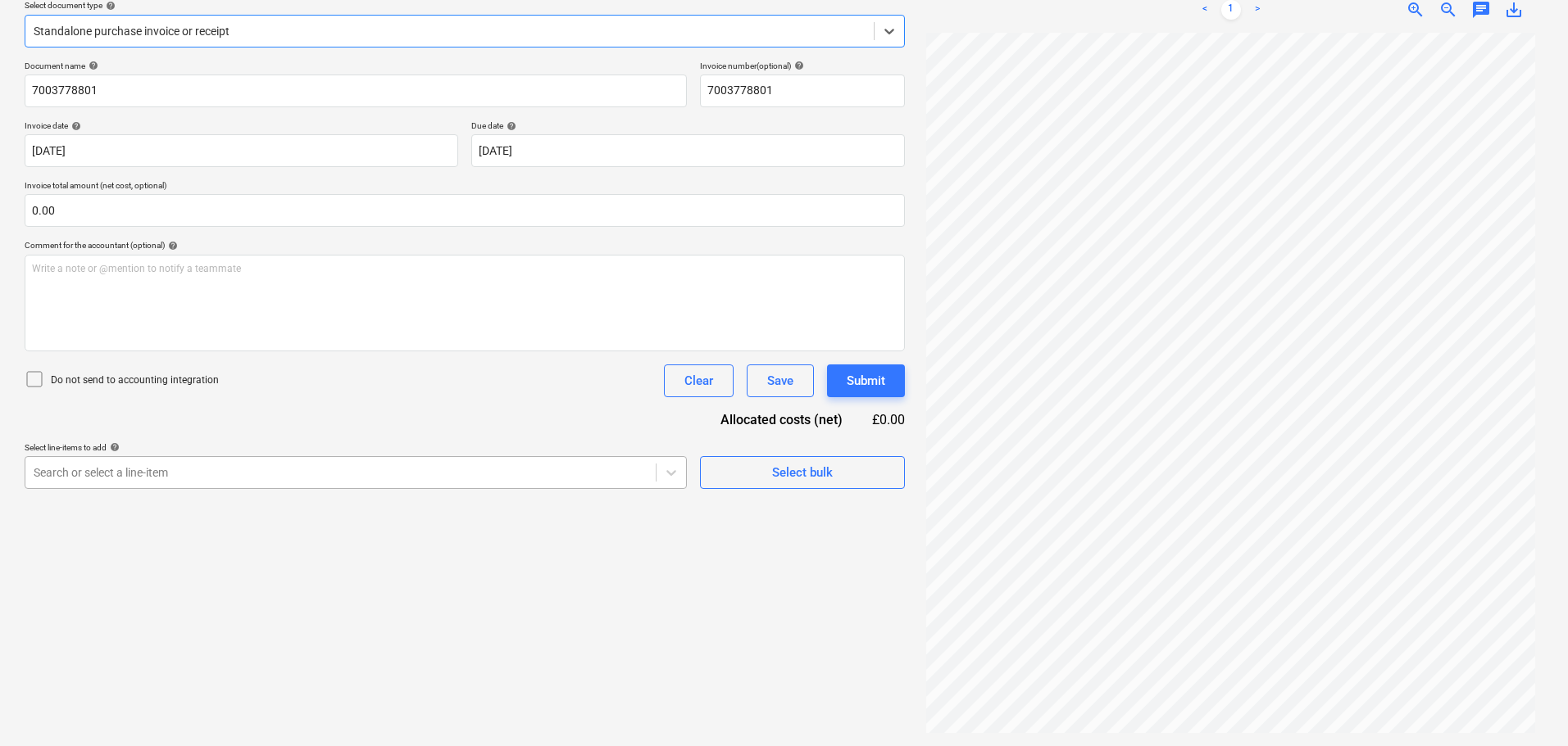
click at [156, 474] on div at bounding box center [340, 472] width 614 height 16
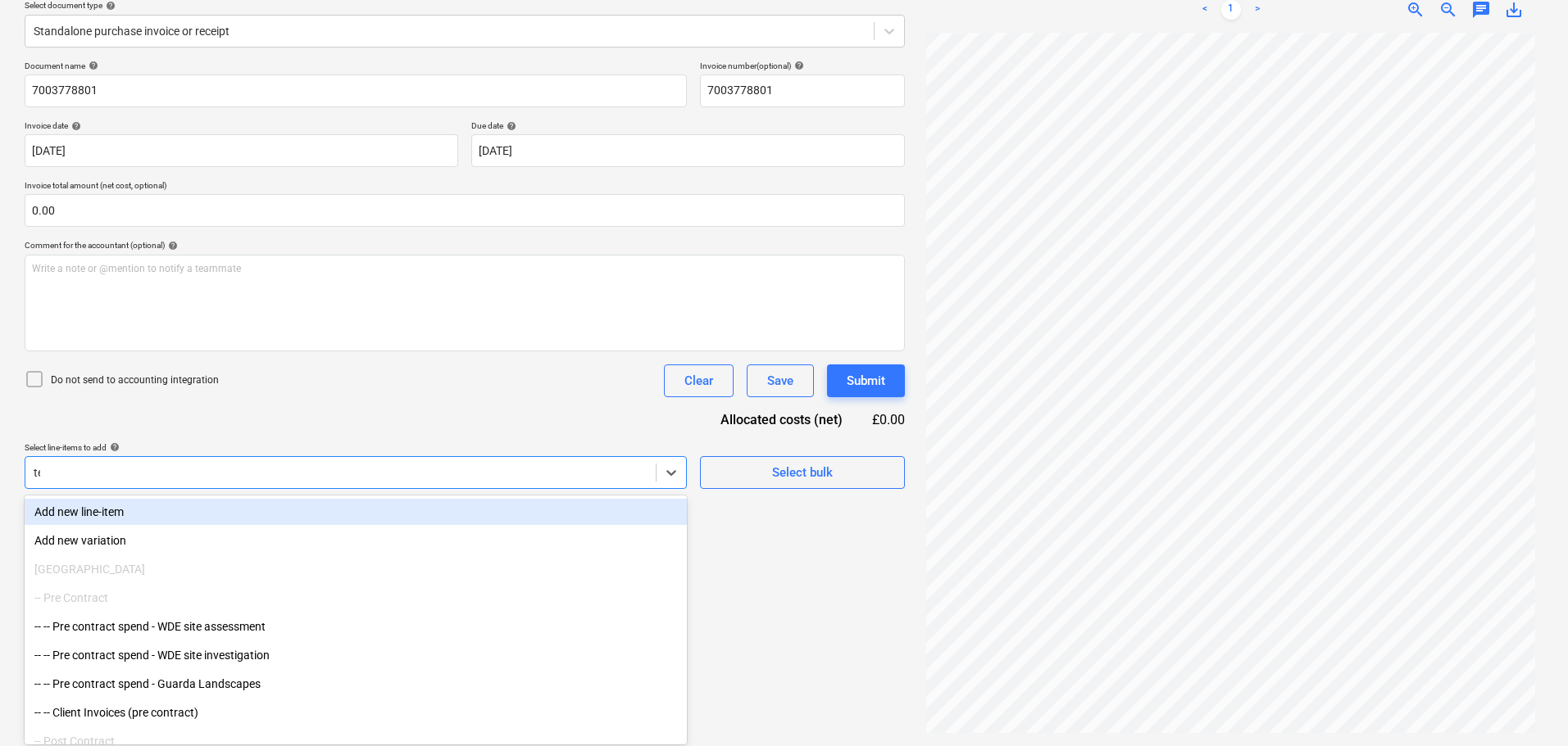
type input "temp"
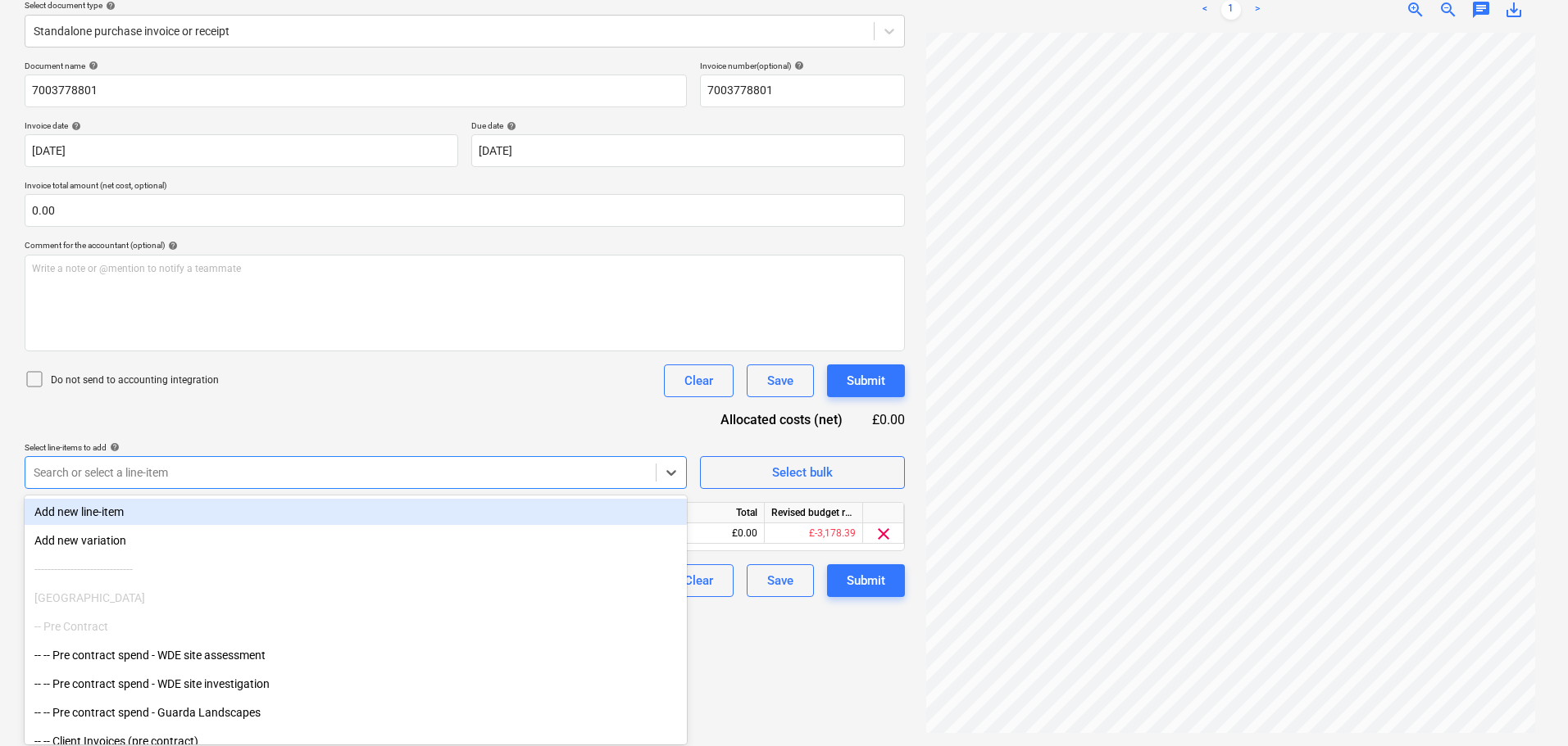
click at [210, 440] on div "Document name help 7003778801 Invoice number (optional) help 7003778801 Invoice…" at bounding box center [465, 329] width 880 height 537
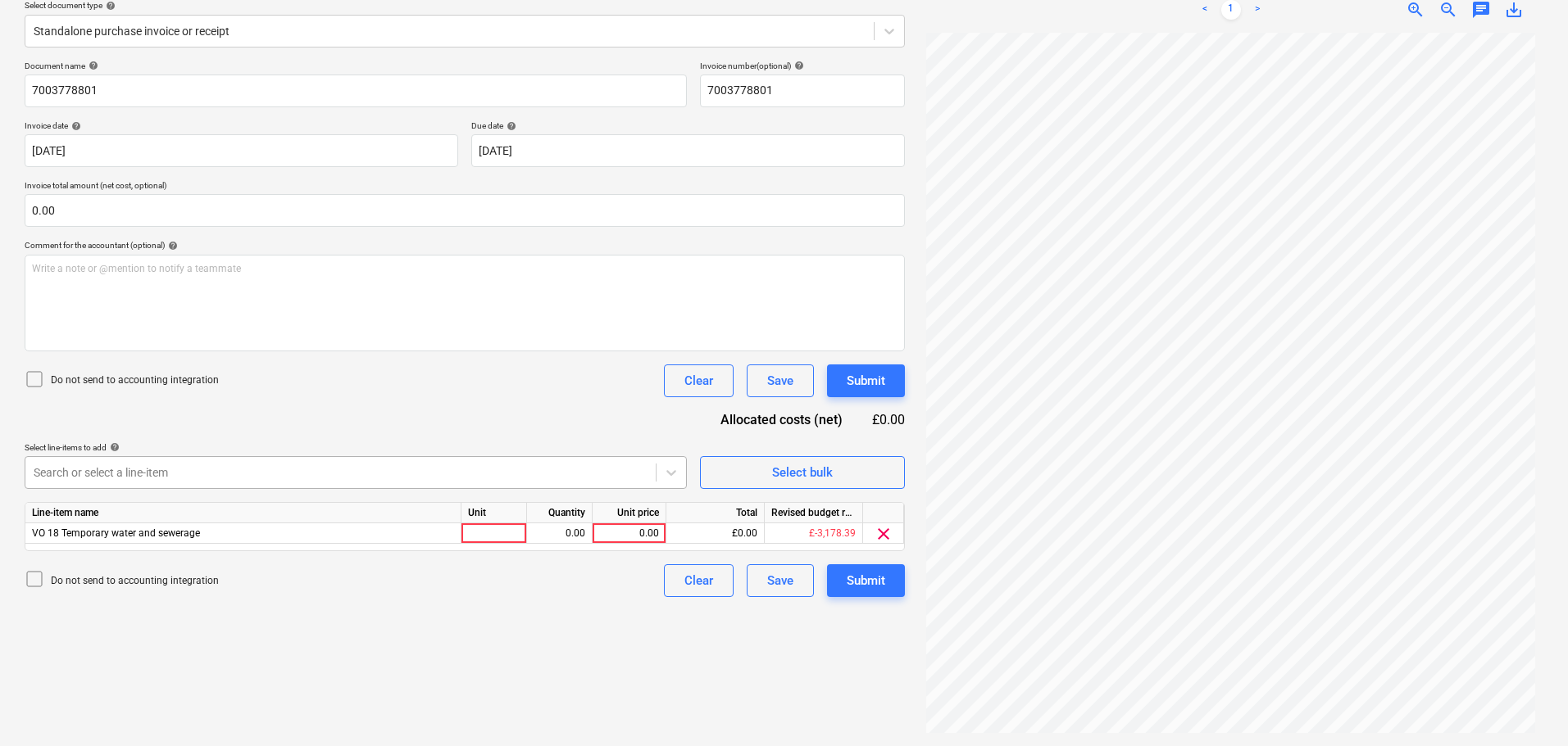
click at [525, 476] on div at bounding box center [340, 472] width 614 height 16
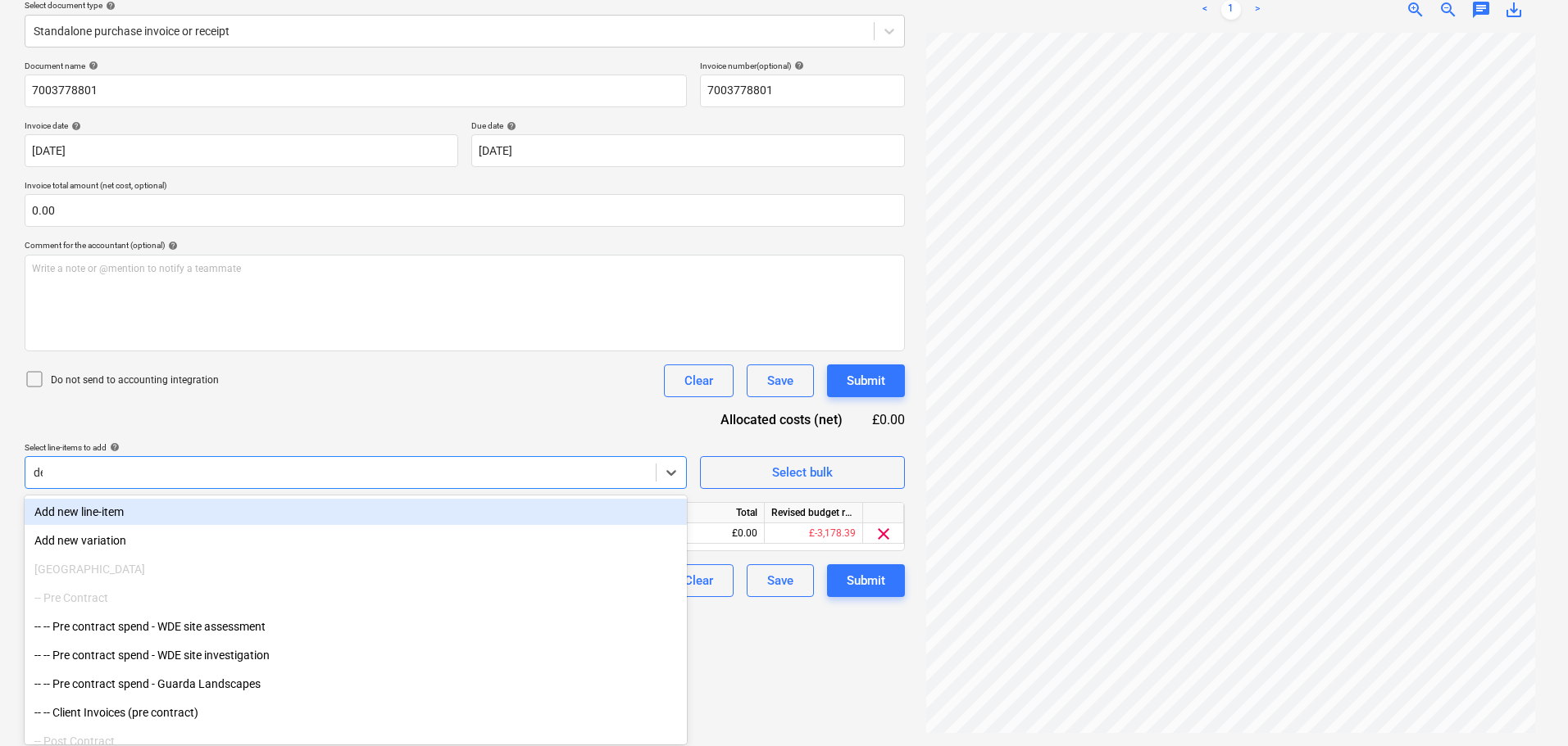
type input "demo"
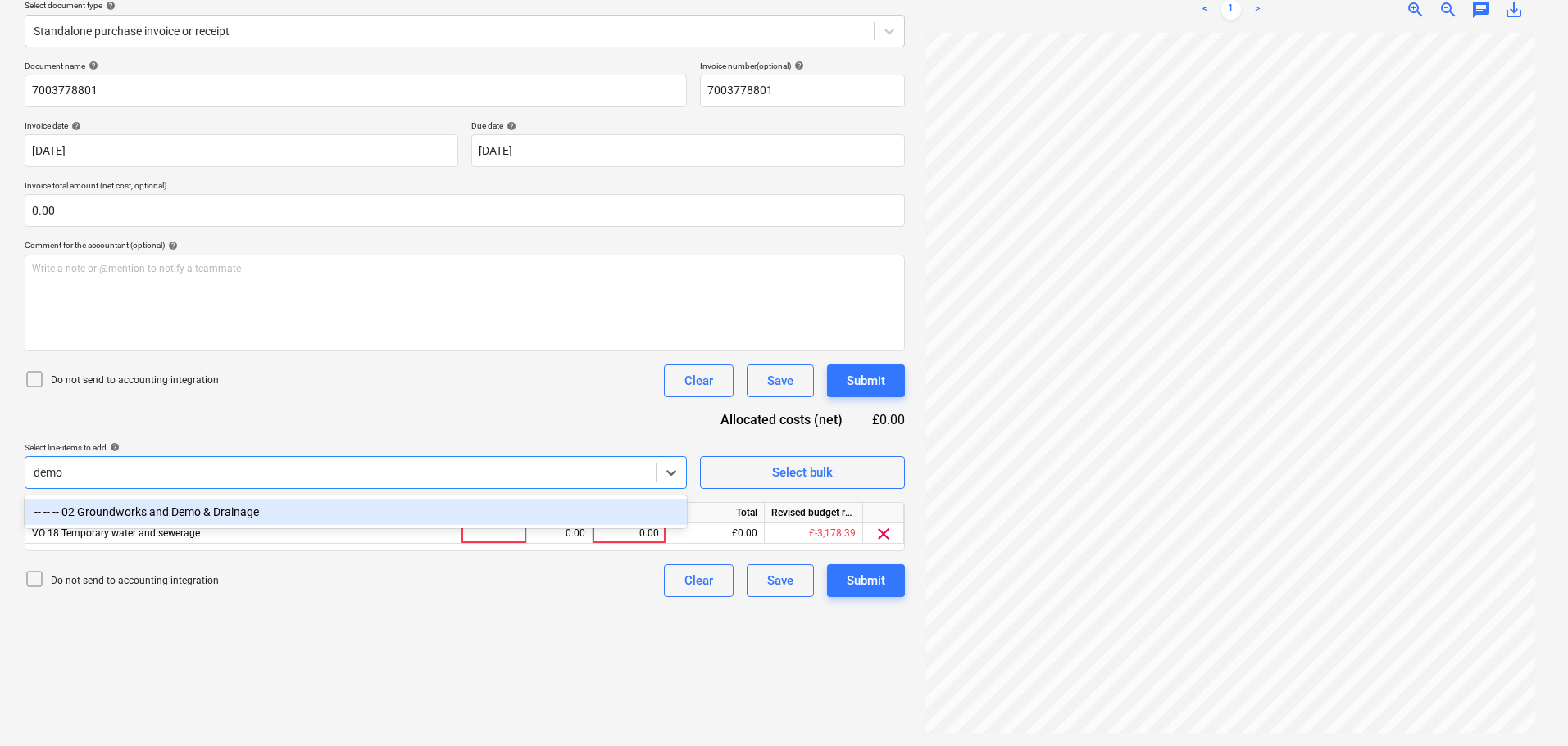
click at [500, 508] on div "-- -- -- 02 Groundworks and Demo & Drainage" at bounding box center [356, 512] width 662 height 26
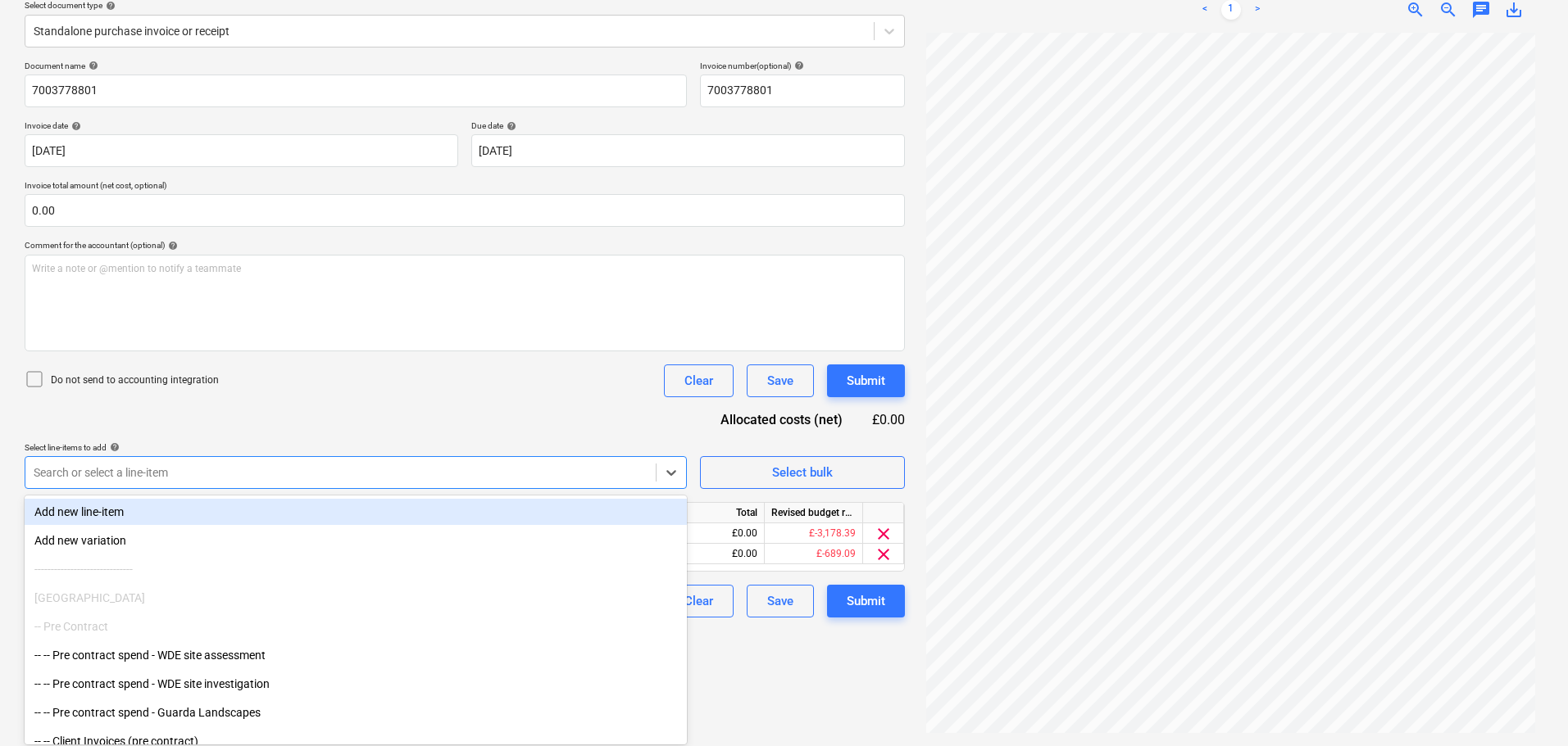
click at [566, 430] on div "Document name help 7003778801 Invoice number (optional) help 7003778801 Invoice…" at bounding box center [465, 339] width 880 height 557
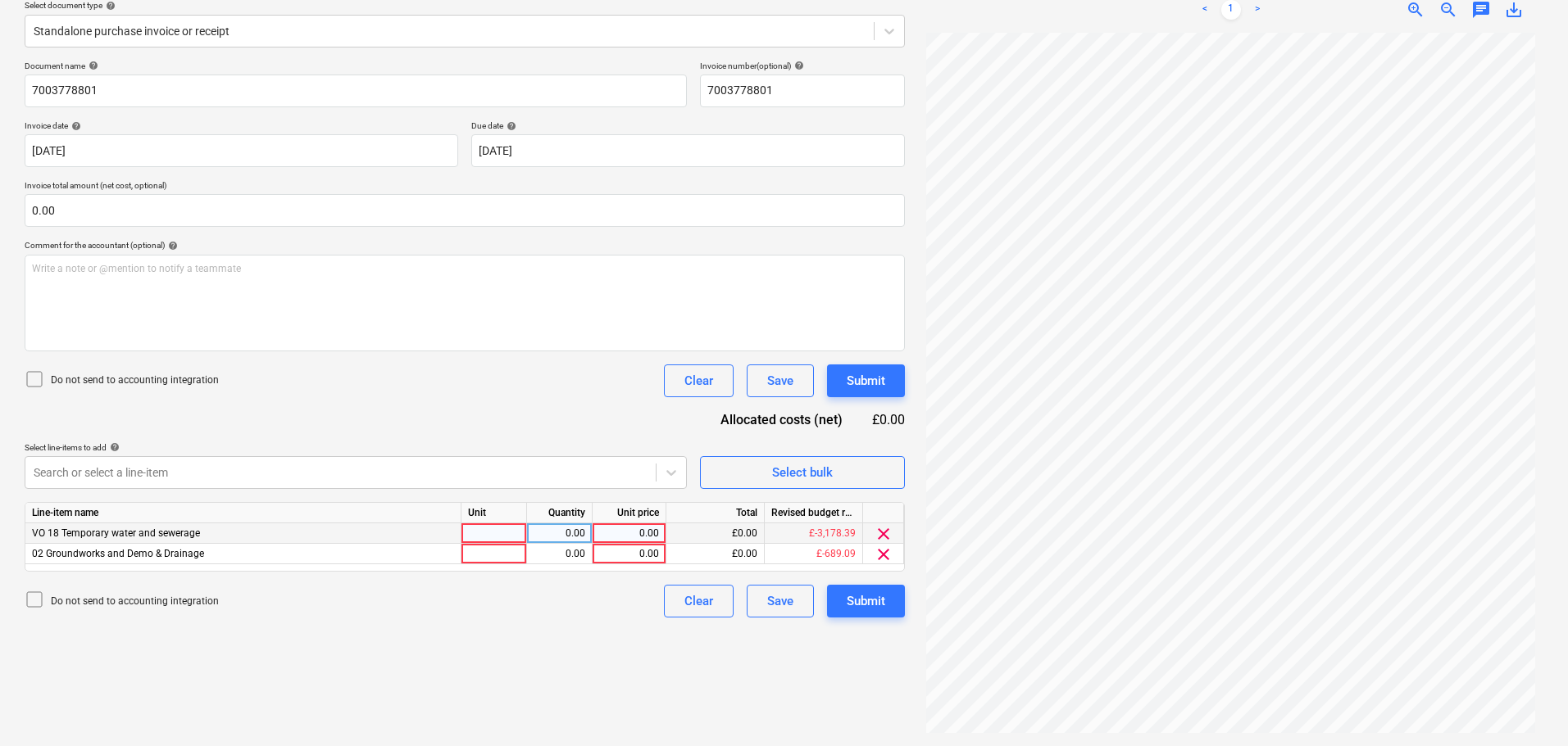
click at [626, 533] on div "0.00" at bounding box center [629, 533] width 60 height 20
type input "1440"
click at [632, 551] on div "0.00" at bounding box center [629, 553] width 60 height 20
type input "309"
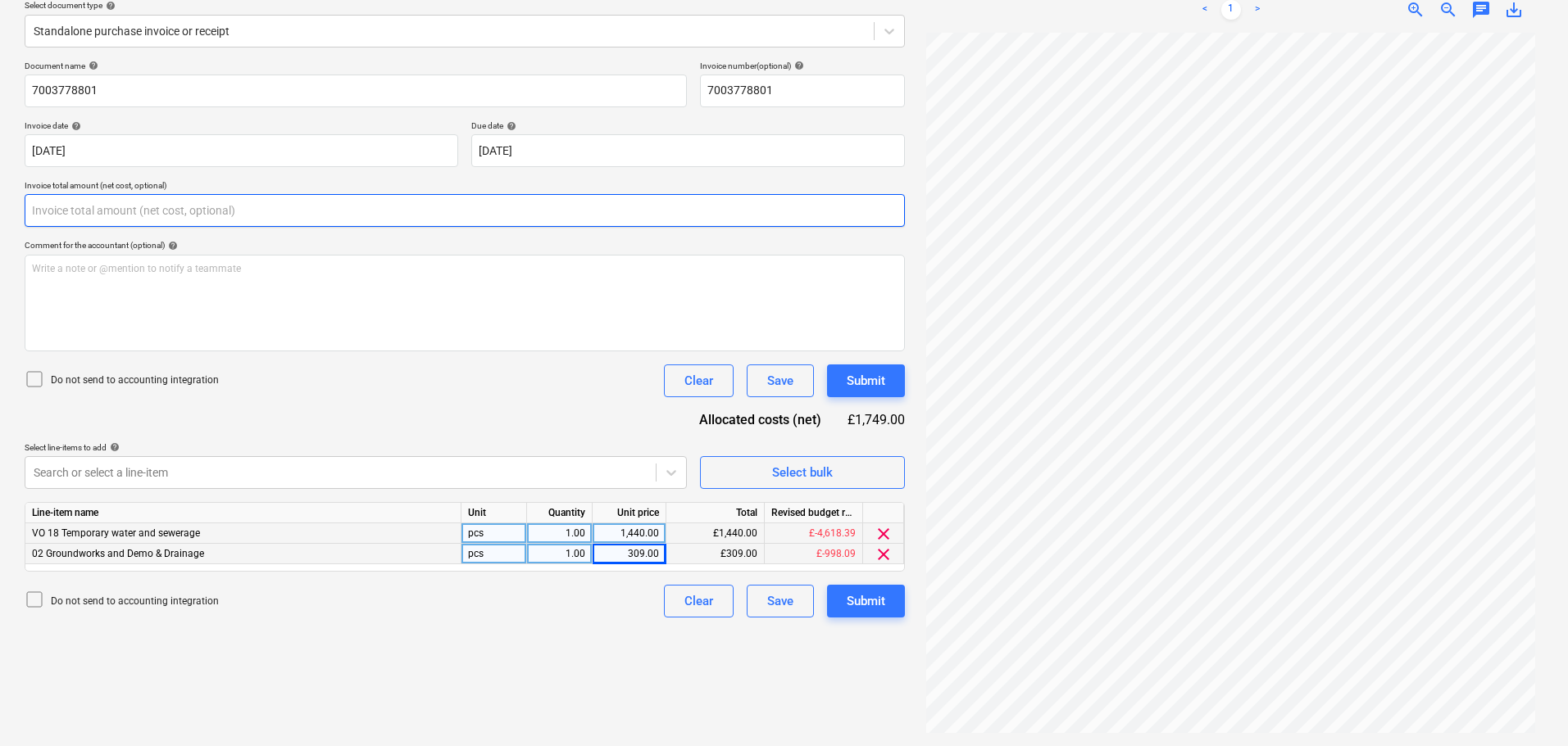
click at [262, 202] on input "text" at bounding box center [465, 210] width 880 height 33
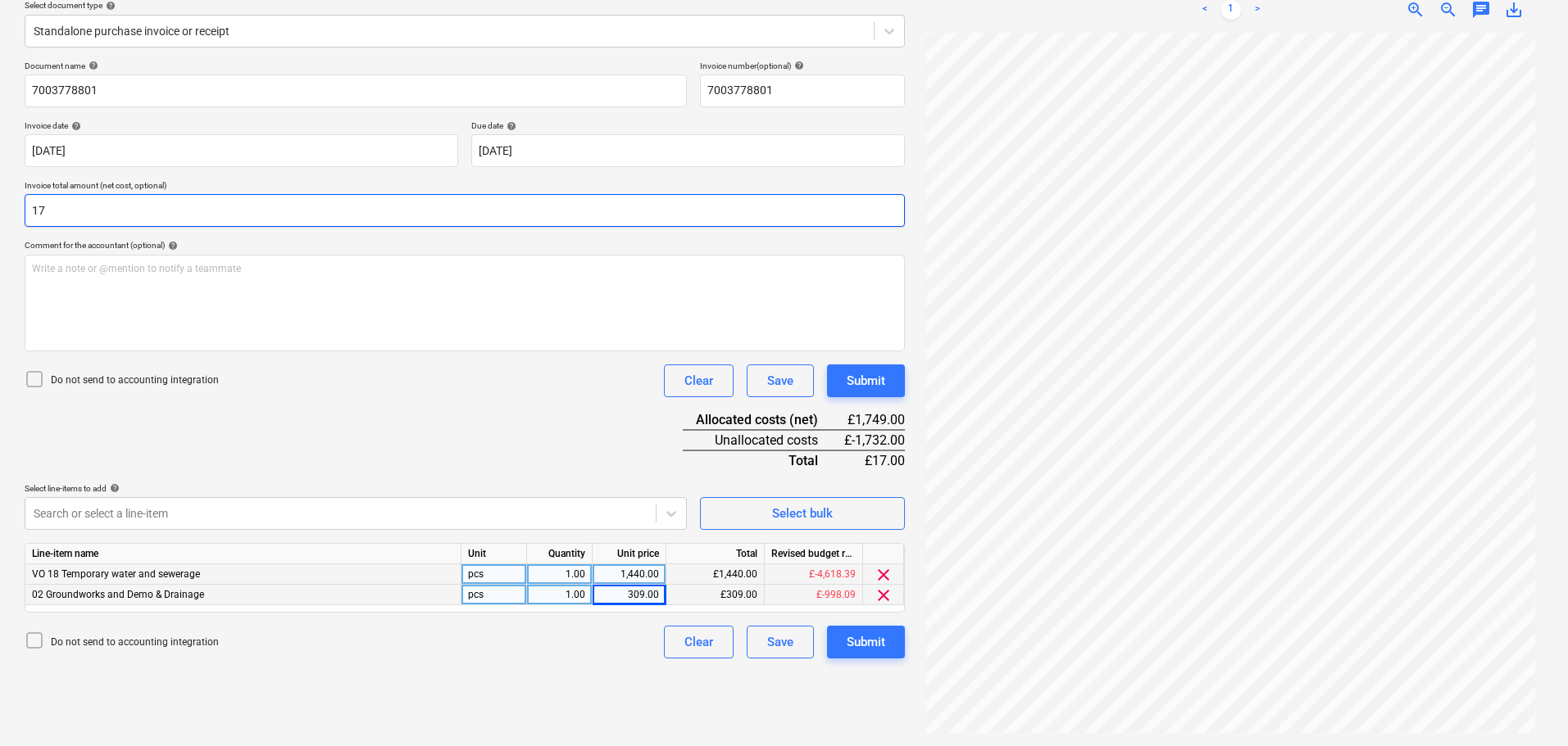
scroll to position [164, 0]
type input "1,749.00"
click at [226, 450] on div "Document name help 7003778801 Invoice number (optional) help 7003778801 Invoice…" at bounding box center [465, 360] width 880 height 599
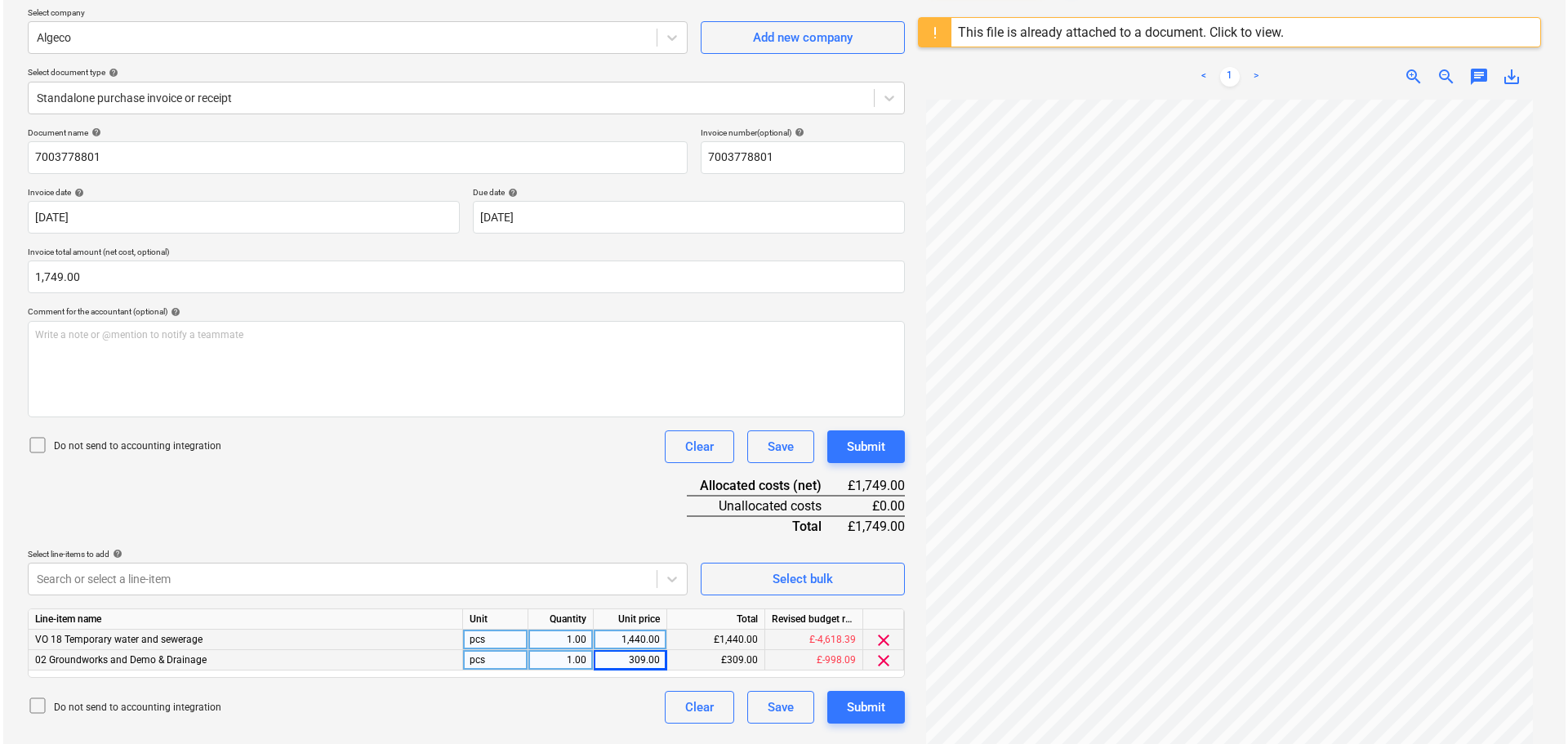
scroll to position [0, 0]
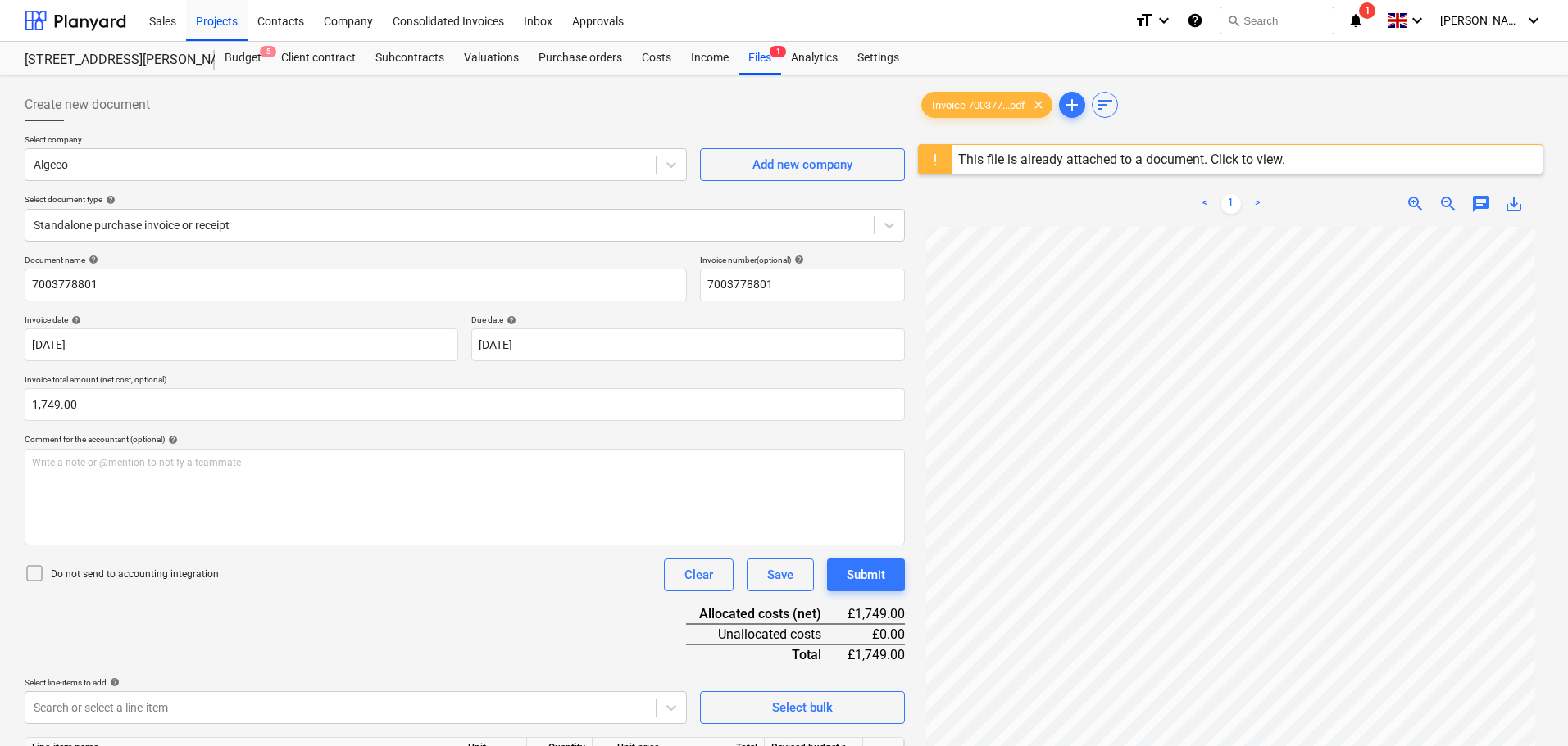
click at [106, 574] on p "Do not send to accounting integration" at bounding box center [135, 574] width 168 height 13
click at [865, 566] on div "Submit" at bounding box center [866, 575] width 39 height 21
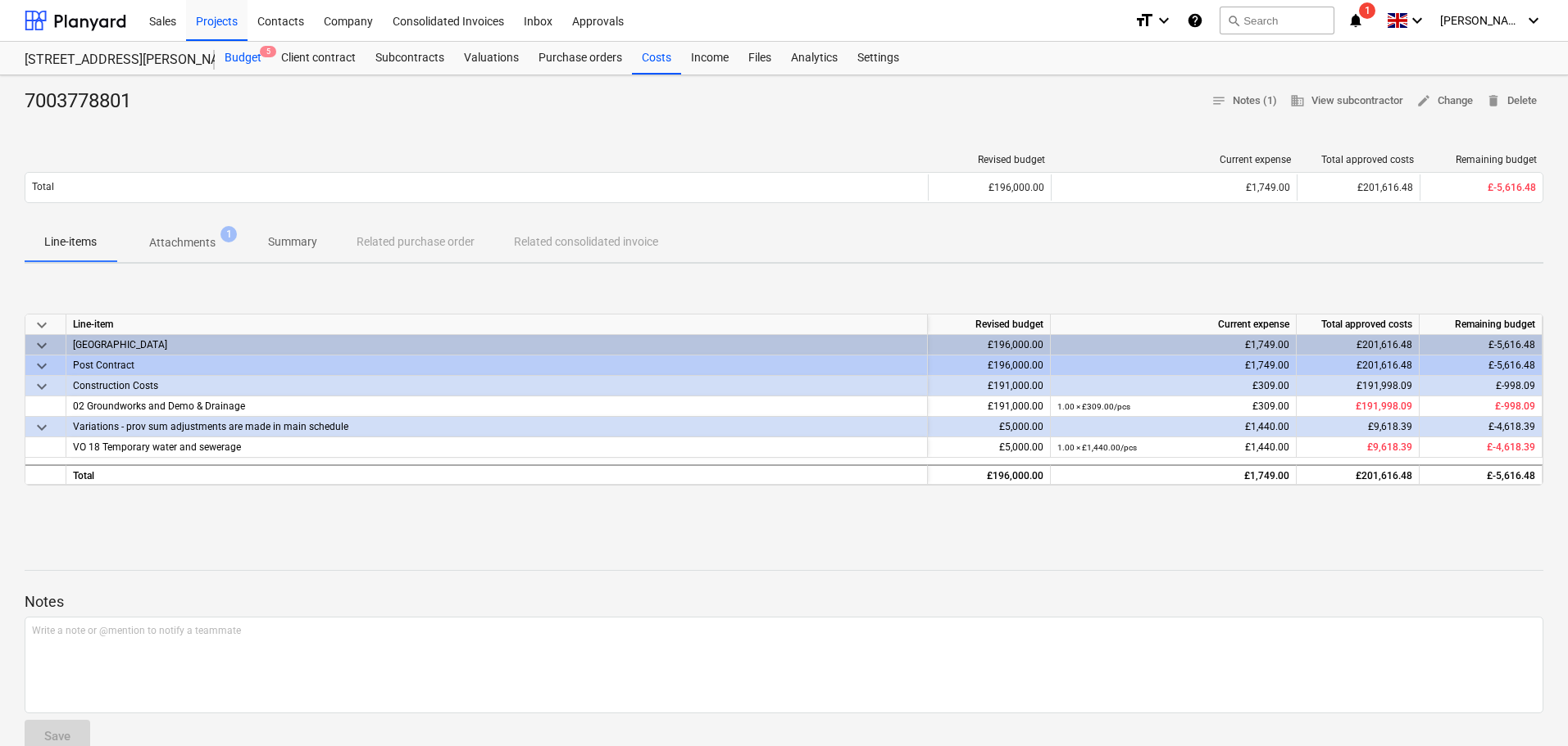
click at [239, 56] on div "Budget 5" at bounding box center [243, 58] width 57 height 33
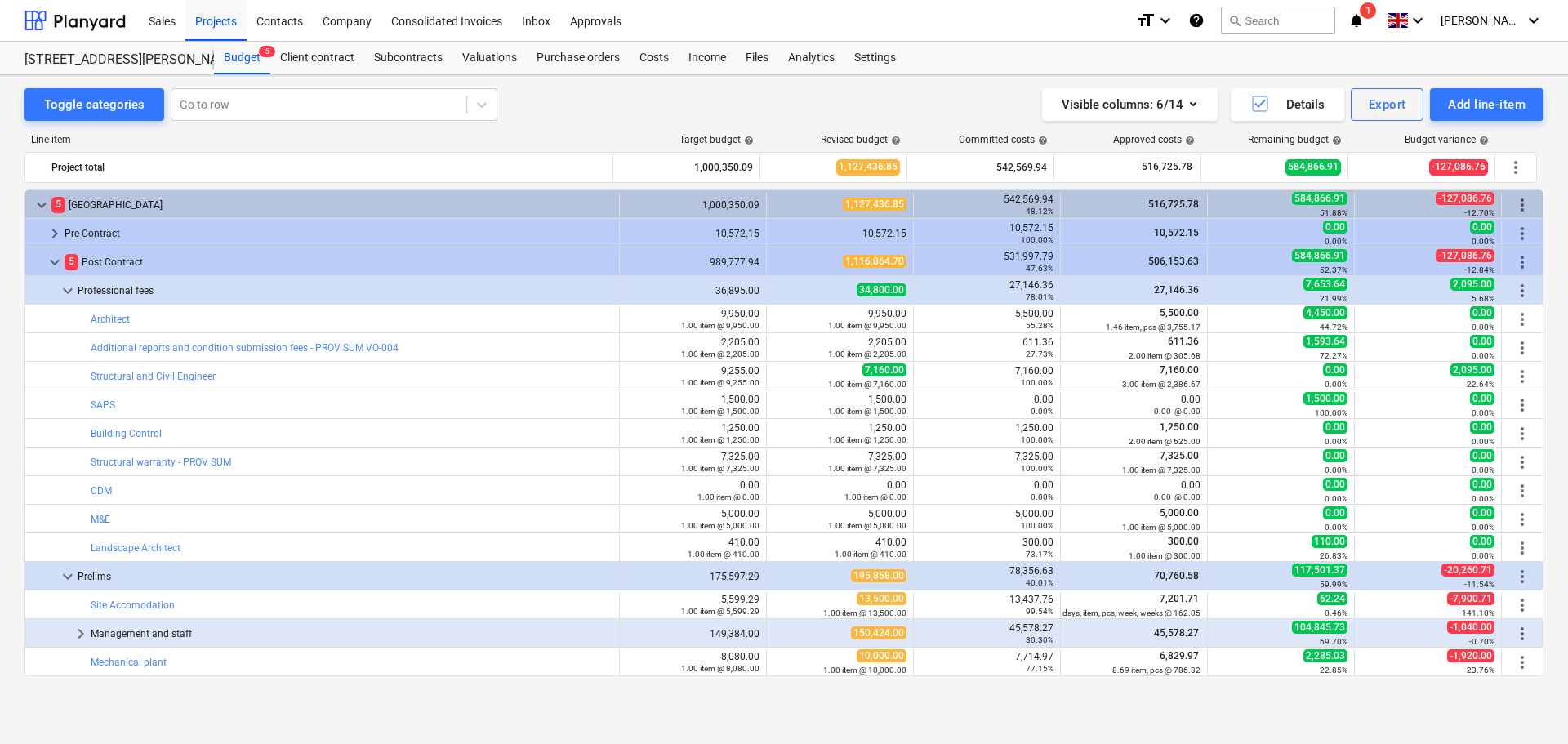
click at [1364, 16] on icon "notifications" at bounding box center [1356, 20] width 16 height 19
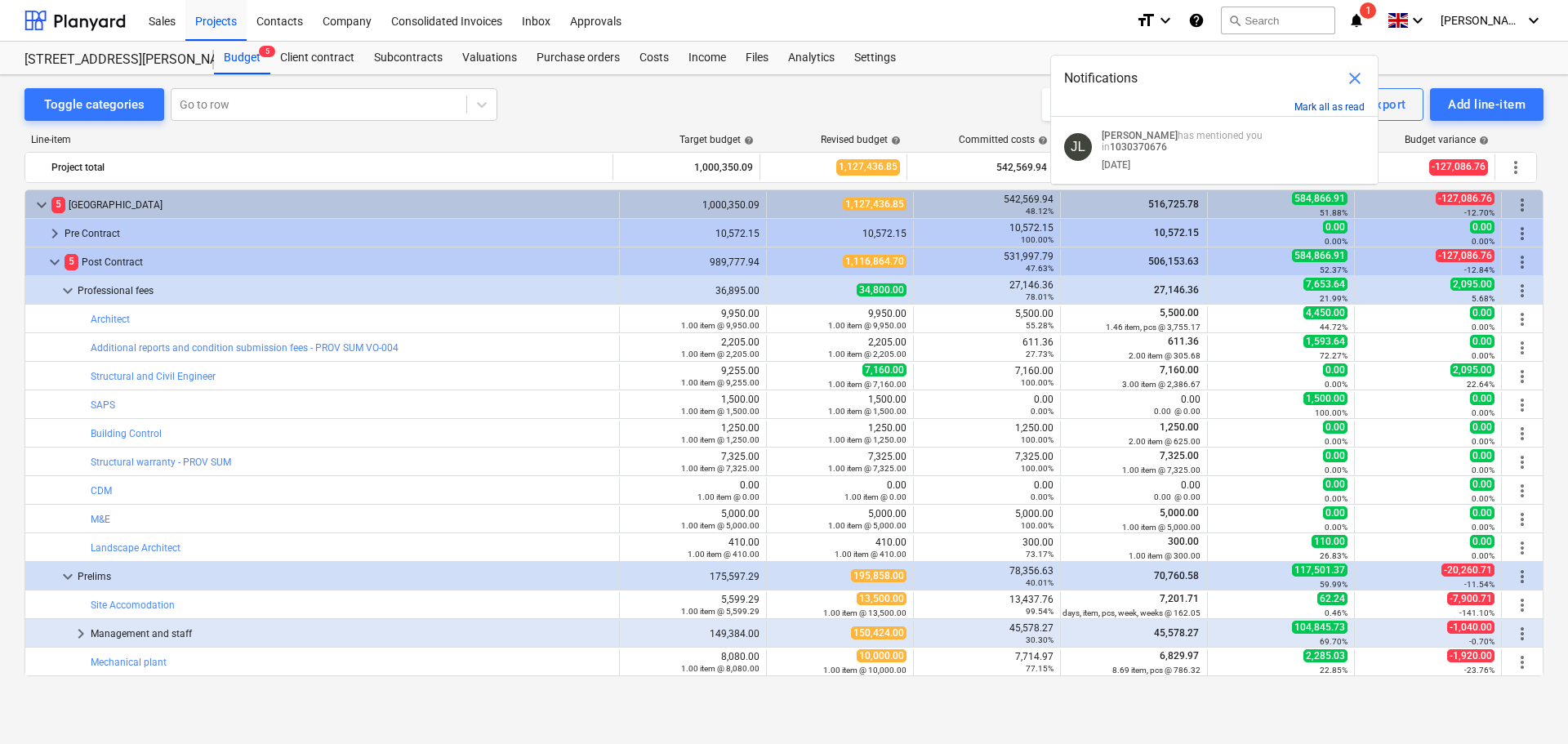
click at [1343, 107] on button "Mark all as read" at bounding box center [1329, 107] width 70 height 12
click at [1357, 79] on span "close" at bounding box center [1355, 78] width 19 height 19
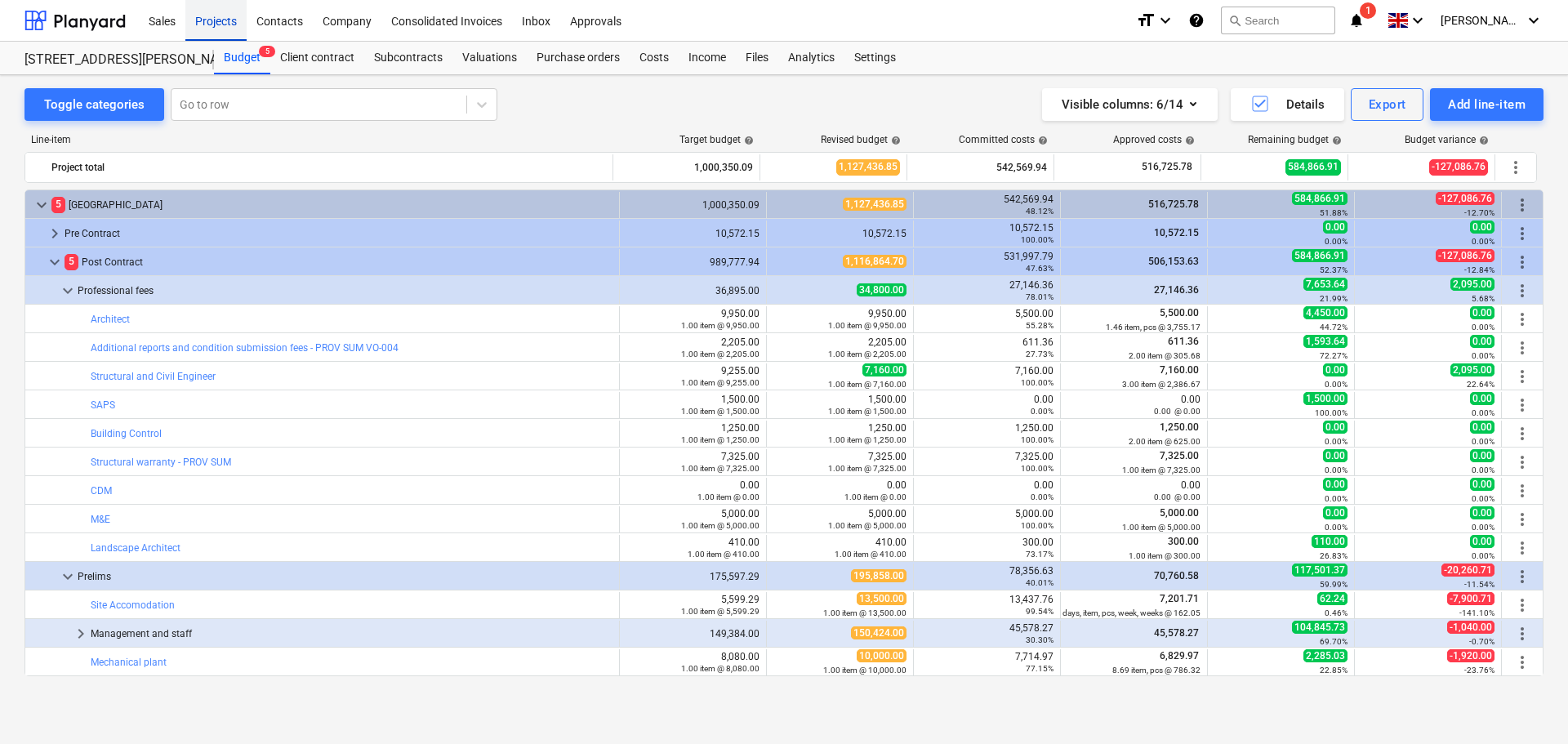
click at [213, 25] on div "Projects" at bounding box center [216, 19] width 61 height 41
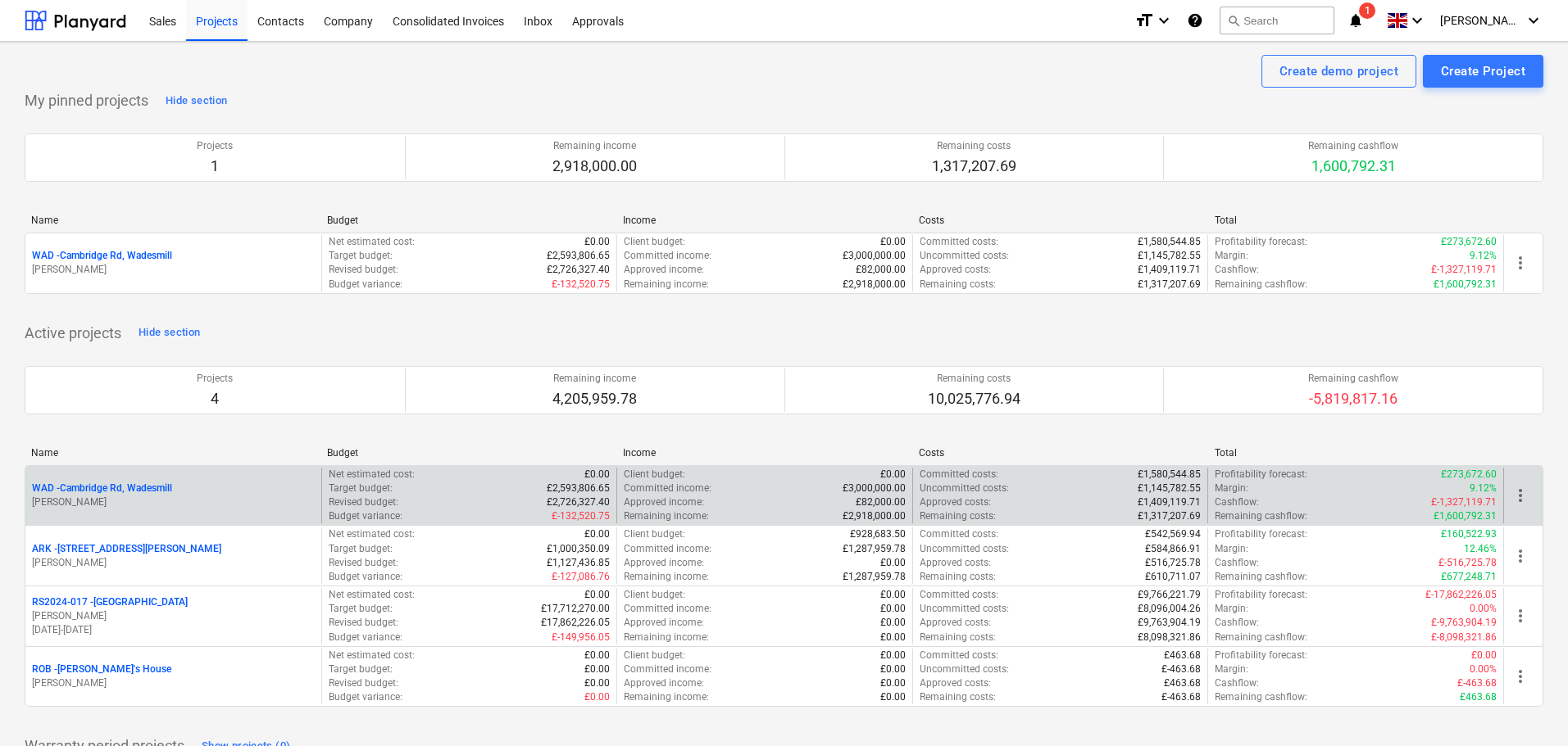
click at [111, 491] on p "WAD - Cambridge Rd, Wadesmill" at bounding box center [101, 489] width 140 height 13
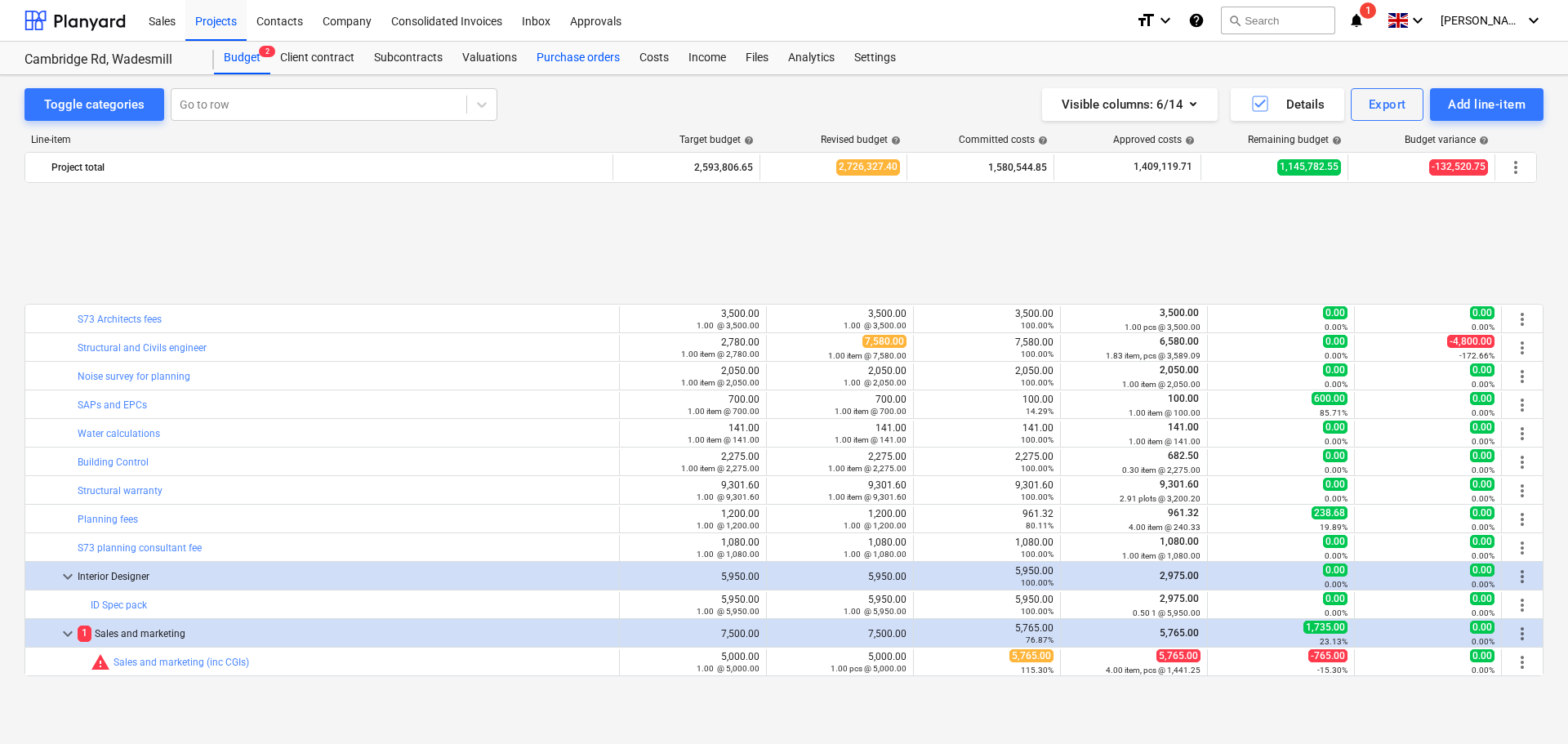
click at [592, 63] on div "Purchase orders" at bounding box center [577, 58] width 103 height 33
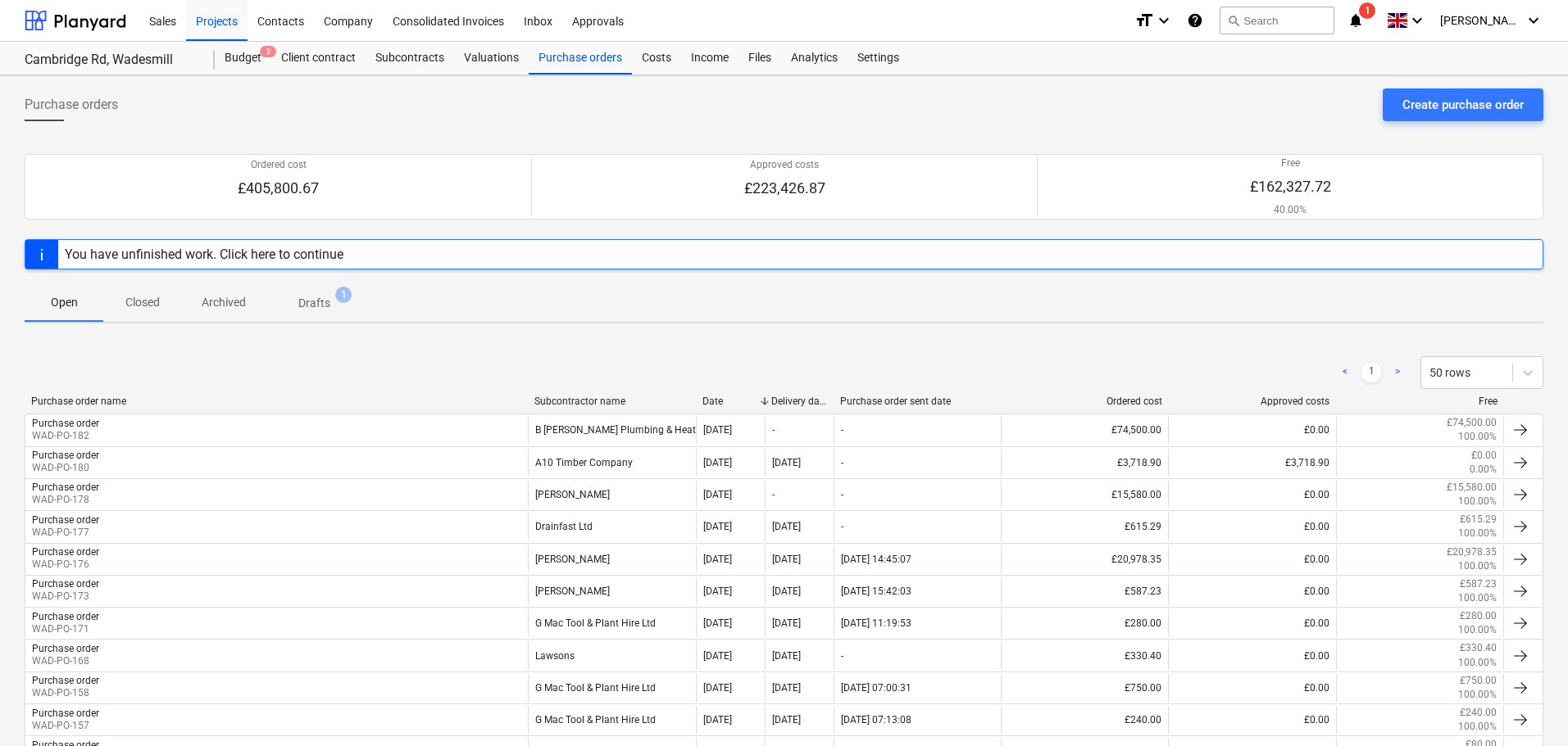
click at [591, 406] on div "Subcontractor name" at bounding box center [611, 402] width 155 height 12
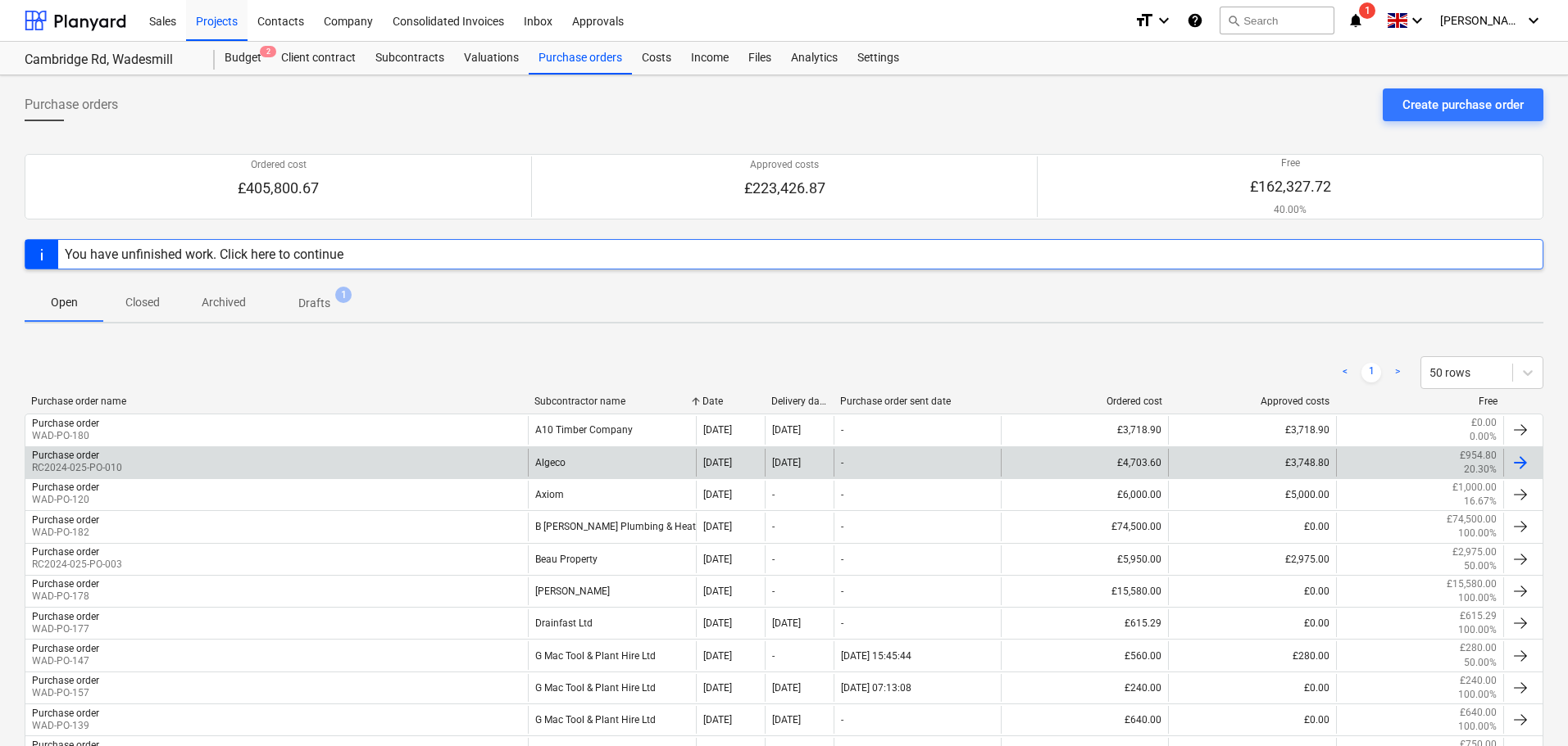
click at [619, 456] on div "Algeco" at bounding box center [610, 463] width 167 height 28
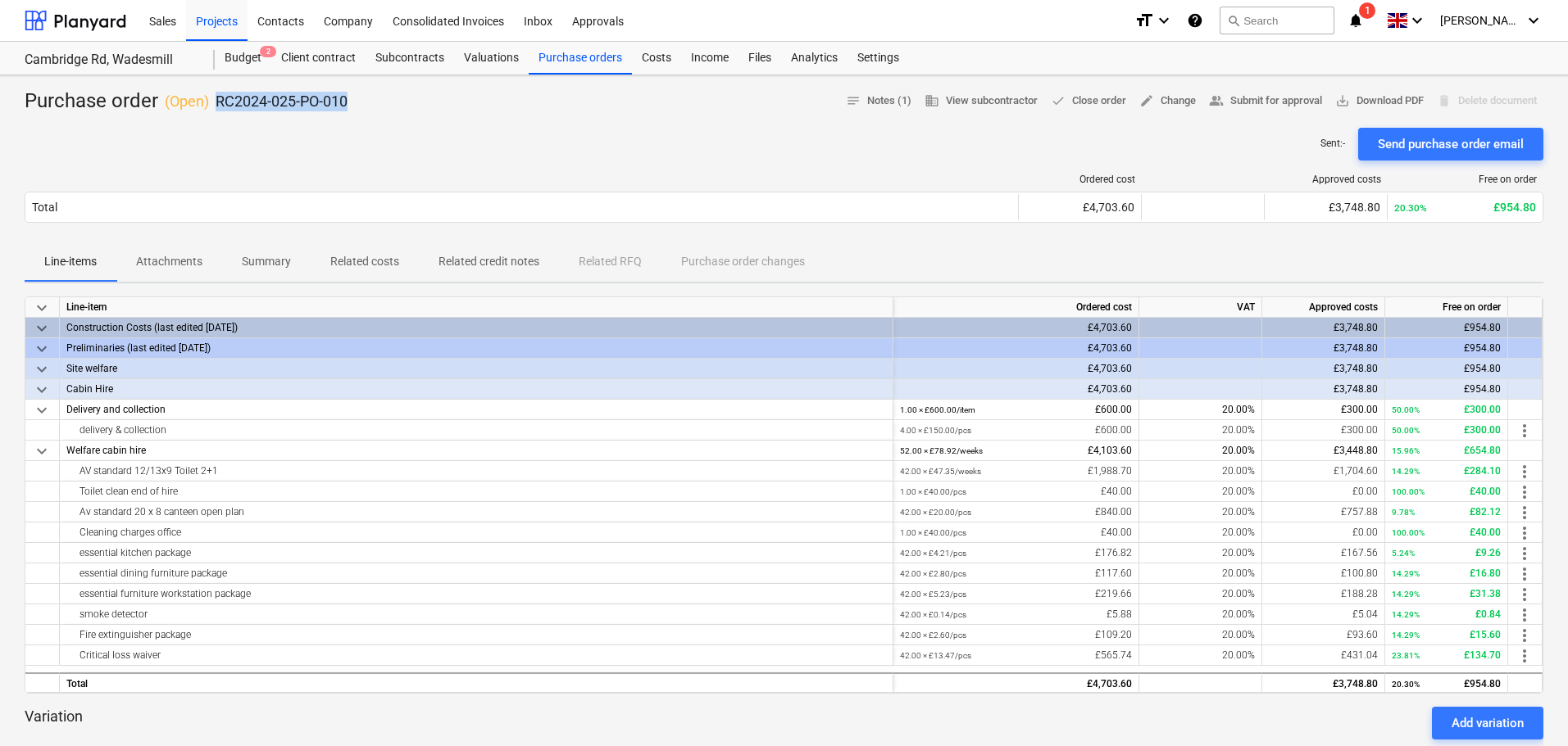
drag, startPoint x: 216, startPoint y: 96, endPoint x: 345, endPoint y: 96, distance: 129.0
click at [345, 96] on p "RC2024-025-PO-010" at bounding box center [282, 101] width 132 height 19
copy p "RC2024-025-PO-010"
click at [237, 21] on div "Projects" at bounding box center [217, 19] width 62 height 41
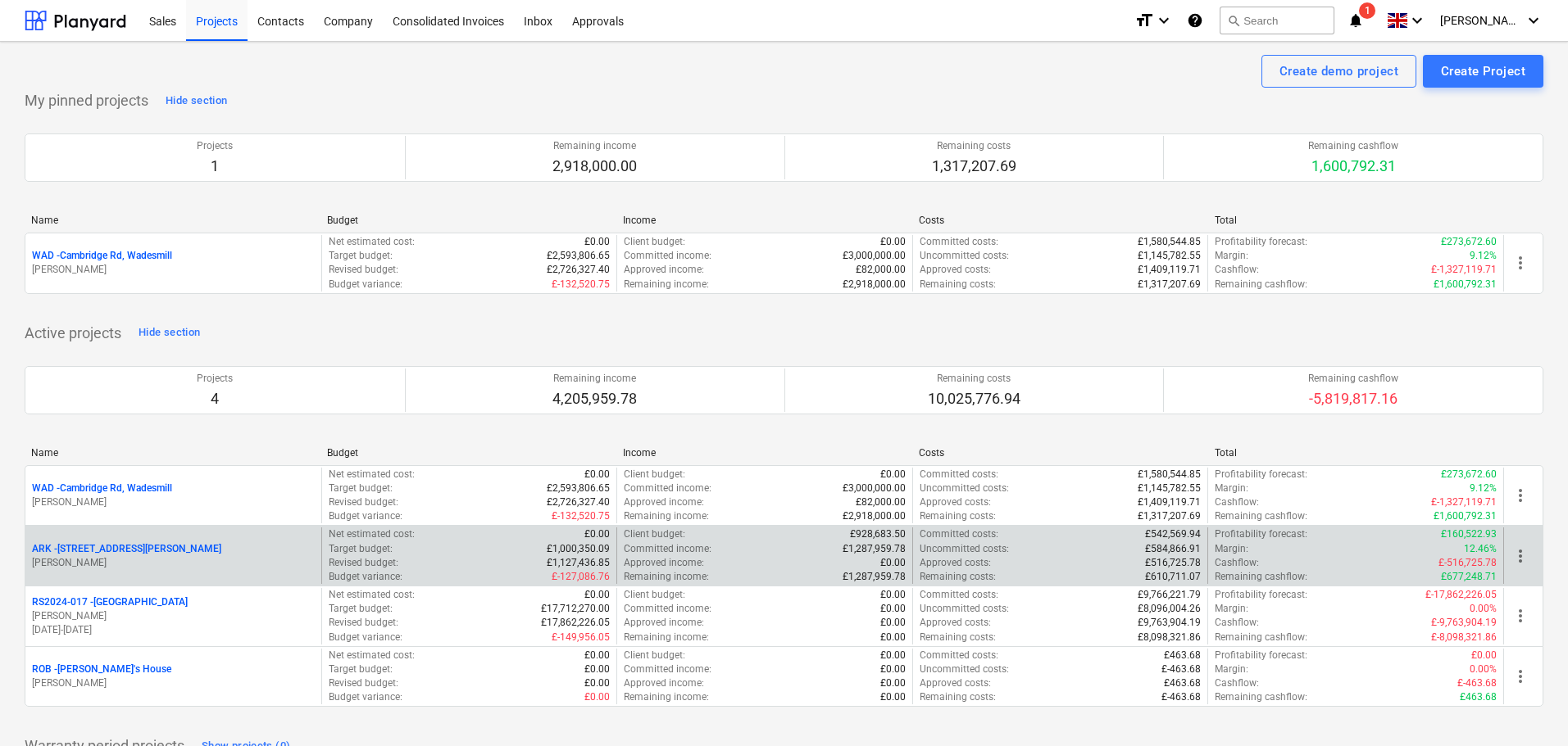
click at [118, 546] on p "ARK - 2 Galley Lane Arkley" at bounding box center [126, 549] width 189 height 13
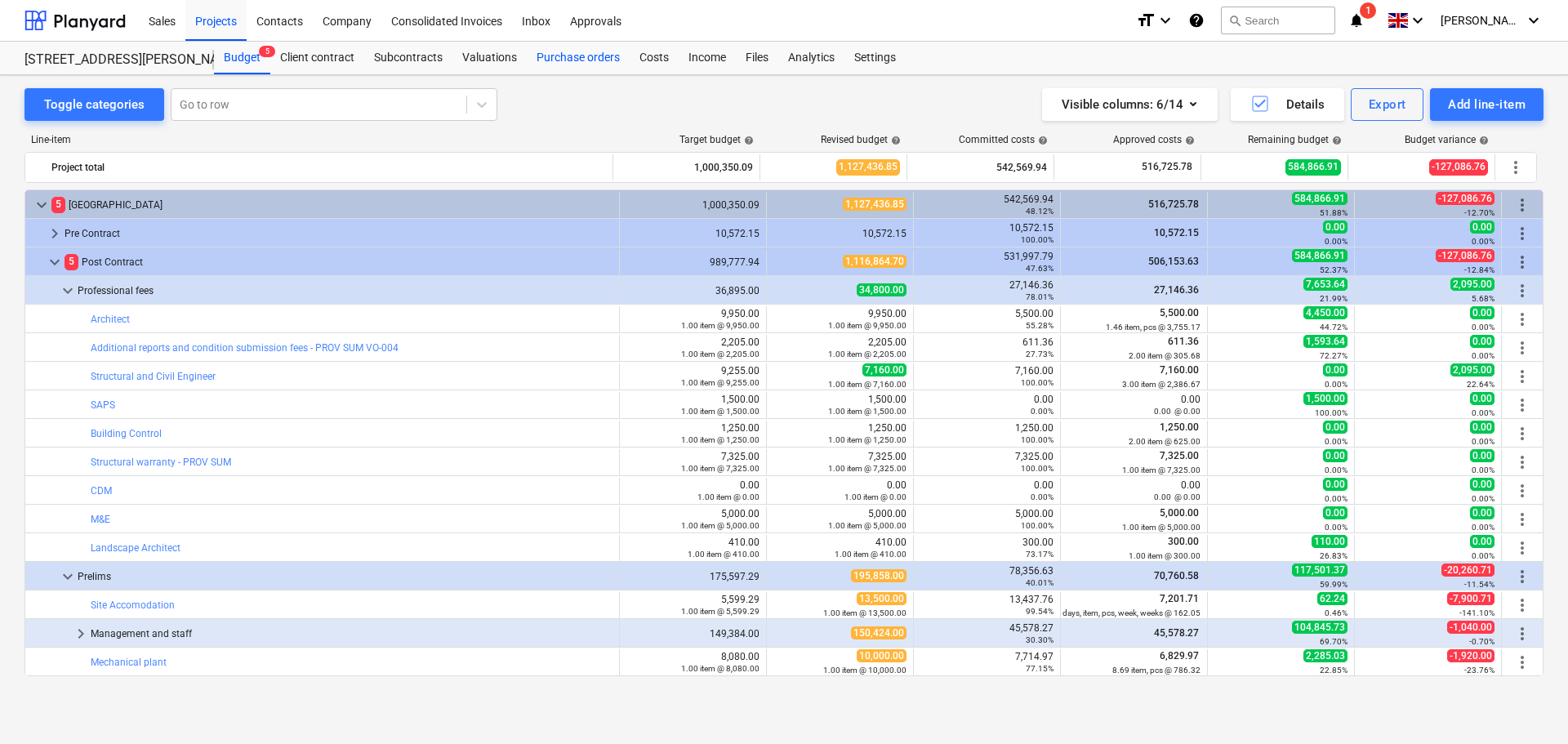
click at [559, 54] on div "Purchase orders" at bounding box center [577, 58] width 103 height 33
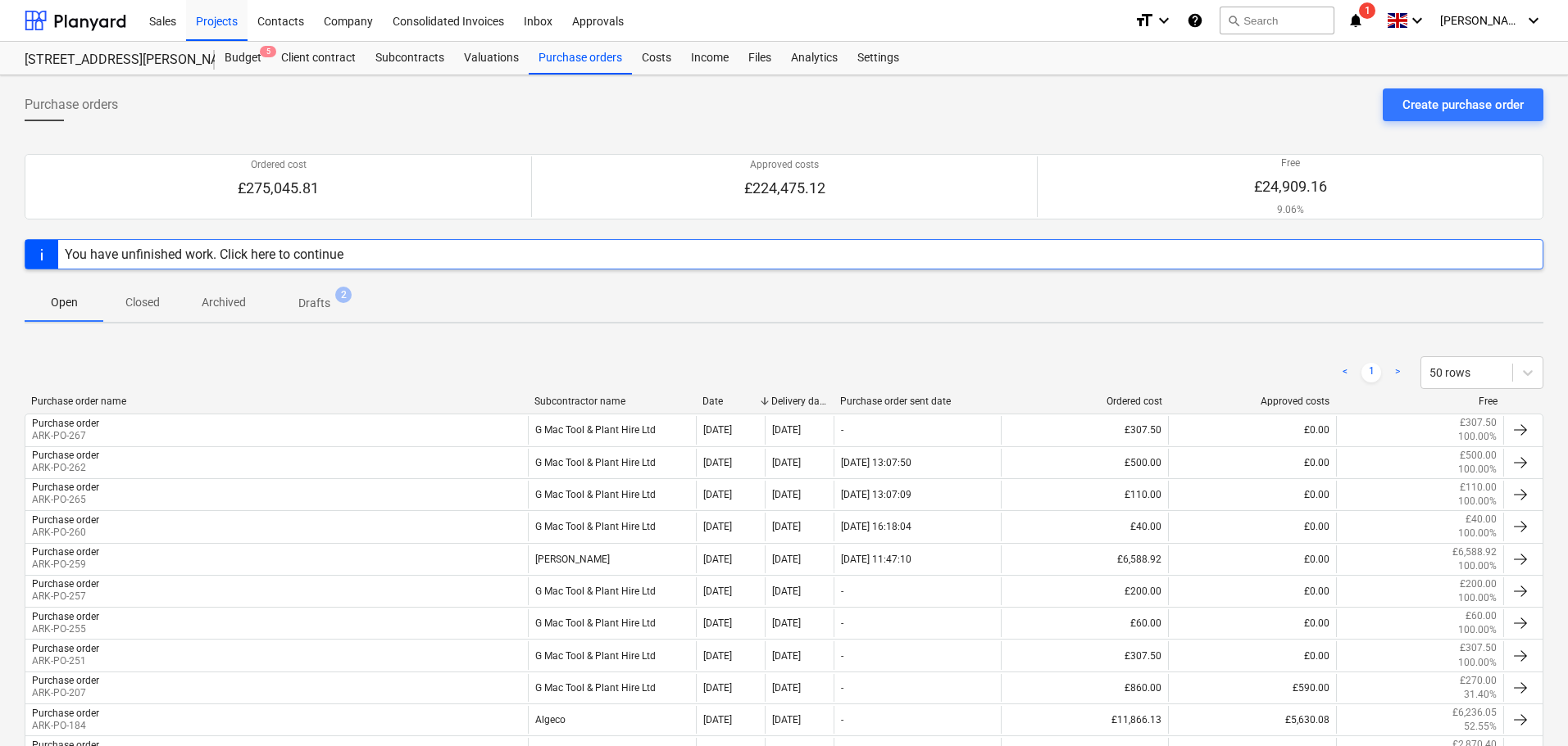
click at [584, 400] on div "Subcontractor name" at bounding box center [611, 402] width 155 height 12
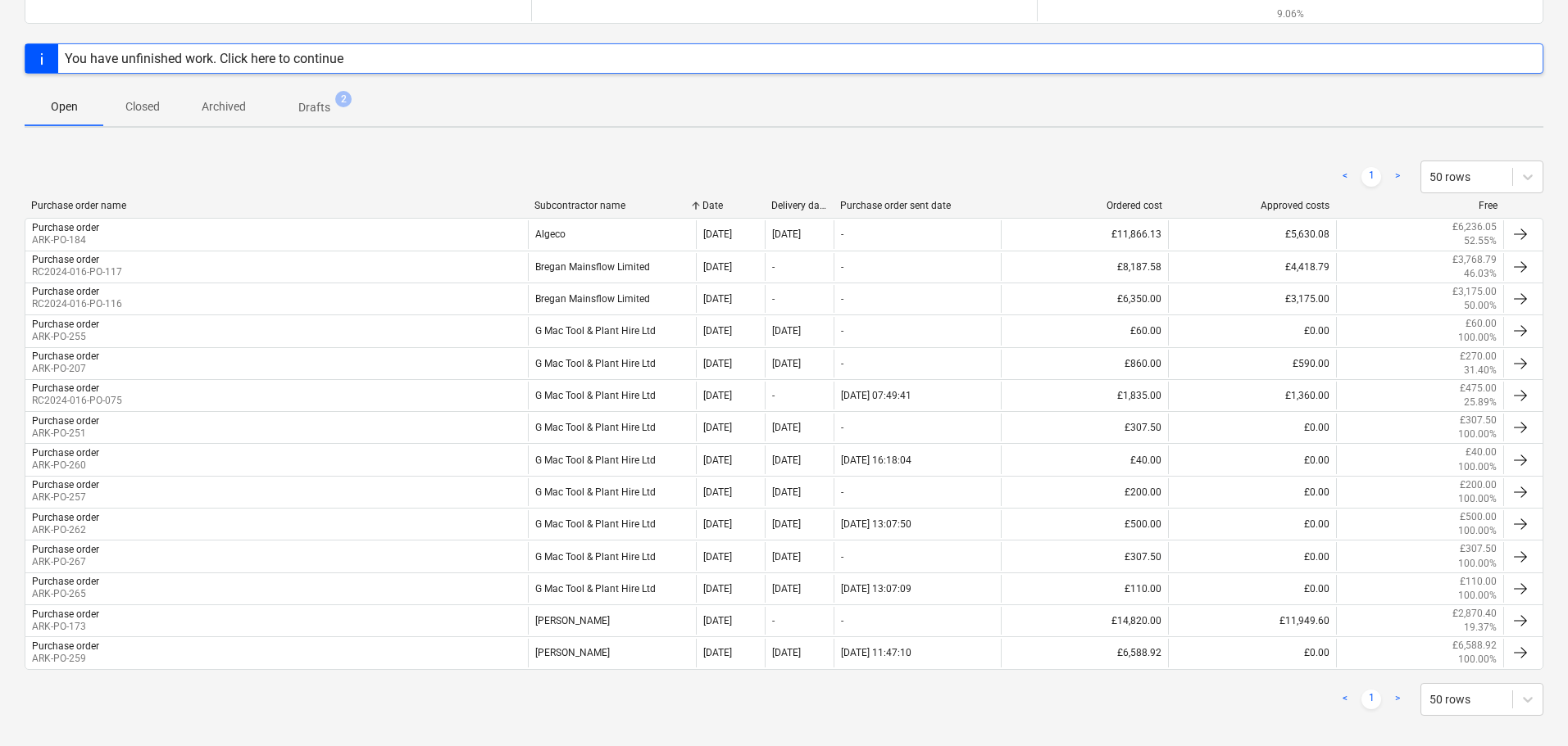
scroll to position [211, 0]
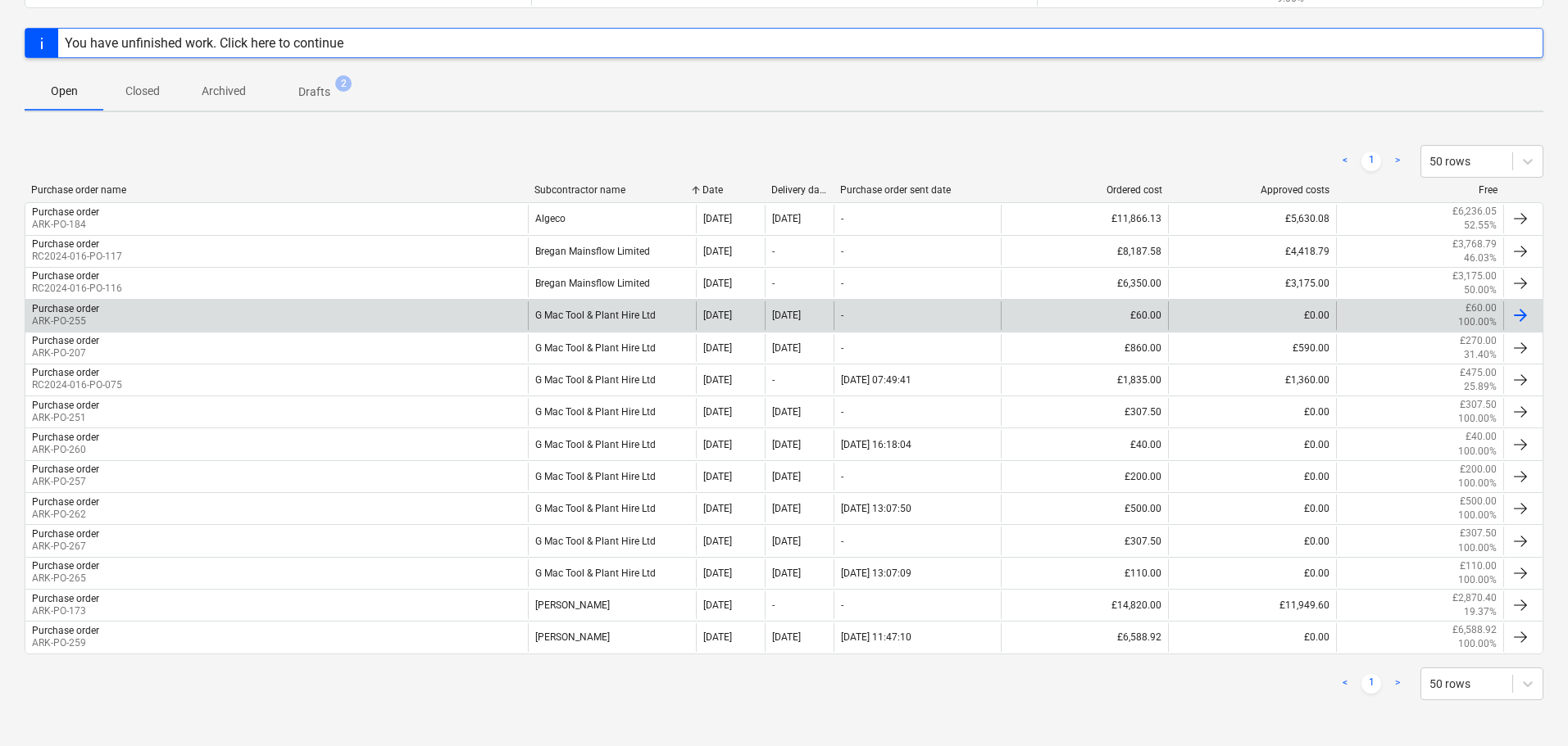
click at [613, 321] on div "G Mac Tool & Plant Hire Ltd" at bounding box center [610, 315] width 167 height 28
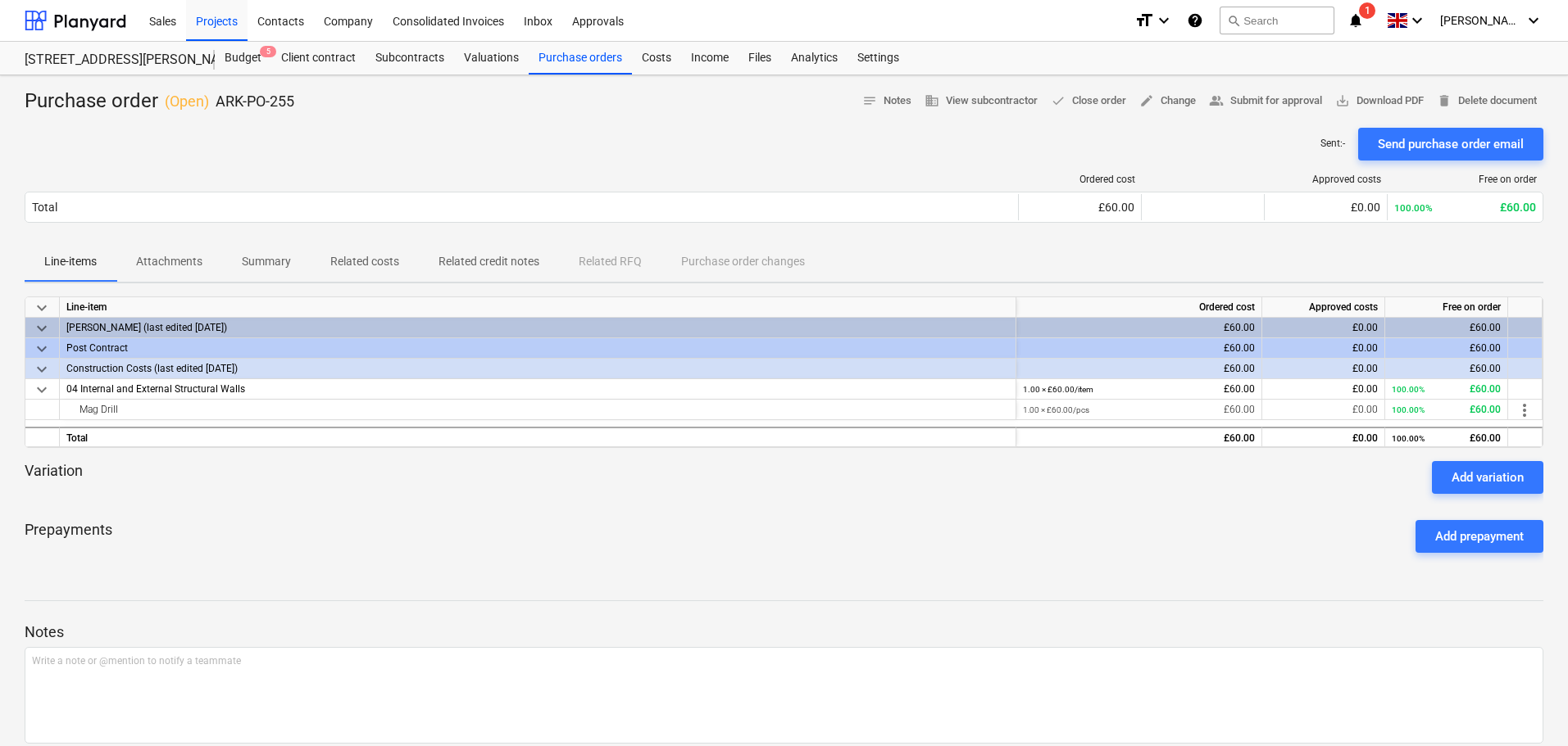
click at [185, 260] on p "Attachments" at bounding box center [169, 262] width 67 height 17
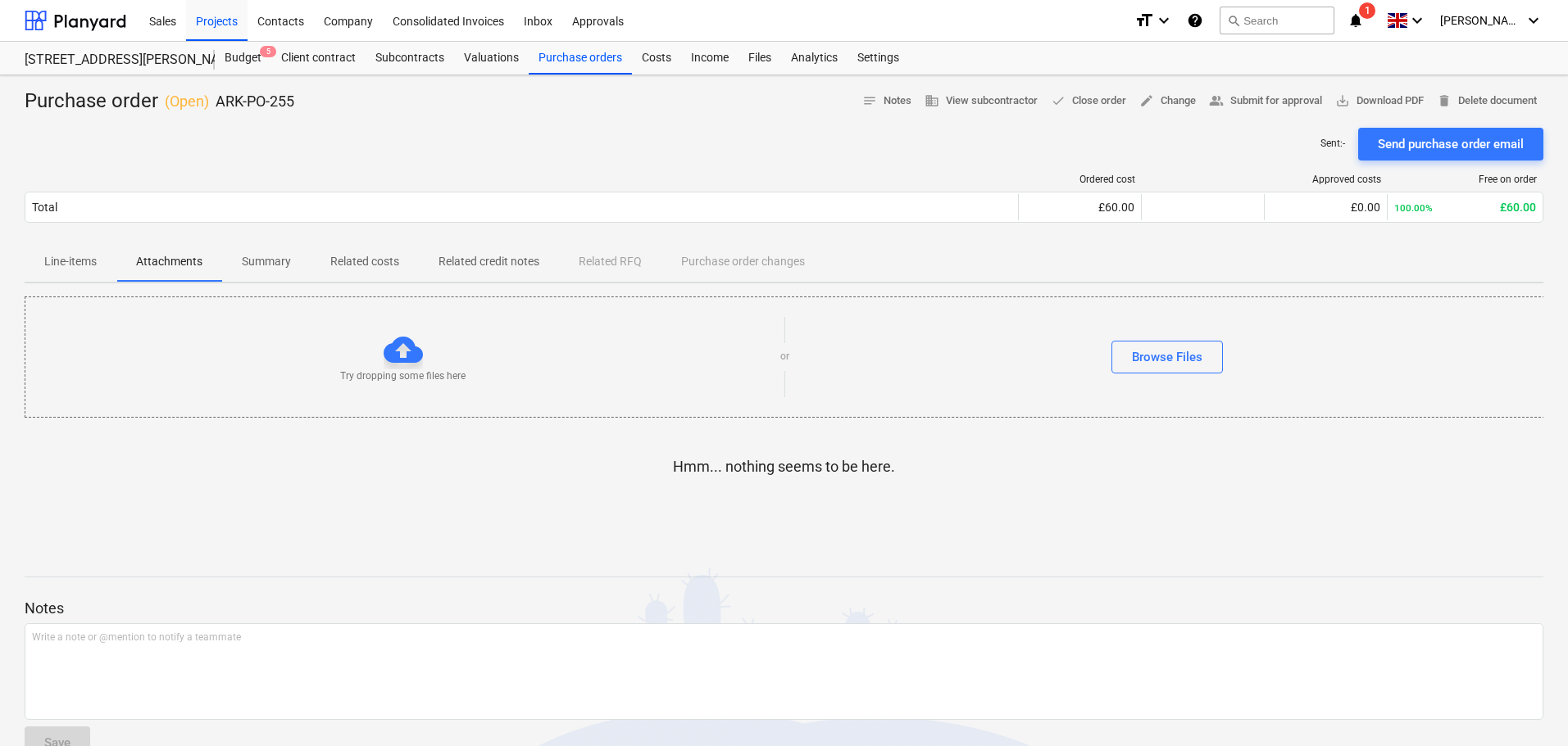
click at [383, 263] on p "Related costs" at bounding box center [365, 262] width 68 height 17
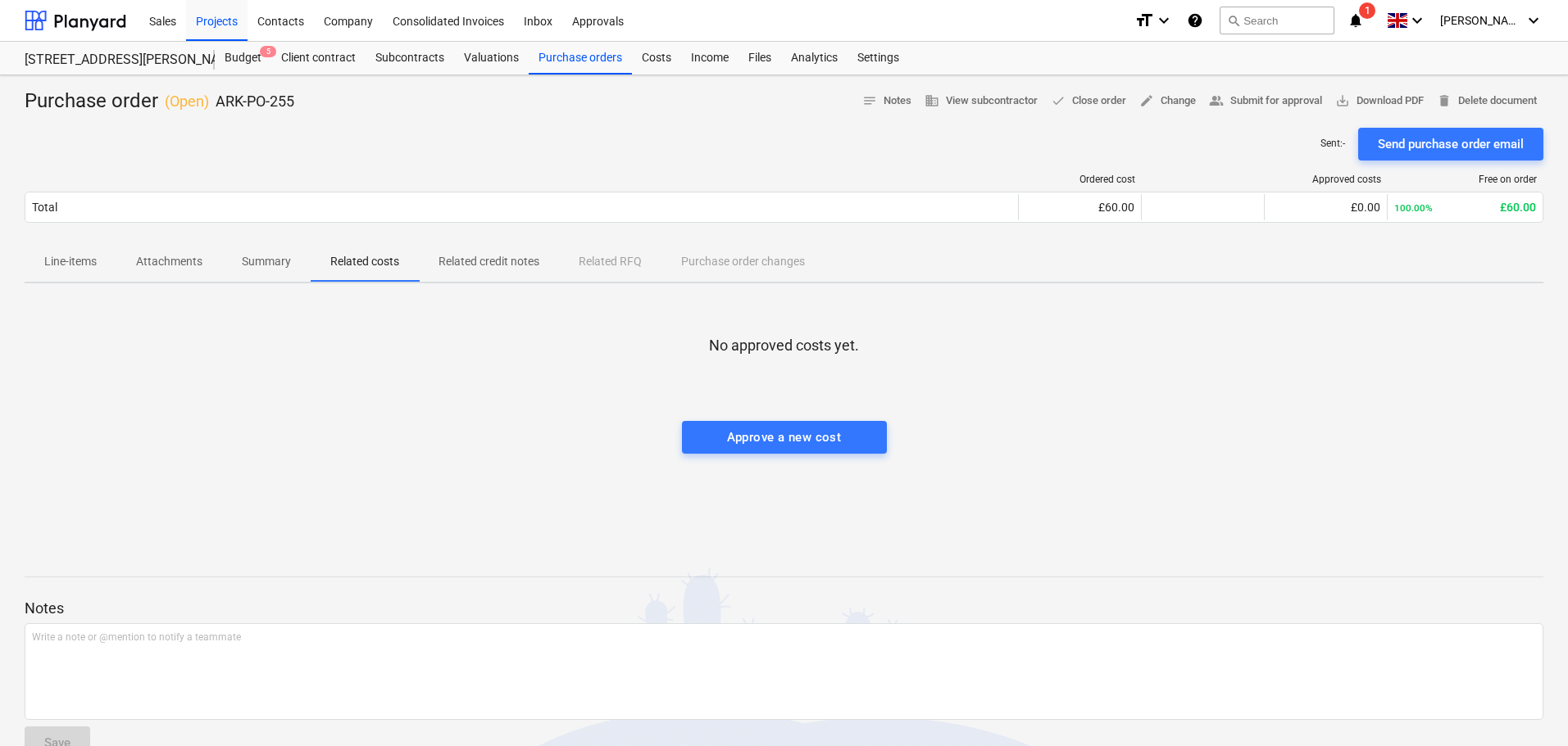
click at [74, 259] on p "Line-items" at bounding box center [70, 262] width 52 height 17
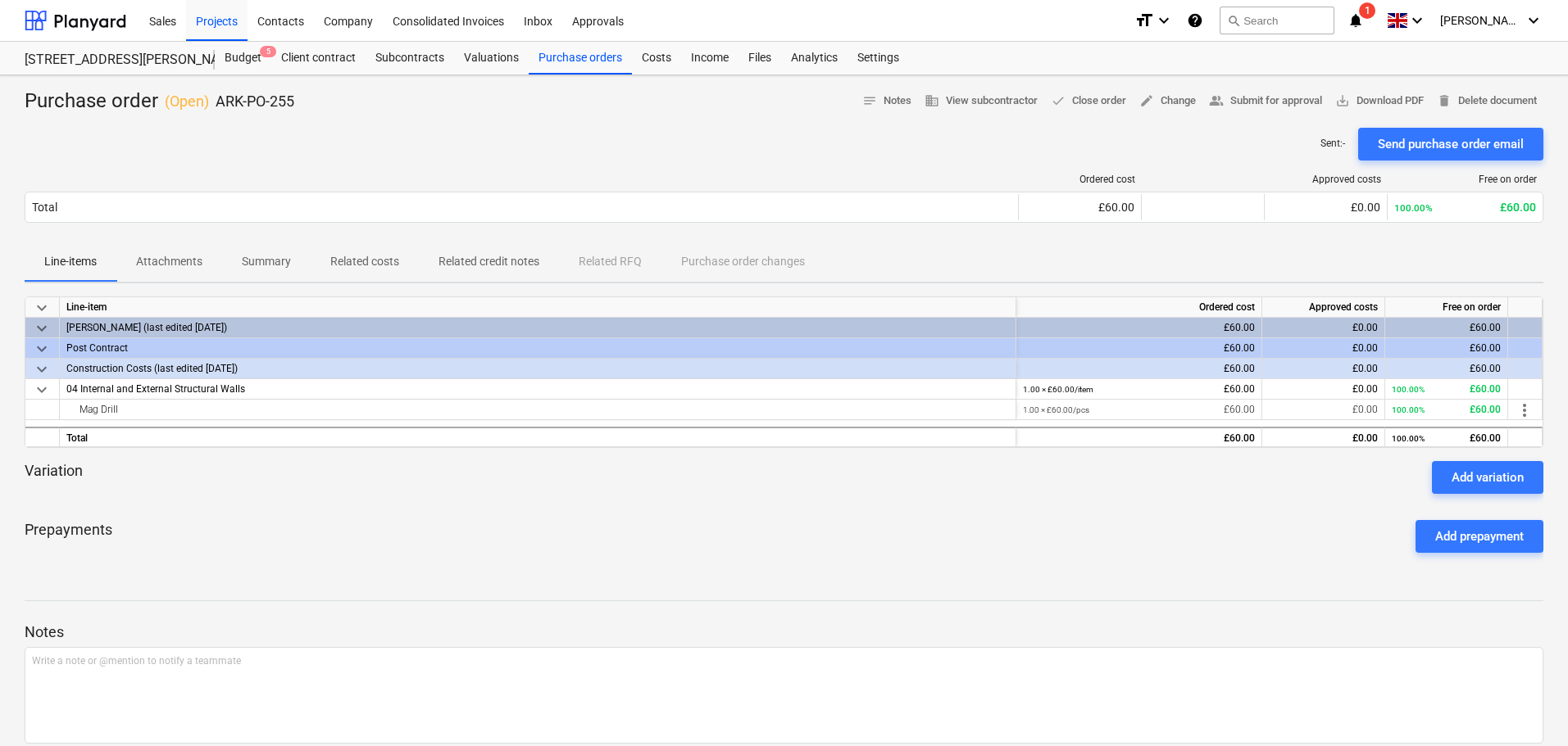
click at [190, 257] on p "Attachments" at bounding box center [169, 262] width 67 height 17
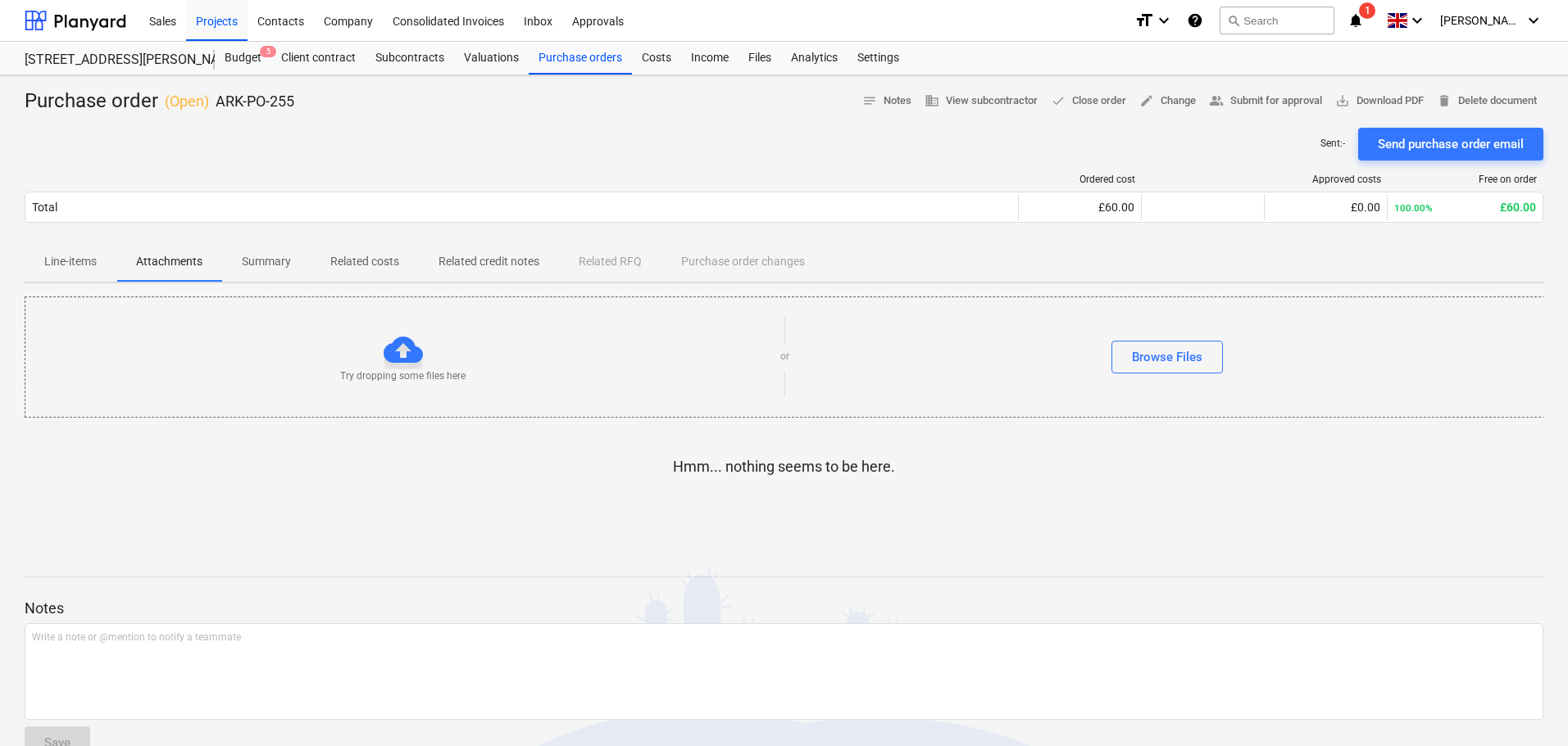
click at [72, 264] on p "Line-items" at bounding box center [70, 262] width 52 height 17
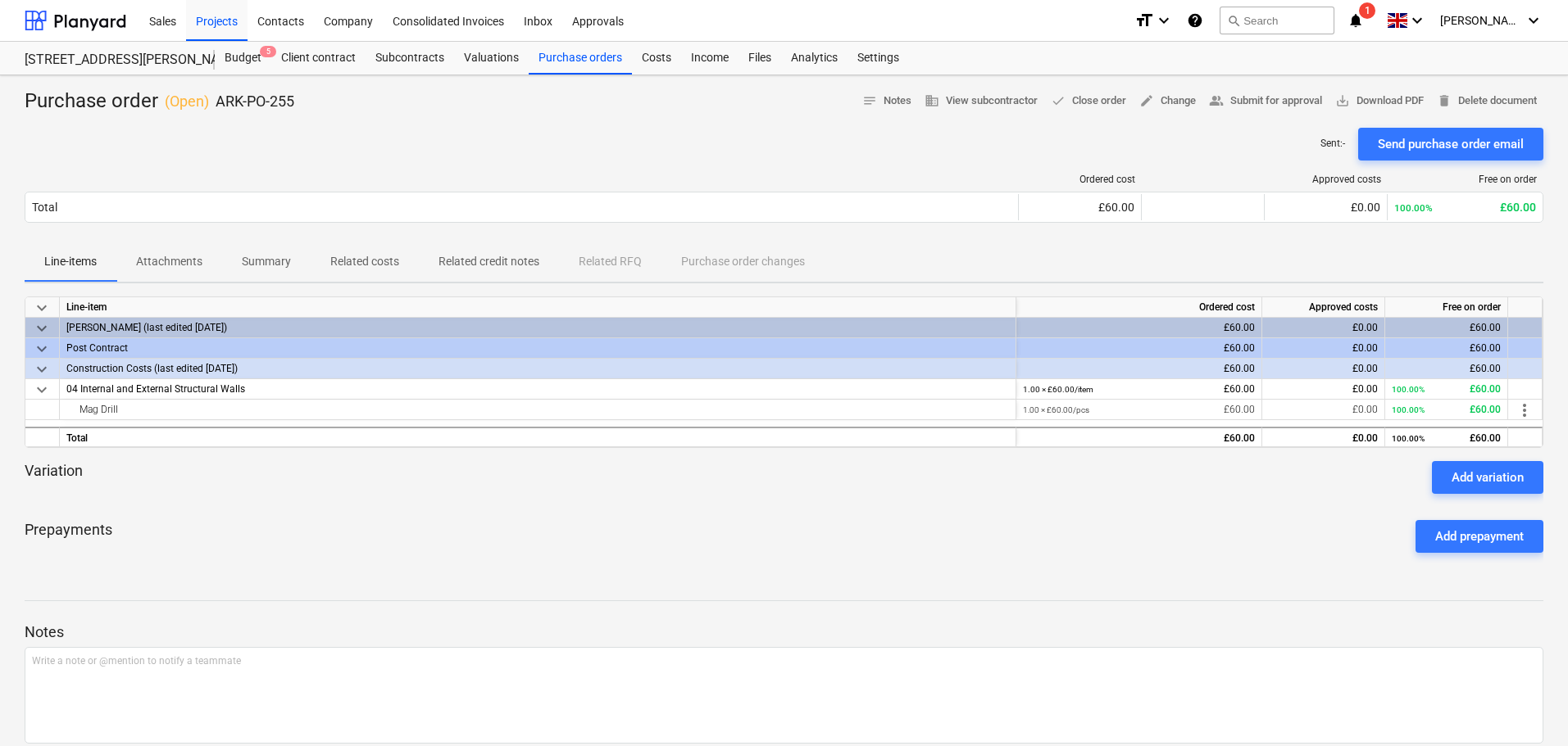
click at [229, 128] on div "Sent : - Send purchase order email" at bounding box center [784, 145] width 1519 height 33
drag, startPoint x: 218, startPoint y: 97, endPoint x: 295, endPoint y: 95, distance: 77.0
click at [294, 95] on p "ARK-PO-255" at bounding box center [256, 101] width 79 height 19
copy p "ARK-PO-255"
click at [238, 264] on span "Summary" at bounding box center [266, 262] width 89 height 27
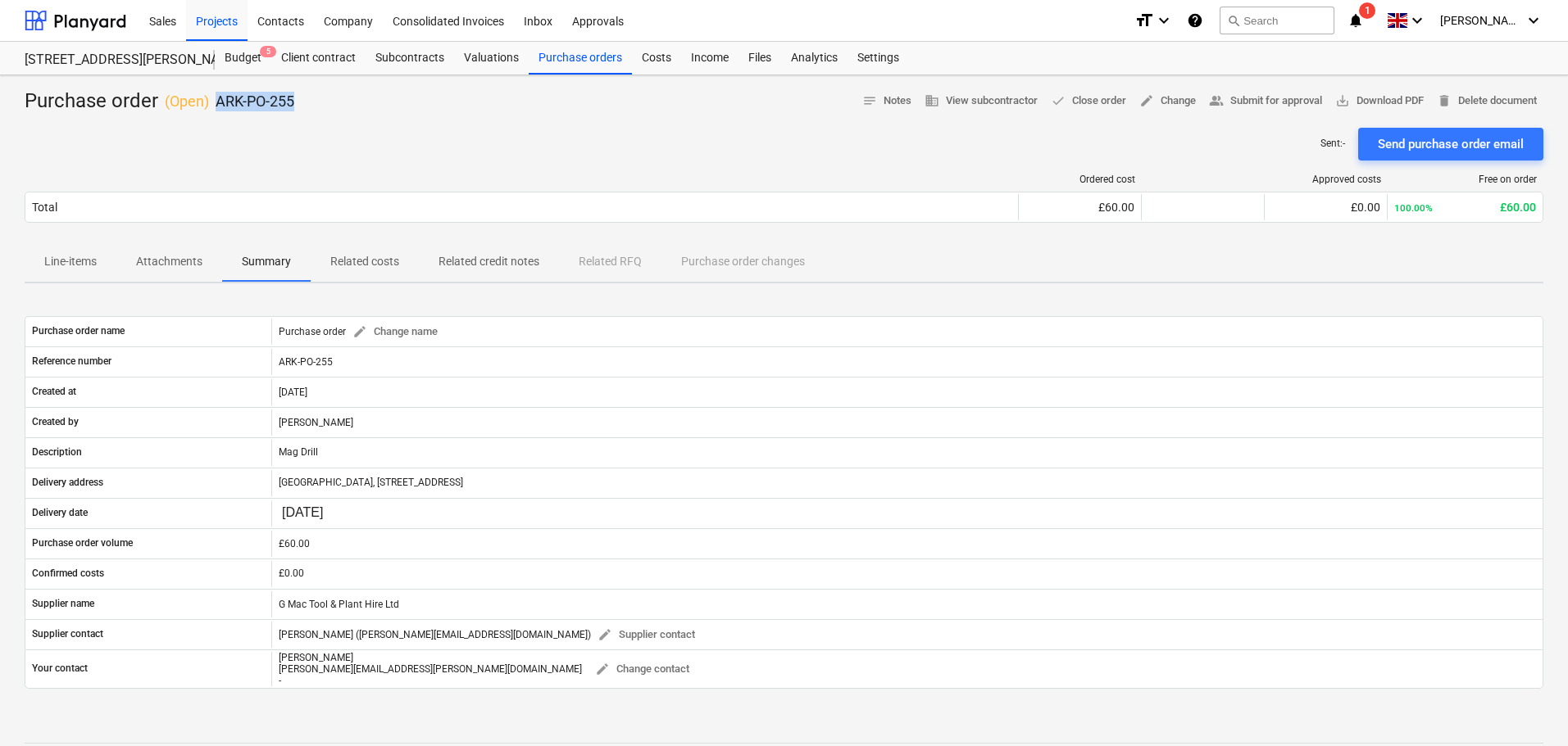
click at [548, 111] on div "Purchase order ( Open ) ARK-PO-255 notes Notes business View subcontractor done…" at bounding box center [784, 101] width 1519 height 26
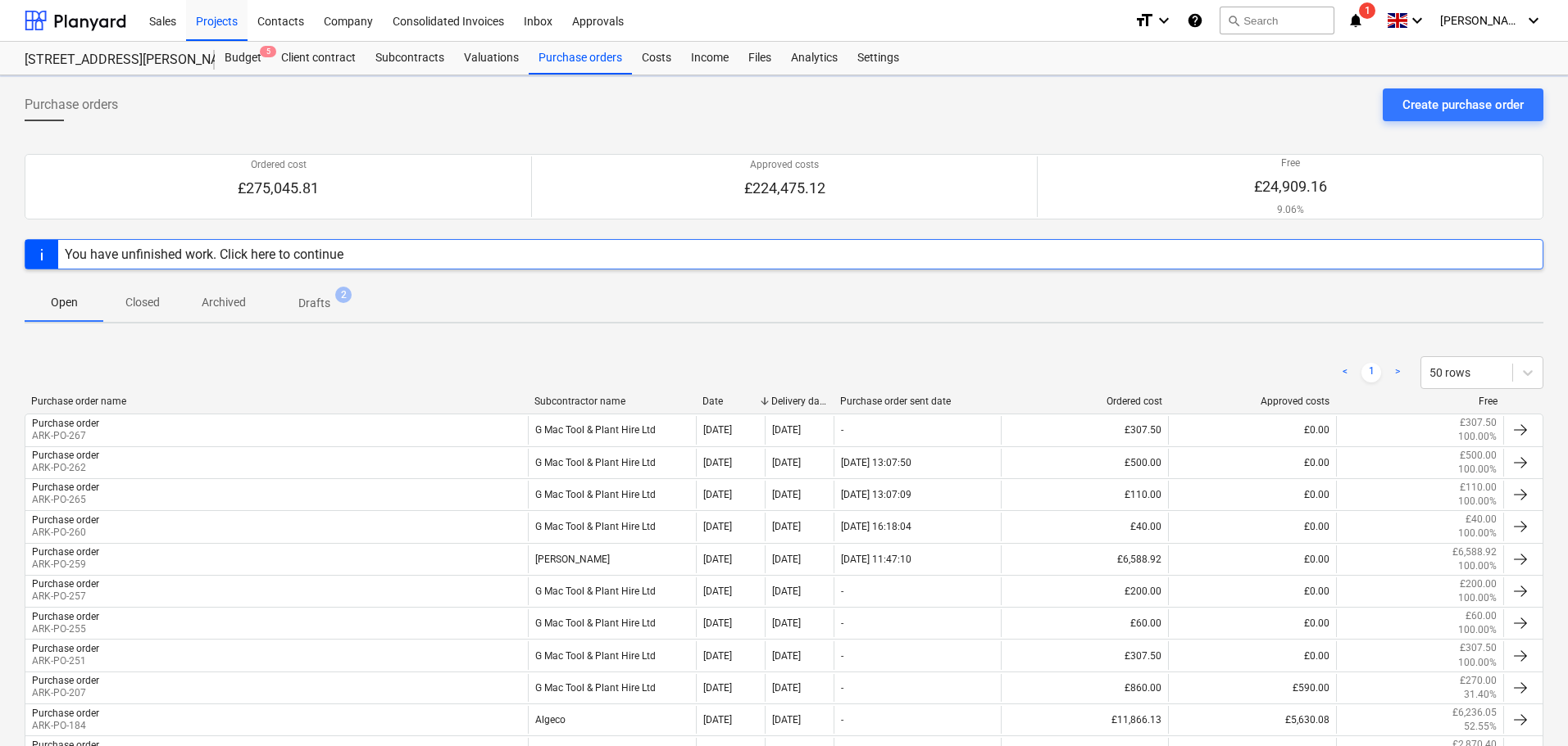
scroll to position [211, 0]
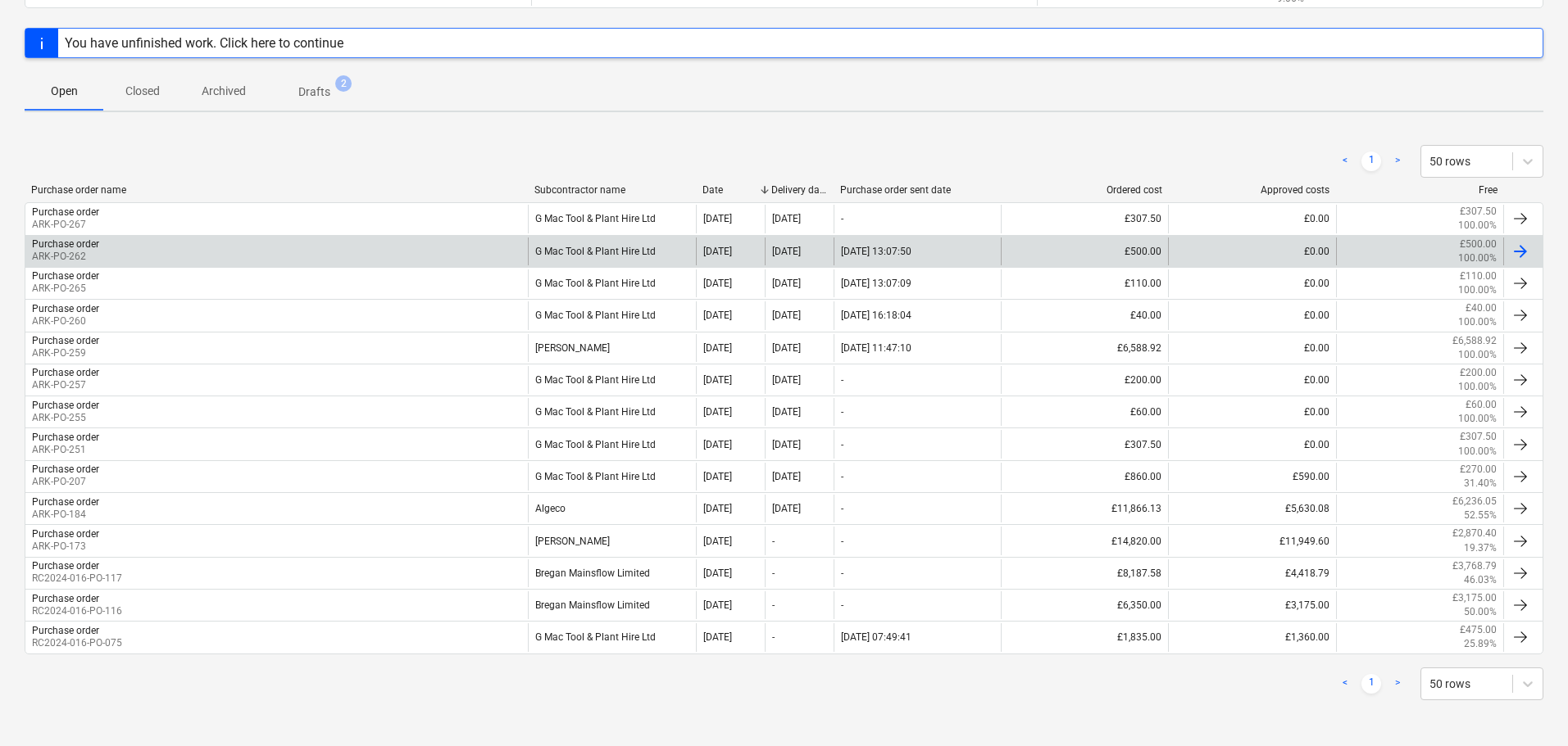
click at [600, 246] on div "G Mac Tool & Plant Hire Ltd" at bounding box center [610, 252] width 167 height 28
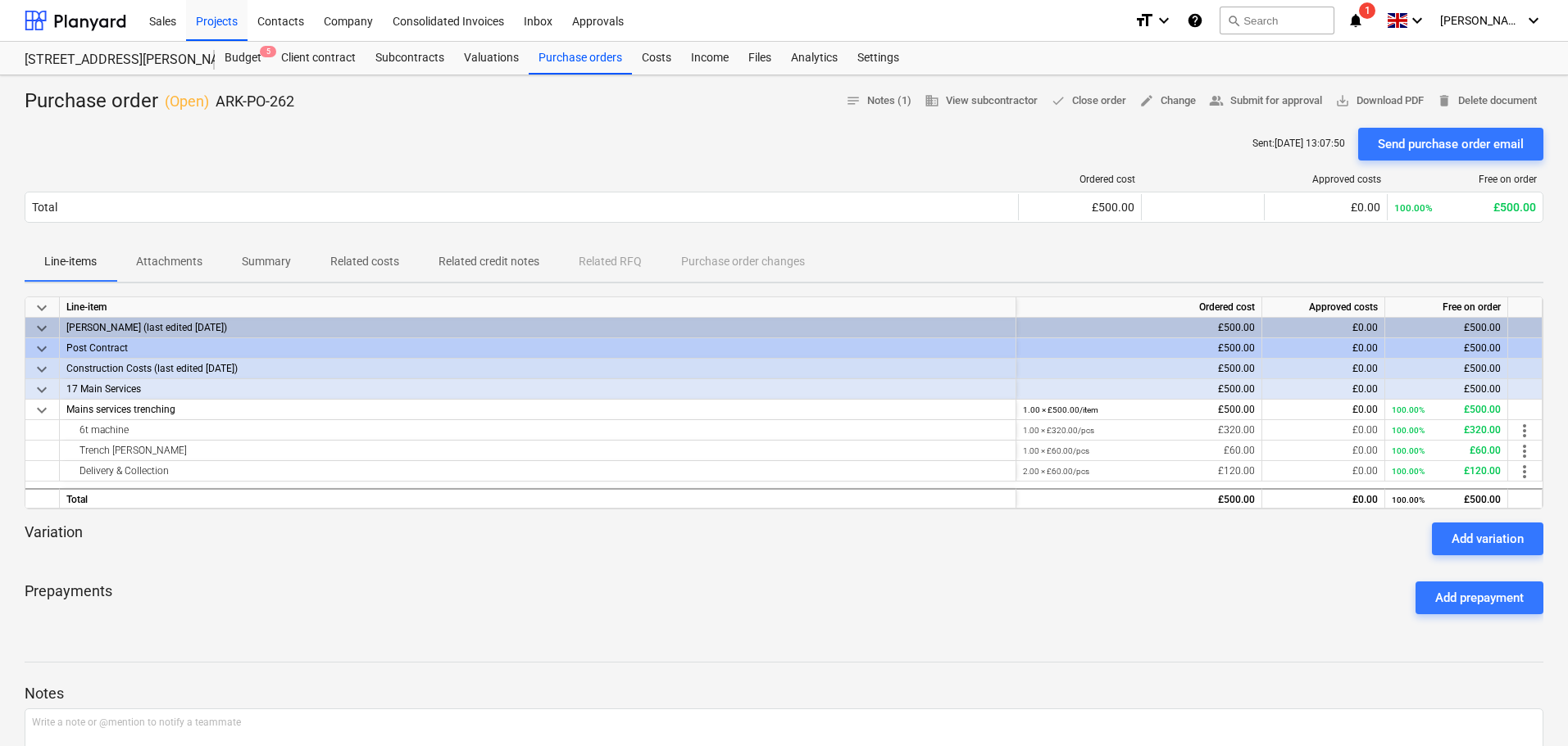
click at [173, 264] on p "Attachments" at bounding box center [169, 262] width 67 height 17
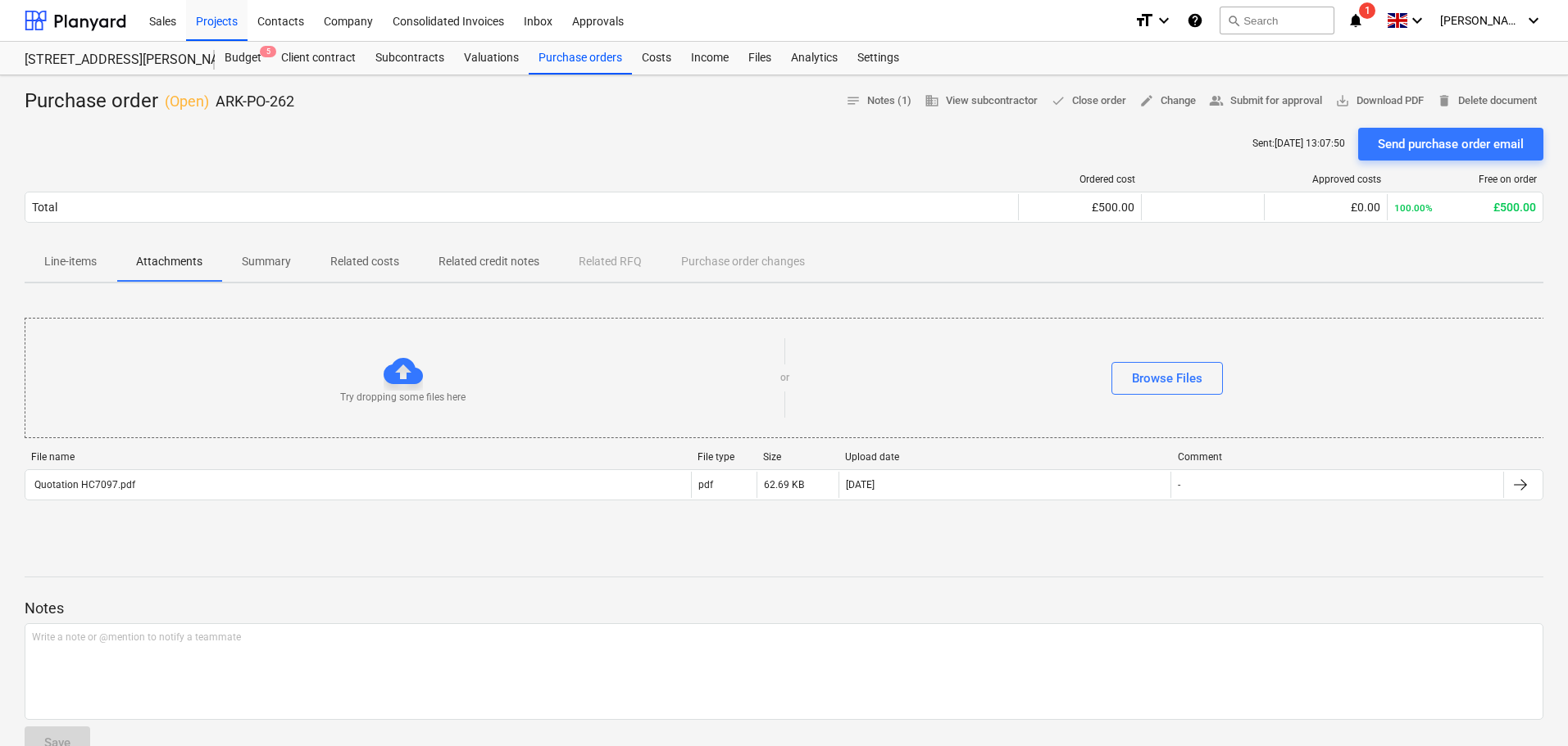
click at [358, 259] on p "Related costs" at bounding box center [365, 262] width 68 height 17
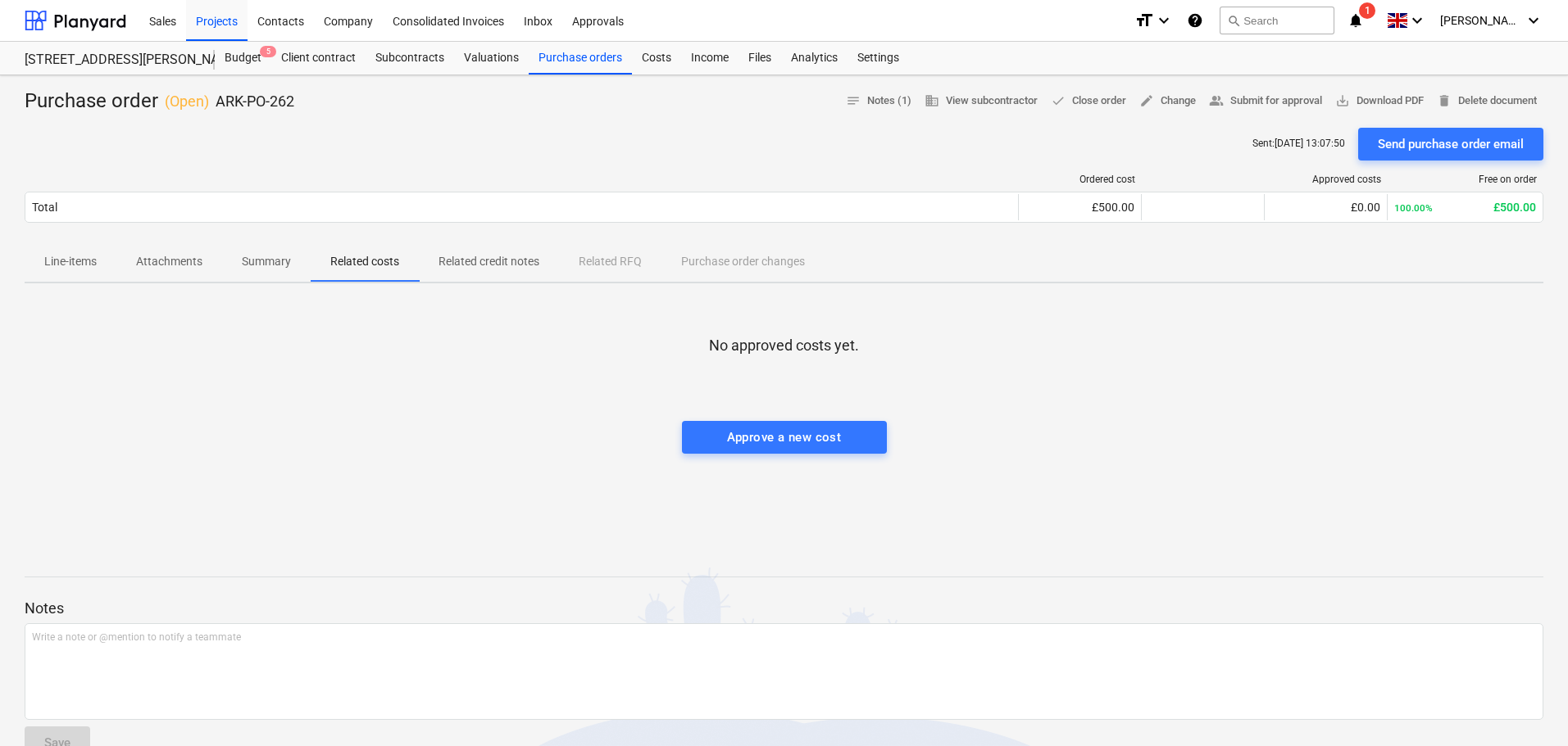
click at [169, 265] on p "Attachments" at bounding box center [169, 262] width 67 height 17
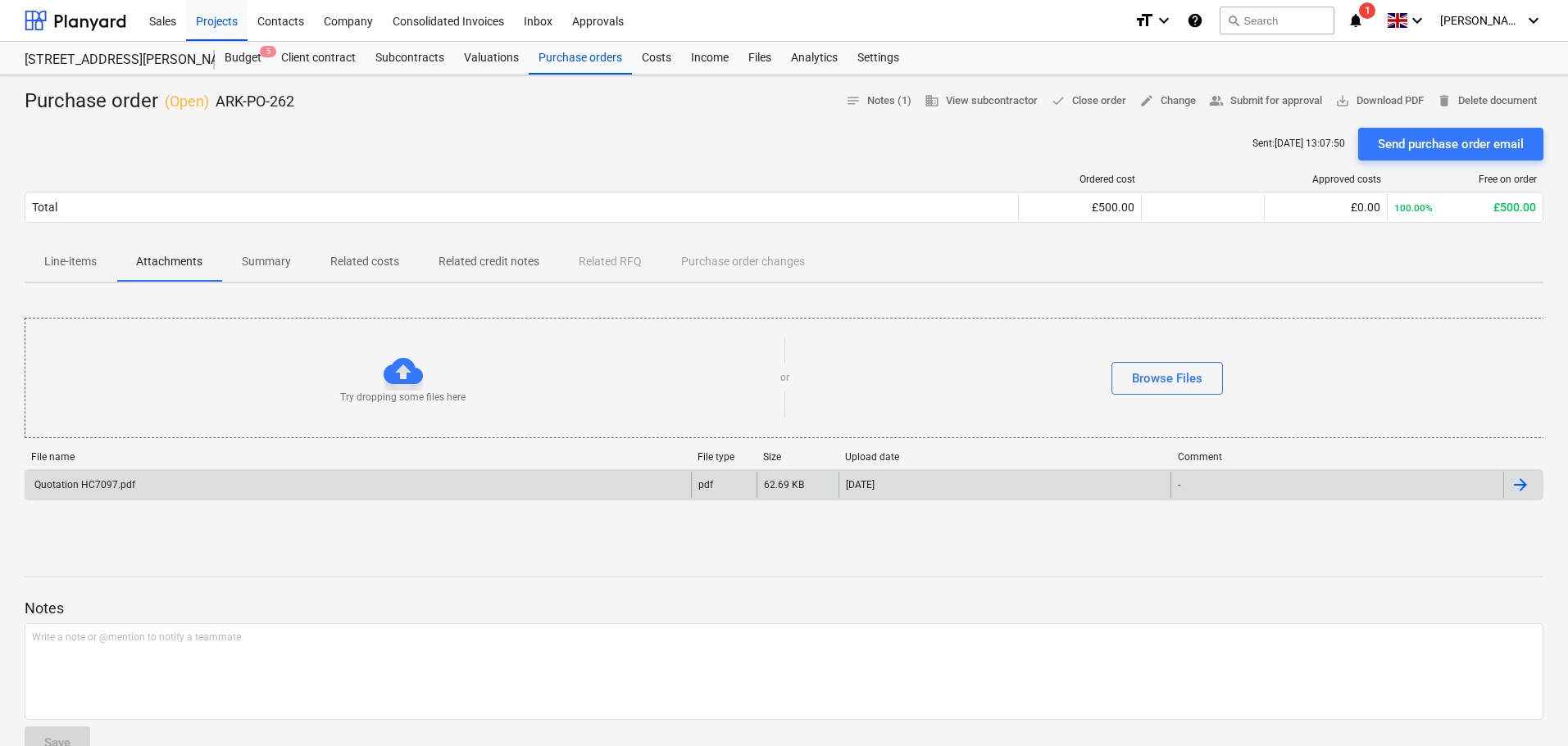
click at [311, 484] on div "Quotation HC7097.pdf" at bounding box center [358, 485] width 665 height 26
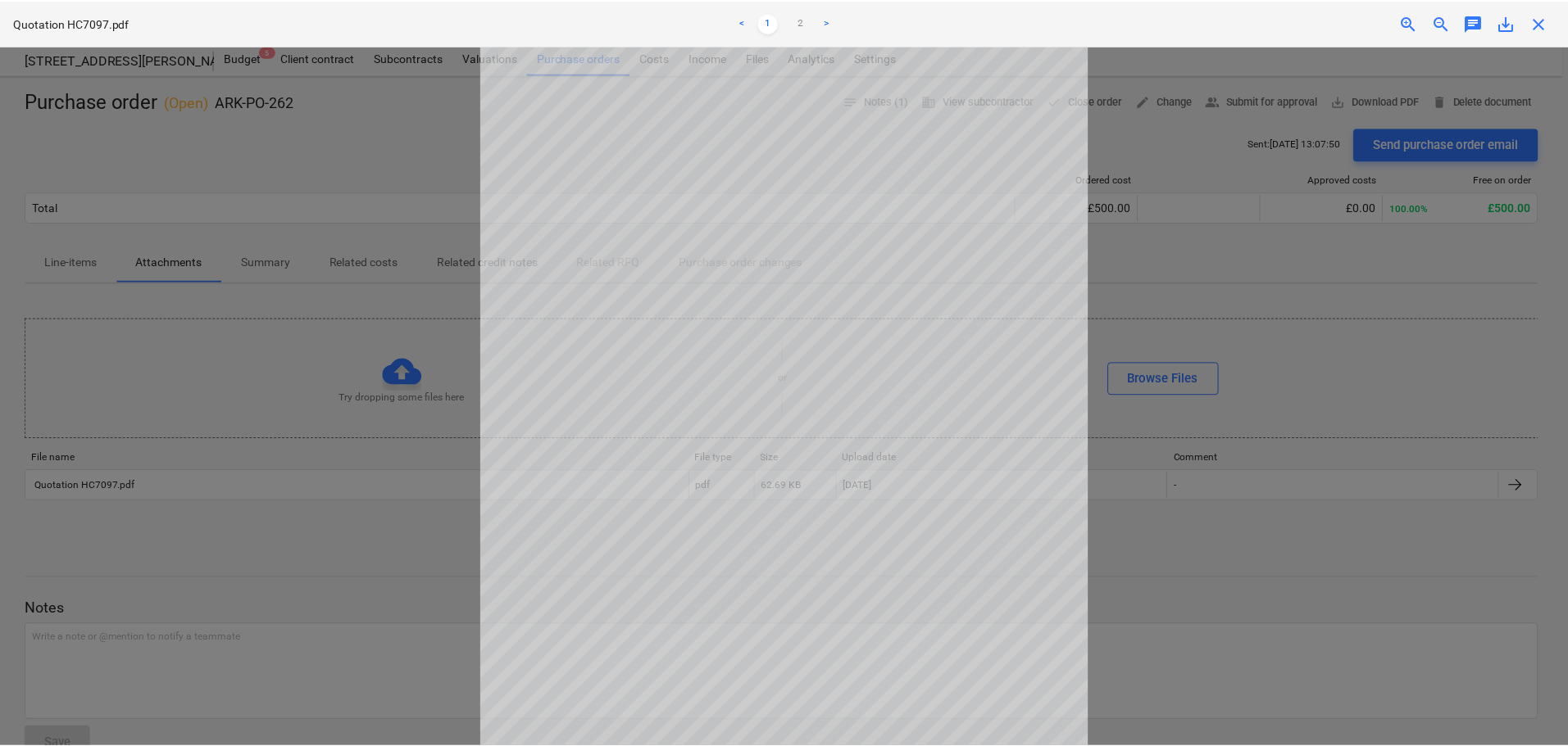
scroll to position [2, 0]
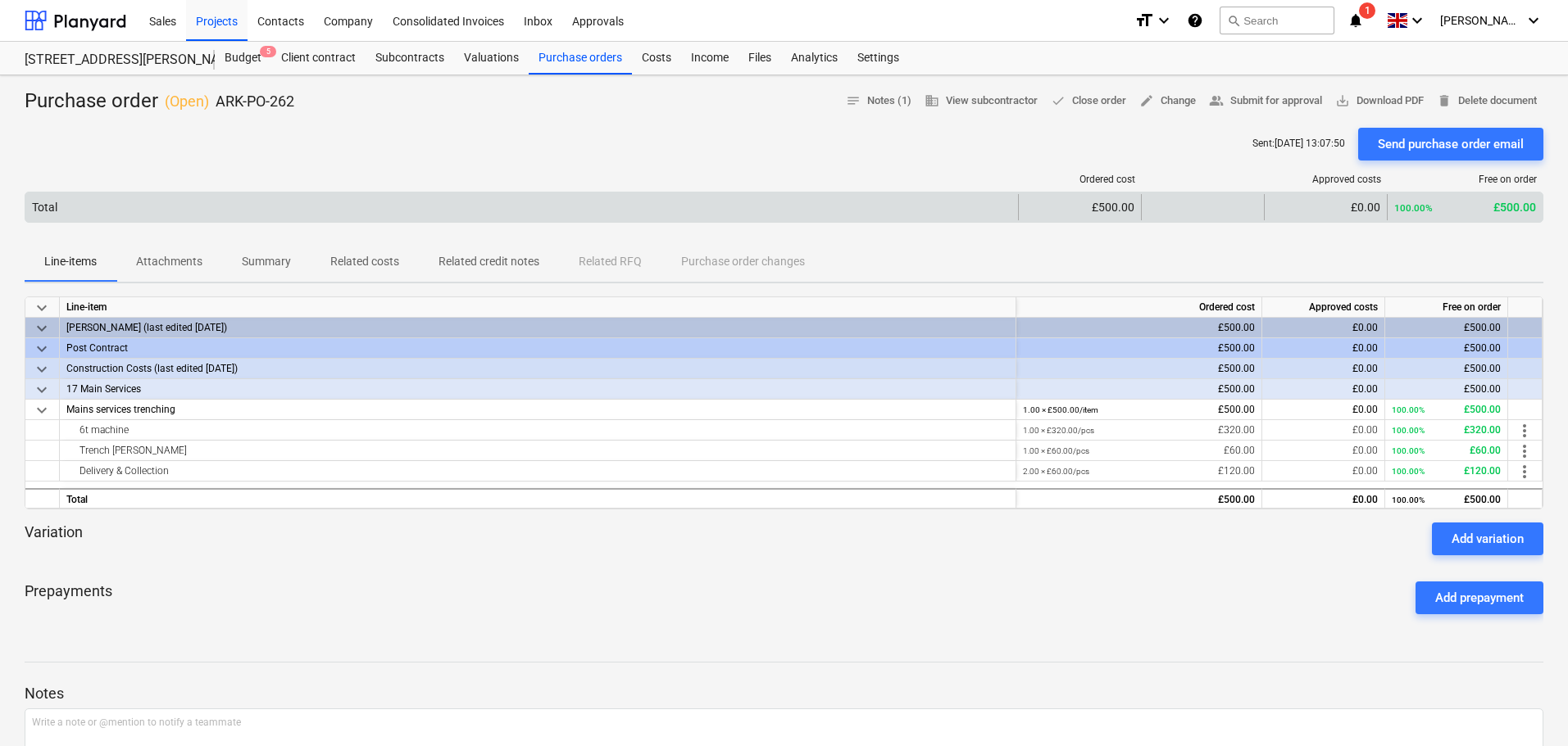
scroll to position [211, 0]
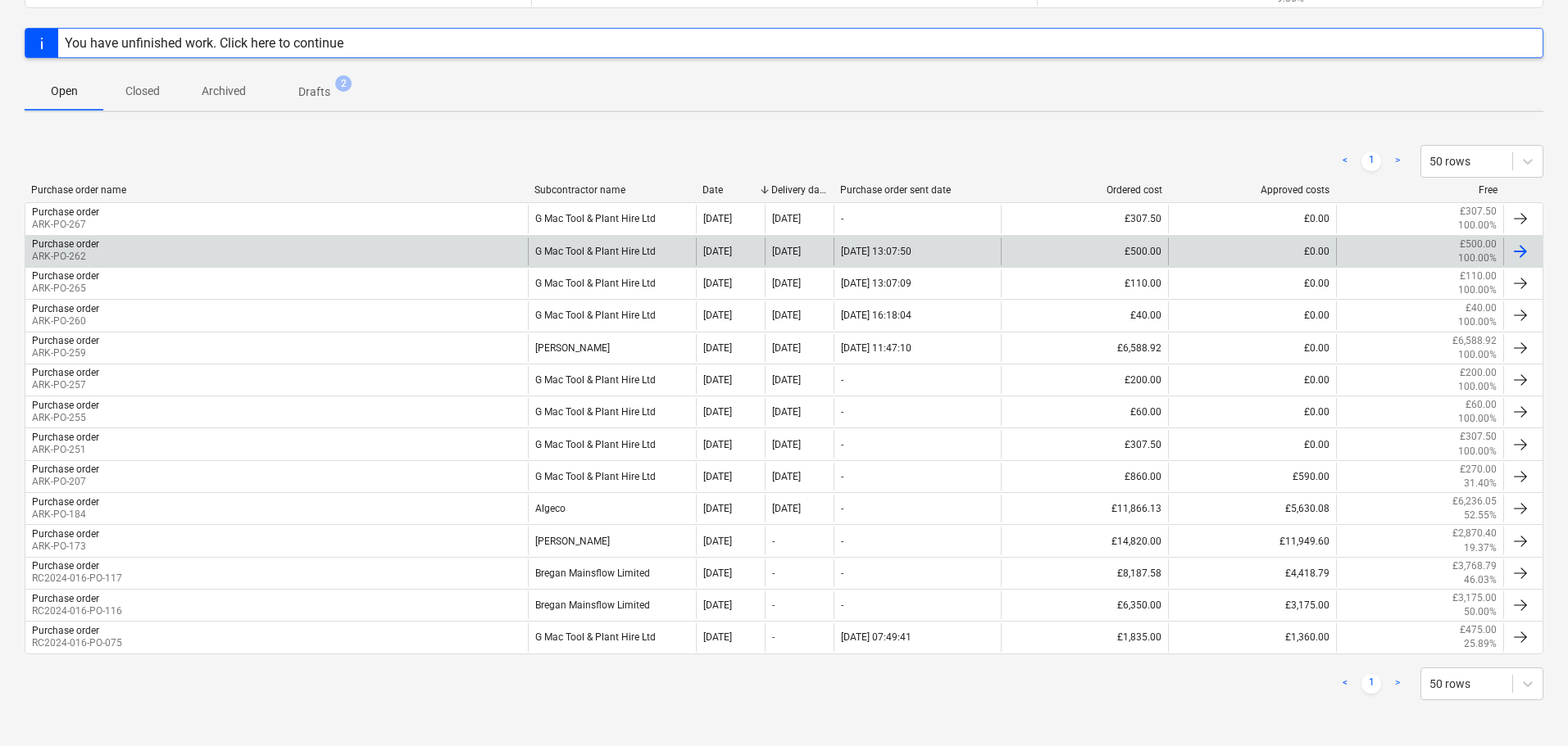
click at [585, 251] on div "G Mac Tool & Plant Hire Ltd" at bounding box center [610, 252] width 167 height 28
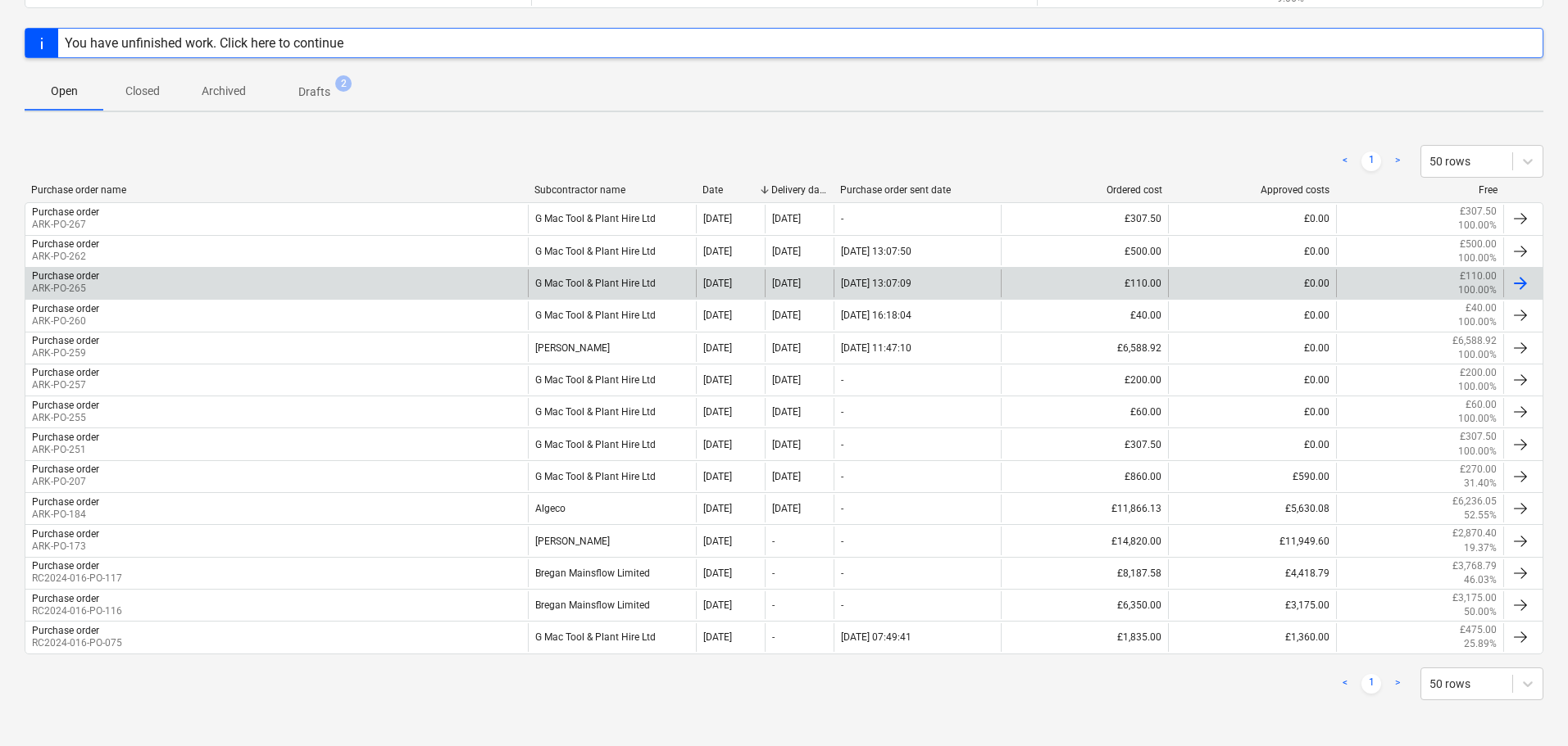
click at [605, 282] on div "G Mac Tool & Plant Hire Ltd" at bounding box center [610, 283] width 167 height 28
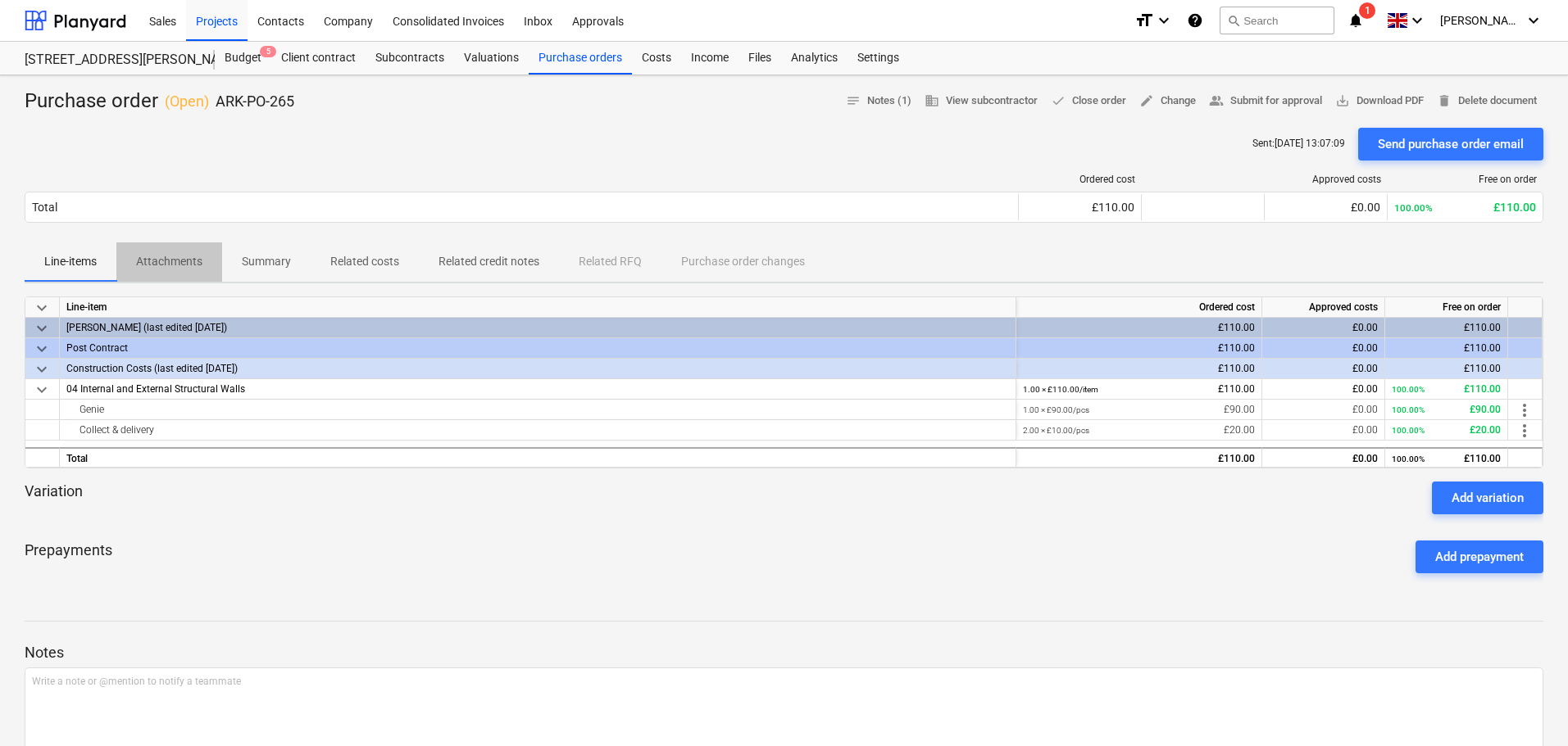
click at [194, 262] on p "Attachments" at bounding box center [169, 262] width 67 height 17
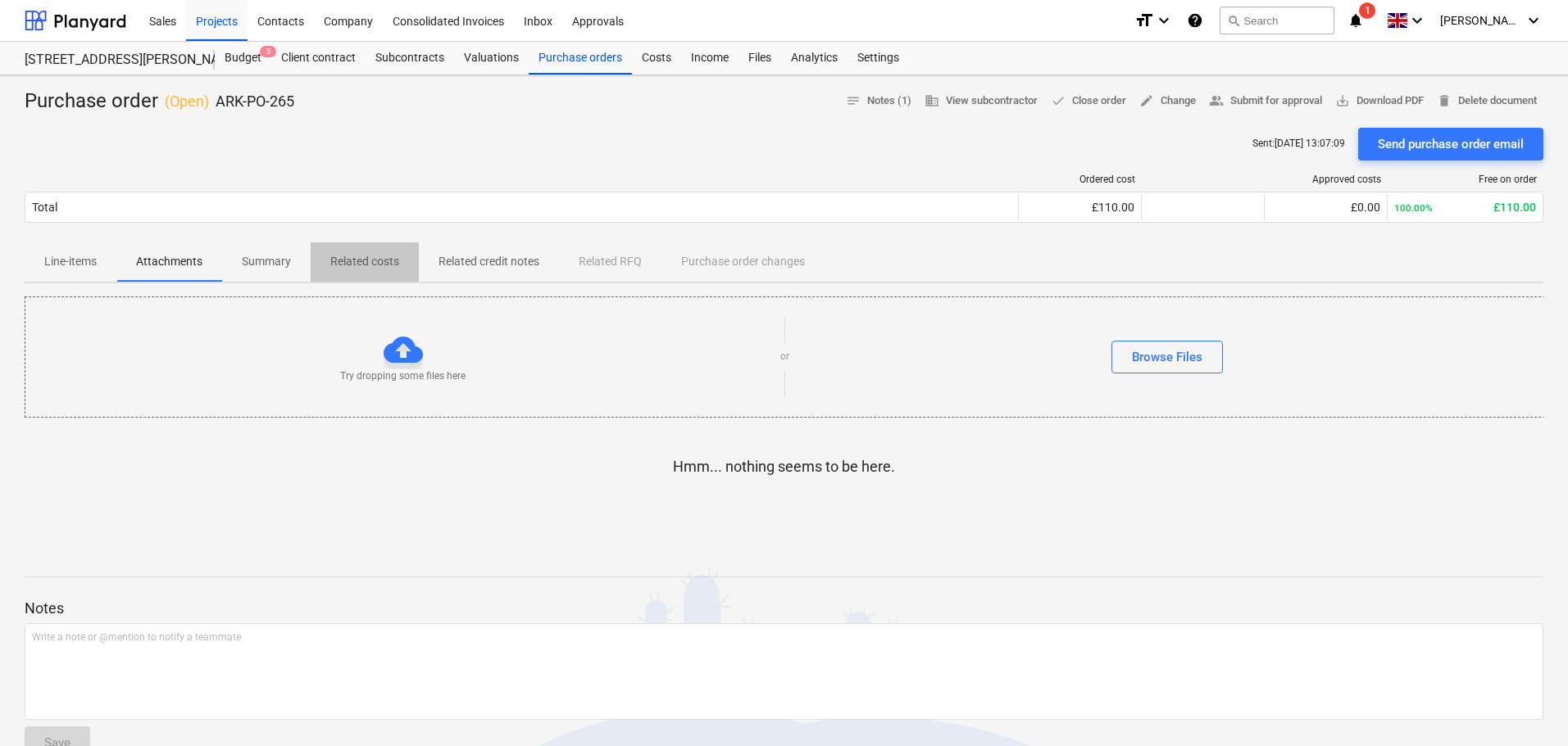
click at [361, 259] on p "Related costs" at bounding box center [365, 262] width 68 height 17
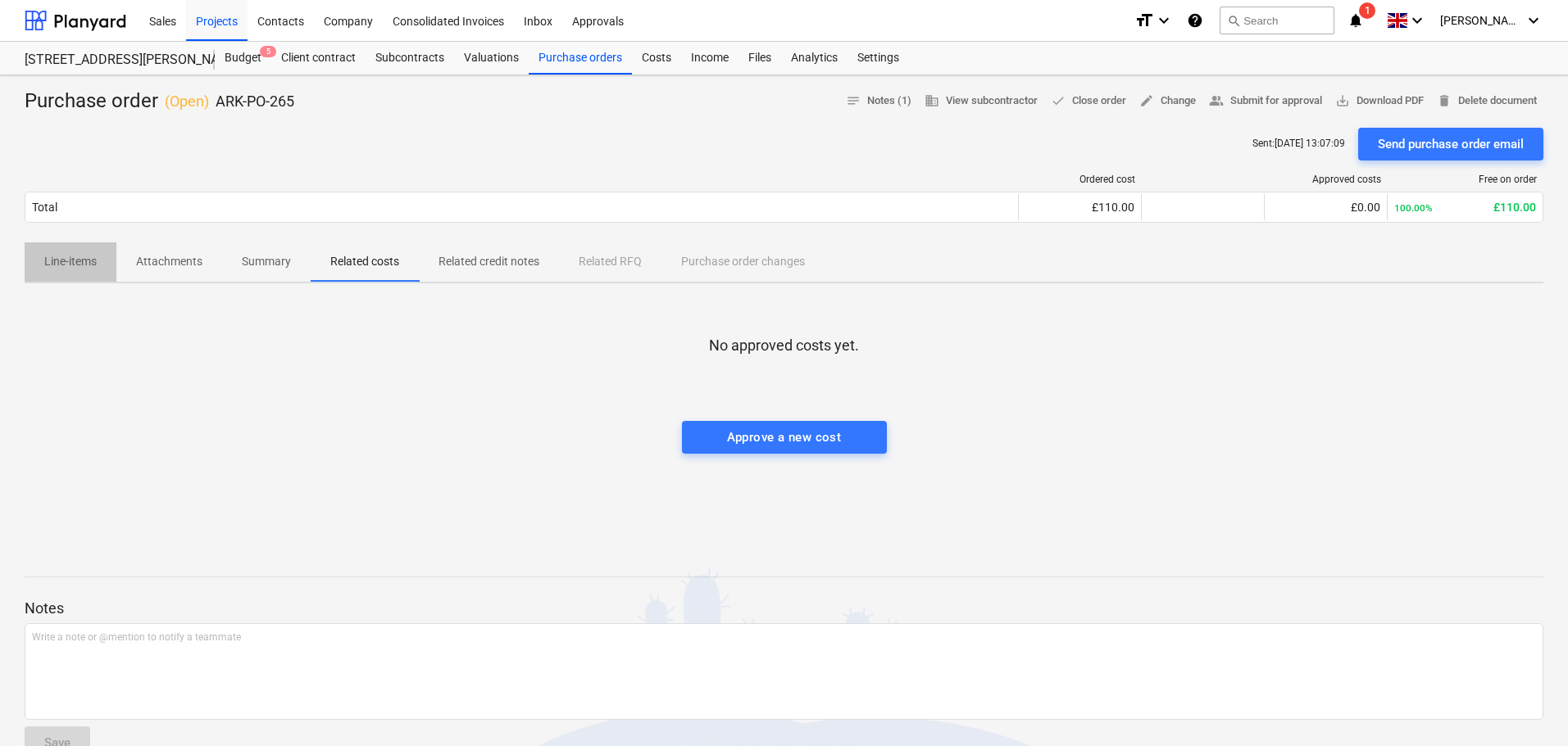
click at [87, 260] on p "Line-items" at bounding box center [70, 262] width 52 height 17
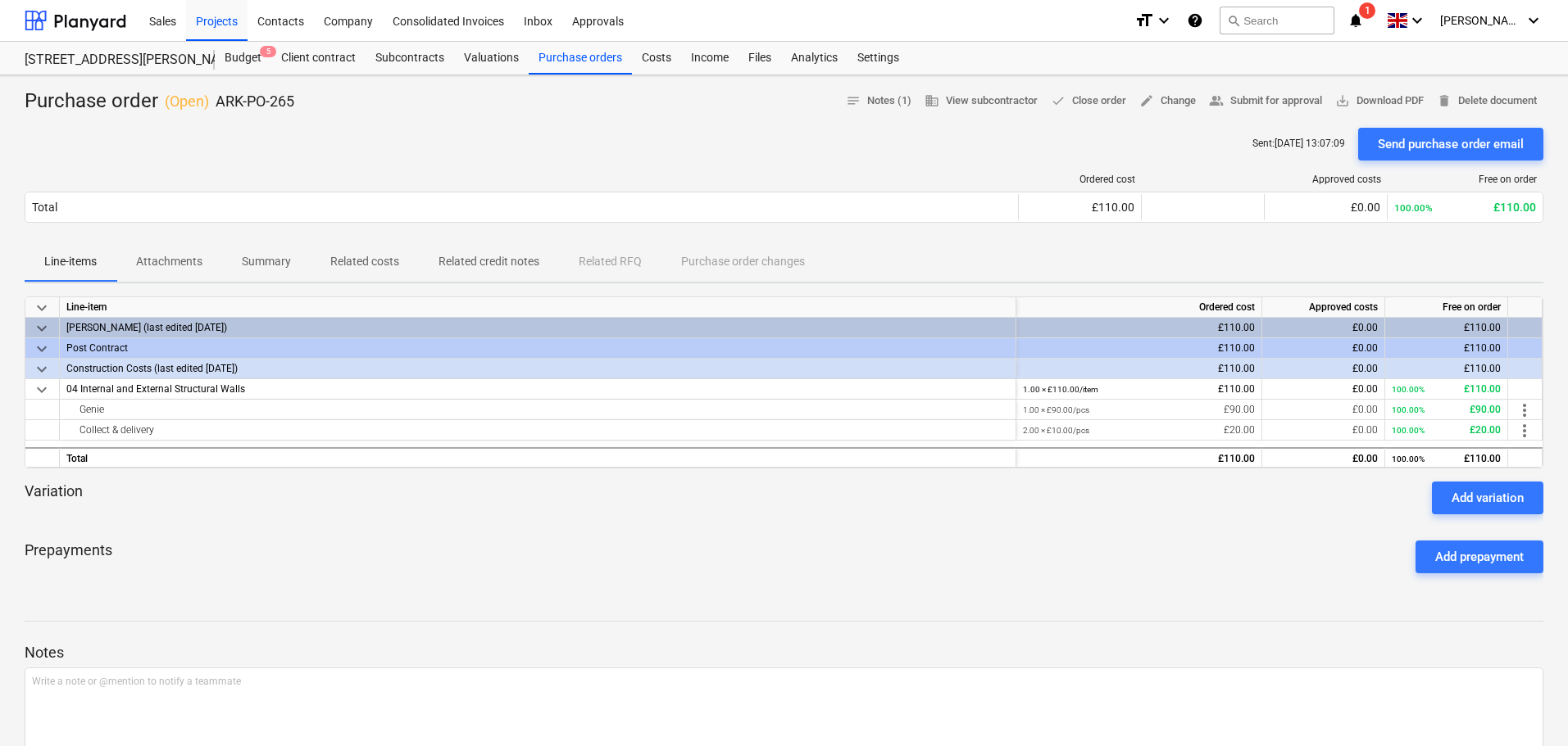
click at [476, 98] on div "Purchase order ( Open ) ARK-PO-265 notes Notes (1) business View subcontractor …" at bounding box center [784, 101] width 1519 height 26
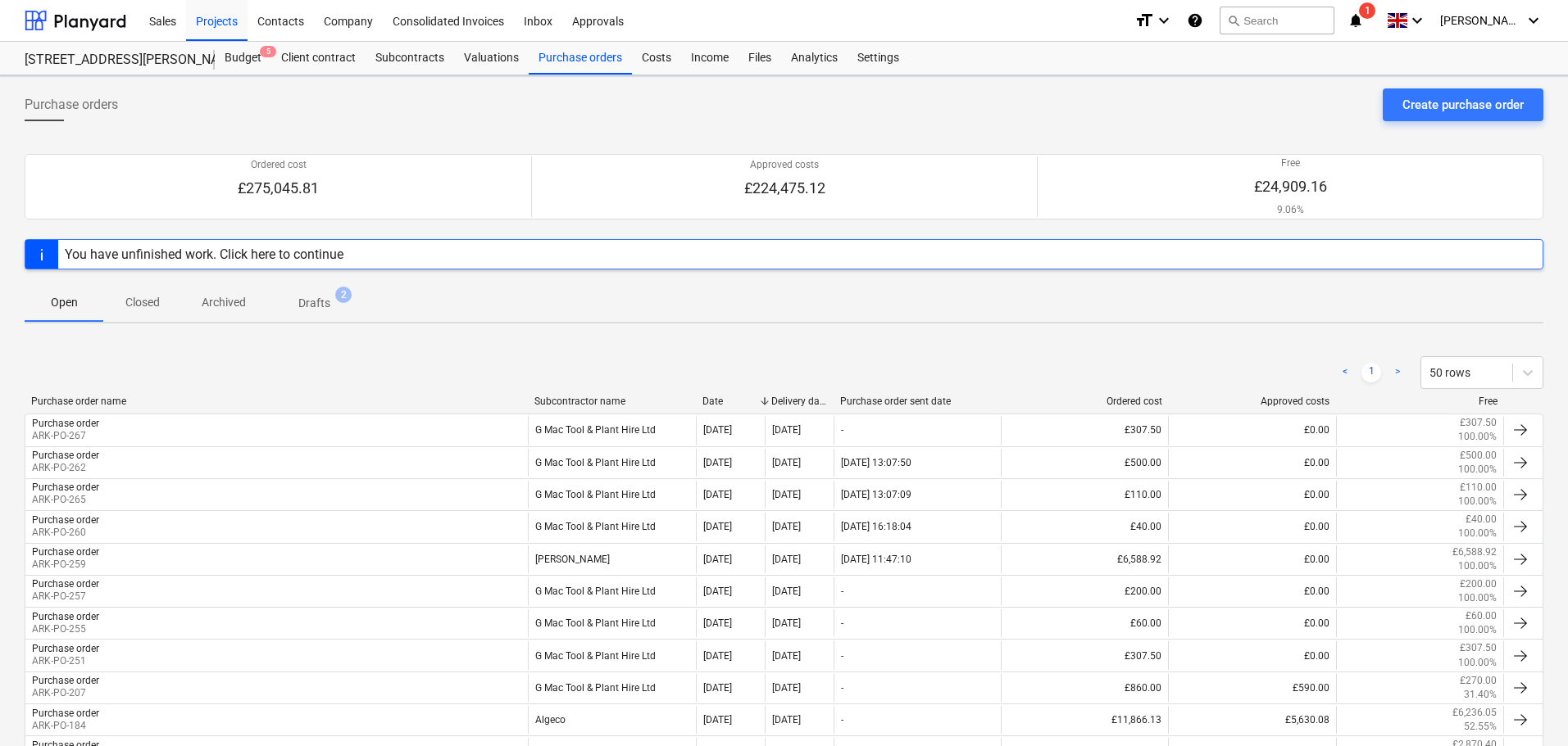
scroll to position [211, 0]
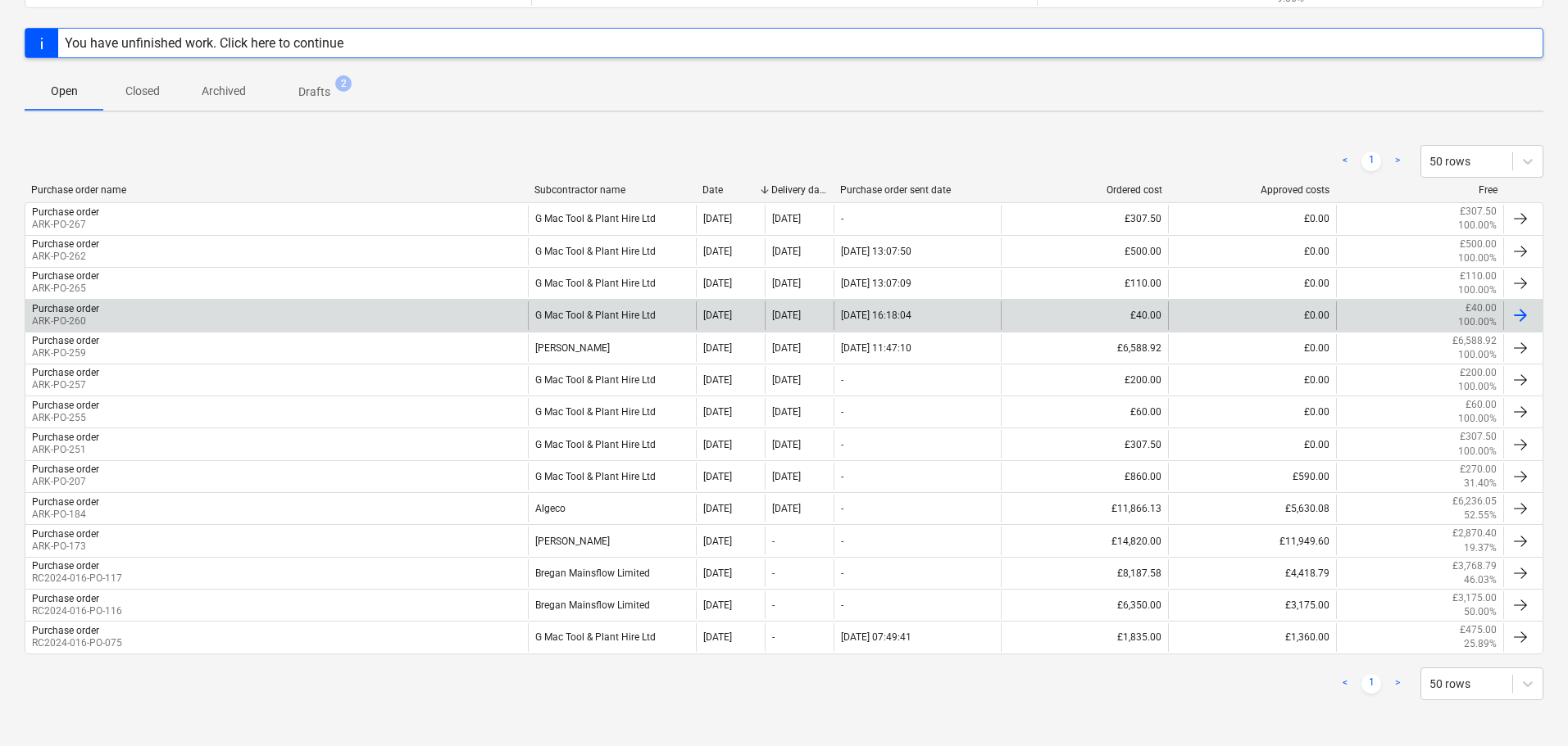
click at [628, 313] on div "G Mac Tool & Plant Hire Ltd" at bounding box center [610, 315] width 167 height 28
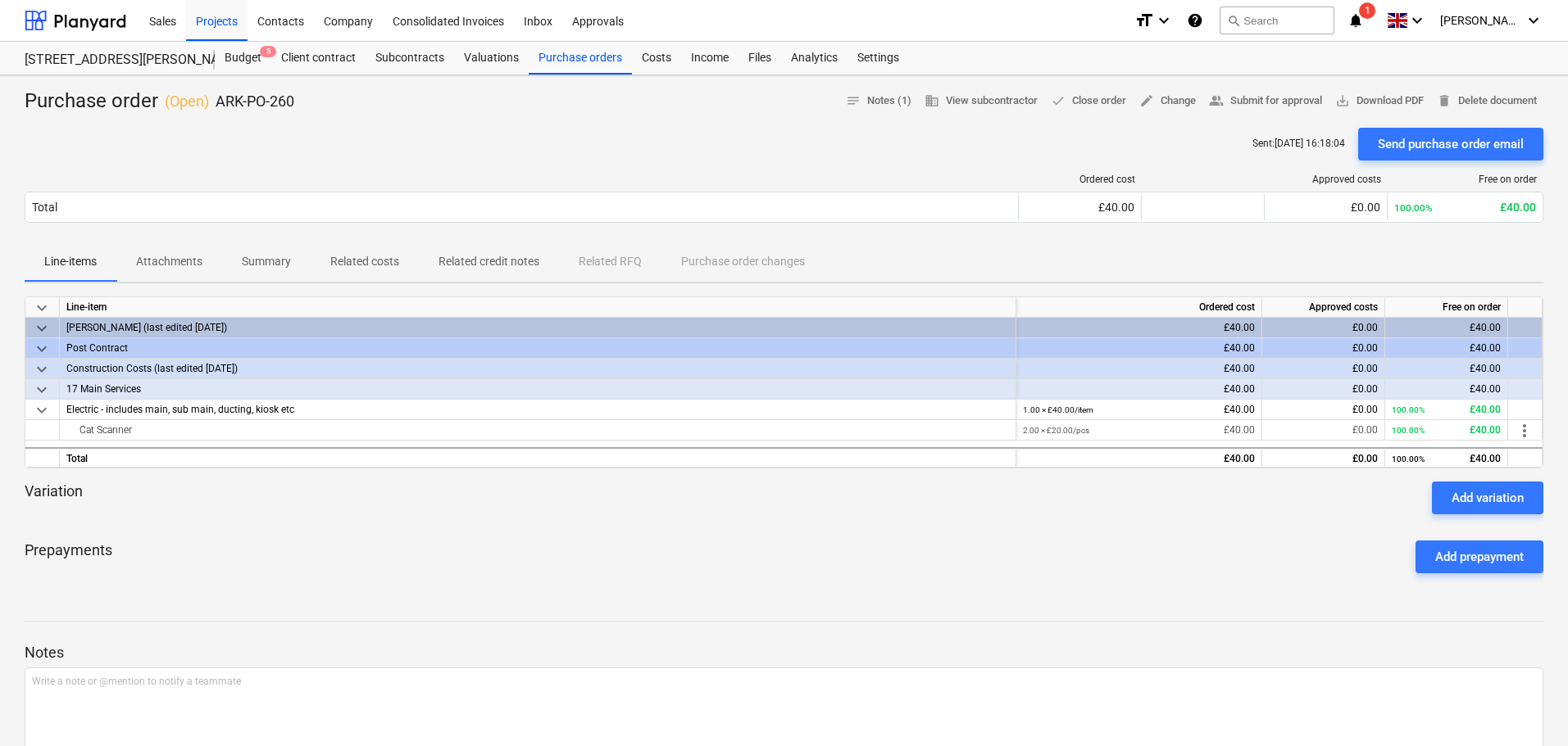
click at [168, 257] on p "Attachments" at bounding box center [169, 262] width 67 height 17
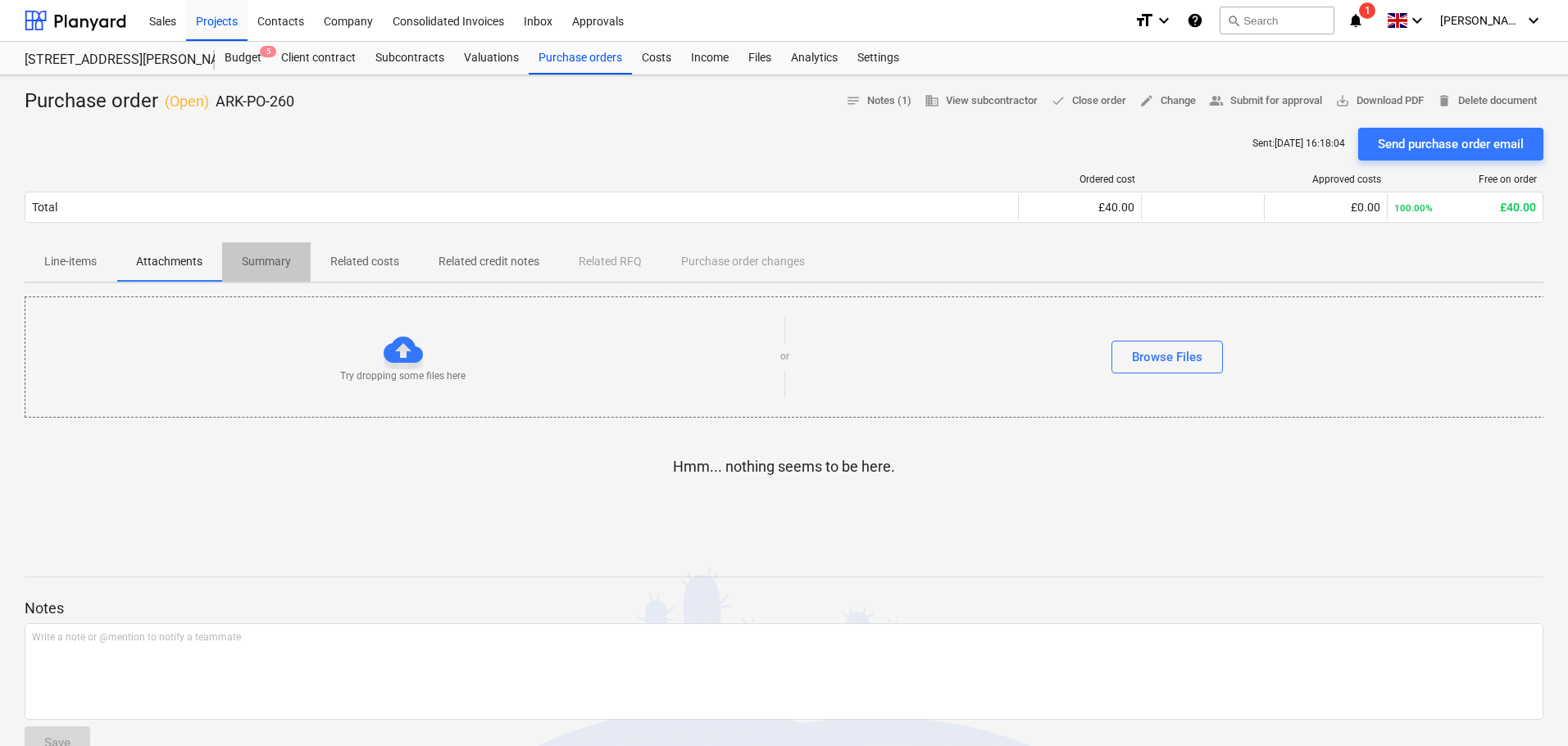
click at [263, 260] on p "Summary" at bounding box center [266, 262] width 49 height 17
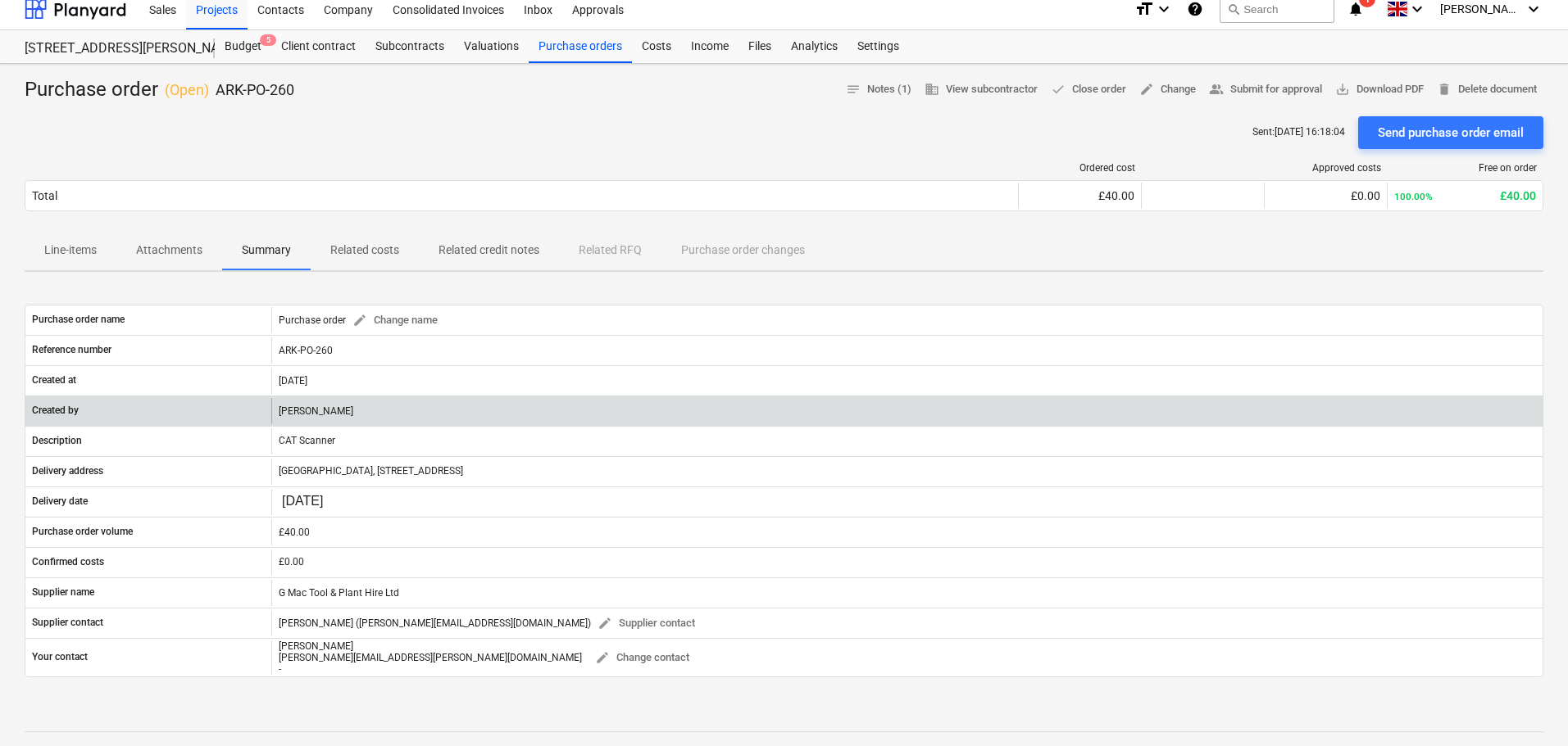
scroll to position [82, 0]
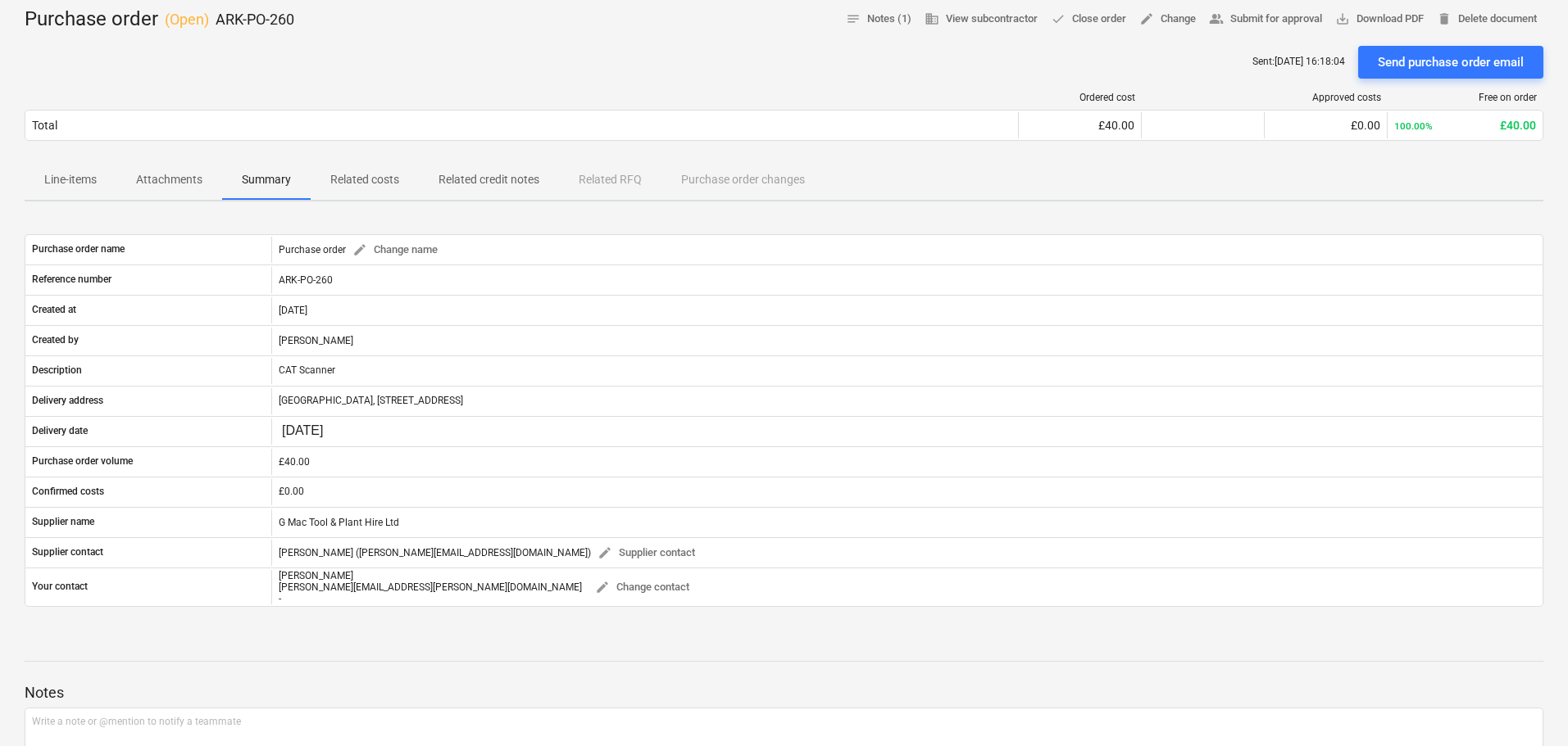
click at [89, 185] on p "Line-items" at bounding box center [70, 180] width 52 height 17
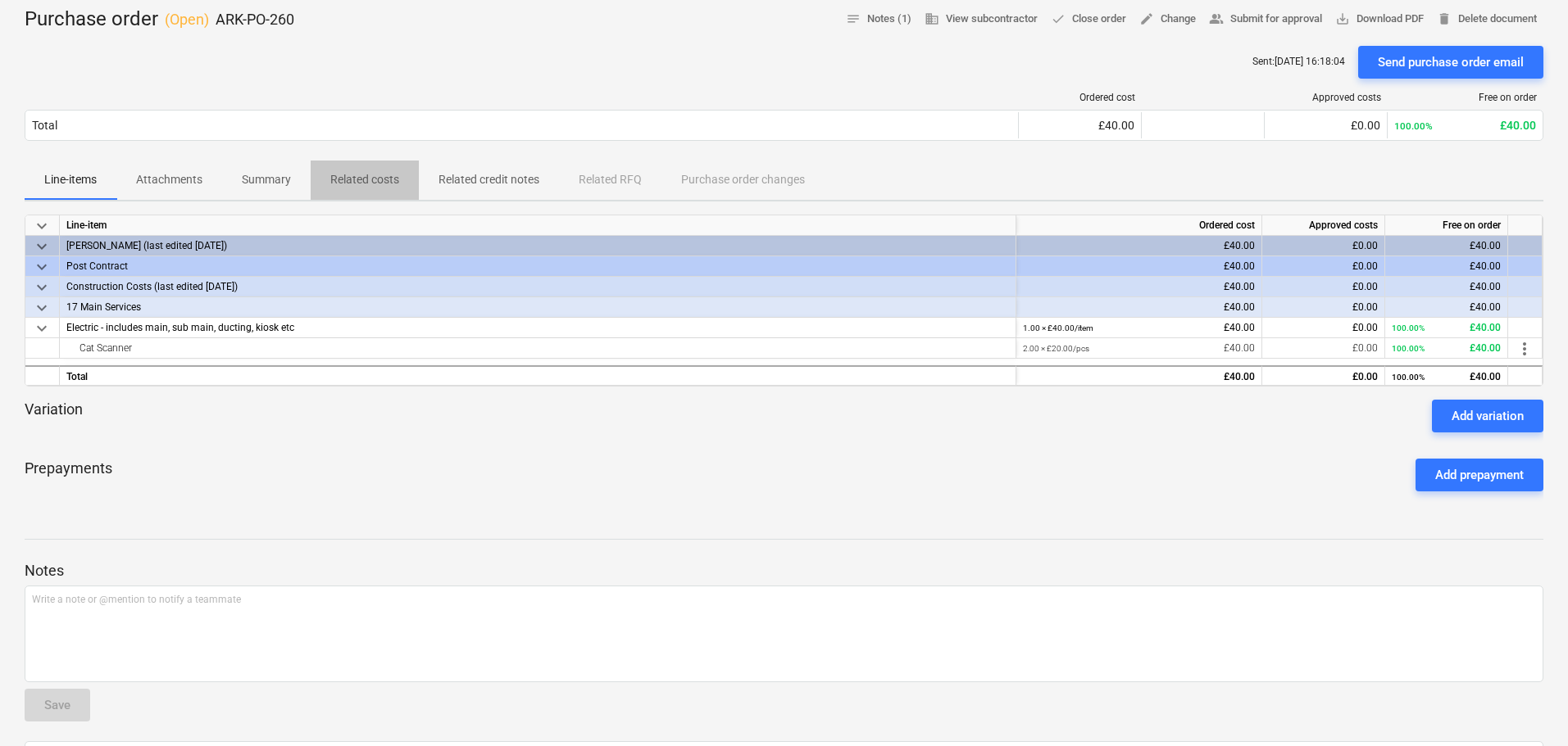
click at [367, 183] on p "Related costs" at bounding box center [365, 180] width 68 height 17
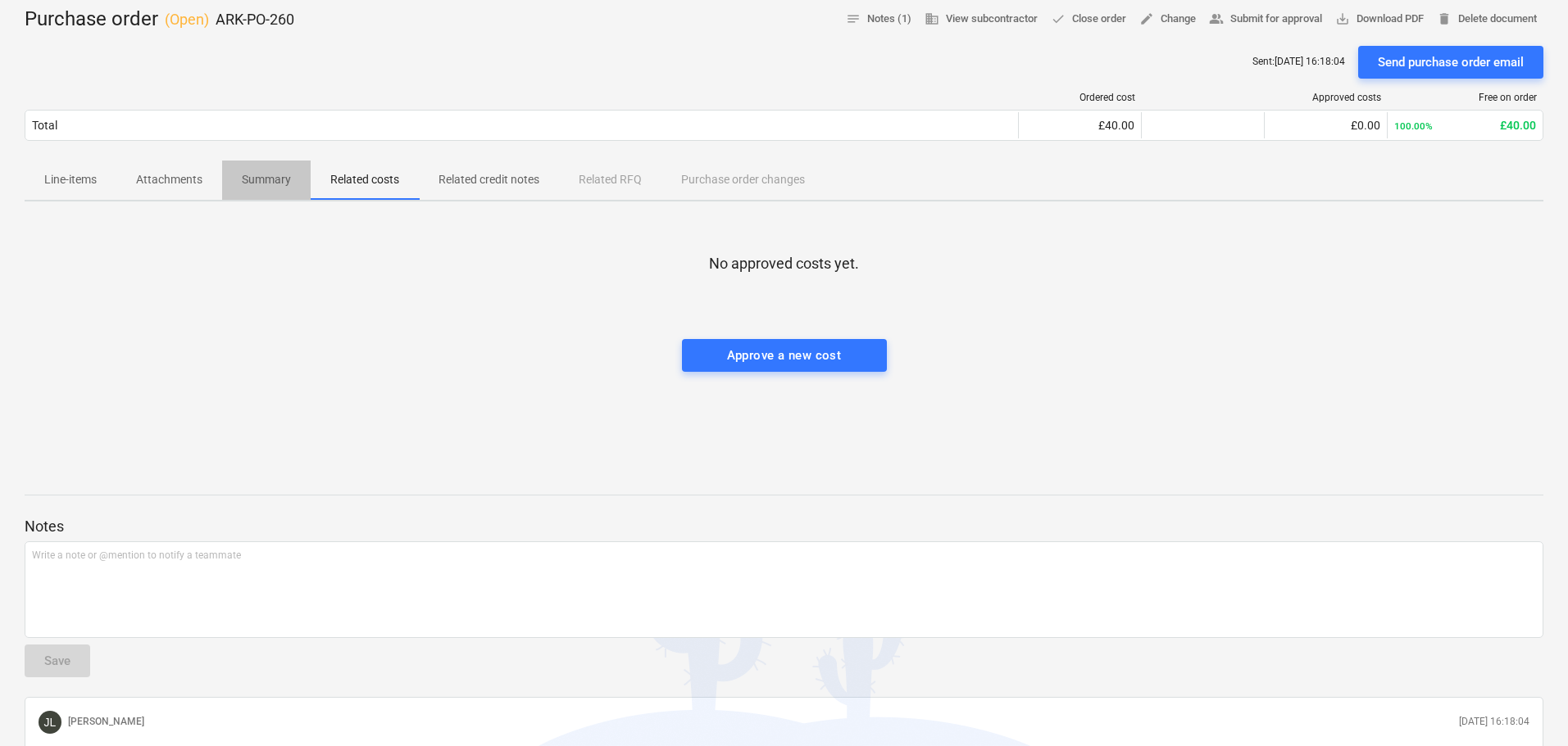
click at [242, 176] on p "Summary" at bounding box center [266, 180] width 49 height 17
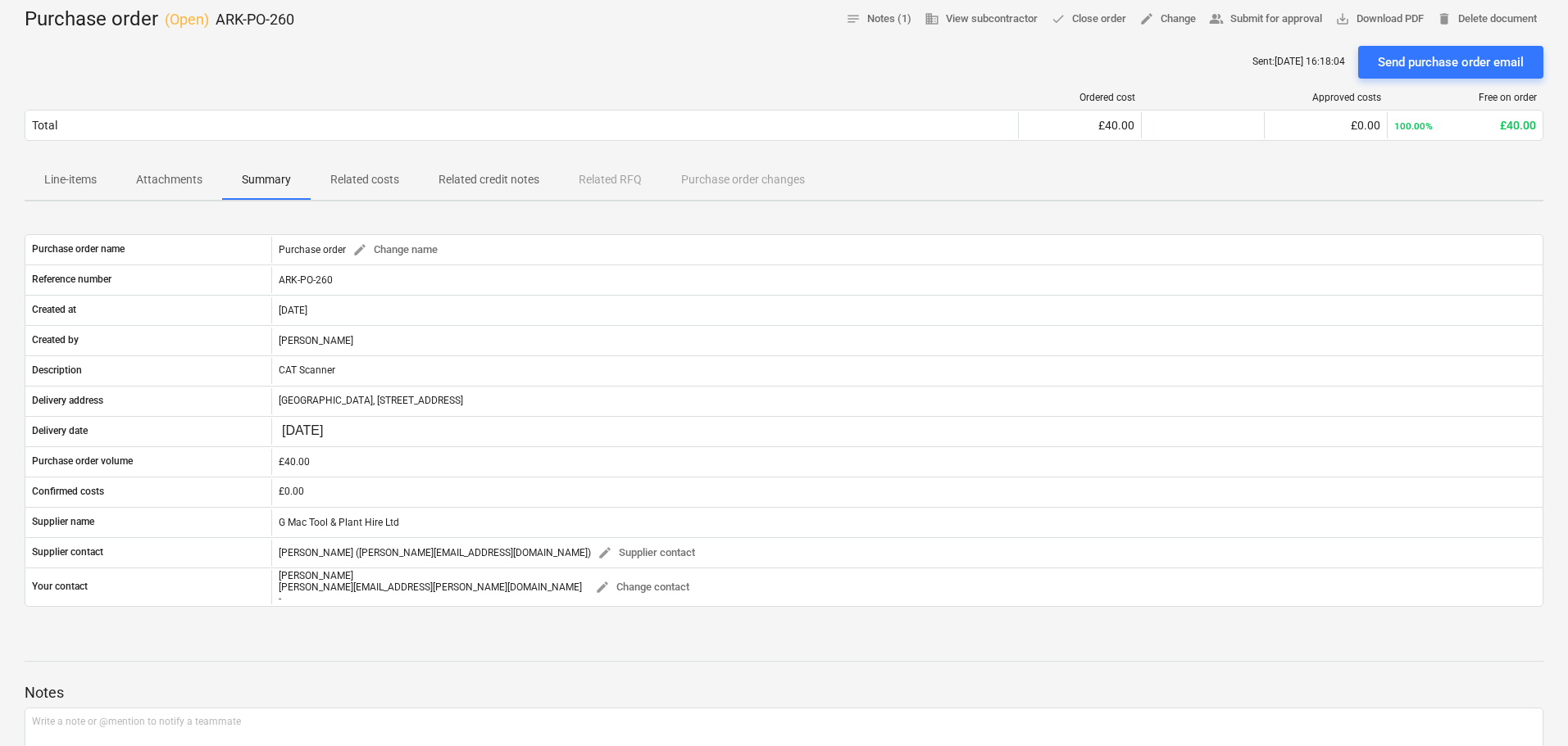
click at [450, 87] on div "Ordered cost Approved costs Free on order Total £40.00 £0.00 100.00% £40.00 Ple…" at bounding box center [784, 120] width 1519 height 82
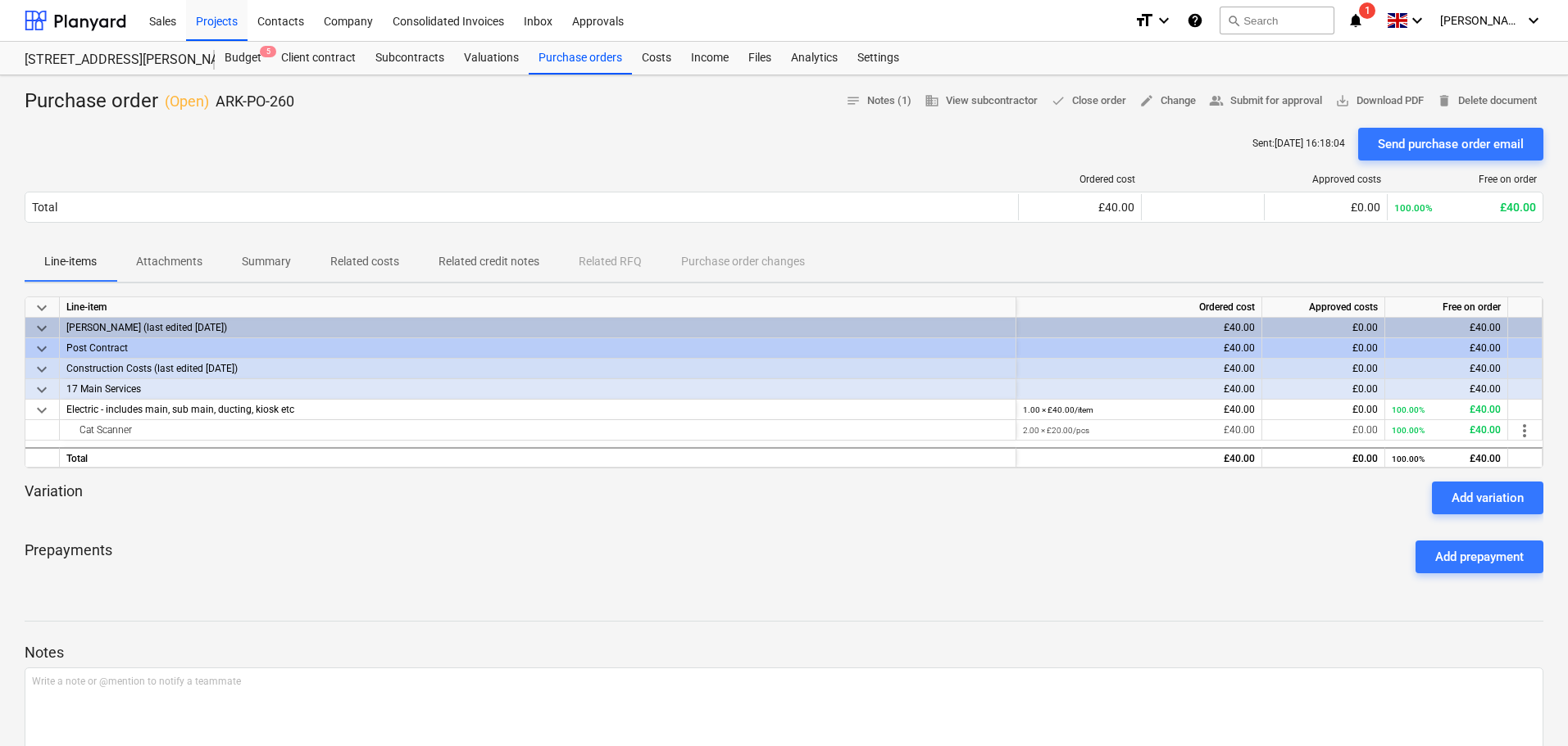
scroll to position [211, 0]
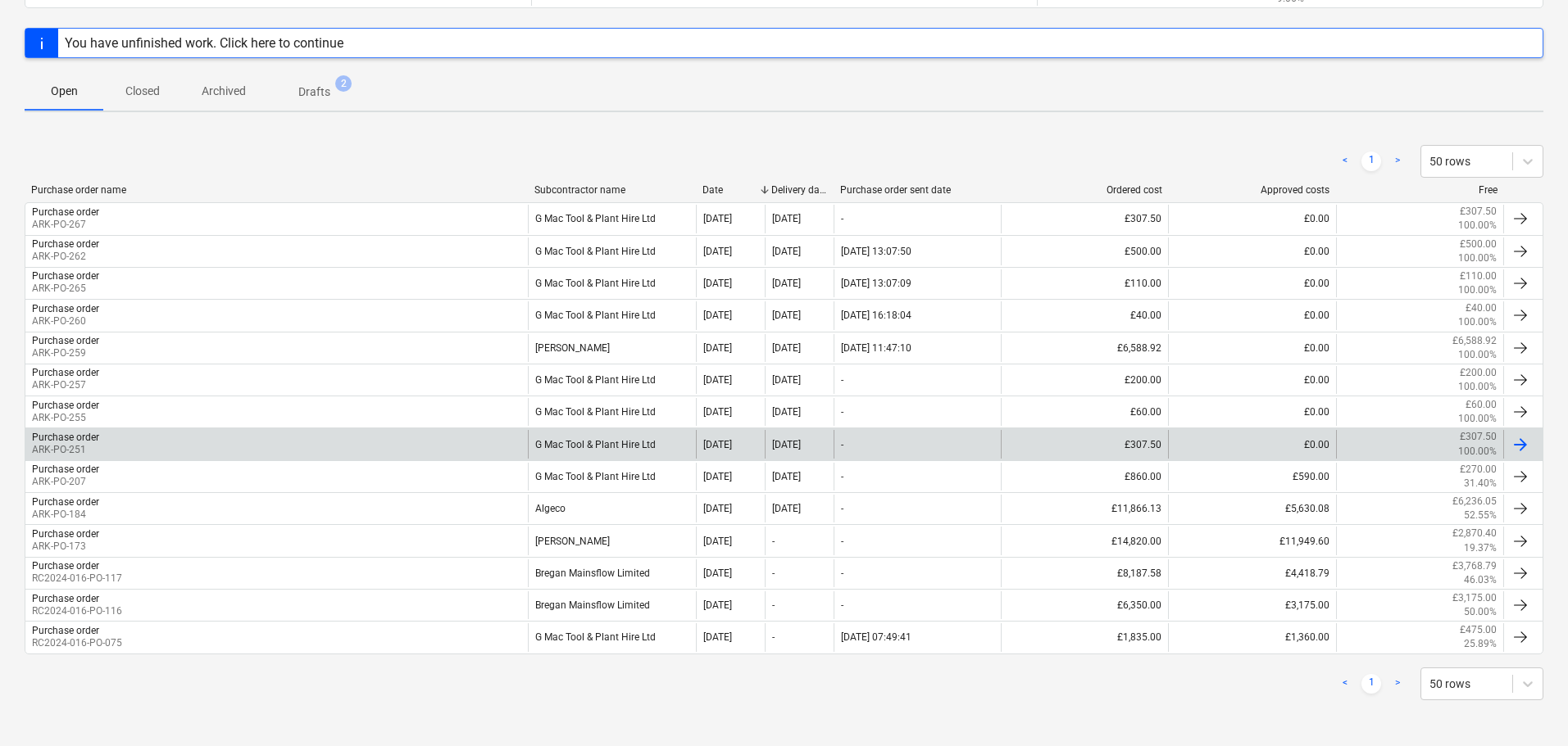
click at [590, 440] on div "G Mac Tool & Plant Hire Ltd" at bounding box center [610, 443] width 167 height 28
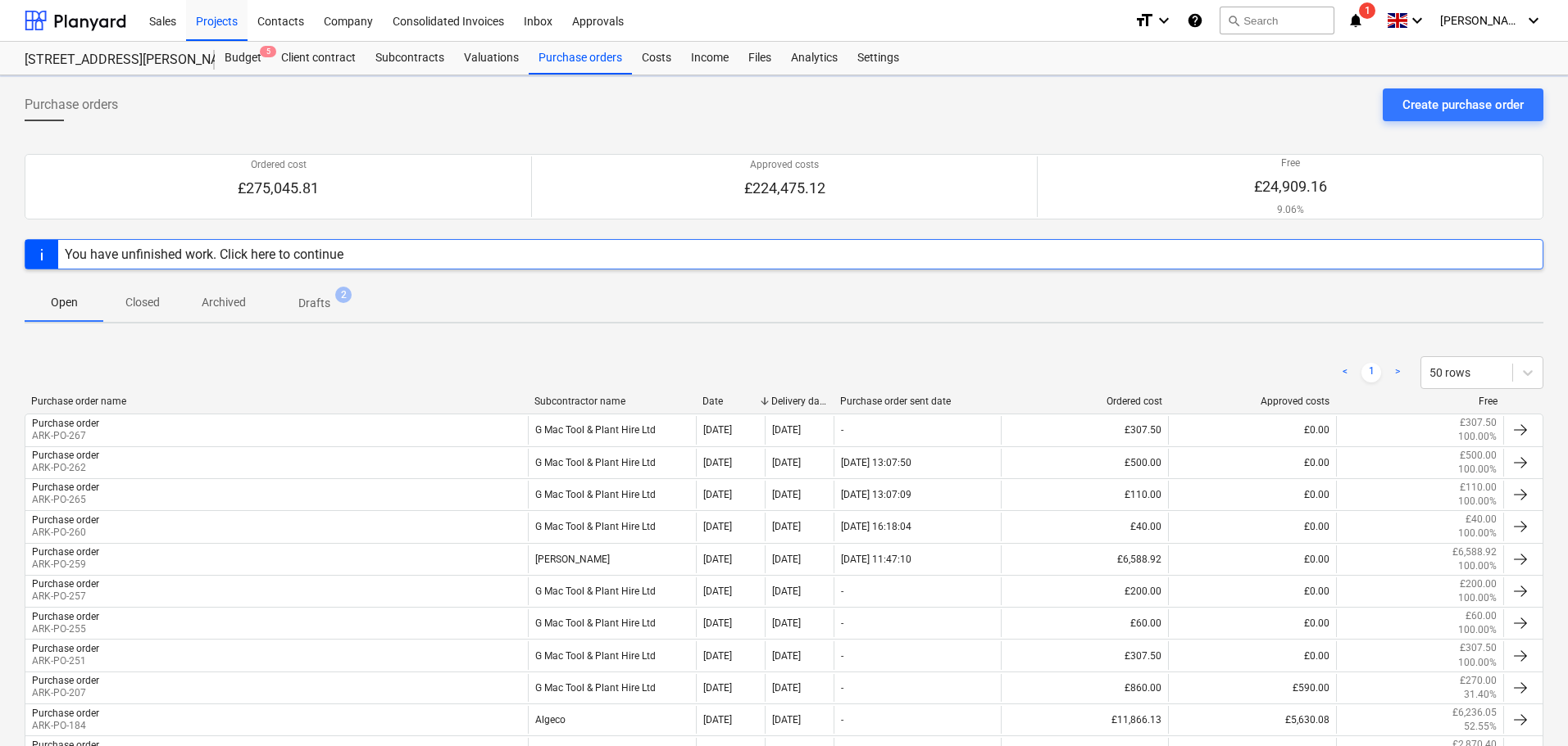
scroll to position [211, 0]
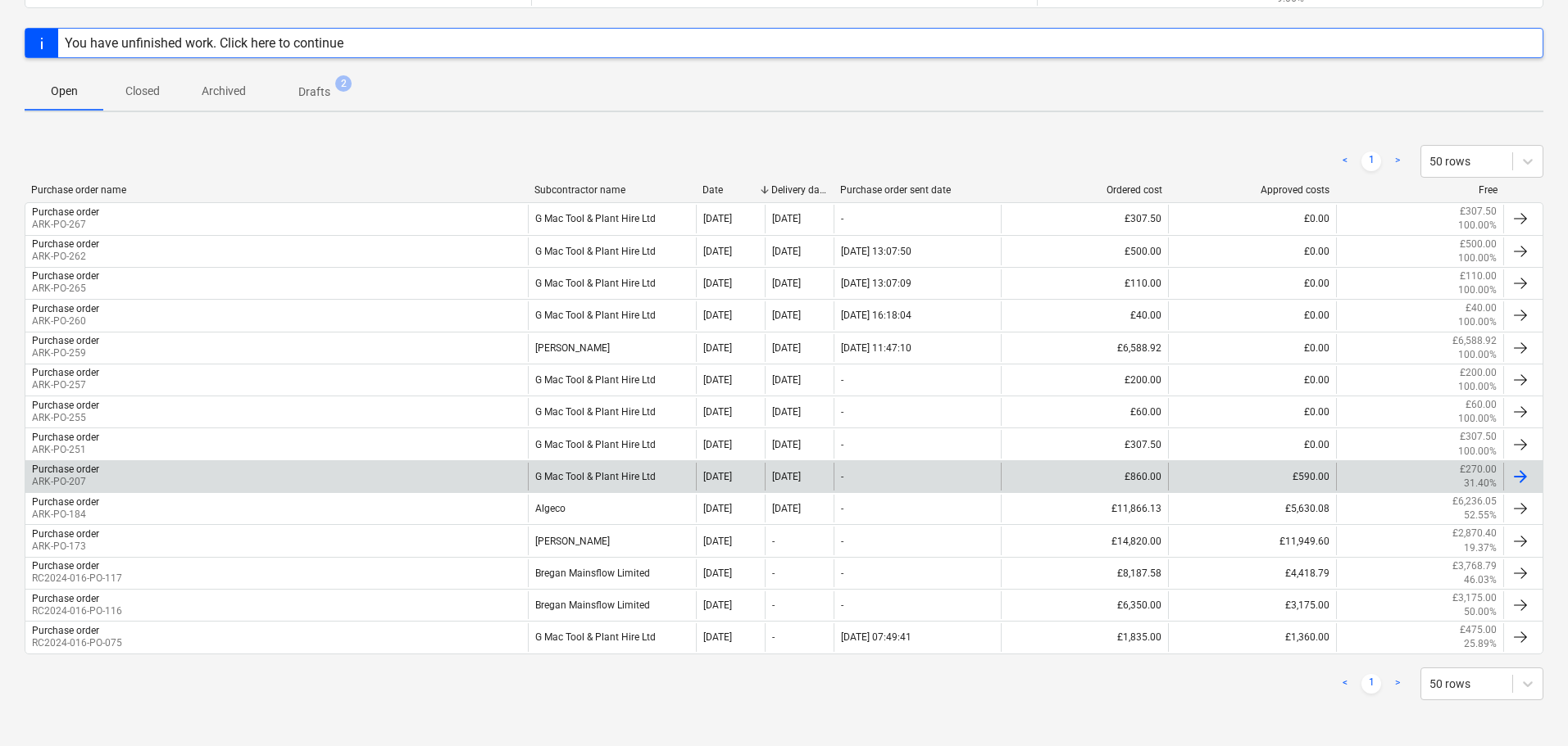
click at [607, 480] on div "G Mac Tool & Plant Hire Ltd" at bounding box center [610, 476] width 167 height 28
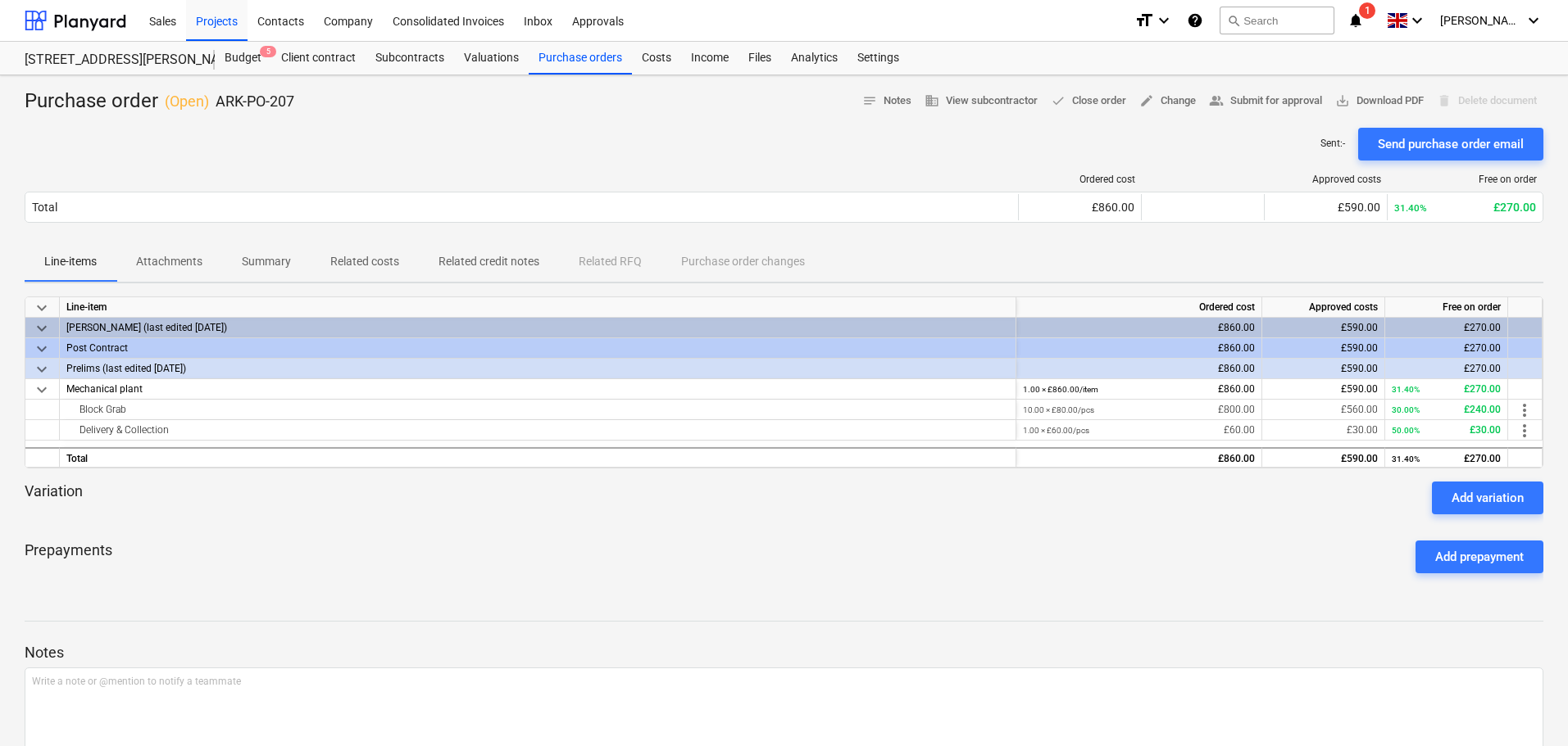
click at [262, 258] on p "Summary" at bounding box center [266, 262] width 49 height 17
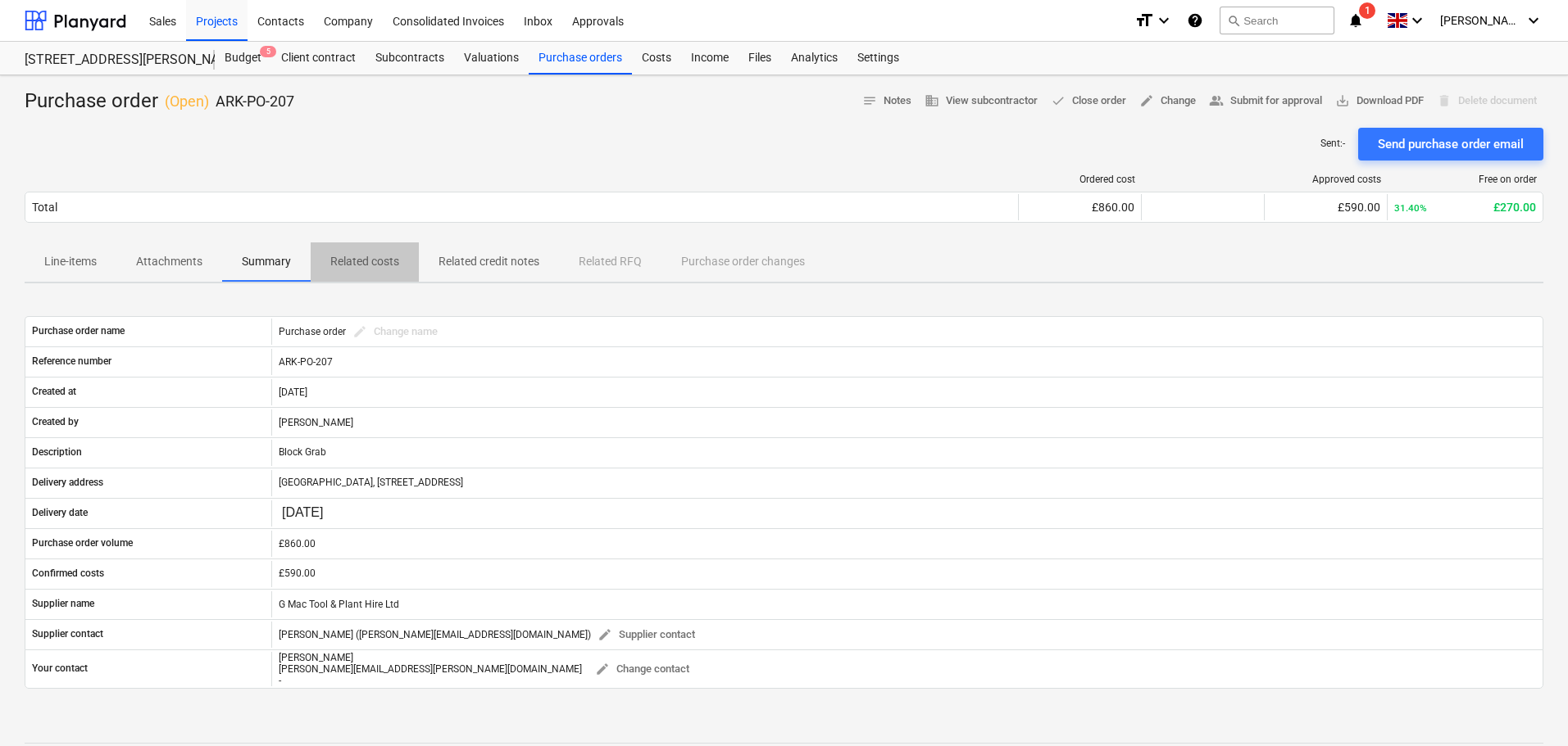
click at [354, 263] on p "Related costs" at bounding box center [365, 262] width 68 height 17
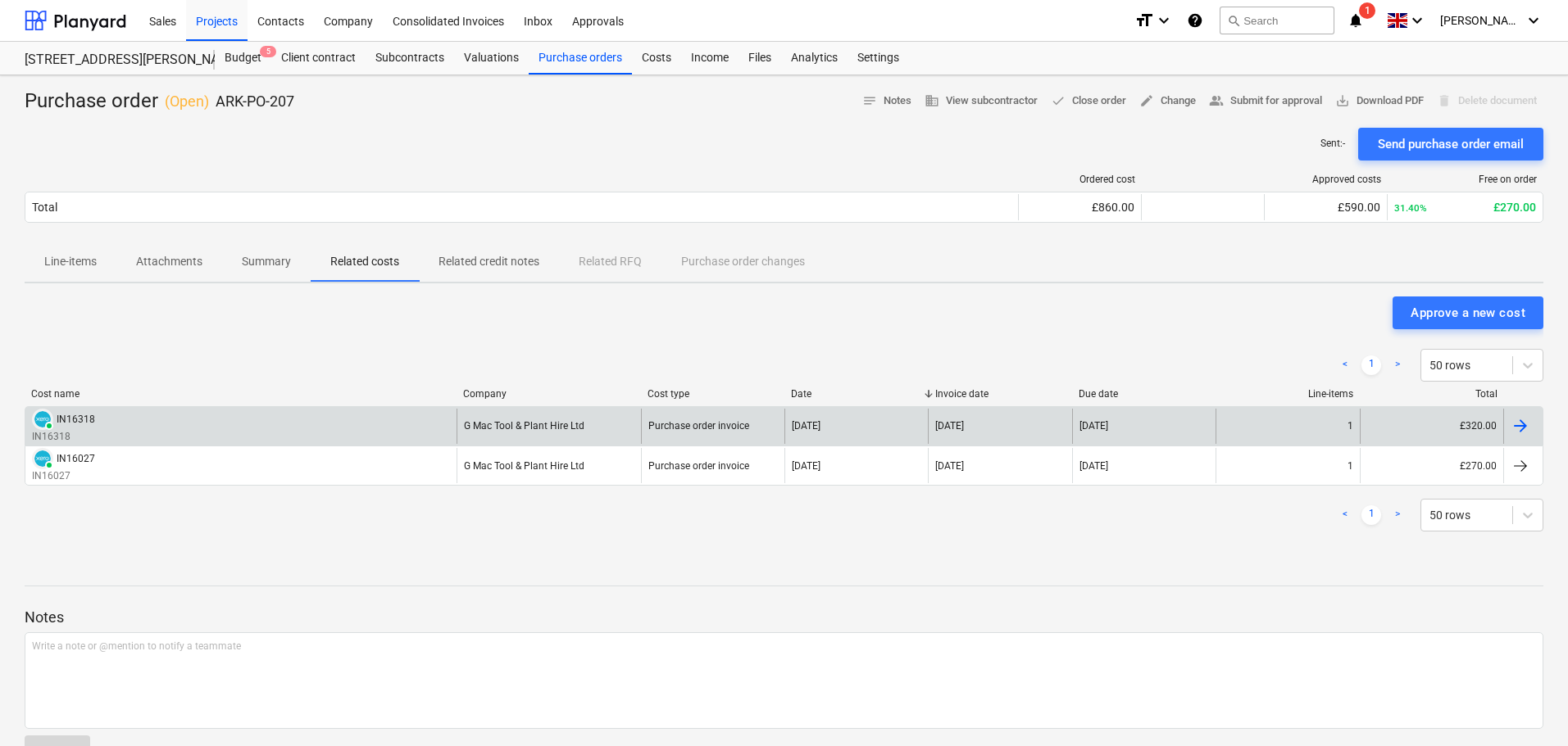
click at [352, 435] on div "PAID IN16318 IN16318" at bounding box center [240, 426] width 431 height 36
click at [545, 427] on div "G Mac Tool & Plant Hire Ltd" at bounding box center [524, 426] width 121 height 12
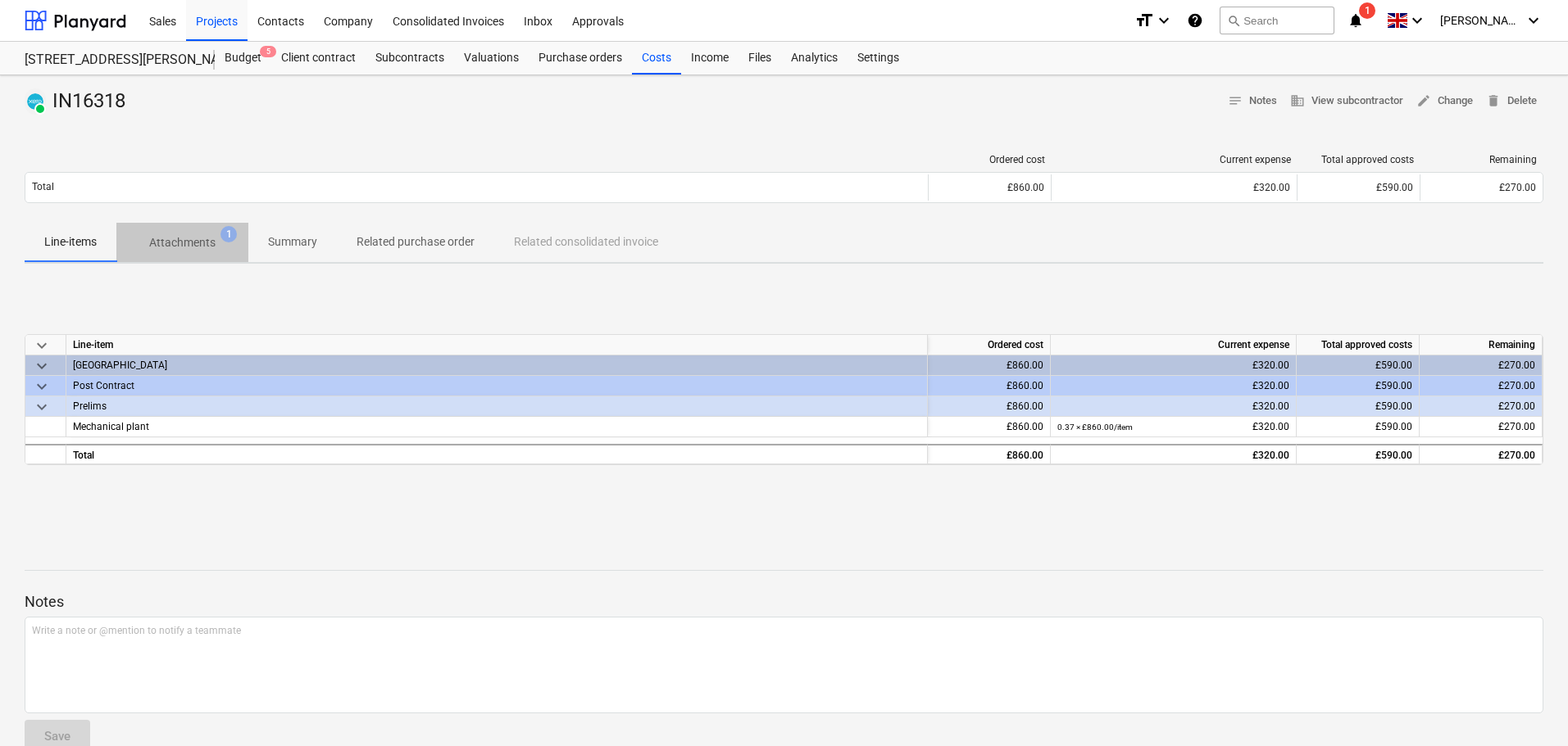
click at [176, 245] on p "Attachments" at bounding box center [182, 243] width 67 height 17
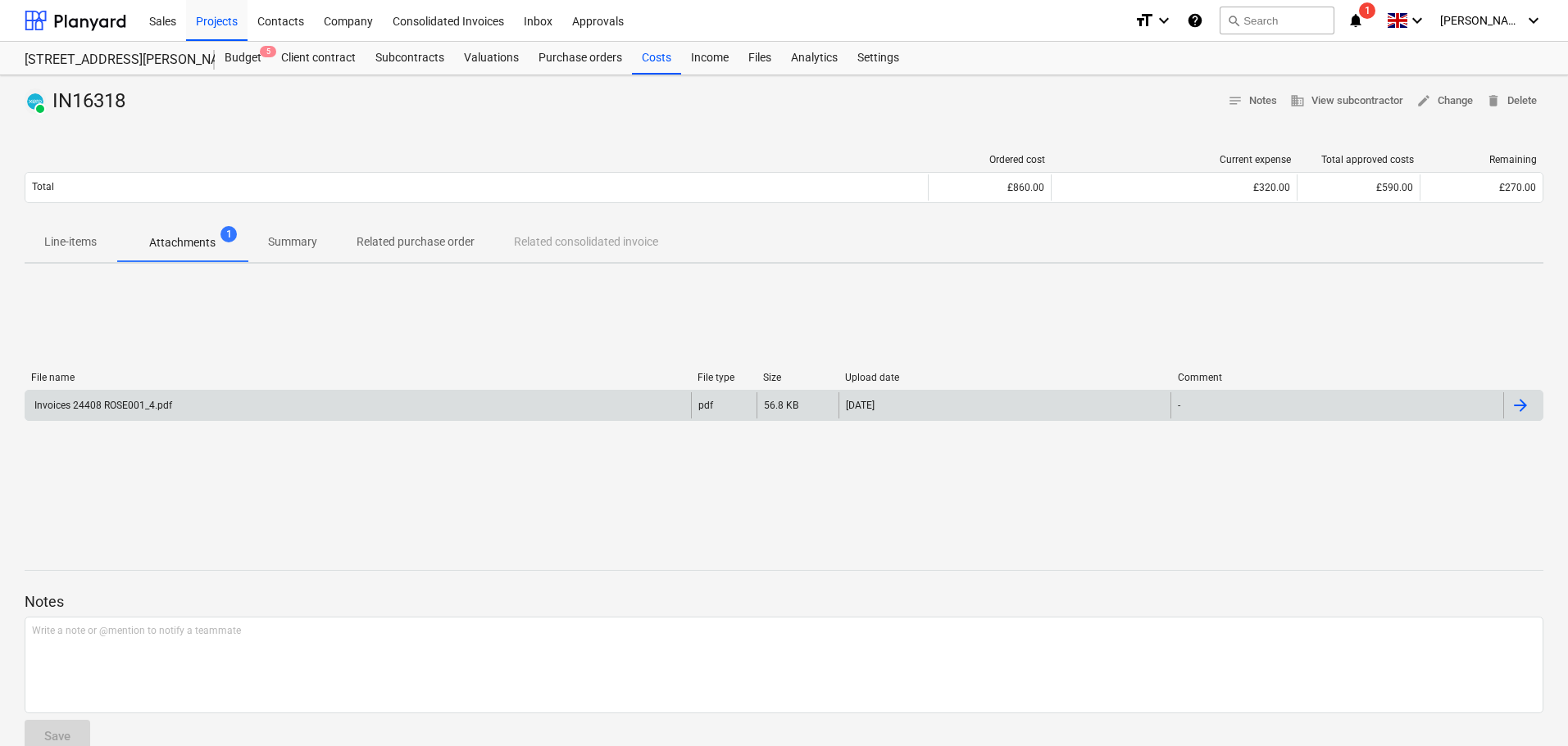
click at [428, 407] on div "Invoices 24408 ROSE001_4.pdf" at bounding box center [358, 405] width 665 height 26
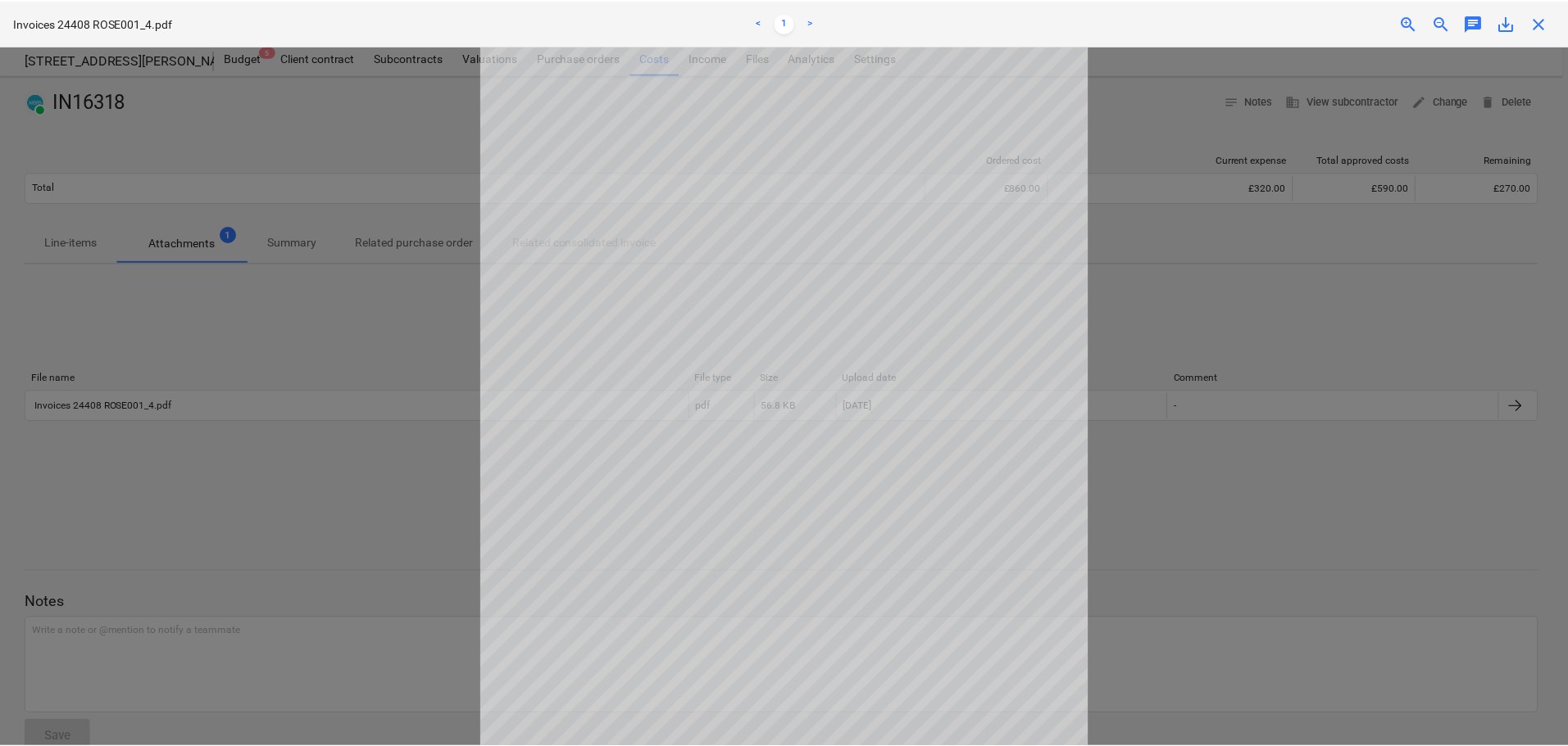
scroll to position [82, 0]
click at [1241, 295] on div at bounding box center [787, 396] width 1574 height 701
click at [1545, 26] on span "close" at bounding box center [1544, 23] width 19 height 19
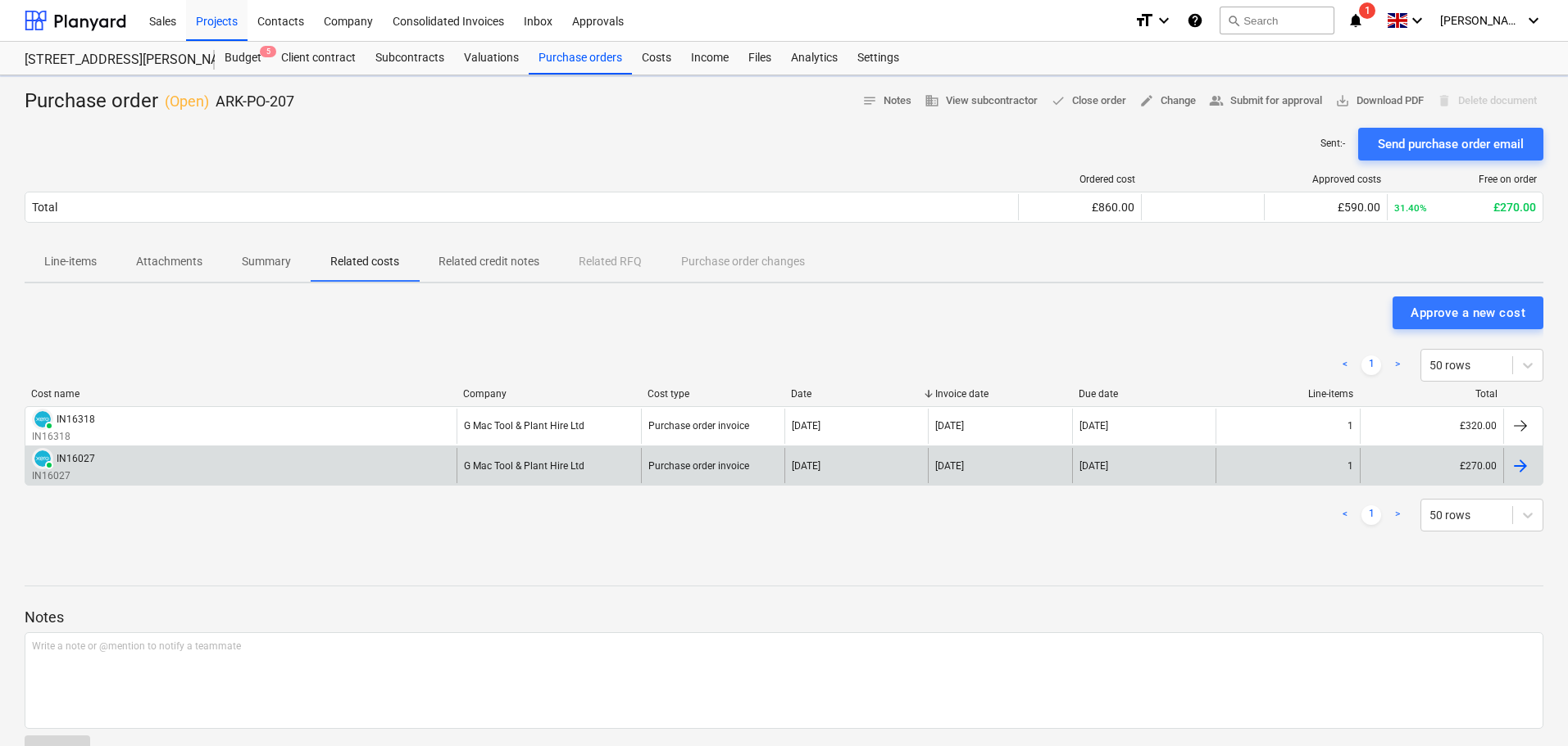
click at [282, 469] on div "PAID IN16027 IN16027" at bounding box center [240, 466] width 431 height 36
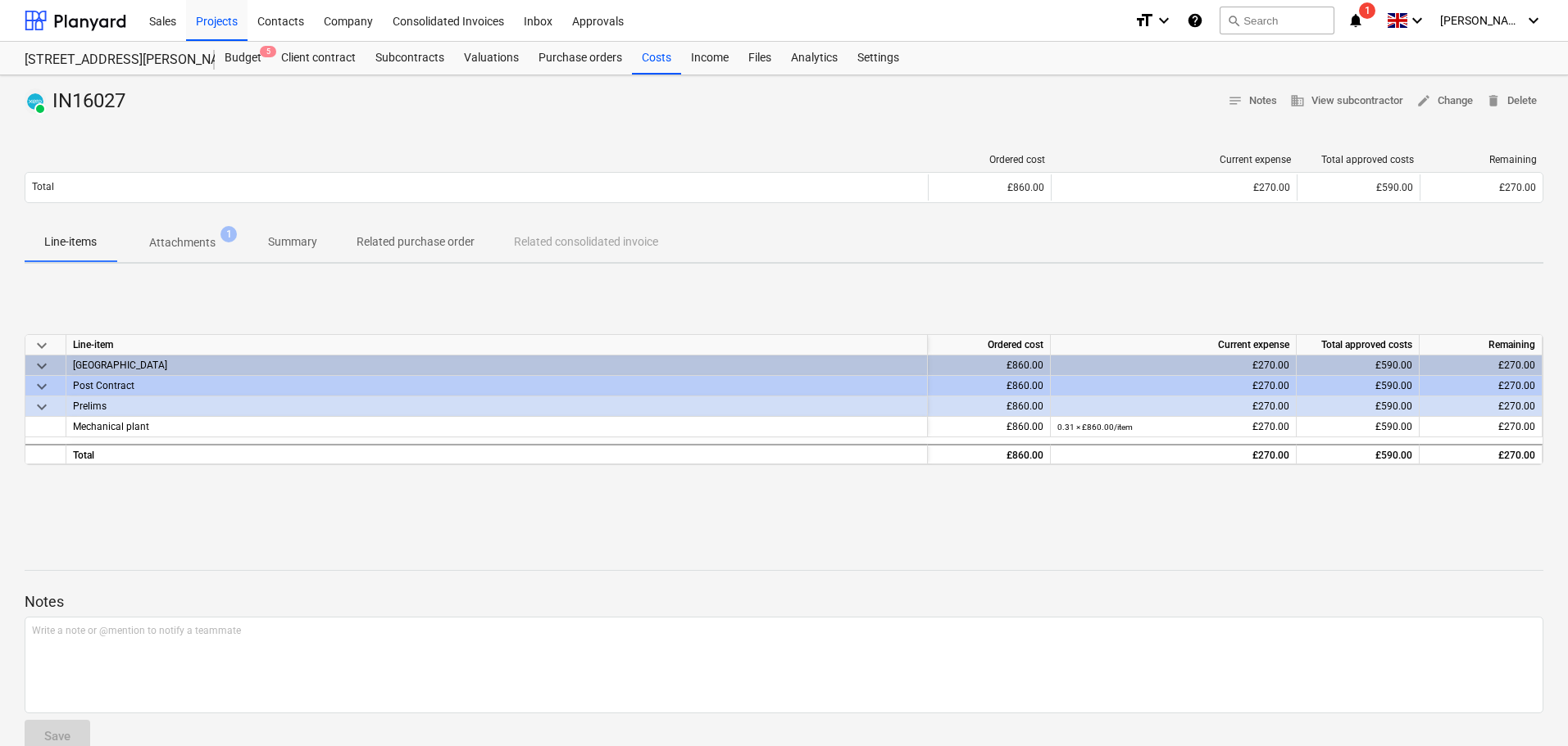
click at [195, 244] on p "Attachments" at bounding box center [182, 243] width 67 height 17
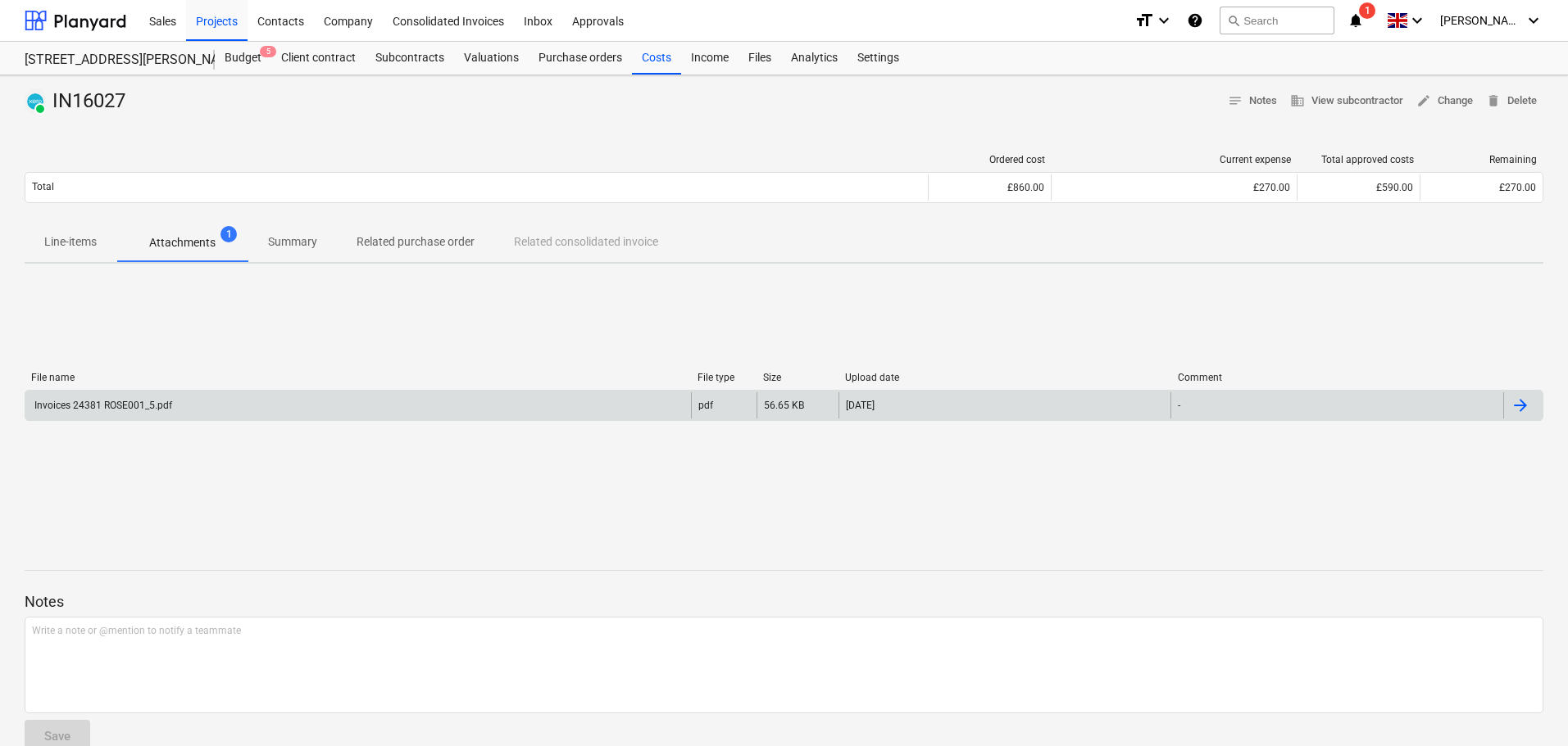
click at [366, 406] on div "Invoices 24381 ROSE001_5.pdf" at bounding box center [358, 405] width 665 height 26
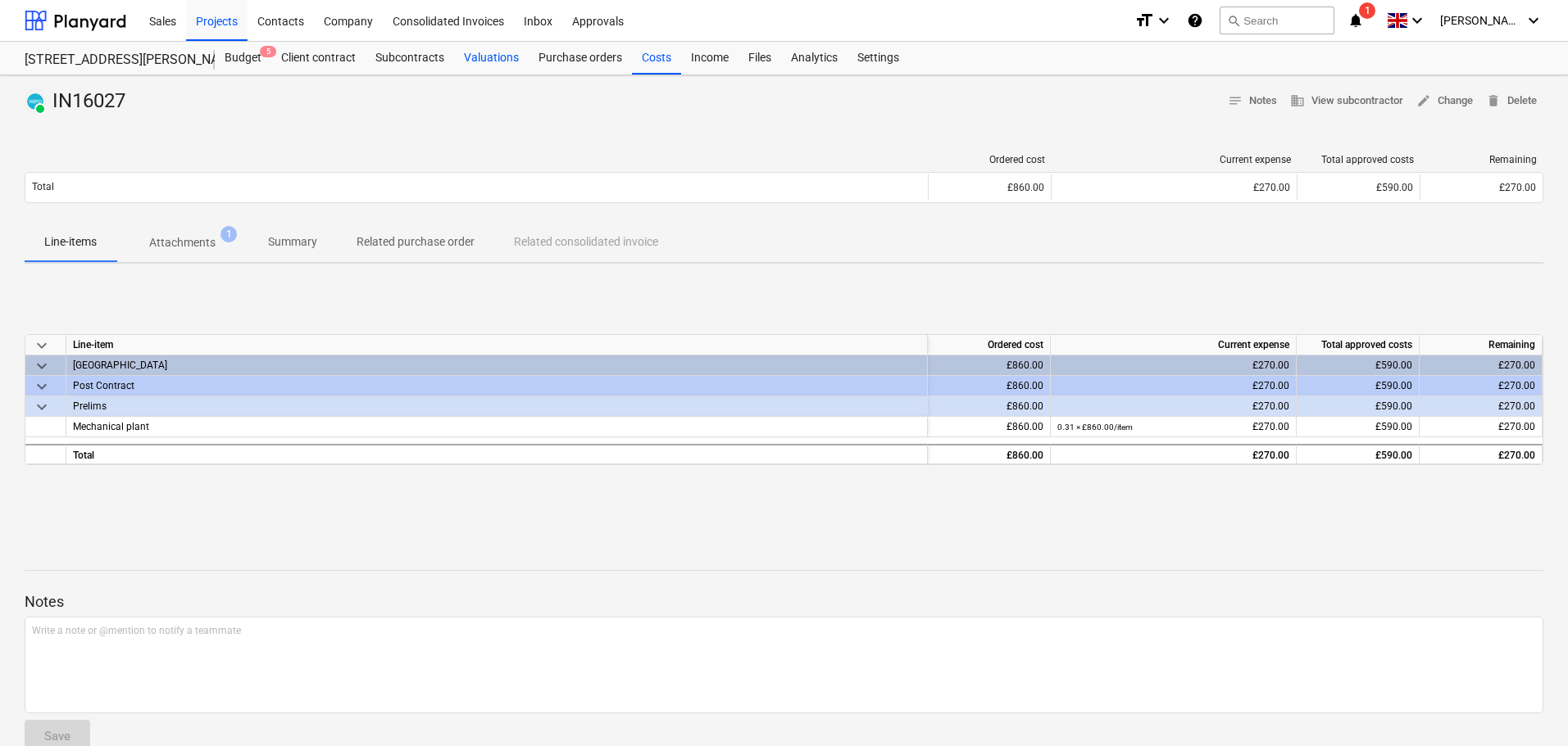
drag, startPoint x: 558, startPoint y: 25, endPoint x: 505, endPoint y: 74, distance: 72.2
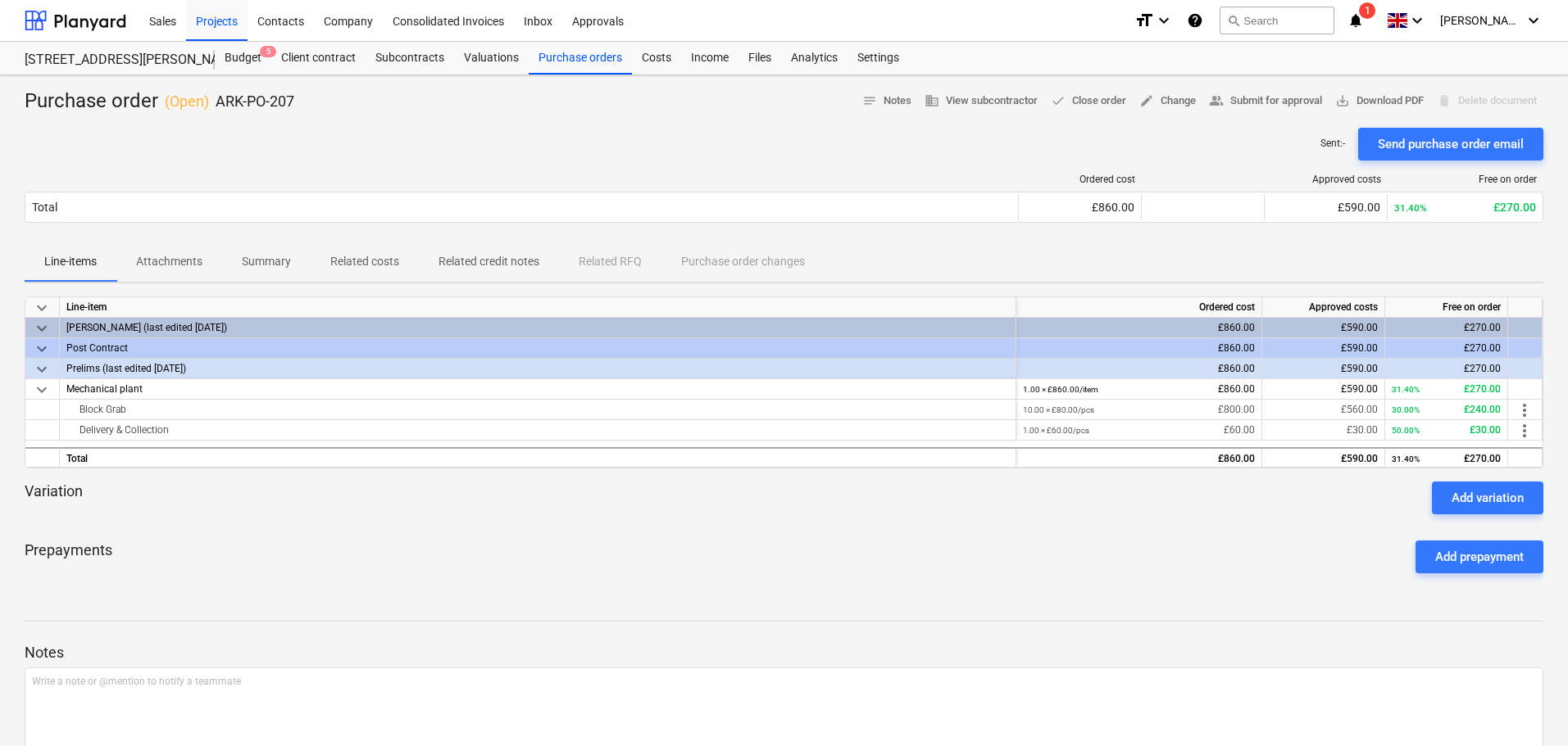
scroll to position [211, 0]
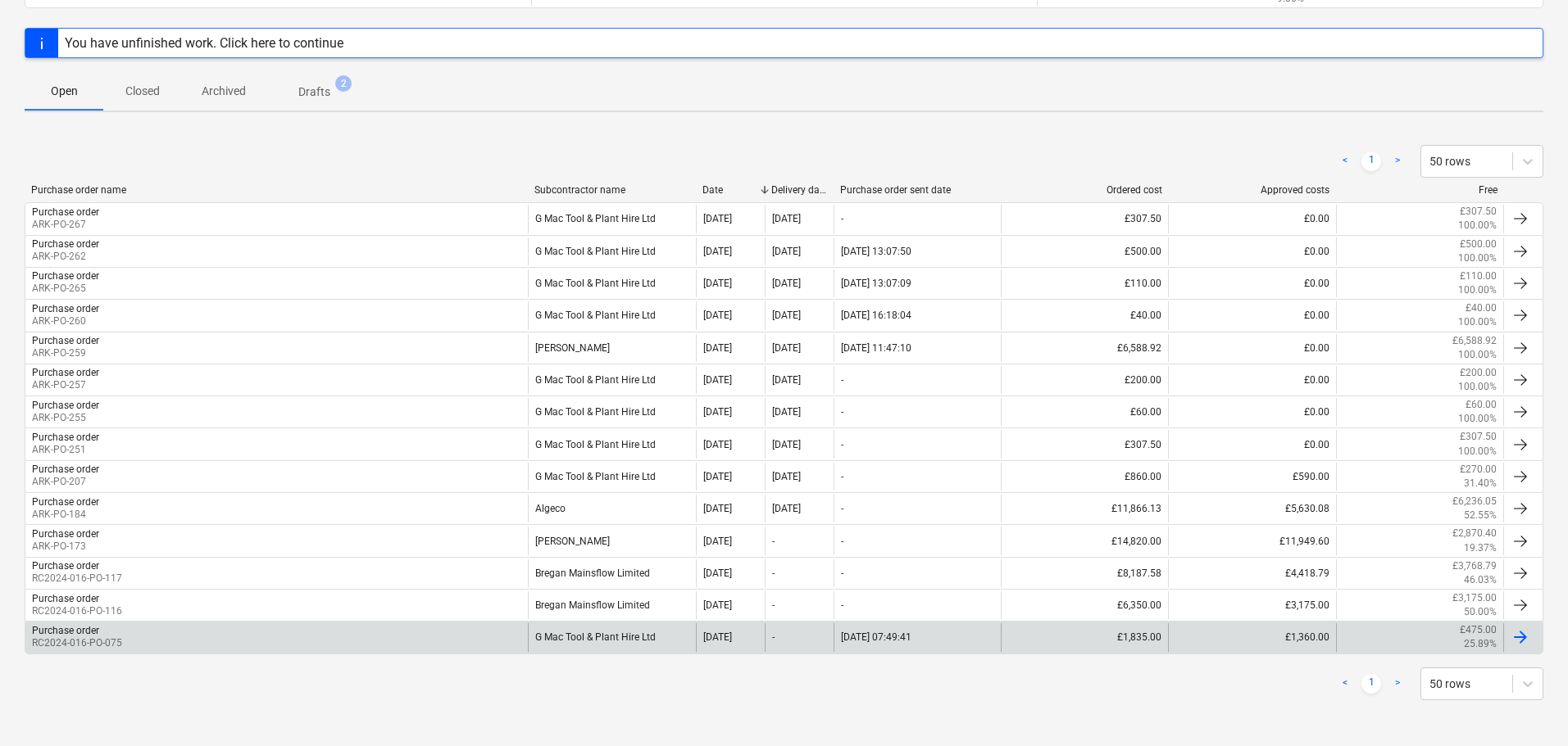
click at [596, 640] on div "G Mac Tool & Plant Hire Ltd" at bounding box center [610, 637] width 167 height 28
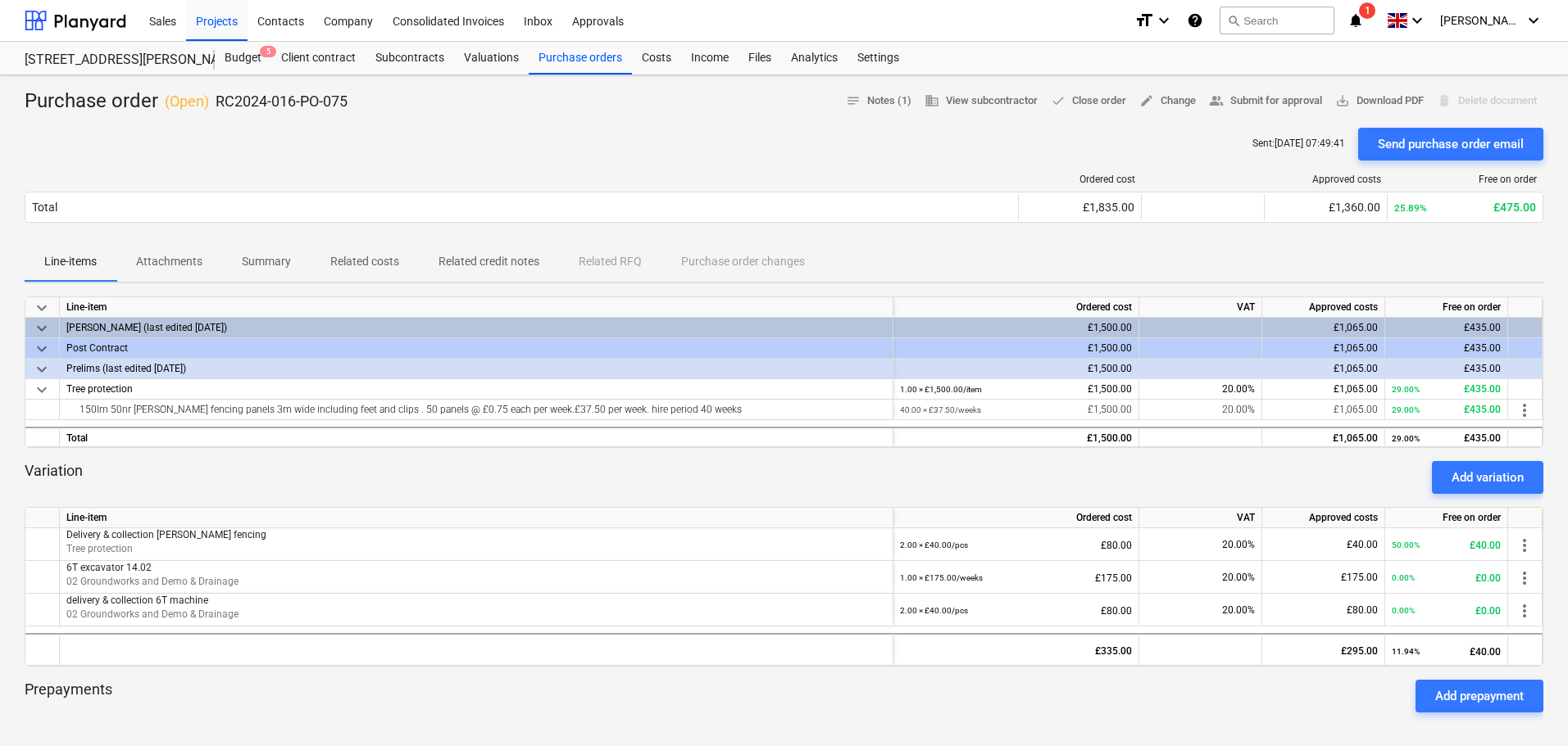
click at [174, 266] on p "Attachments" at bounding box center [169, 262] width 67 height 17
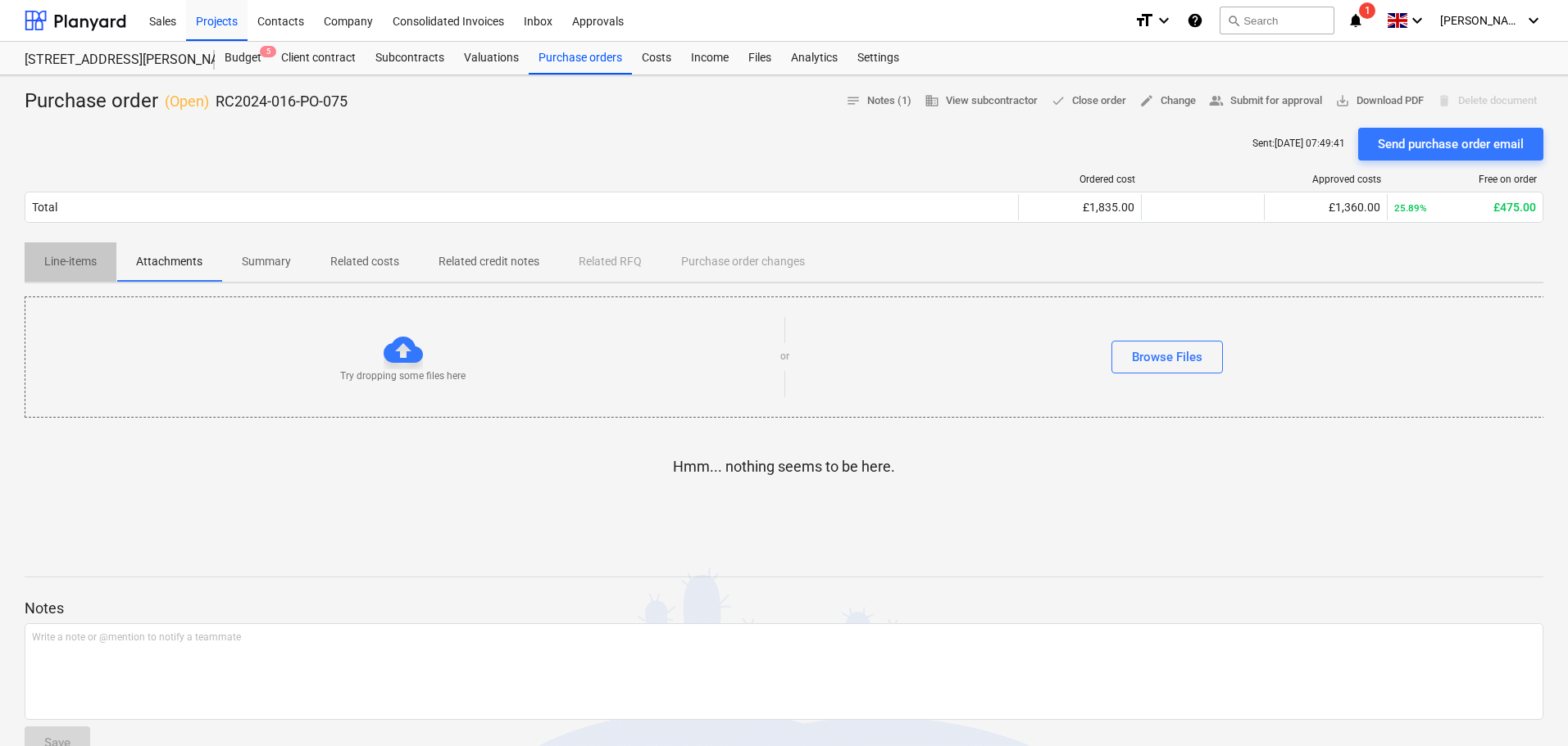
click at [82, 258] on p "Line-items" at bounding box center [70, 262] width 52 height 17
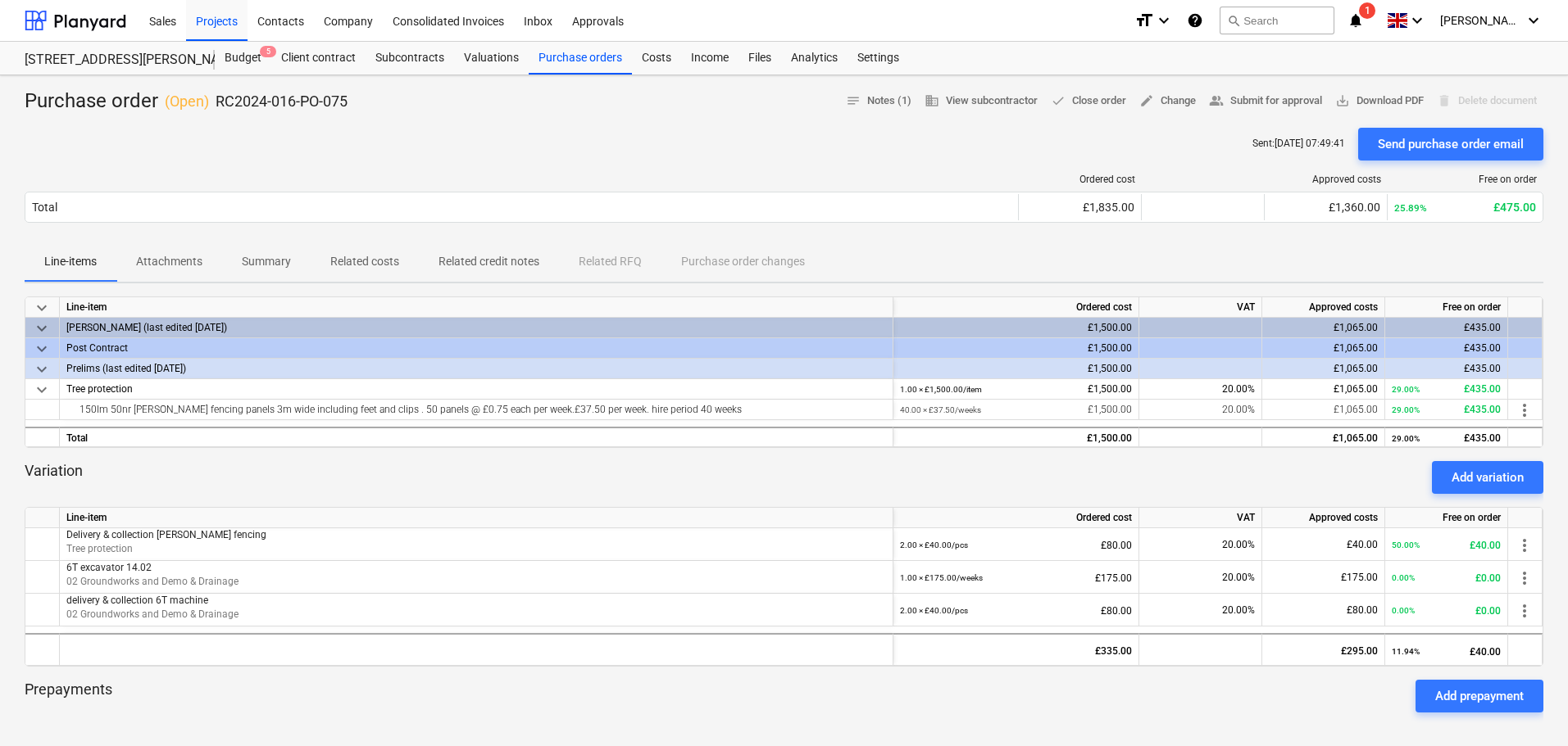
scroll to position [82, 0]
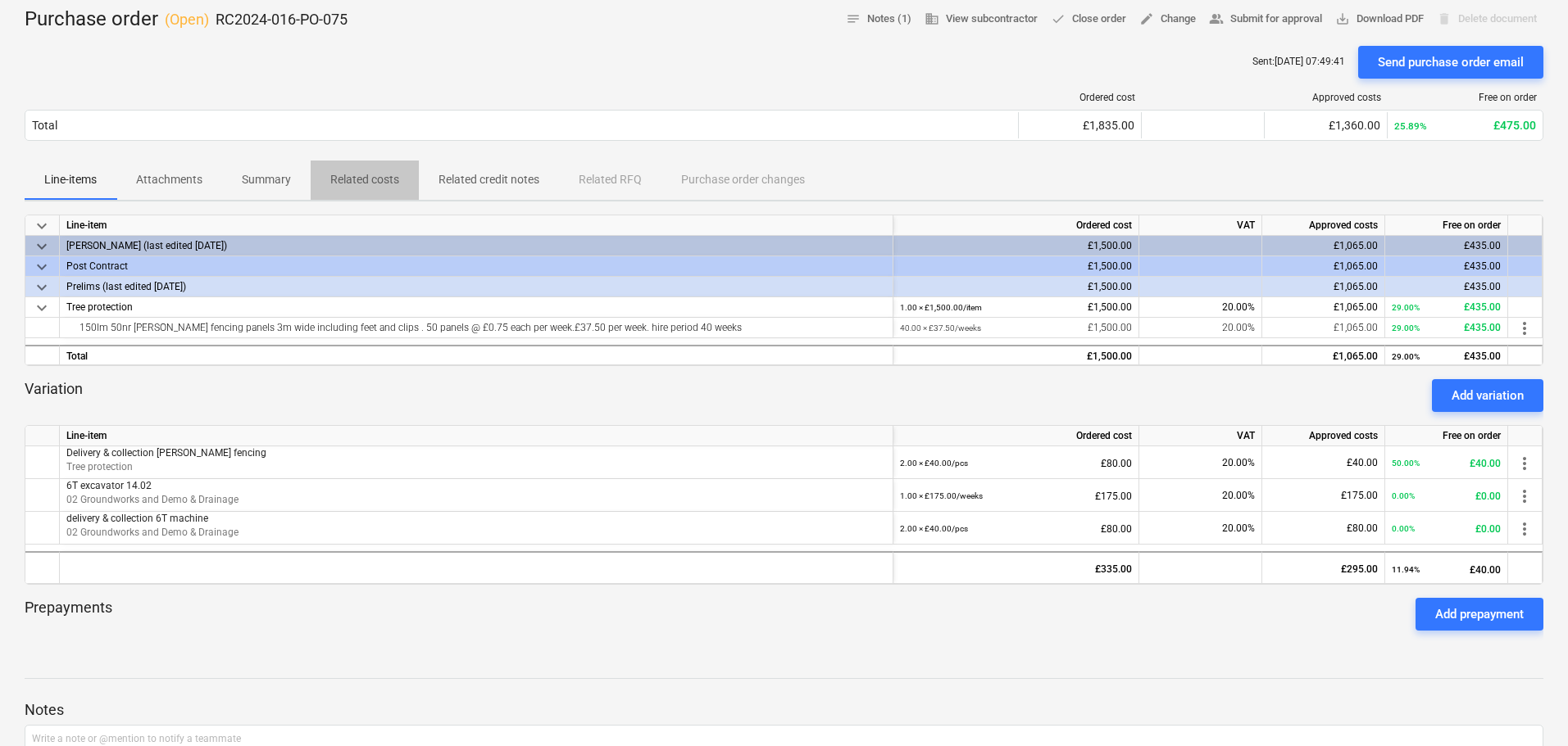
click at [339, 174] on p "Related costs" at bounding box center [365, 180] width 68 height 17
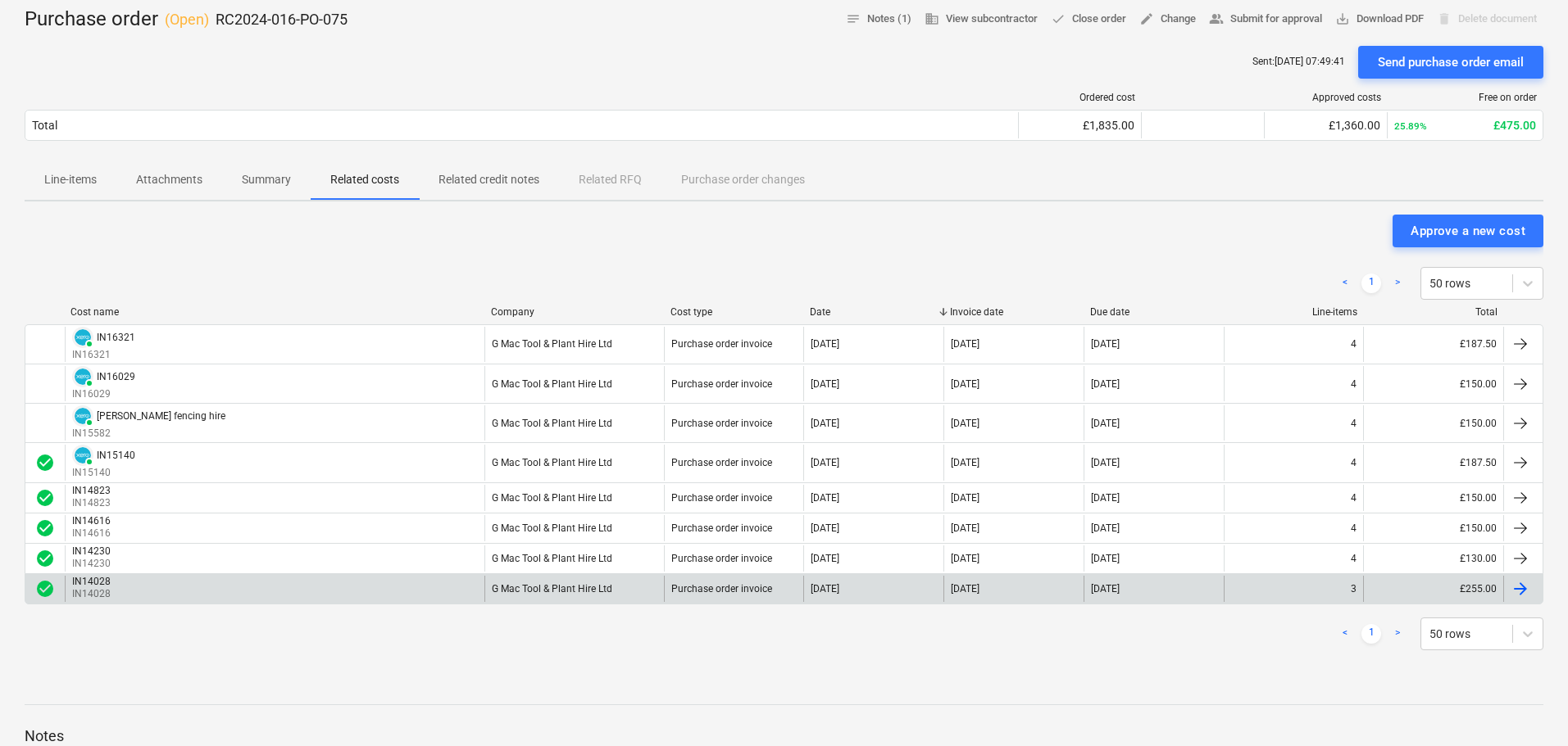
click at [620, 600] on div "G Mac Tool & Plant Hire Ltd" at bounding box center [574, 589] width 179 height 26
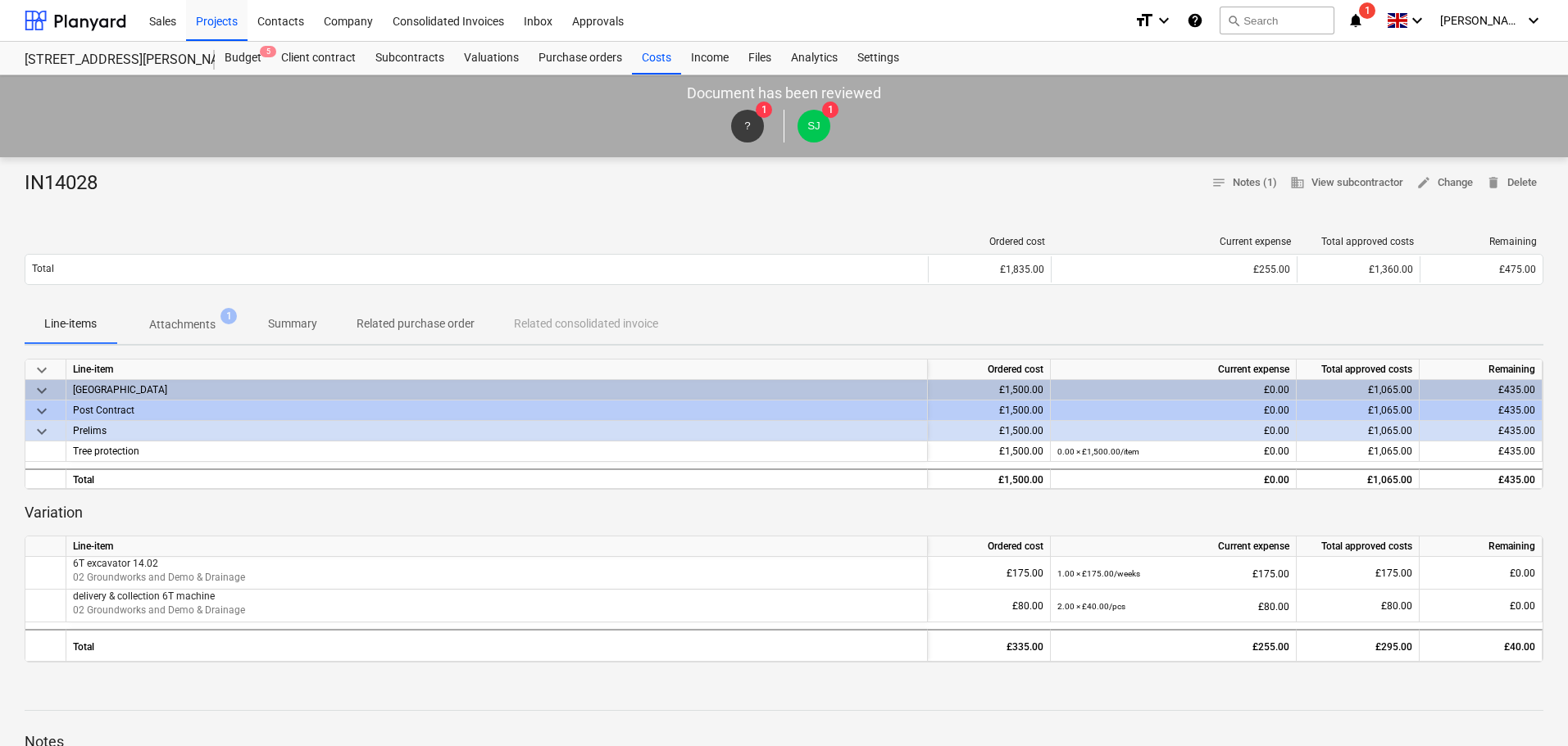
click at [176, 325] on p "Attachments" at bounding box center [182, 325] width 67 height 17
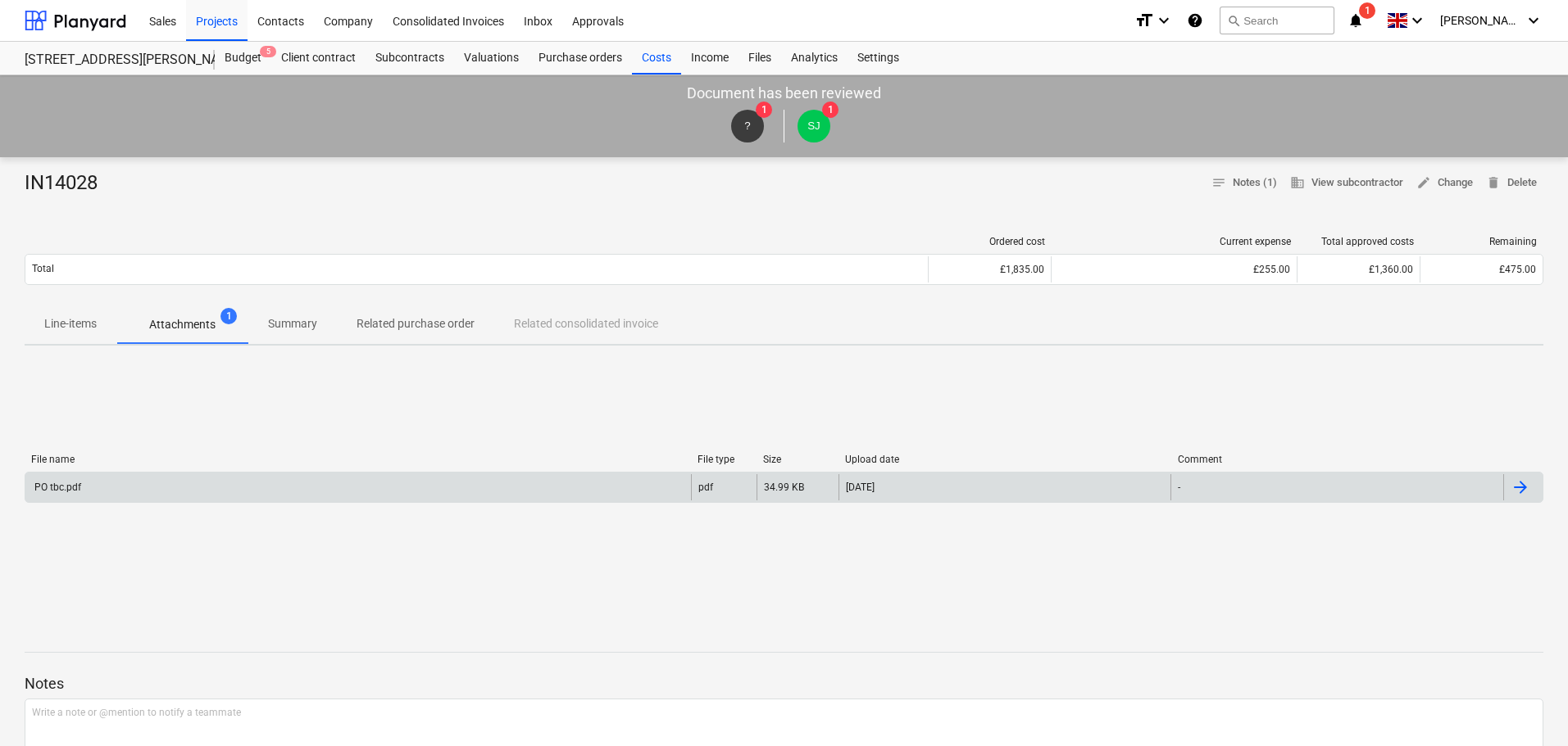
click at [265, 488] on div "PO tbc.pdf" at bounding box center [358, 487] width 665 height 26
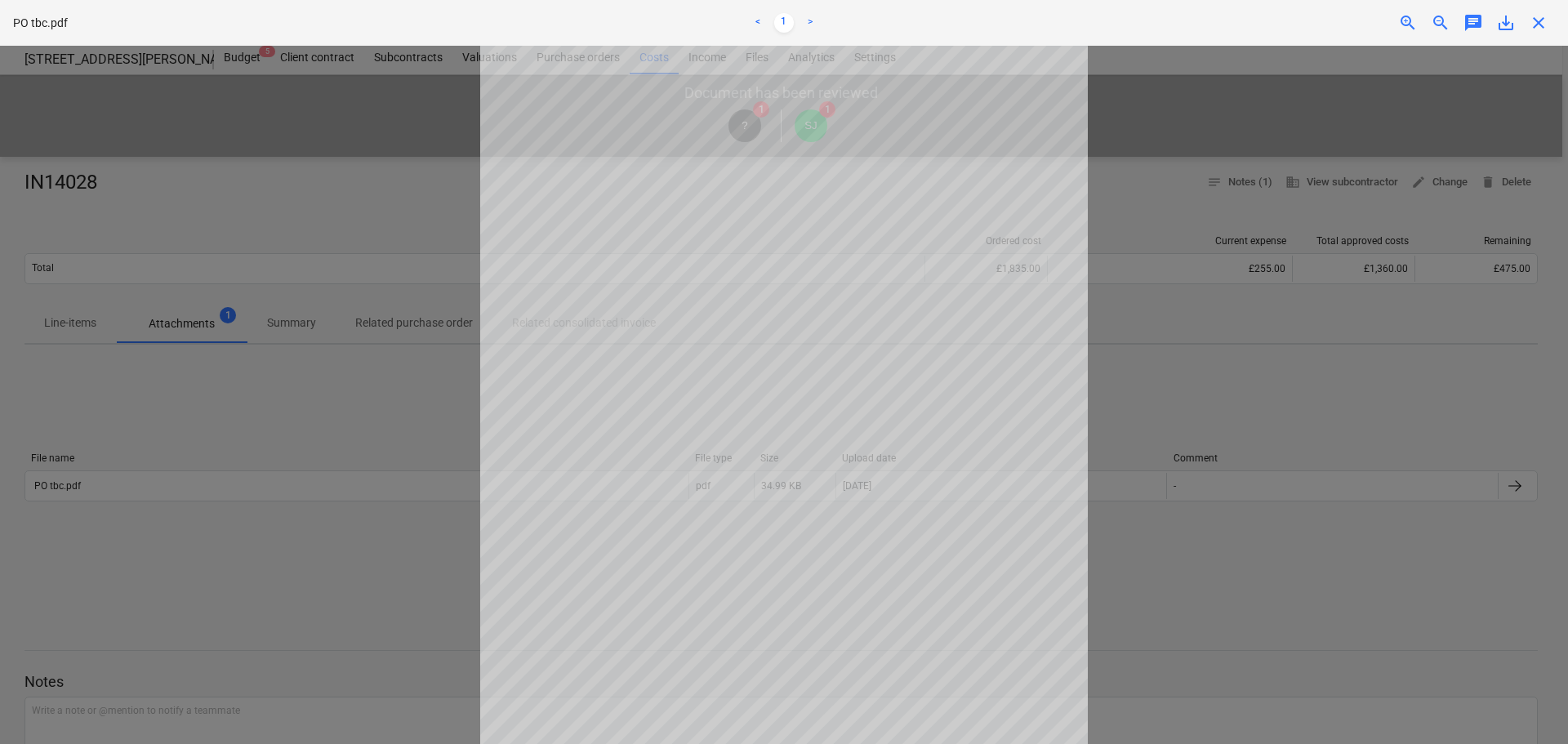
click at [1542, 21] on span "close" at bounding box center [1538, 23] width 19 height 19
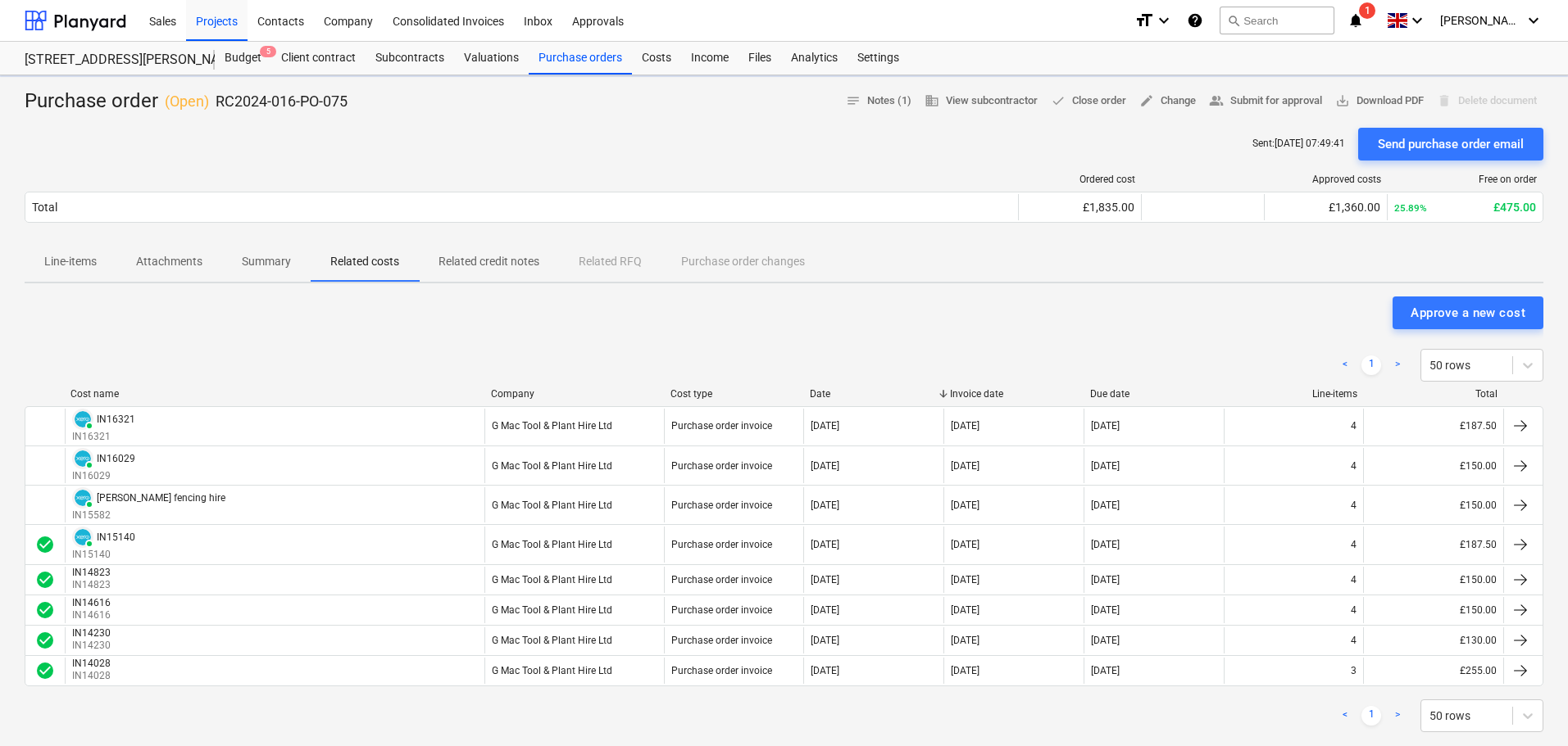
scroll to position [82, 0]
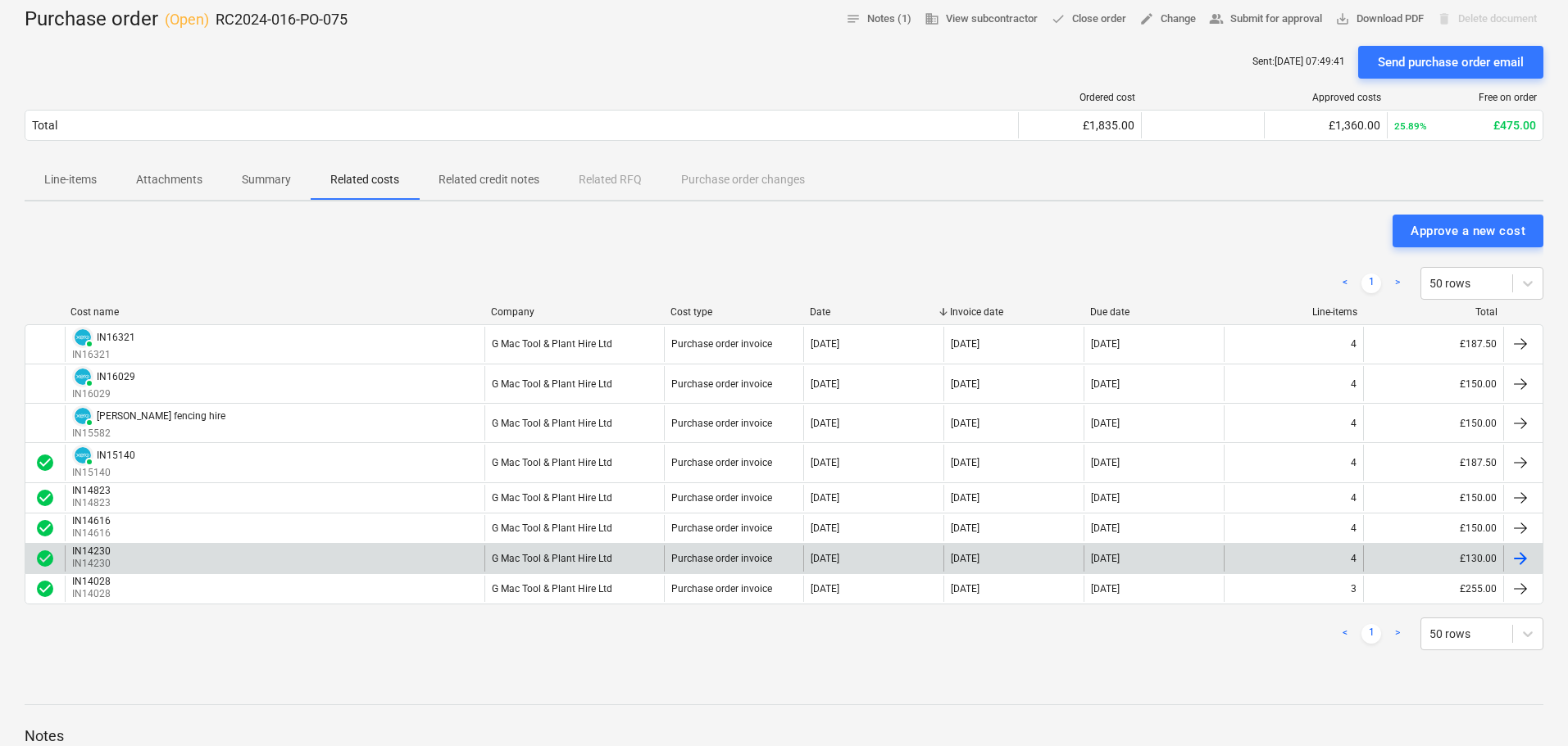
click at [304, 549] on div "IN14230 IN14230" at bounding box center [274, 558] width 419 height 26
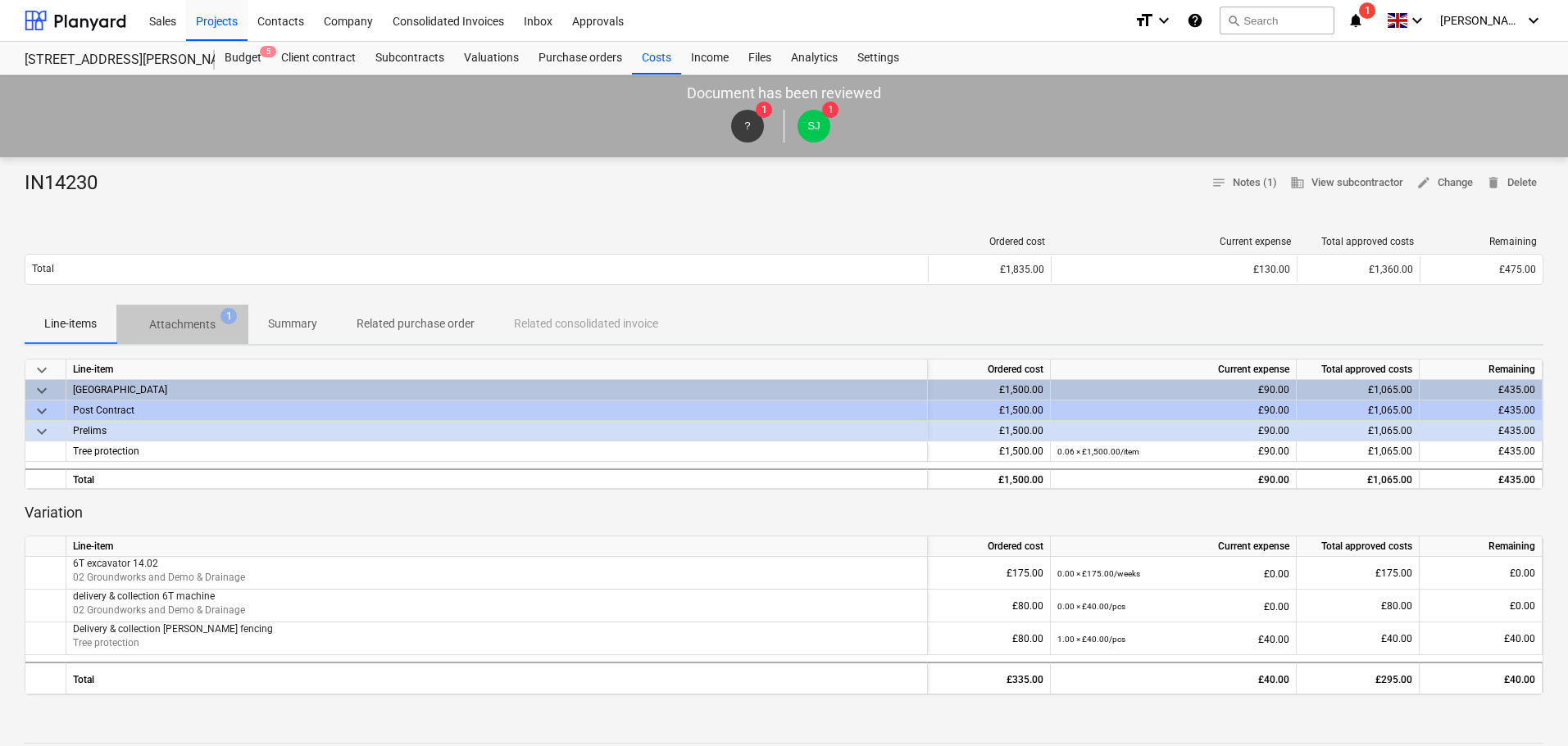
click at [184, 325] on p "Attachments" at bounding box center [182, 325] width 67 height 17
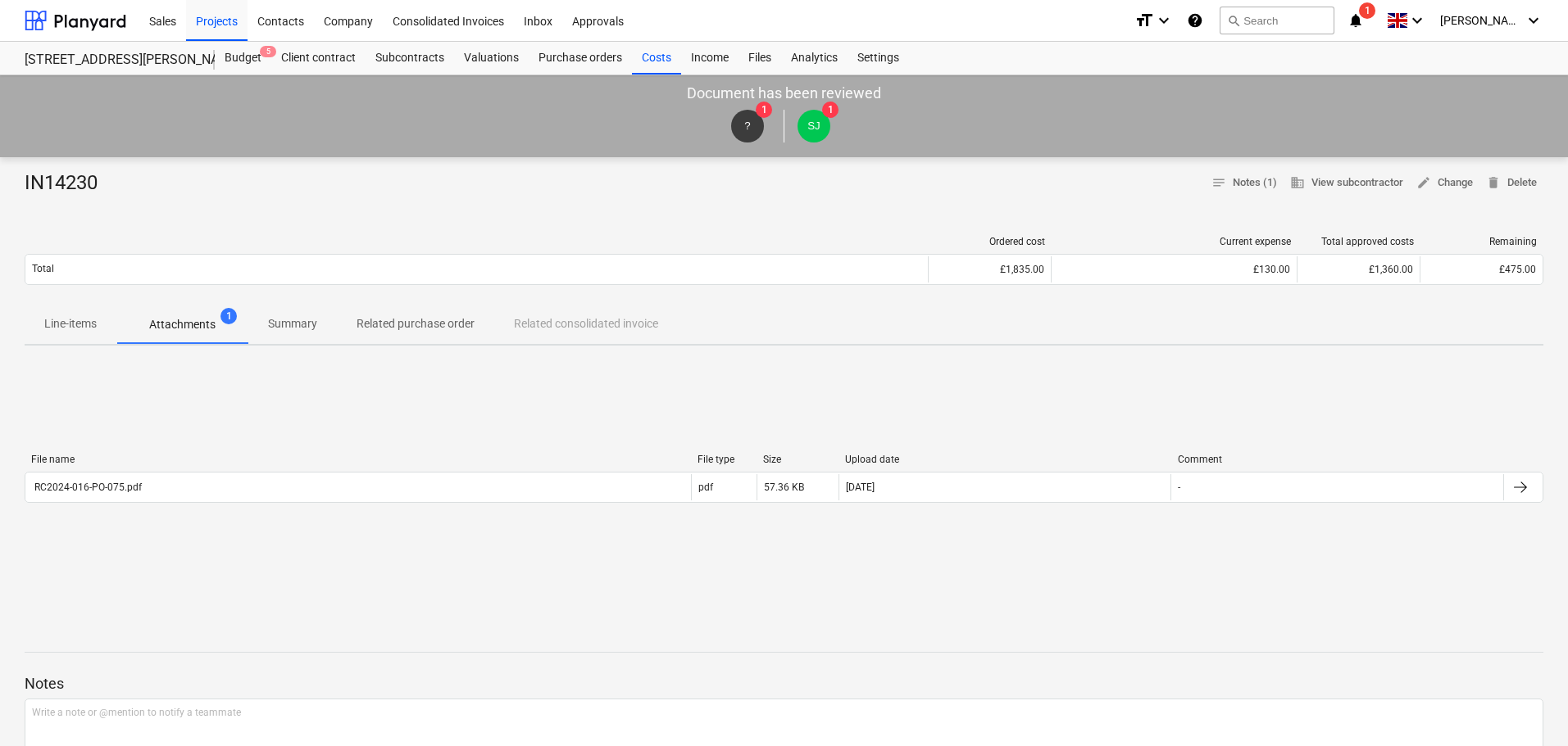
click at [285, 504] on div "File name File type Size Upload date Comment RC2024-016-PO-075.pdf pdf 57.36 KB…" at bounding box center [784, 482] width 1519 height 56
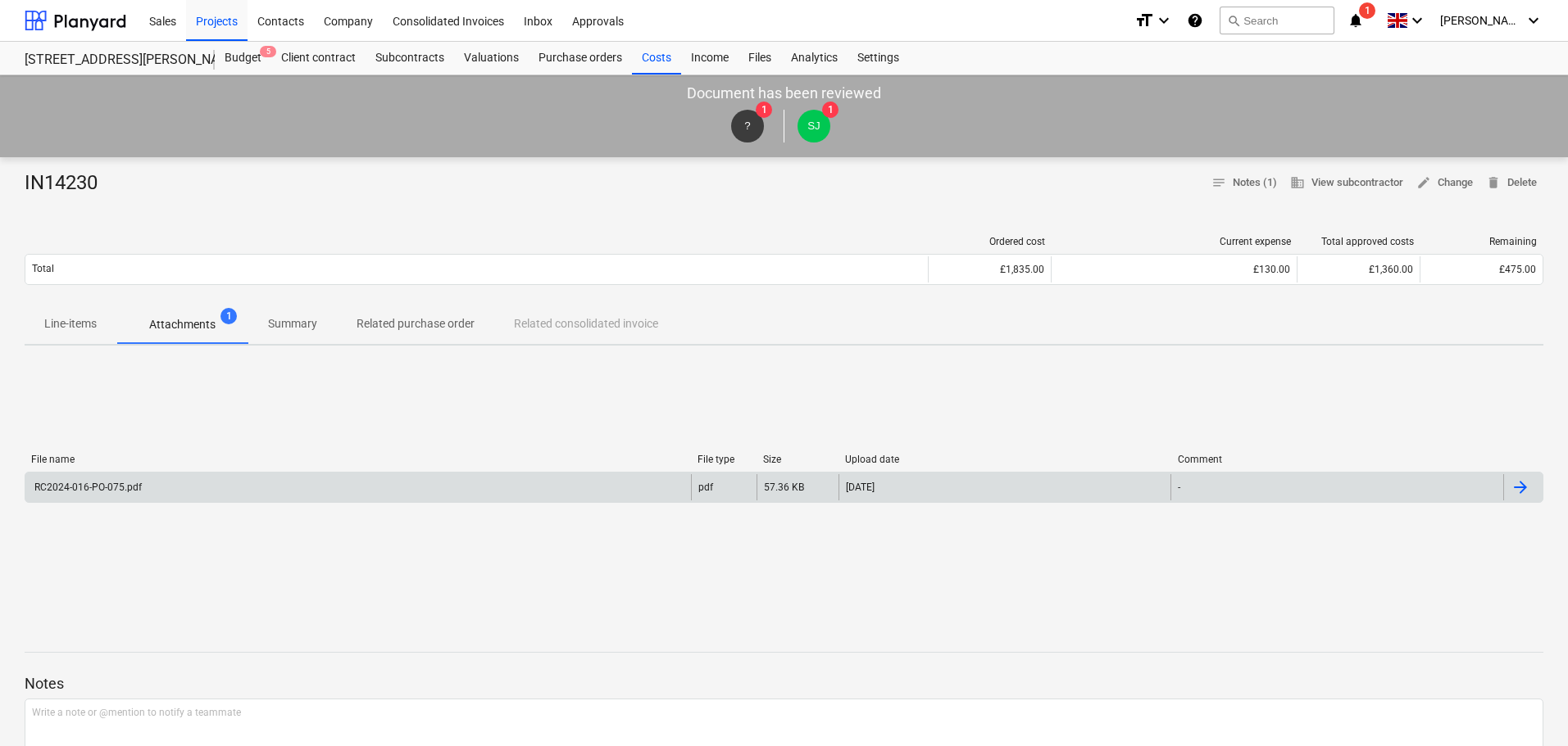
click at [358, 497] on div "RC2024-016-PO-075.pdf" at bounding box center [358, 487] width 665 height 26
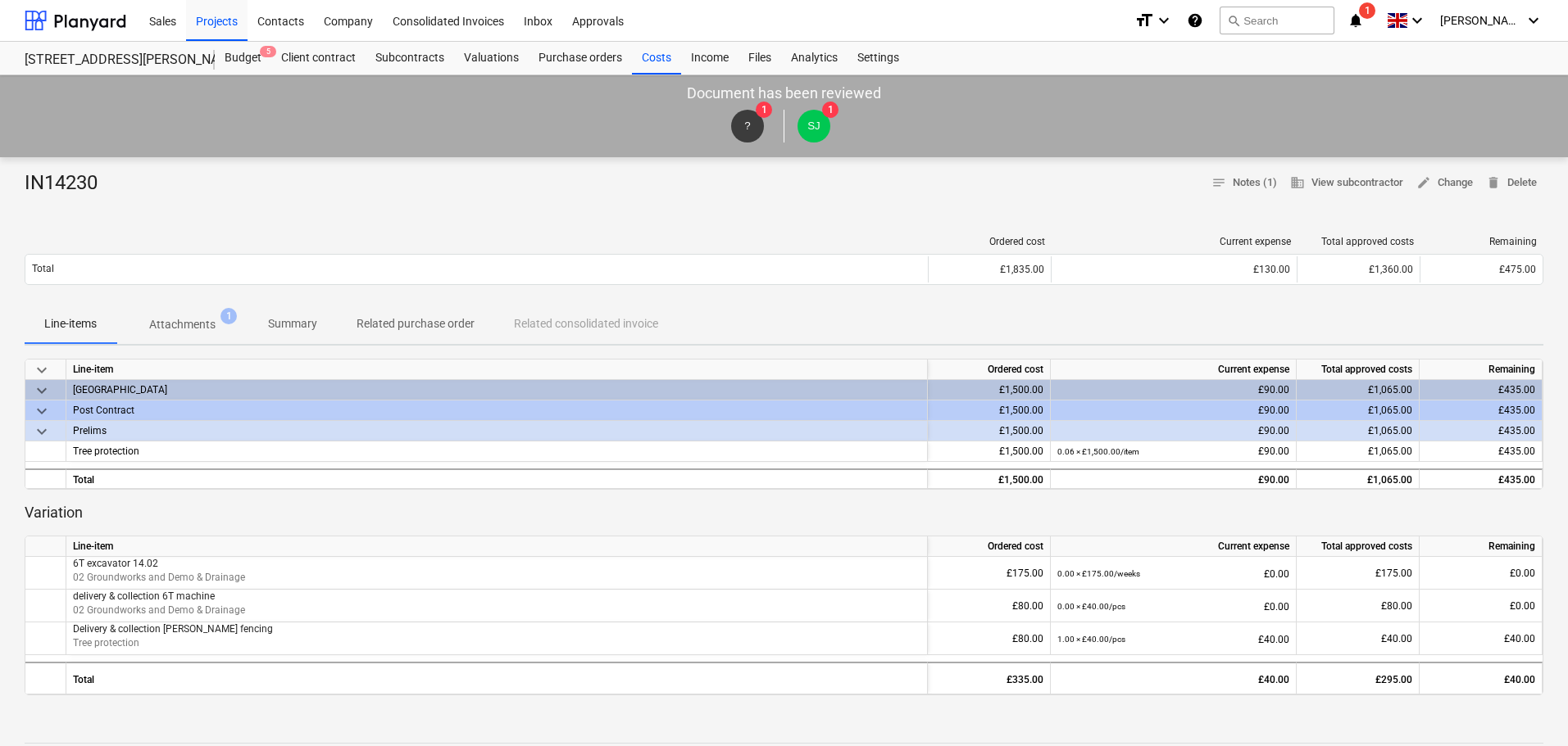
scroll to position [82, 0]
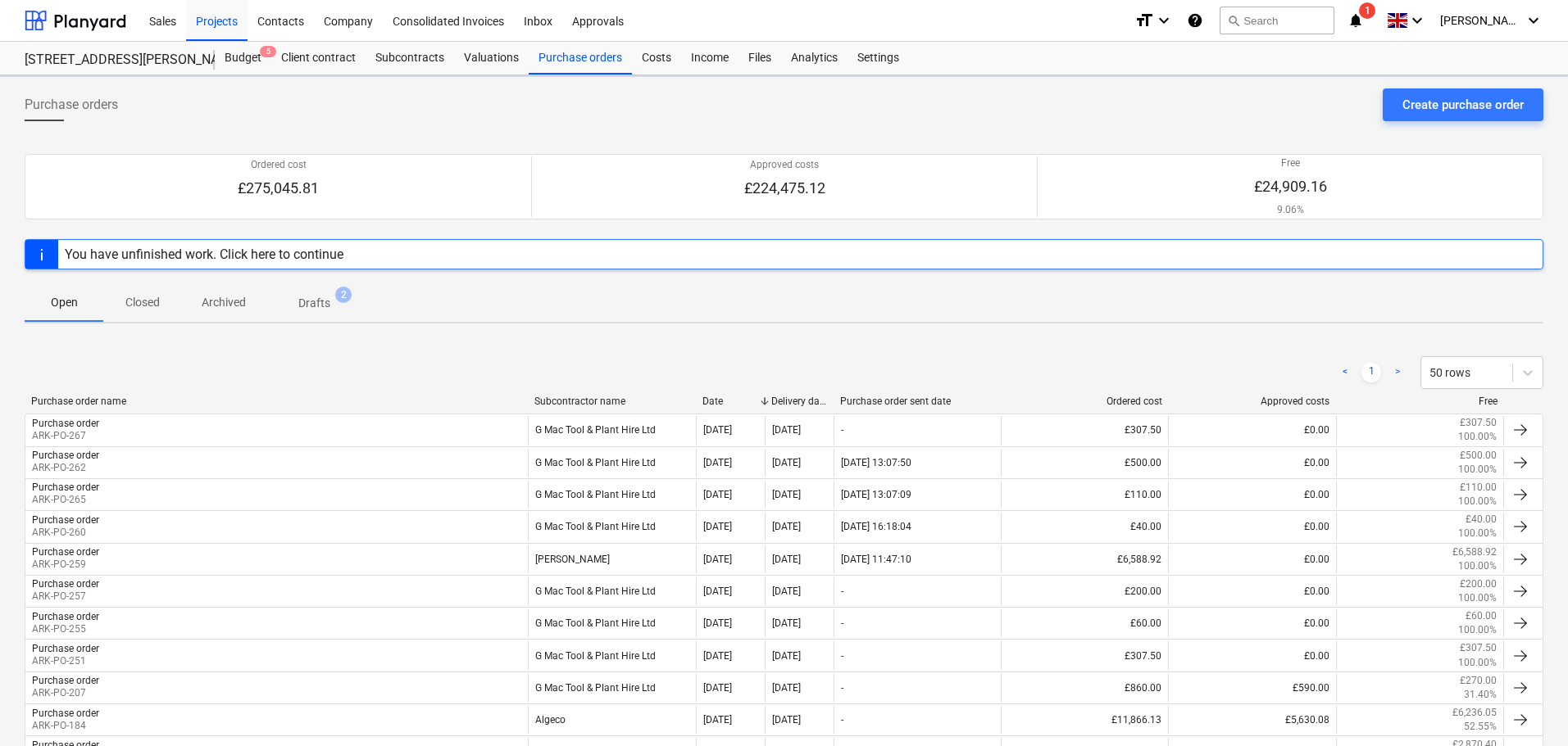
scroll to position [211, 0]
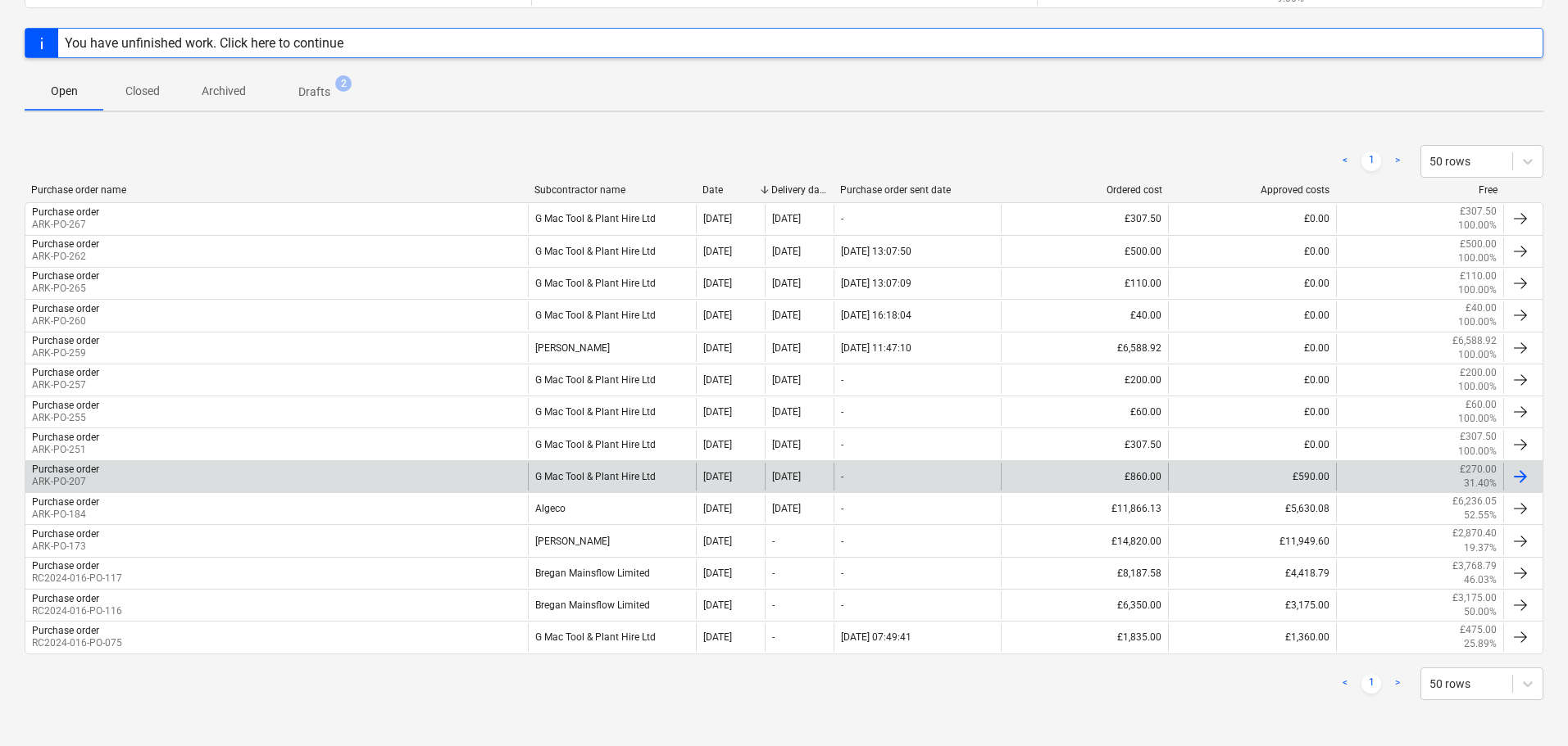
click at [584, 469] on div "G Mac Tool & Plant Hire Ltd" at bounding box center [610, 476] width 167 height 28
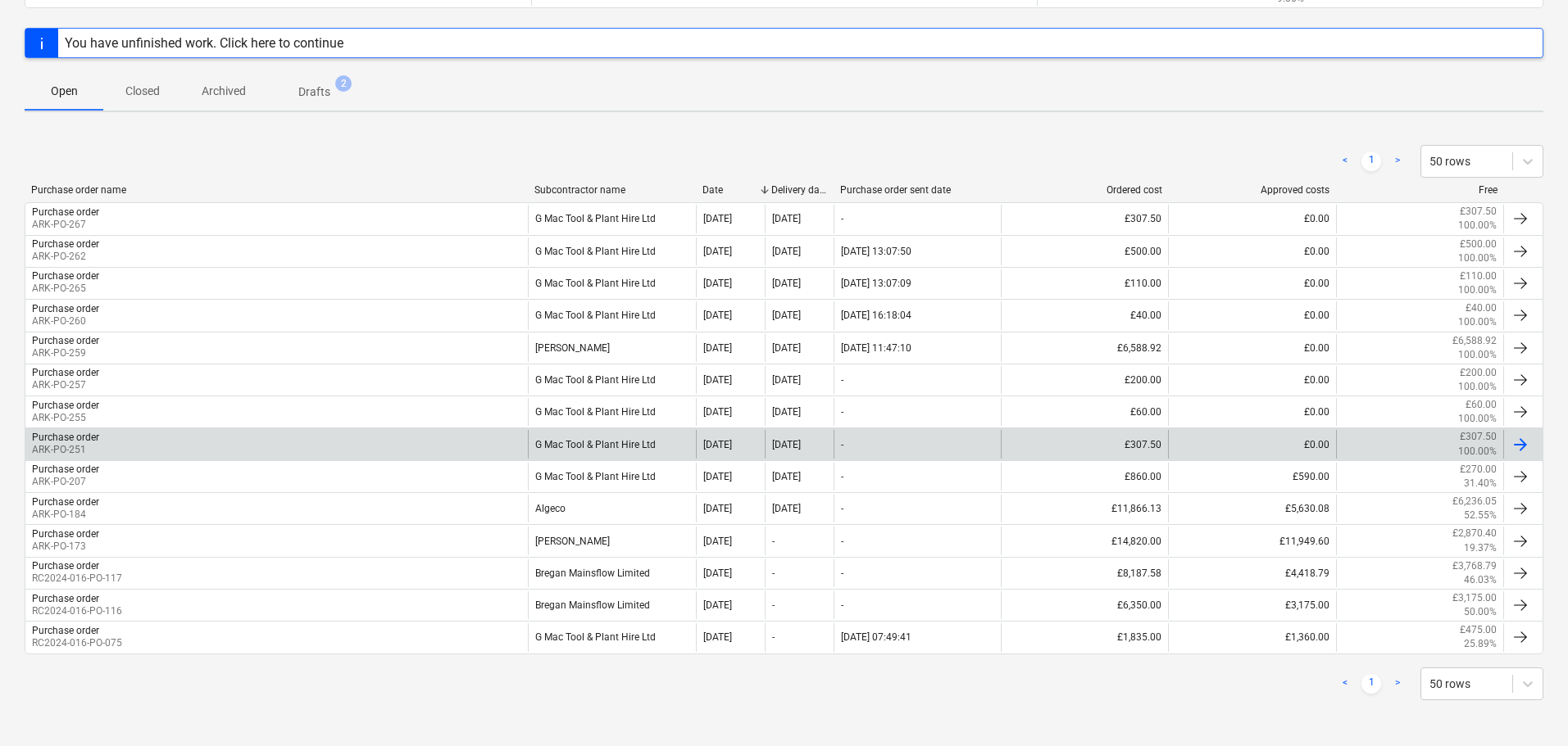
click at [610, 440] on div "G Mac Tool & Plant Hire Ltd" at bounding box center [610, 443] width 167 height 28
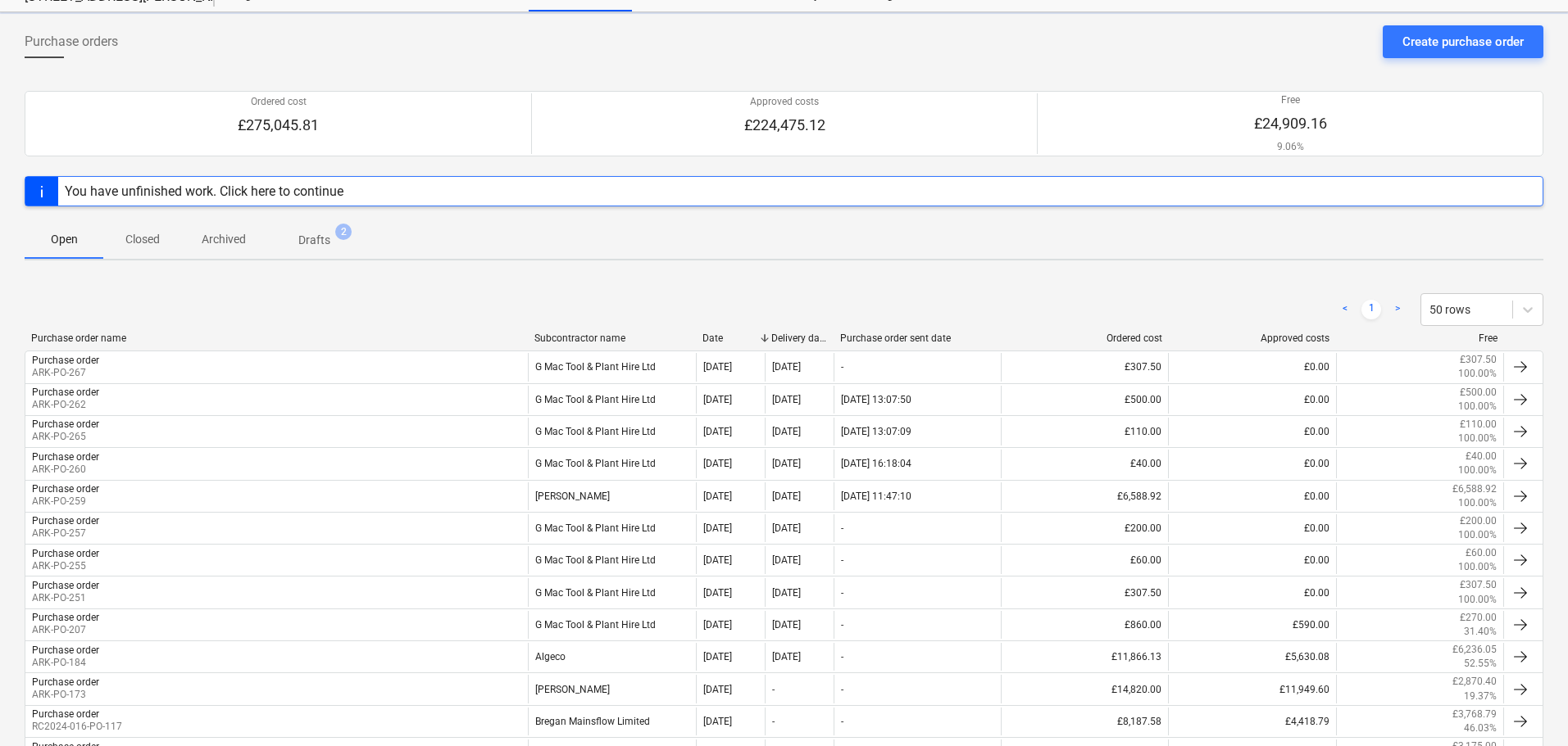
scroll to position [211, 0]
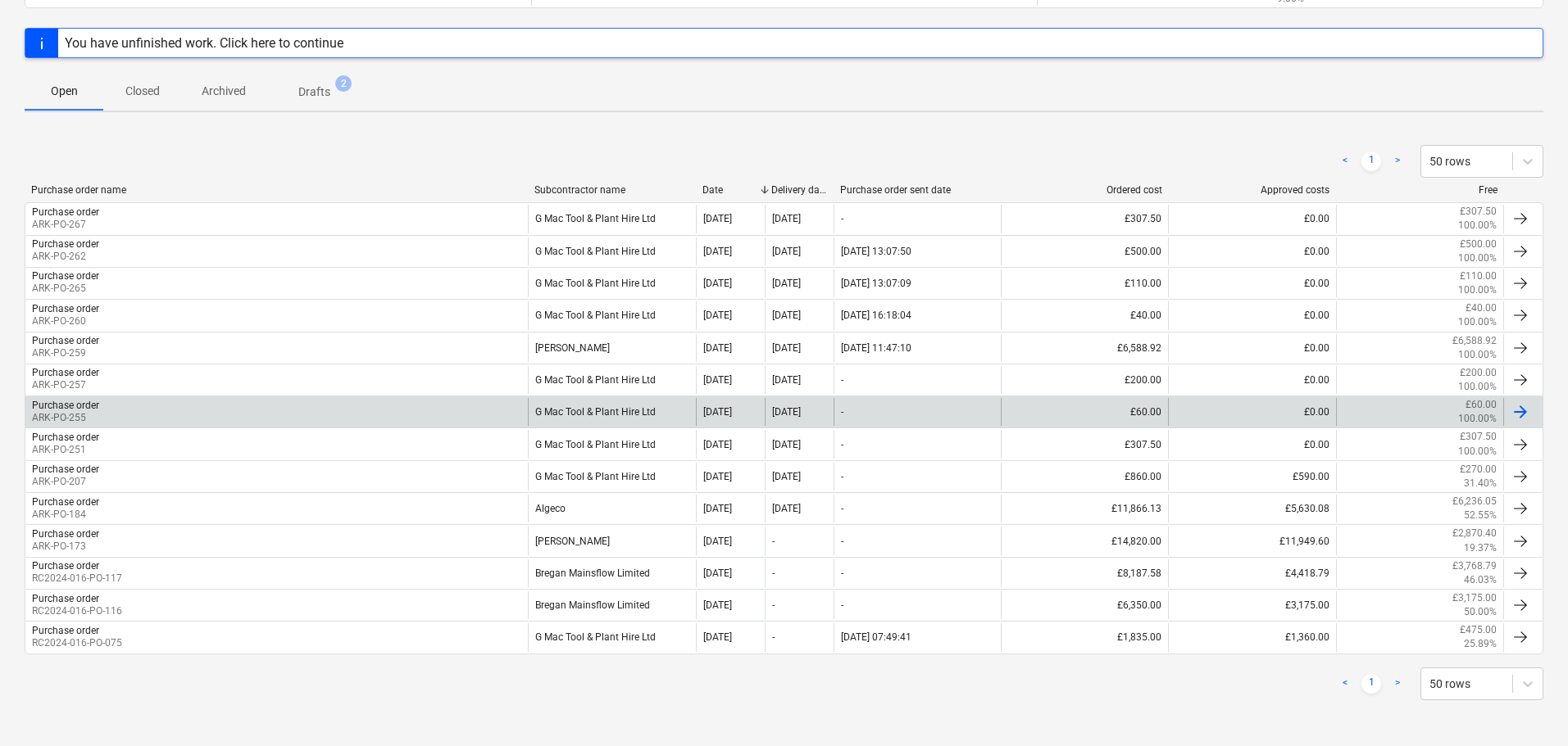
click at [615, 415] on div "G Mac Tool & Plant Hire Ltd" at bounding box center [610, 412] width 167 height 28
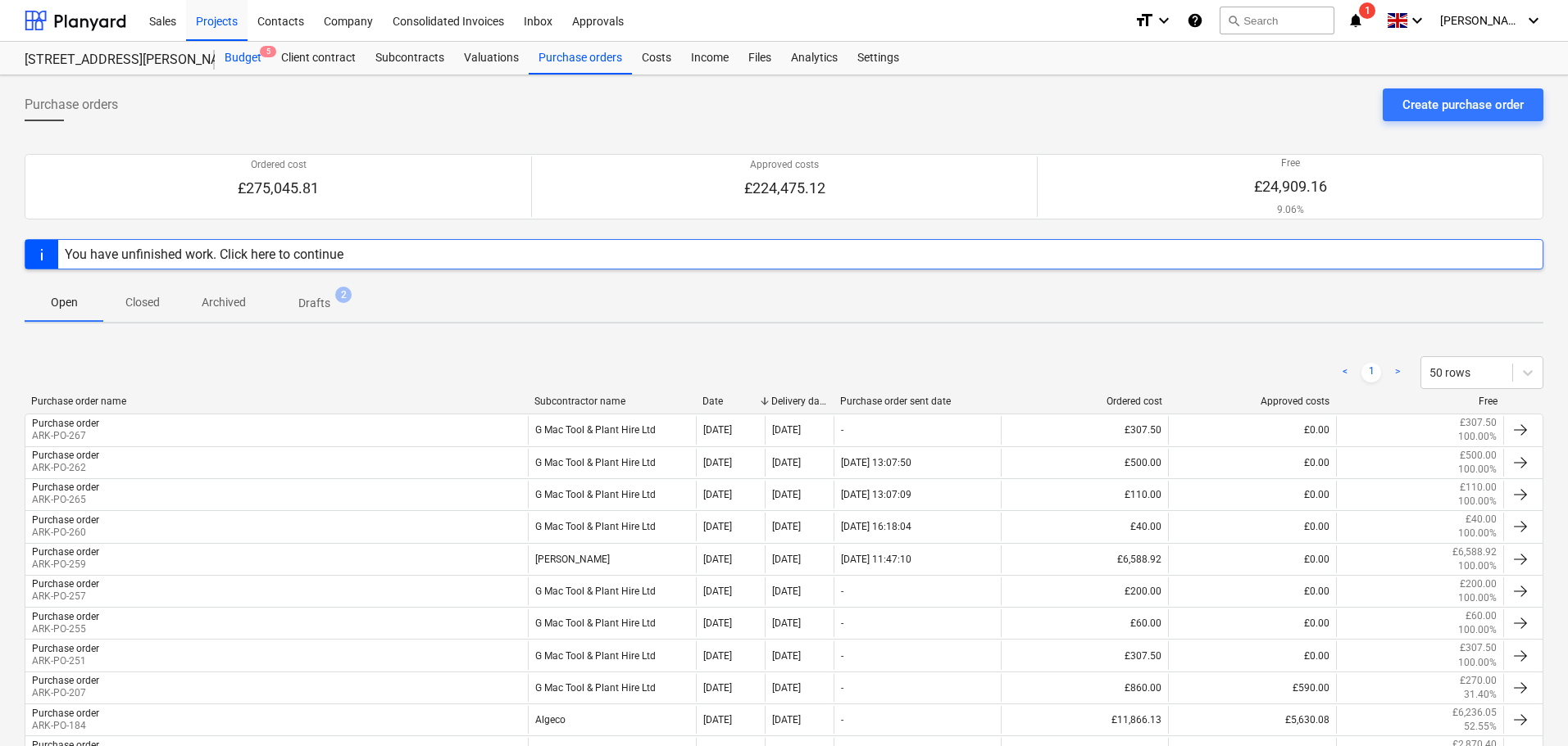
click at [240, 58] on div "Budget 5" at bounding box center [243, 58] width 57 height 33
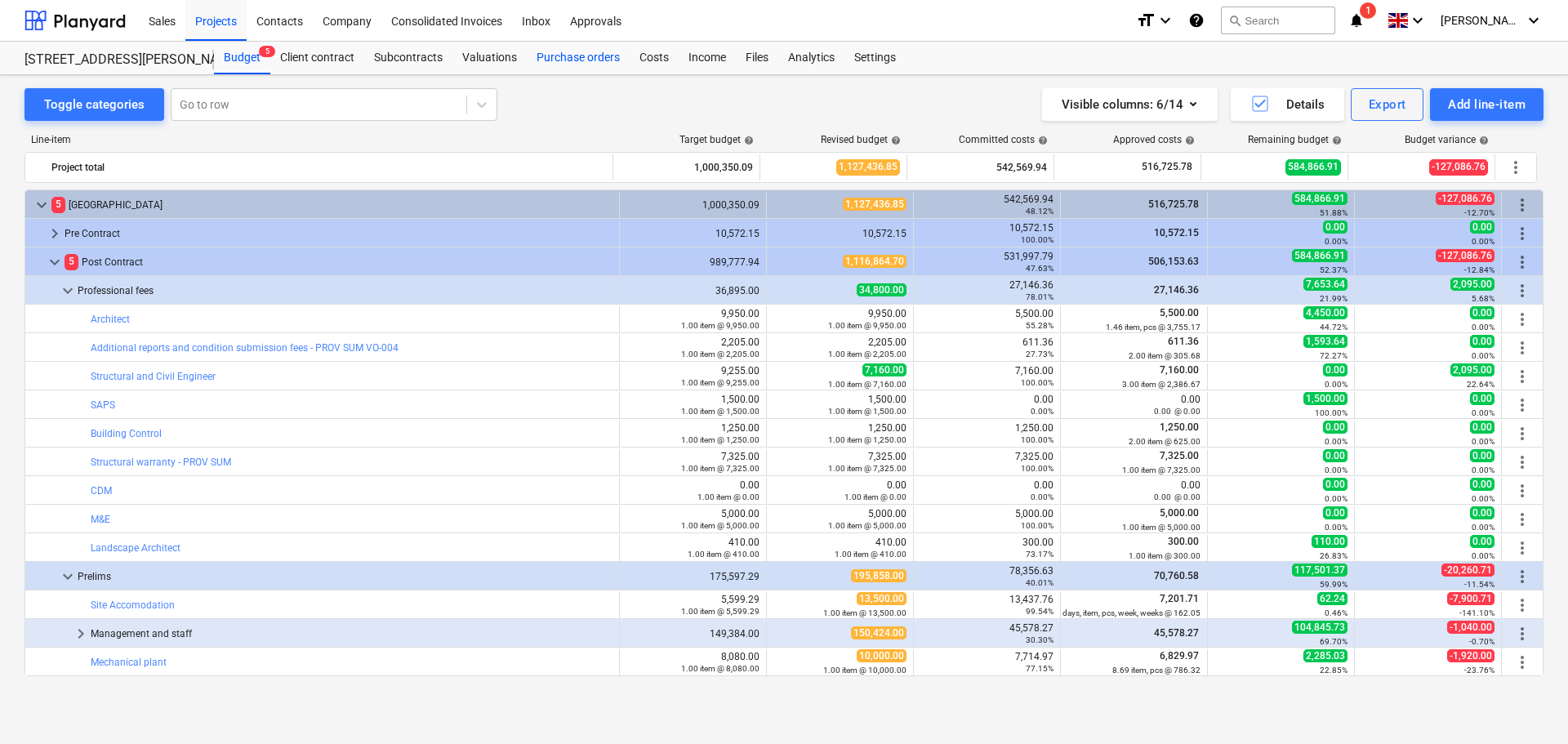
click at [596, 62] on div "Purchase orders" at bounding box center [577, 58] width 103 height 33
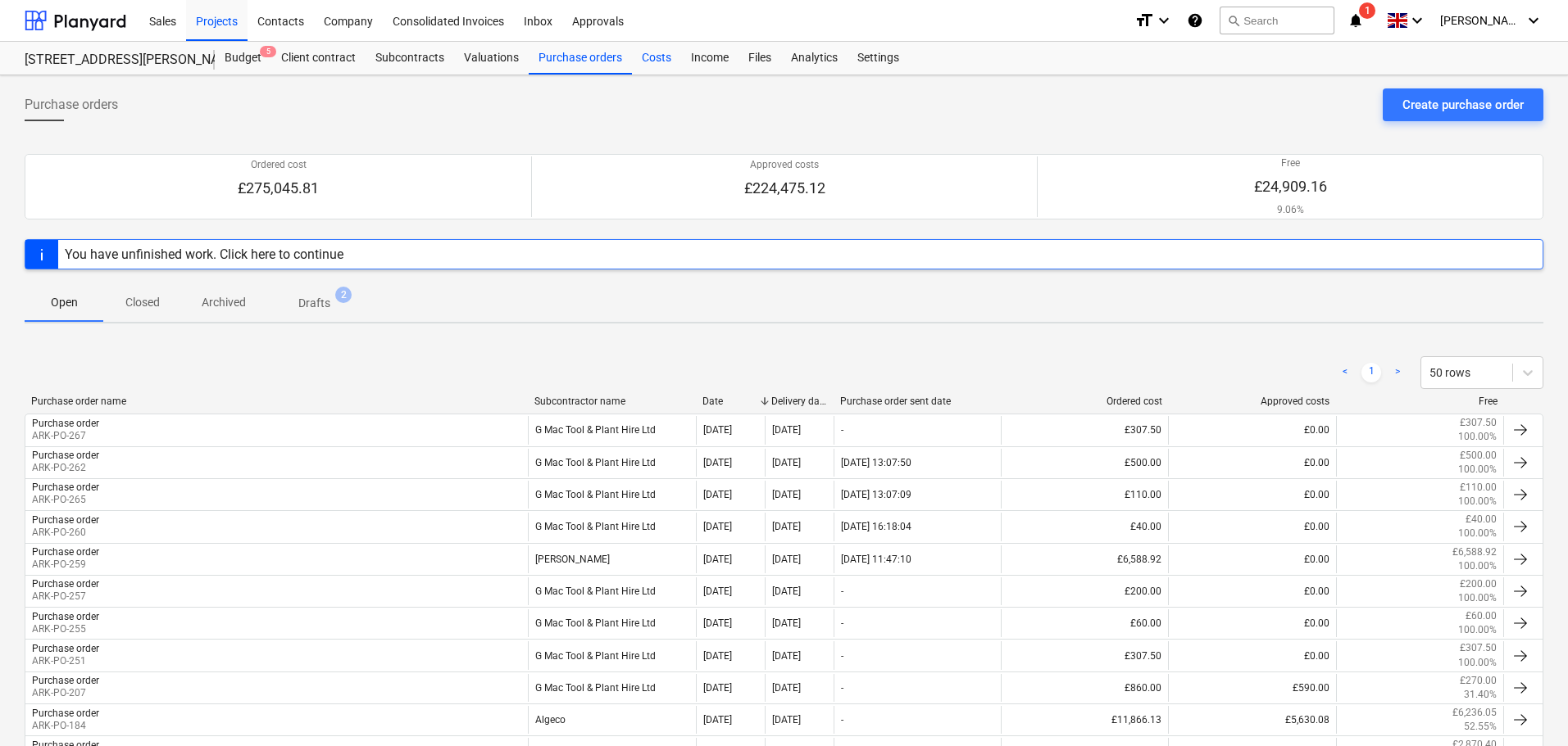
click at [648, 59] on div "Costs" at bounding box center [656, 58] width 49 height 33
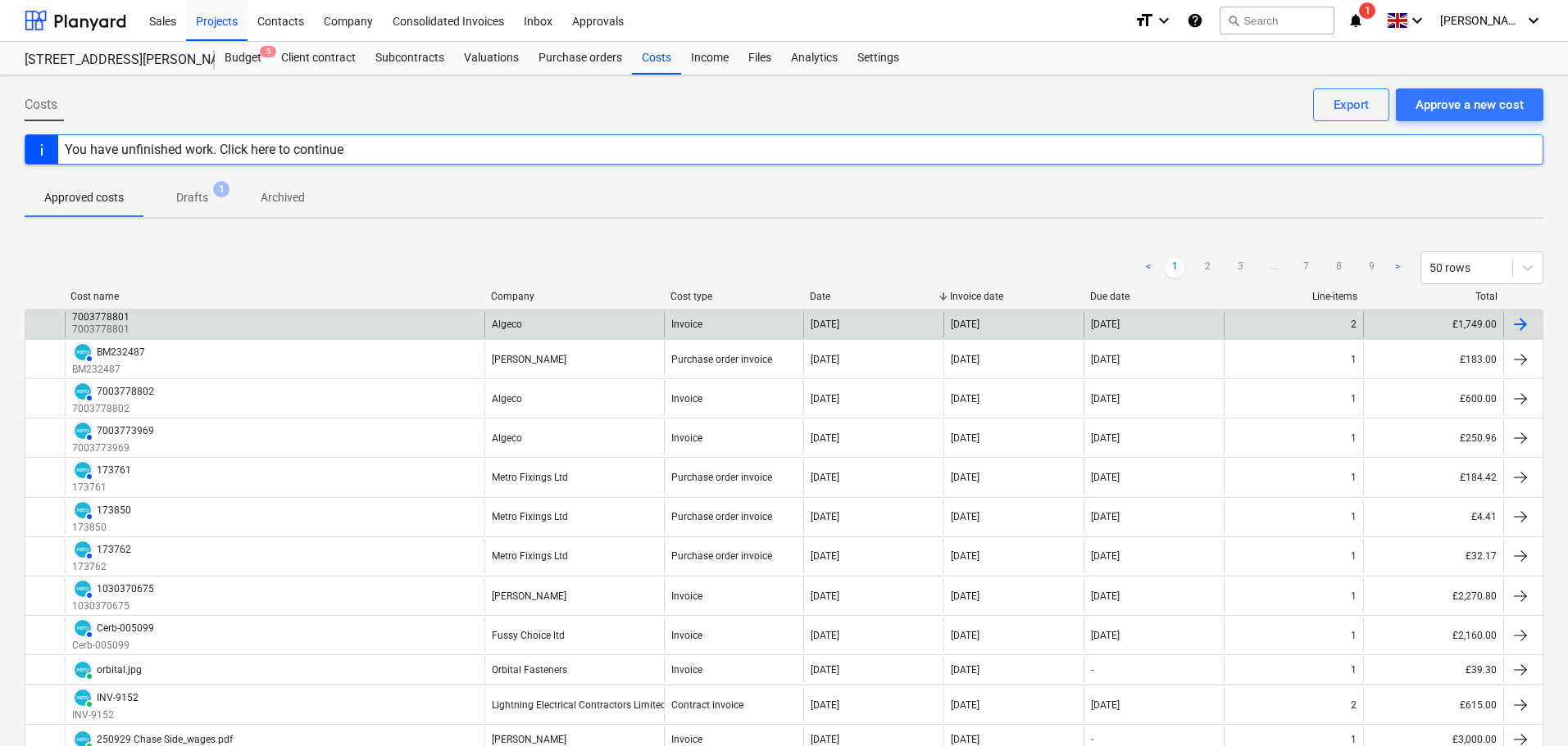
click at [721, 331] on div "Invoice" at bounding box center [734, 324] width 140 height 26
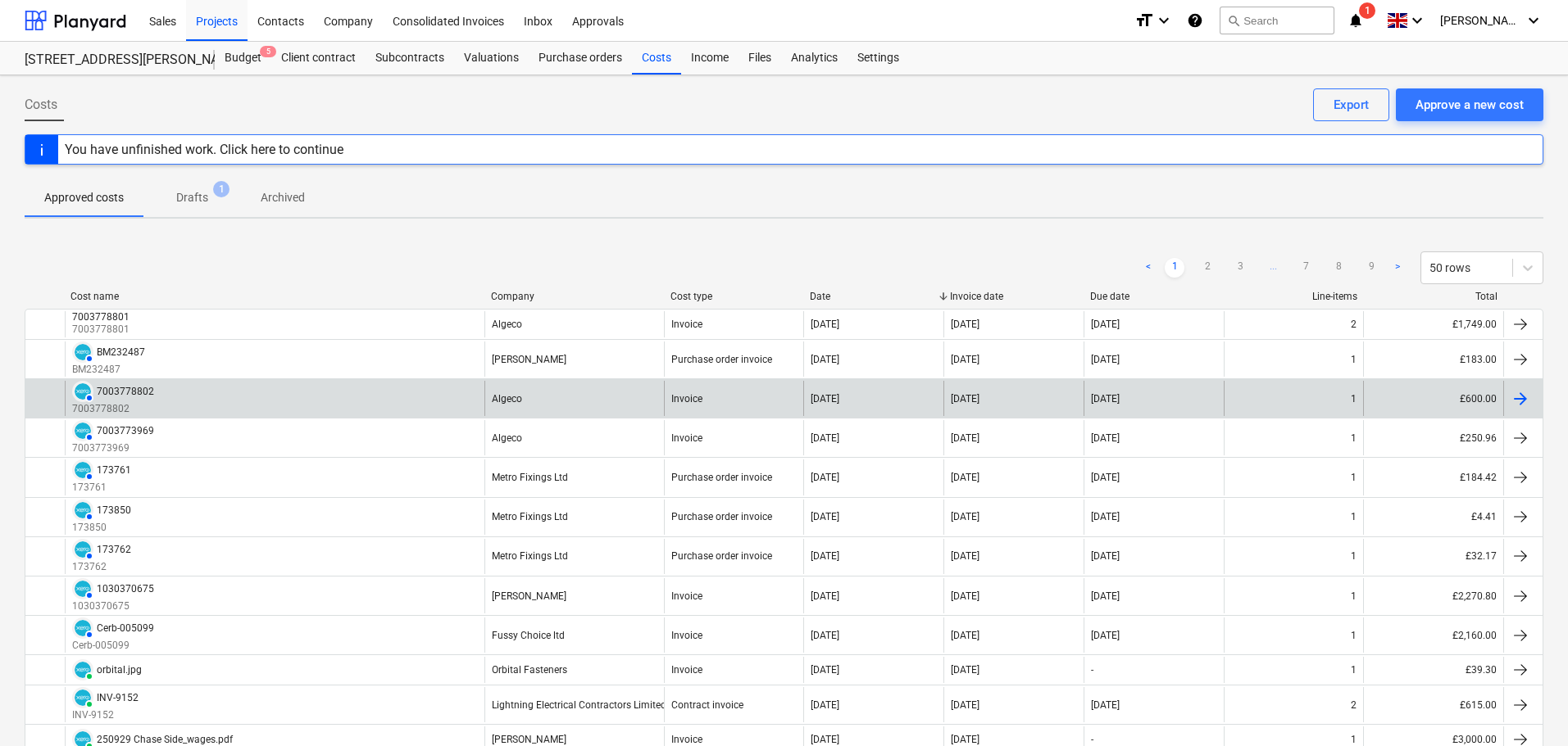
click at [705, 405] on div "Invoice" at bounding box center [734, 398] width 140 height 36
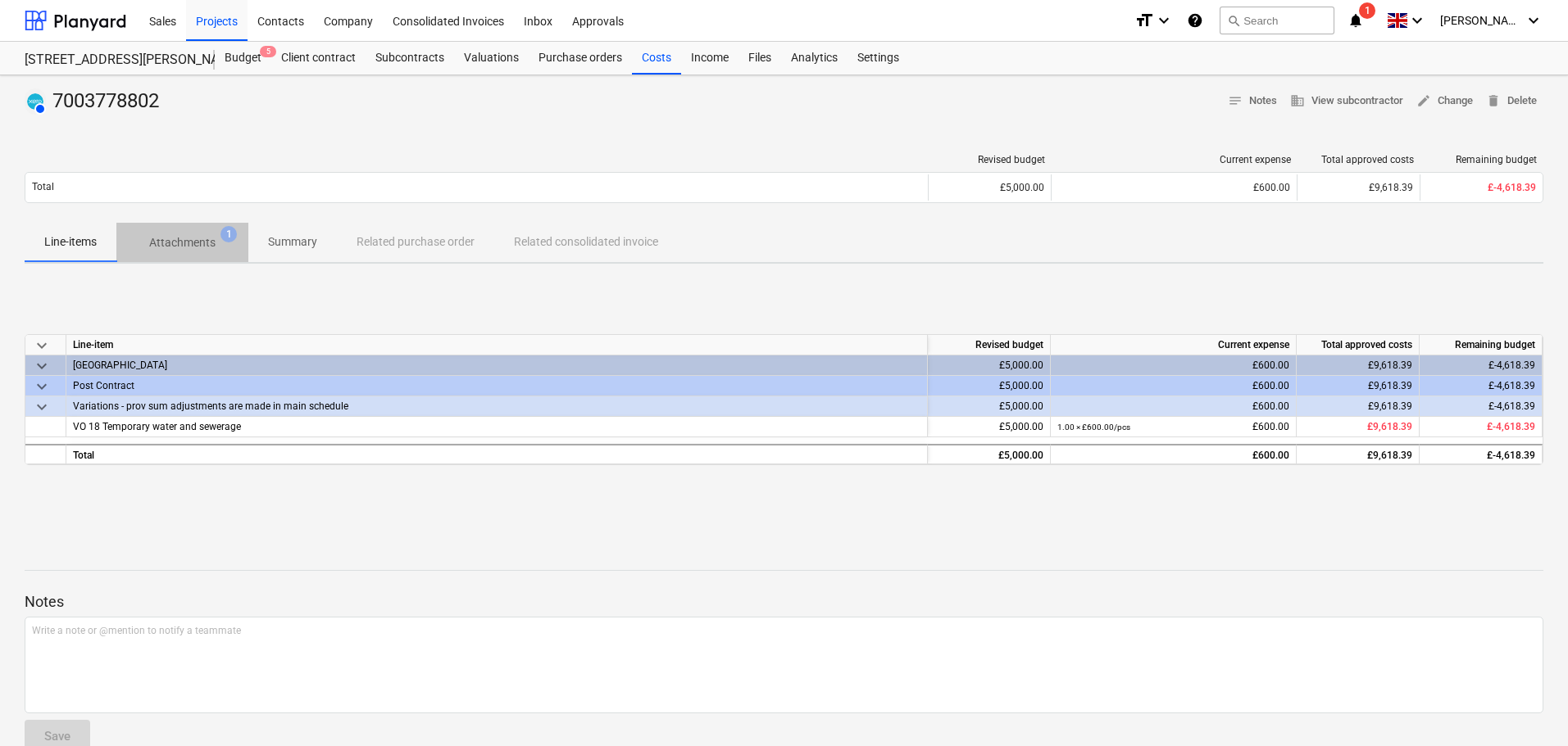
click at [175, 247] on p "Attachments" at bounding box center [182, 243] width 67 height 17
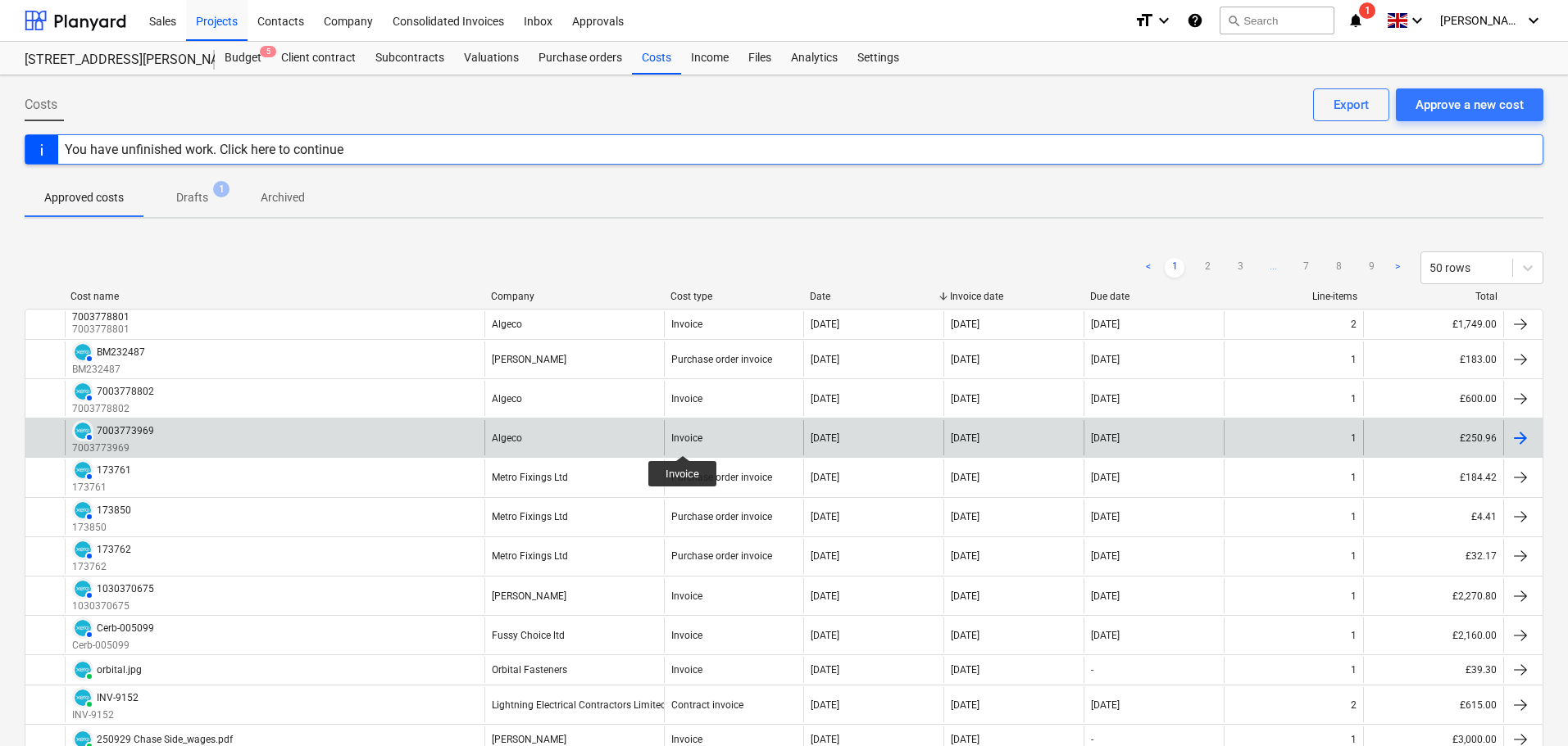
click at [683, 440] on div "Invoice" at bounding box center [687, 439] width 31 height 12
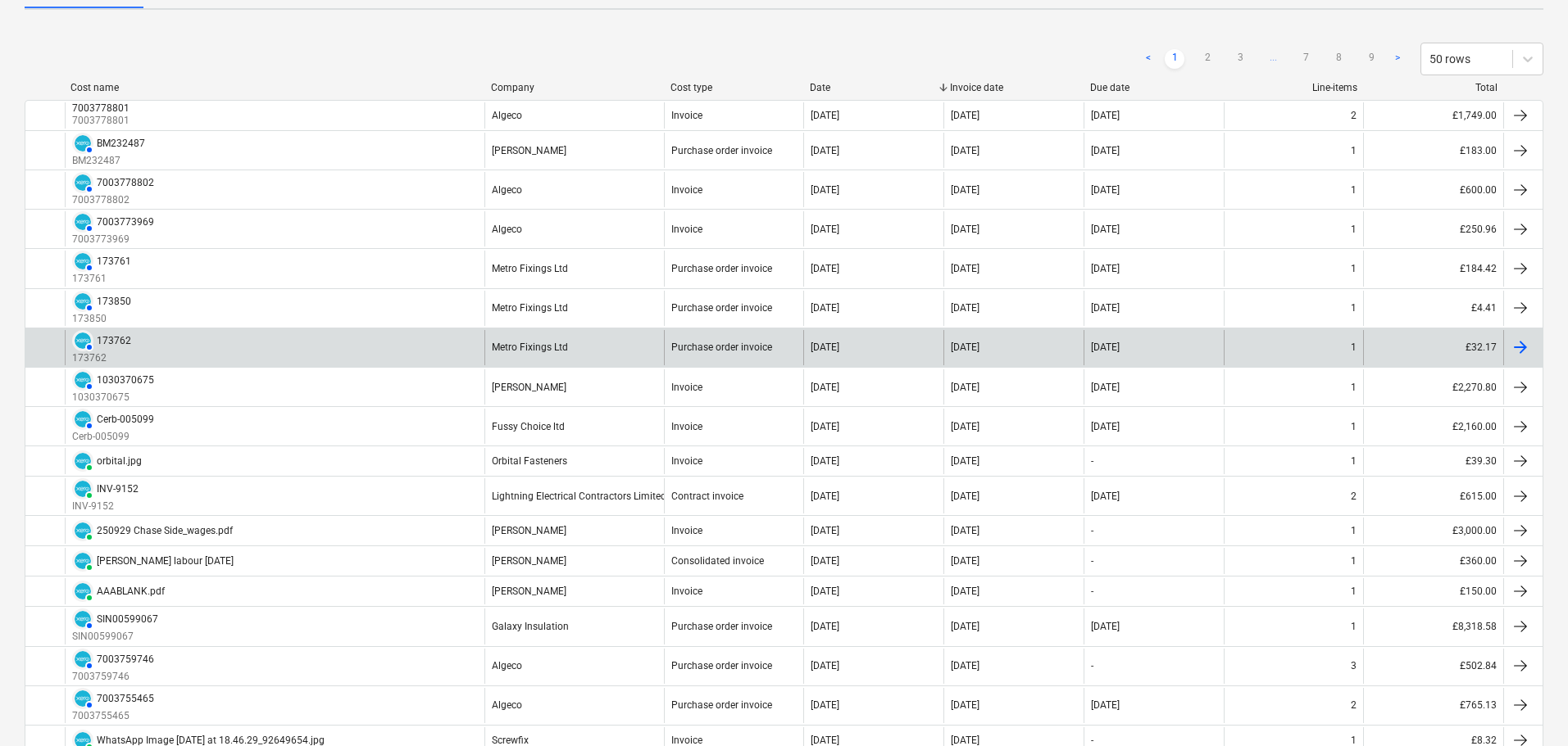
scroll to position [246, 0]
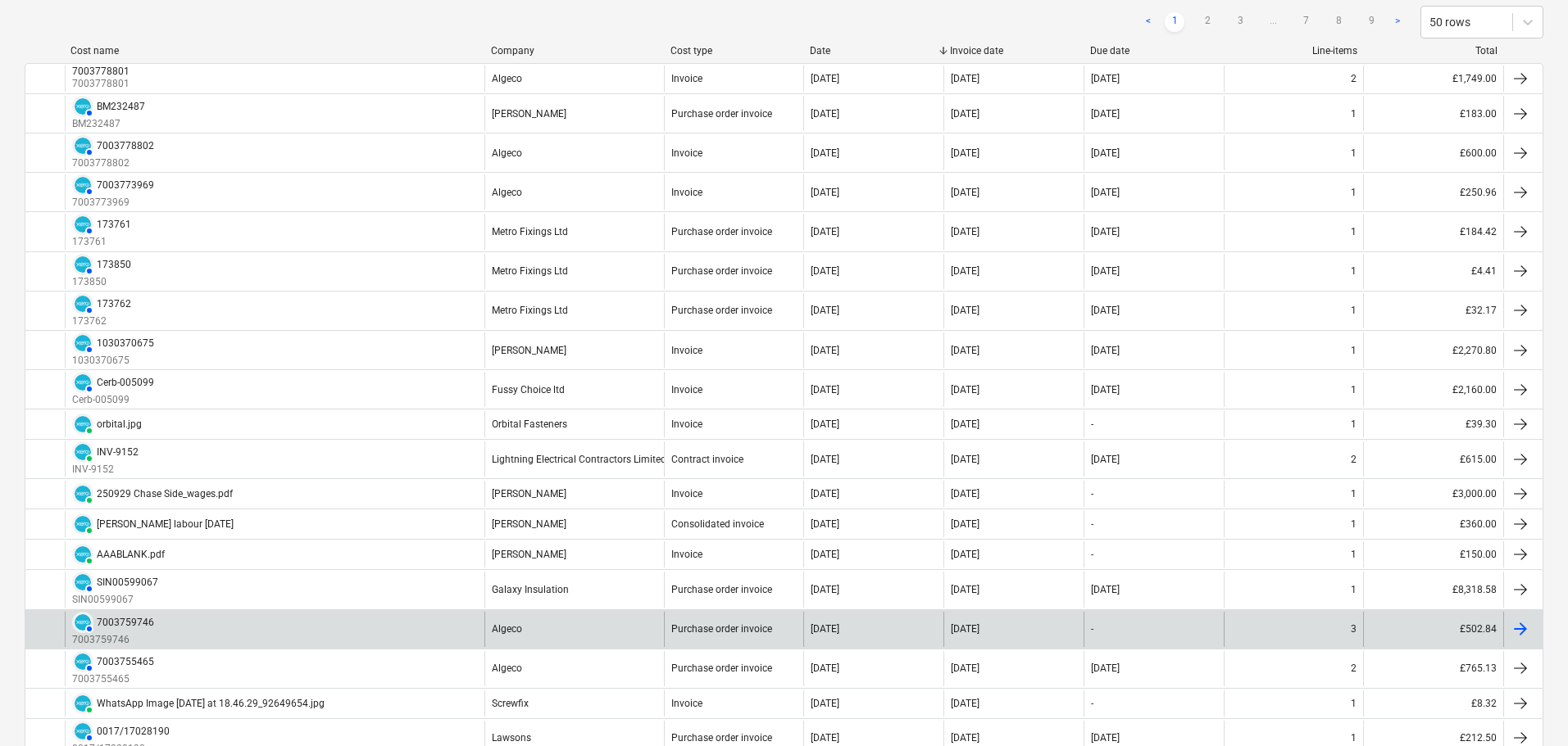
click at [599, 636] on div "Algeco" at bounding box center [574, 629] width 179 height 36
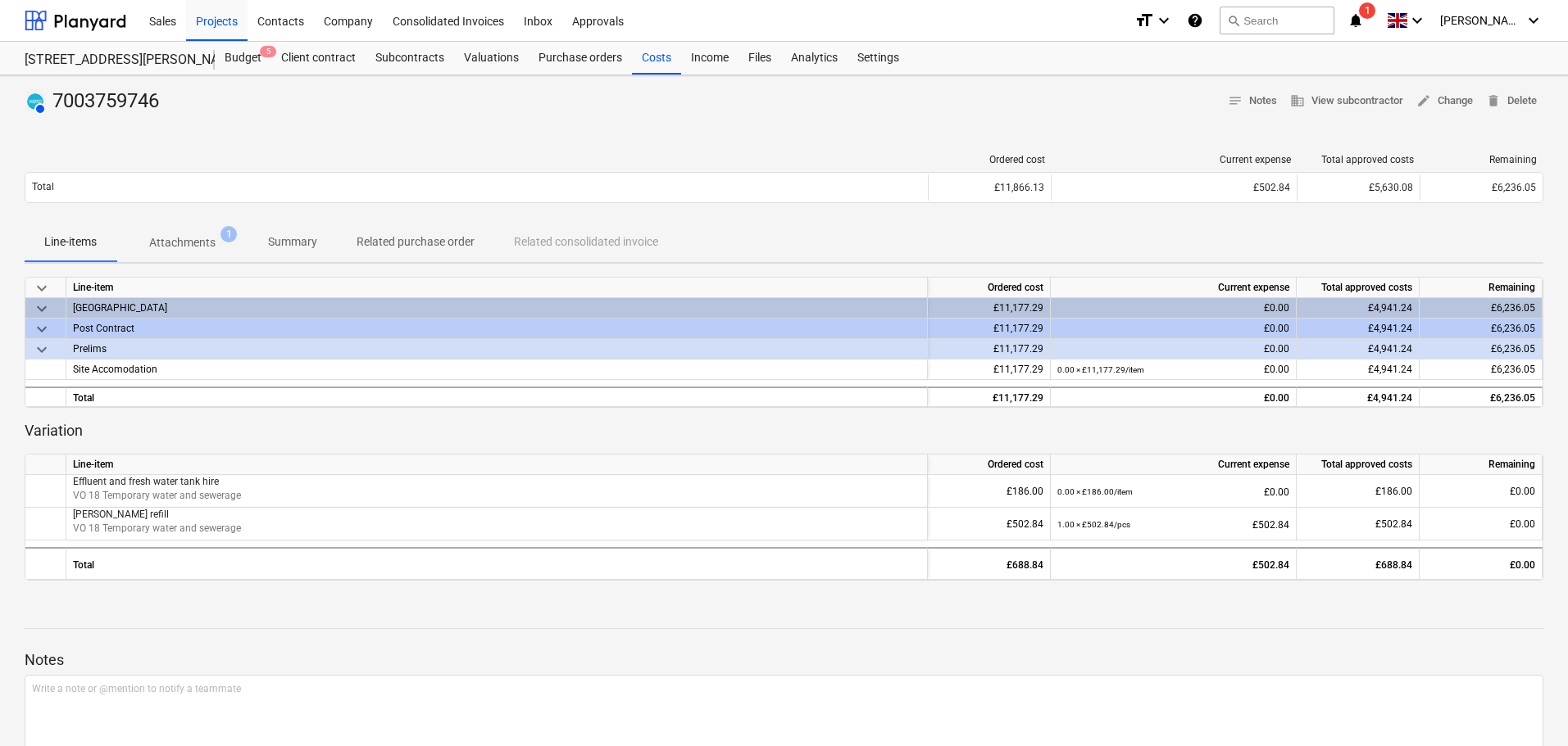
click at [189, 237] on p "Attachments" at bounding box center [182, 243] width 67 height 17
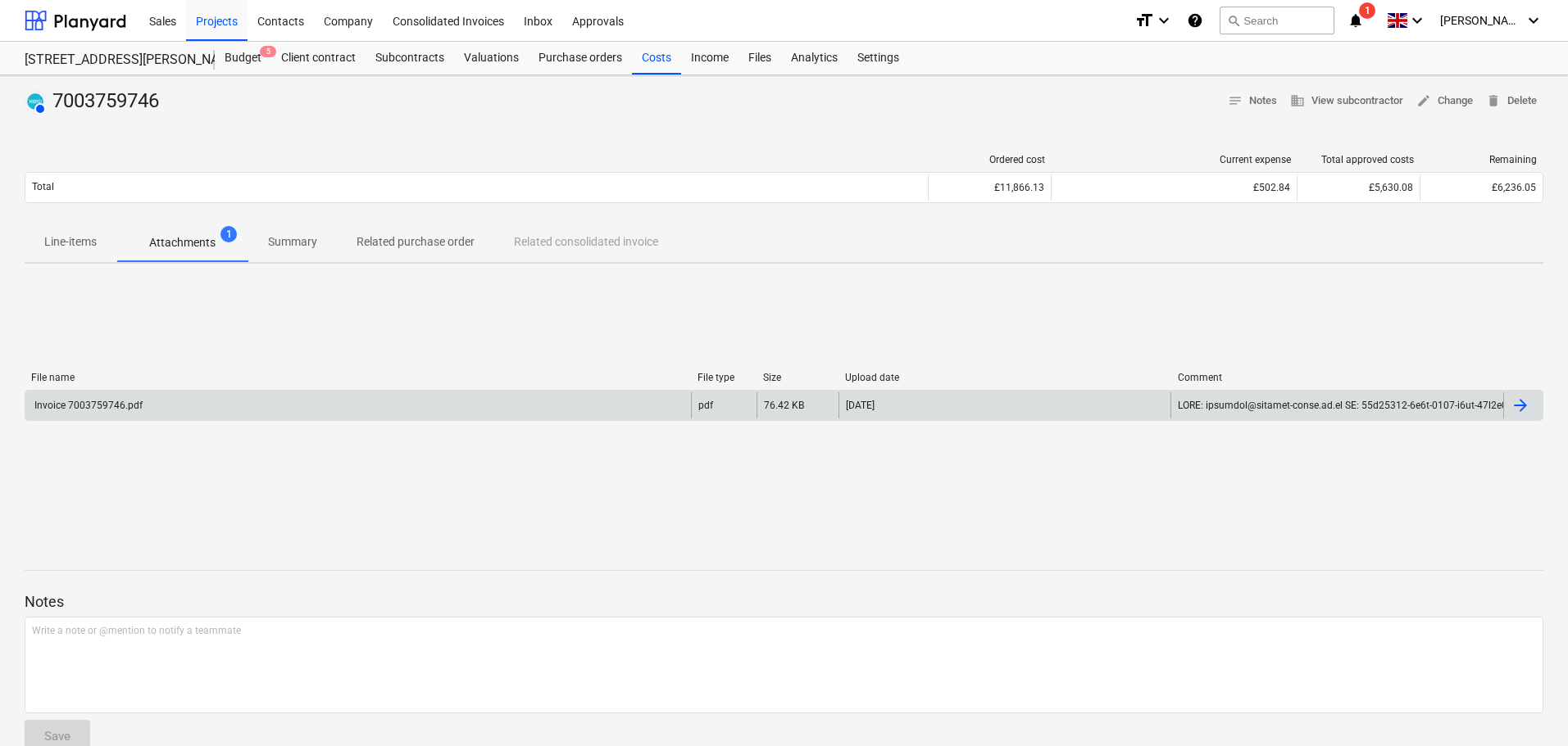
click at [185, 413] on div "Invoice 7003759746.pdf" at bounding box center [358, 405] width 665 height 26
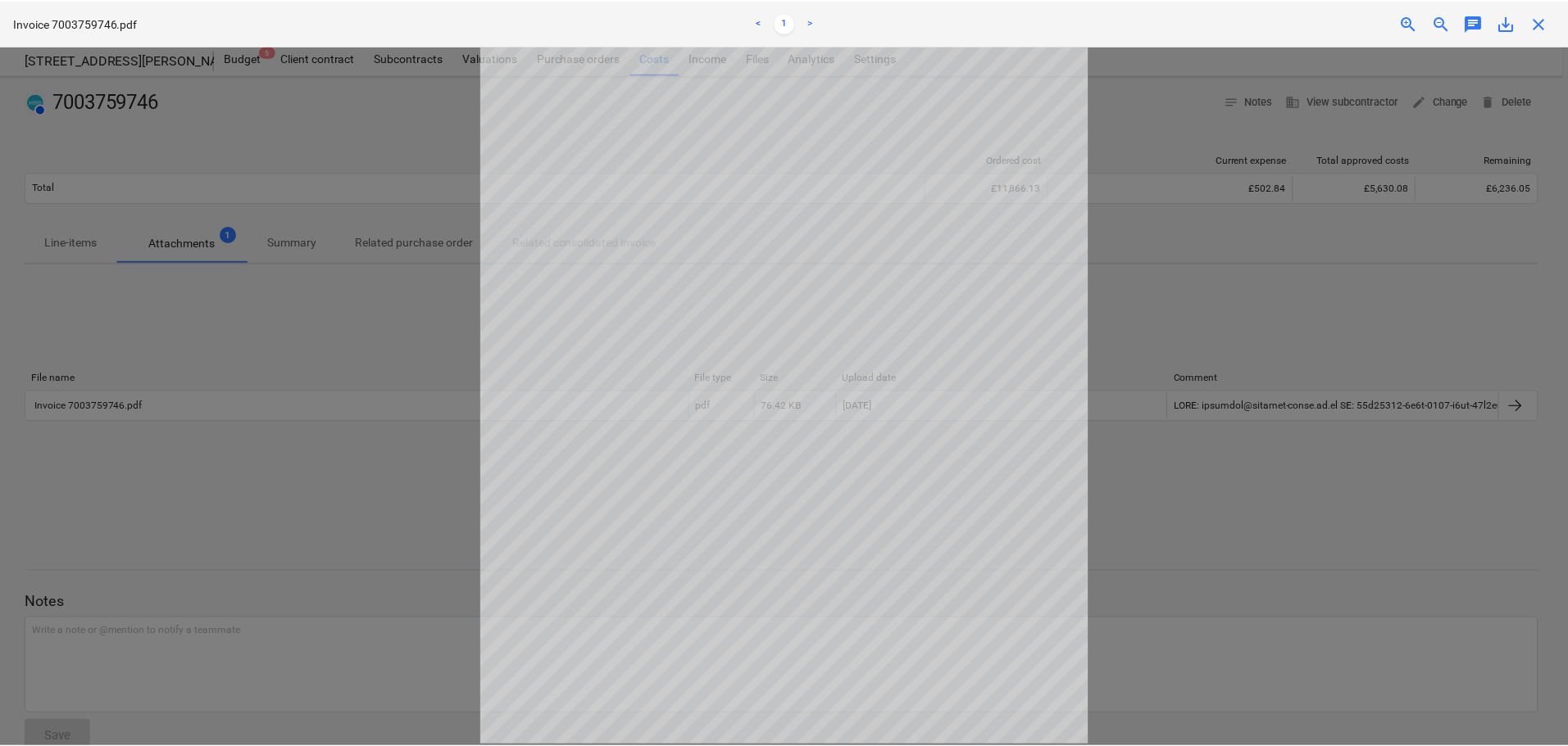
scroll to position [164, 0]
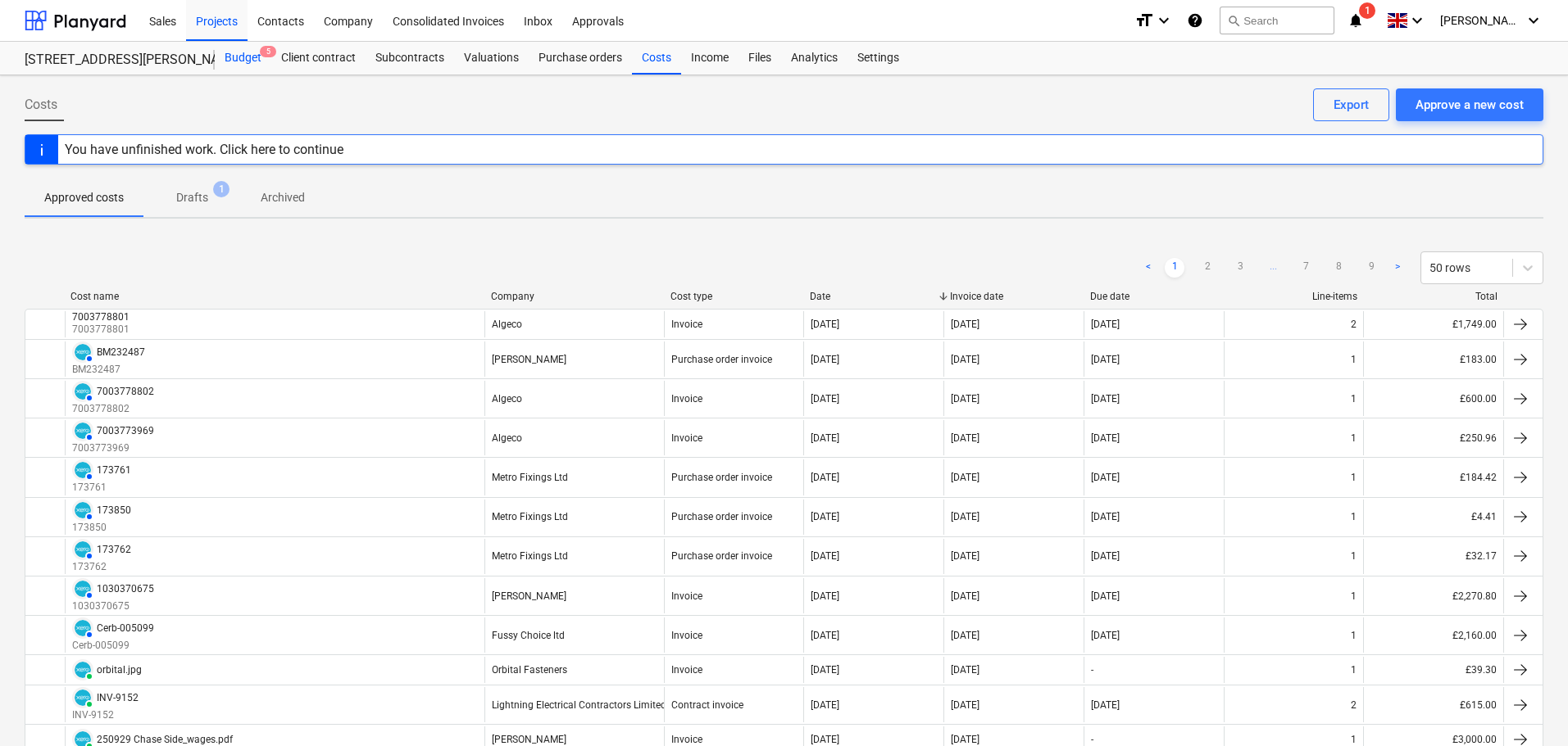
click at [246, 59] on div "Budget 5" at bounding box center [243, 58] width 57 height 33
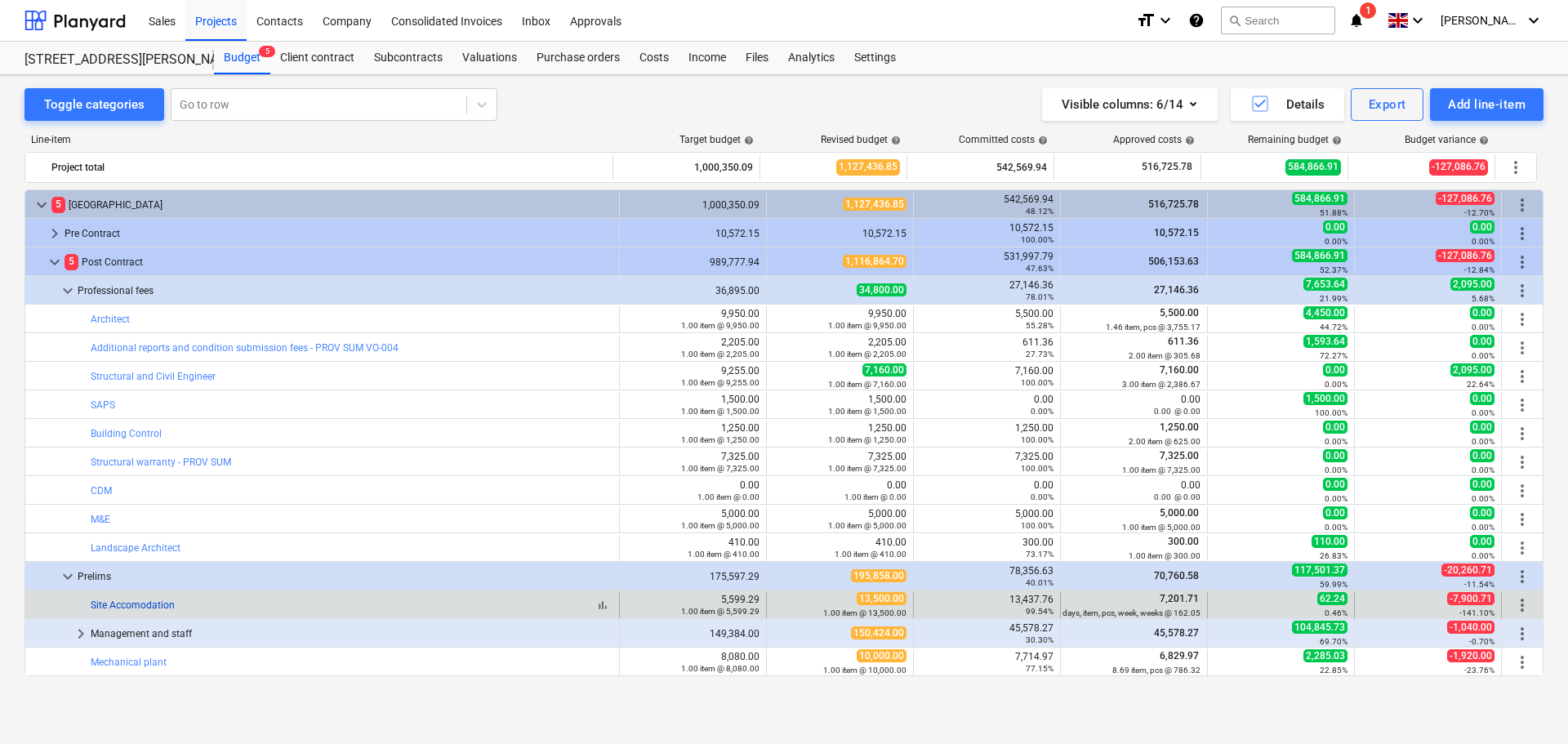
click at [128, 607] on link "Site Accomodation" at bounding box center [133, 606] width 85 height 12
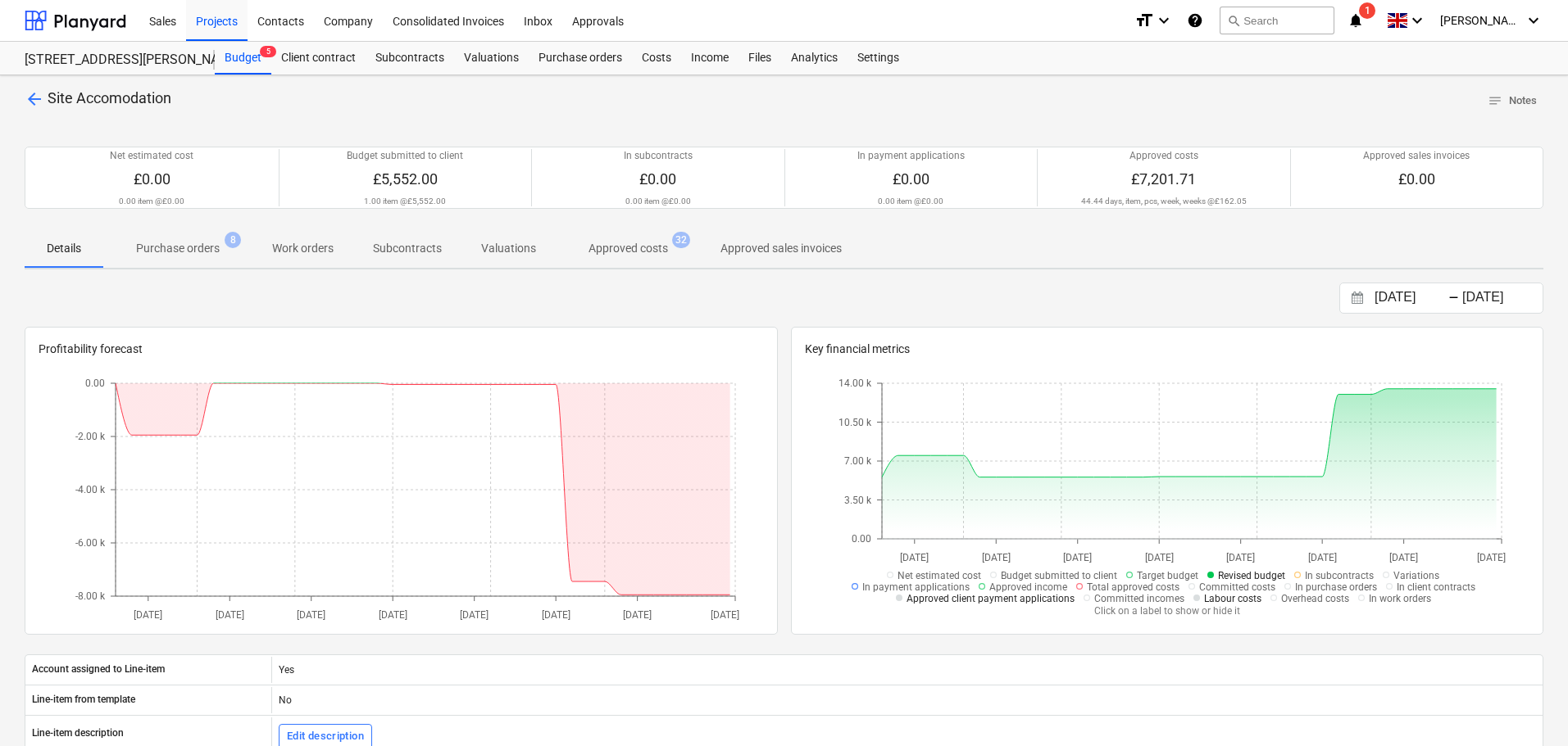
click at [642, 247] on p "Approved costs" at bounding box center [628, 249] width 79 height 17
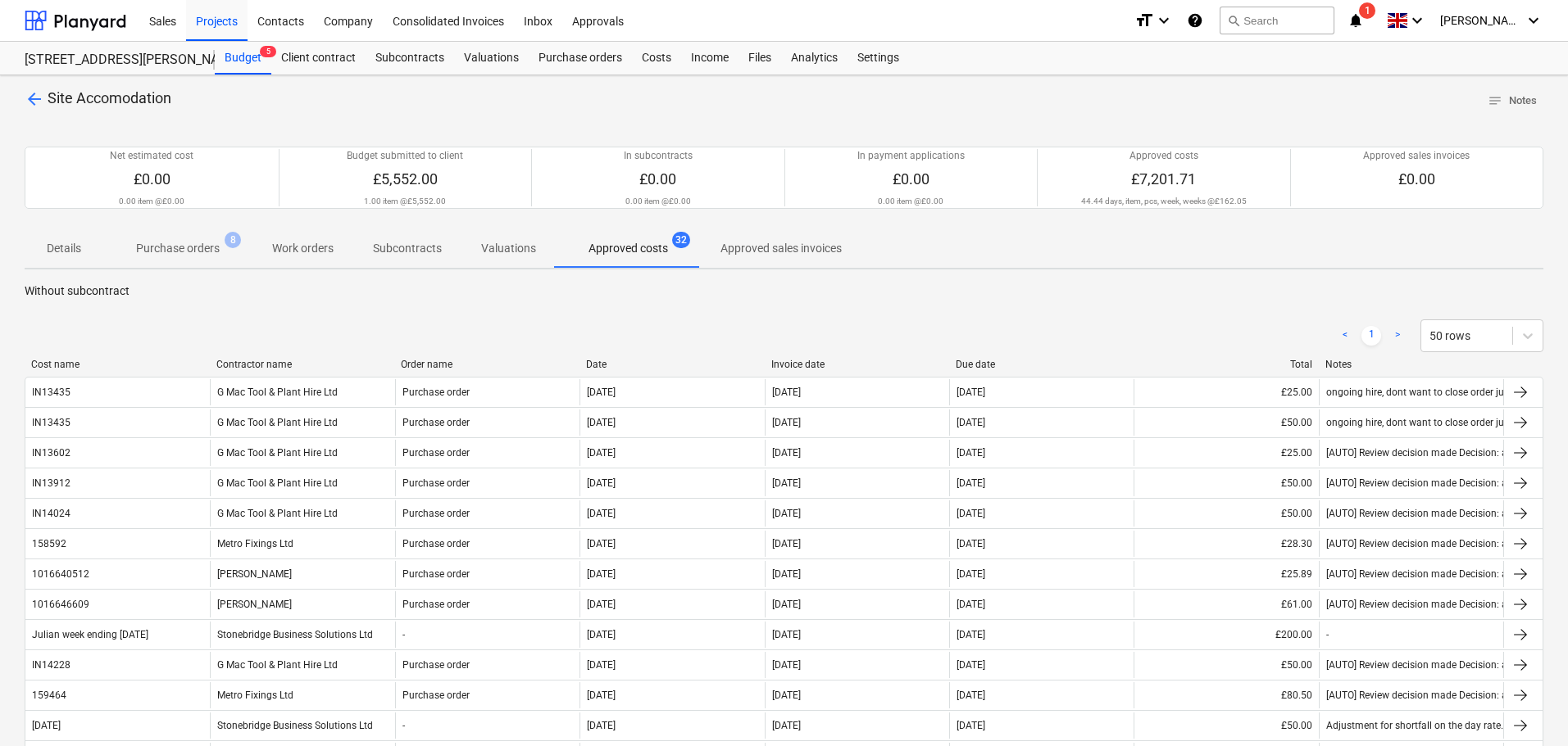
click at [600, 363] on div "Date" at bounding box center [672, 364] width 173 height 12
click at [784, 367] on div "Invoice date" at bounding box center [857, 364] width 173 height 12
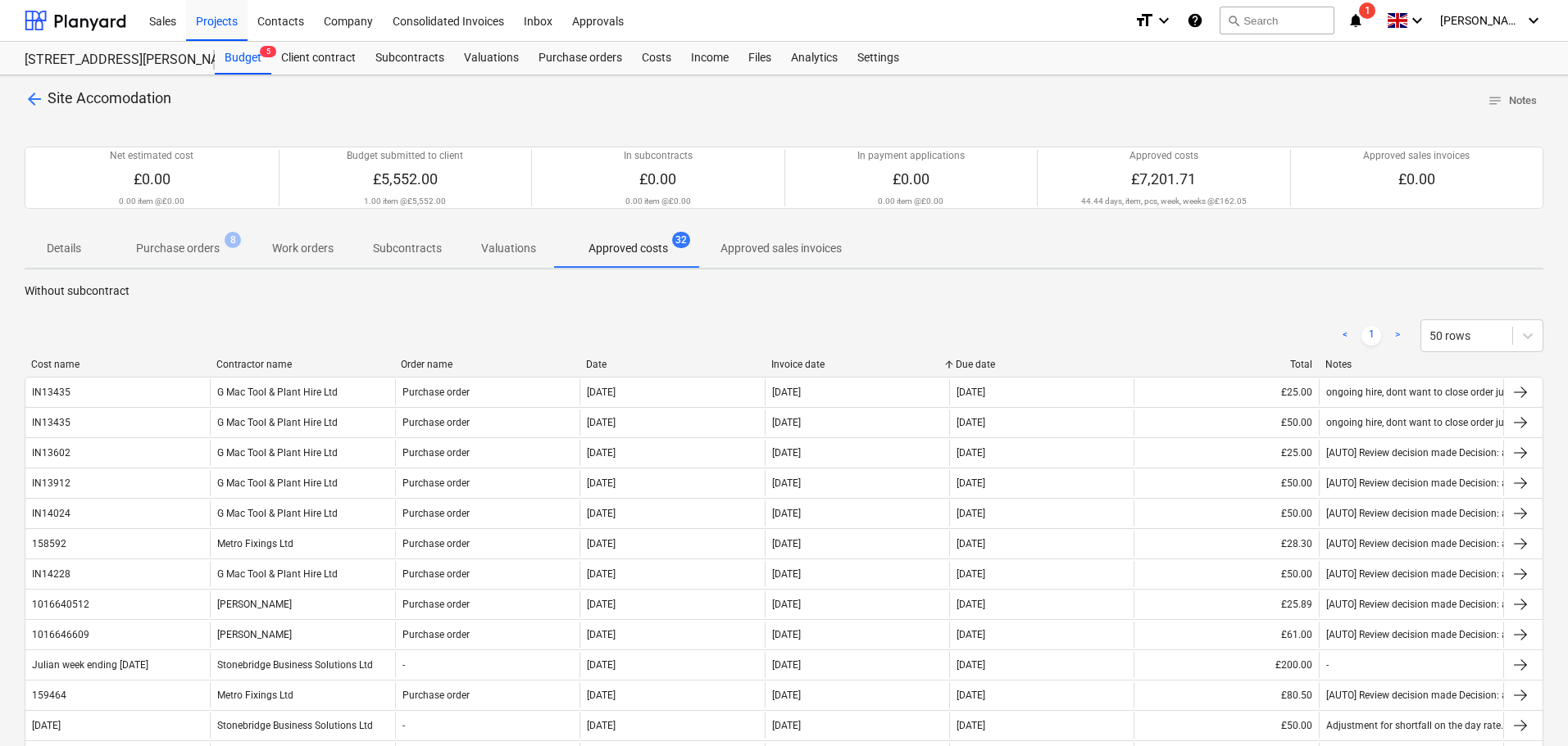
click at [784, 367] on div "Invoice date" at bounding box center [857, 364] width 173 height 12
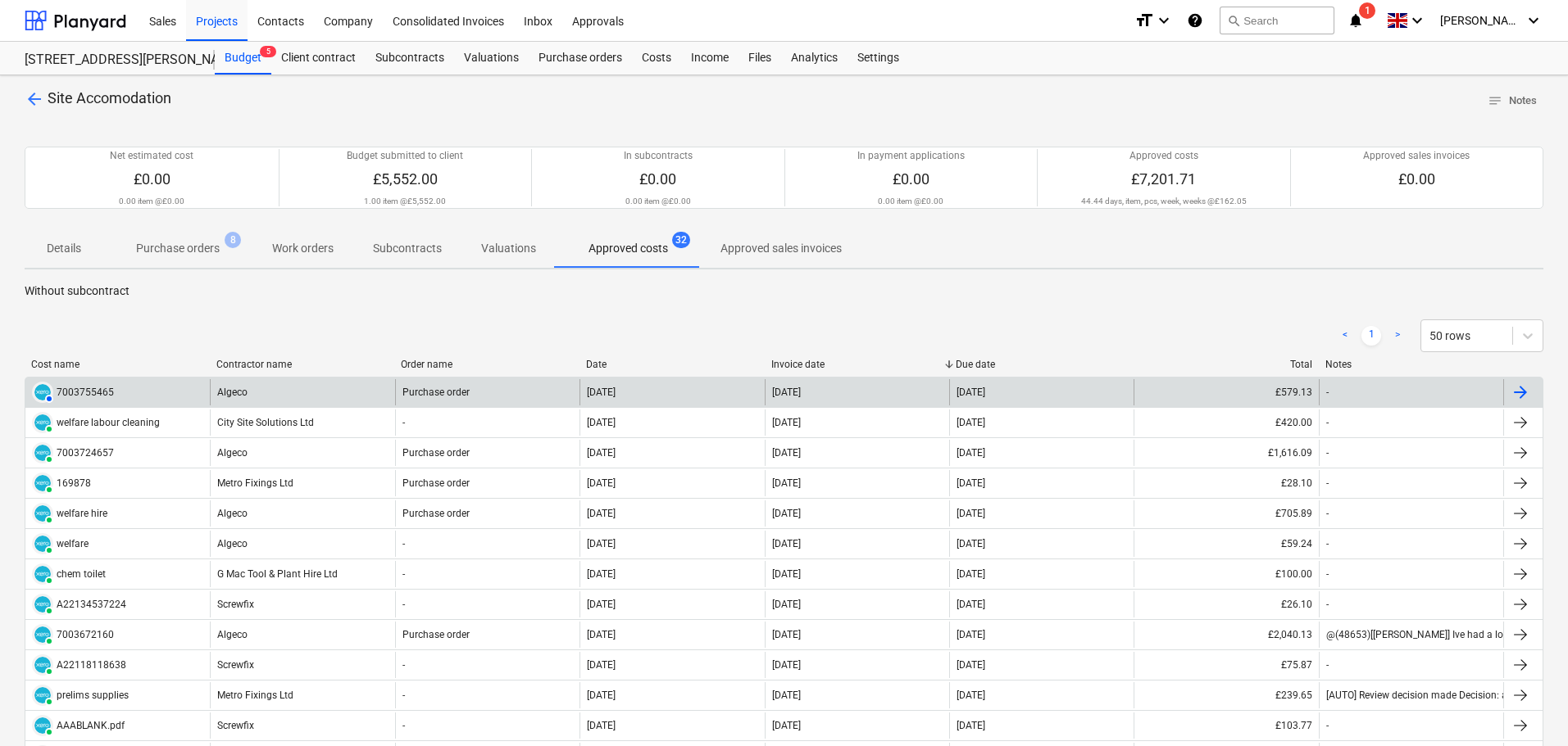
click at [569, 399] on div "Purchase order" at bounding box center [487, 392] width 184 height 26
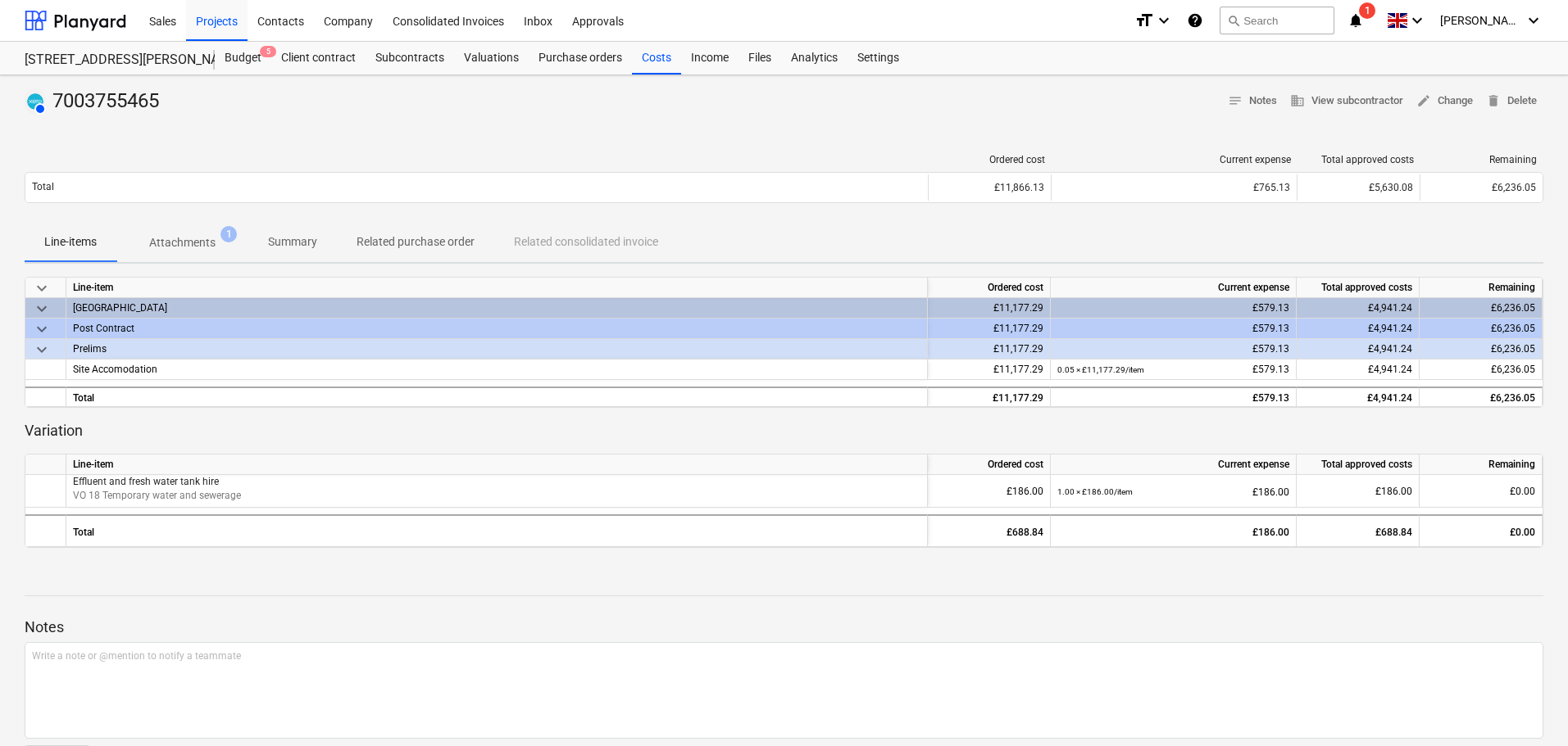
click at [189, 246] on p "Attachments" at bounding box center [182, 243] width 67 height 17
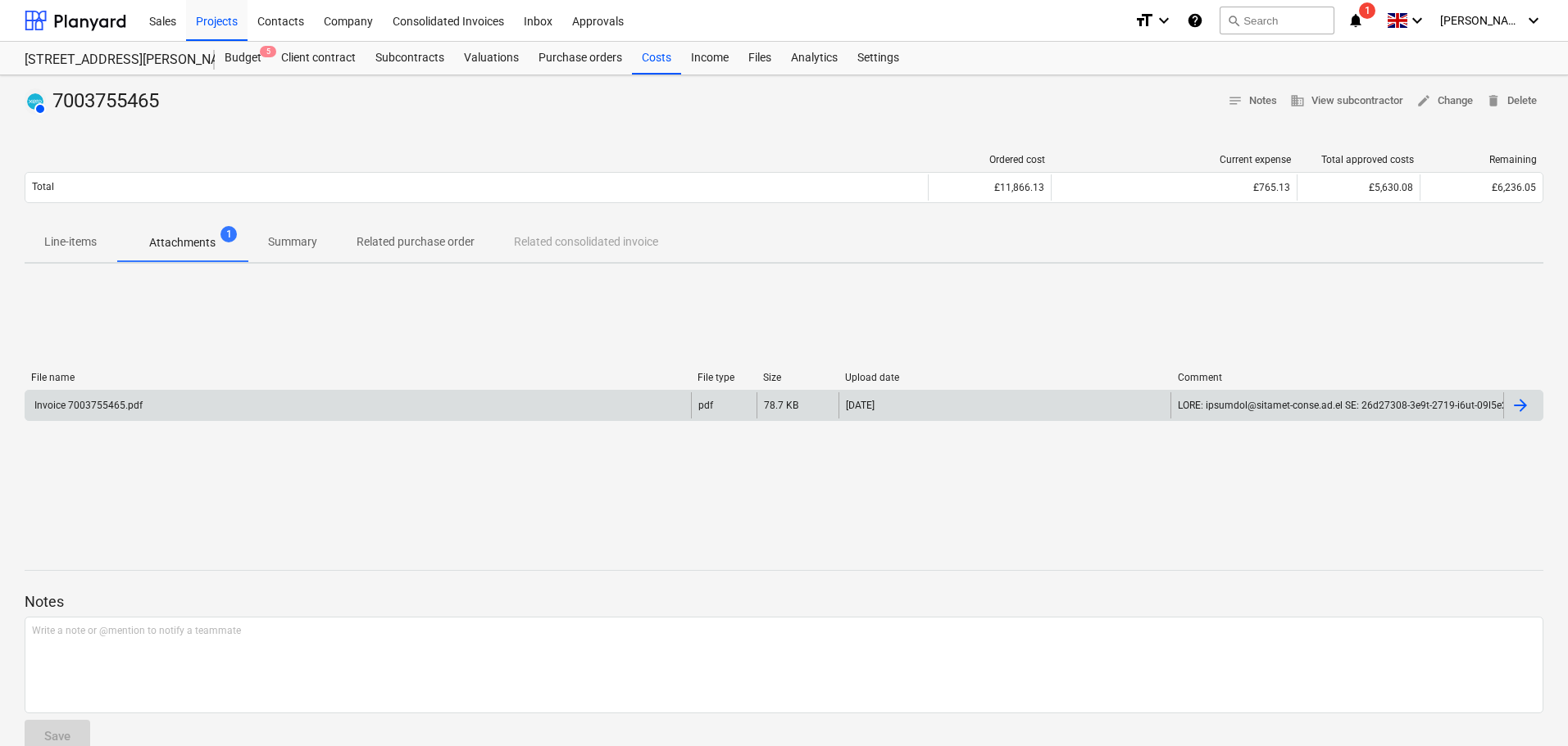
click at [196, 397] on div "Invoice 7003755465.pdf" at bounding box center [358, 405] width 665 height 26
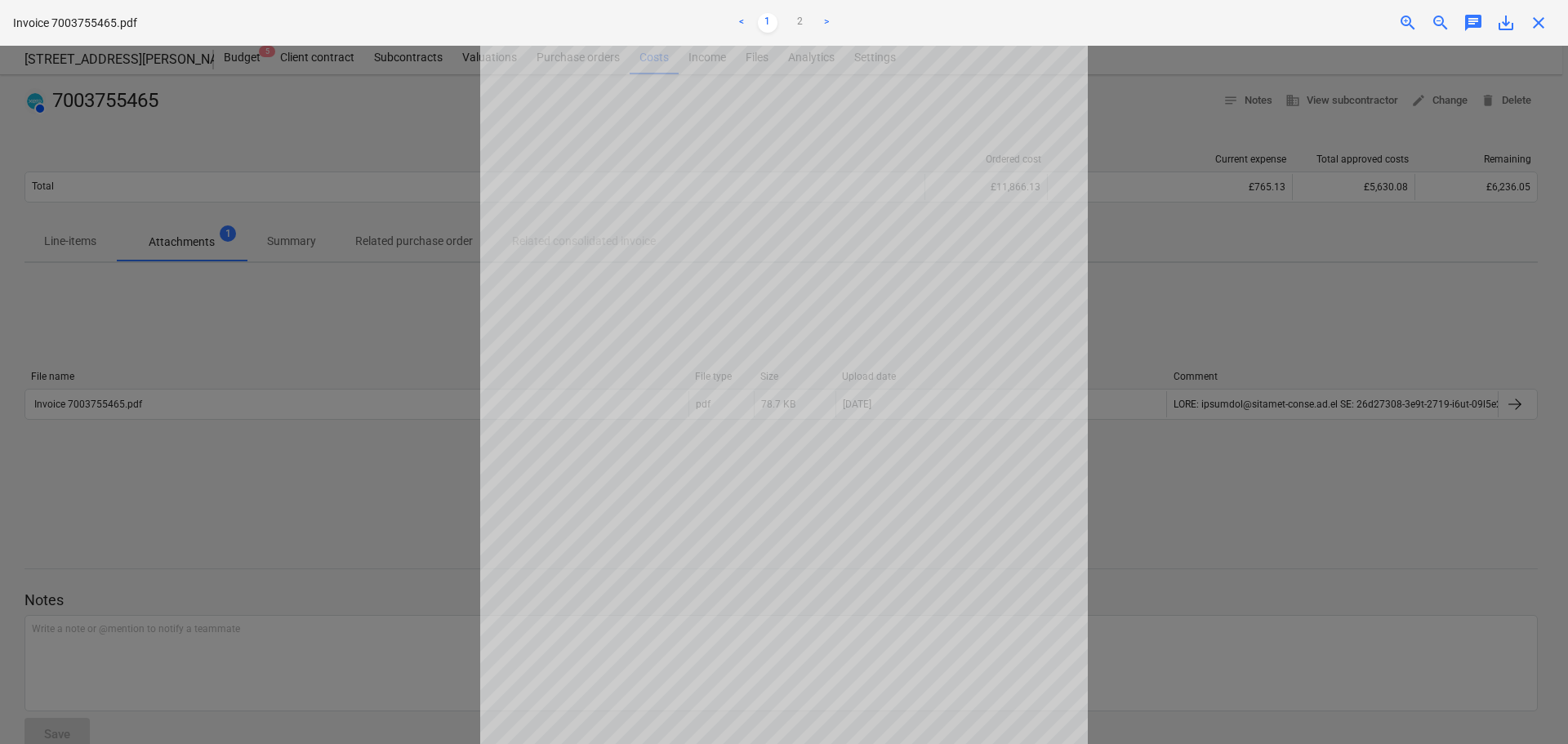
scroll to position [163, 0]
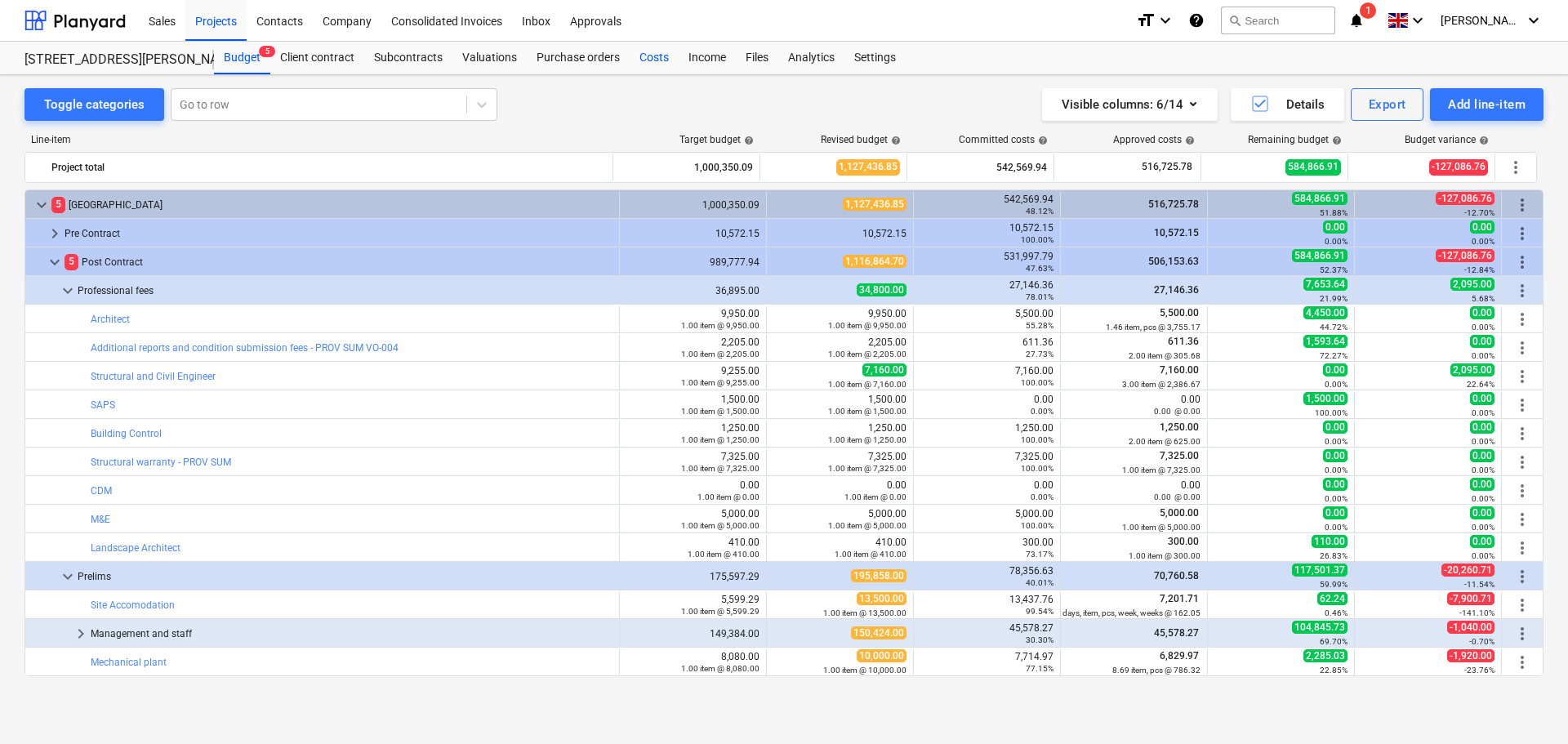
click at [649, 54] on div "Costs" at bounding box center [653, 58] width 49 height 33
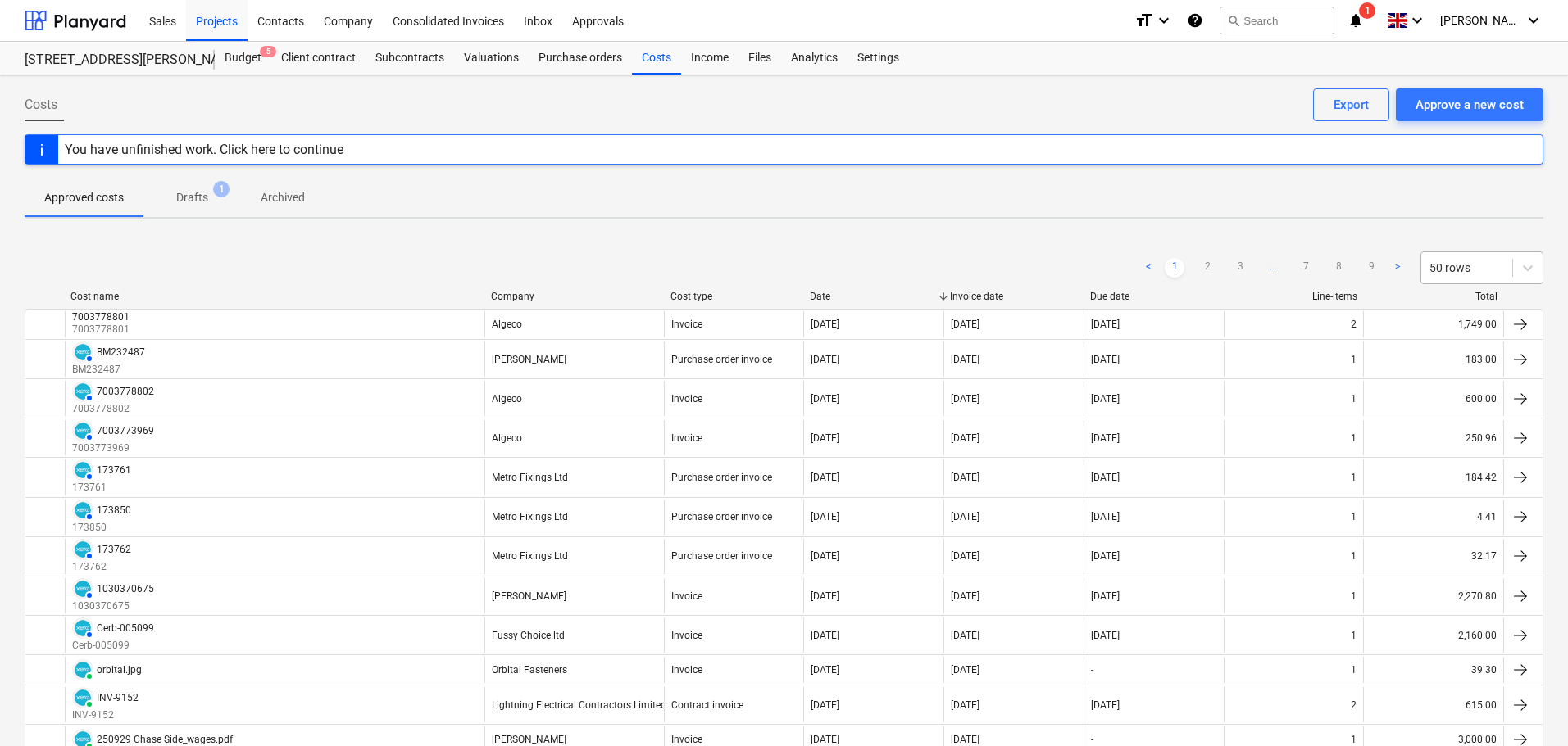
click at [1478, 265] on div at bounding box center [1466, 267] width 74 height 16
click at [1457, 447] on div "100 rows" at bounding box center [1482, 438] width 123 height 26
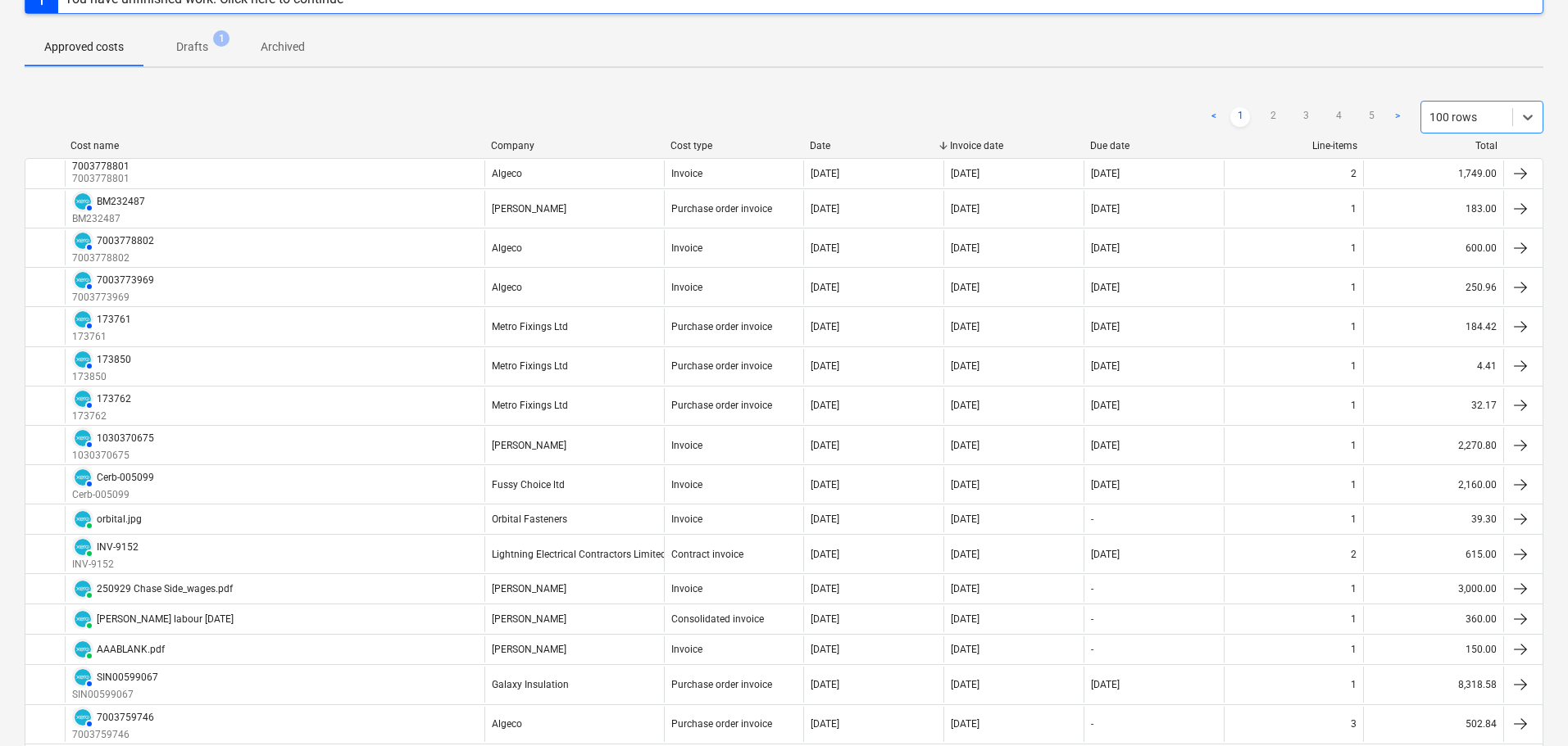
scroll to position [164, 0]
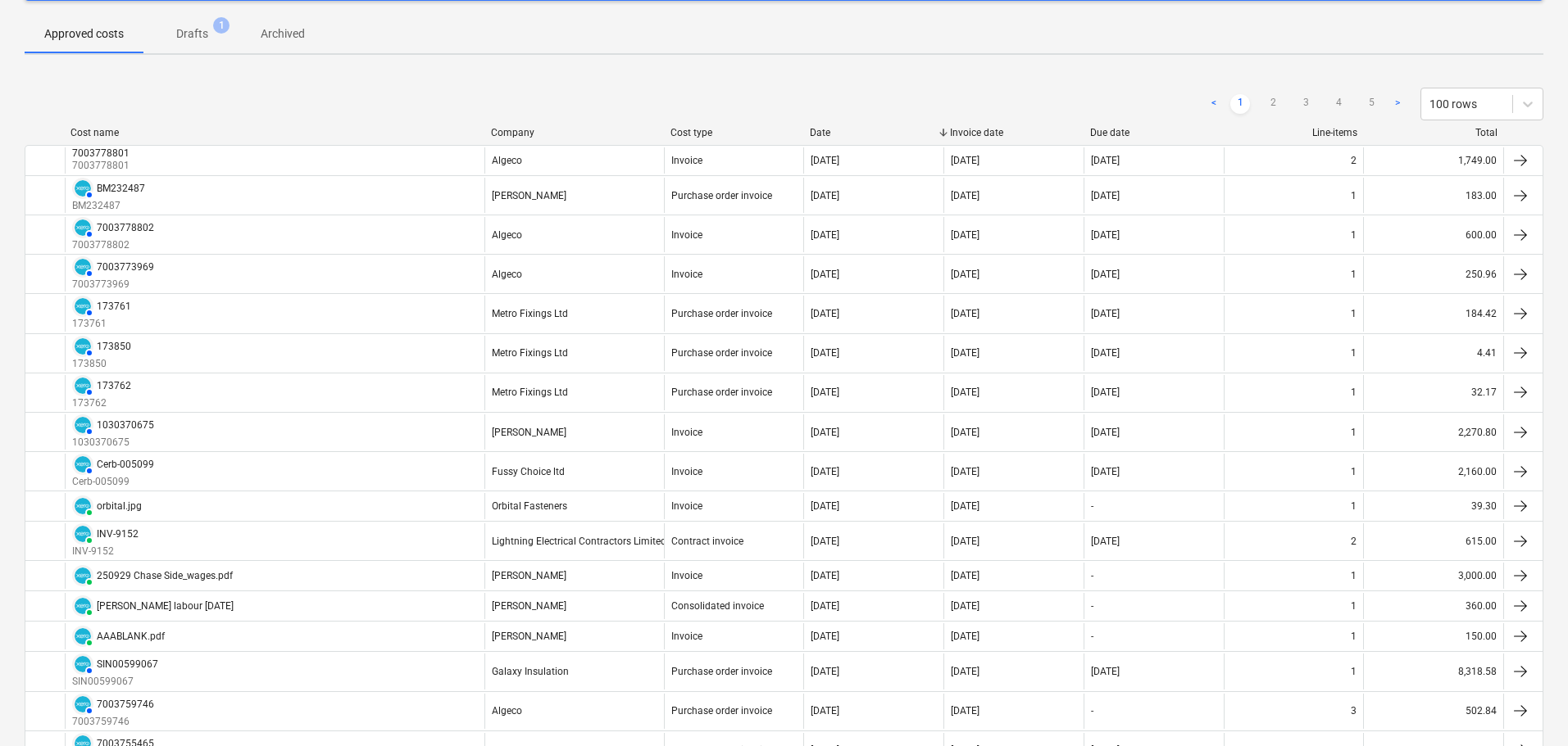
click at [819, 132] on div "Date" at bounding box center [874, 133] width 127 height 12
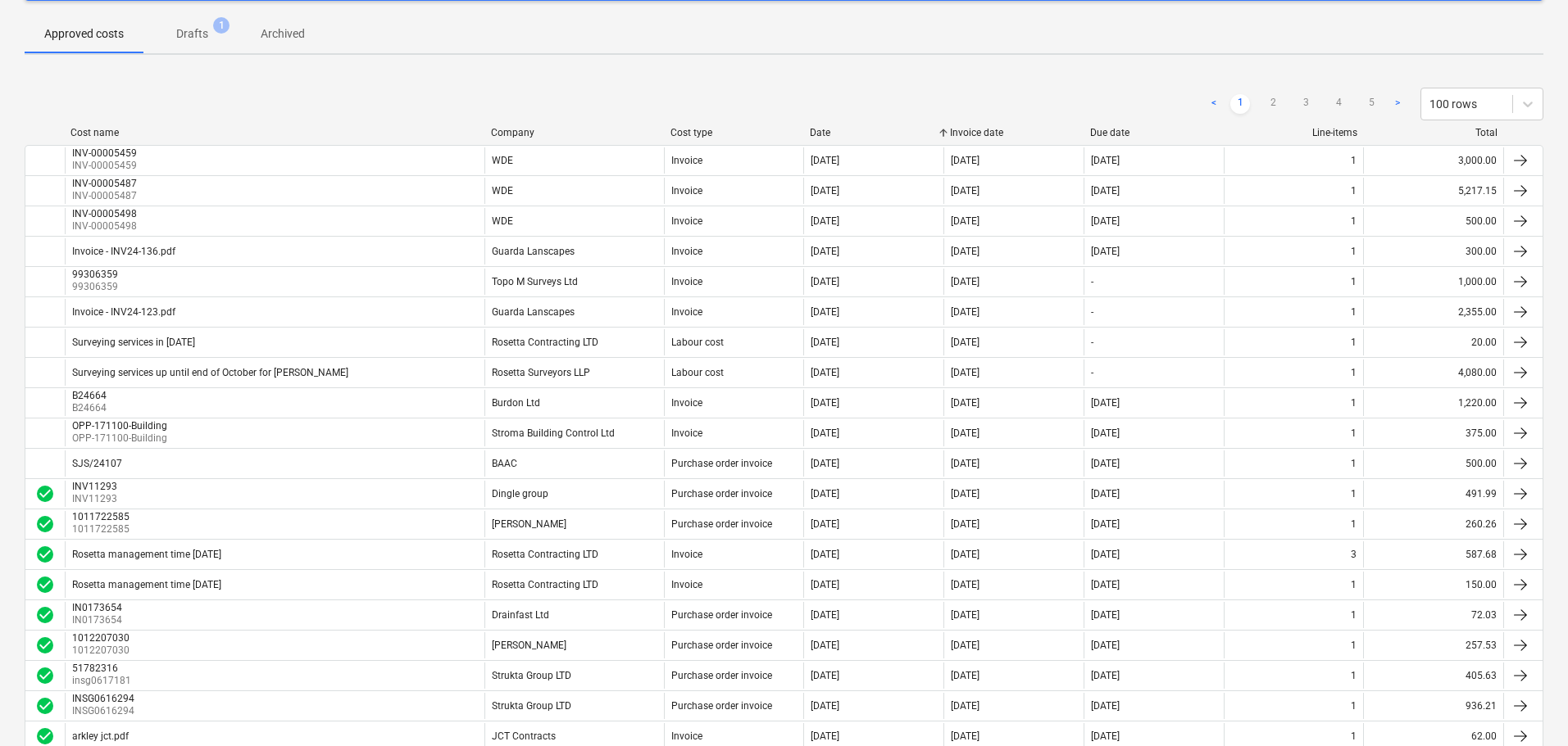
click at [834, 135] on div "Date" at bounding box center [874, 133] width 127 height 12
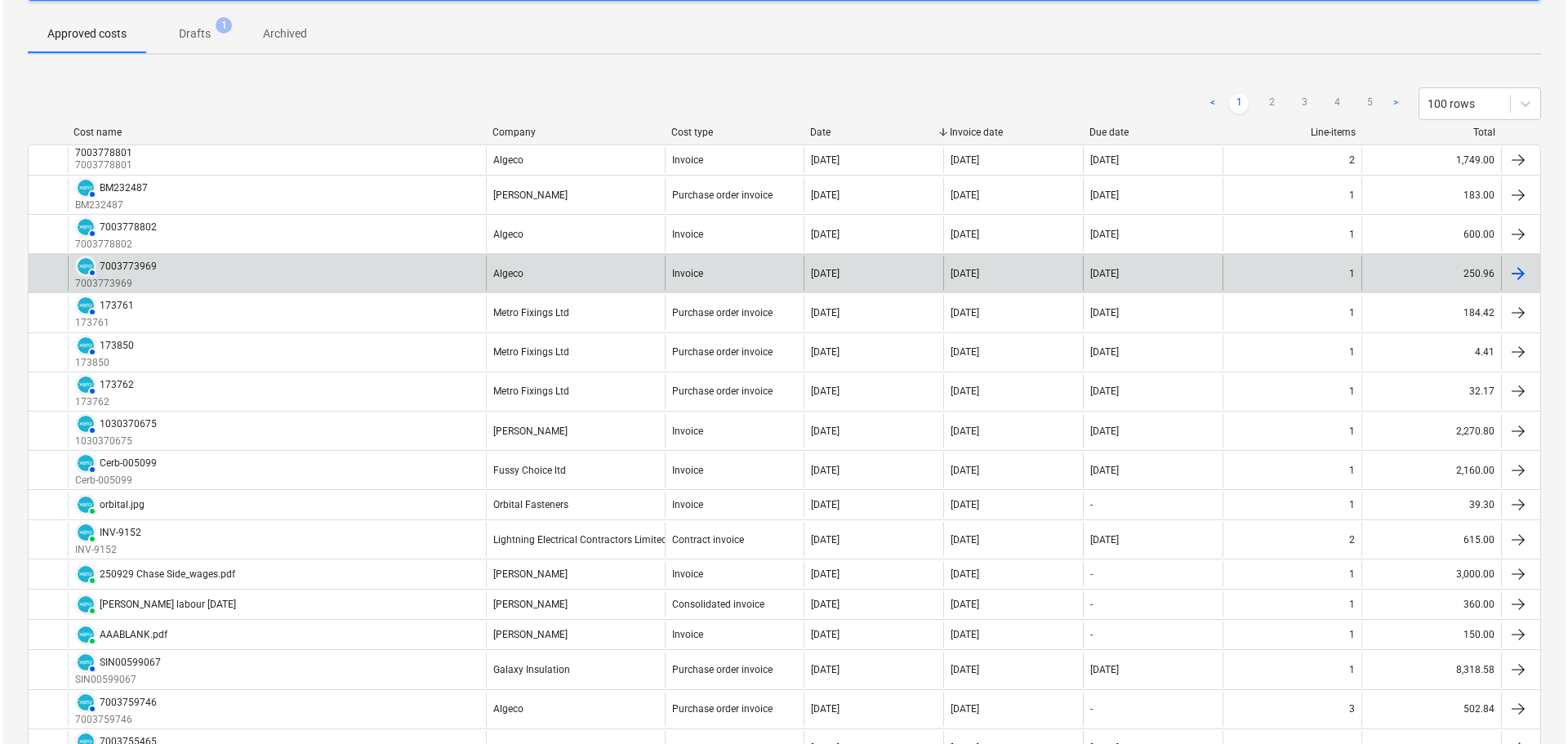
scroll to position [0, 0]
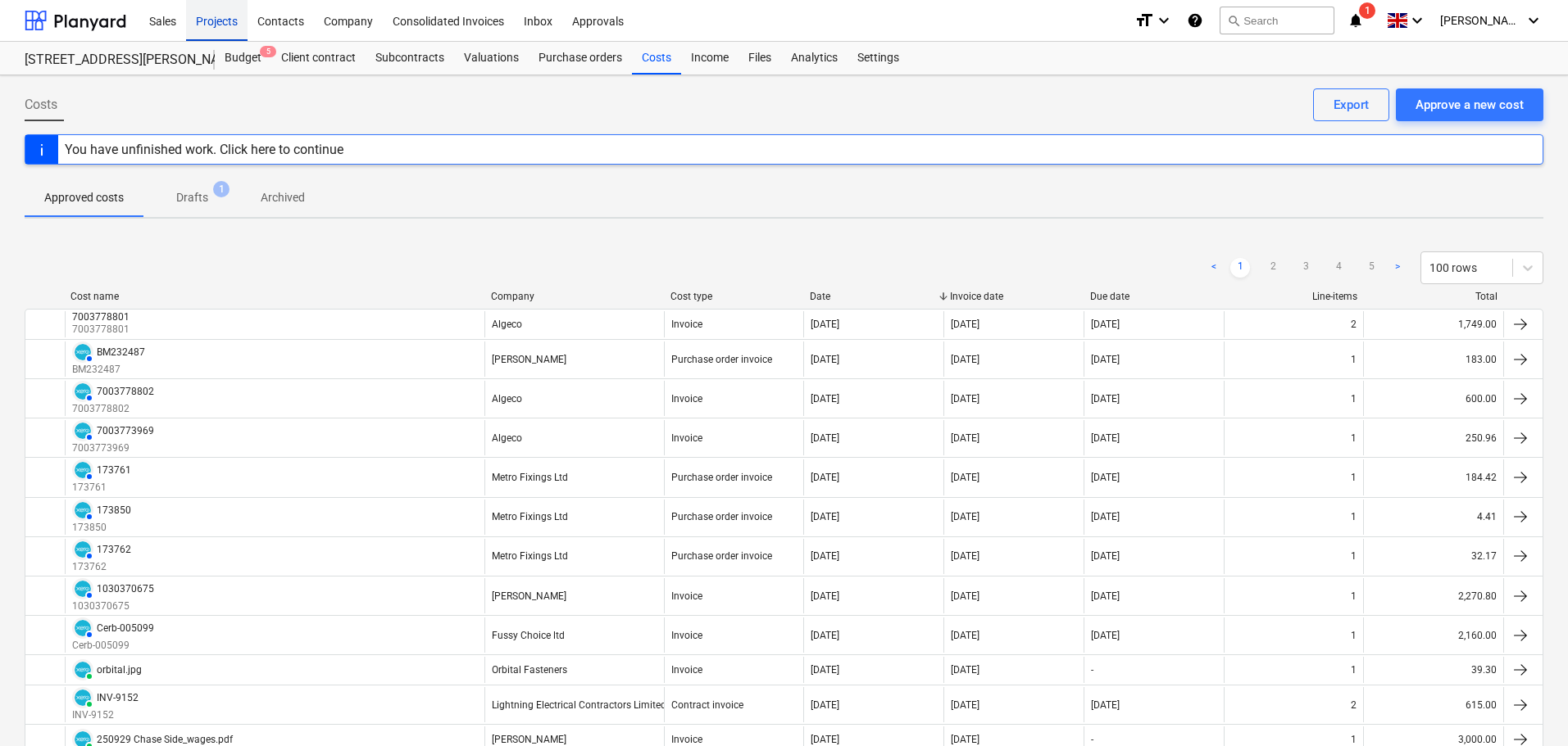
click at [219, 24] on div "Projects" at bounding box center [217, 19] width 62 height 41
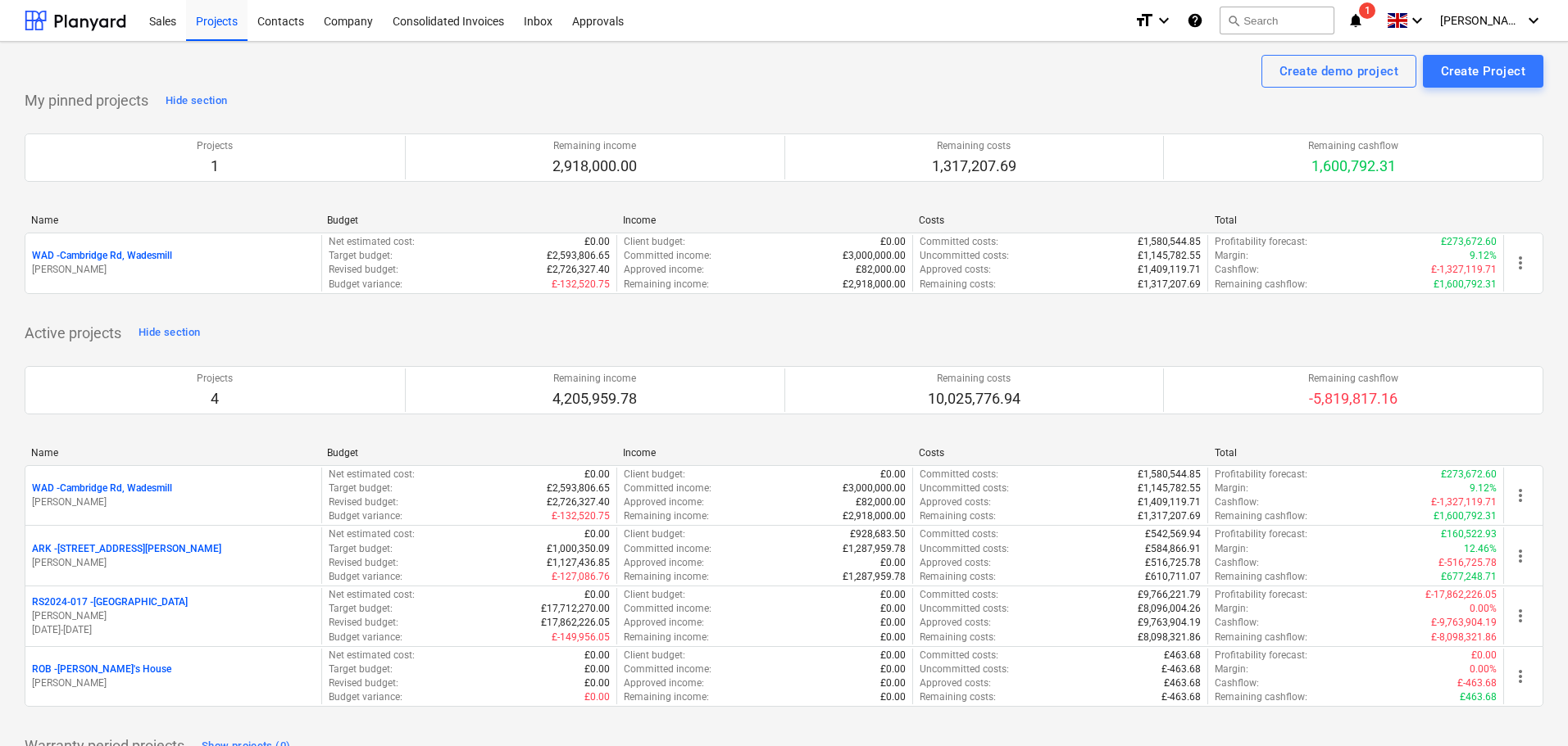
click at [133, 255] on p "WAD - Cambridge Rd, Wadesmill" at bounding box center [101, 255] width 140 height 13
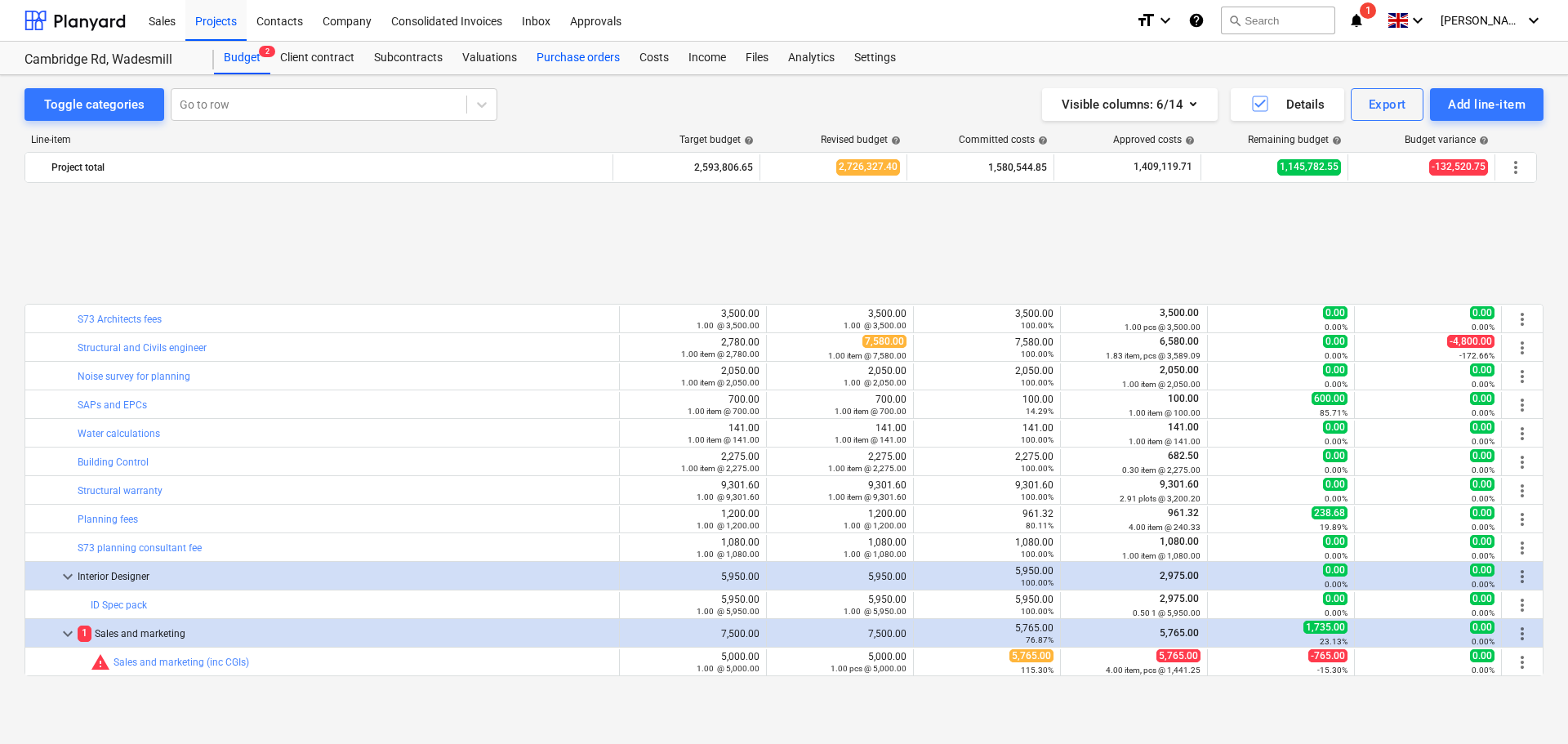
scroll to position [707, 0]
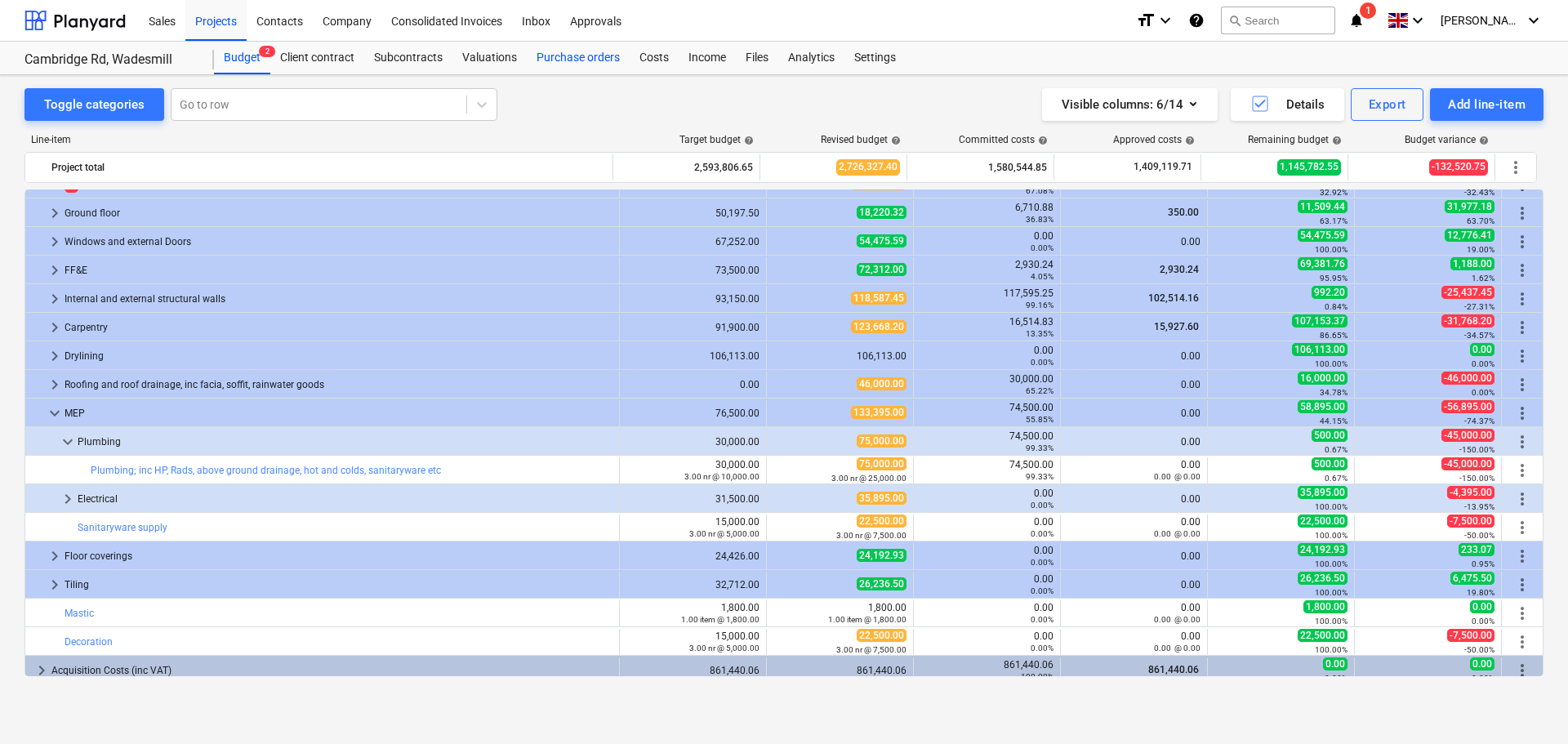
click at [585, 53] on div "Purchase orders" at bounding box center [577, 58] width 103 height 33
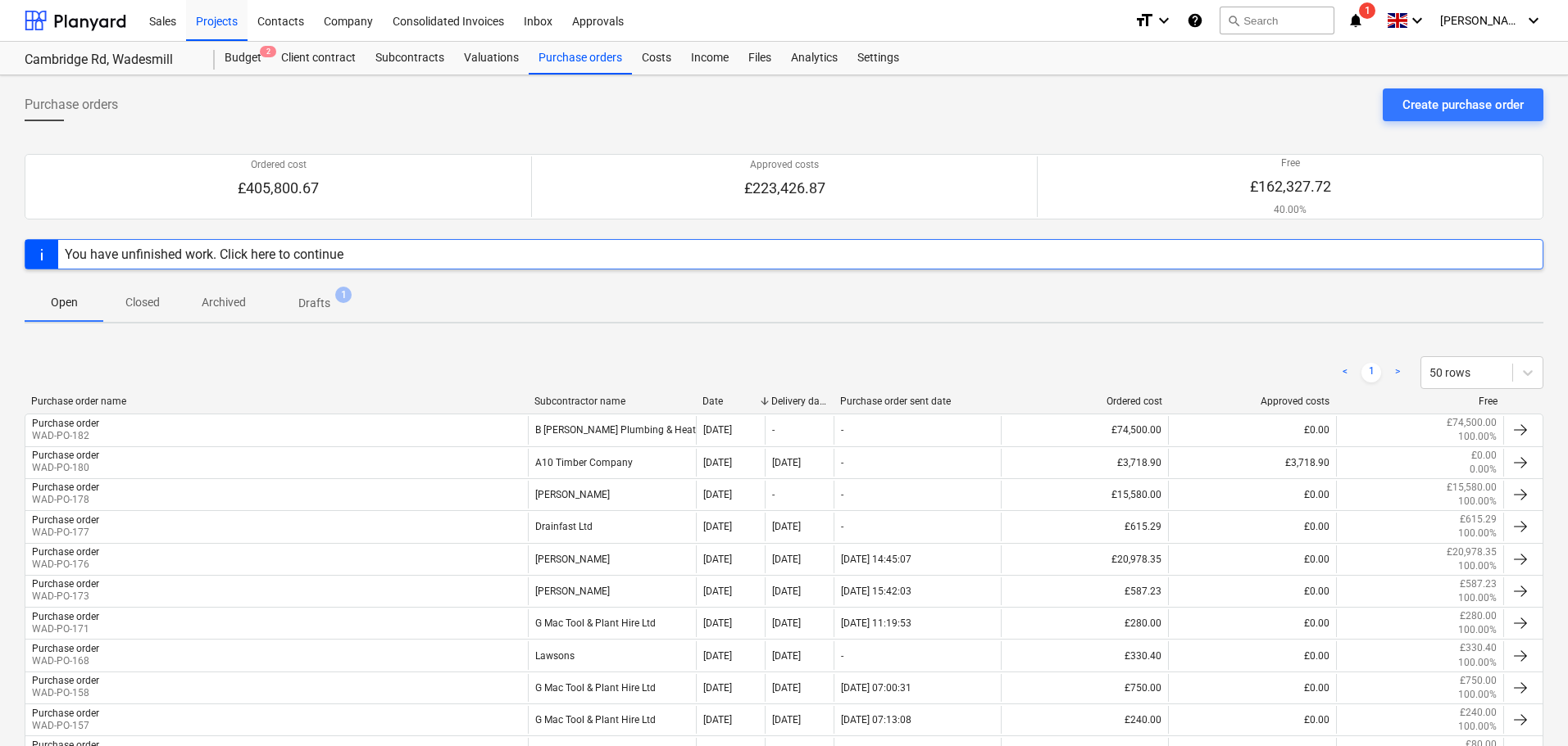
click at [585, 402] on div "Subcontractor name" at bounding box center [611, 402] width 155 height 12
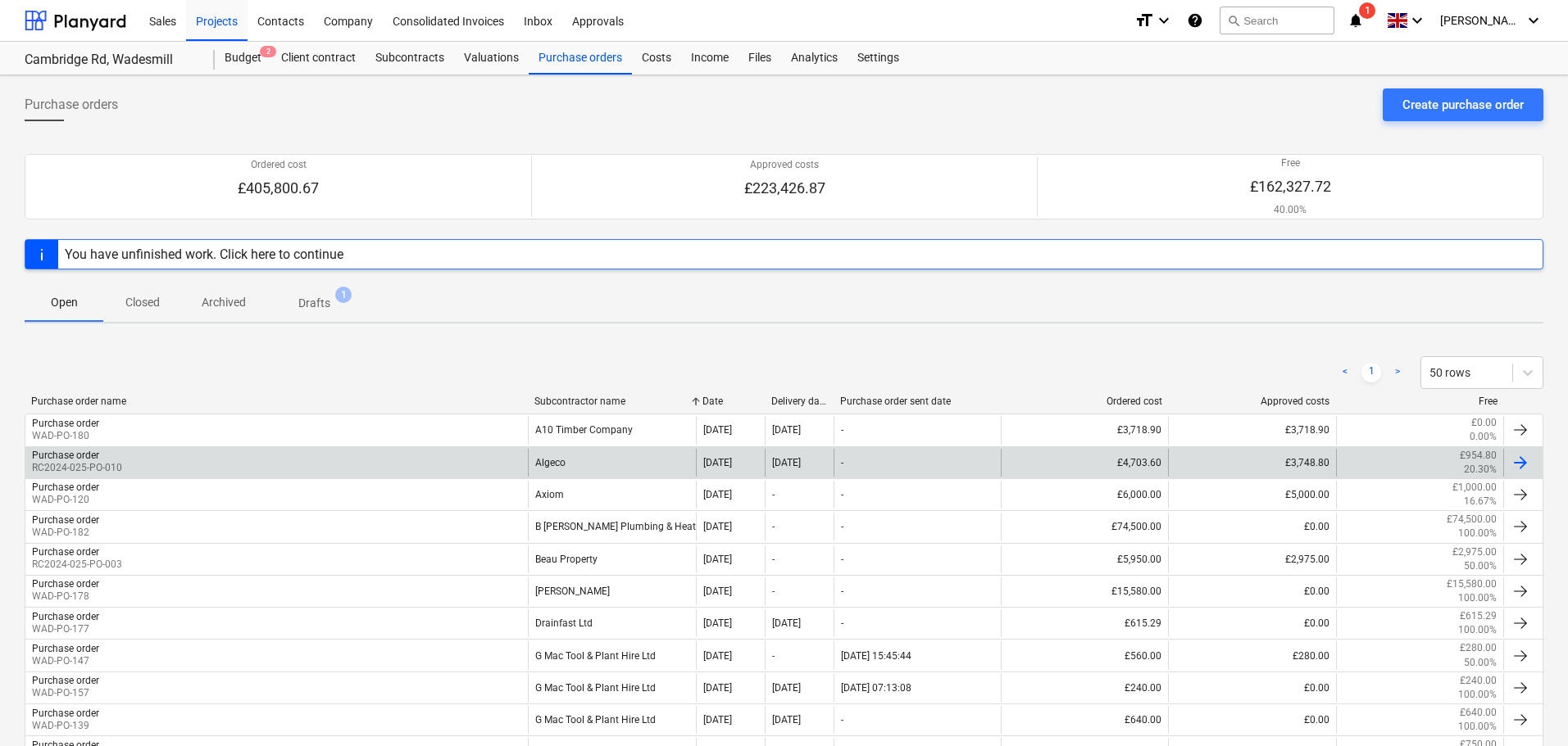
click at [391, 466] on div "Purchase order RC2024-025-PO-010" at bounding box center [276, 463] width 502 height 28
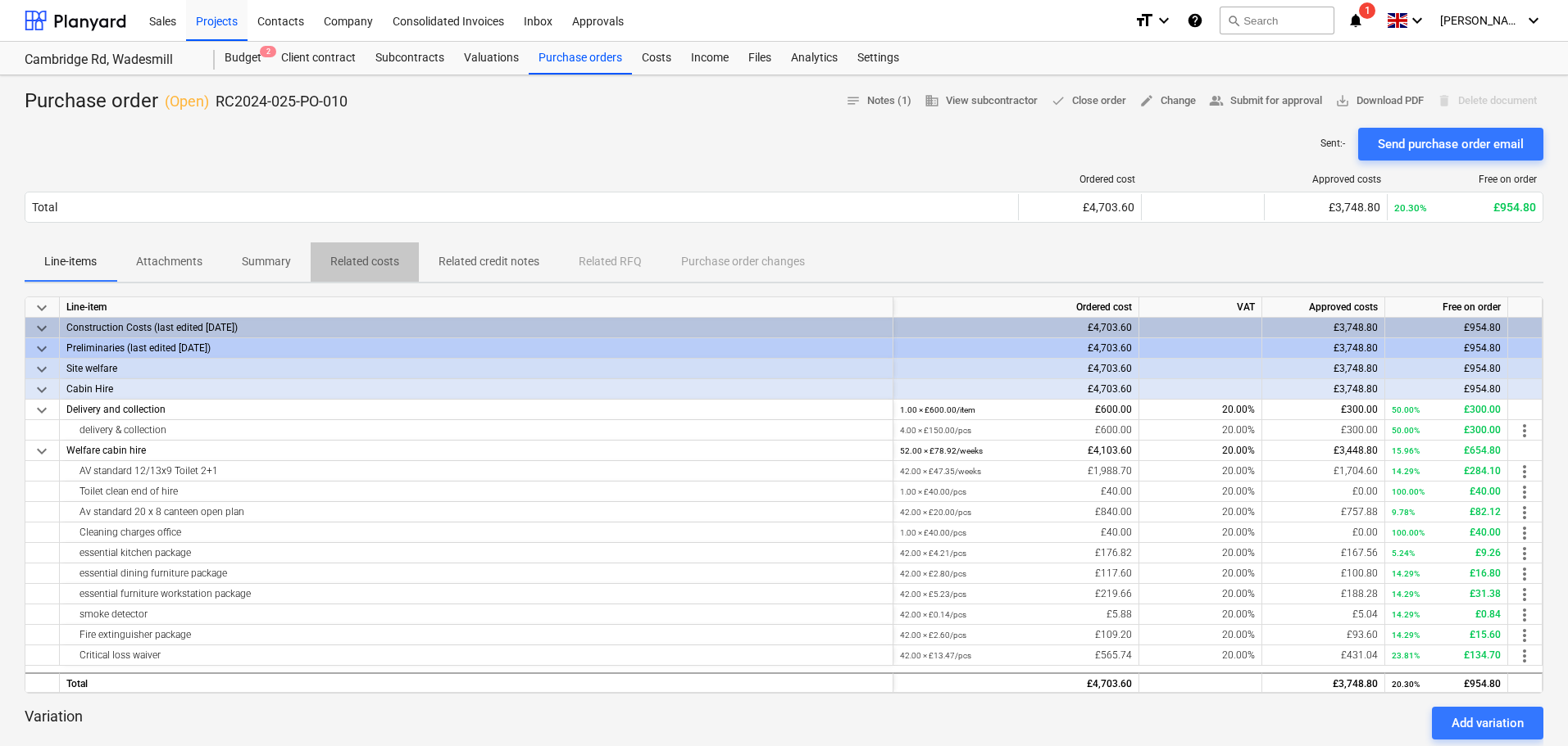
click at [380, 266] on p "Related costs" at bounding box center [365, 262] width 68 height 17
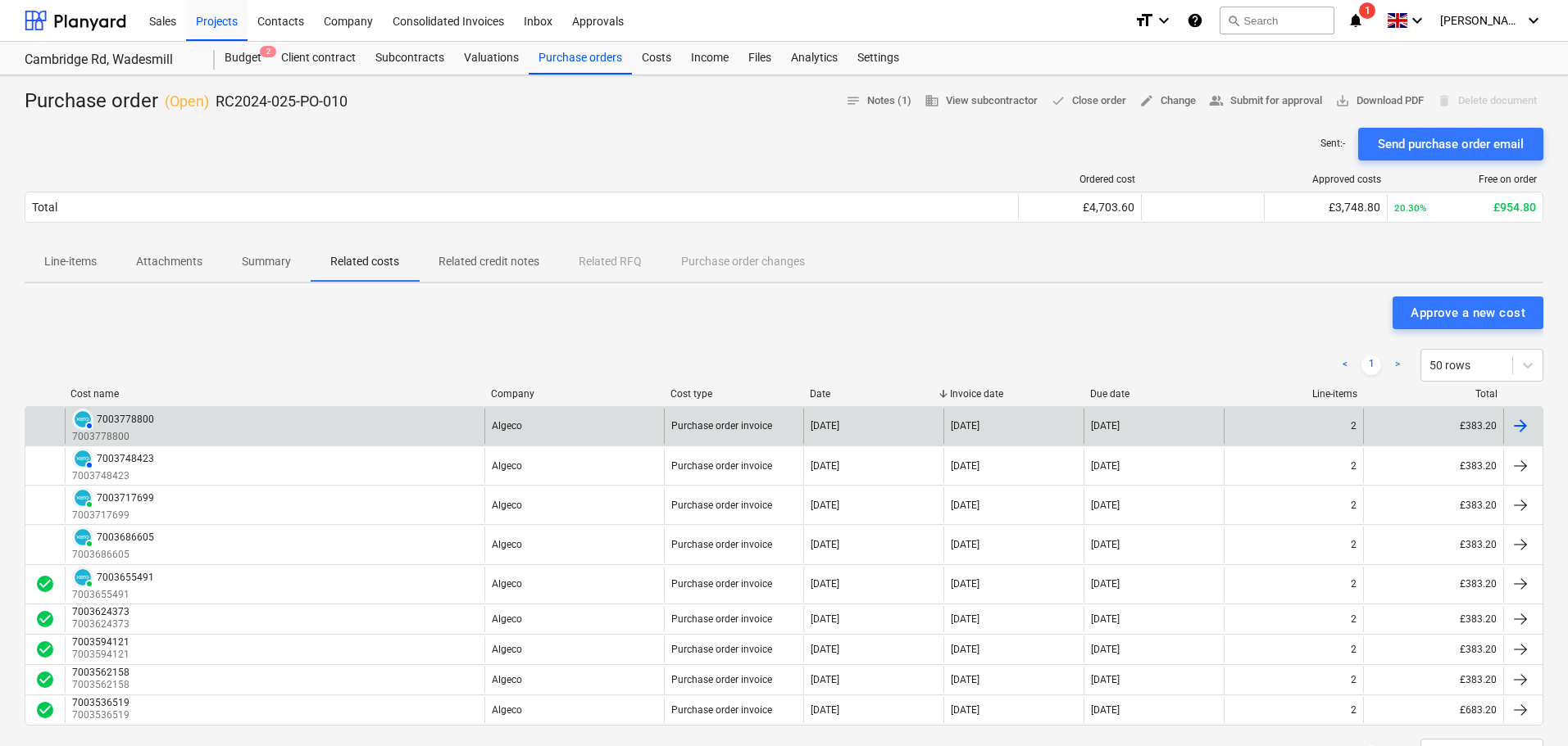
click at [320, 426] on div "AUTHORISED 7003778800 7003778800" at bounding box center [274, 426] width 419 height 36
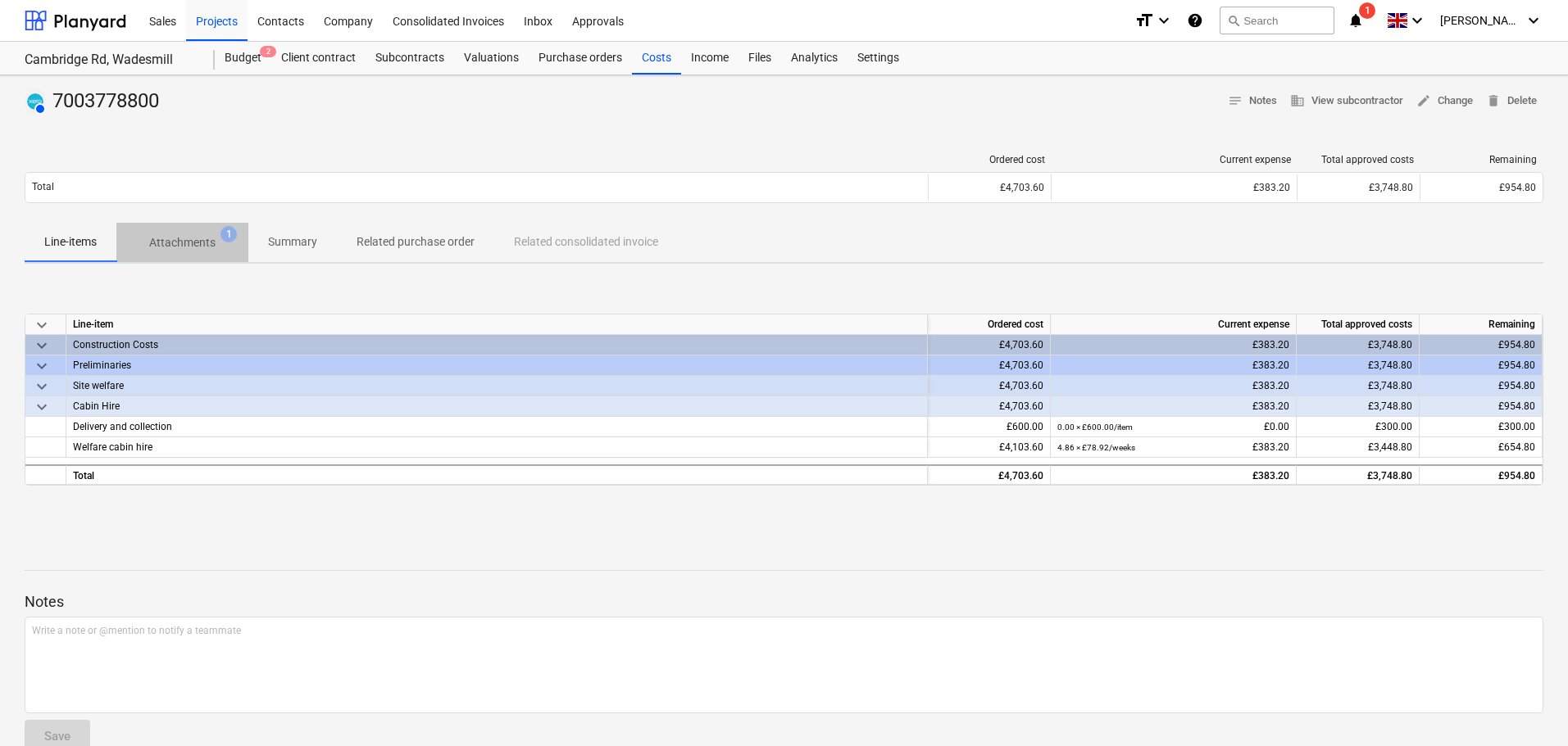
click at [197, 247] on p "Attachments" at bounding box center [182, 243] width 67 height 17
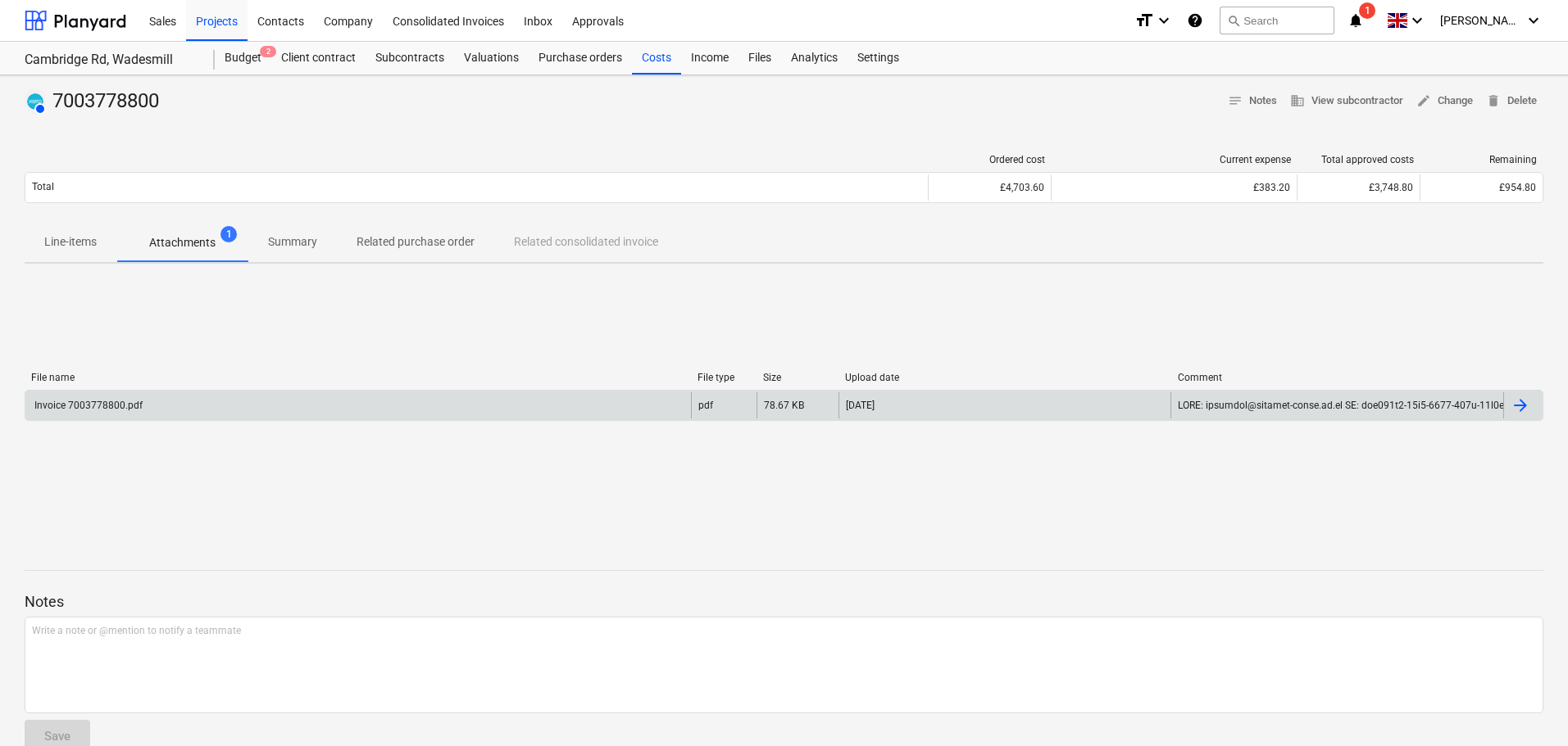
click at [171, 406] on div "Invoice 7003778800.pdf" at bounding box center [358, 405] width 665 height 26
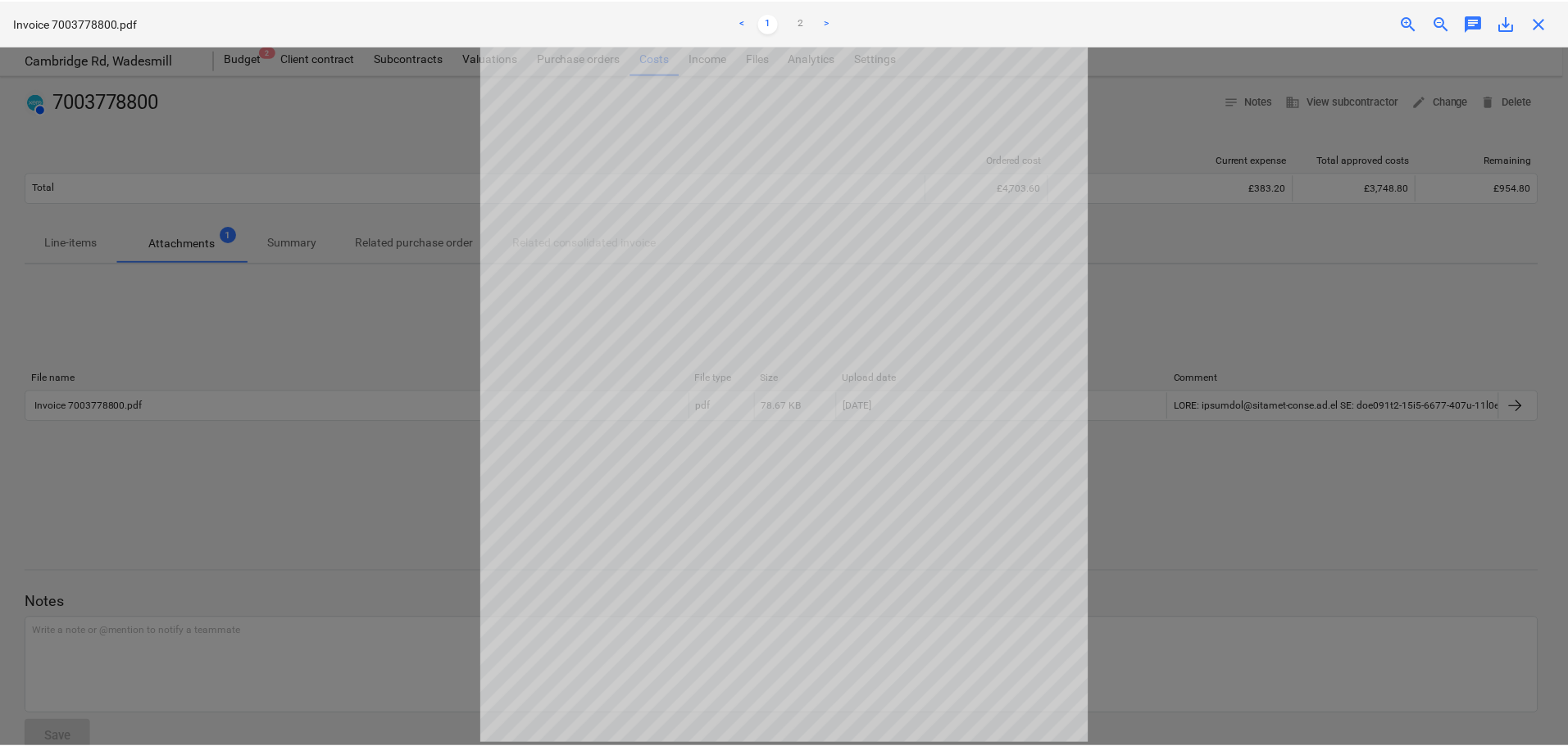
scroll to position [82, 0]
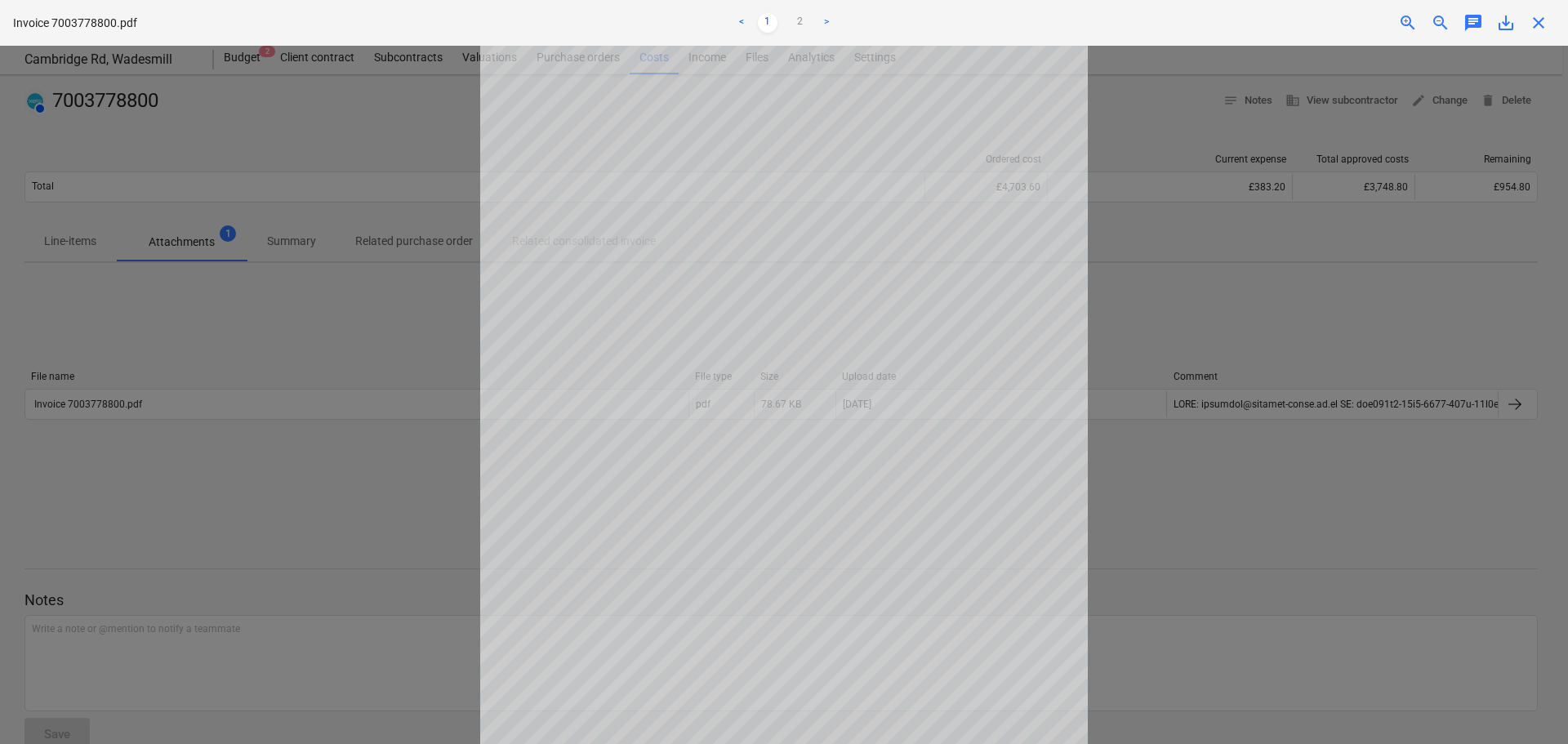
click at [1533, 16] on span "close" at bounding box center [1538, 23] width 19 height 19
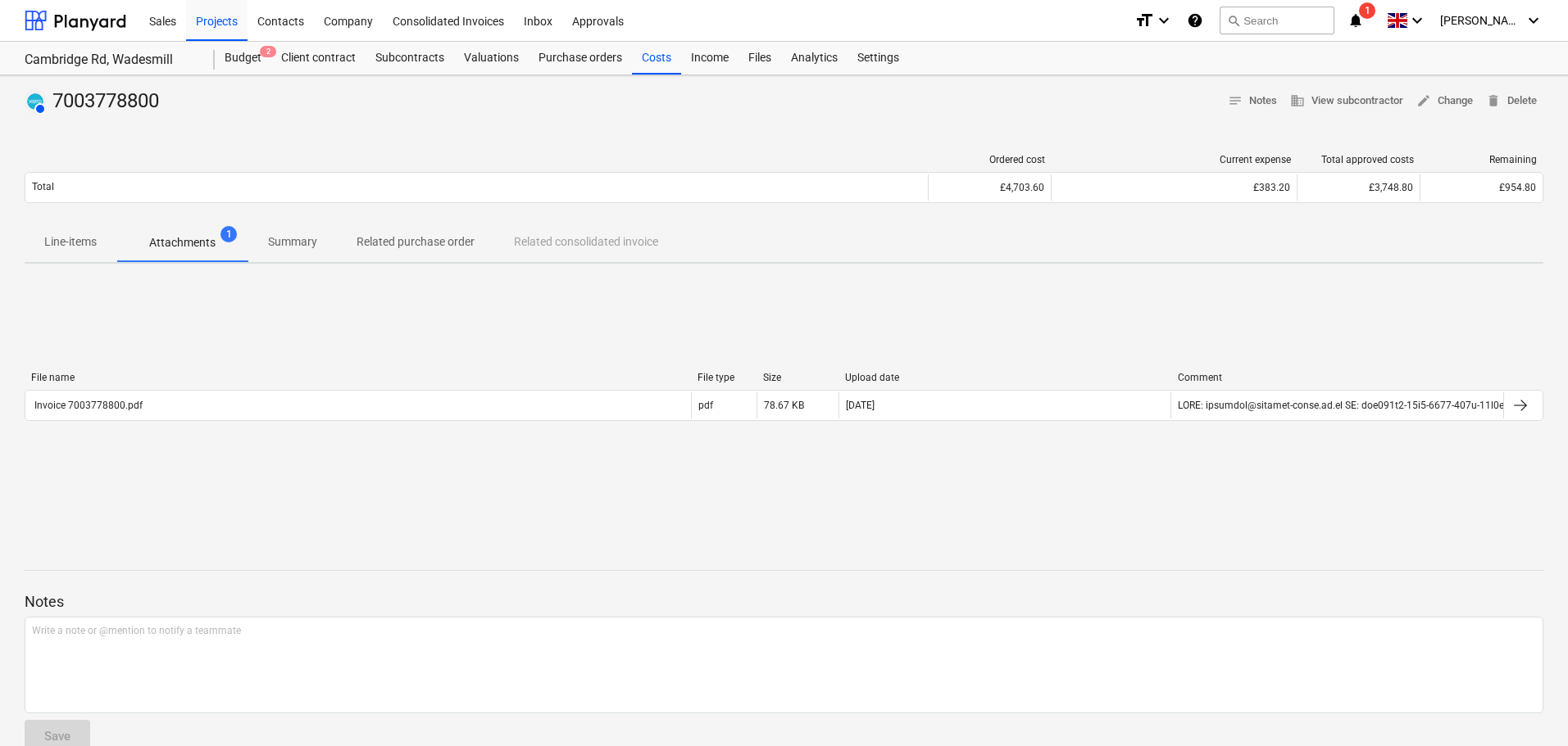
drag, startPoint x: 263, startPoint y: 212, endPoint x: 273, endPoint y: 203, distance: 13.5
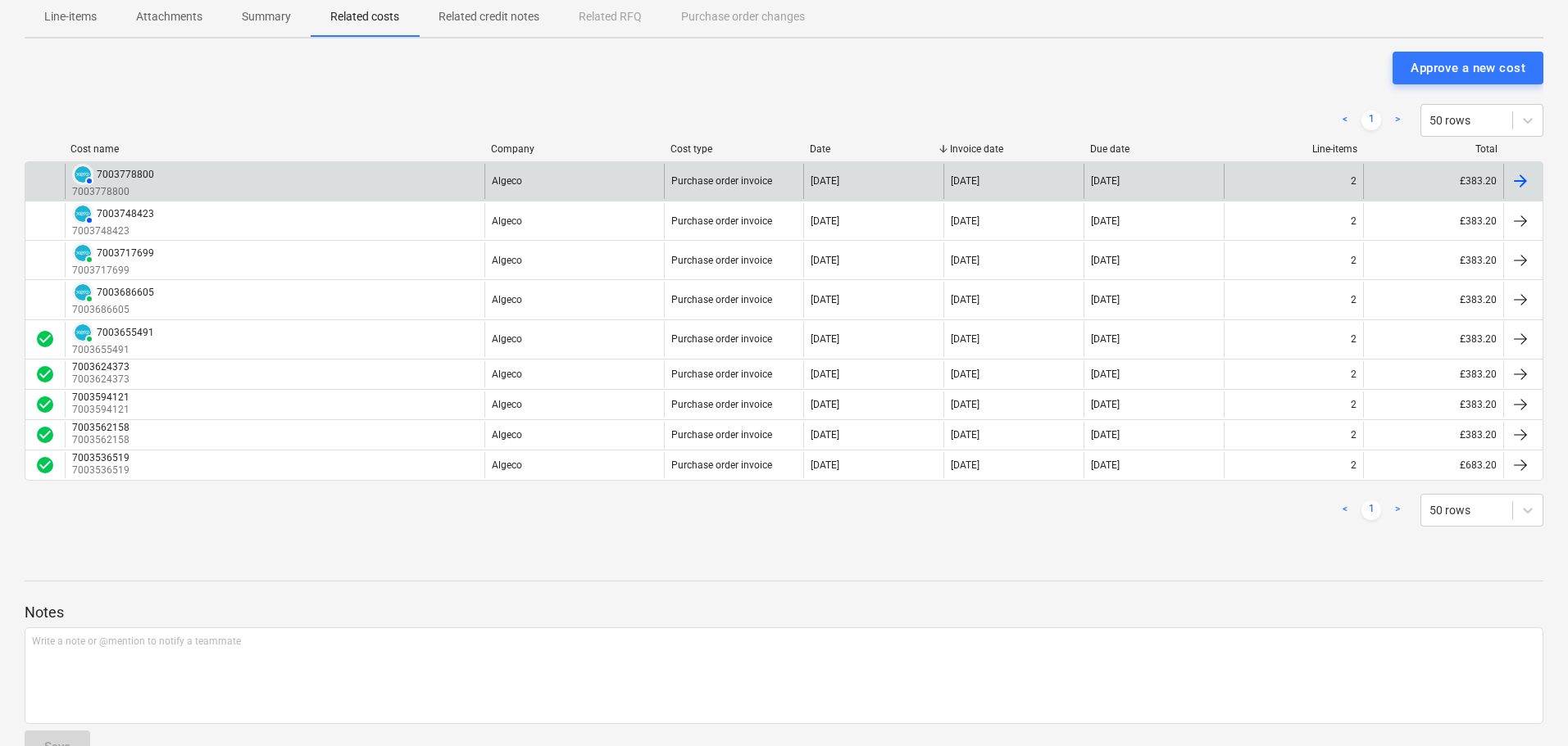
scroll to position [246, 0]
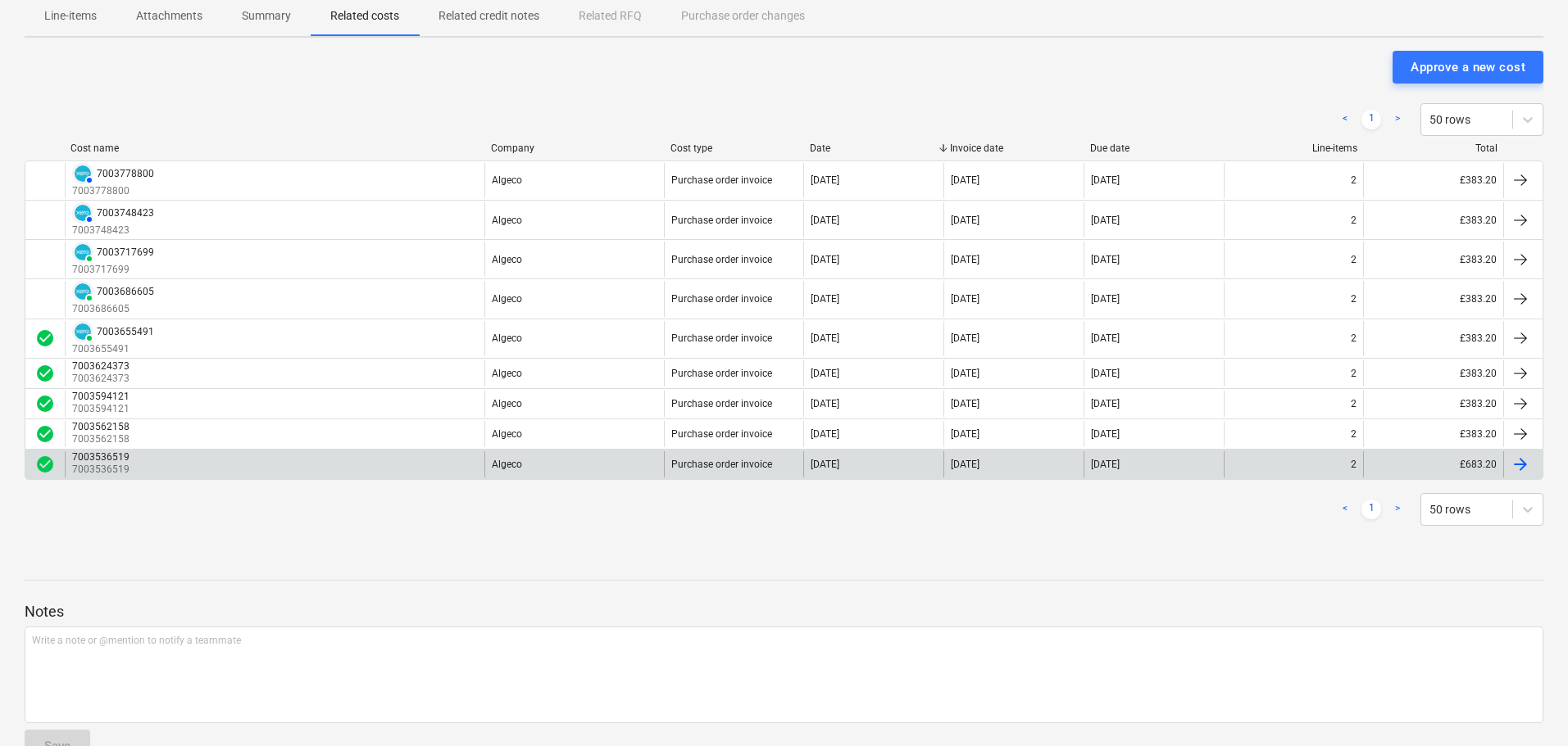
click at [574, 464] on div "Algeco" at bounding box center [574, 464] width 179 height 26
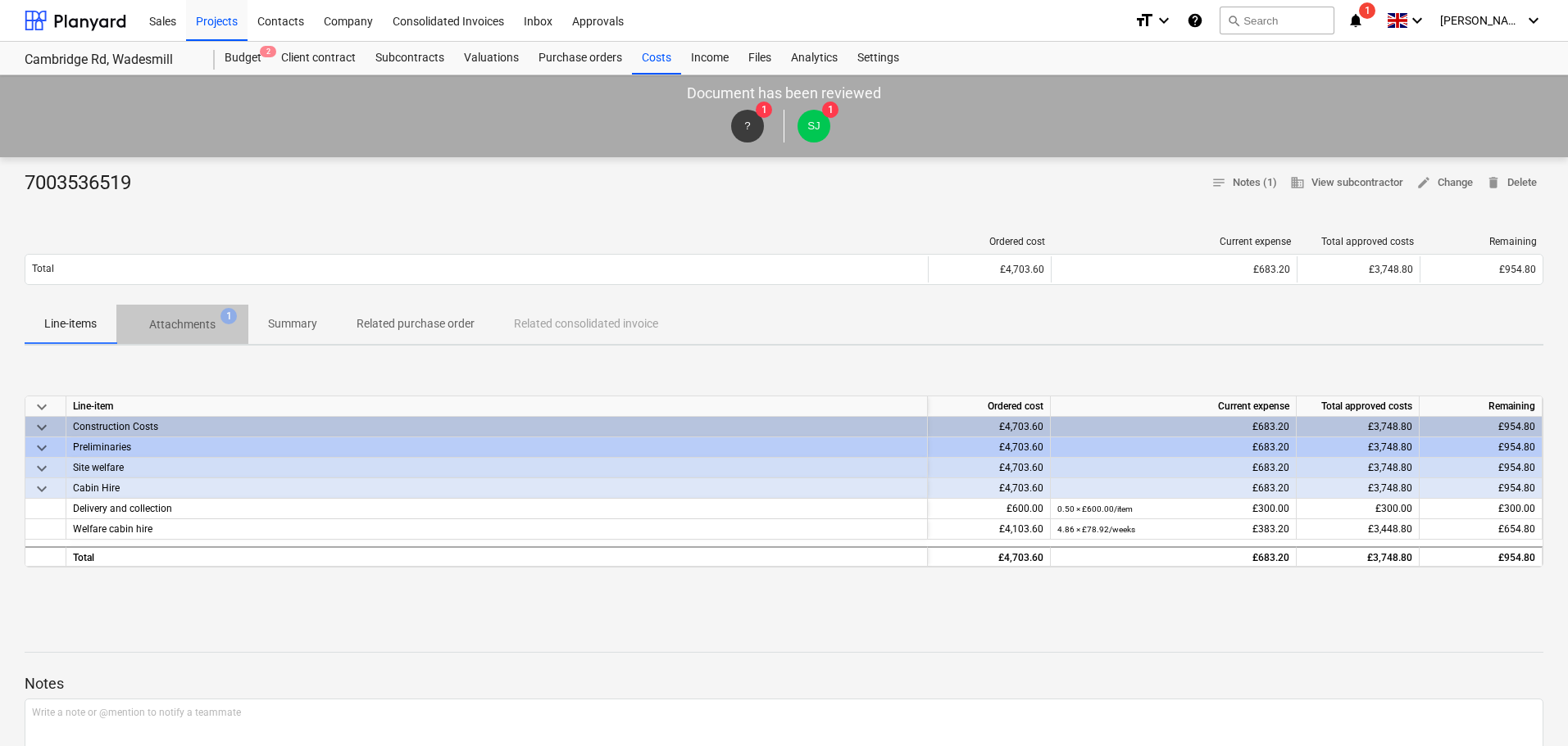
click at [203, 320] on p "Attachments" at bounding box center [182, 325] width 67 height 17
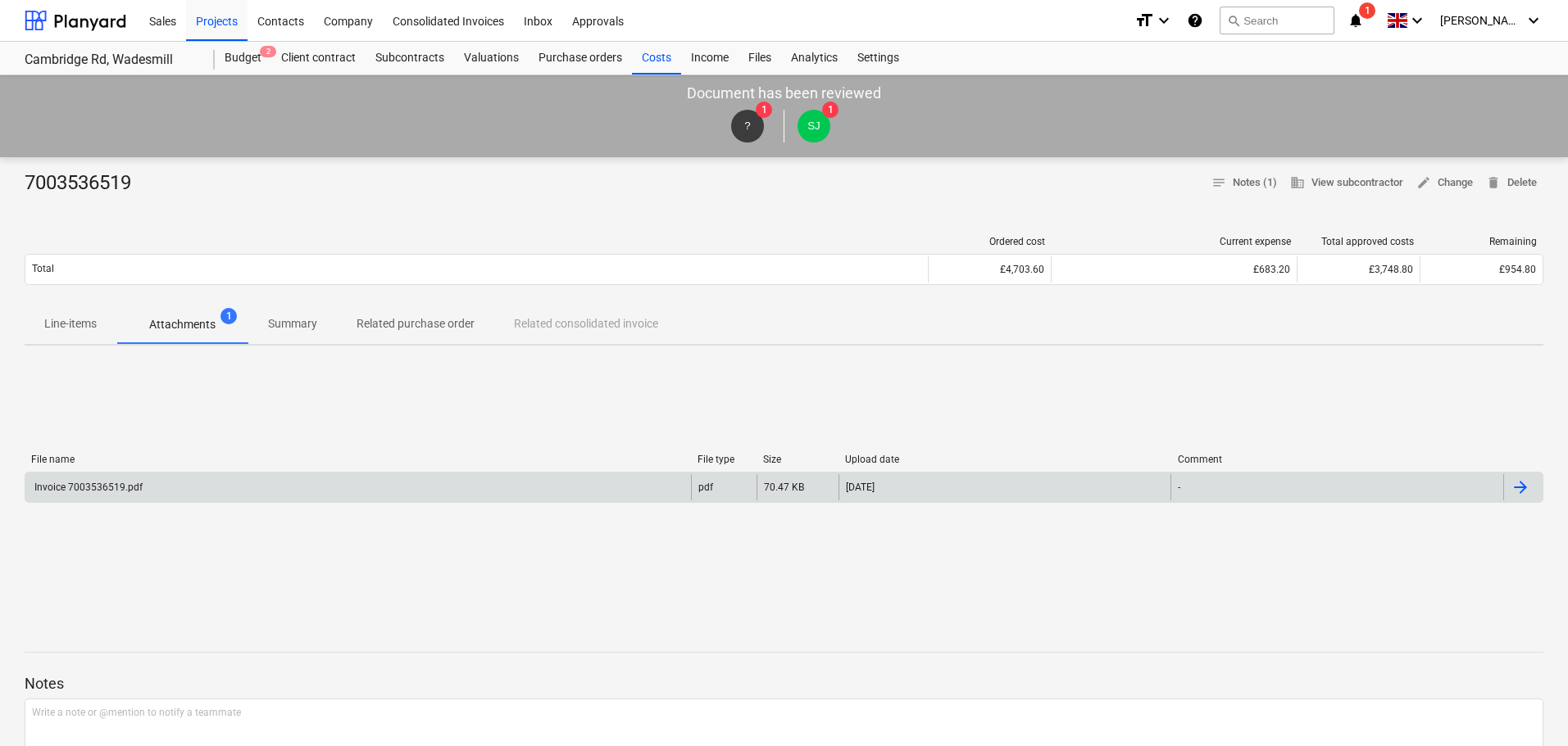
click at [226, 484] on div "Invoice 7003536519.pdf" at bounding box center [358, 487] width 665 height 26
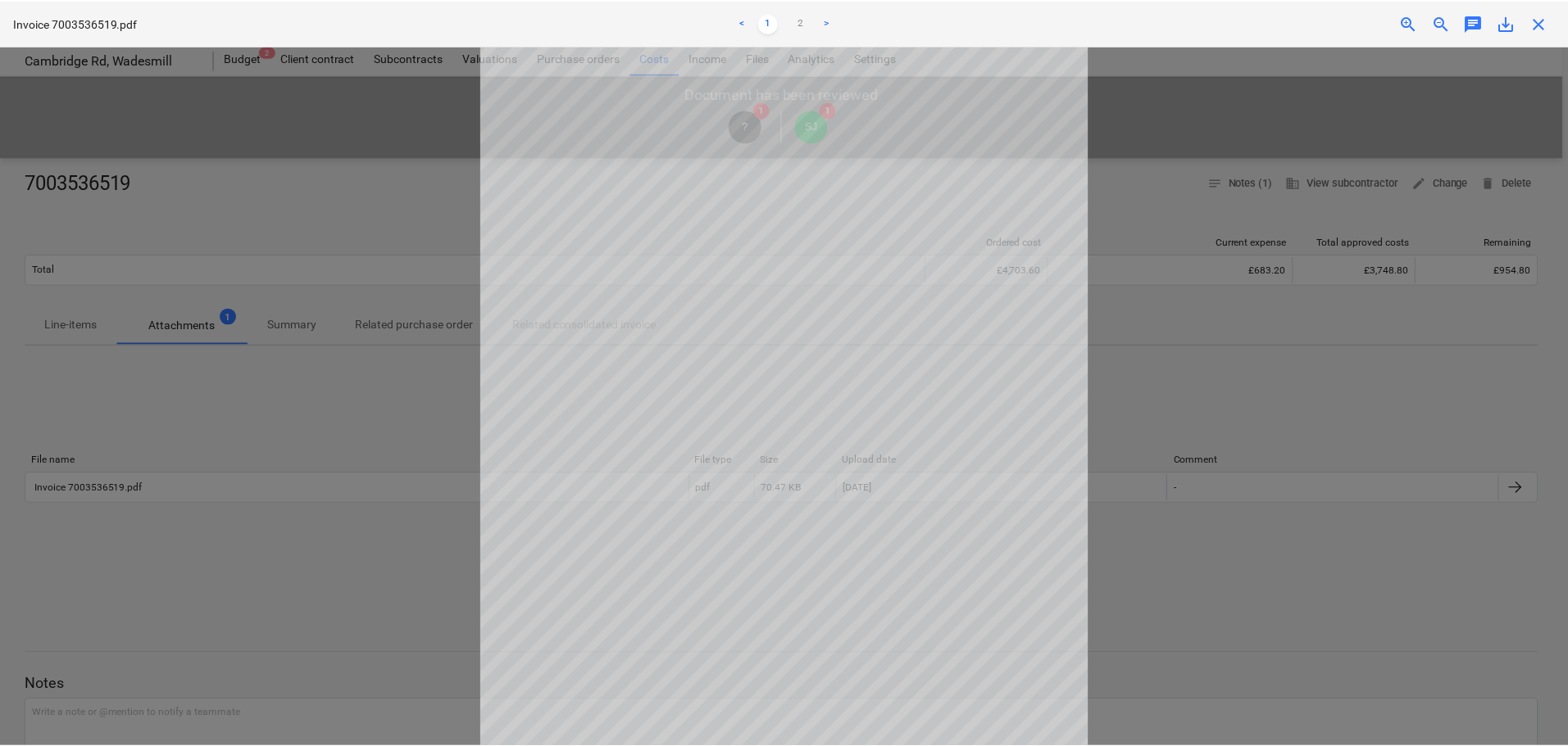
scroll to position [164, 0]
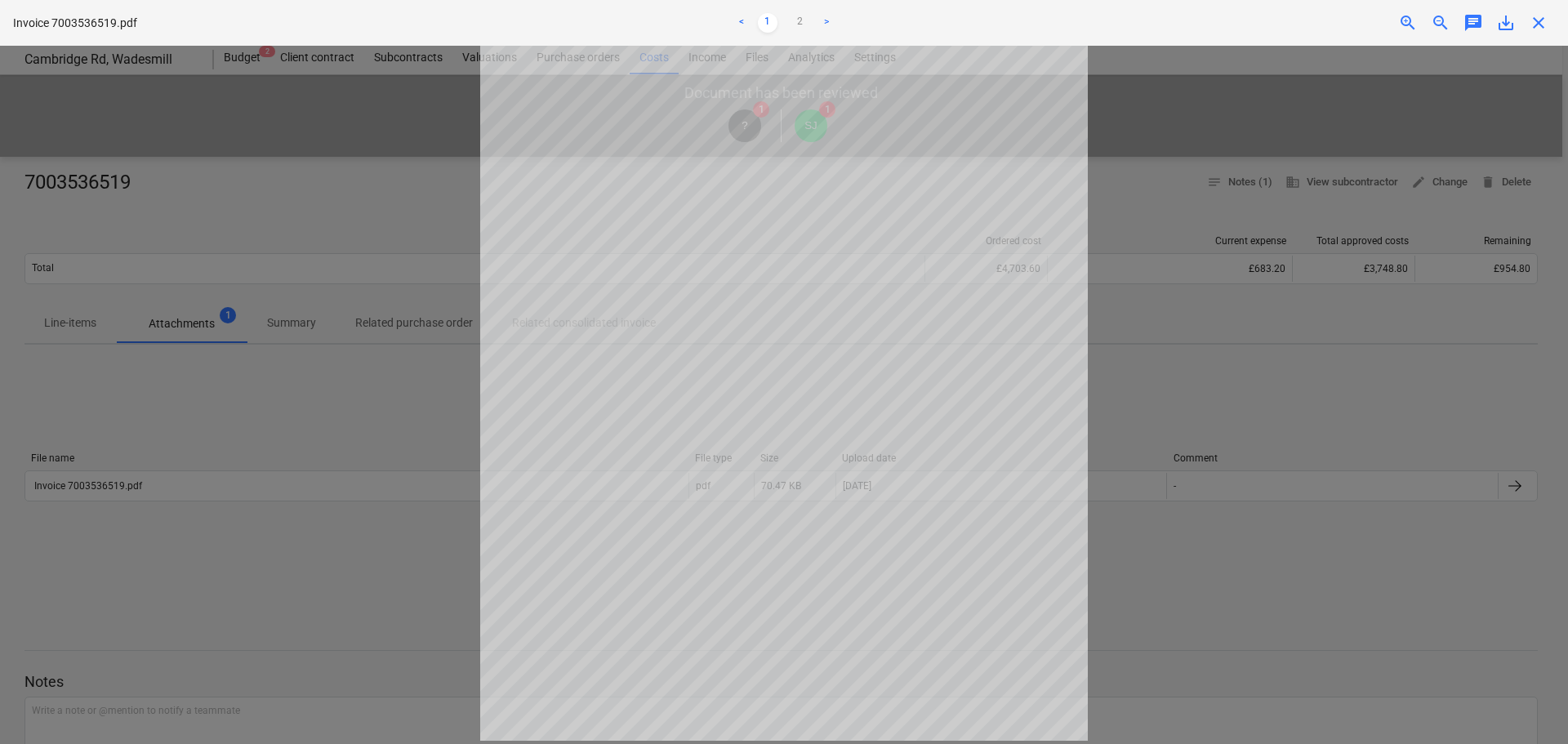
click at [1540, 23] on span "close" at bounding box center [1538, 23] width 19 height 19
